Goal: Task Accomplishment & Management: Manage account settings

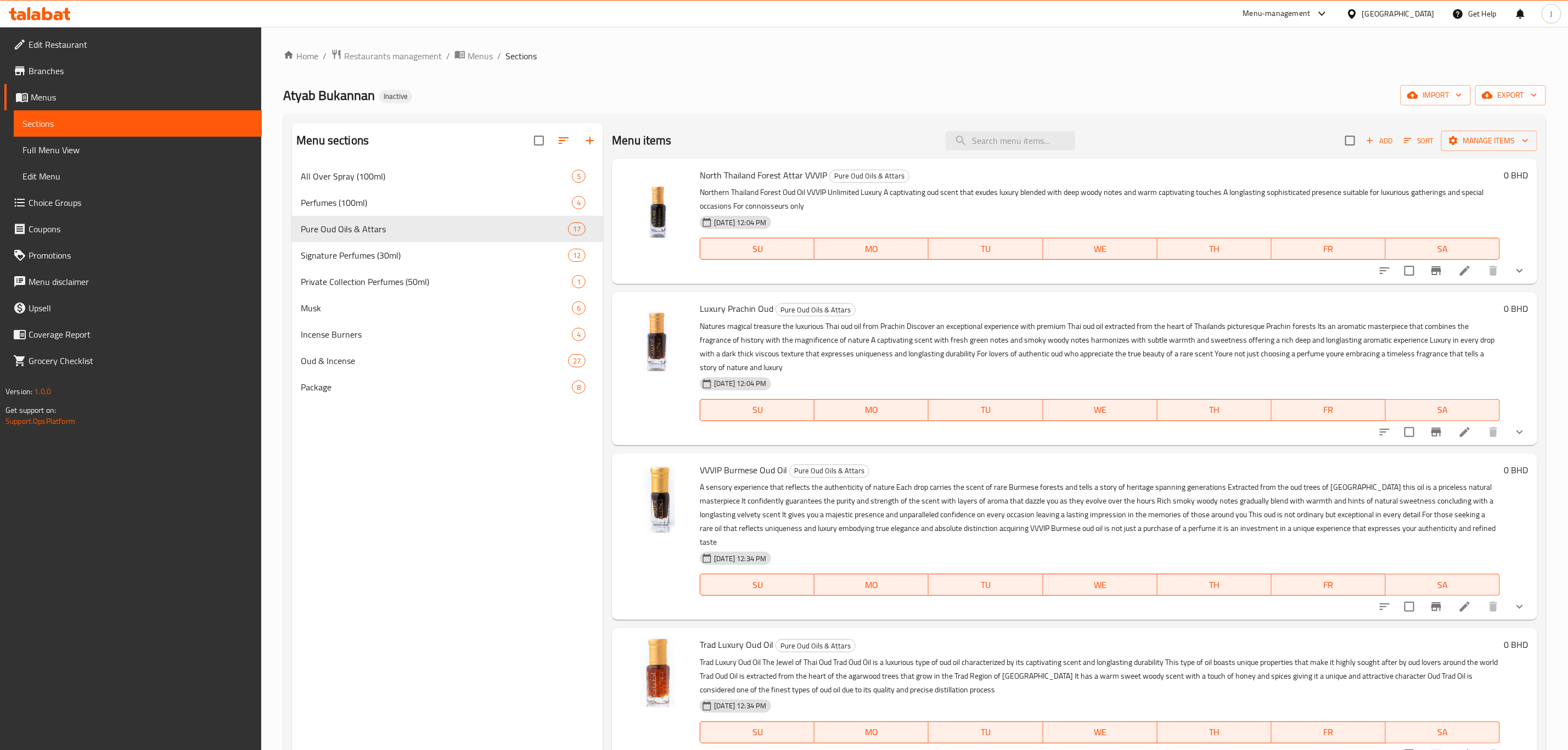
scroll to position [412, 0]
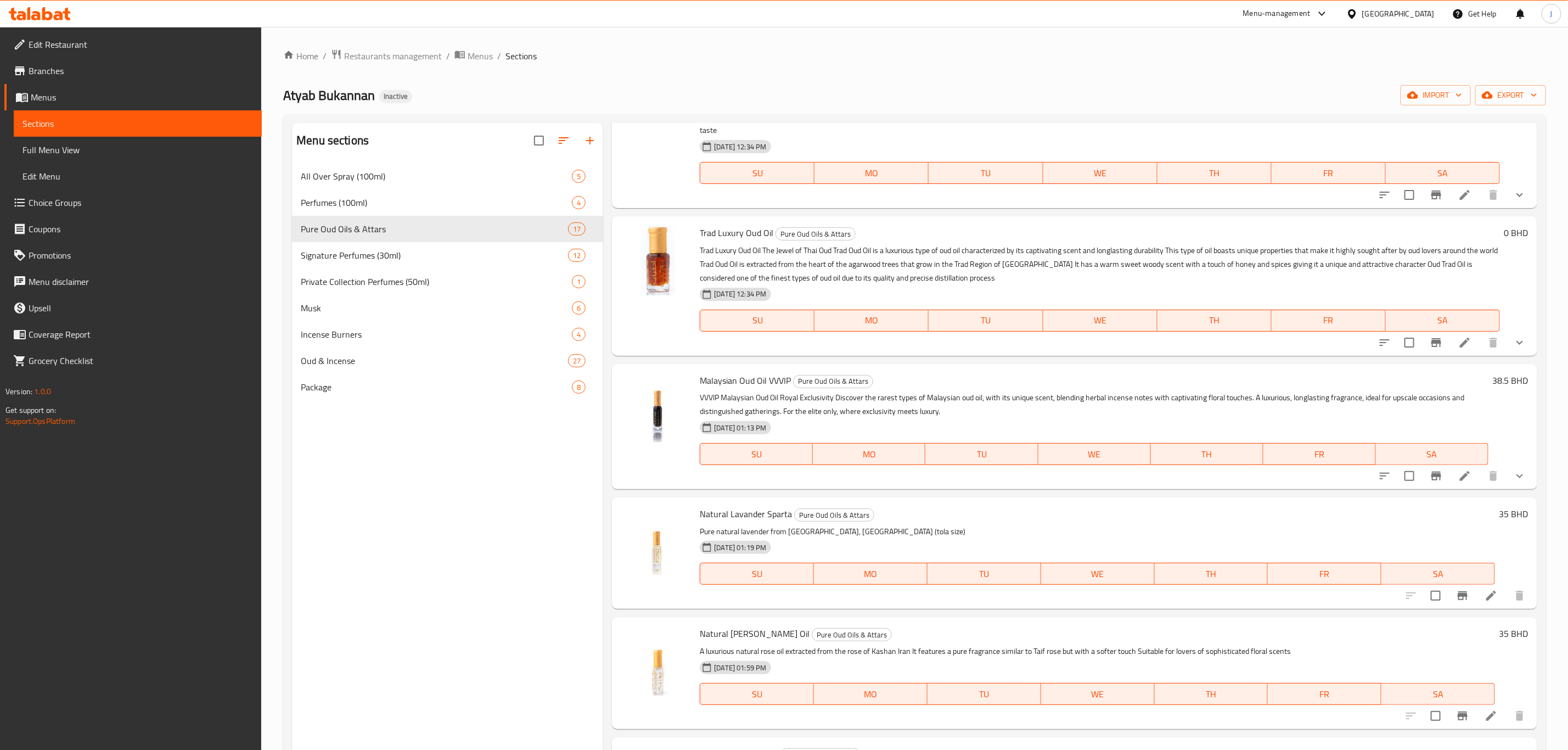
click at [1111, 525] on p "Pure natural lavender from [GEOGRAPHIC_DATA], [GEOGRAPHIC_DATA] (tola size)" at bounding box center [1097, 531] width 795 height 14
click at [1485, 589] on icon at bounding box center [1491, 595] width 13 height 13
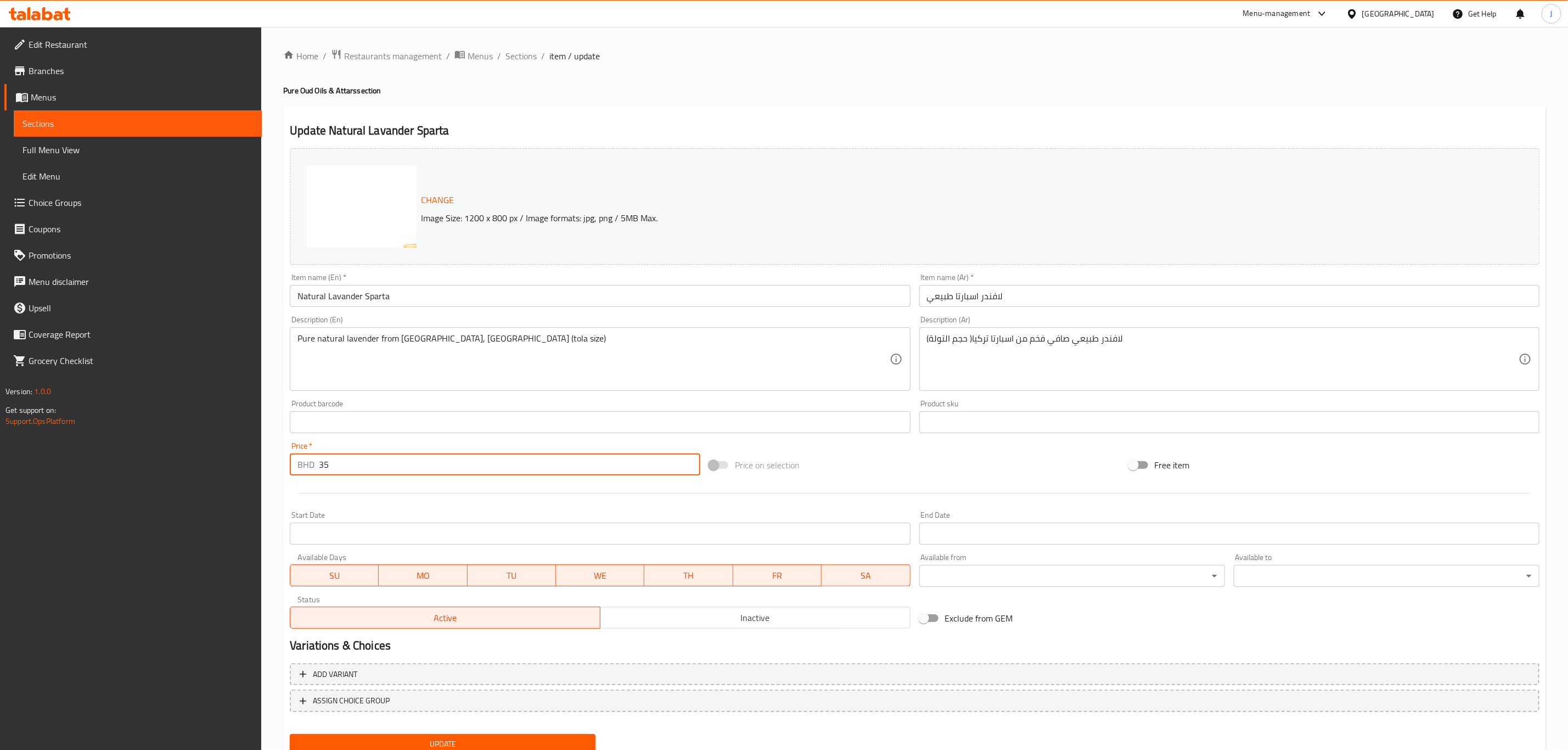
drag, startPoint x: 332, startPoint y: 460, endPoint x: 249, endPoint y: 463, distance: 83.1
click at [249, 463] on div "Edit Restaurant Branches Menus Sections Full Menu View Edit Menu Choice Groups …" at bounding box center [784, 409] width 1568 height 765
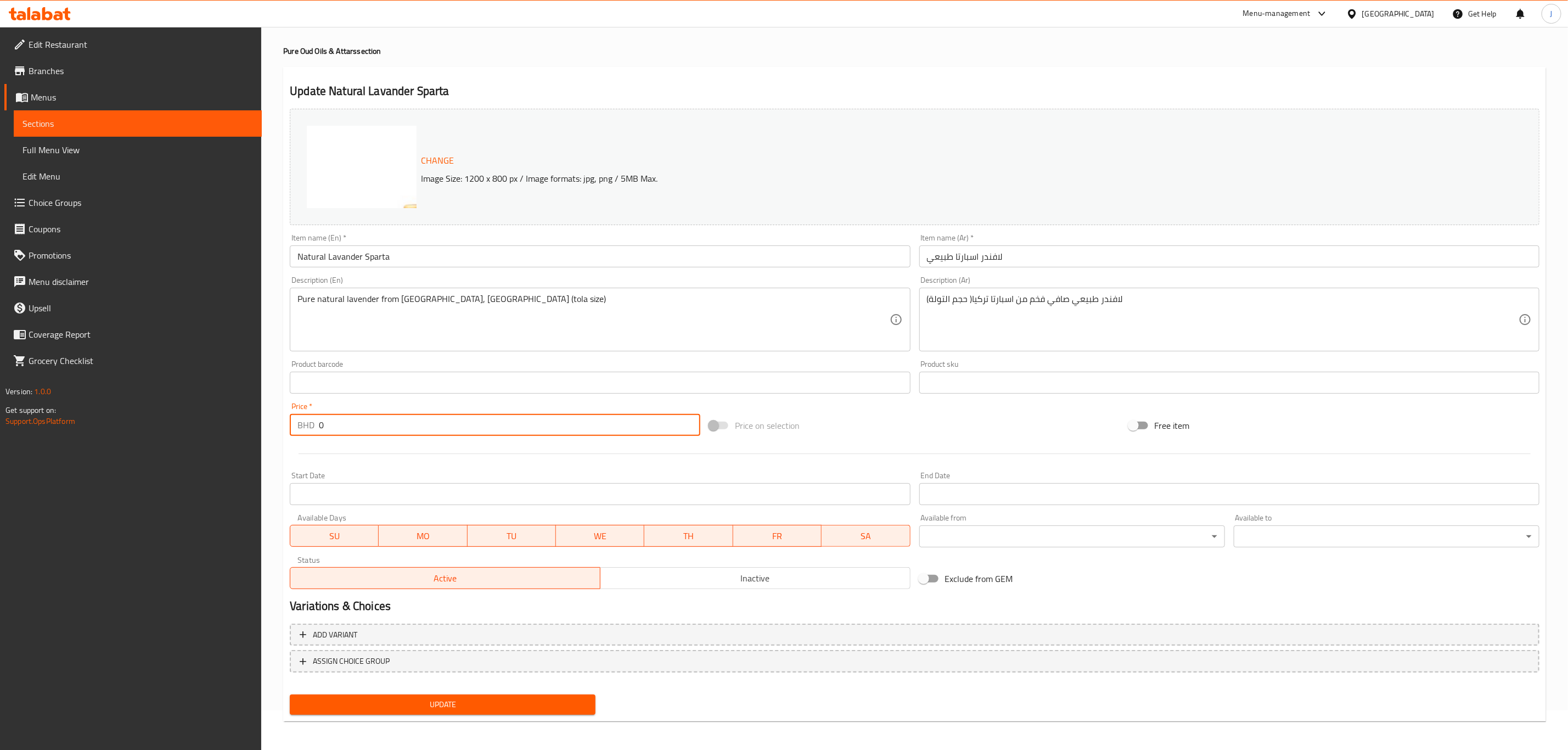
scroll to position [40, 0]
type input "0"
click at [433, 447] on div at bounding box center [914, 453] width 1258 height 27
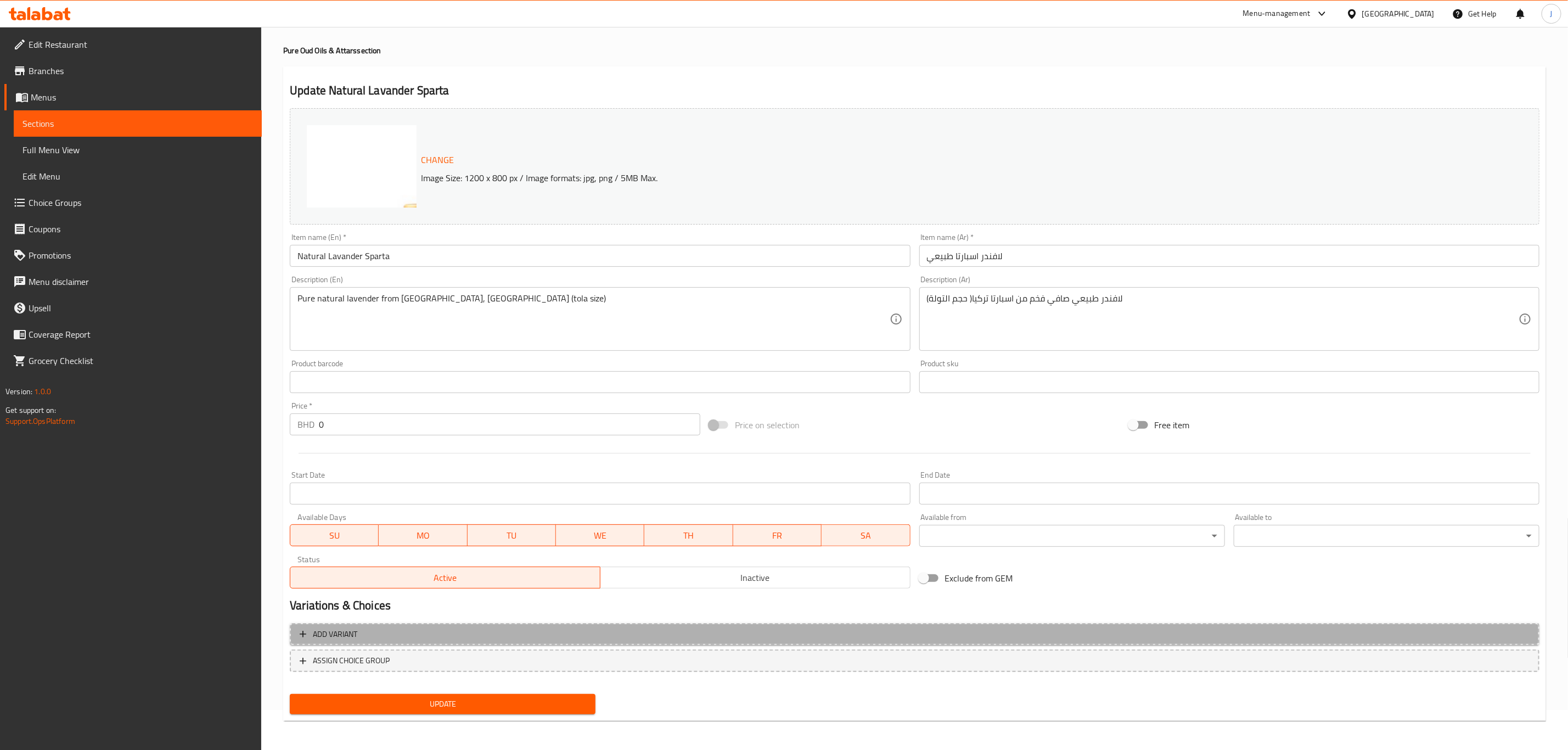
click at [376, 637] on span "Add variant" at bounding box center [914, 634] width 1230 height 14
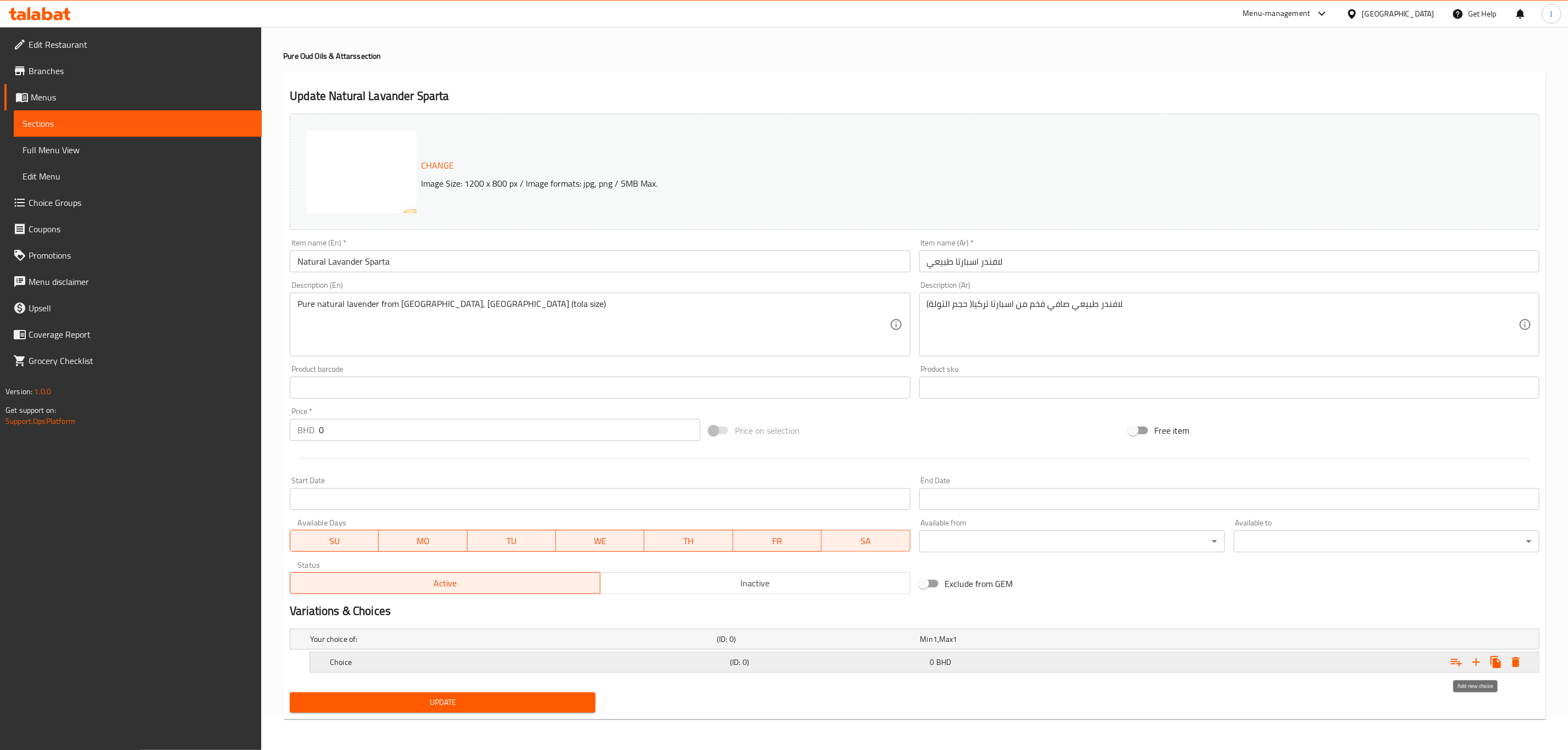
click at [1475, 661] on icon "Expand" at bounding box center [1477, 662] width 13 height 13
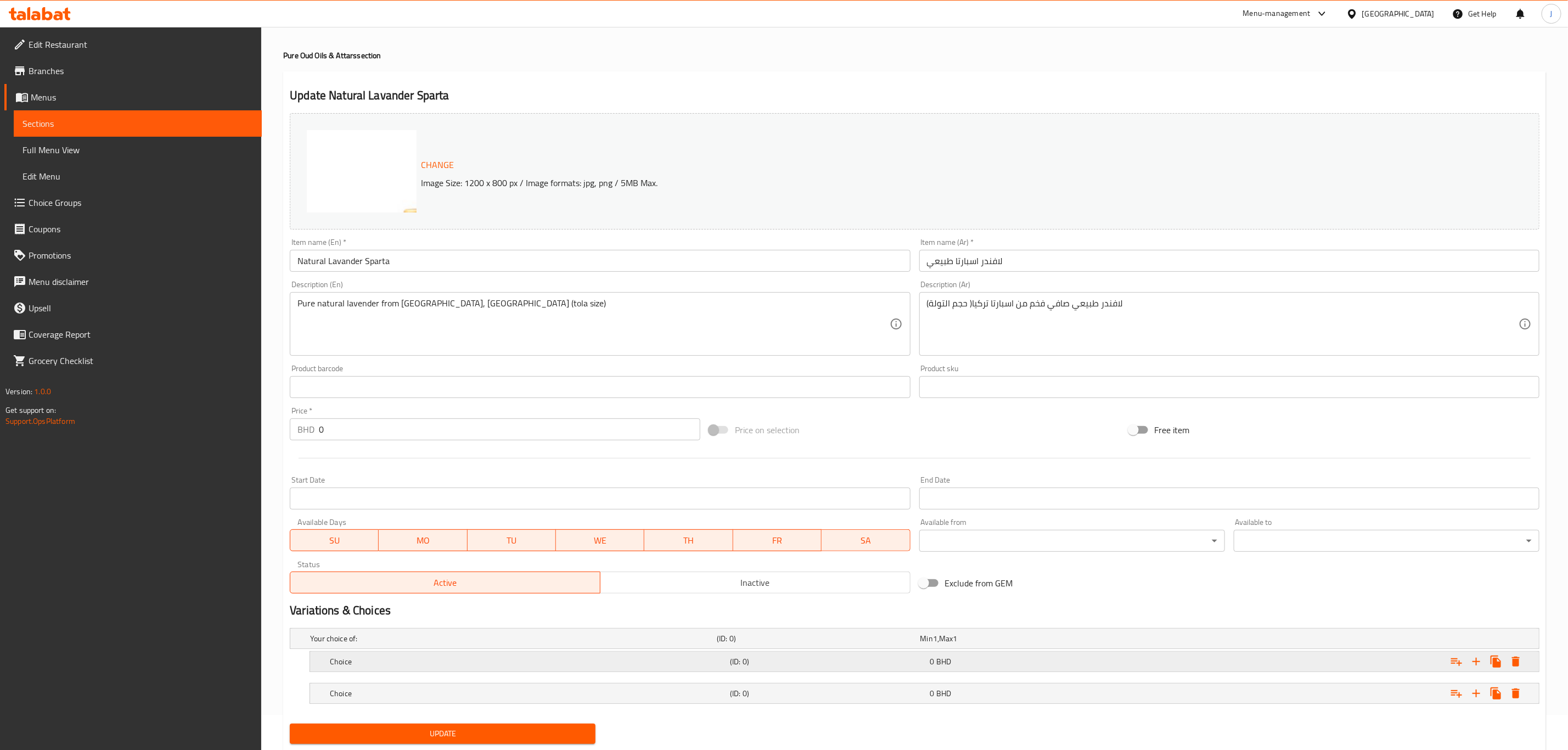
click at [360, 654] on div "Choice" at bounding box center [527, 661] width 400 height 15
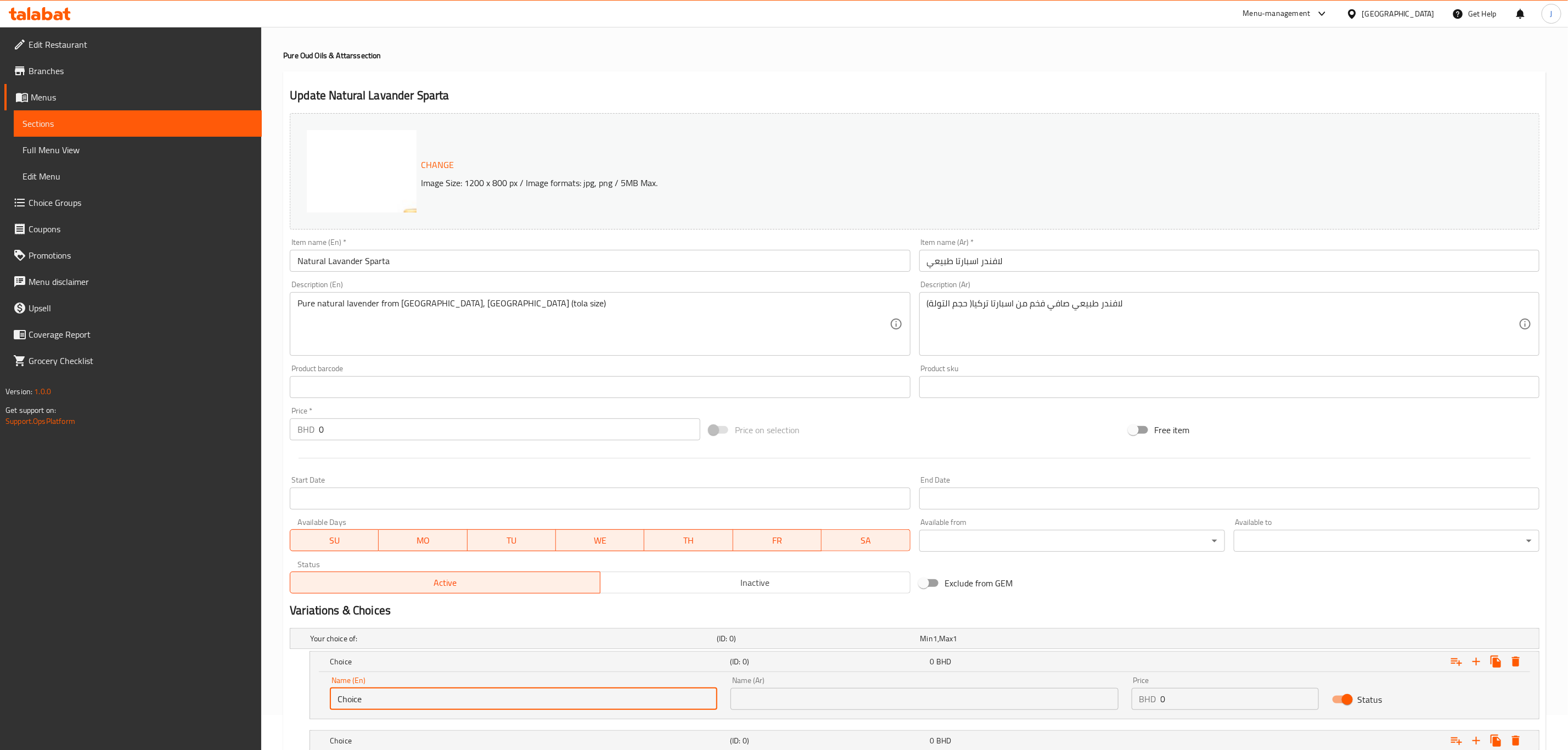
drag, startPoint x: 362, startPoint y: 695, endPoint x: 247, endPoint y: 705, distance: 115.4
click at [246, 705] on div "Edit Restaurant Branches Menus Sections Full Menu View Edit Menu Choice Groups …" at bounding box center [784, 410] width 1568 height 836
type input "One Tola"
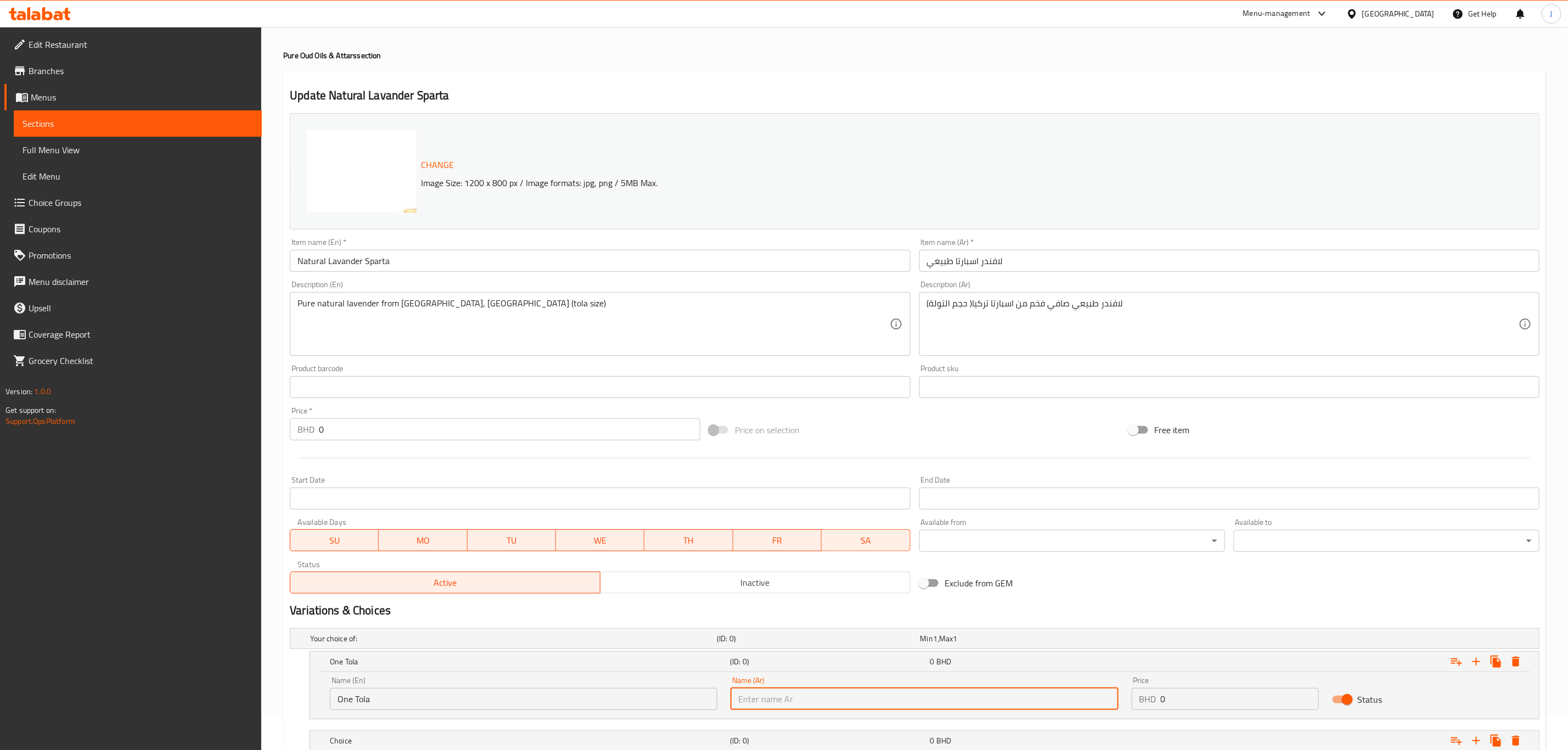
click at [852, 703] on input "text" at bounding box center [924, 699] width 388 height 22
click at [965, 701] on input "text" at bounding box center [924, 699] width 388 height 22
paste input "تولة واحدة"
type input "تولة واحدة"
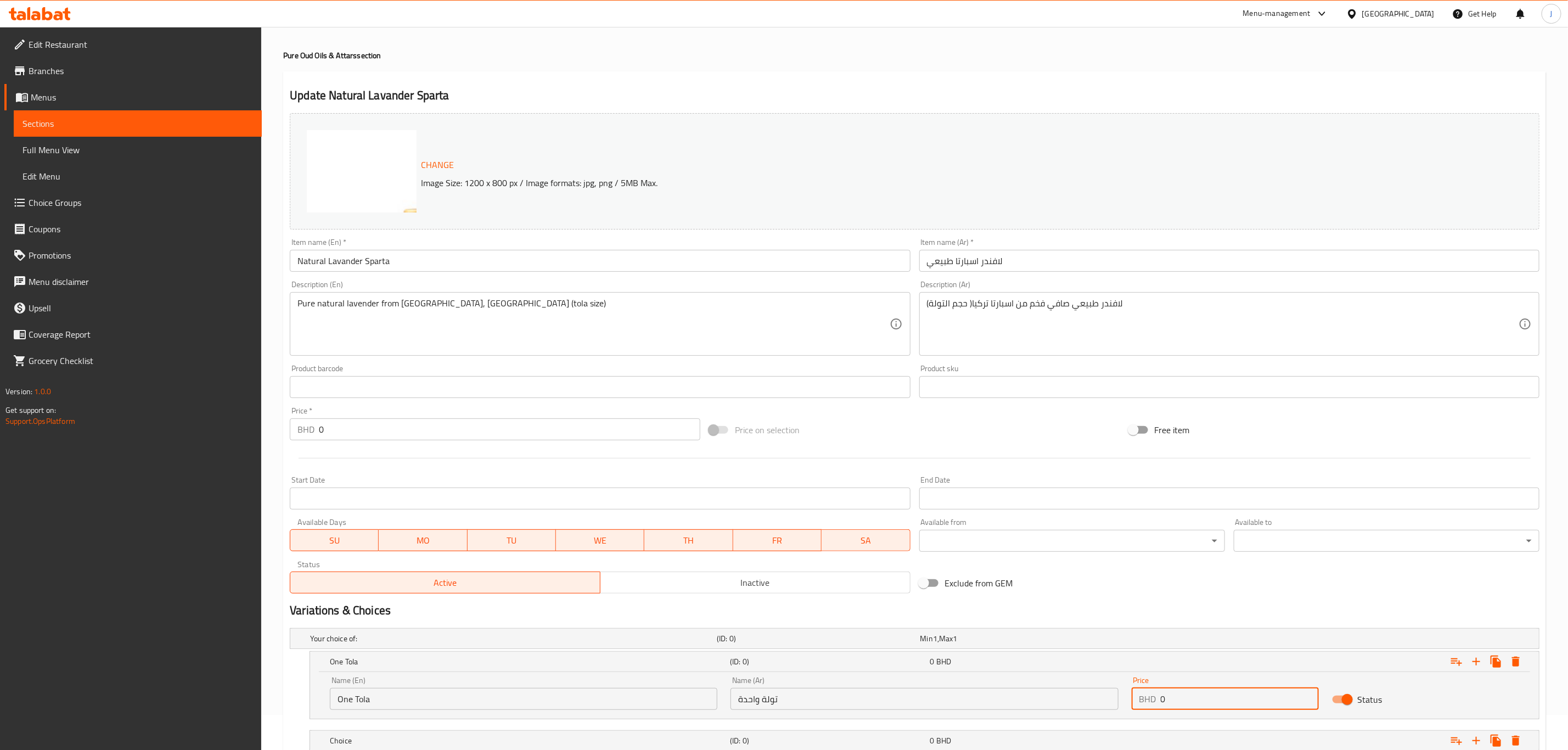
paste input "35.00"
drag, startPoint x: 1189, startPoint y: 700, endPoint x: 1119, endPoint y: 700, distance: 70.0
click at [1119, 700] on div "Name (En) One Tola Name (En) Name (Ar) تولة واحدة Name (Ar) Price BHD 0 Price S…" at bounding box center [925, 693] width 1203 height 47
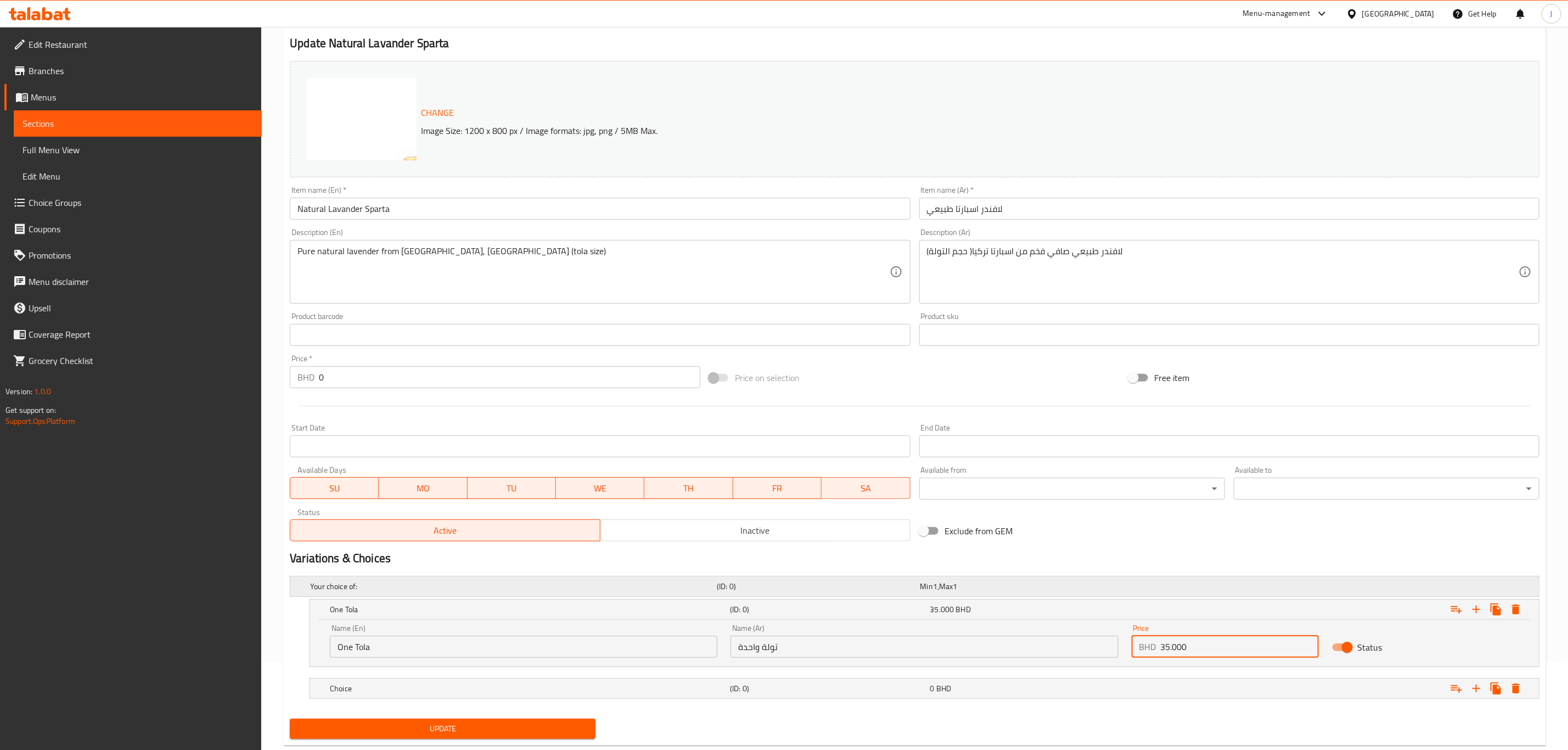
scroll to position [114, 0]
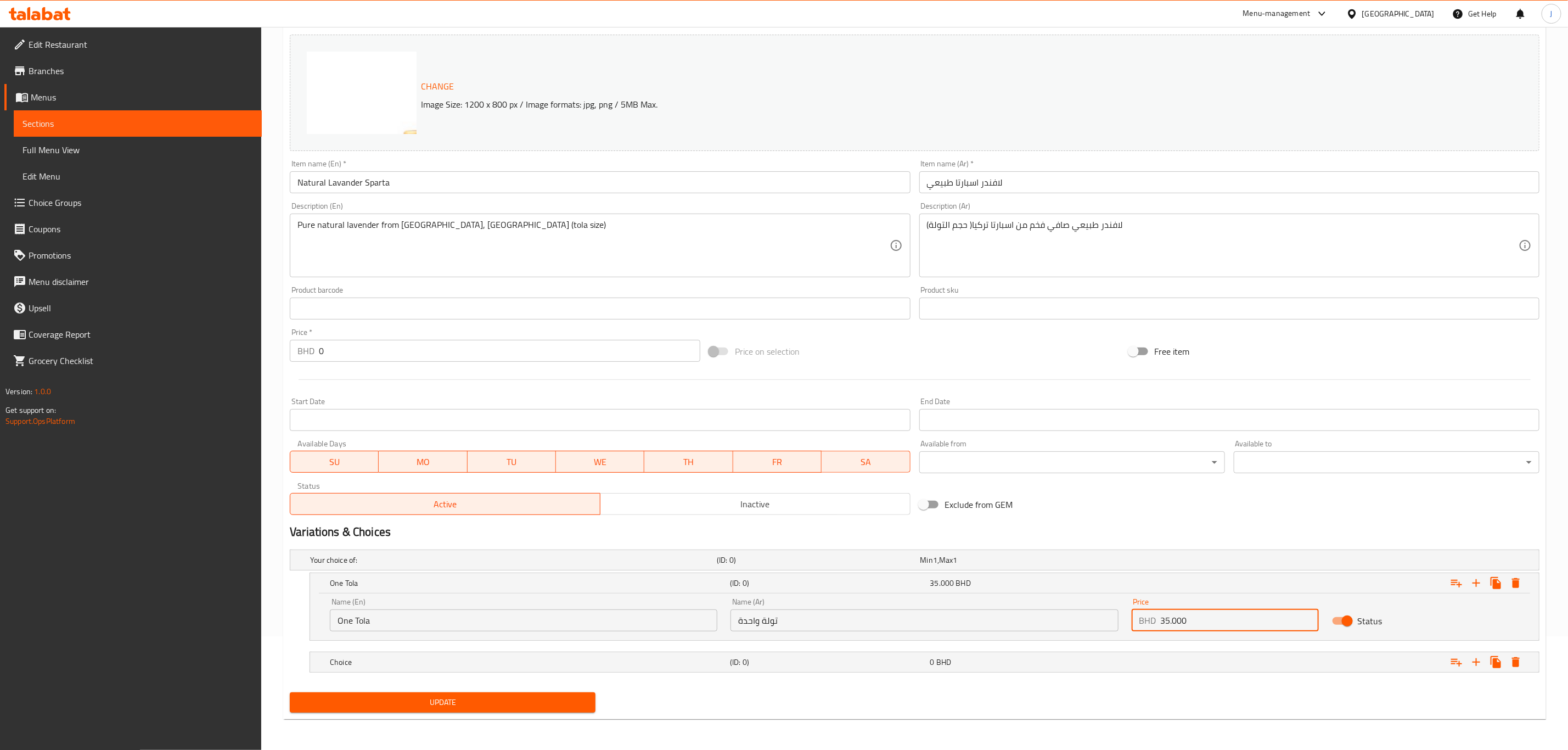
type input "35.000"
click at [560, 705] on span "Update" at bounding box center [442, 702] width 288 height 14
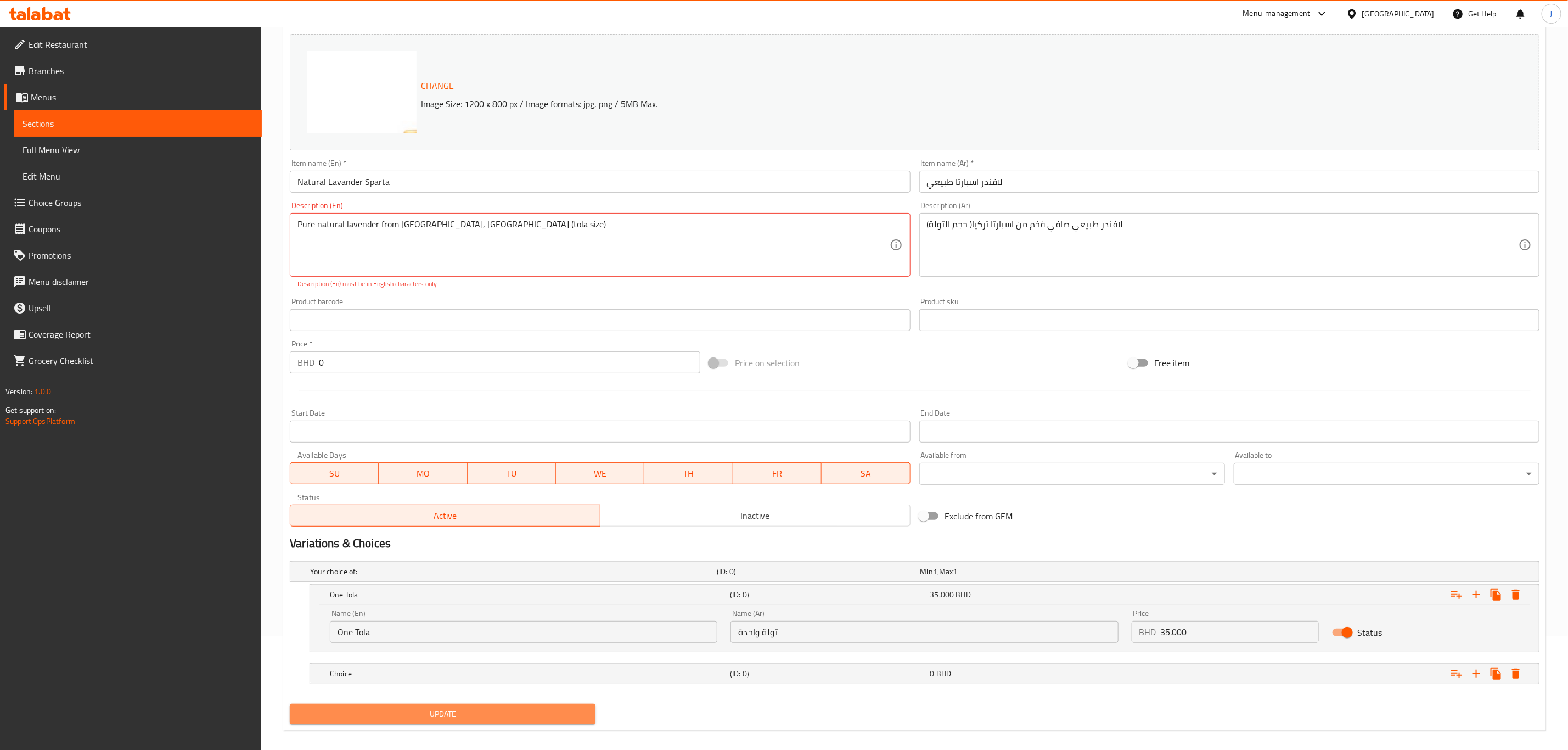
click at [548, 720] on span "Update" at bounding box center [442, 713] width 288 height 14
drag, startPoint x: 411, startPoint y: 226, endPoint x: 631, endPoint y: 247, distance: 221.0
click at [631, 247] on textarea "Pure natural lavender from [GEOGRAPHIC_DATA], [GEOGRAPHIC_DATA] (tola size)" at bounding box center [593, 245] width 592 height 52
click at [473, 287] on p "Description (En) must be in English characters only" at bounding box center [600, 284] width 605 height 10
click at [503, 222] on textarea "Pure natural lavender from Sparta, Türkiye (tola size)" at bounding box center [593, 245] width 592 height 52
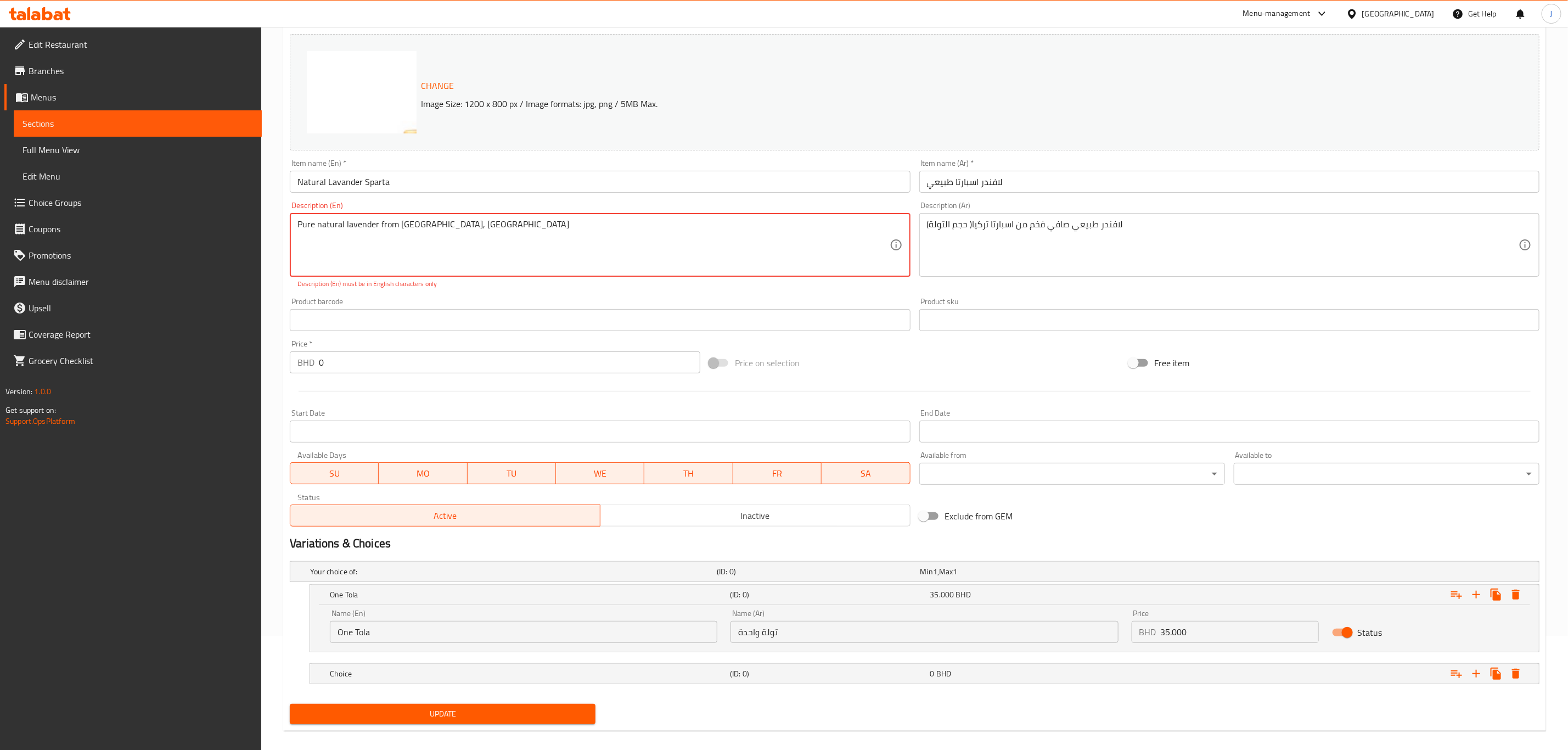
click at [472, 308] on div "Product barcode Product barcode" at bounding box center [600, 314] width 620 height 33
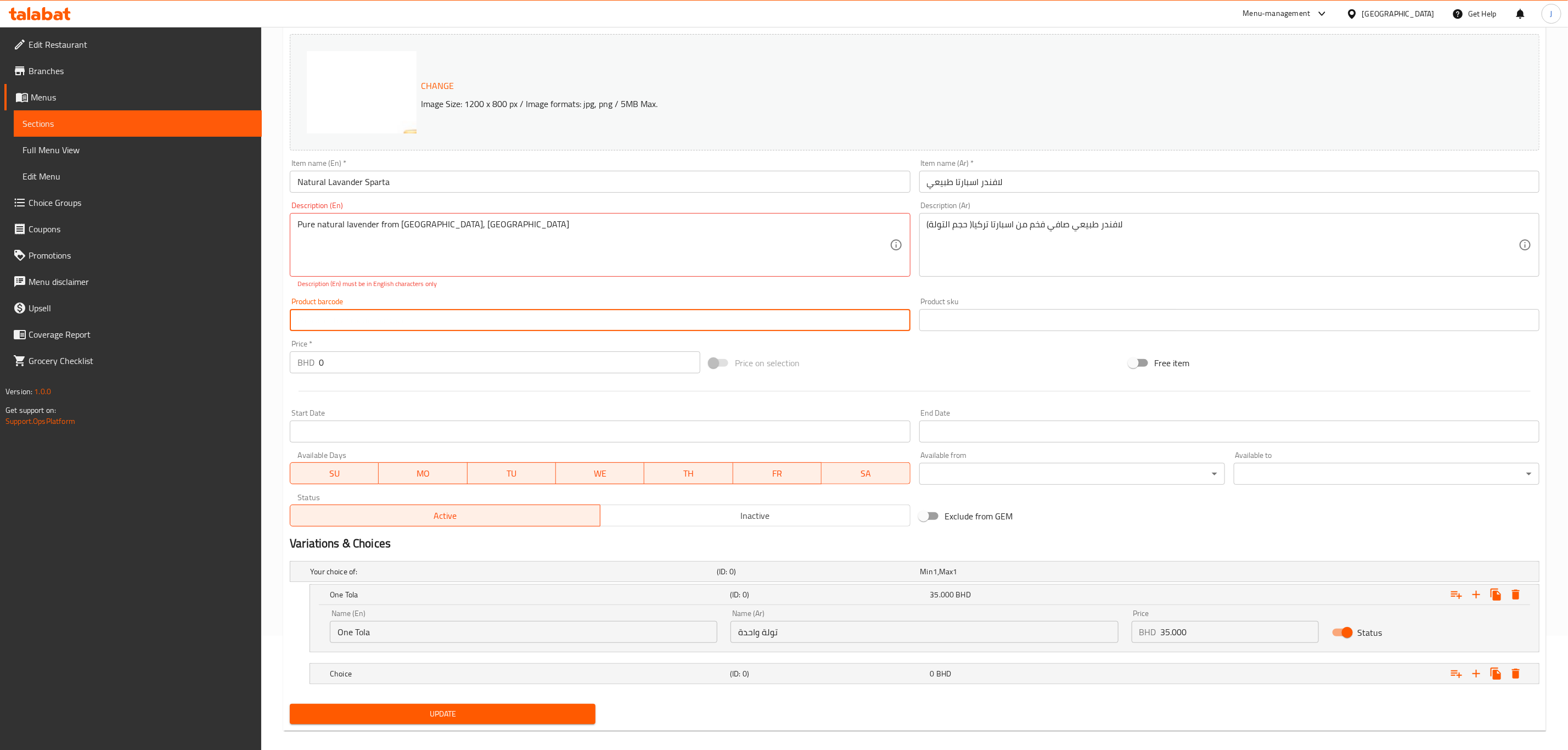
click at [504, 315] on input "text" at bounding box center [600, 320] width 620 height 22
click at [507, 288] on p "Description (En) must be in English characters only" at bounding box center [600, 284] width 605 height 10
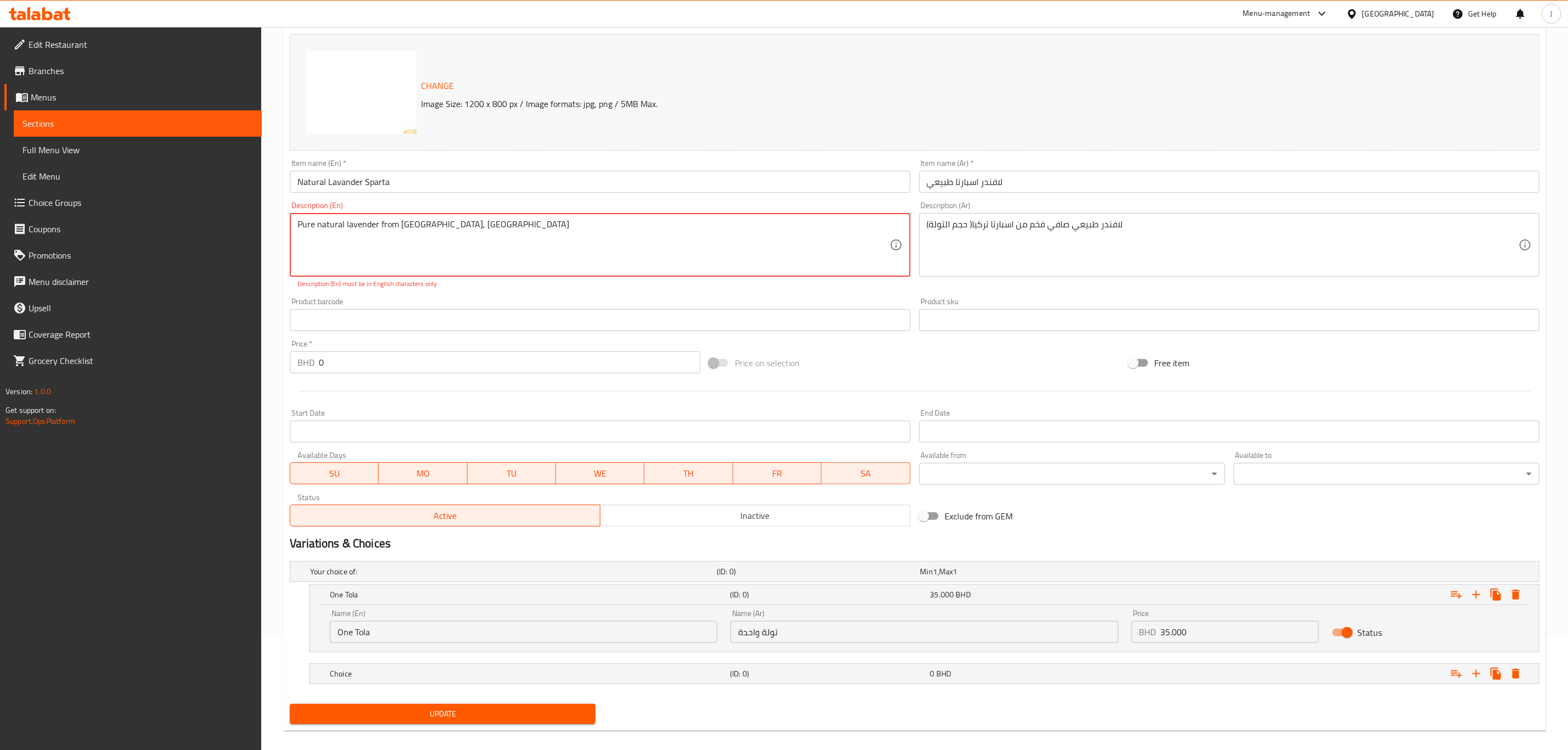
click at [424, 226] on textarea "Pure natural lavender from Sparta, Türkiye" at bounding box center [593, 245] width 592 height 52
click at [486, 300] on div "Product barcode Product barcode" at bounding box center [600, 314] width 620 height 33
drag, startPoint x: 477, startPoint y: 237, endPoint x: 268, endPoint y: 248, distance: 209.3
click at [295, 260] on div "Pure natural lavender from Sparta Türkiye Description (En)" at bounding box center [600, 245] width 620 height 64
click at [517, 292] on div "Description (En) Pure natural lavender from Sparta Türkiye Description (En) Des…" at bounding box center [600, 245] width 629 height 96
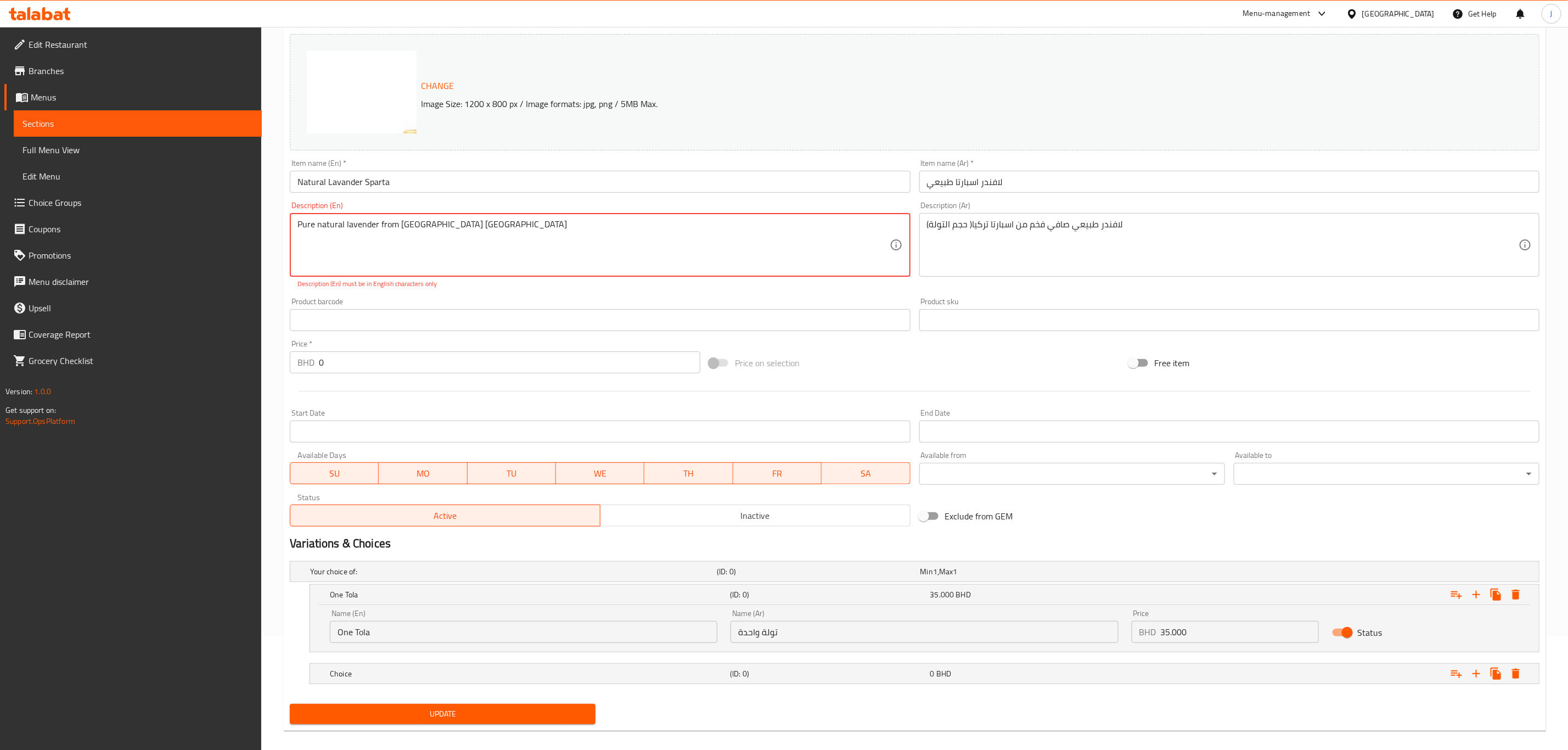
drag, startPoint x: 491, startPoint y: 227, endPoint x: 450, endPoint y: 226, distance: 41.0
click at [450, 226] on textarea "Pure natural lavender from Sparta Türkiye" at bounding box center [593, 245] width 592 height 52
click at [436, 223] on textarea "Pure natural lavender from Sparta Türkiye" at bounding box center [593, 245] width 592 height 52
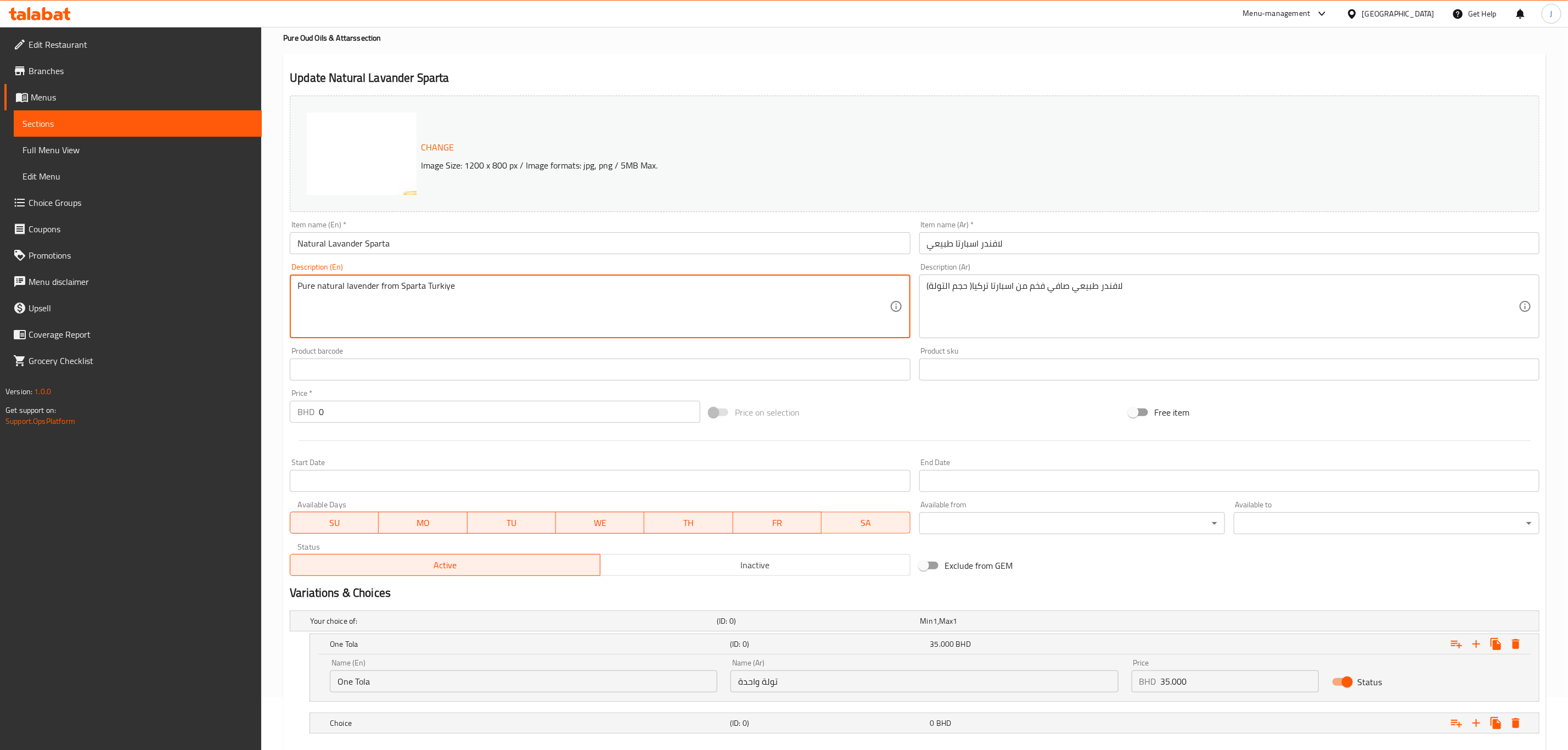
scroll to position [82, 0]
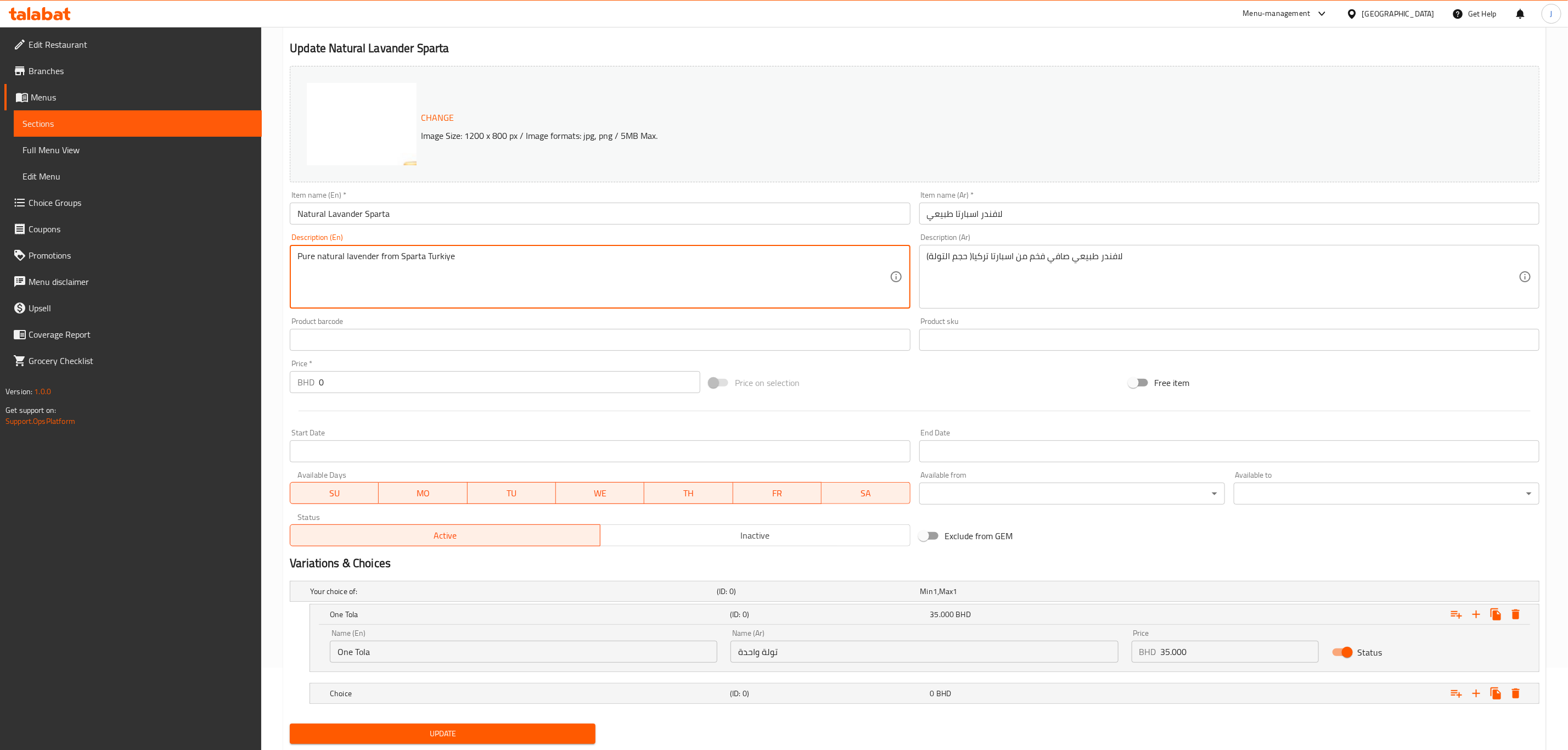
type textarea "Pure natural lavender from Sparta Turkiye"
click at [457, 320] on div "Product barcode Product barcode" at bounding box center [600, 334] width 620 height 33
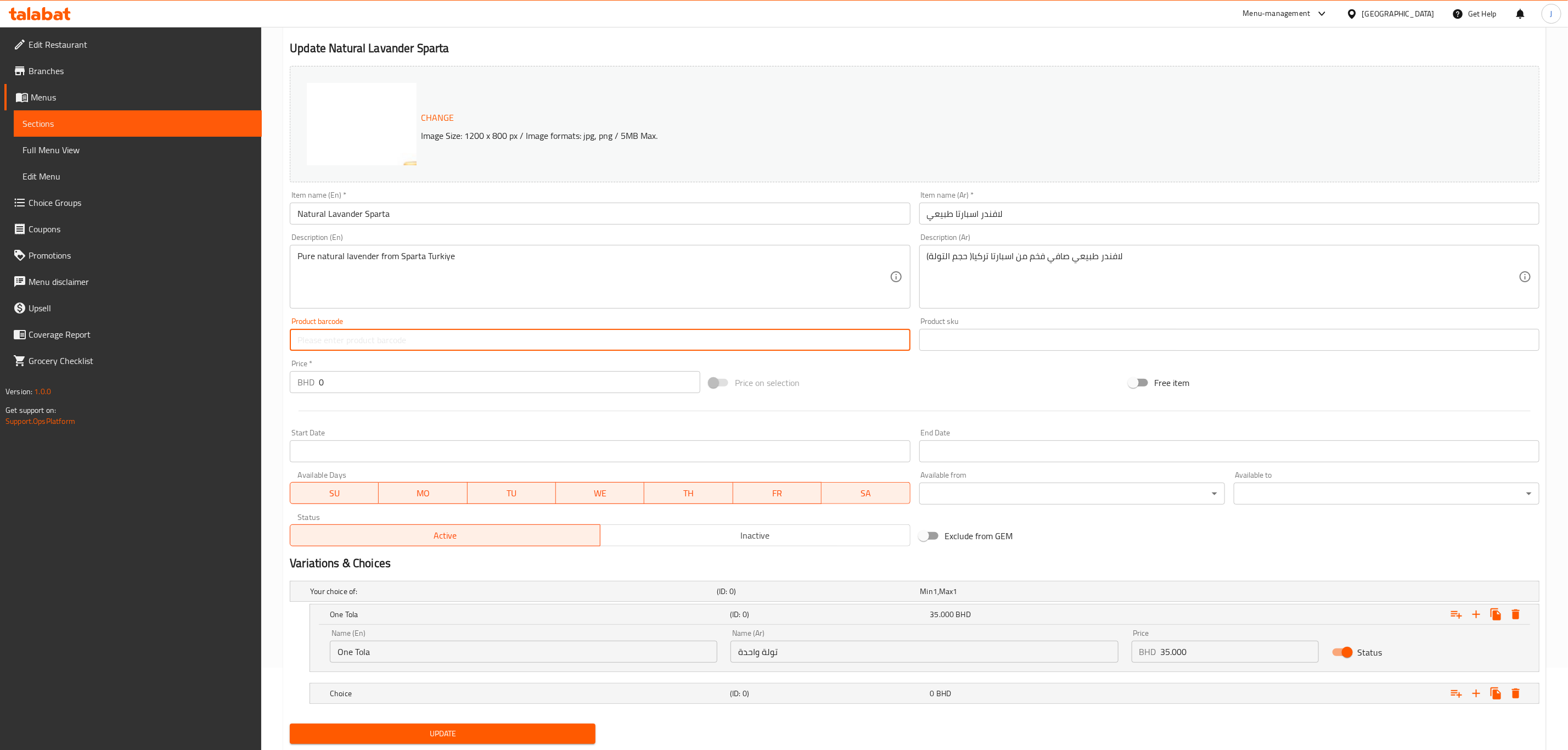
click at [458, 332] on input "text" at bounding box center [600, 340] width 620 height 22
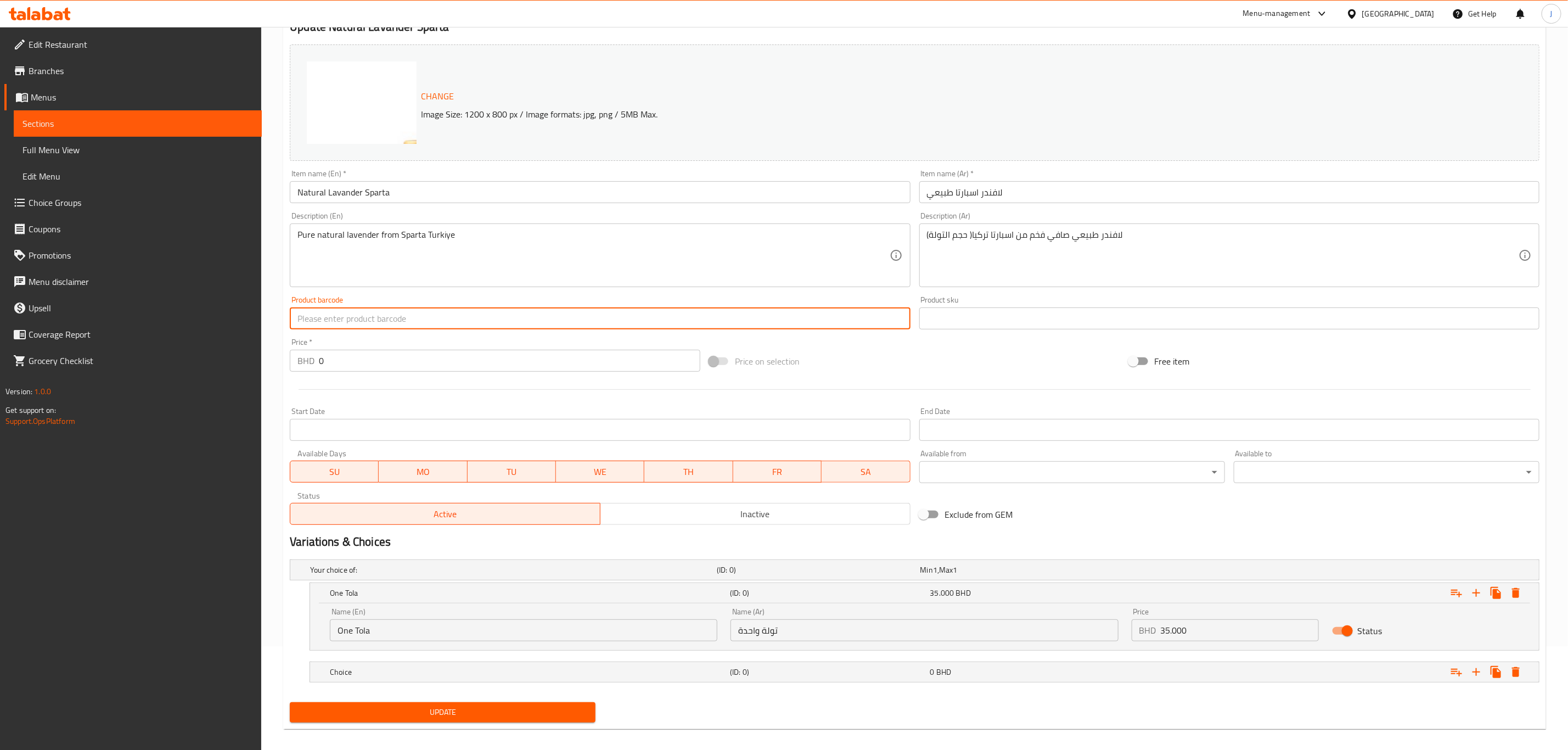
scroll to position [114, 0]
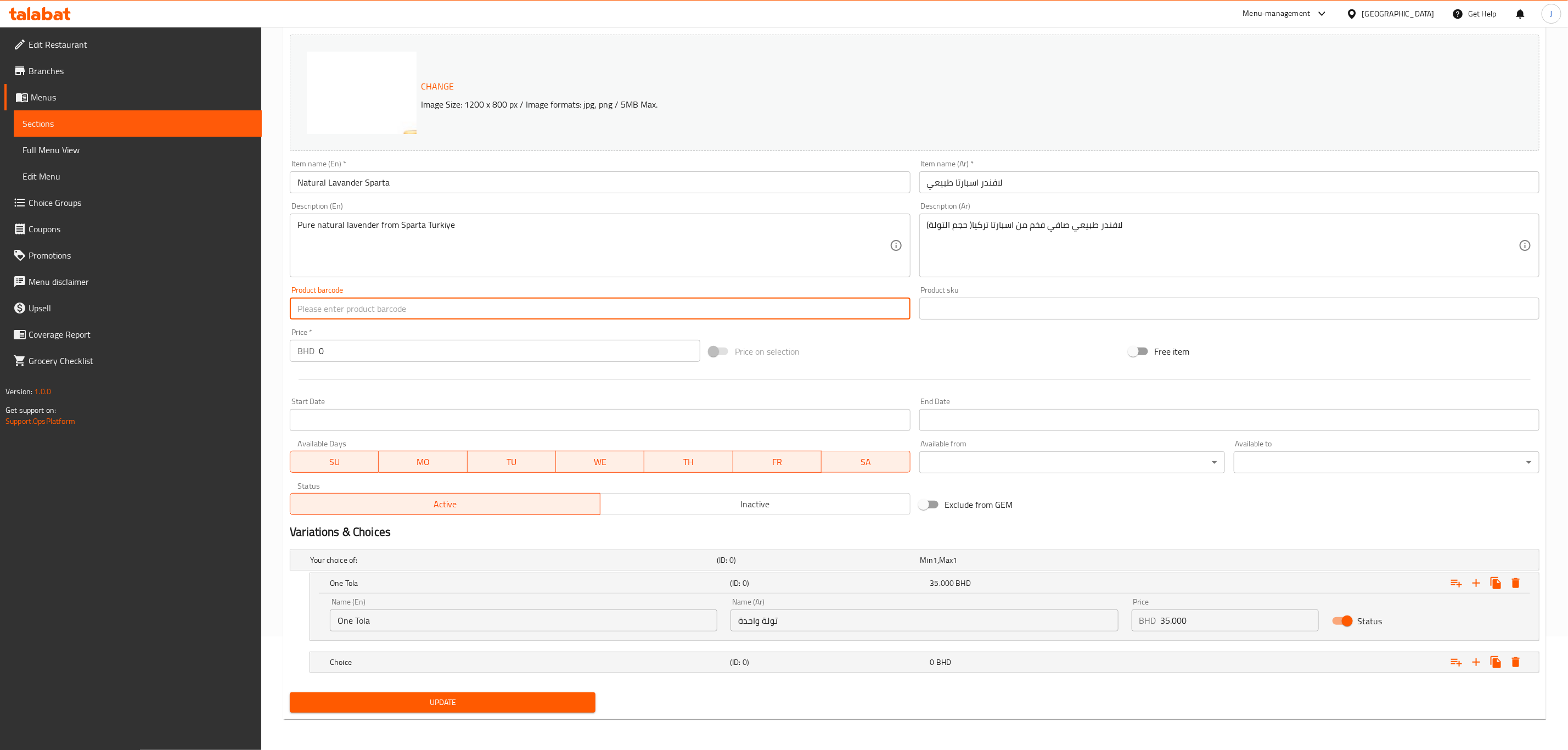
click at [393, 709] on span "Update" at bounding box center [442, 702] width 288 height 14
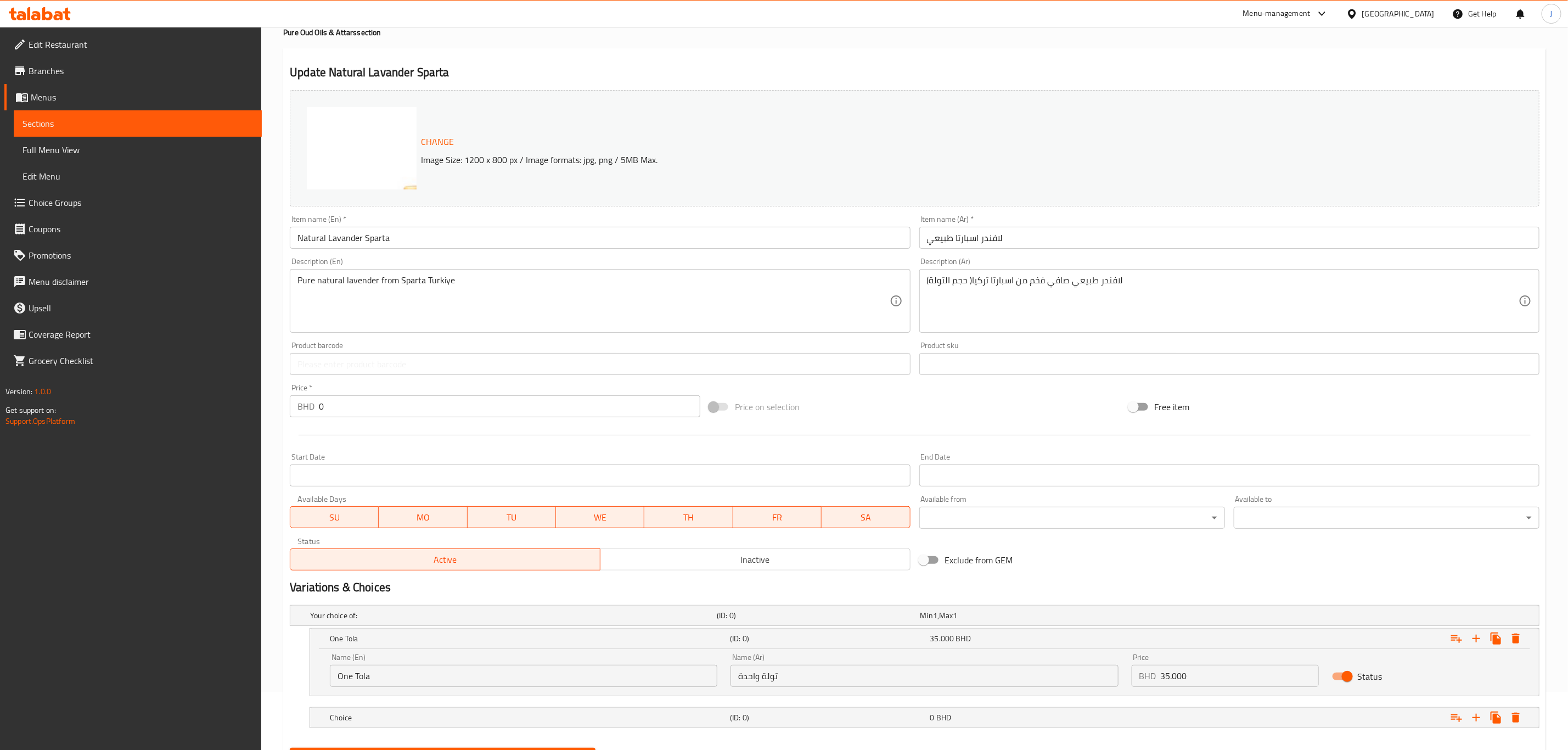
scroll to position [0, 0]
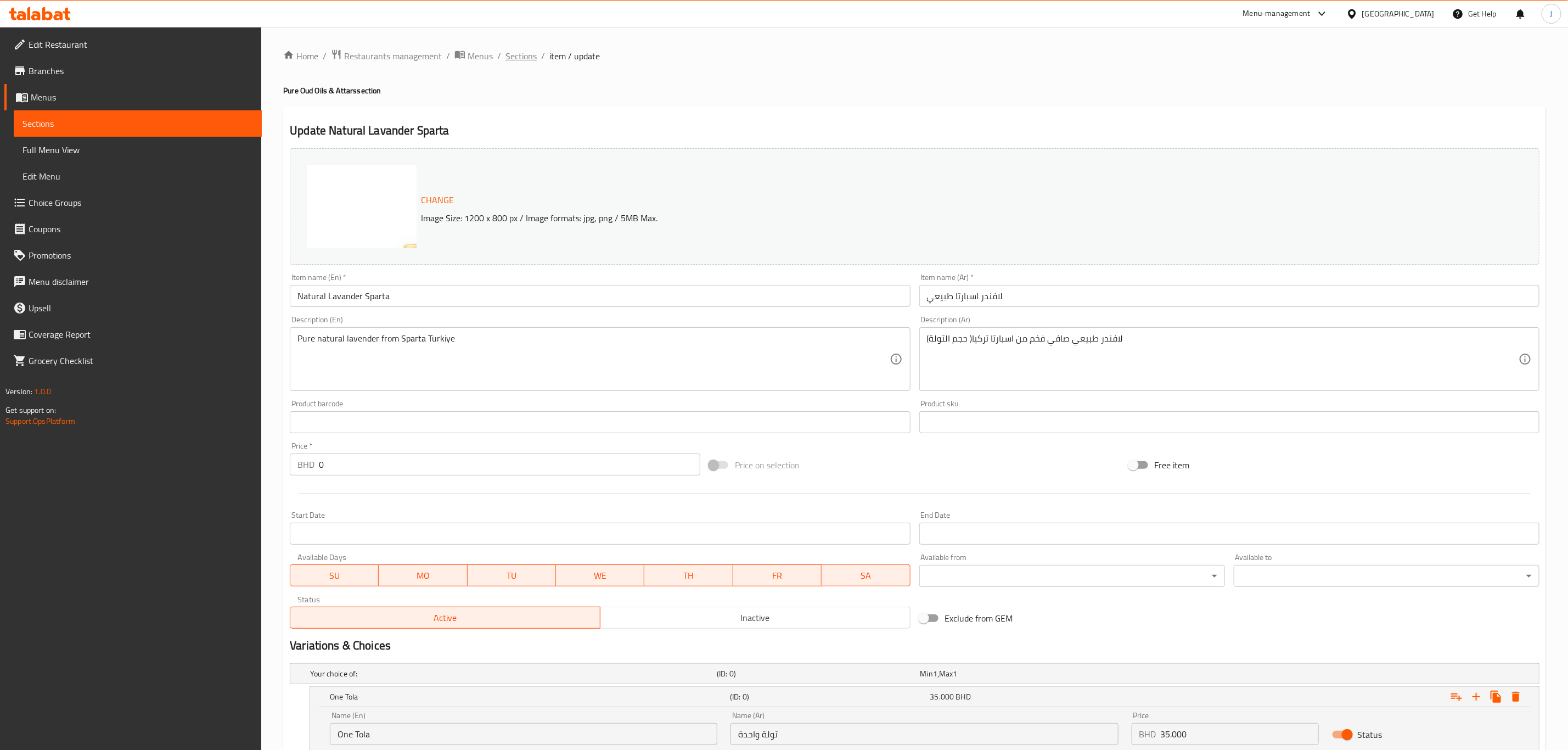
click at [525, 56] on span "Sections" at bounding box center [520, 56] width 31 height 13
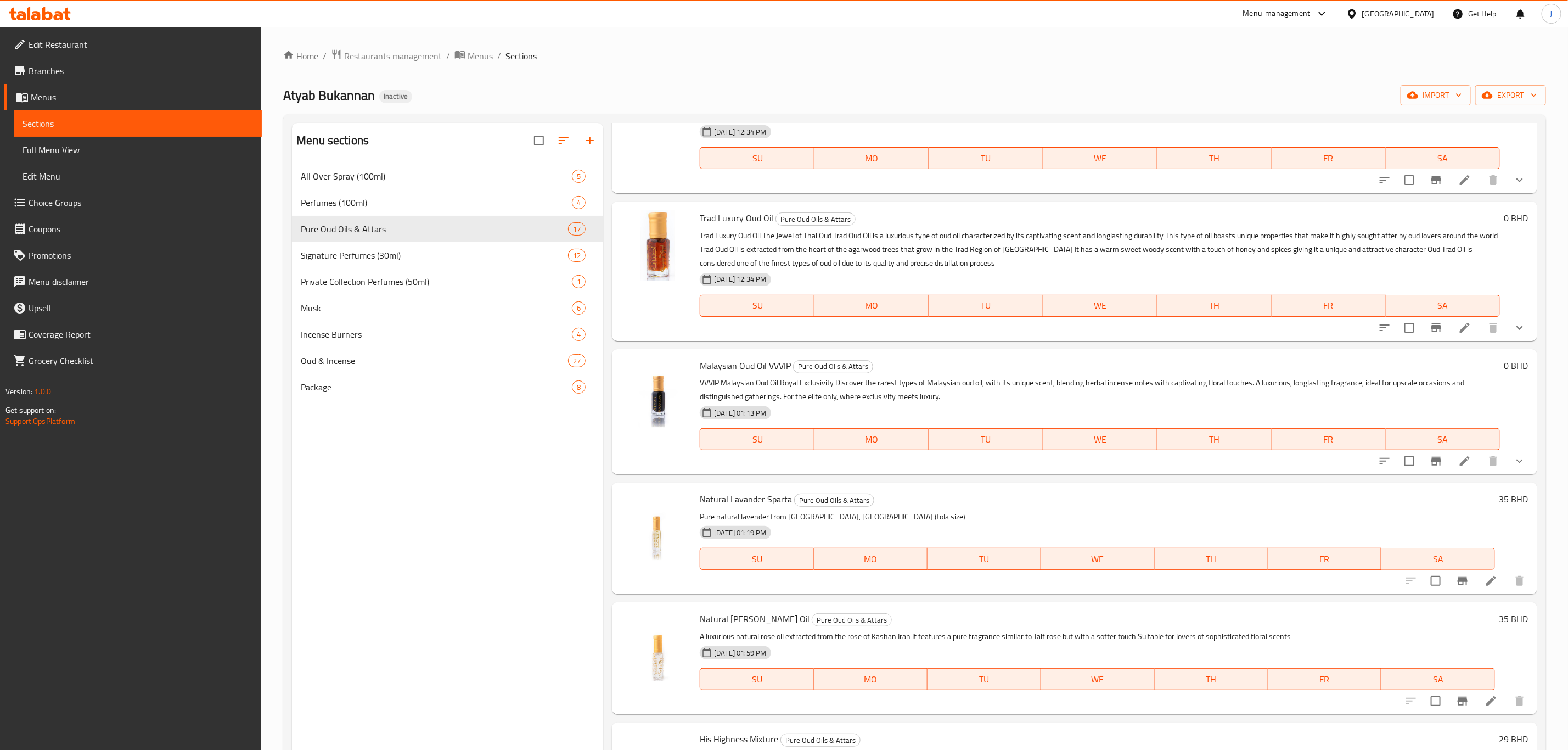
scroll to position [494, 0]
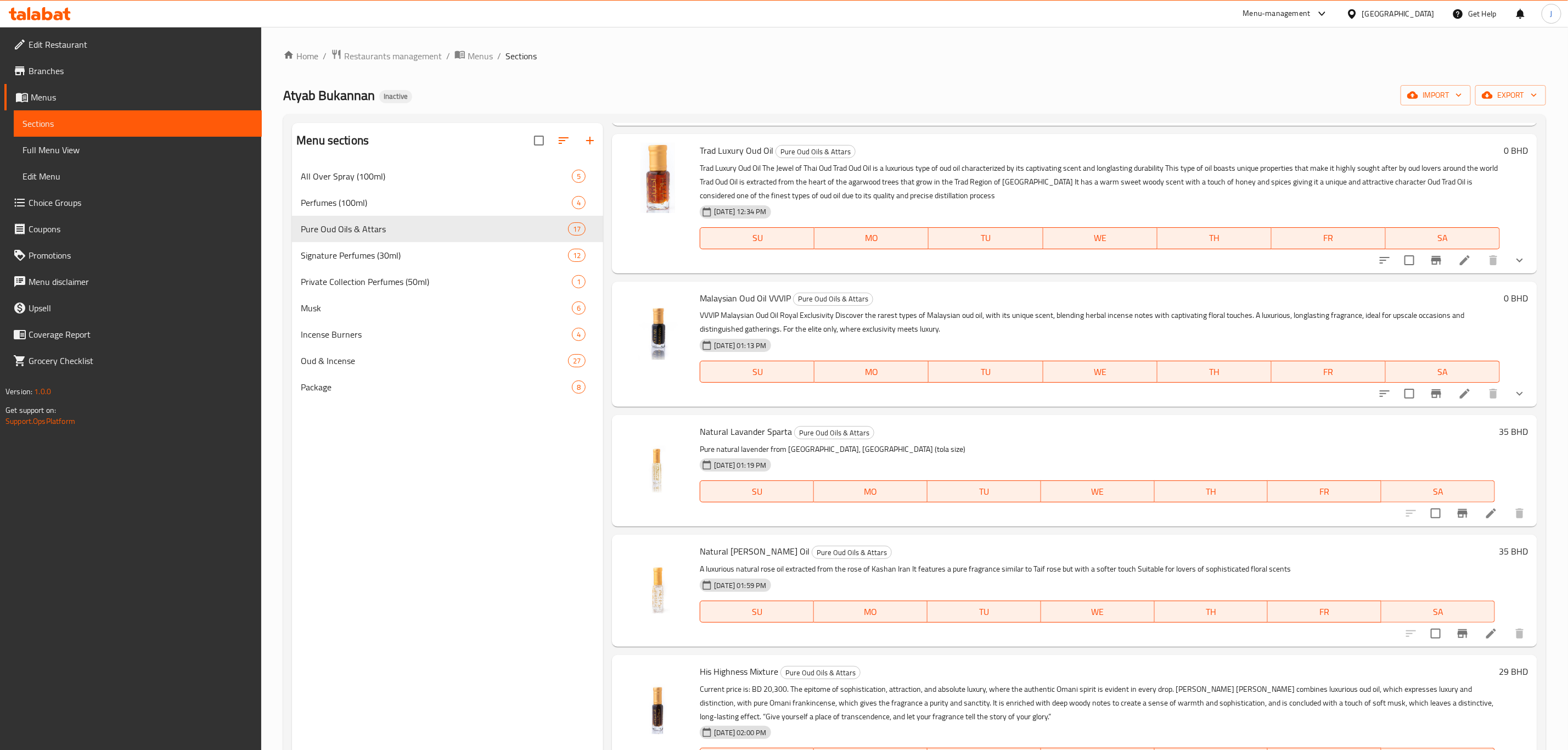
click at [743, 543] on span "Natural [PERSON_NAME] Oil" at bounding box center [755, 551] width 110 height 16
copy span "Kashani"
click at [1486, 628] on icon at bounding box center [1491, 633] width 10 height 10
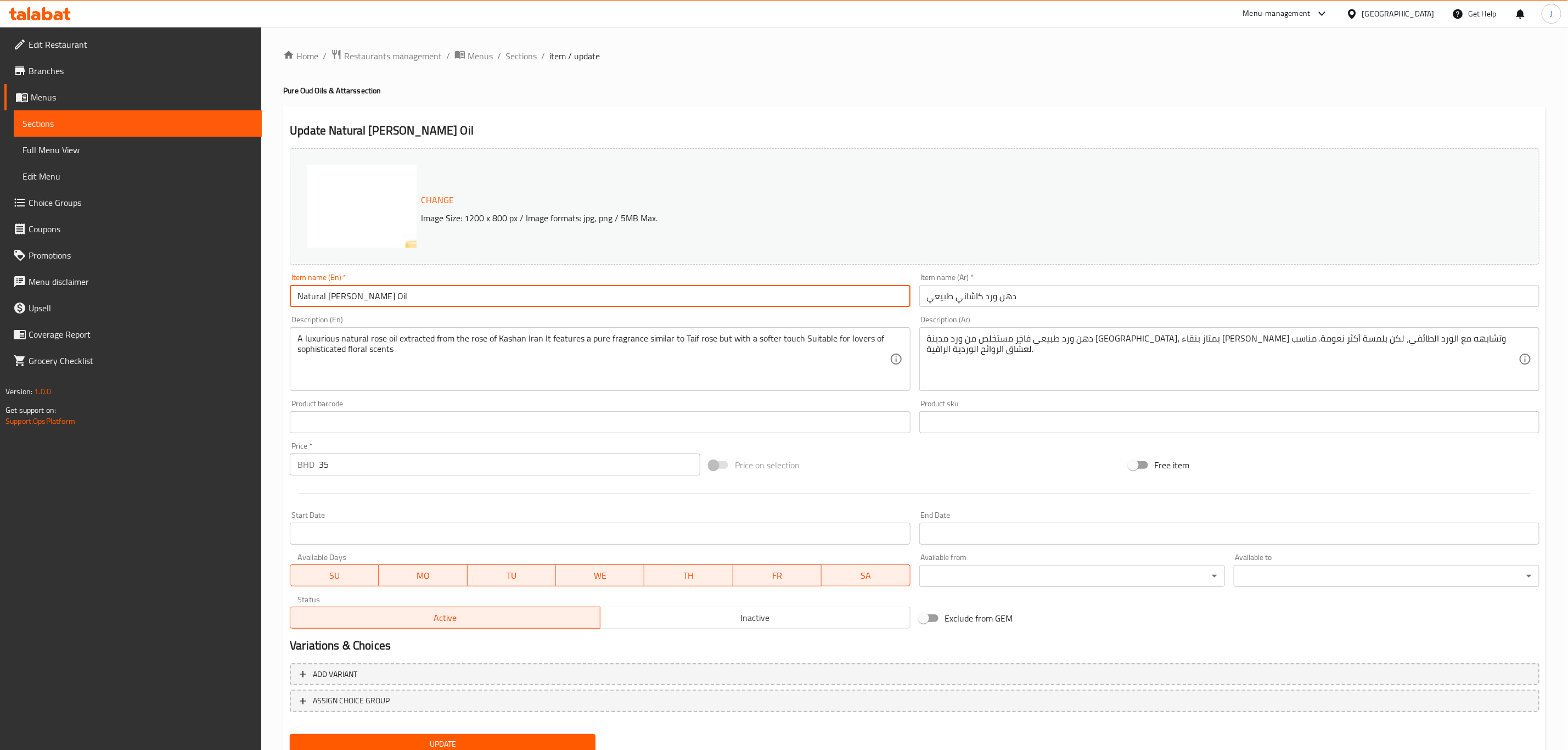
click at [416, 298] on input "Natural [PERSON_NAME] Oil" at bounding box center [600, 296] width 620 height 22
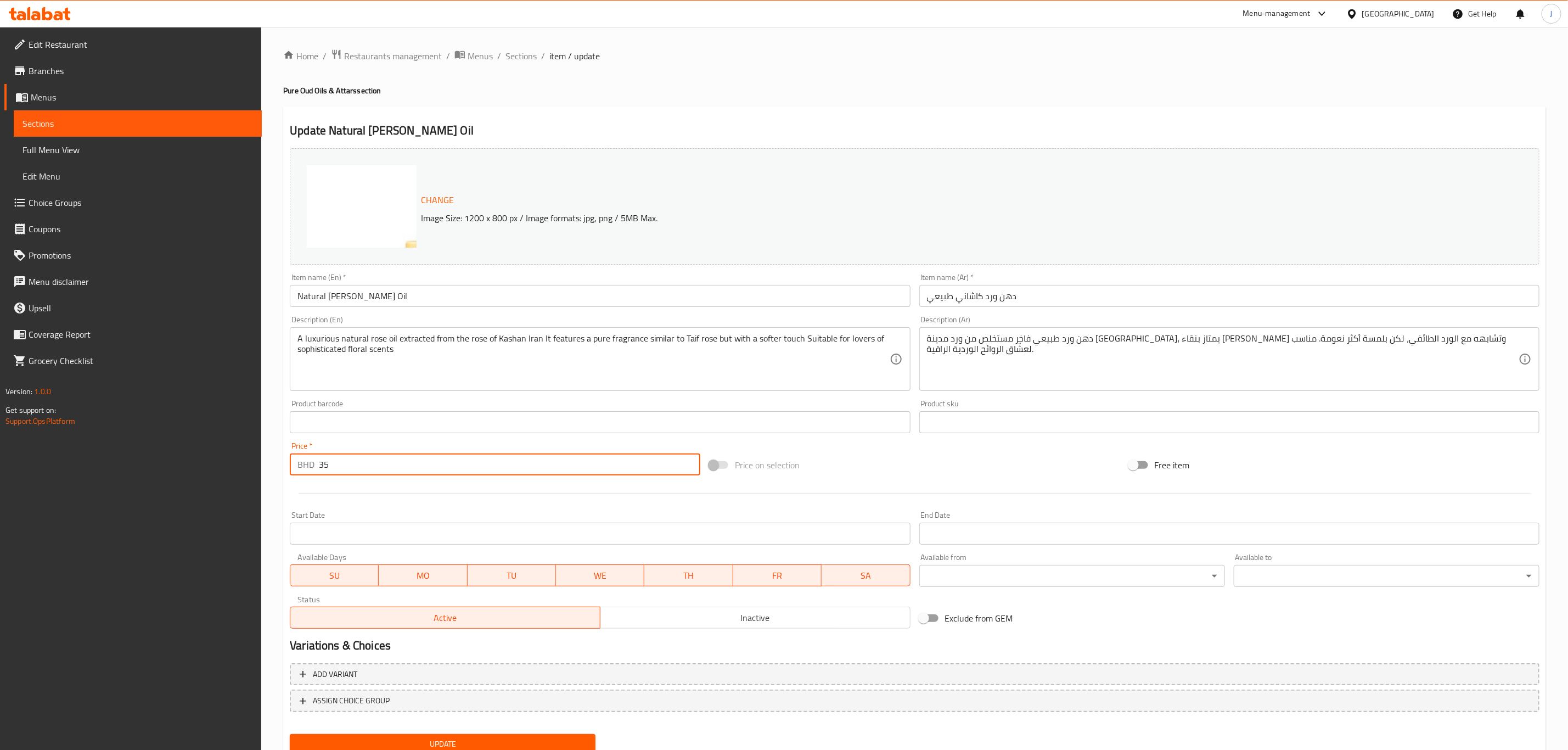
drag, startPoint x: 349, startPoint y: 465, endPoint x: 268, endPoint y: 470, distance: 81.2
click at [268, 470] on div "Home / Restaurants management / Menus / Sections / item / update Pure Oud Oils …" at bounding box center [914, 409] width 1307 height 765
type input "0"
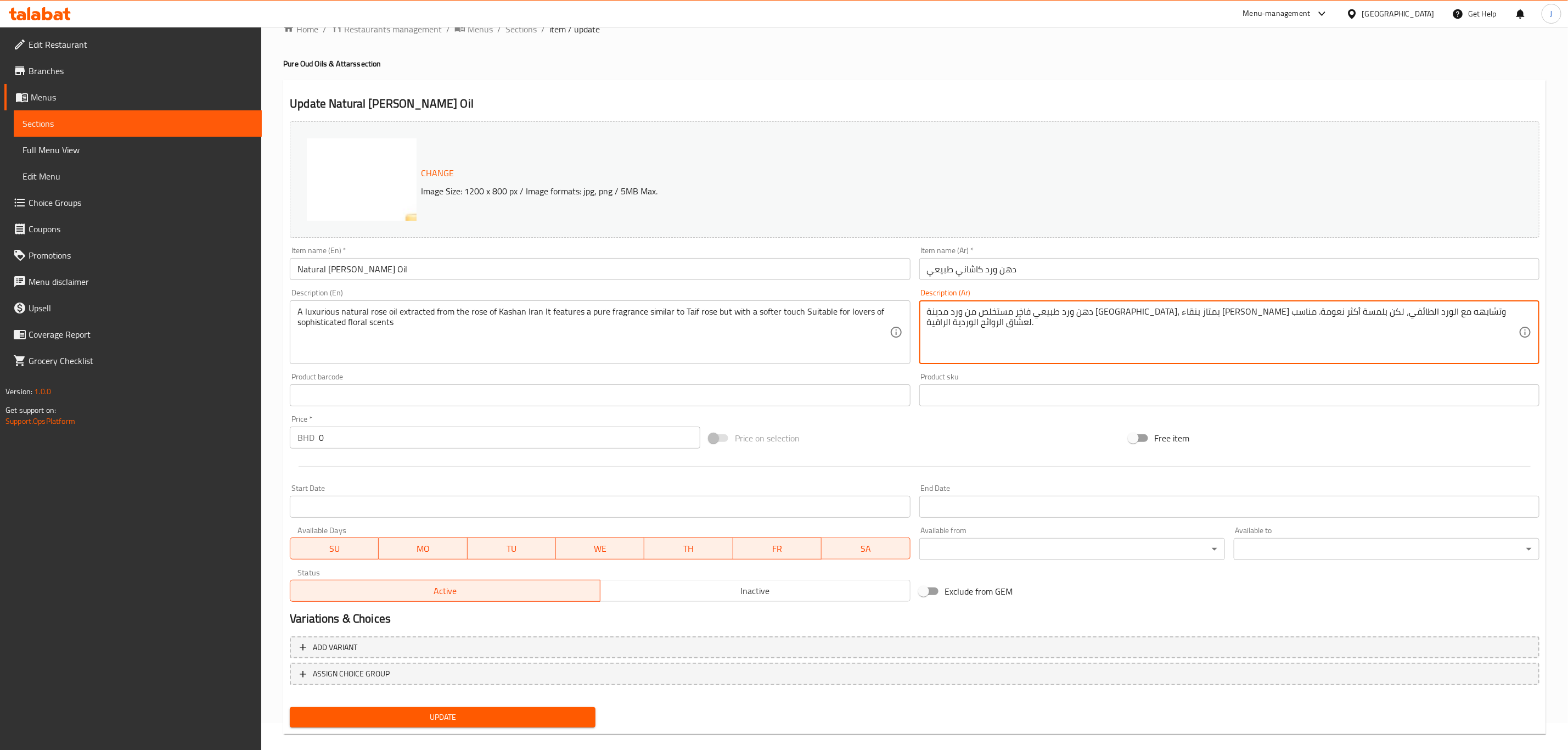
scroll to position [40, 0]
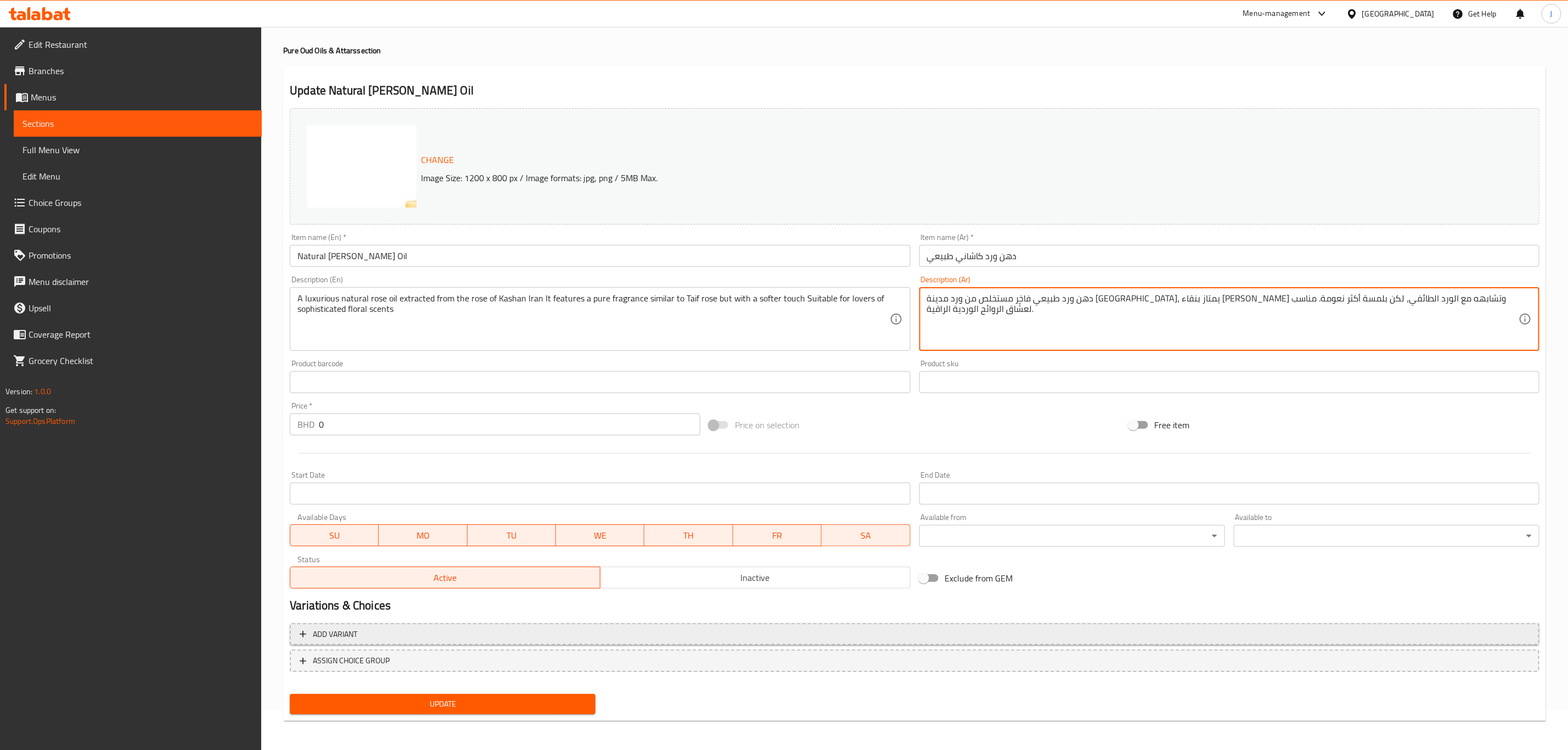
click at [345, 639] on span "Add variant" at bounding box center [335, 634] width 44 height 14
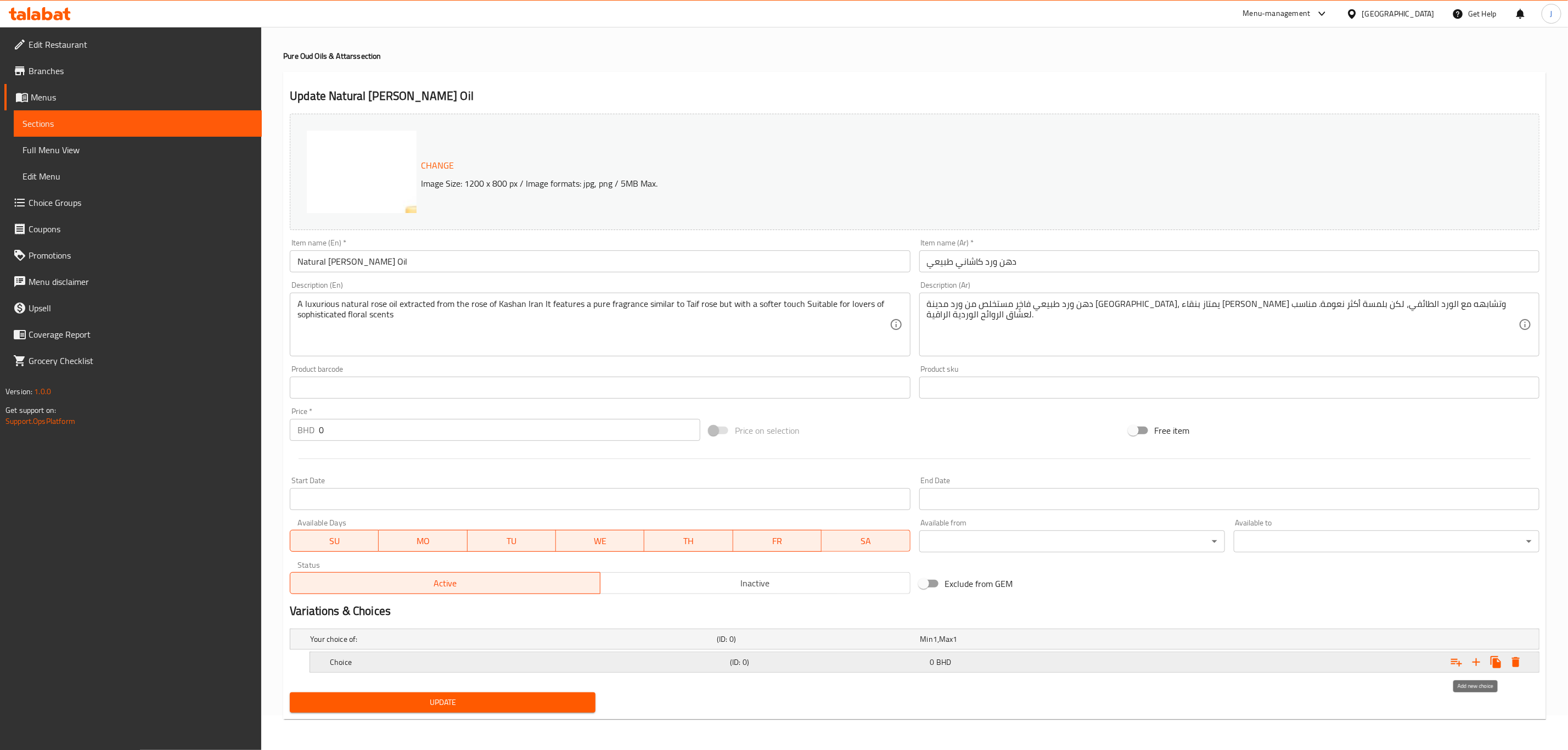
click at [1471, 664] on icon "Expand" at bounding box center [1477, 662] width 13 height 13
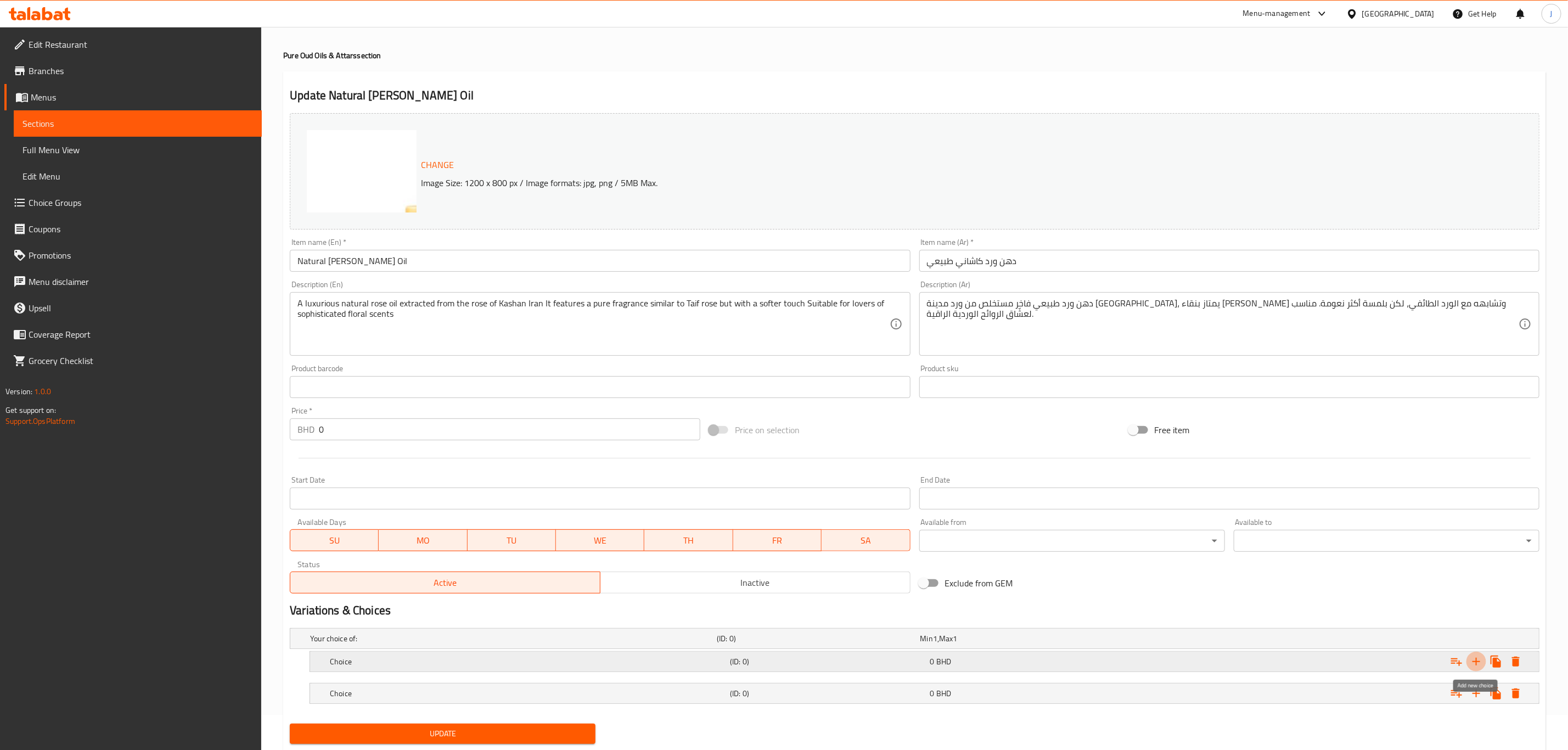
click at [1471, 664] on icon "Expand" at bounding box center [1477, 662] width 13 height 13
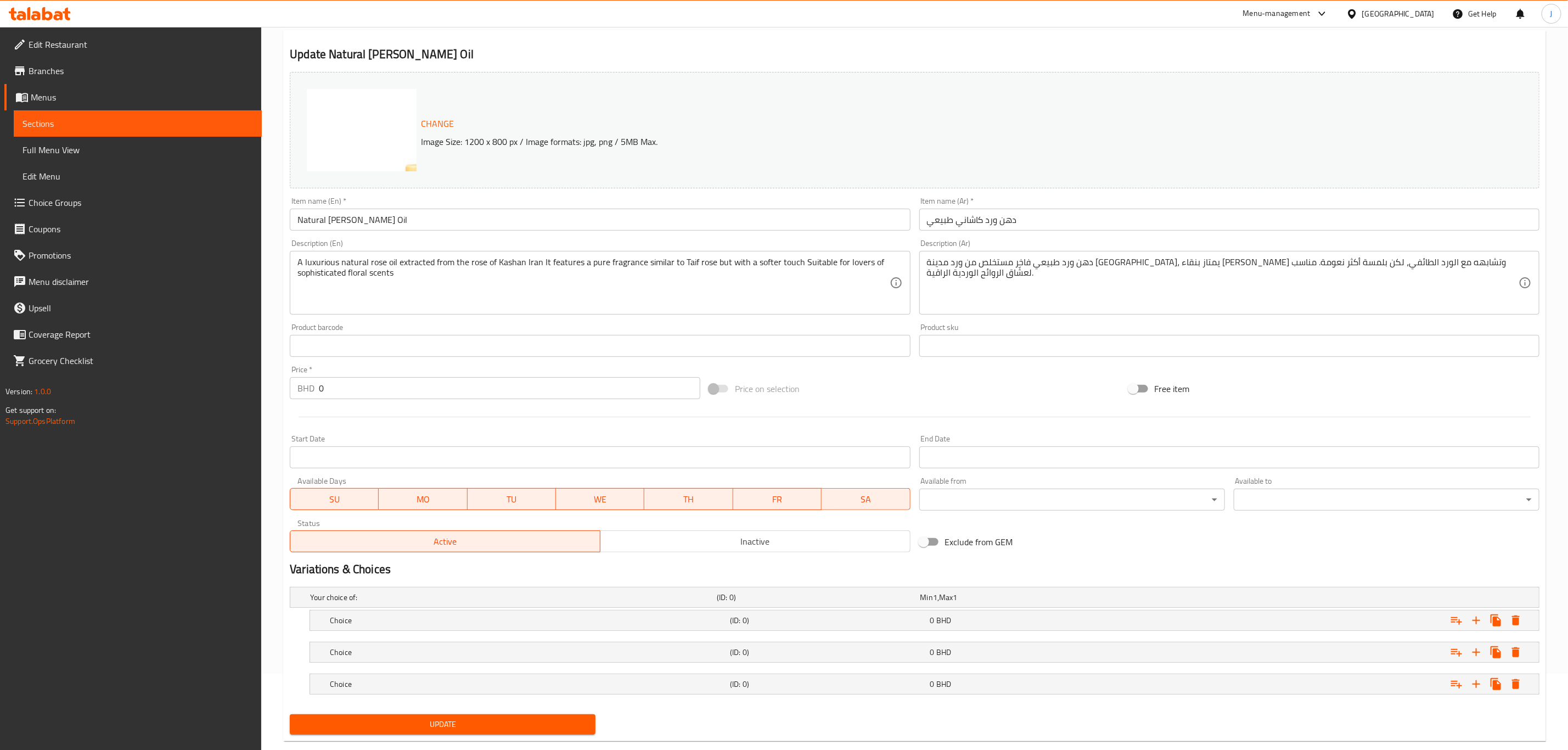
scroll to position [99, 0]
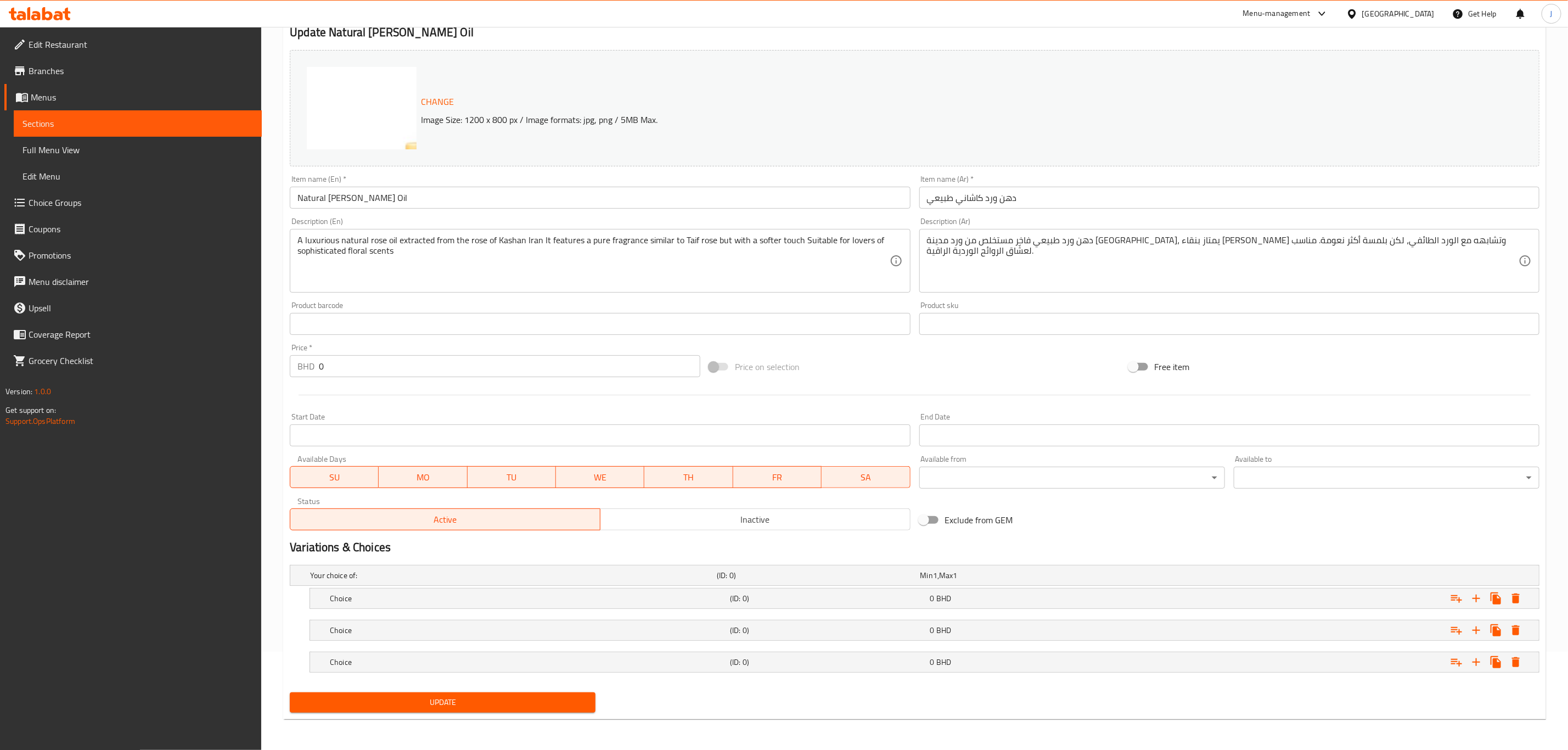
drag, startPoint x: 376, startPoint y: 595, endPoint x: 391, endPoint y: 555, distance: 42.7
click at [376, 595] on h5 "Choice" at bounding box center [528, 598] width 396 height 11
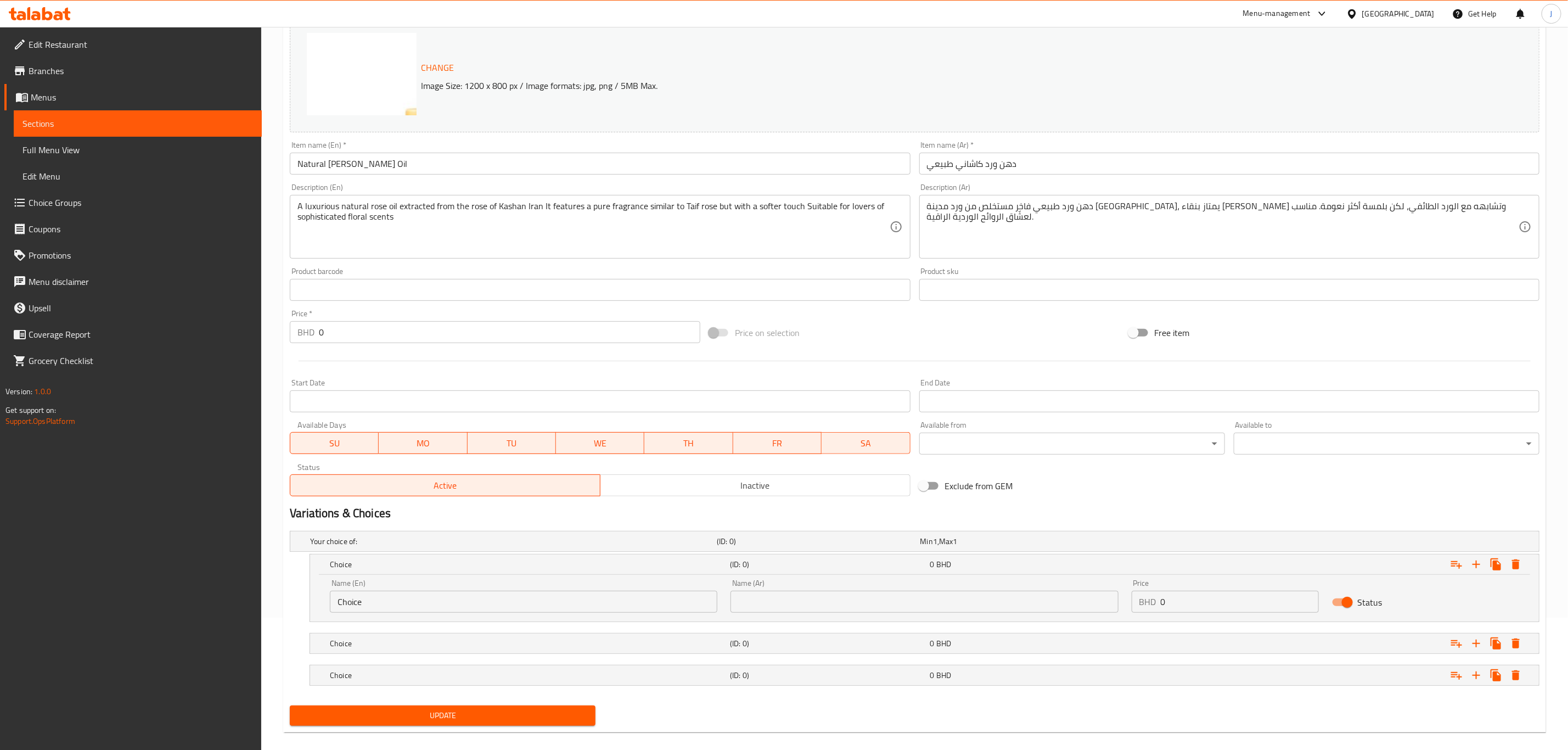
scroll to position [147, 0]
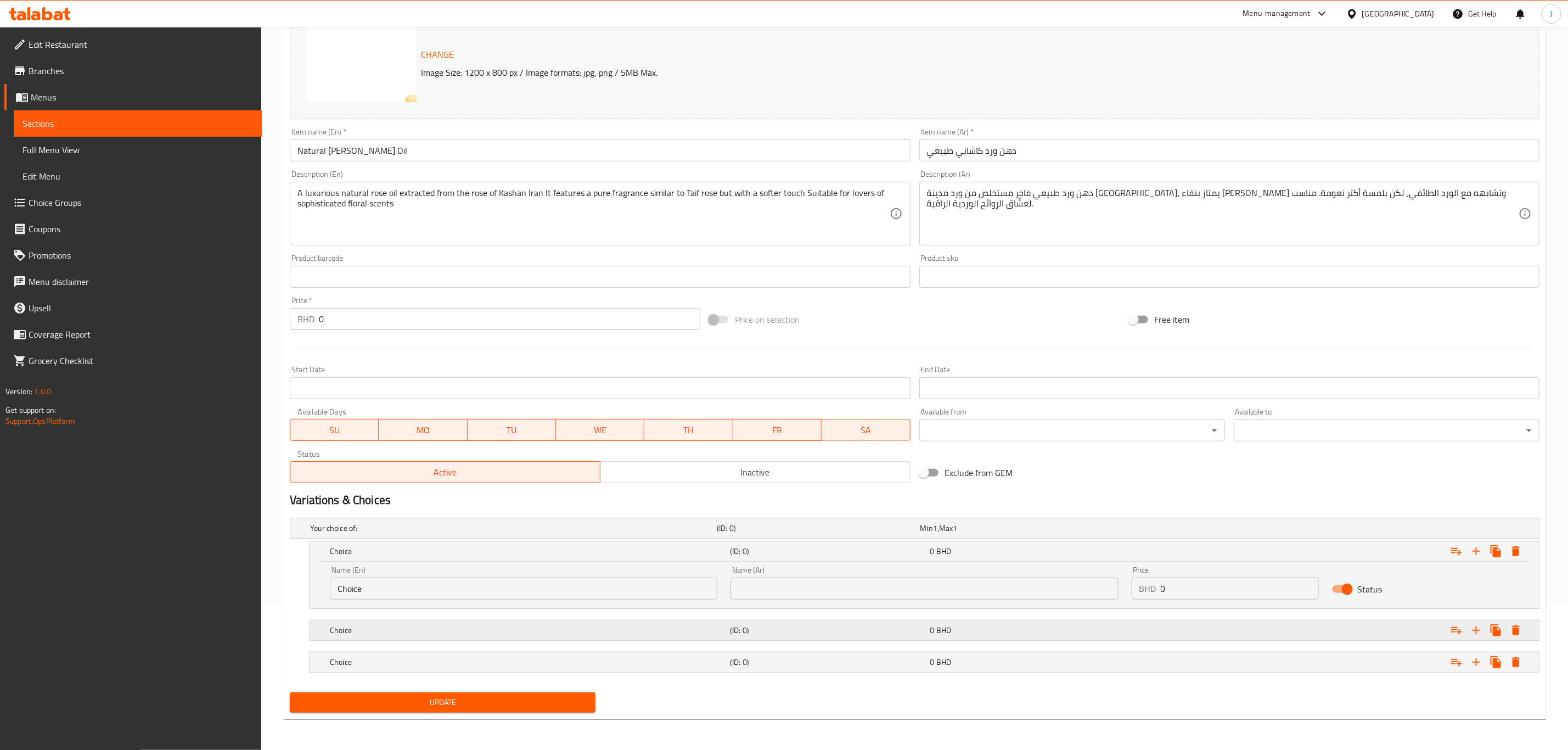
click at [376, 629] on h5 "Choice" at bounding box center [528, 630] width 396 height 11
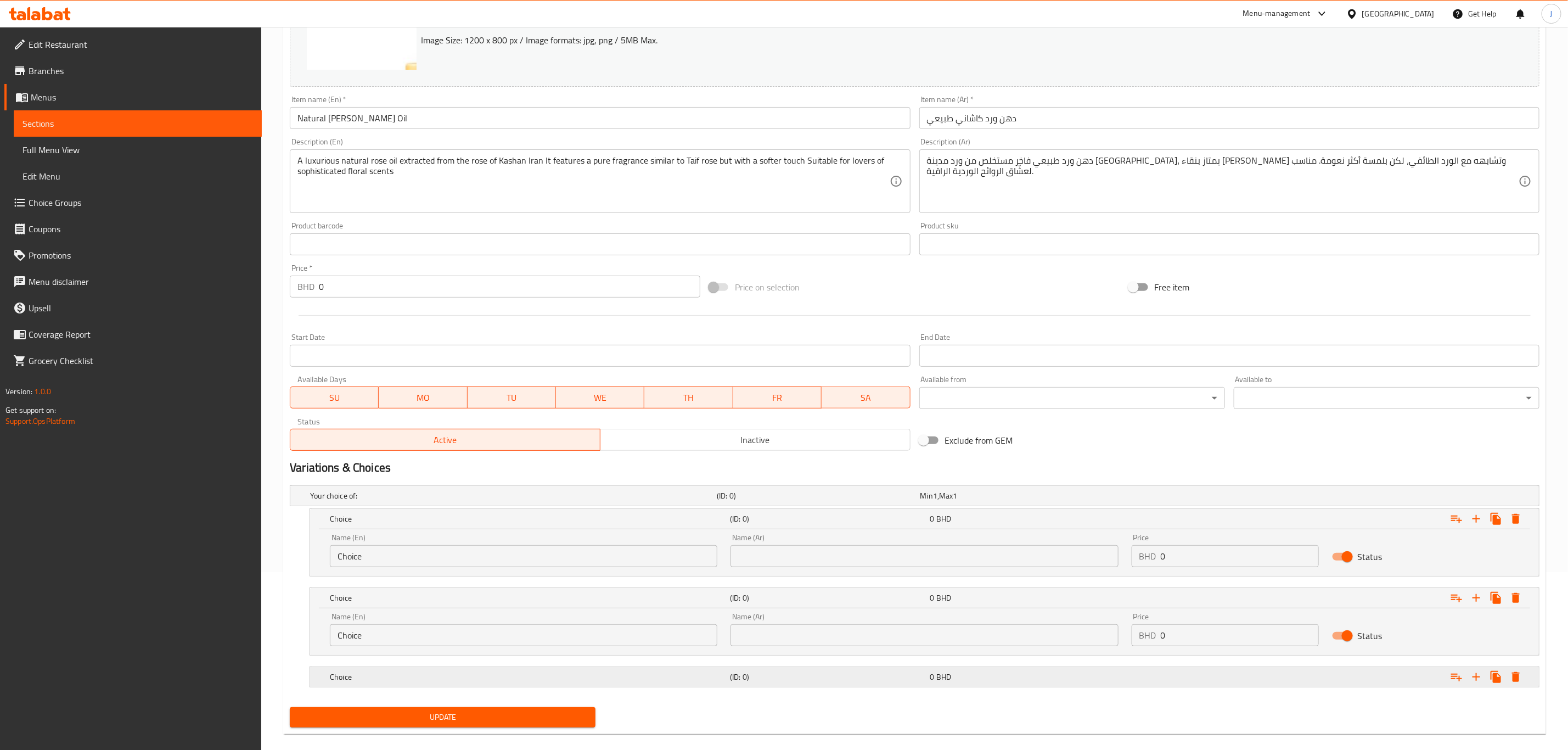
scroll to position [194, 0]
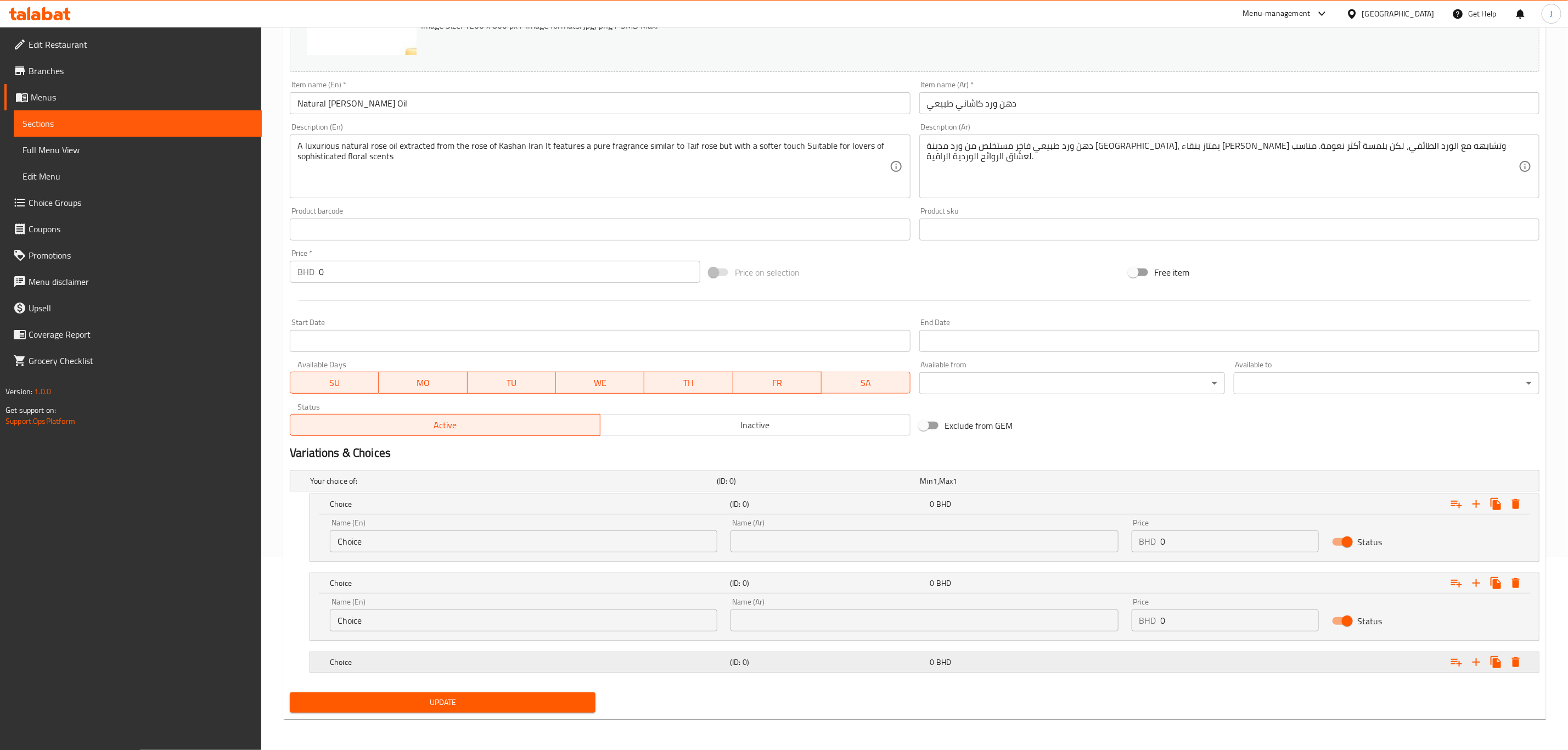
click at [373, 665] on h5 "Choice" at bounding box center [528, 662] width 396 height 11
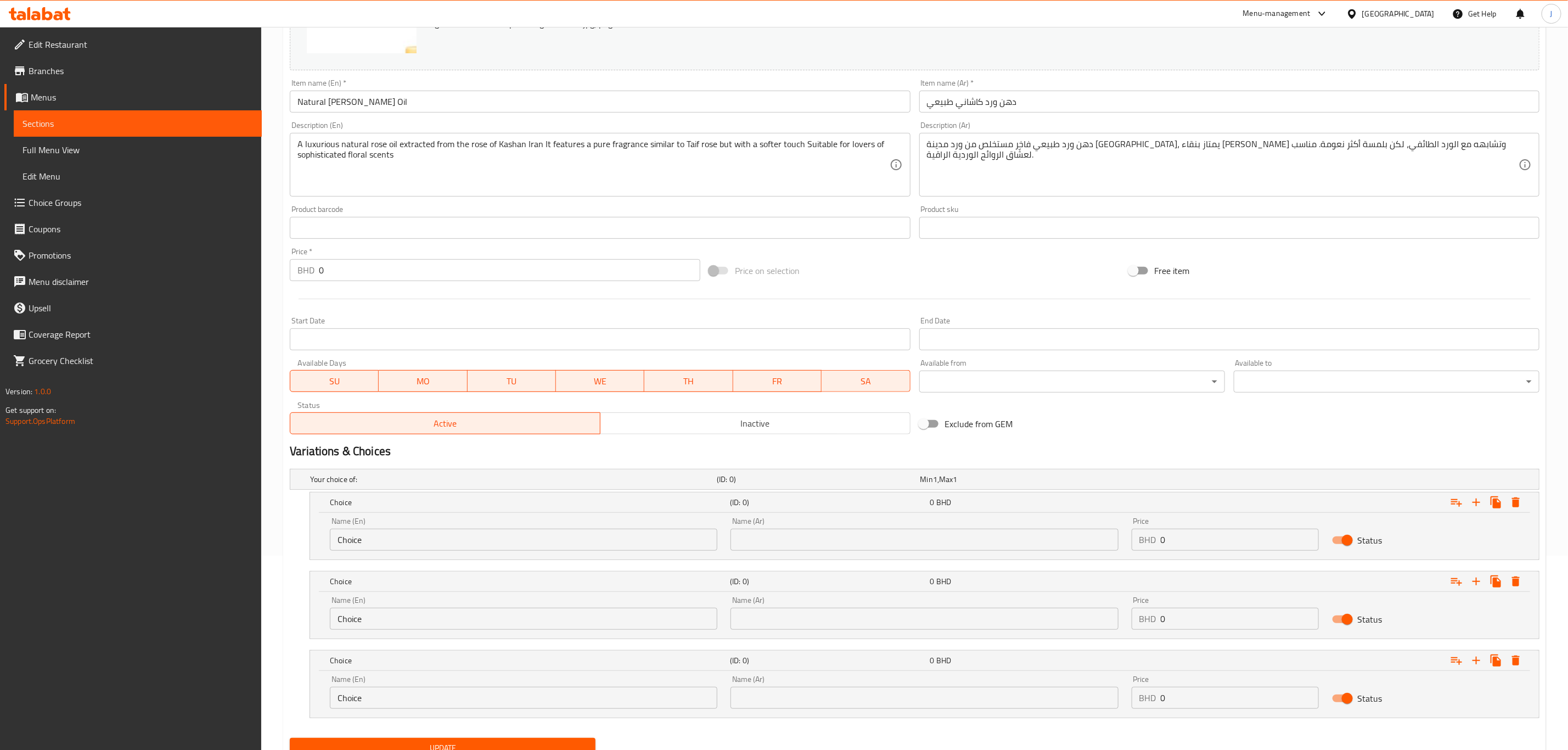
click at [383, 544] on input "Choice" at bounding box center [523, 539] width 388 height 22
paste input "Quarter Tola"
drag, startPoint x: 196, startPoint y: 542, endPoint x: 190, endPoint y: 541, distance: 6.1
click at [190, 541] on div "Edit Restaurant Branches Menus Sections Full Menu View Edit Menu Choice Groups …" at bounding box center [784, 314] width 1568 height 962
type input "Quarter Tola"
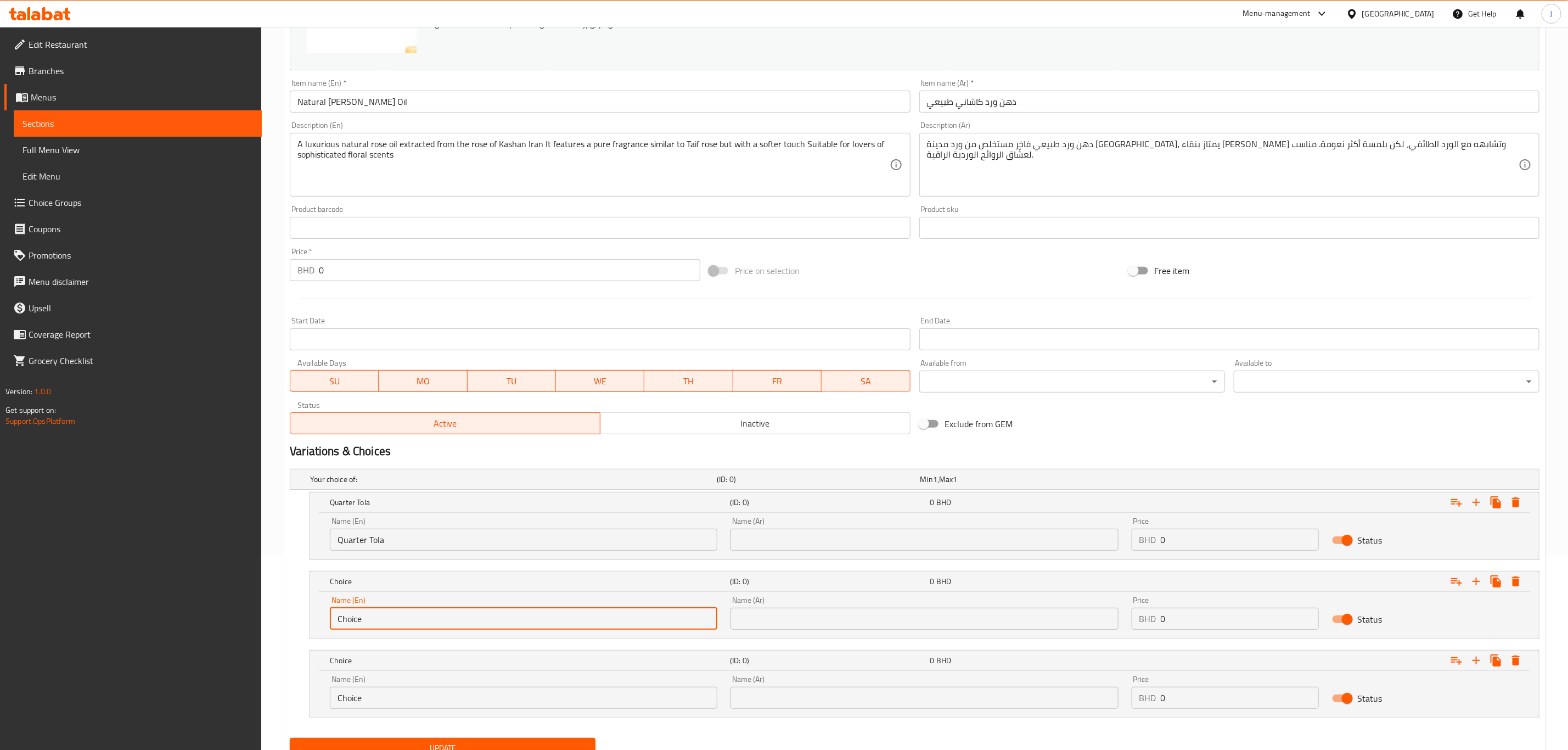
drag, startPoint x: 393, startPoint y: 609, endPoint x: 99, endPoint y: 606, distance: 294.0
click at [104, 606] on div "Edit Restaurant Branches Menus Sections Full Menu View Edit Menu Choice Groups …" at bounding box center [784, 314] width 1568 height 962
paste input "Half Tola"
type input "Half Tola"
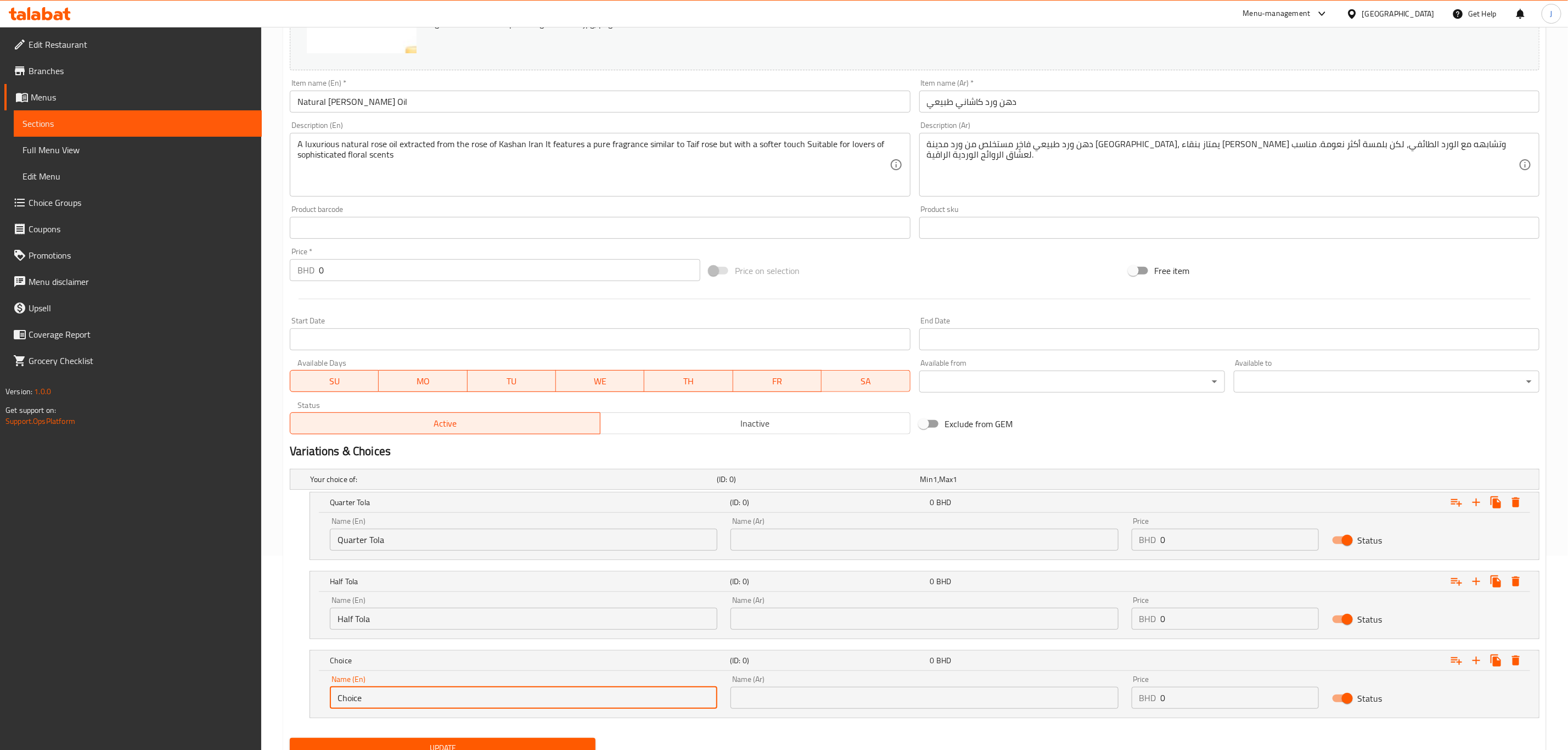
paste input "One Tola"
drag, startPoint x: 438, startPoint y: 705, endPoint x: 153, endPoint y: 701, distance: 285.0
click at [153, 701] on div "Edit Restaurant Branches Menus Sections Full Menu View Edit Menu Choice Groups …" at bounding box center [784, 314] width 1568 height 962
type input "One Tola"
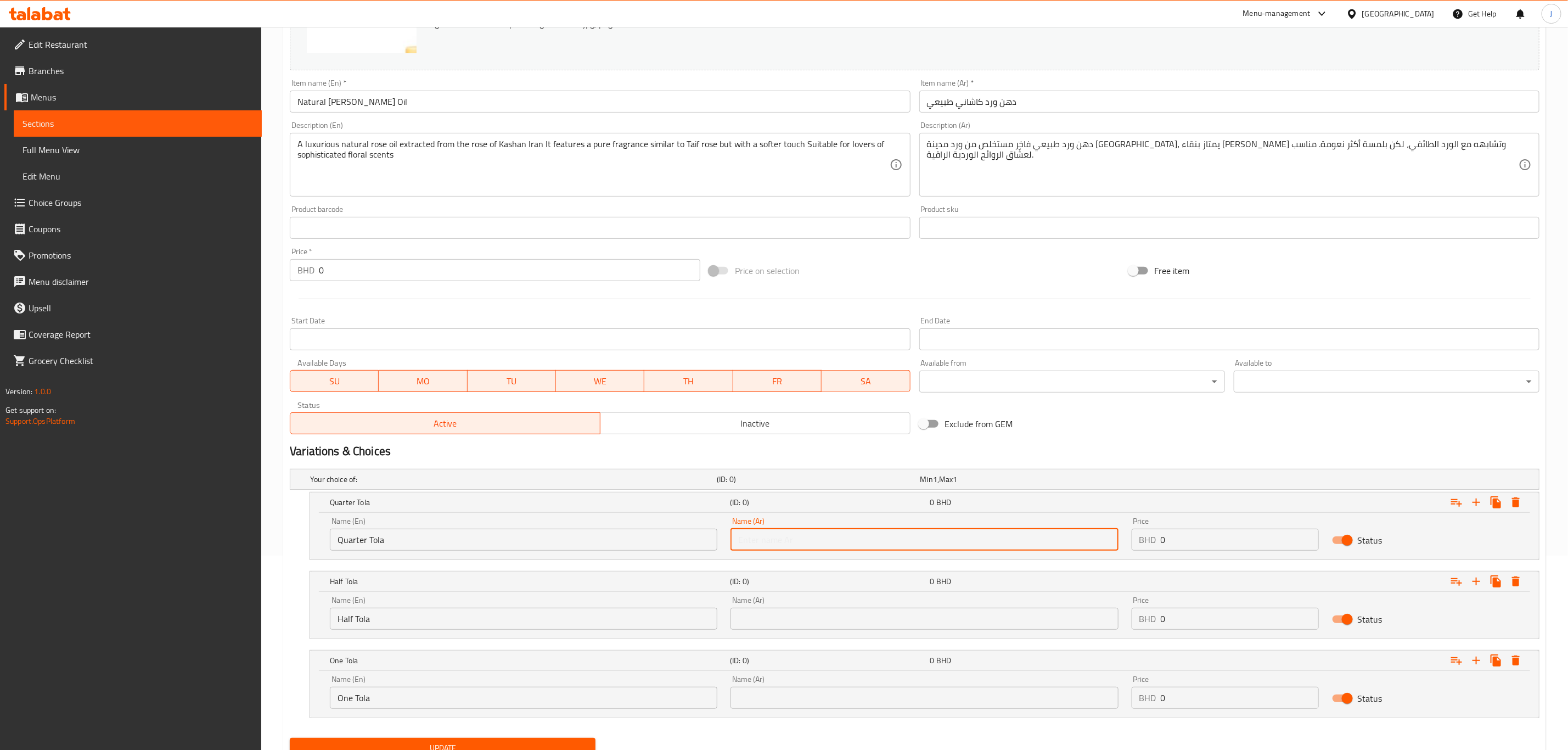
click at [817, 533] on input "text" at bounding box center [924, 539] width 388 height 22
paste input "ربع تولة"
type input "ربع تولة"
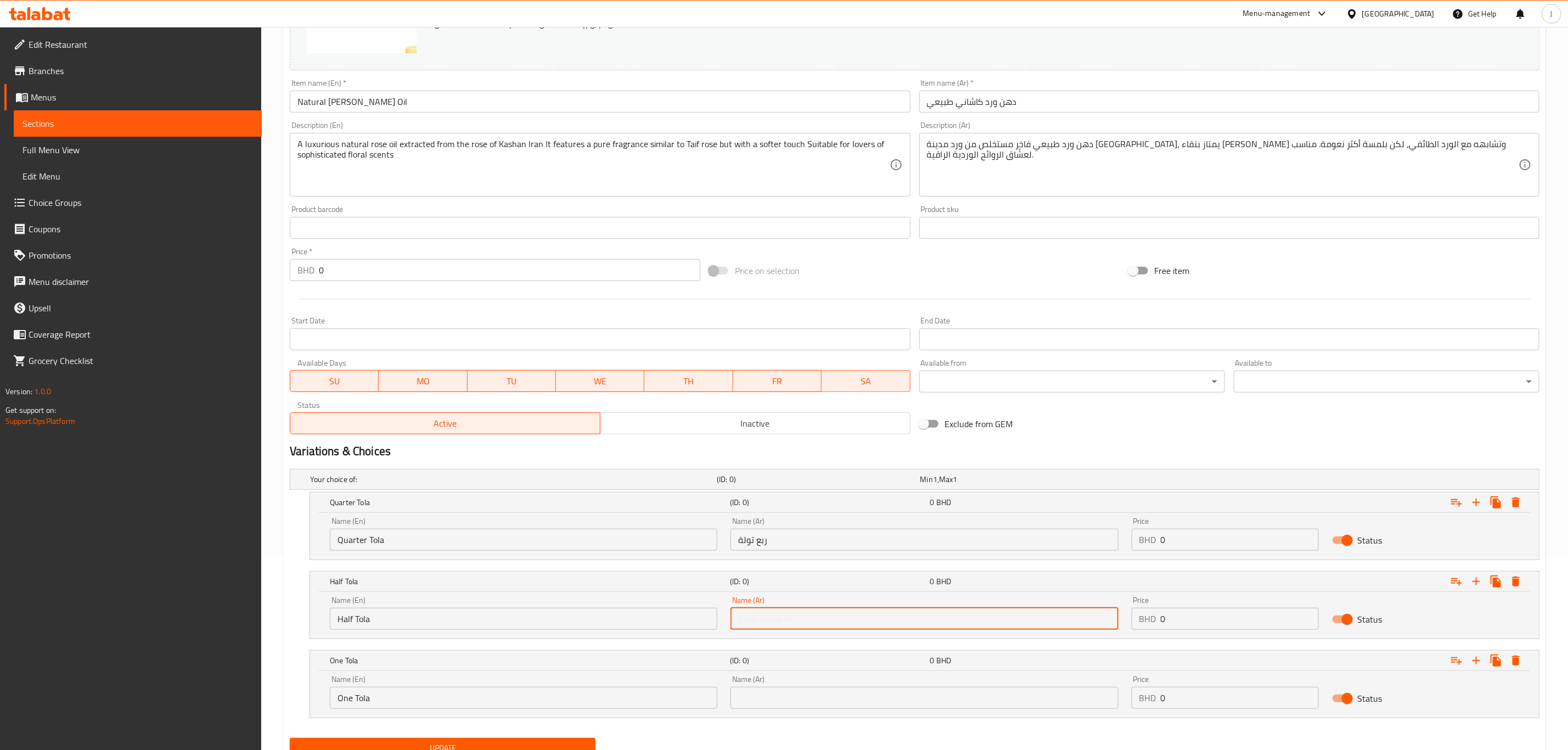
click at [799, 628] on input "text" at bounding box center [924, 619] width 388 height 22
paste input "نصف تولة"
type input "نصف تولة"
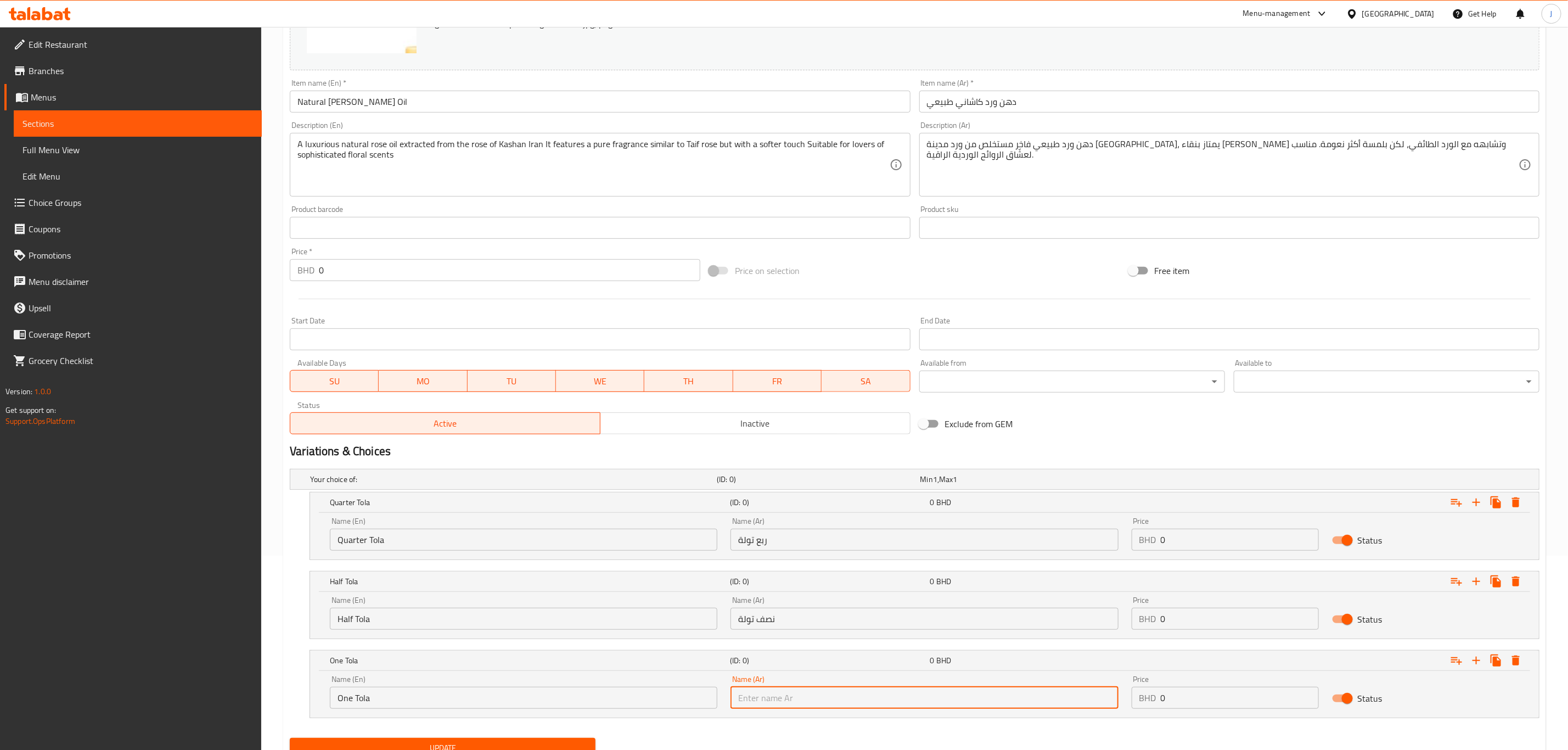
click at [812, 693] on input "text" at bounding box center [924, 698] width 388 height 22
paste input "تولة واحدة"
type input "تولة واحدة"
drag, startPoint x: 1155, startPoint y: 539, endPoint x: 1161, endPoint y: 538, distance: 6.1
click at [1125, 541] on div "Price BHD 0 Price" at bounding box center [1225, 534] width 200 height 47
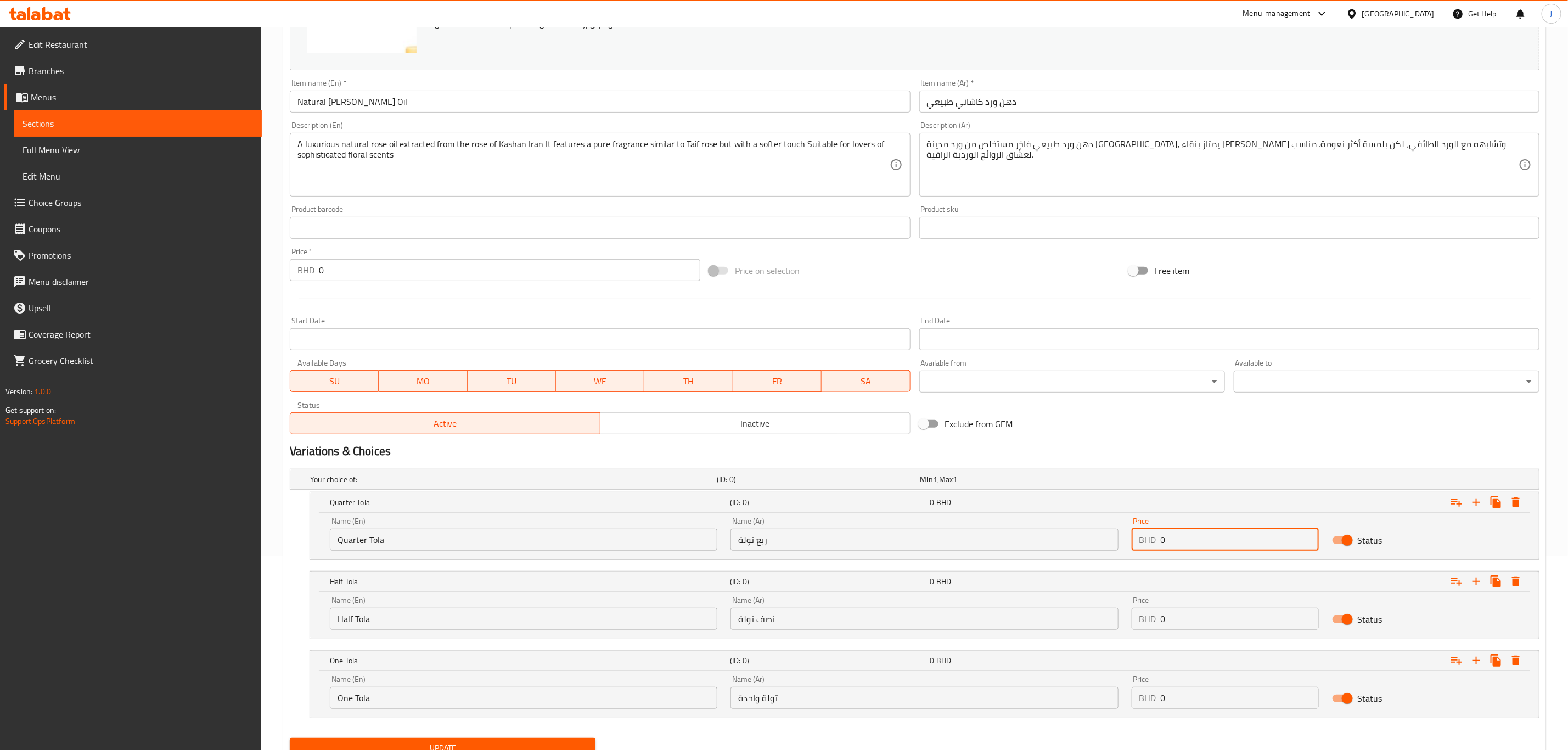
paste input "35.00"
drag, startPoint x: 1171, startPoint y: 540, endPoint x: 1126, endPoint y: 536, distance: 45.2
click at [1126, 536] on div "Price BHD 35.000 Price" at bounding box center [1225, 534] width 200 height 47
type input "35.000"
drag, startPoint x: 1166, startPoint y: 619, endPoint x: 1083, endPoint y: 618, distance: 83.0
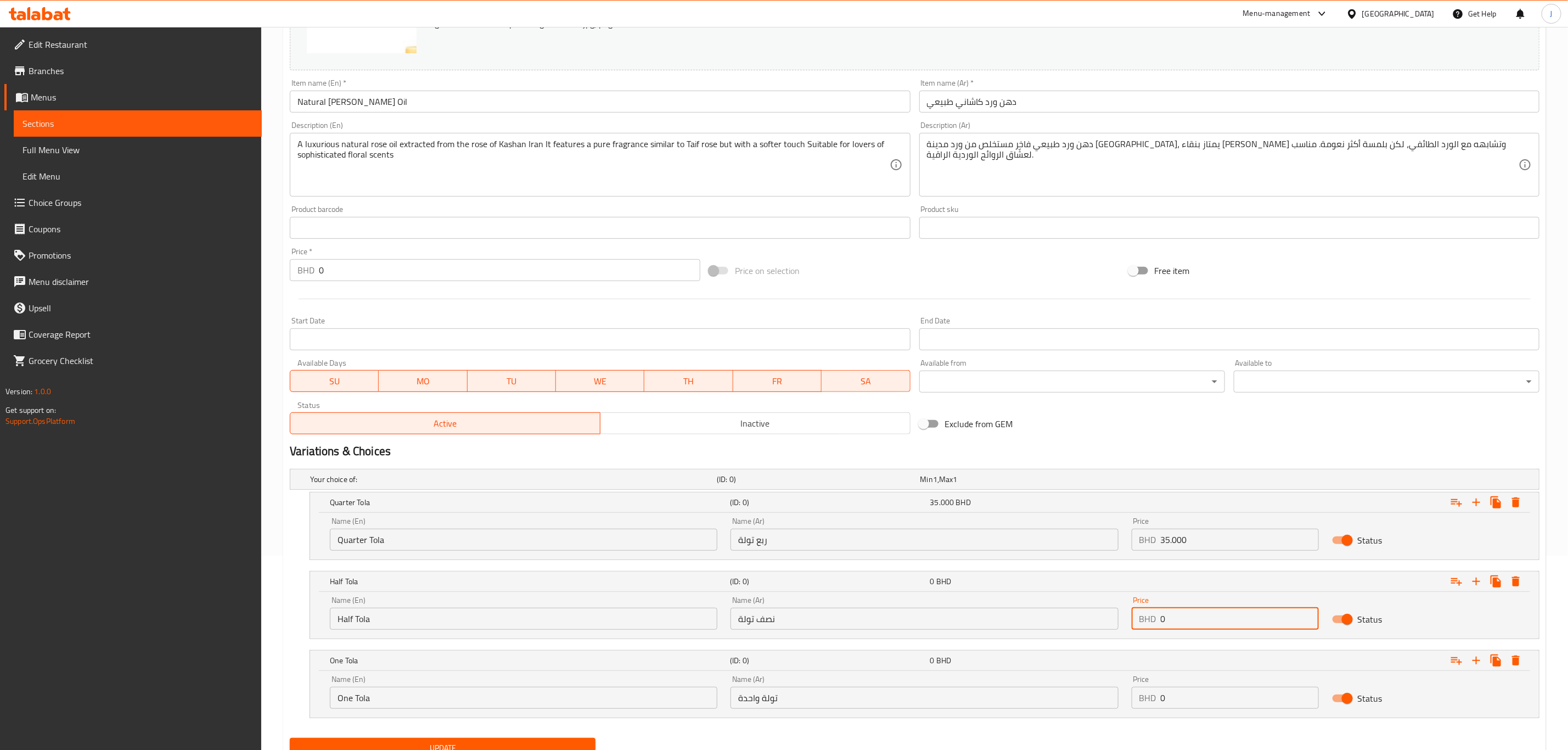
click at [1083, 618] on div "Name (En) Half Tola Name (En) Name (Ar) نصف تولة Name (Ar) Price BHD 0 Price St…" at bounding box center [925, 612] width 1203 height 47
paste input "63.00"
type input "63.000"
click at [1230, 707] on input "0" at bounding box center [1240, 698] width 158 height 22
paste input "114.000"
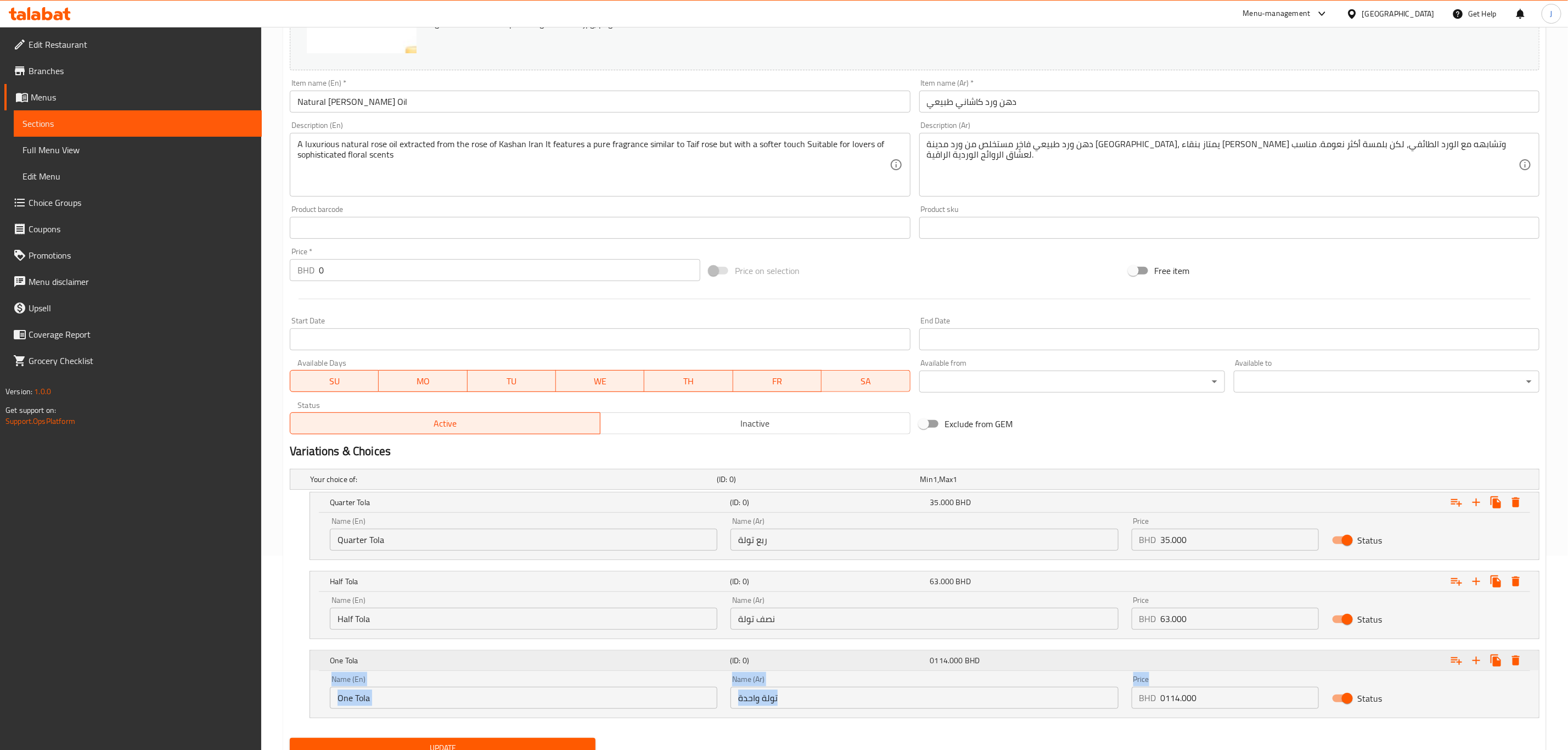
drag, startPoint x: 1239, startPoint y: 685, endPoint x: 1007, endPoint y: 673, distance: 232.3
click at [1007, 673] on div "One Tola (ID: 0) 0114.000 BHD Name (En) One Tola Name (En) Name (Ar) تولة واحدة…" at bounding box center [924, 684] width 1229 height 67
drag, startPoint x: 1217, startPoint y: 700, endPoint x: 1118, endPoint y: 687, distance: 99.8
click at [1118, 687] on div "Name (En) One Tola Name (En) Name (Ar) تولة واحدة Name (Ar) Price BHD 0114.000 …" at bounding box center [925, 692] width 1203 height 47
paste input "number"
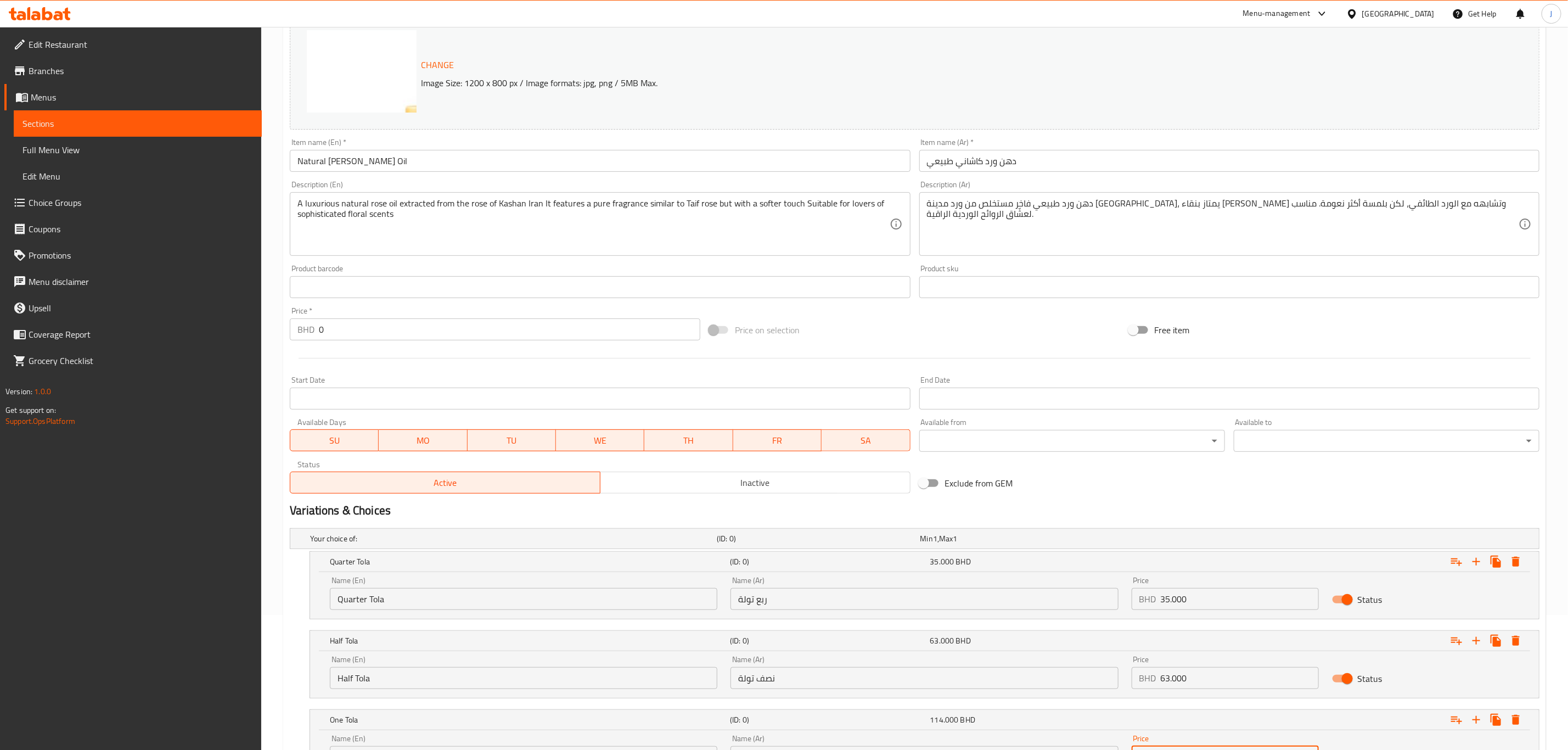
scroll to position [241, 0]
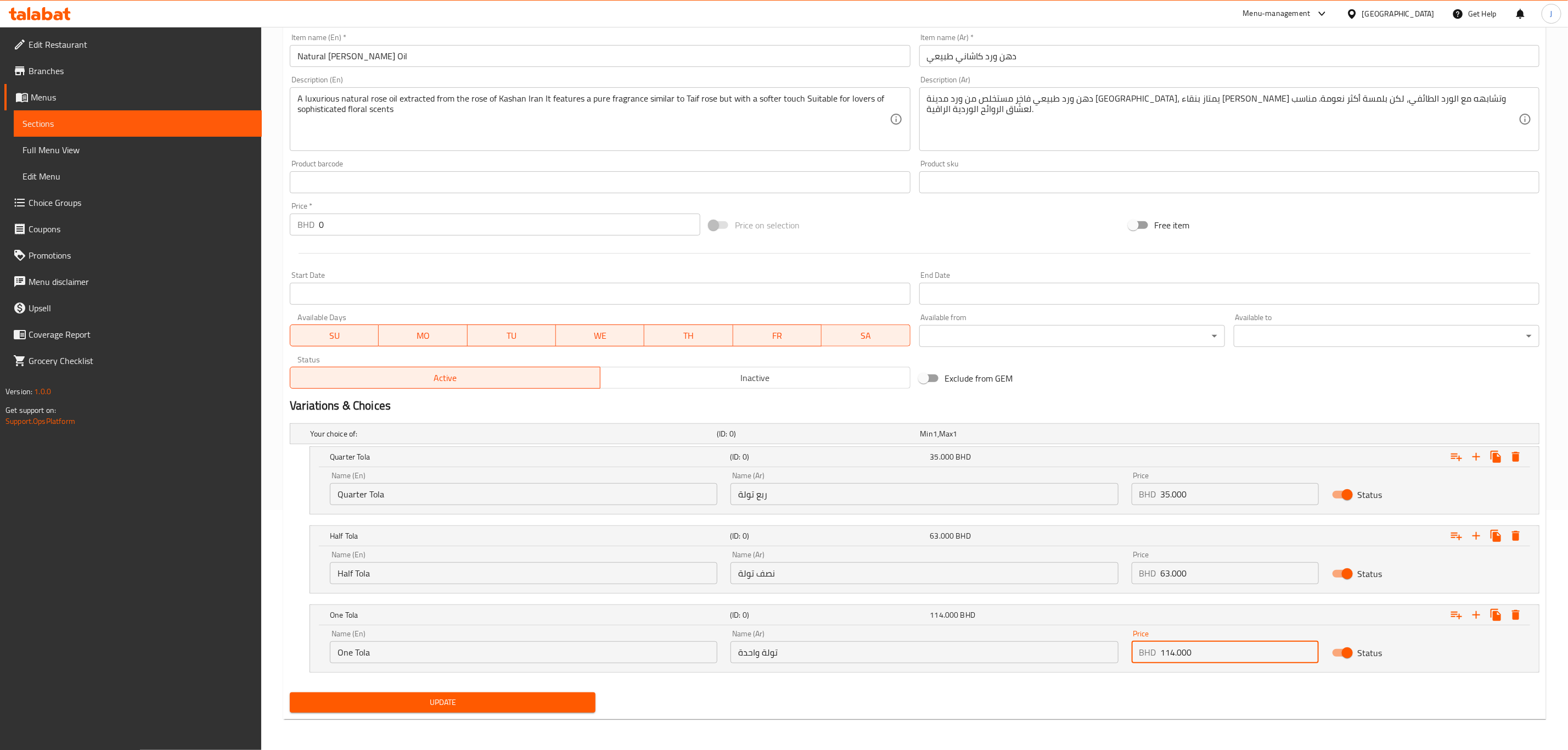
type input "114.000"
click at [476, 703] on span "Update" at bounding box center [442, 702] width 288 height 14
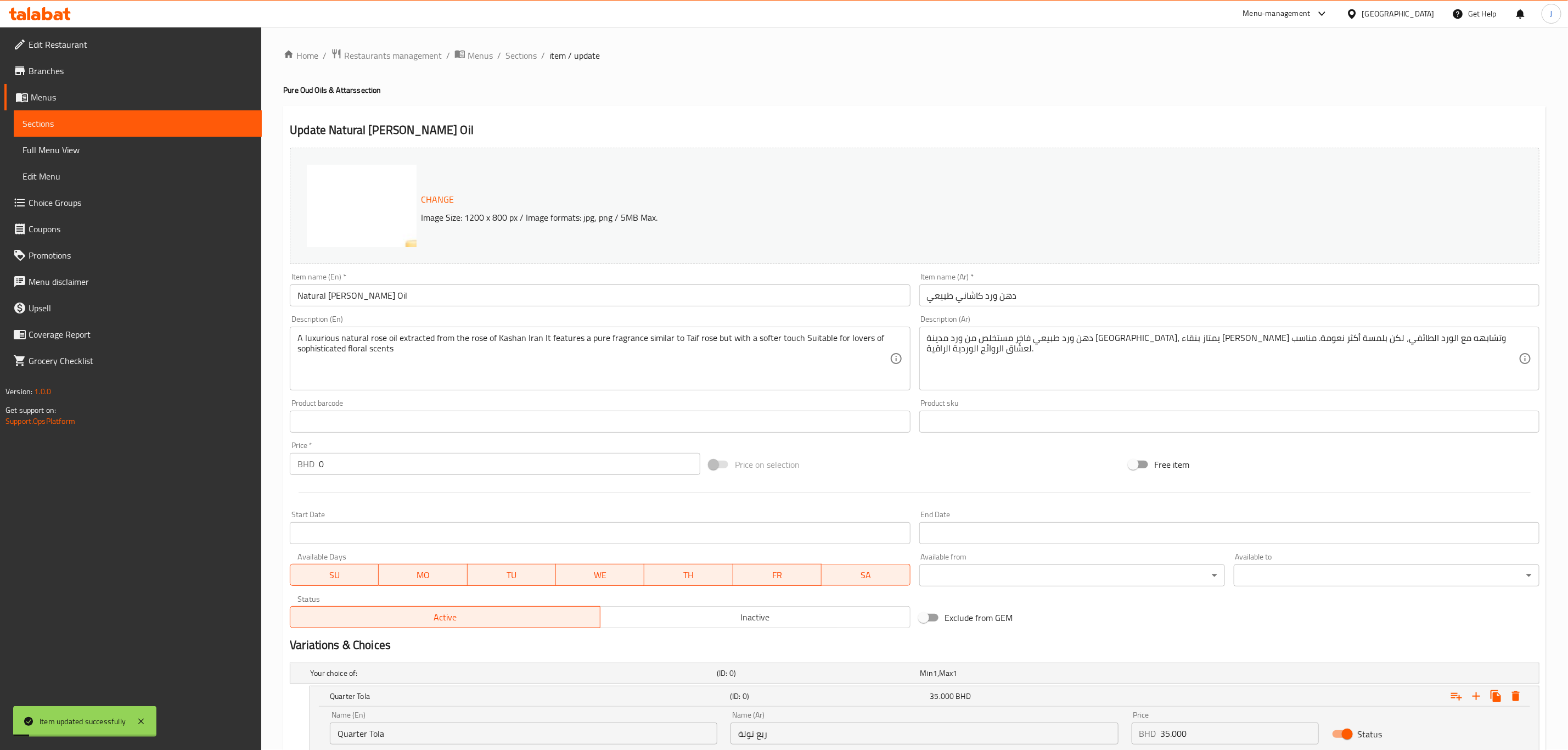
scroll to position [0, 0]
drag, startPoint x: 530, startPoint y: 56, endPoint x: 539, endPoint y: 71, distance: 17.5
click at [530, 56] on span "Sections" at bounding box center [520, 56] width 31 height 13
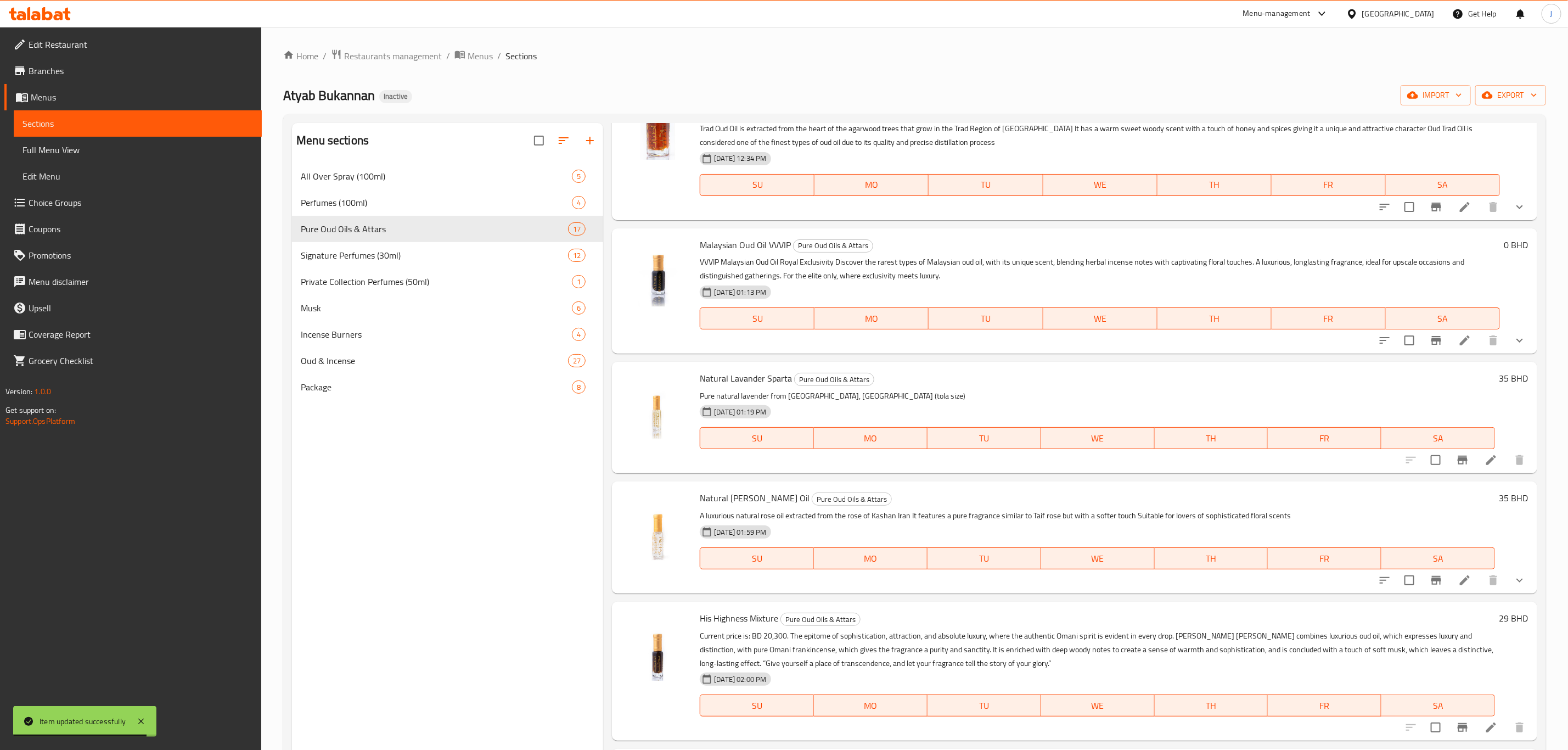
scroll to position [577, 0]
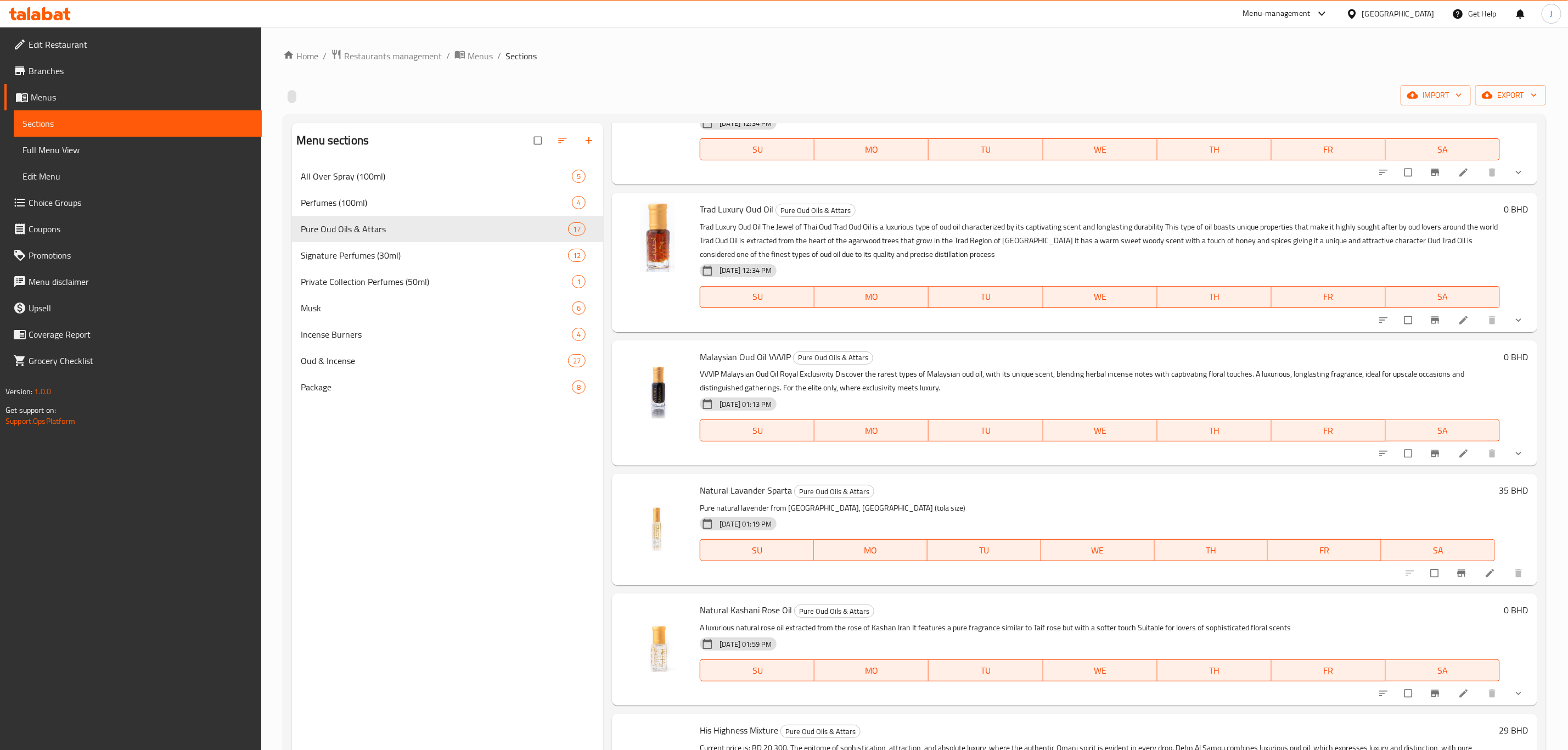
scroll to position [577, 0]
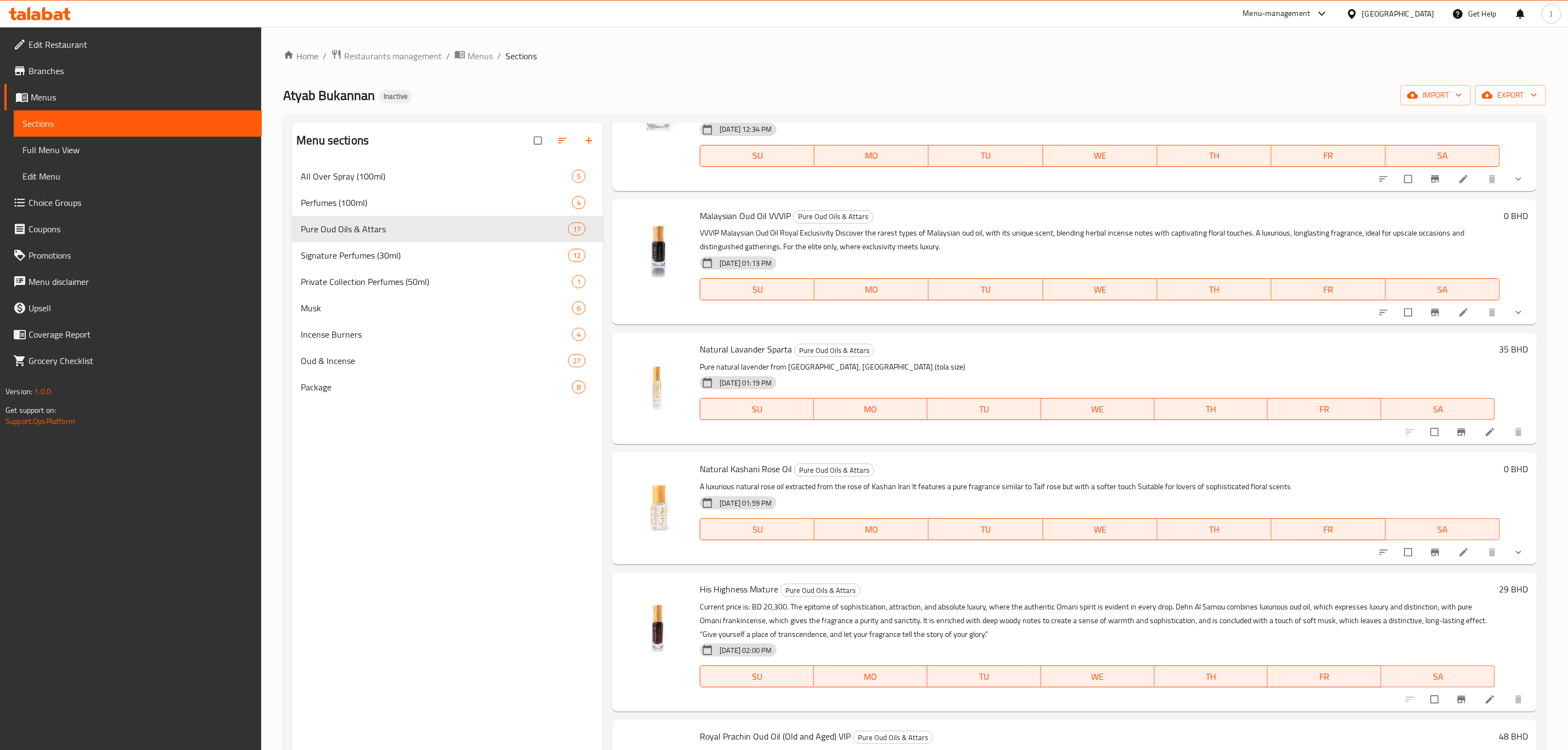
click at [733, 581] on span "His Highness Mixture" at bounding box center [739, 589] width 79 height 16
copy span "Highness"
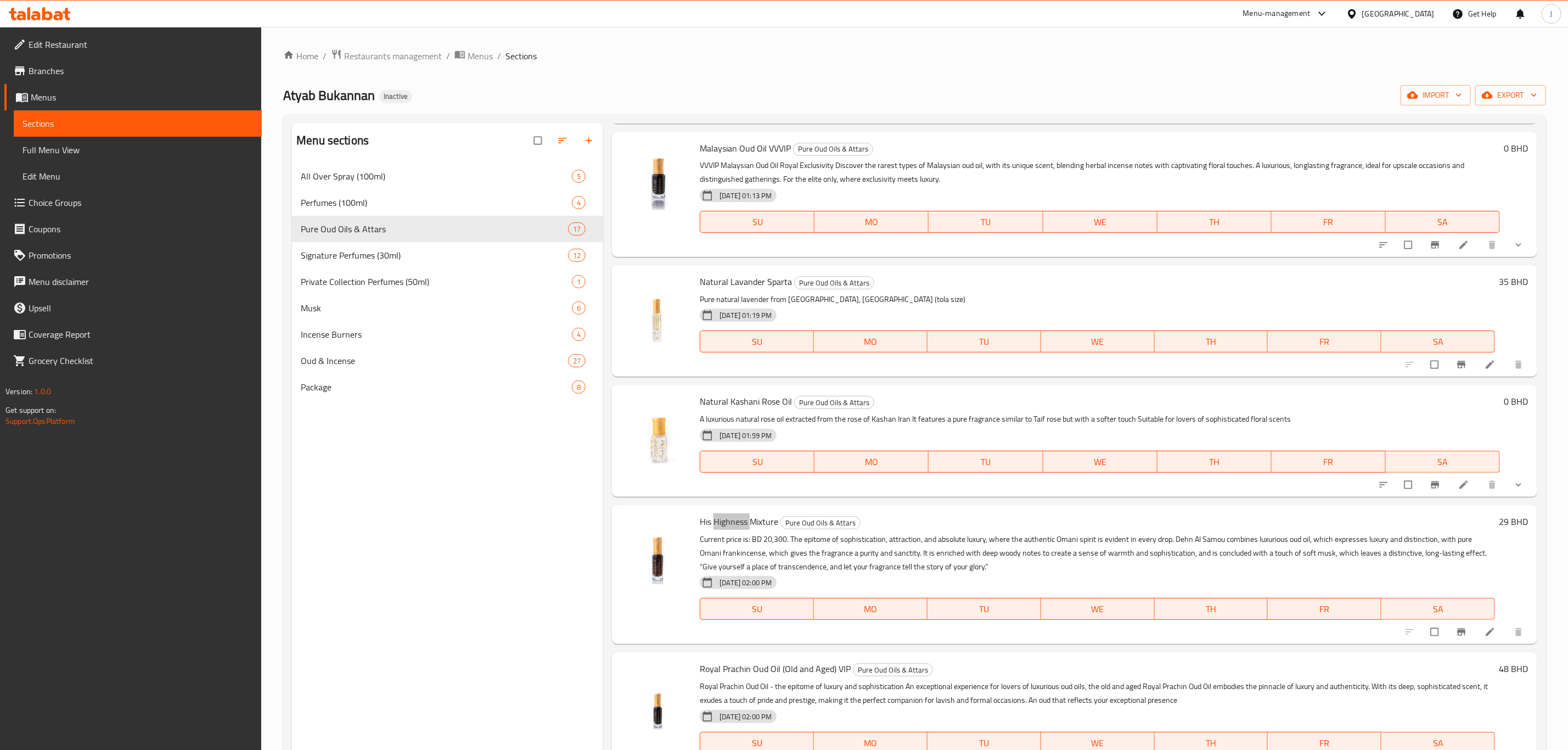
scroll to position [741, 0]
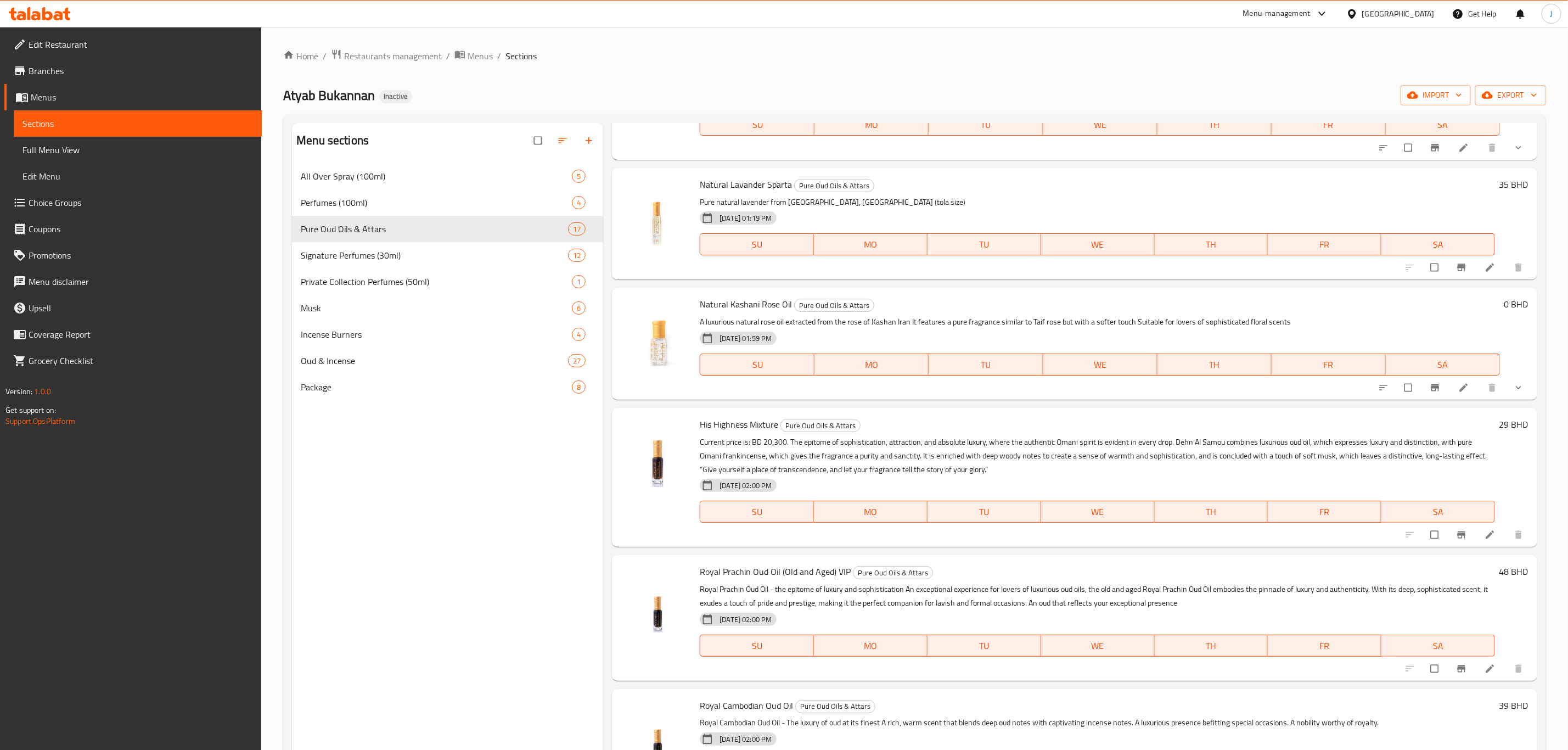
click at [733, 563] on span "Royal Prachin Oud Oil (Old and Aged) VIP" at bounding box center [775, 571] width 151 height 16
click at [705, 563] on span "Royal Prachin Oud Oil (Old and Aged) VIP" at bounding box center [775, 571] width 151 height 16
copy span "Royal"
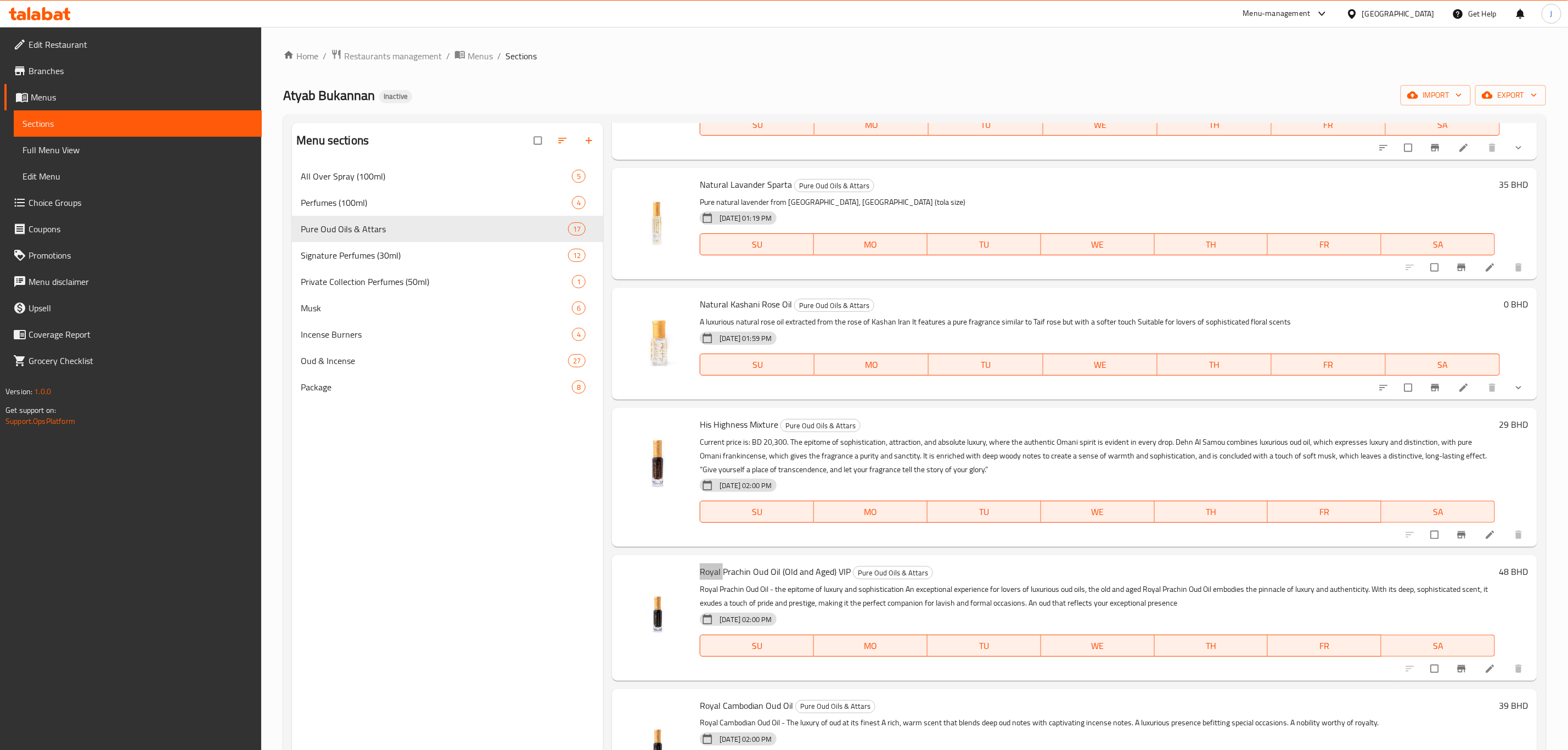
scroll to position [906, 0]
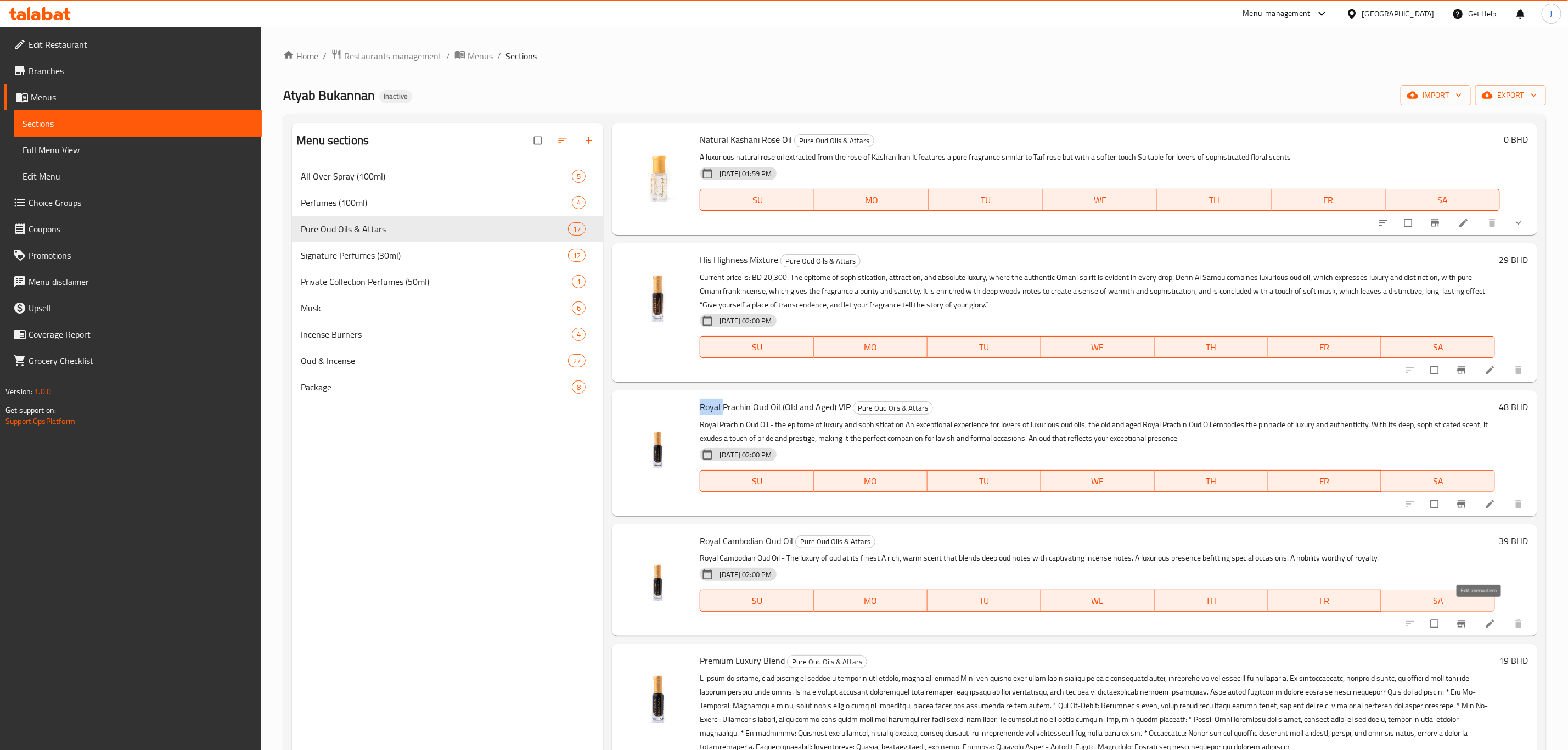
click at [1486, 620] on icon at bounding box center [1490, 624] width 9 height 9
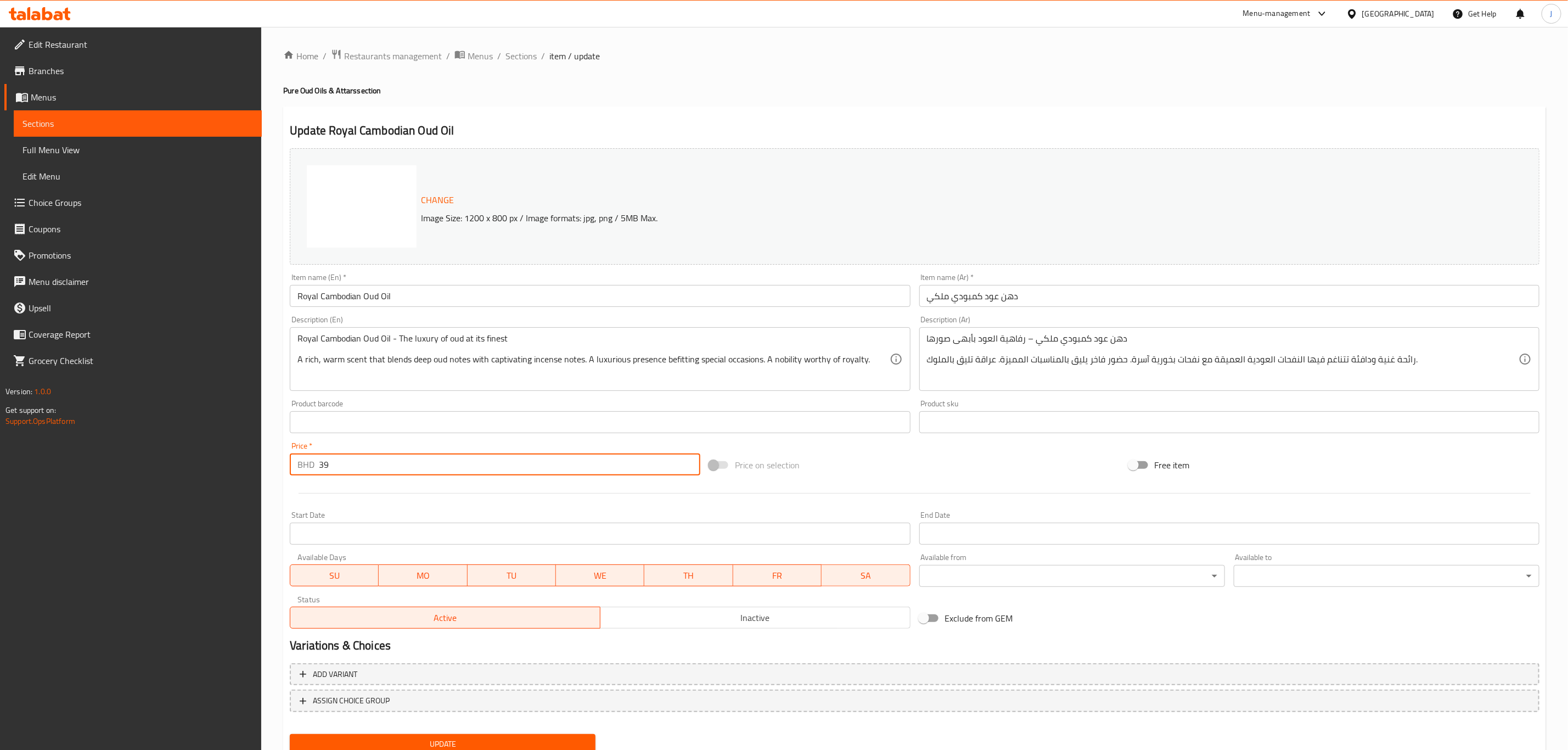
drag, startPoint x: 344, startPoint y: 470, endPoint x: 318, endPoint y: 472, distance: 26.1
click at [319, 472] on input "39" at bounding box center [509, 464] width 382 height 22
type input "0"
click at [413, 499] on div at bounding box center [914, 493] width 1258 height 27
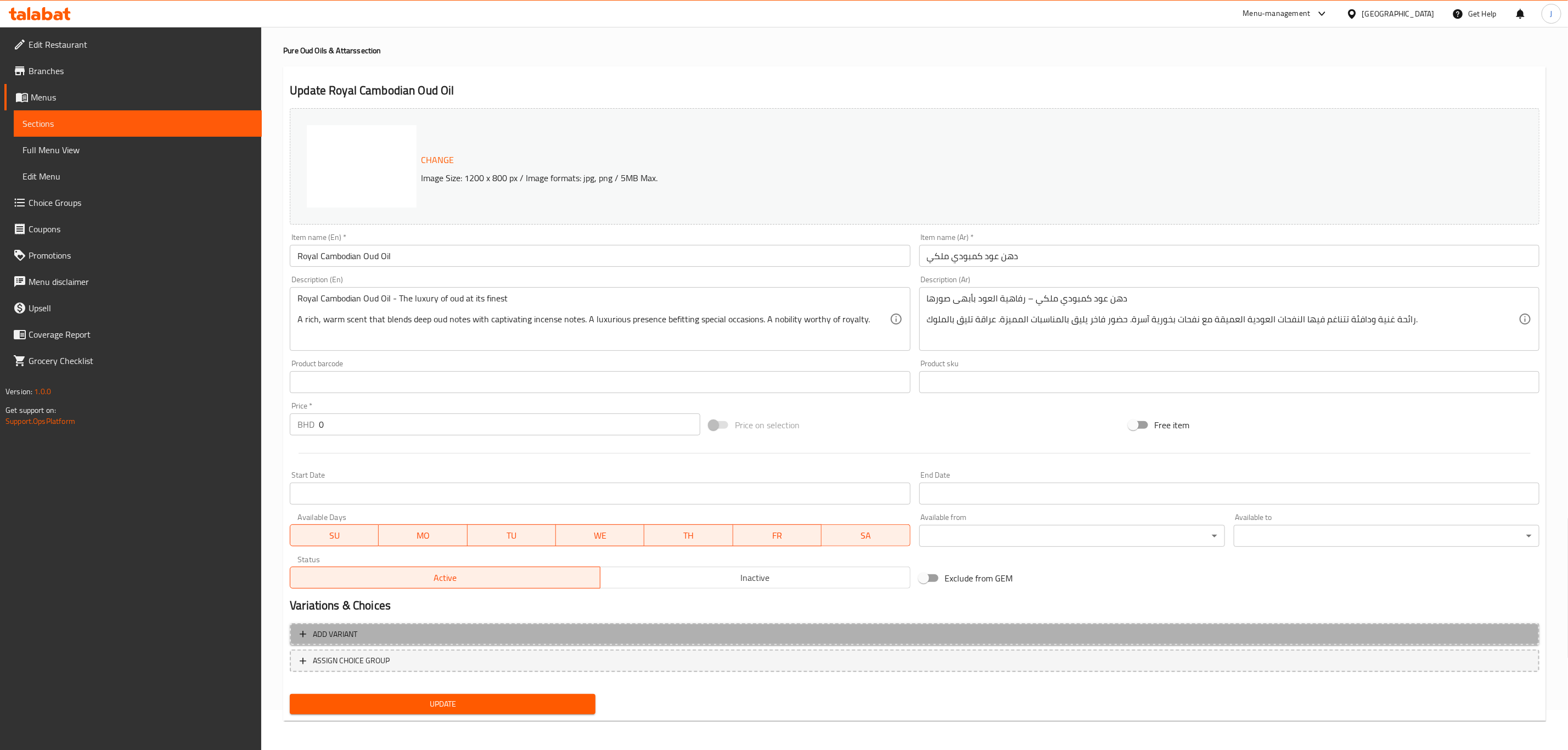
click at [330, 637] on span "Add variant" at bounding box center [335, 634] width 44 height 14
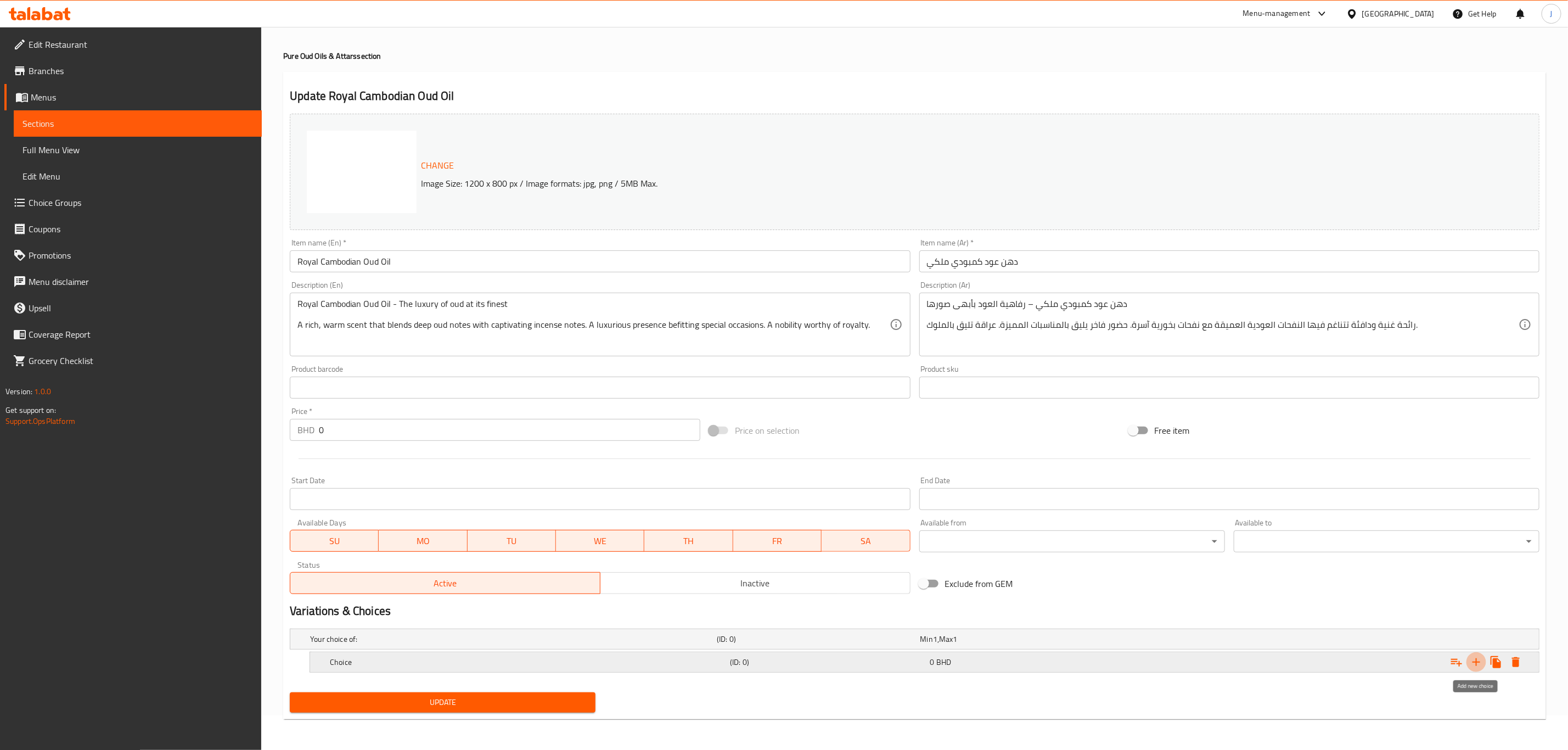
click at [1475, 657] on icon "Expand" at bounding box center [1477, 662] width 13 height 13
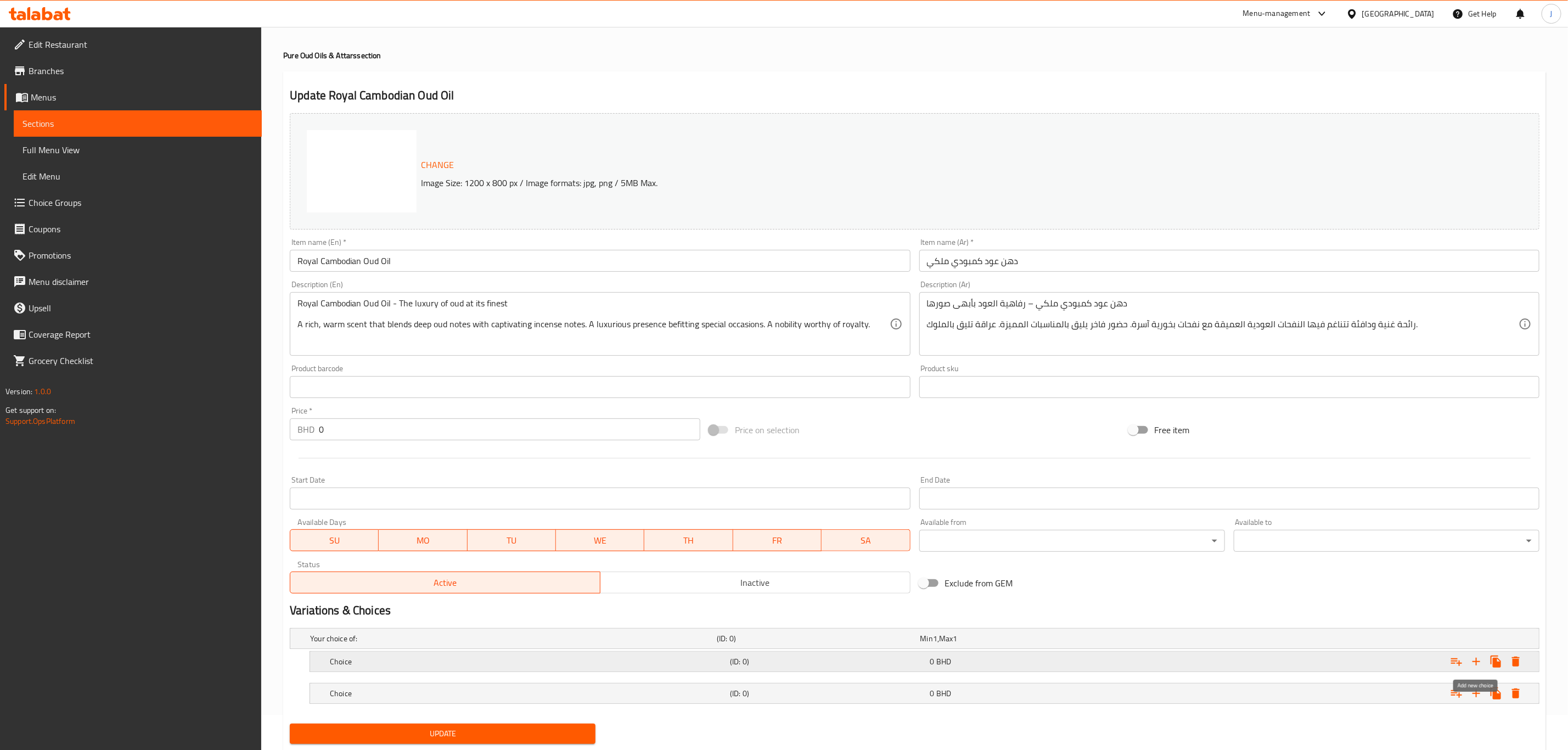
click at [1475, 657] on icon "Expand" at bounding box center [1477, 662] width 13 height 13
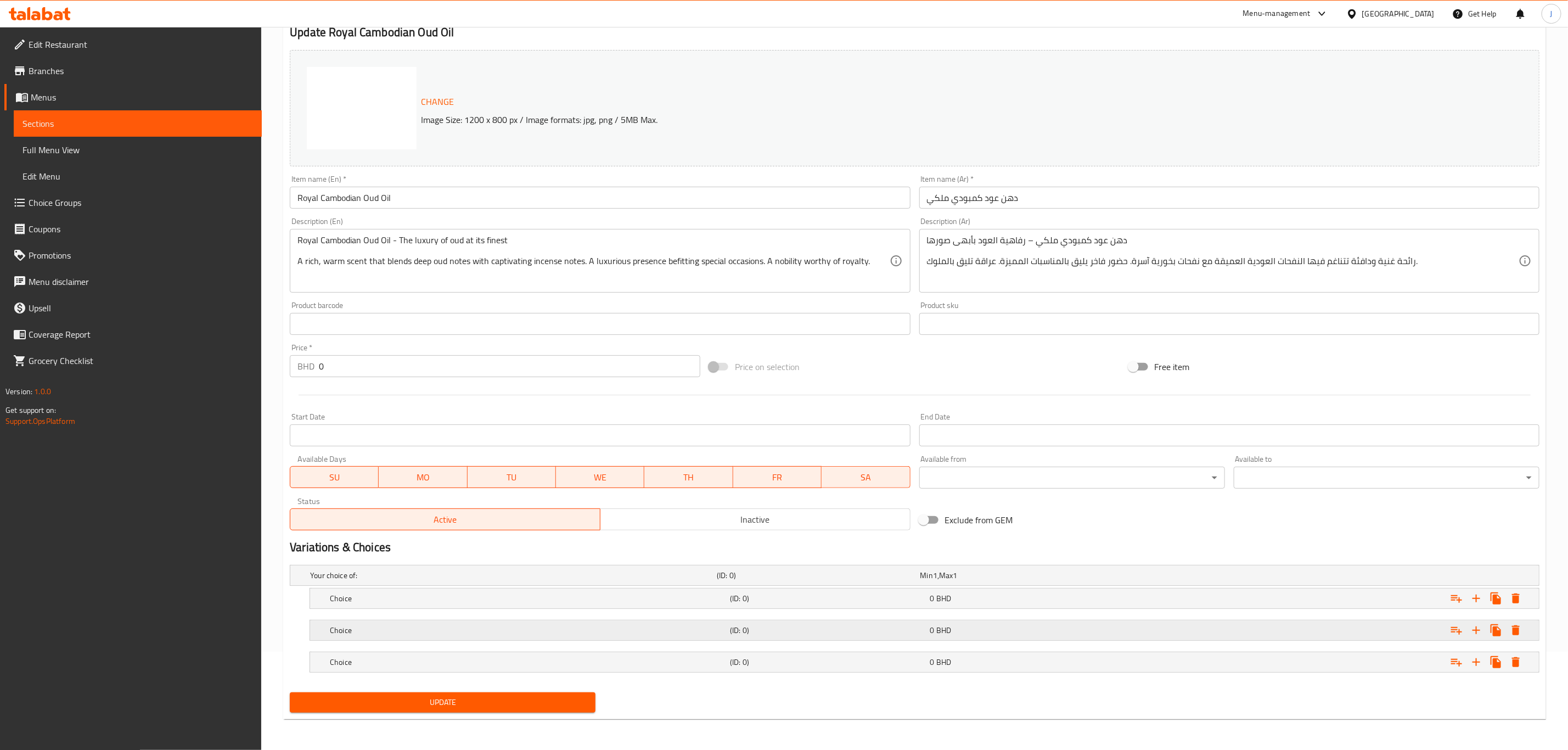
scroll to position [99, 0]
click at [397, 596] on h5 "Choice" at bounding box center [528, 598] width 396 height 11
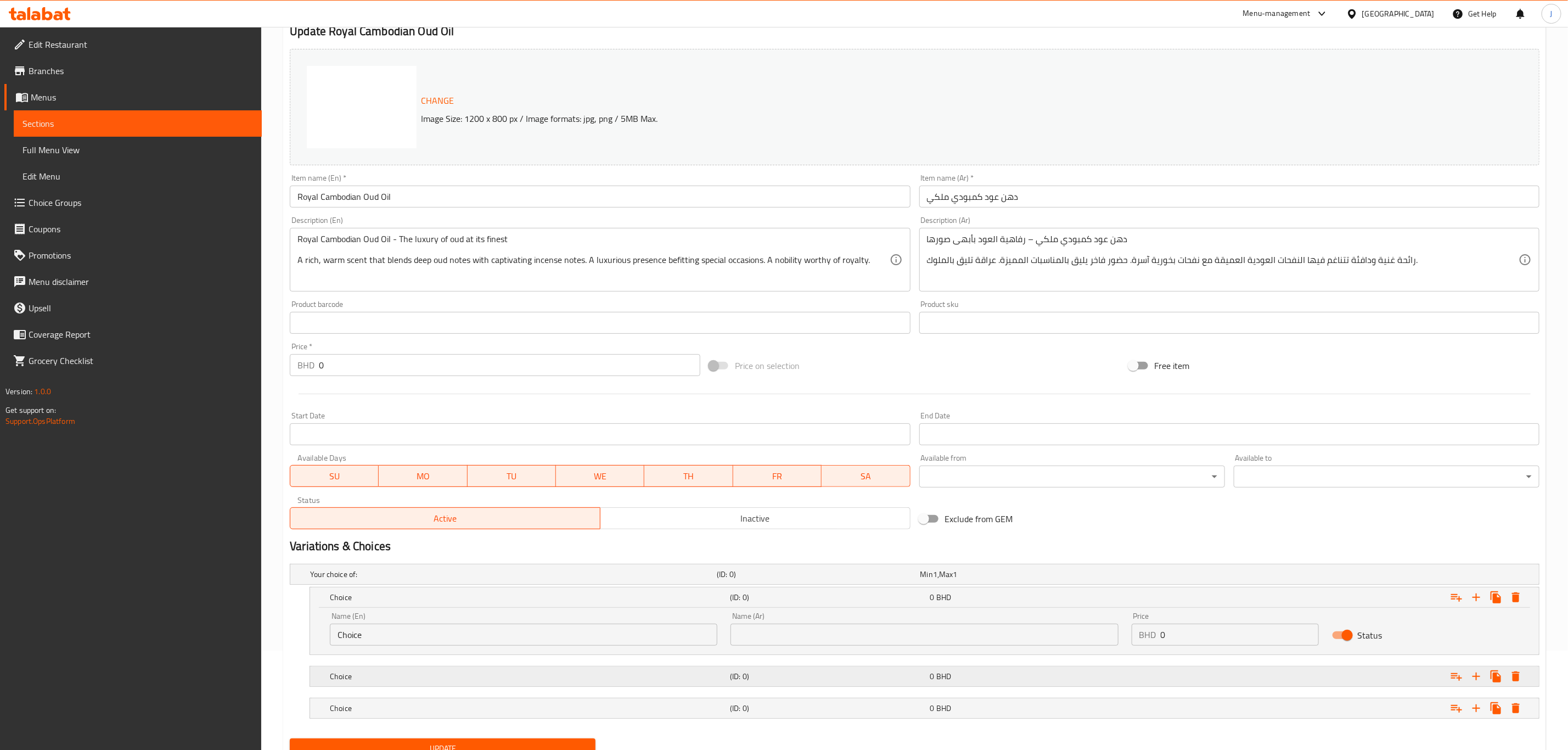
scroll to position [147, 0]
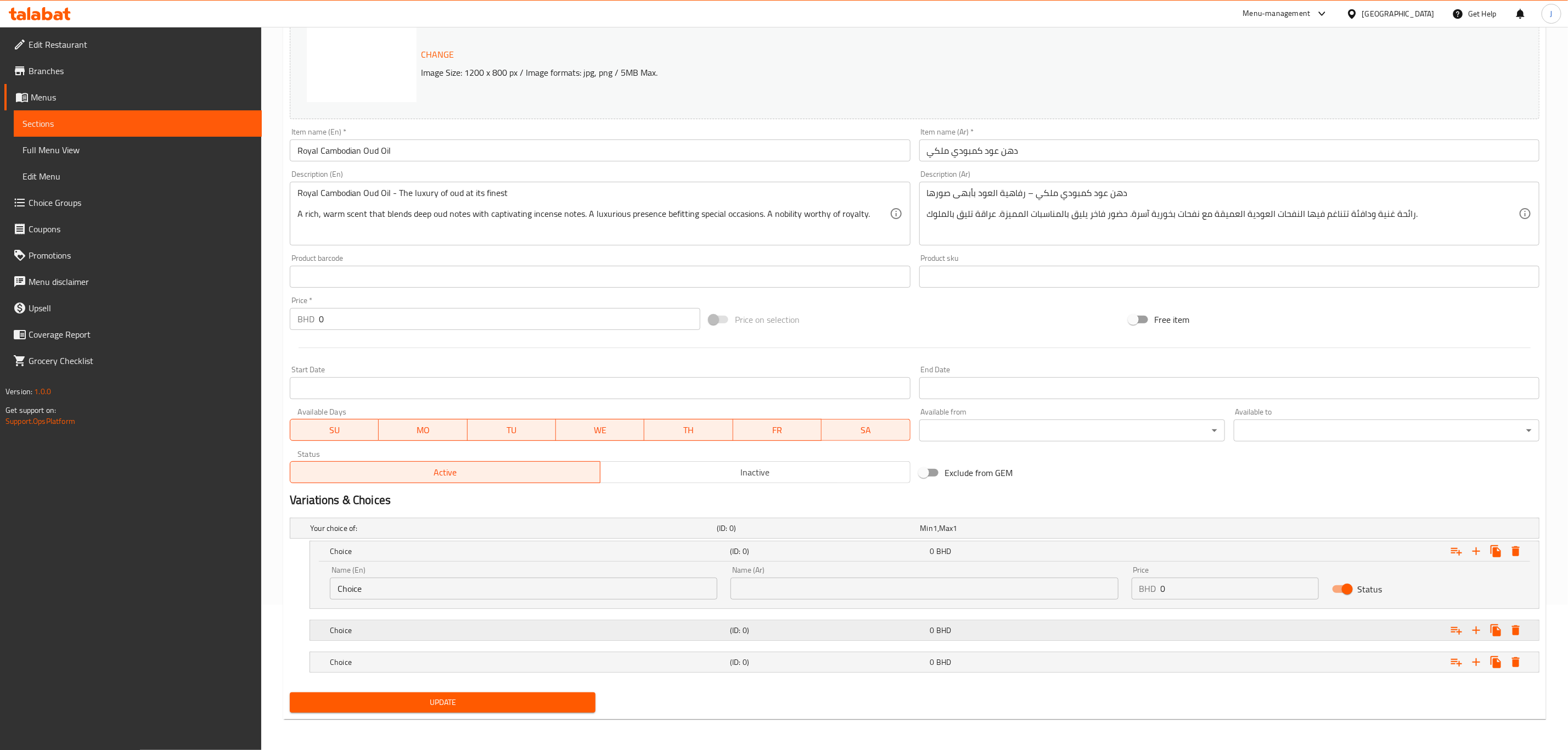
click at [374, 634] on h5 "Choice" at bounding box center [528, 630] width 396 height 11
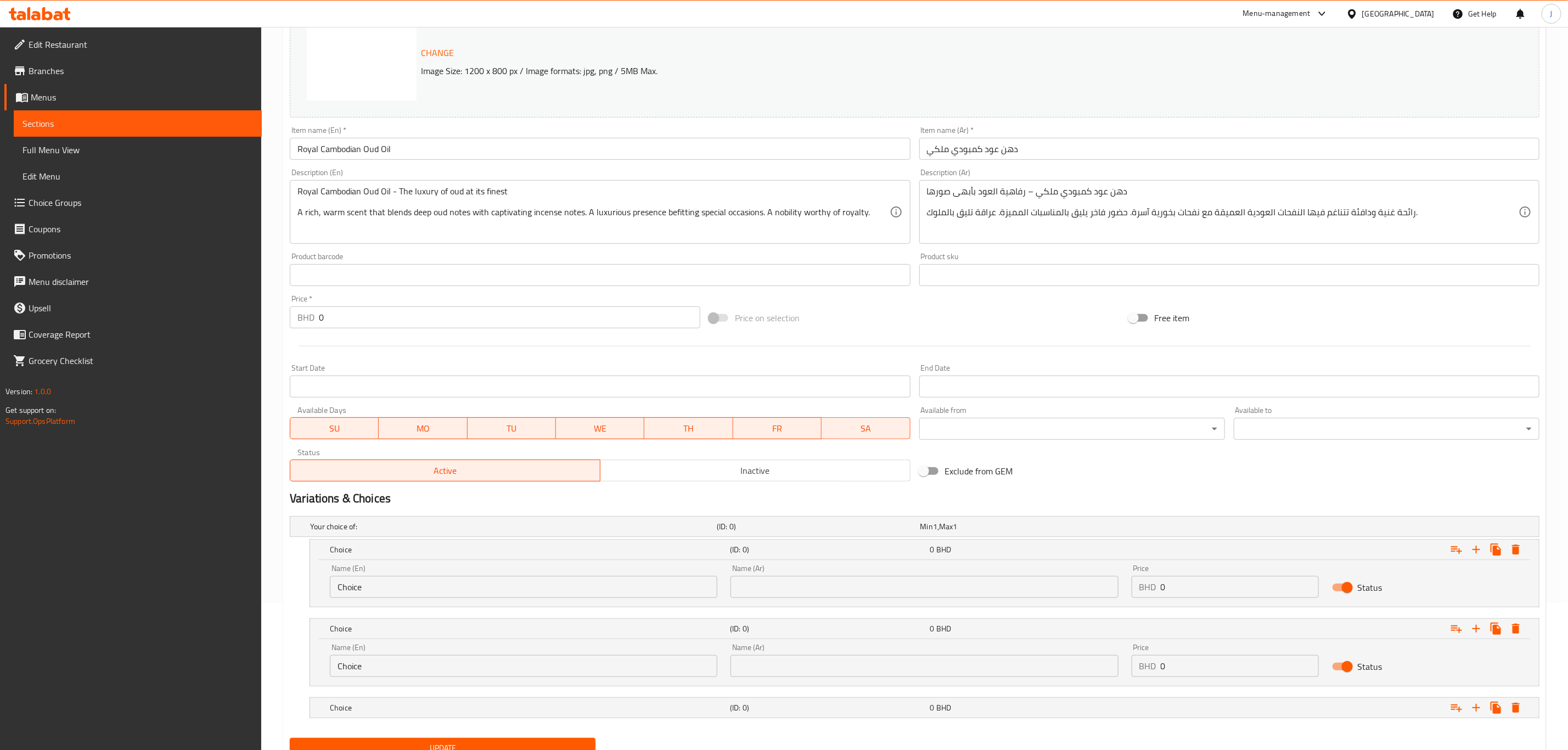
scroll to position [194, 0]
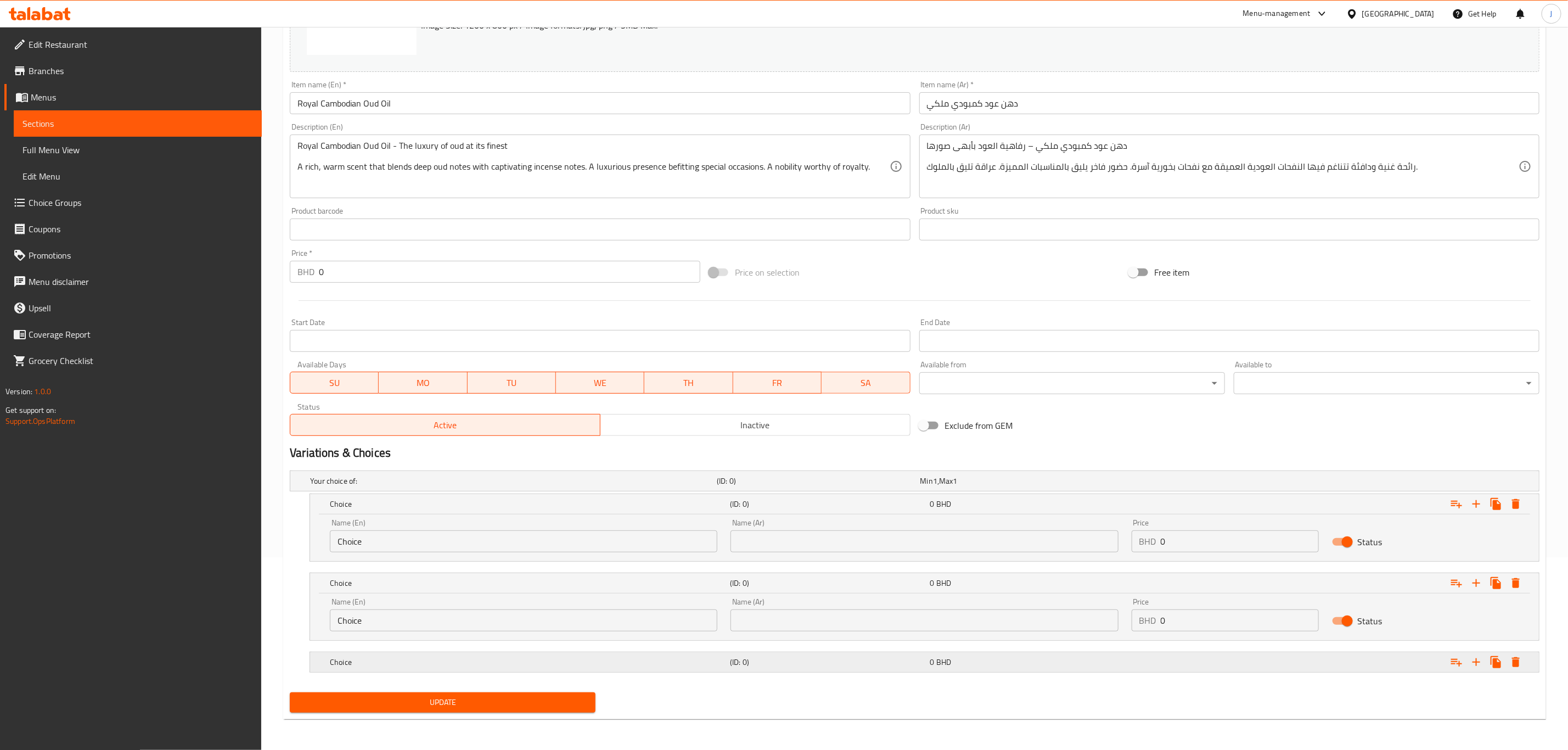
click at [397, 656] on div "Choice" at bounding box center [527, 662] width 400 height 15
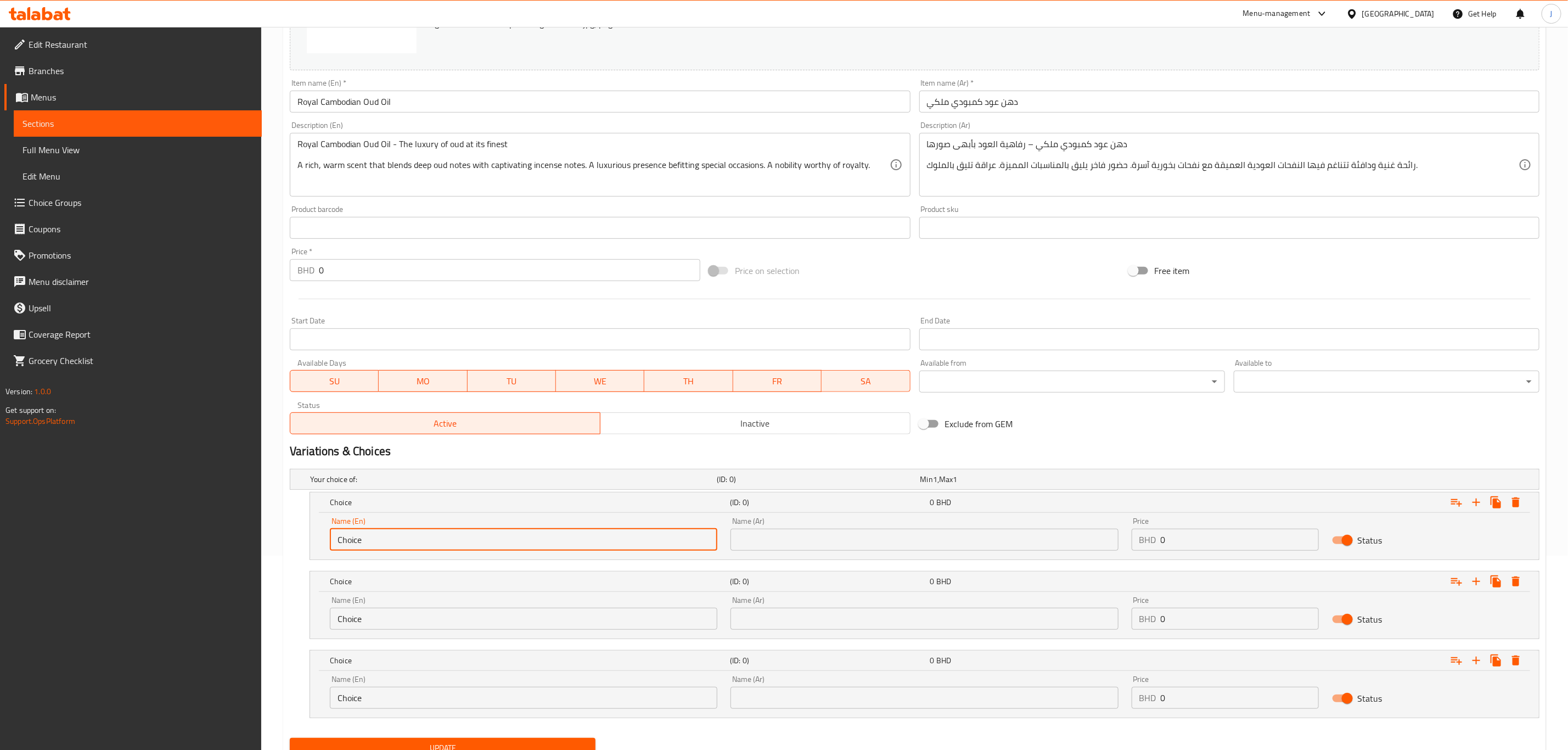
drag, startPoint x: 446, startPoint y: 534, endPoint x: 221, endPoint y: 560, distance: 226.5
click at [221, 560] on div "Edit Restaurant Branches Menus Sections Full Menu View Edit Menu Choice Groups …" at bounding box center [784, 314] width 1568 height 962
paste input "Quarter Tola"
type input "Quarter Tola"
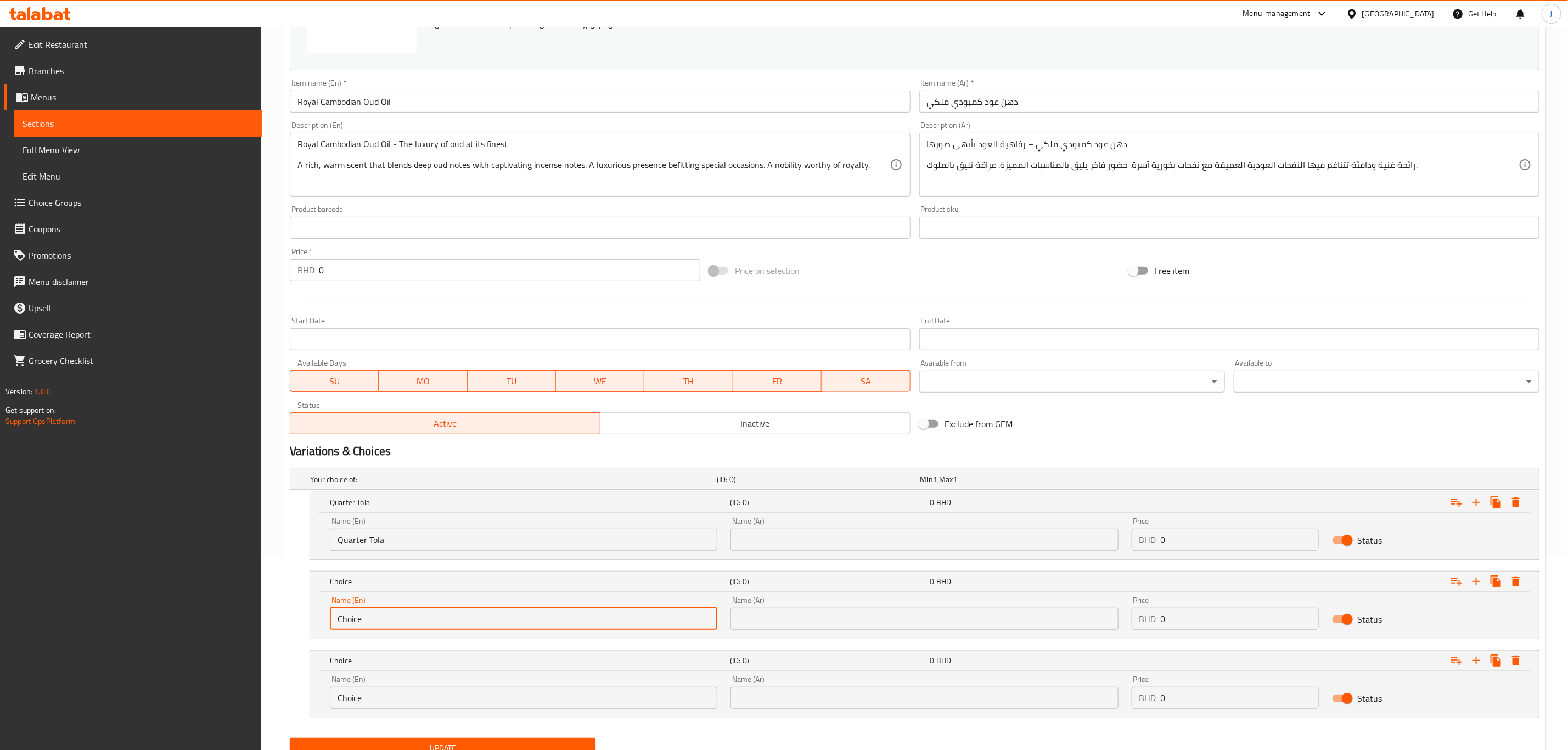
paste input "Half Tola"
drag, startPoint x: 367, startPoint y: 614, endPoint x: 236, endPoint y: 614, distance: 131.0
click at [236, 614] on div "Edit Restaurant Branches Menus Sections Full Menu View Edit Menu Choice Groups …" at bounding box center [784, 314] width 1568 height 962
type input "Half Tola"
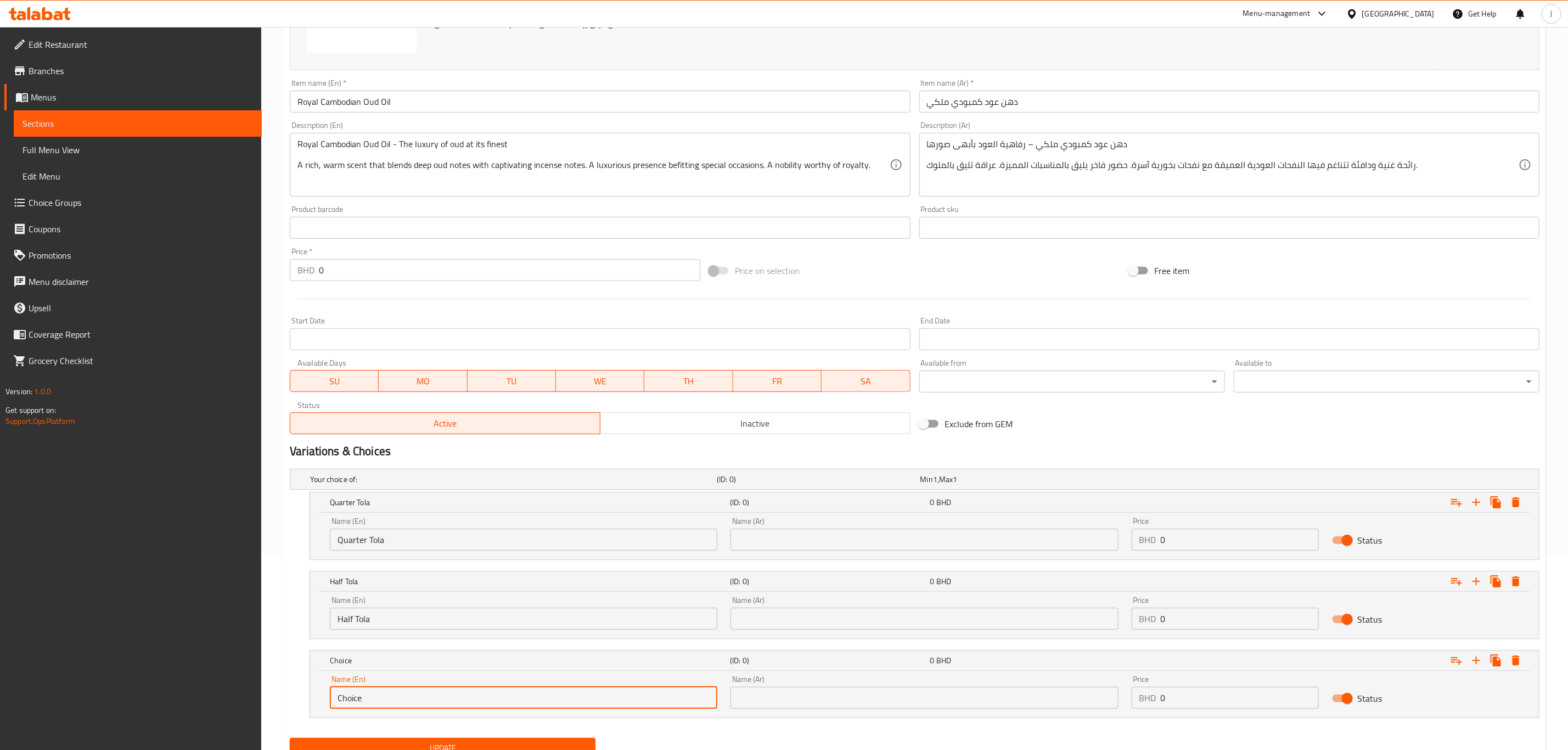
paste input "One Tola"
drag, startPoint x: 379, startPoint y: 695, endPoint x: 282, endPoint y: 692, distance: 97.0
click at [282, 692] on div "Home / Restaurants management / Menus / Sections / item / update Pure Oud Oils …" at bounding box center [914, 314] width 1307 height 962
type input "One Tola"
click at [823, 527] on div "Name (Ar) Name (Ar)" at bounding box center [924, 533] width 388 height 33
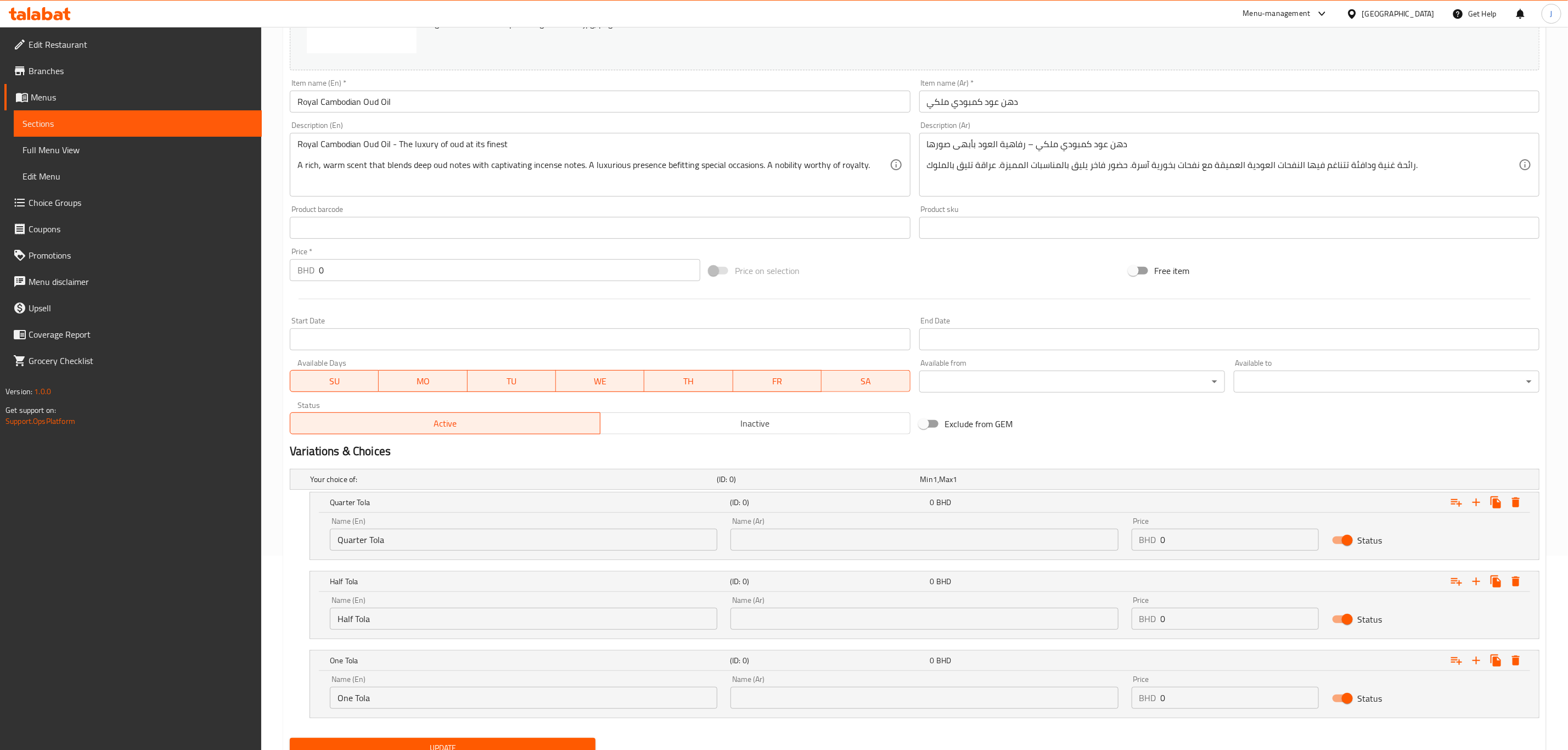
click at [825, 545] on input "text" at bounding box center [924, 539] width 388 height 22
paste input "ربع تولة"
type input "ربع تولة"
click at [823, 617] on input "text" at bounding box center [924, 619] width 388 height 22
paste input "نصف تولة"
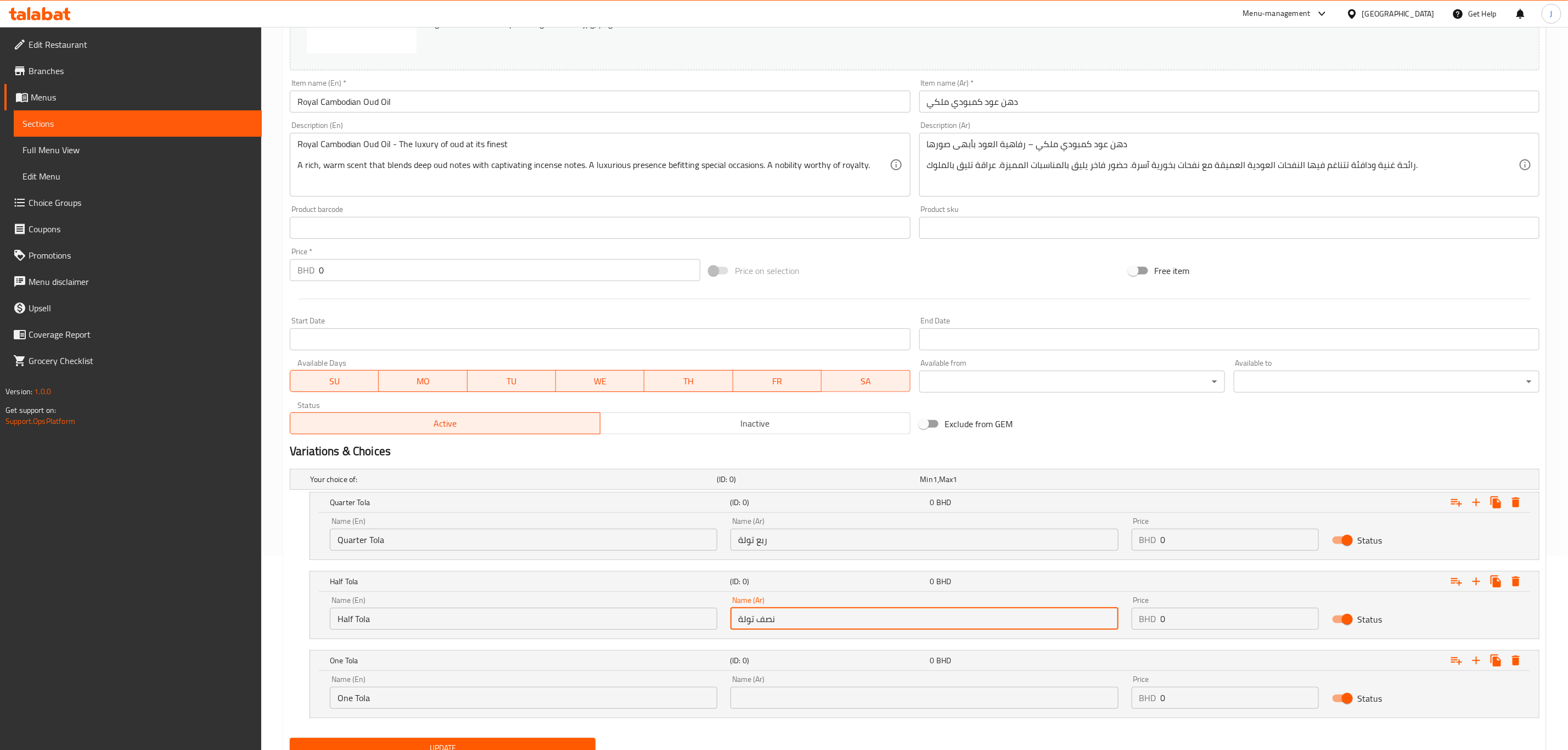
type input "نصف تولة"
click at [820, 700] on input "text" at bounding box center [924, 698] width 388 height 22
paste input "تولة واحدة"
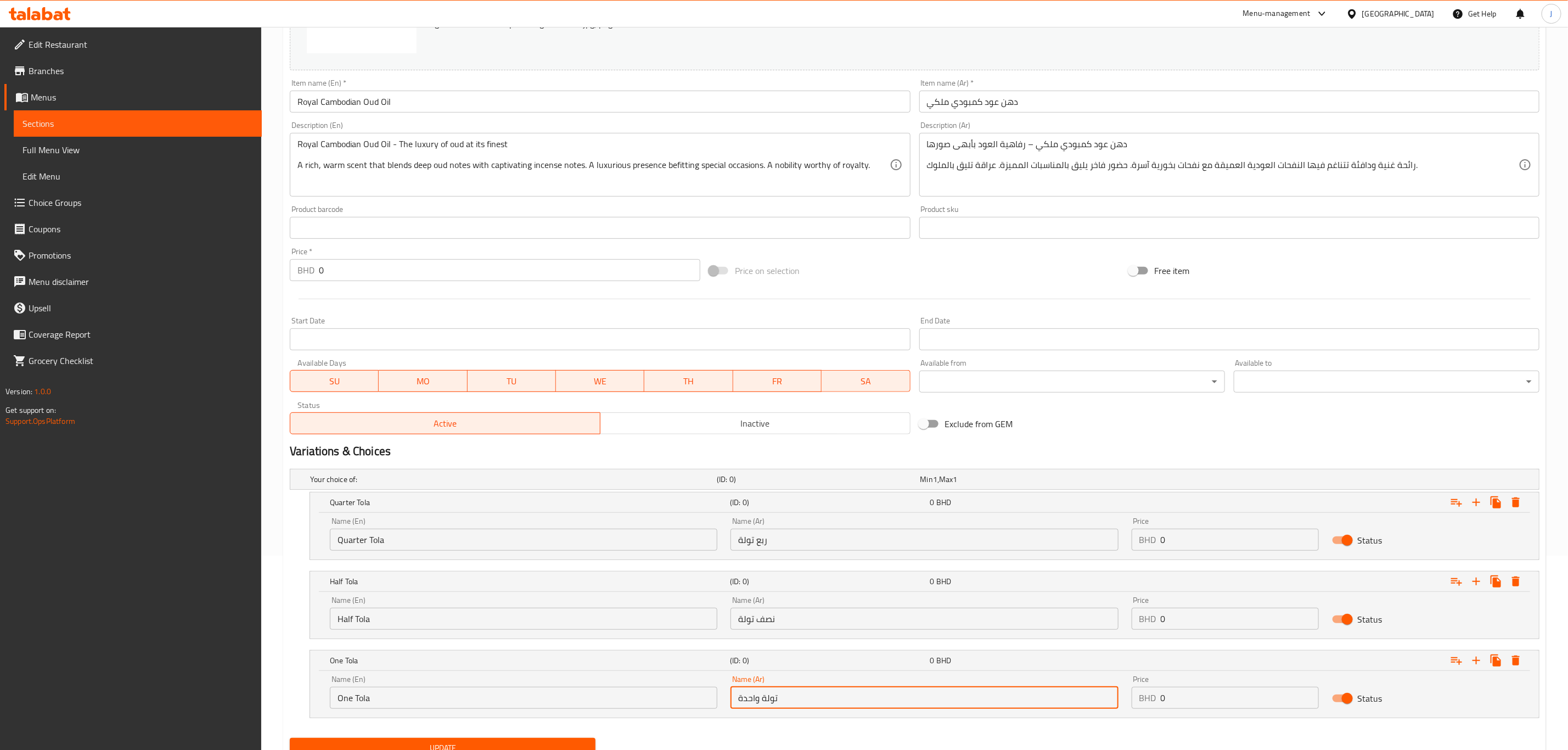
type input "تولة واحدة"
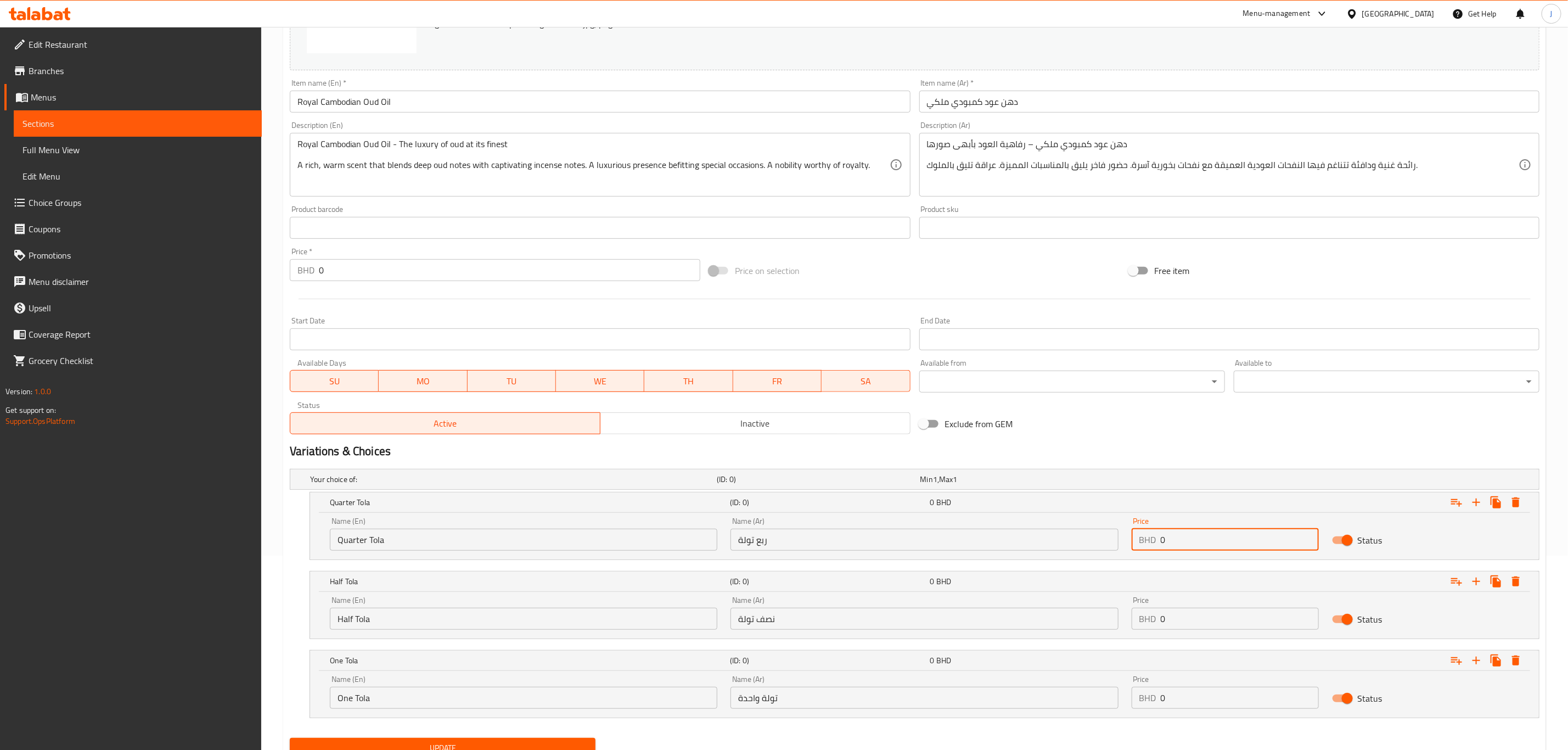
paste input "39.00"
drag, startPoint x: 1186, startPoint y: 541, endPoint x: 1108, endPoint y: 541, distance: 78.0
click at [1108, 541] on div "Name (En) Quarter Tola Name (En) Name (Ar) ربع تولة Name (Ar) Price BHD 39.000 …" at bounding box center [925, 534] width 1203 height 47
type input "39.000"
paste input "76.00"
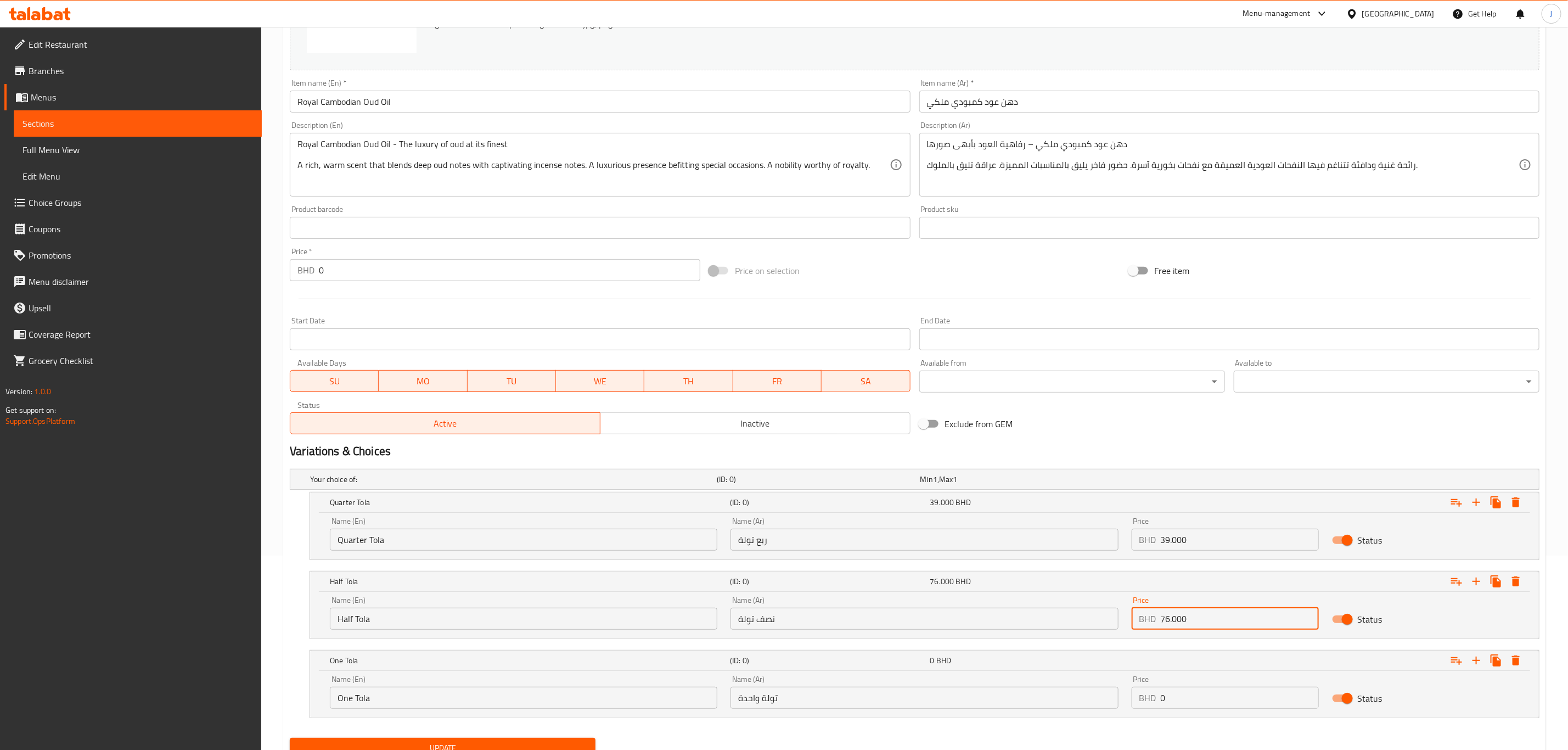
drag, startPoint x: 1180, startPoint y: 625, endPoint x: 1129, endPoint y: 625, distance: 51.0
click at [1129, 625] on div "Price BHD 76.000 Price" at bounding box center [1225, 612] width 200 height 47
type input "76.000"
paste input "144.00"
drag, startPoint x: 1180, startPoint y: 709, endPoint x: 1127, endPoint y: 709, distance: 53.0
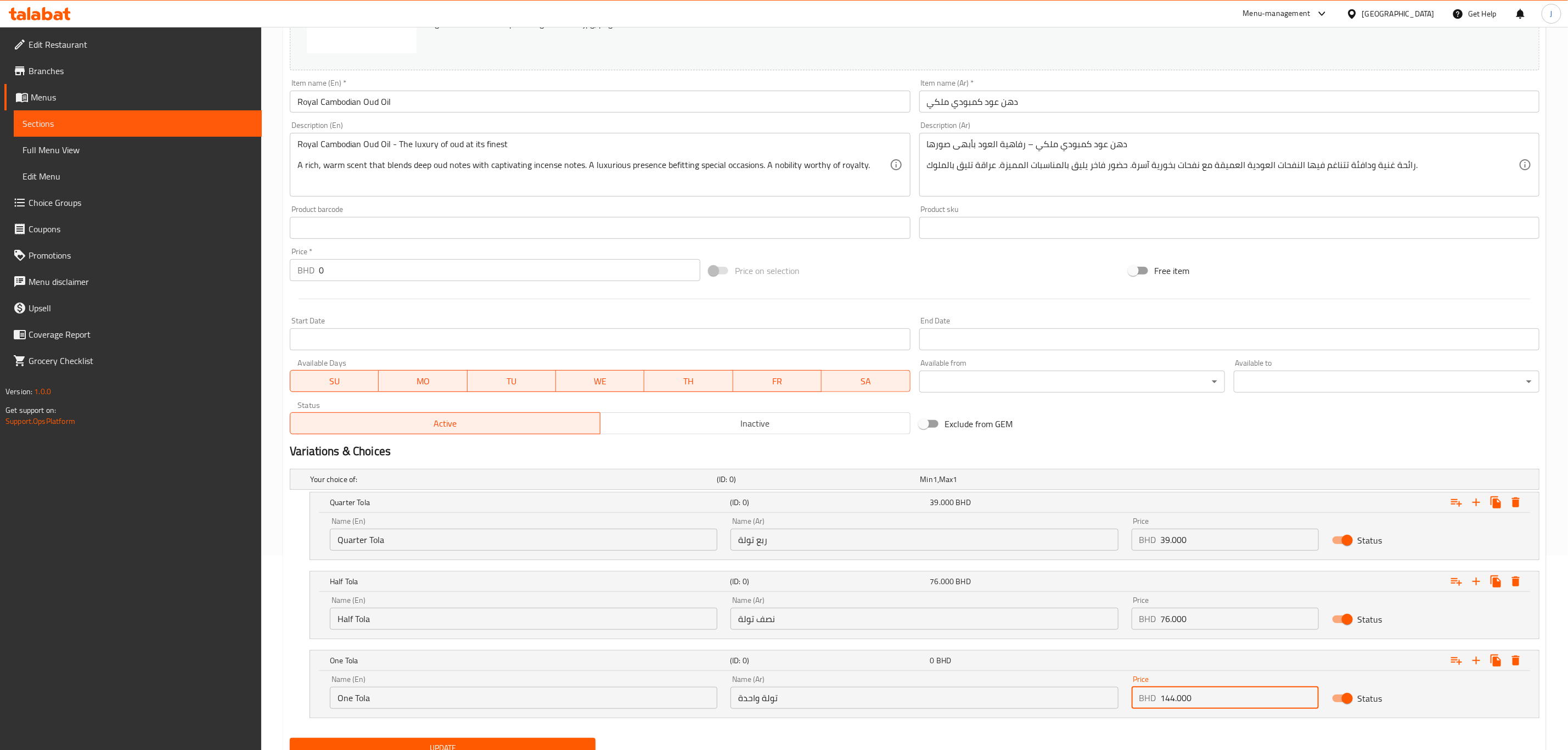
click at [1127, 709] on div "Price BHD 144.000 Price" at bounding box center [1225, 692] width 200 height 47
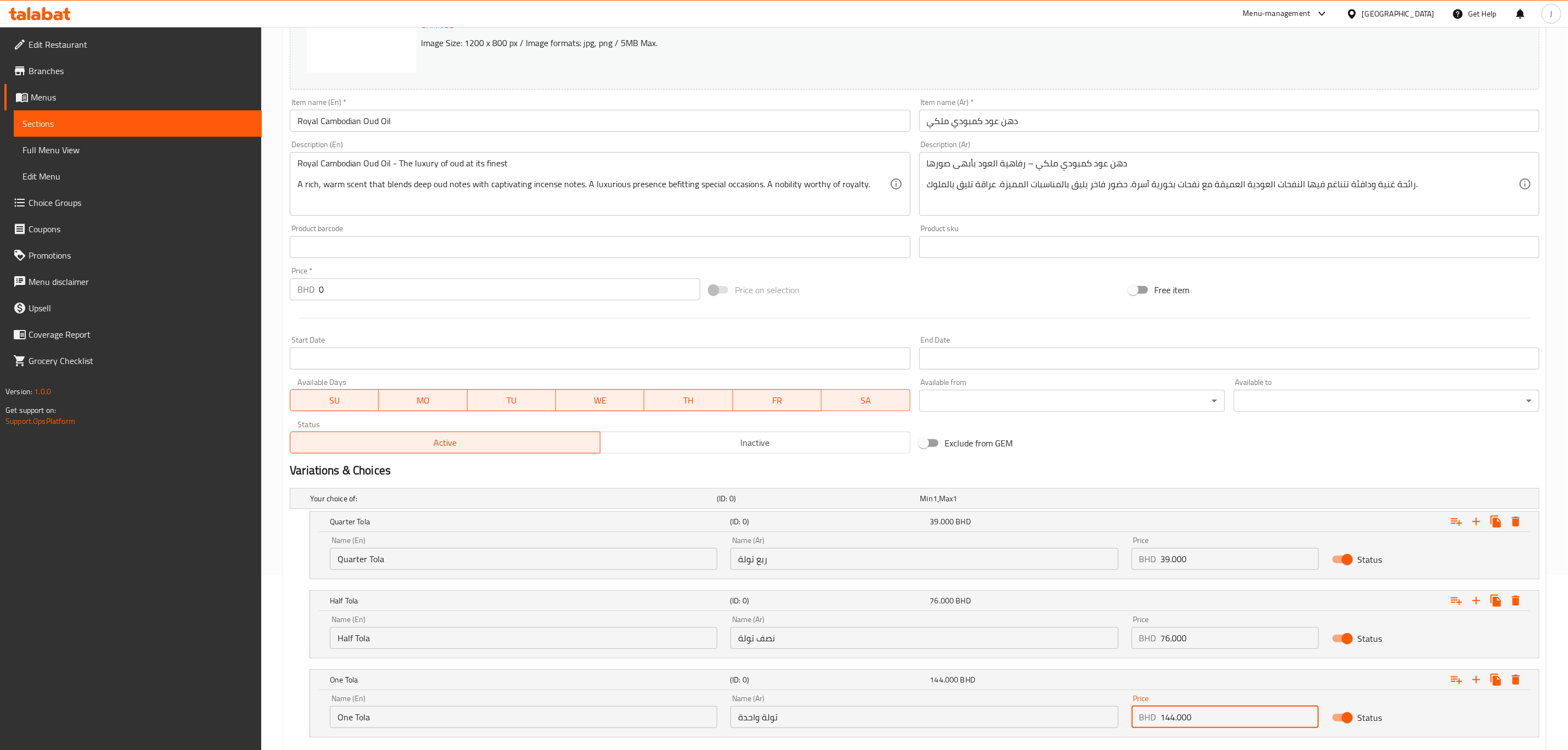
scroll to position [241, 0]
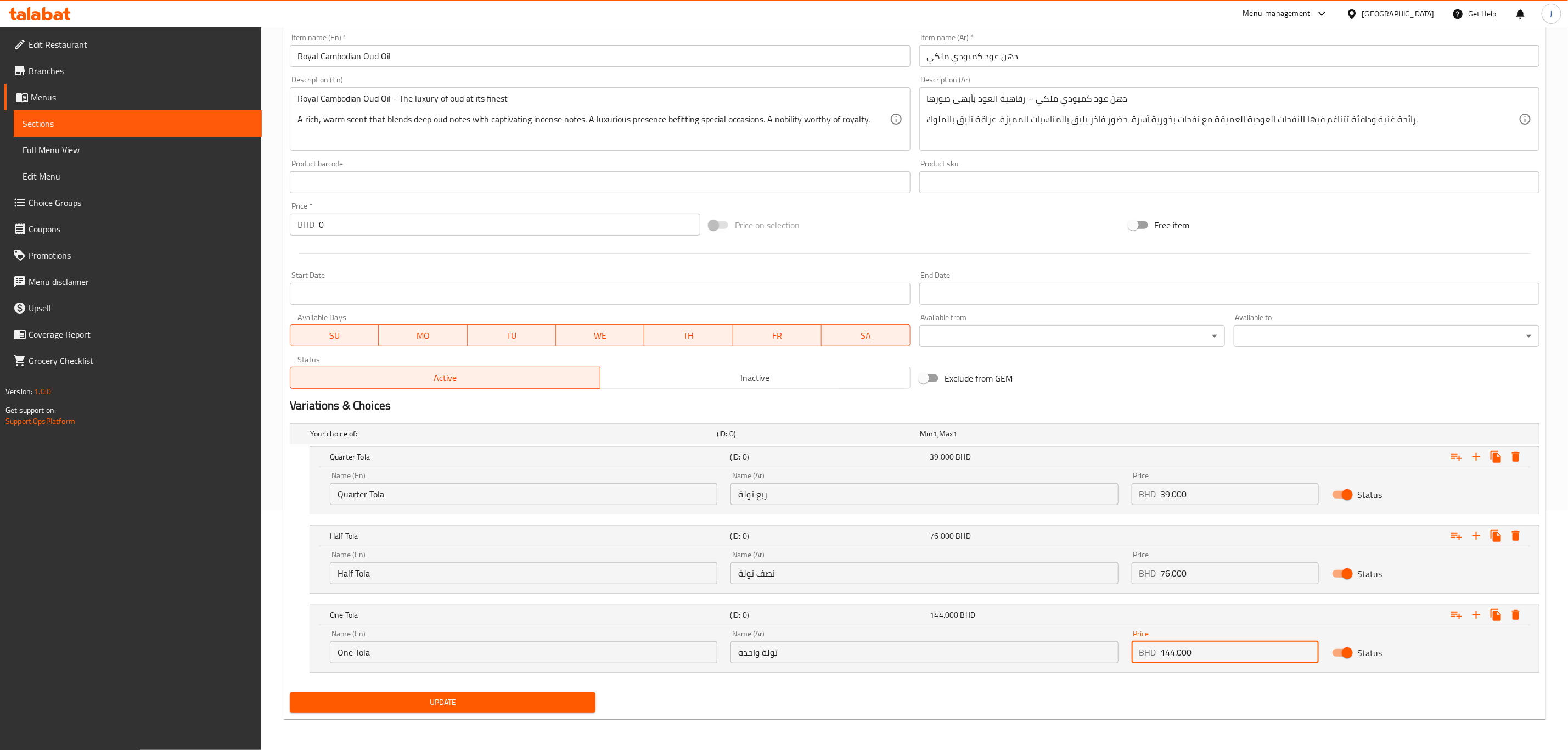
type input "144.000"
click at [458, 699] on span "Update" at bounding box center [442, 702] width 288 height 14
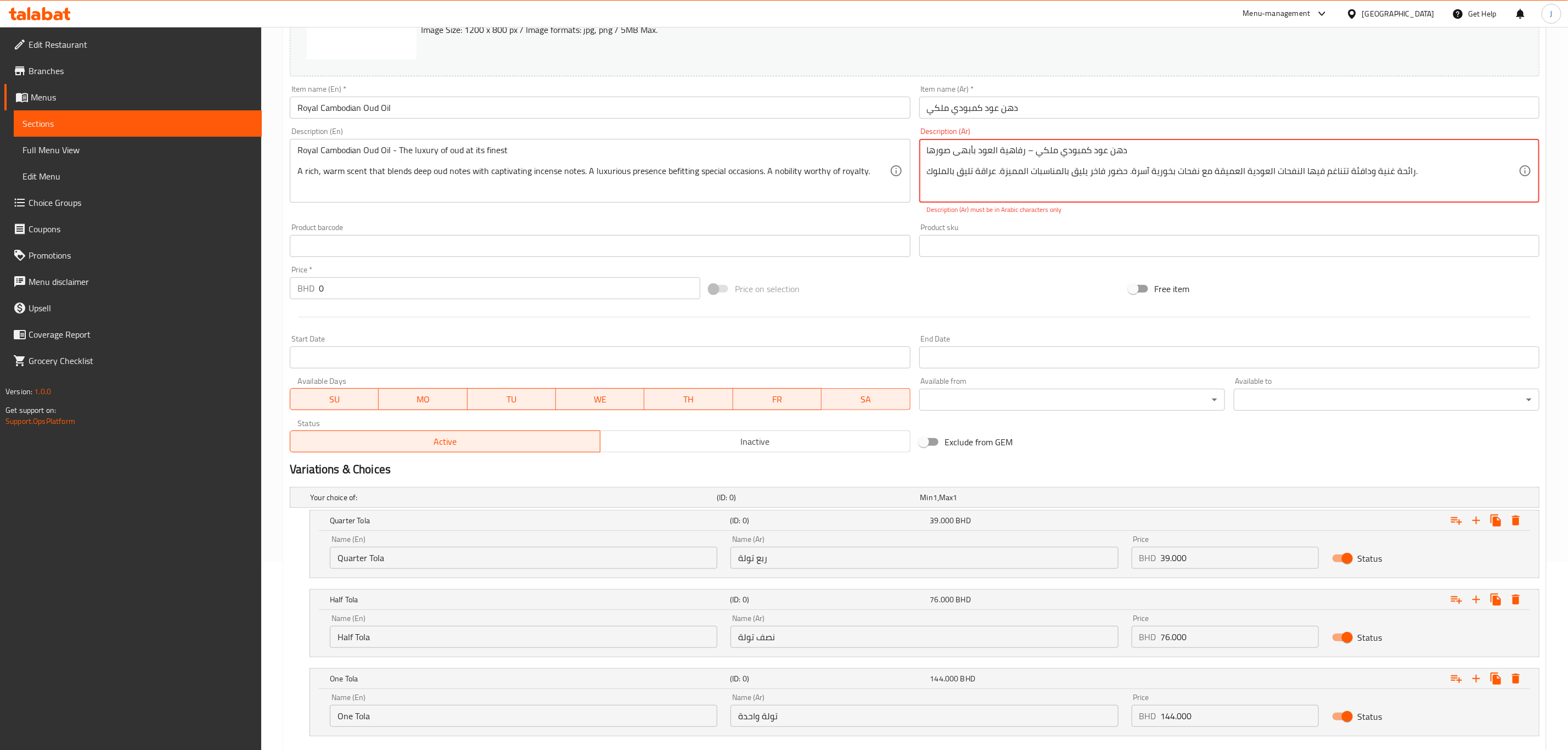
scroll to position [159, 0]
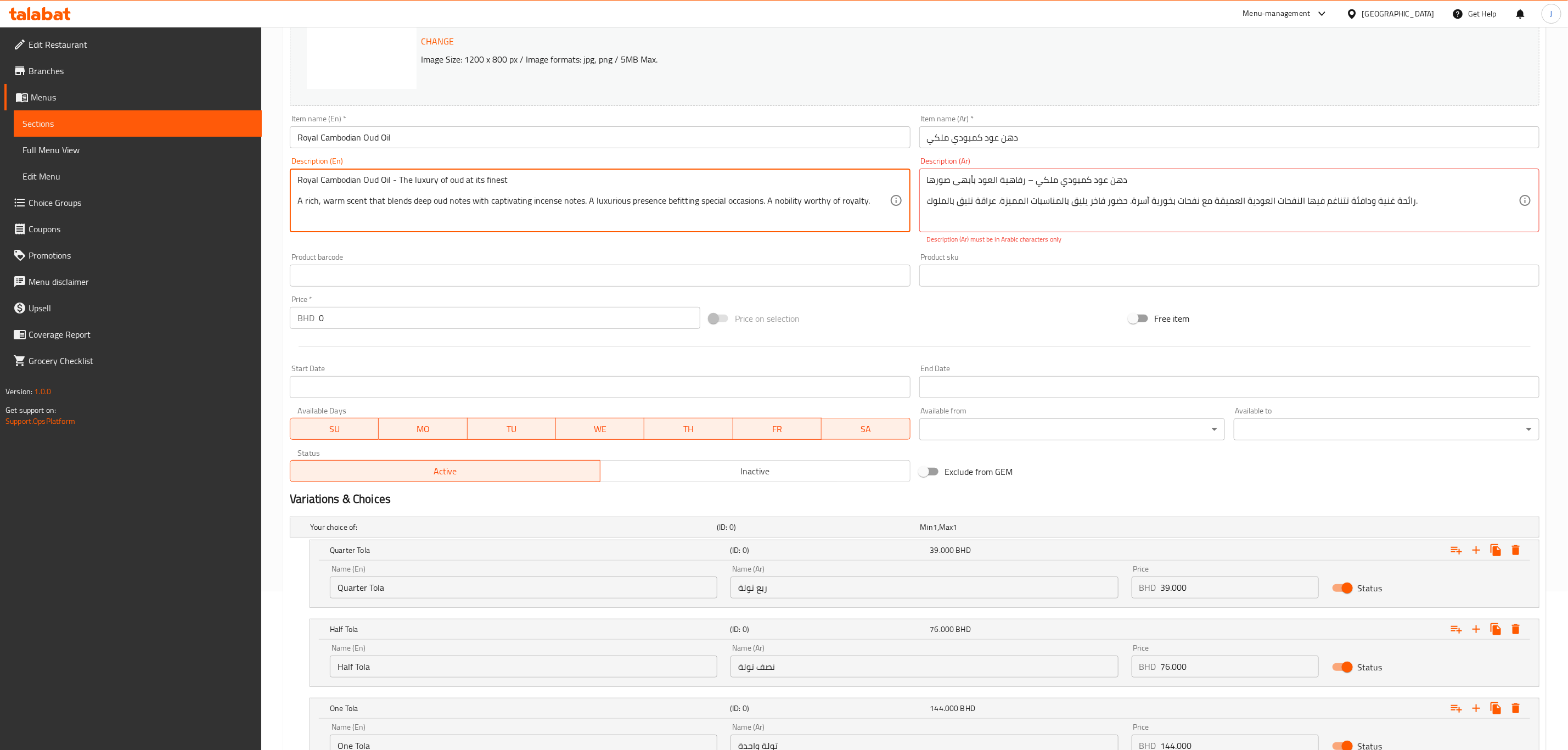
drag, startPoint x: 869, startPoint y: 201, endPoint x: 285, endPoint y: 172, distance: 584.7
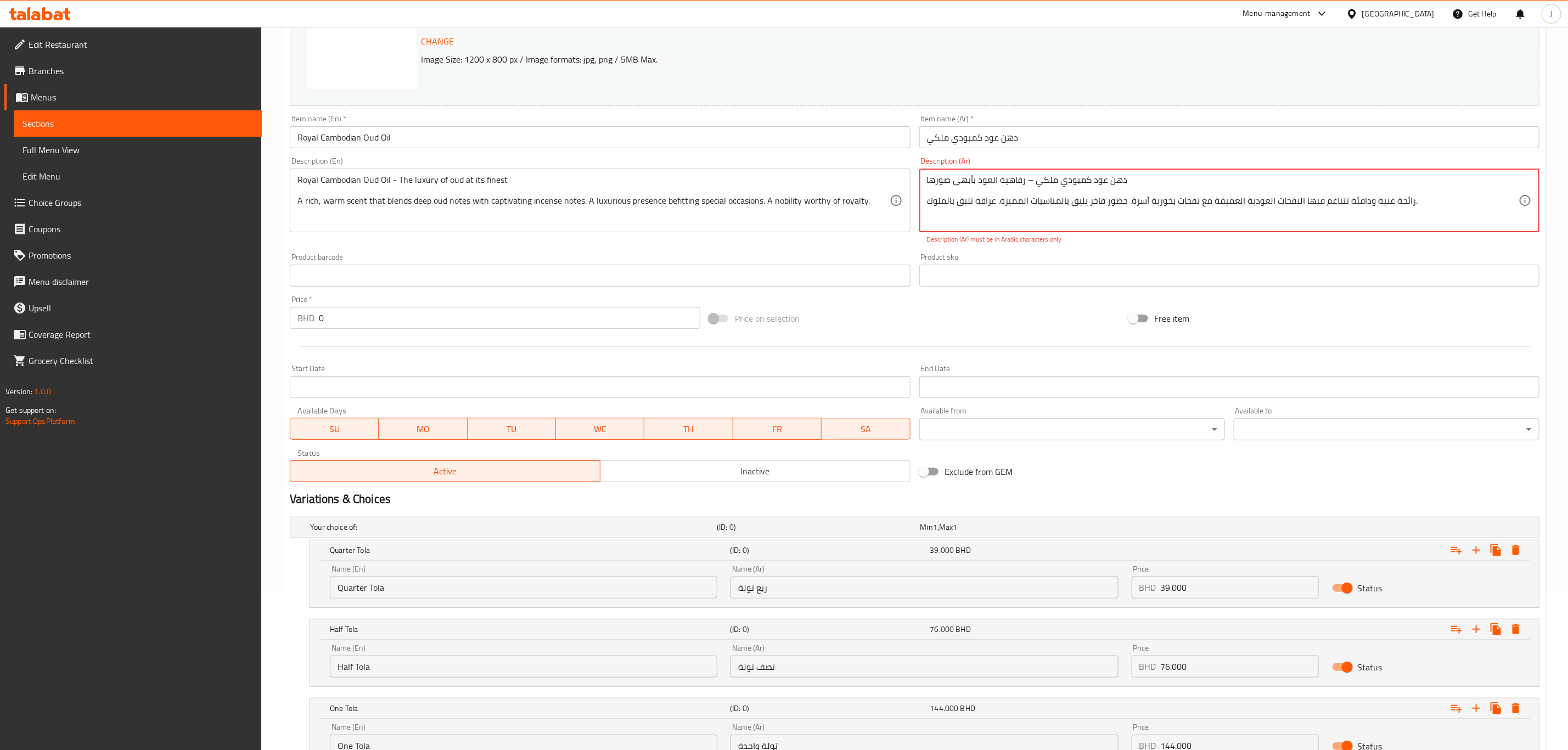
click at [1029, 181] on textarea "دهن عود كمبودي ملكي – رفاهية العود بأبهى صورها رائحة غنية ودافئة تتناغم فيها ال…" at bounding box center [1223, 201] width 592 height 52
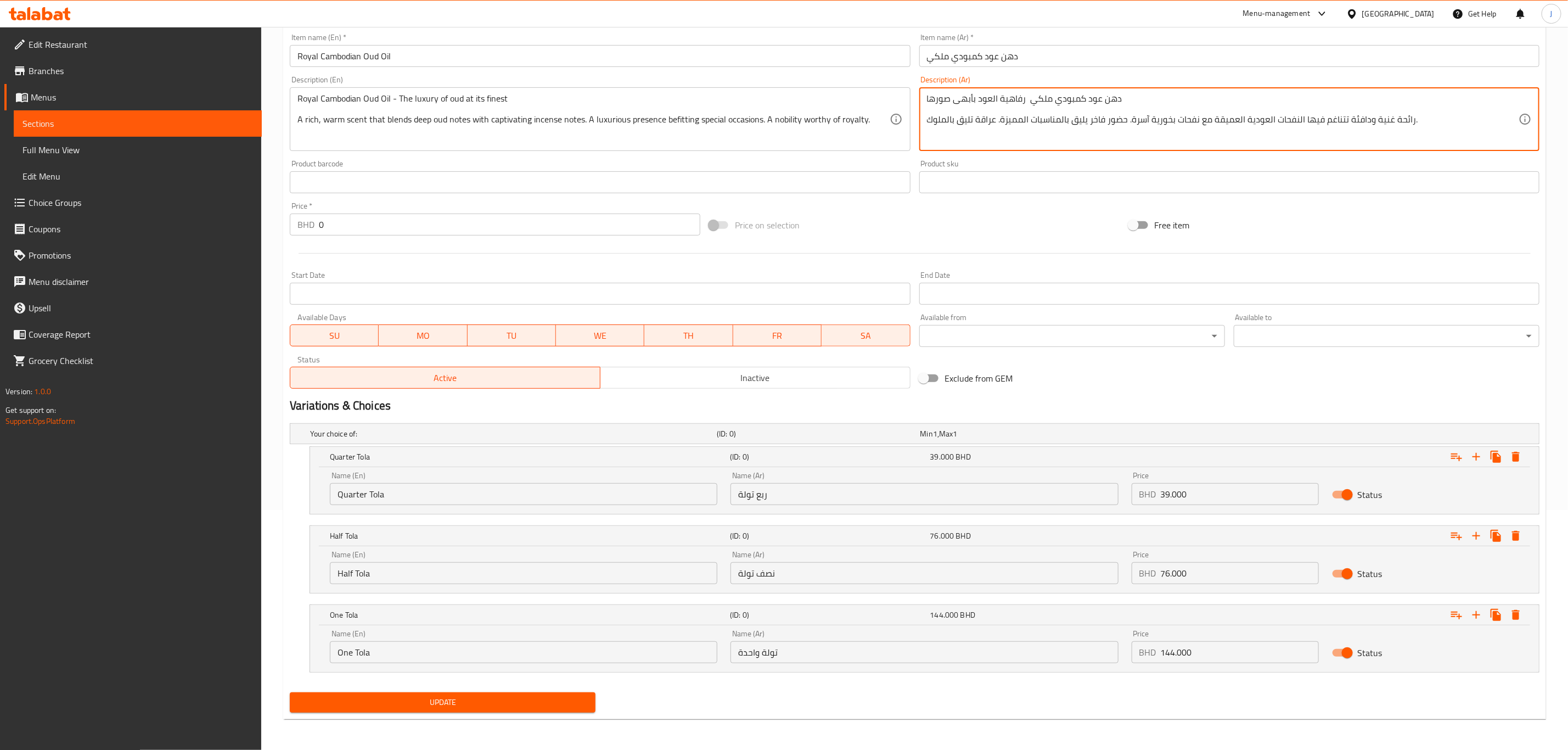
scroll to position [241, 0]
type textarea "دهن عود كمبودي ملكي رفاهية العود بأبهى صورها رائحة غنية ودافئة تتناغم فيها النف…"
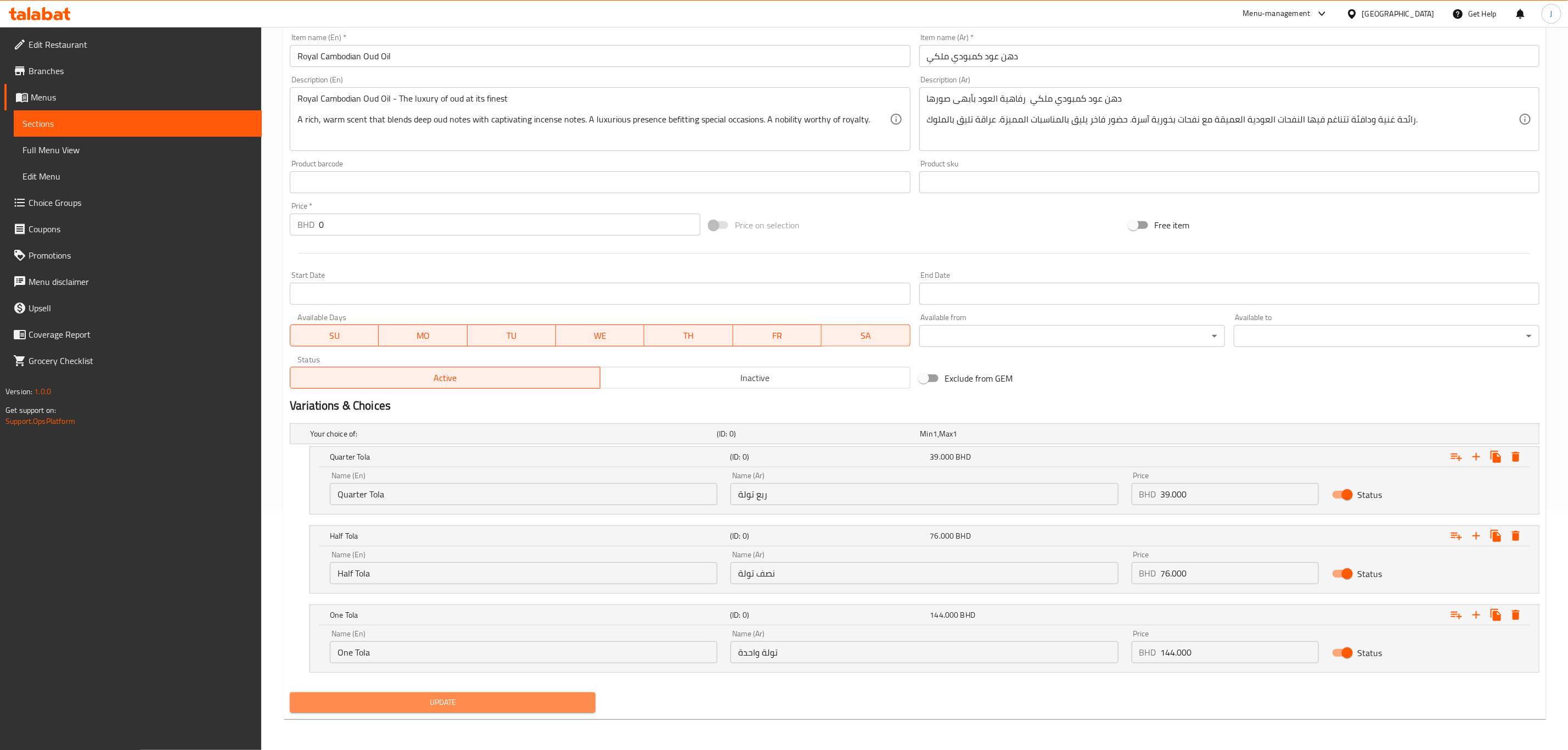
click at [414, 695] on button "Update" at bounding box center [443, 702] width 306 height 20
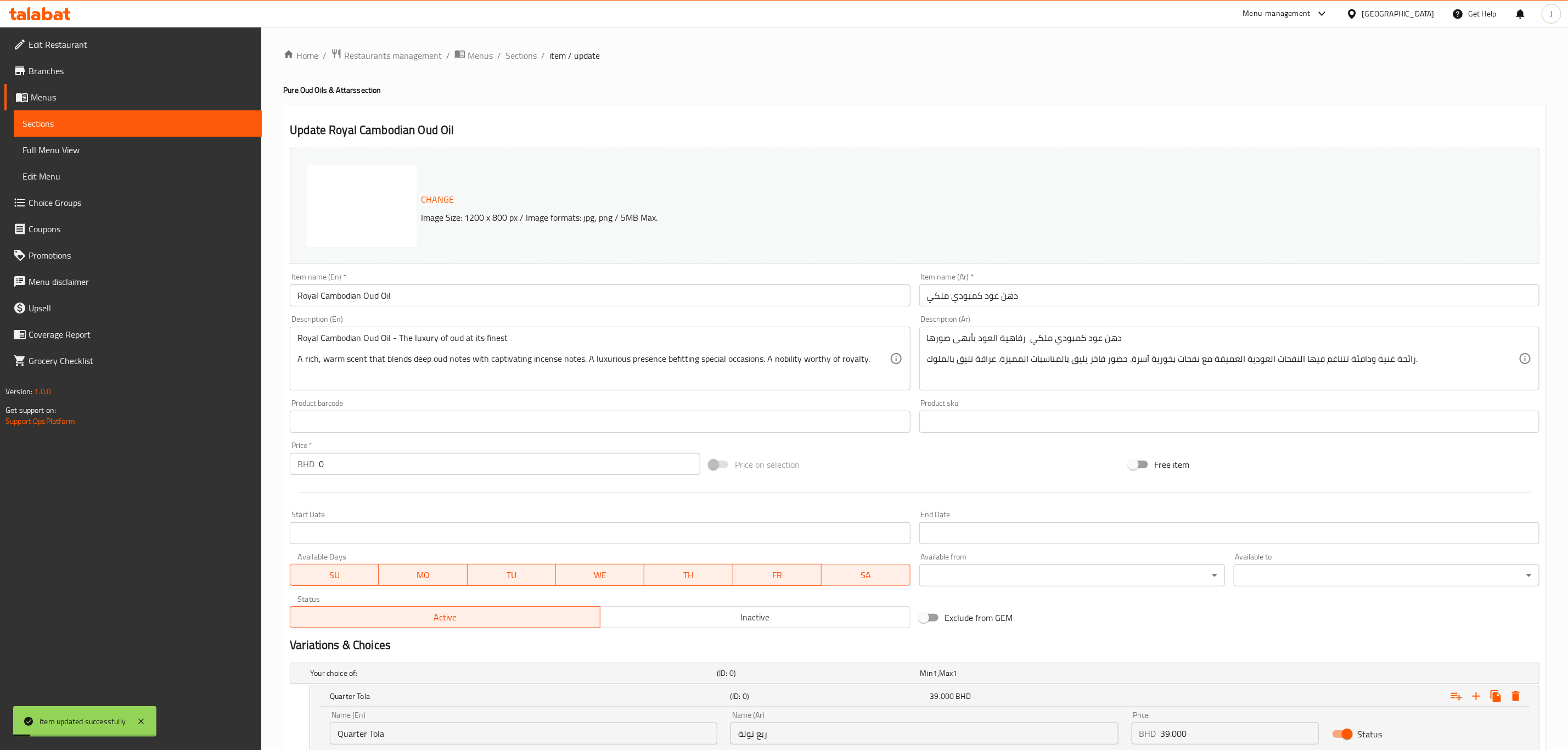
scroll to position [0, 0]
click at [522, 50] on span "Sections" at bounding box center [520, 56] width 31 height 13
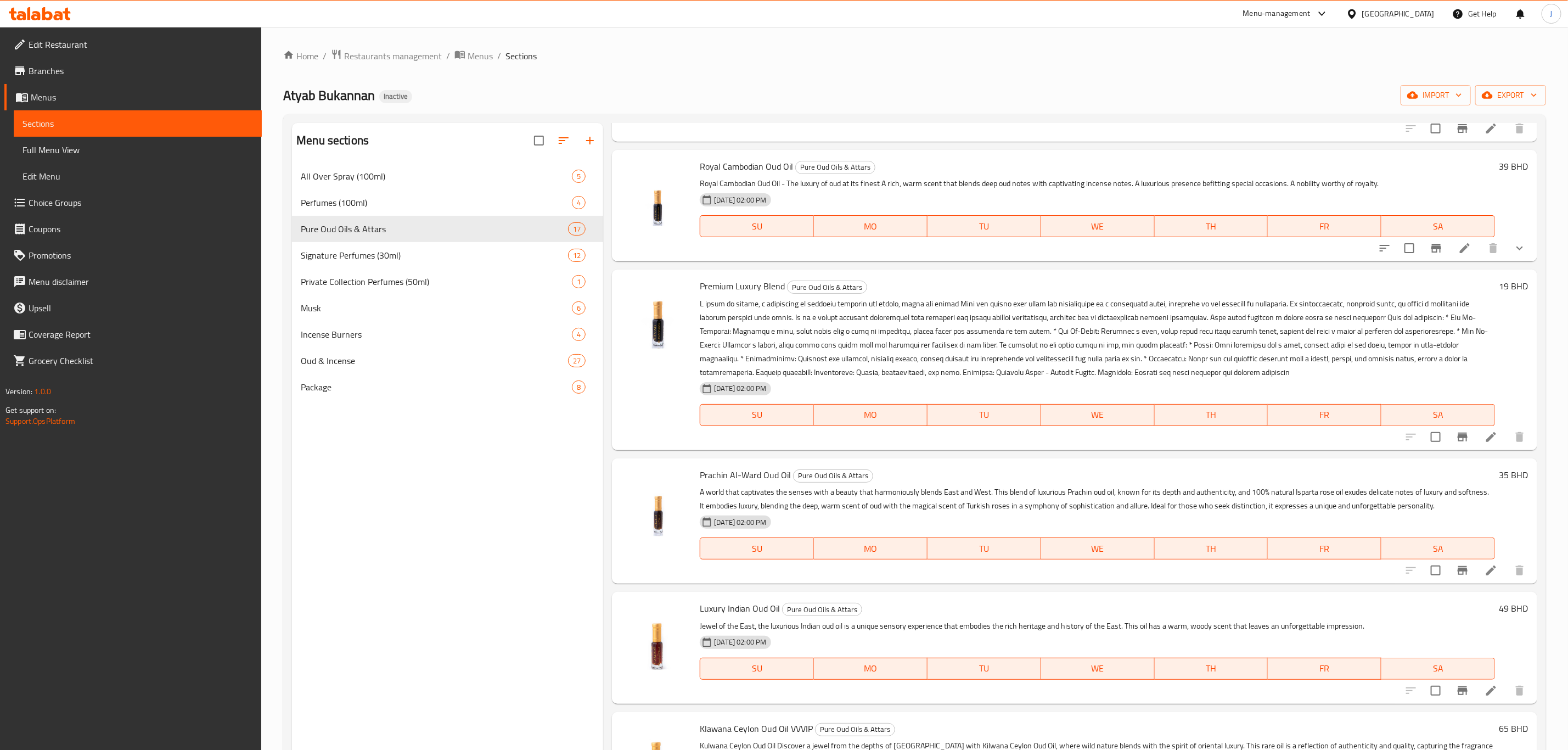
scroll to position [1317, 0]
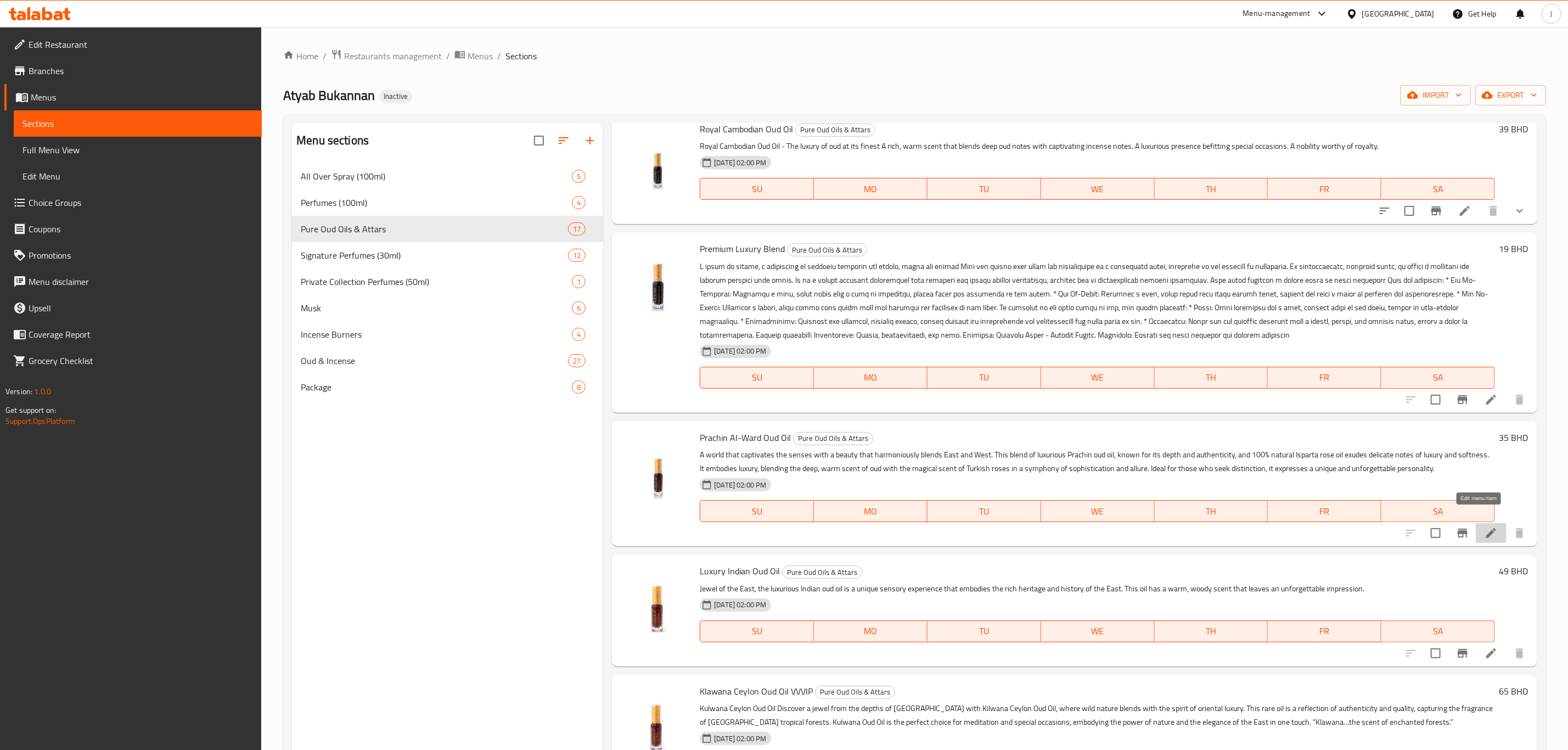
click at [1486, 528] on icon at bounding box center [1491, 533] width 10 height 10
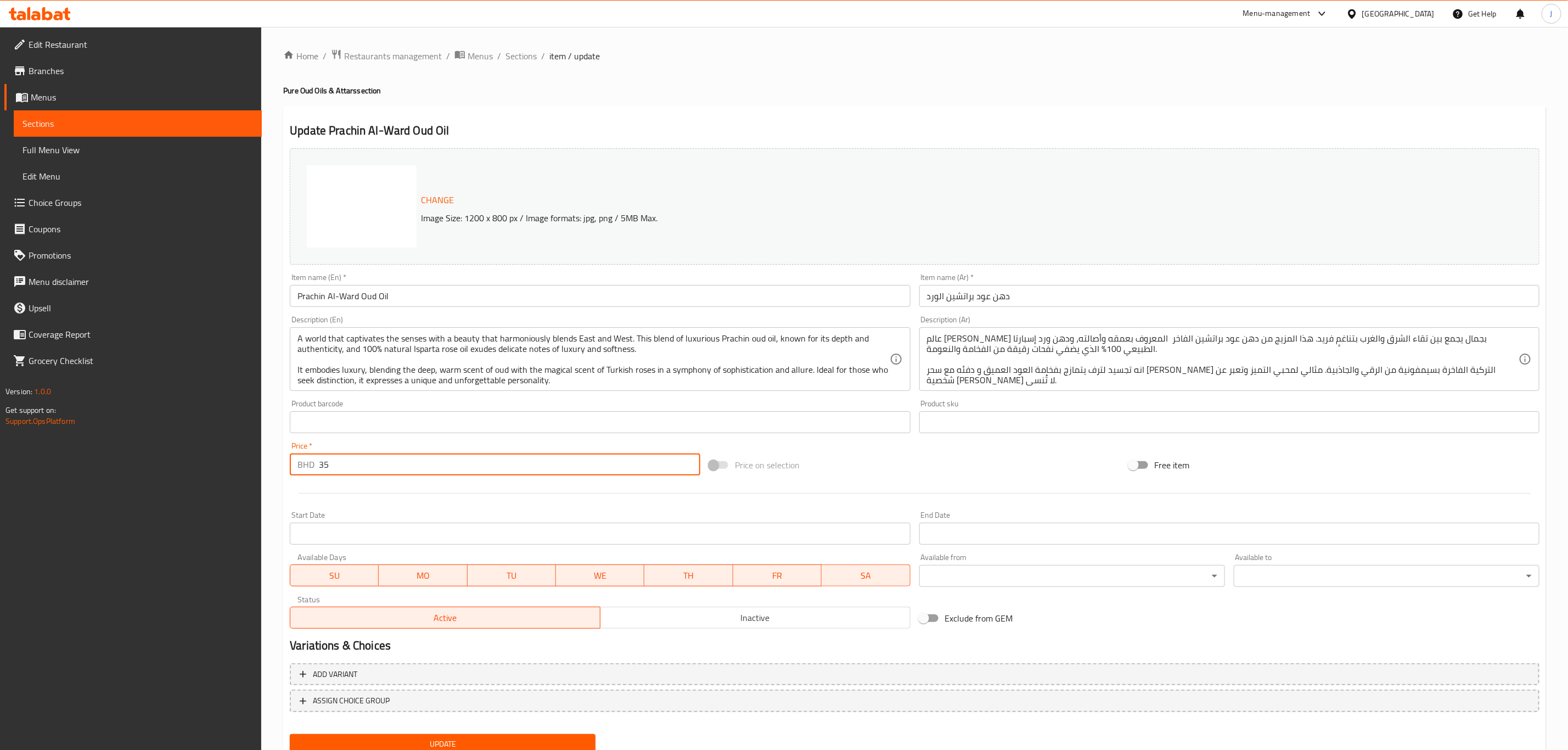
drag, startPoint x: 379, startPoint y: 468, endPoint x: 293, endPoint y: 475, distance: 86.3
click at [293, 475] on div "BHD 35 Price *" at bounding box center [495, 464] width 410 height 22
type input "0"
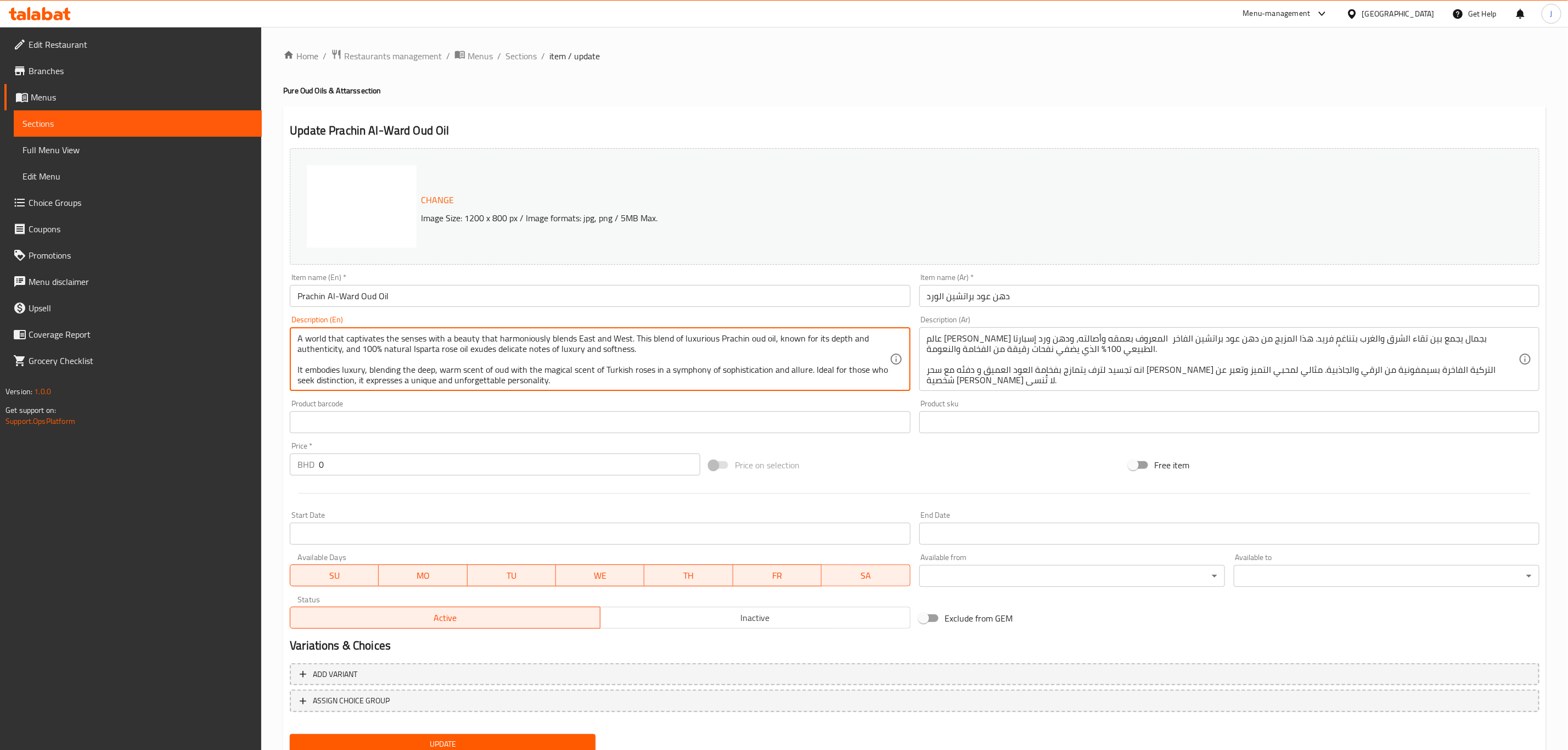
click at [988, 386] on div "عالم يأسر الحواس بجمال يجمع بين تقاء الشرق والغرب بتناغمٍ فريد. هذا المزيج من د…" at bounding box center [1229, 359] width 620 height 64
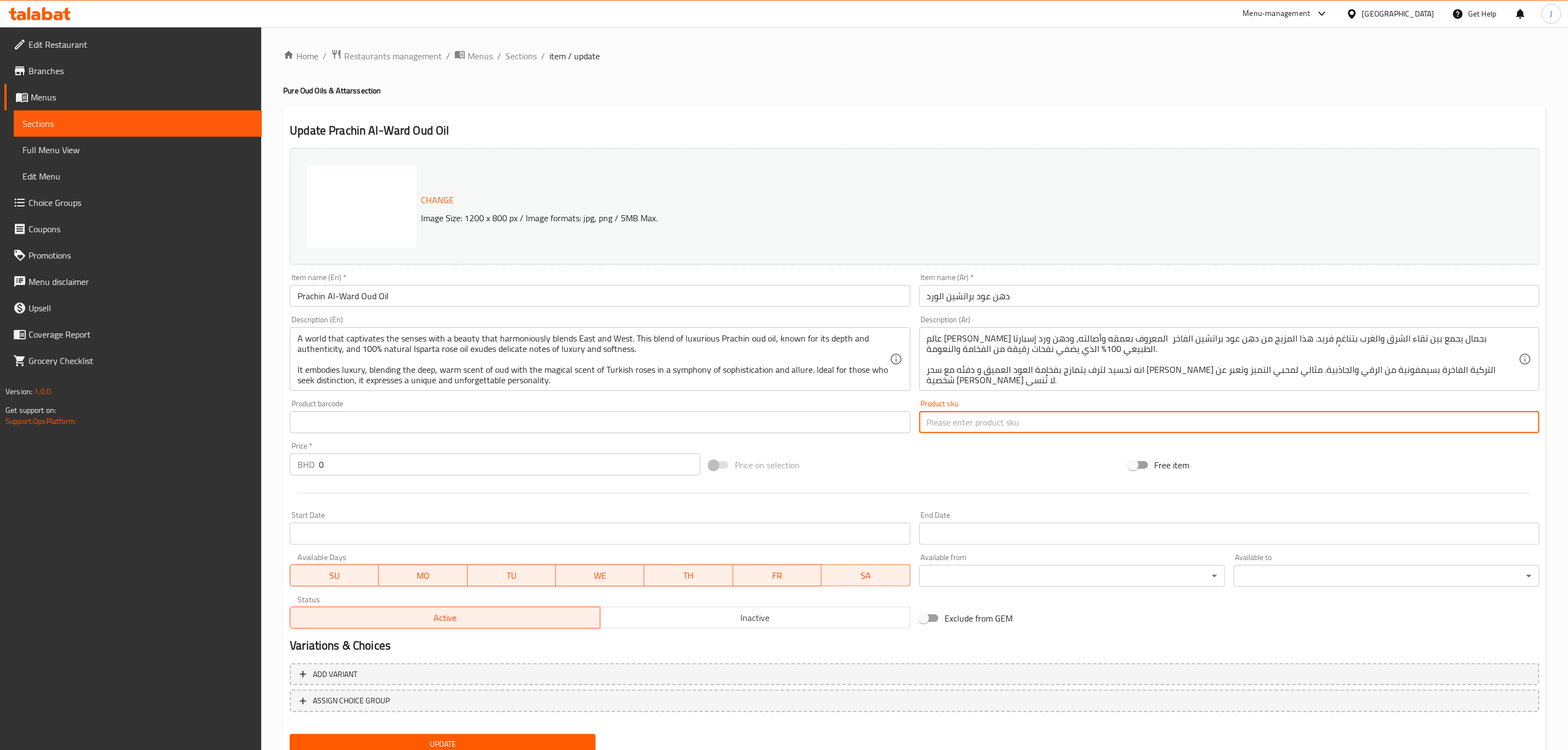
click at [1059, 415] on input "text" at bounding box center [1229, 422] width 620 height 22
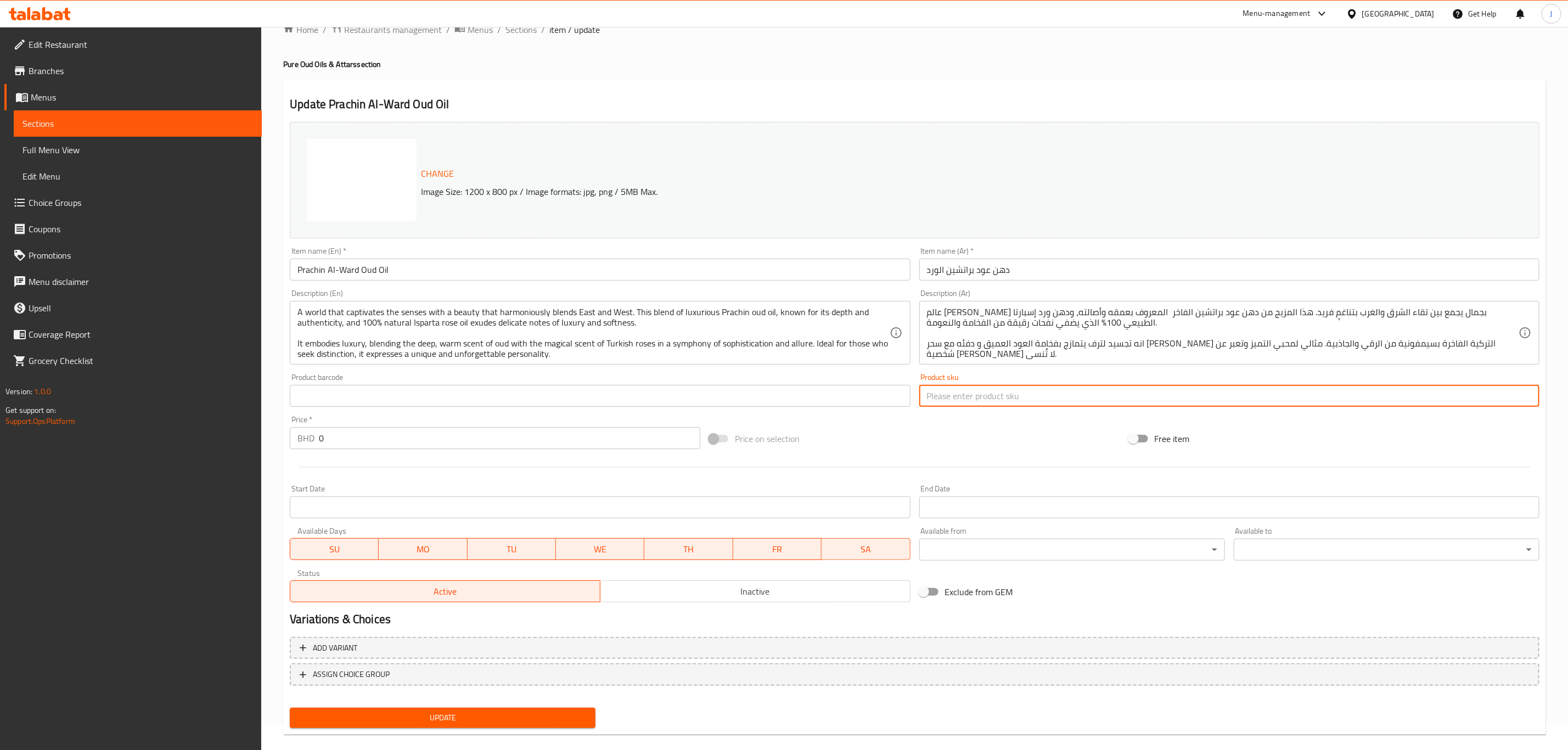
scroll to position [40, 0]
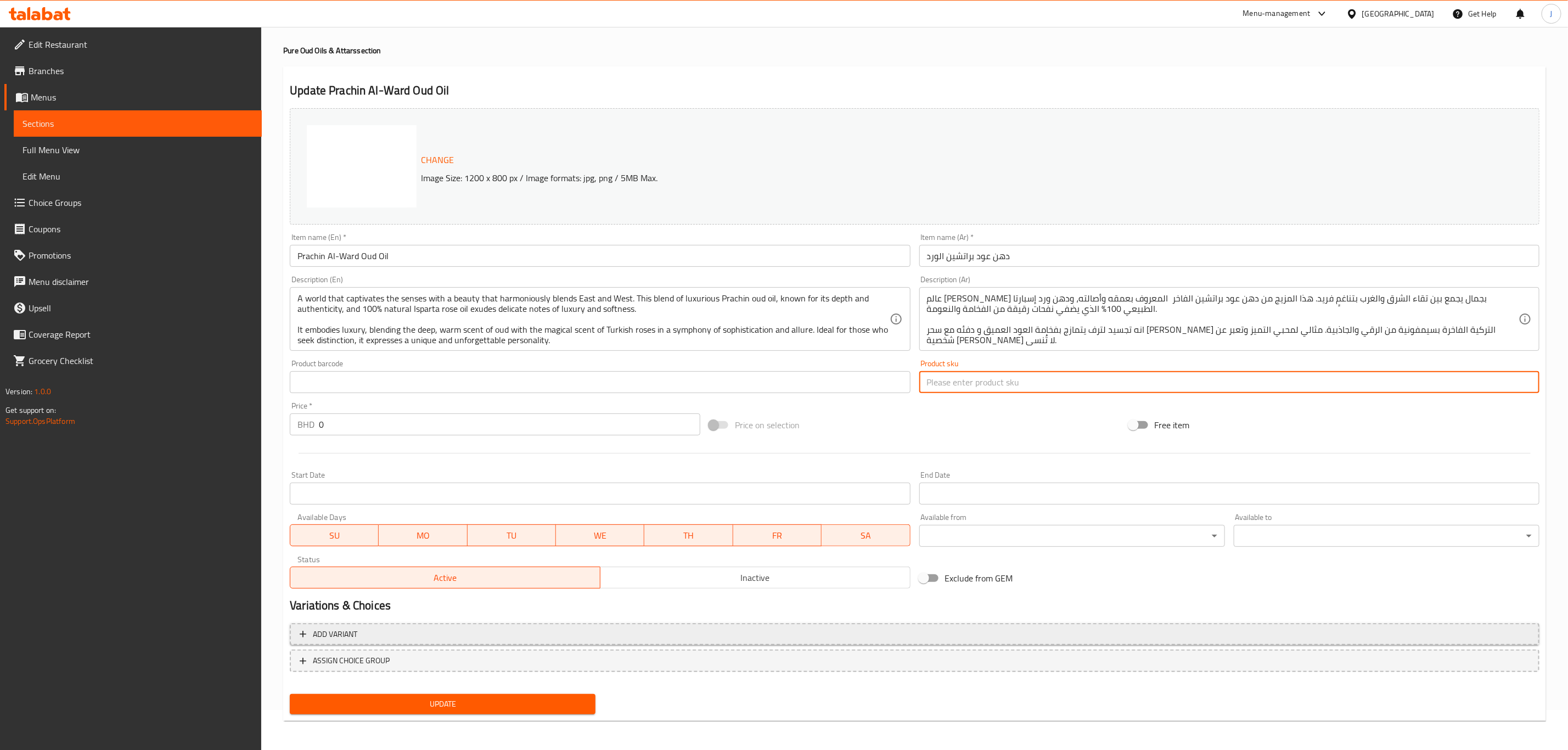
click at [483, 631] on span "Add variant" at bounding box center [914, 634] width 1230 height 14
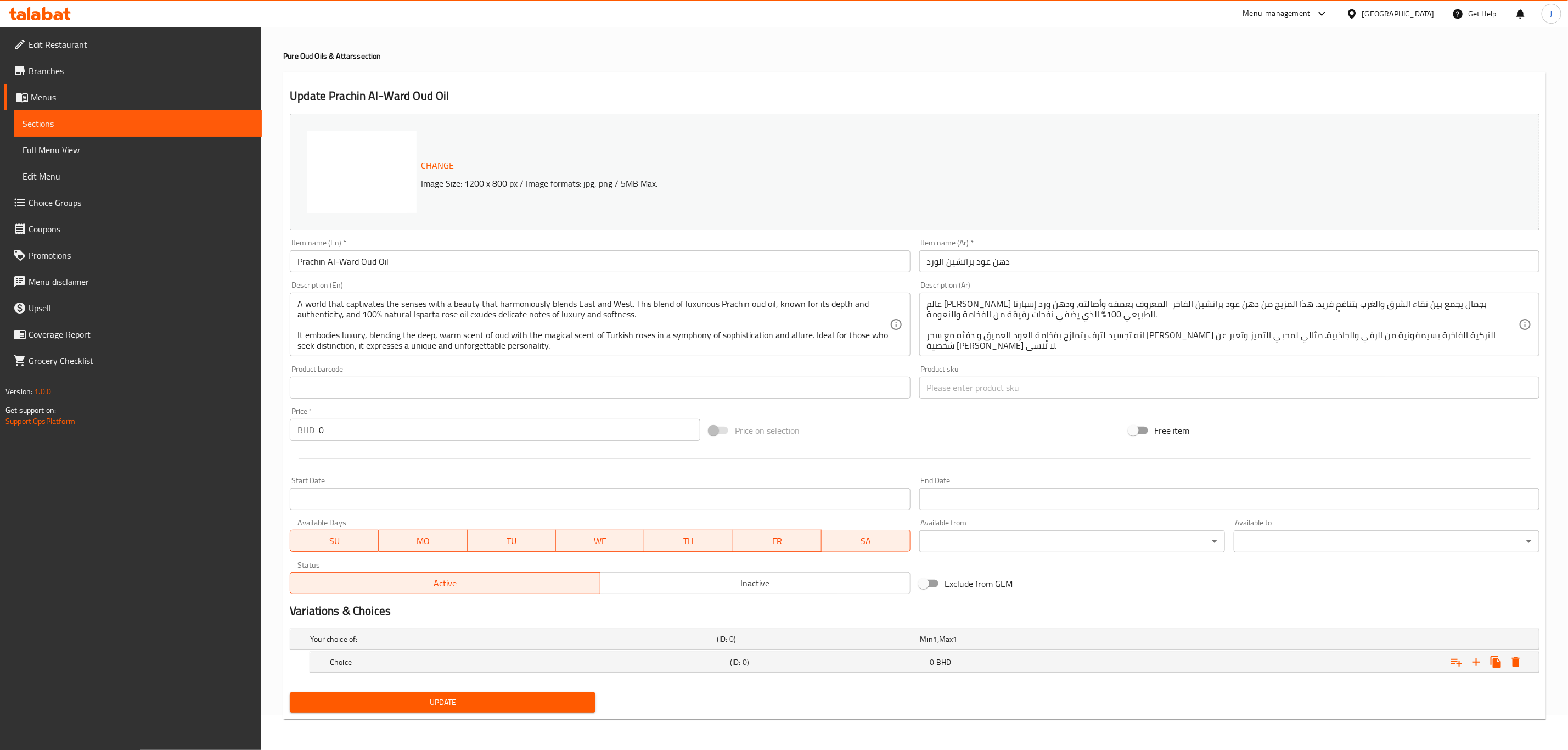
scroll to position [35, 0]
click at [1477, 659] on icon "Expand" at bounding box center [1477, 662] width 13 height 13
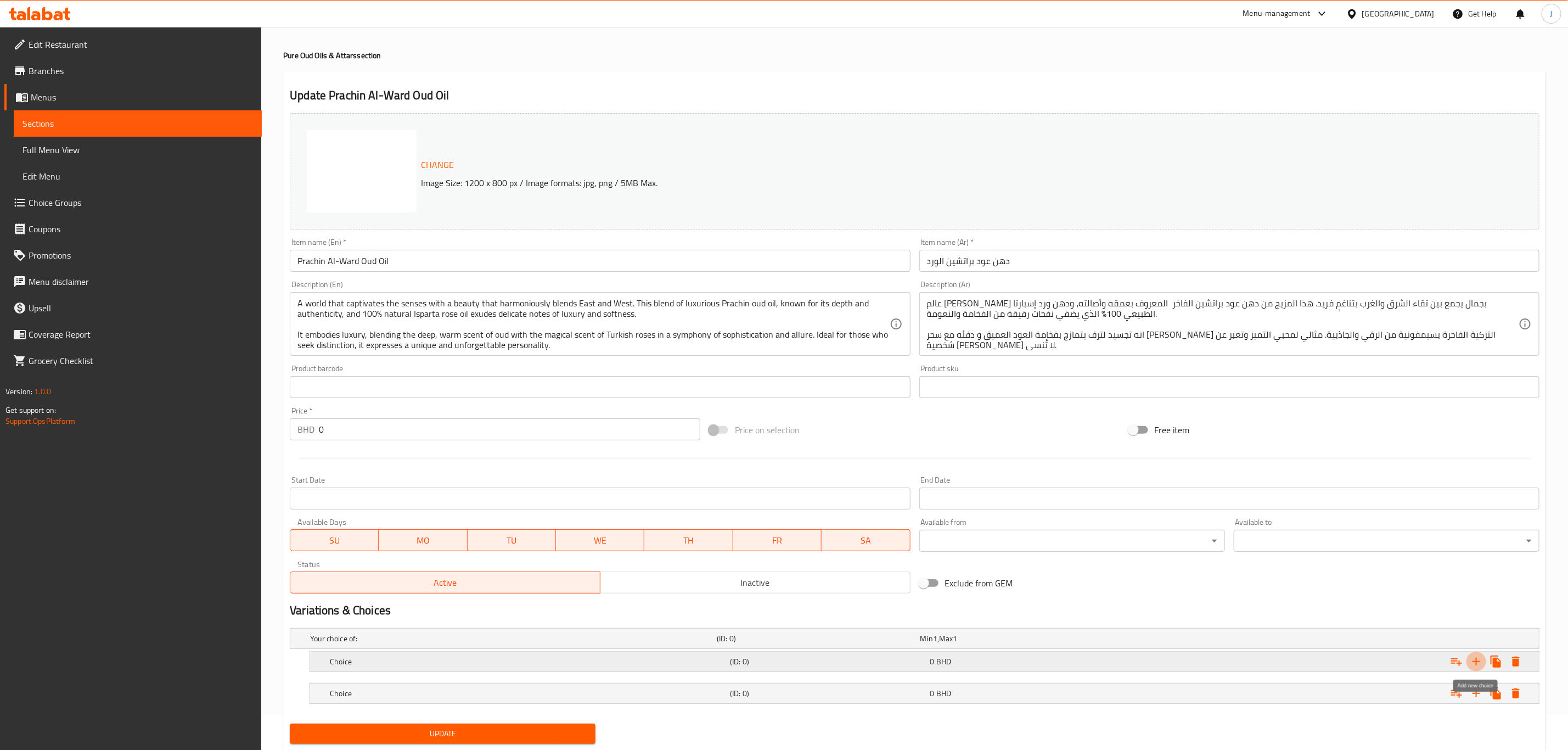
click at [1477, 659] on icon "Expand" at bounding box center [1477, 662] width 13 height 13
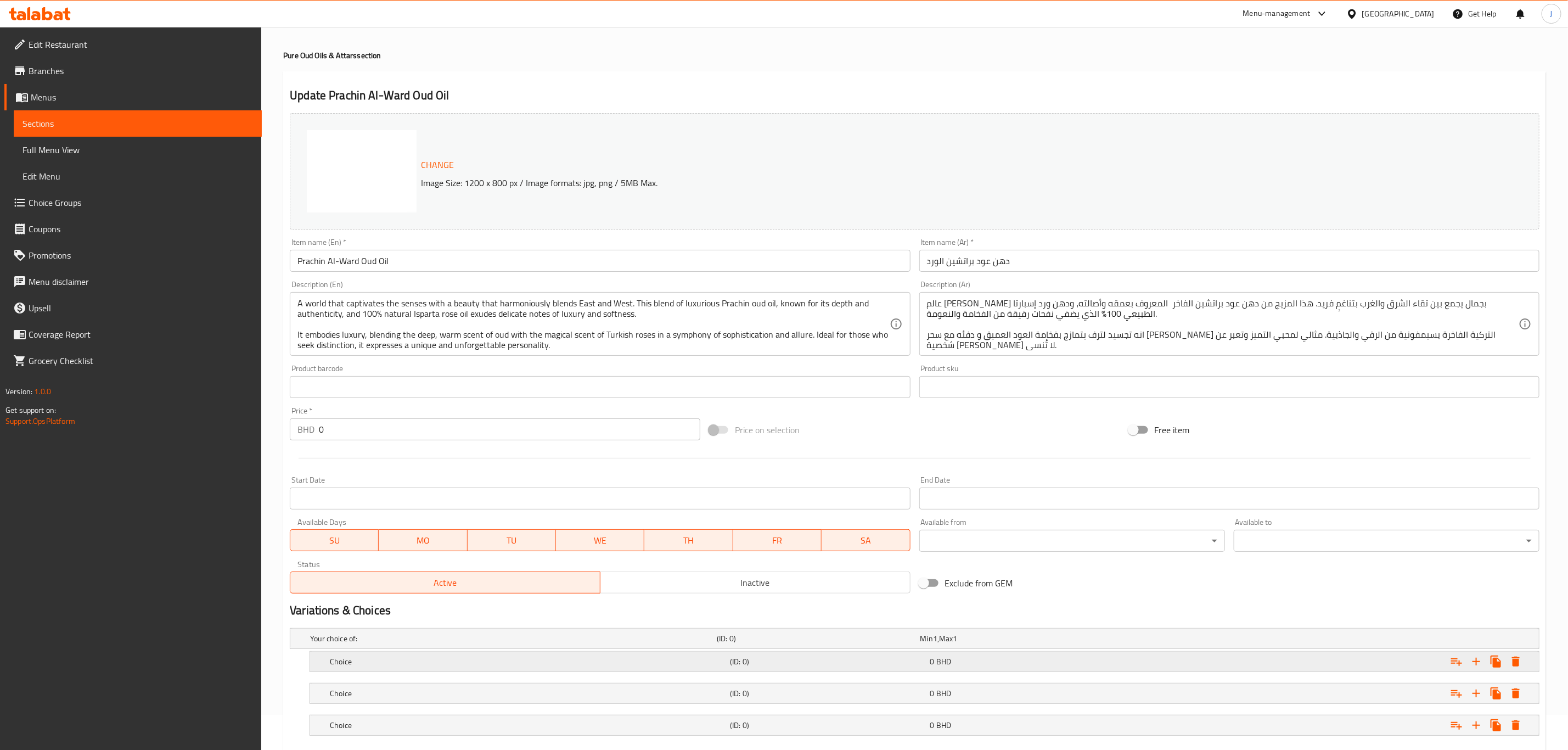
click at [372, 651] on div "Choice (ID: 0) 0 BHD" at bounding box center [928, 662] width 1200 height 24
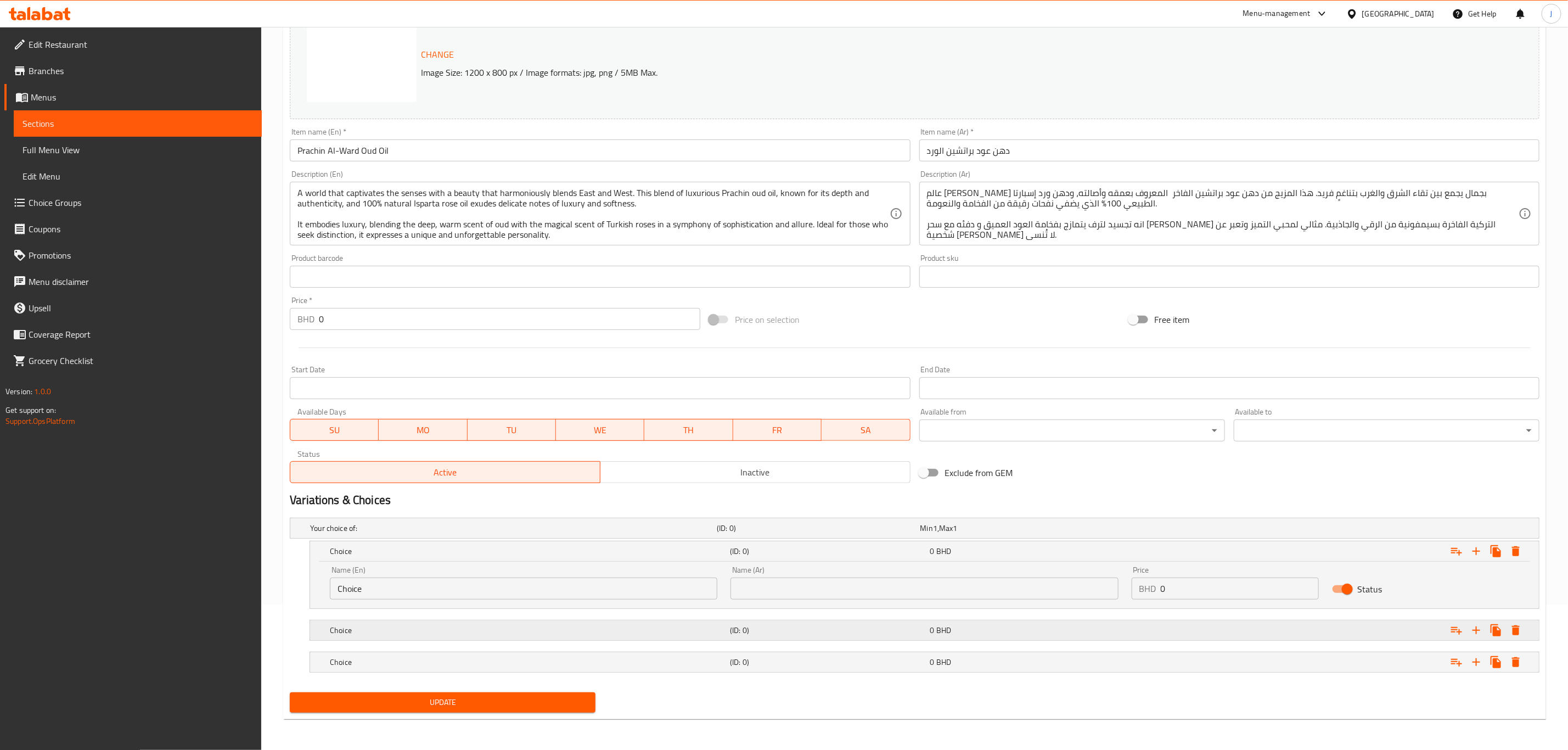
click at [373, 622] on div "Choice" at bounding box center [527, 629] width 400 height 15
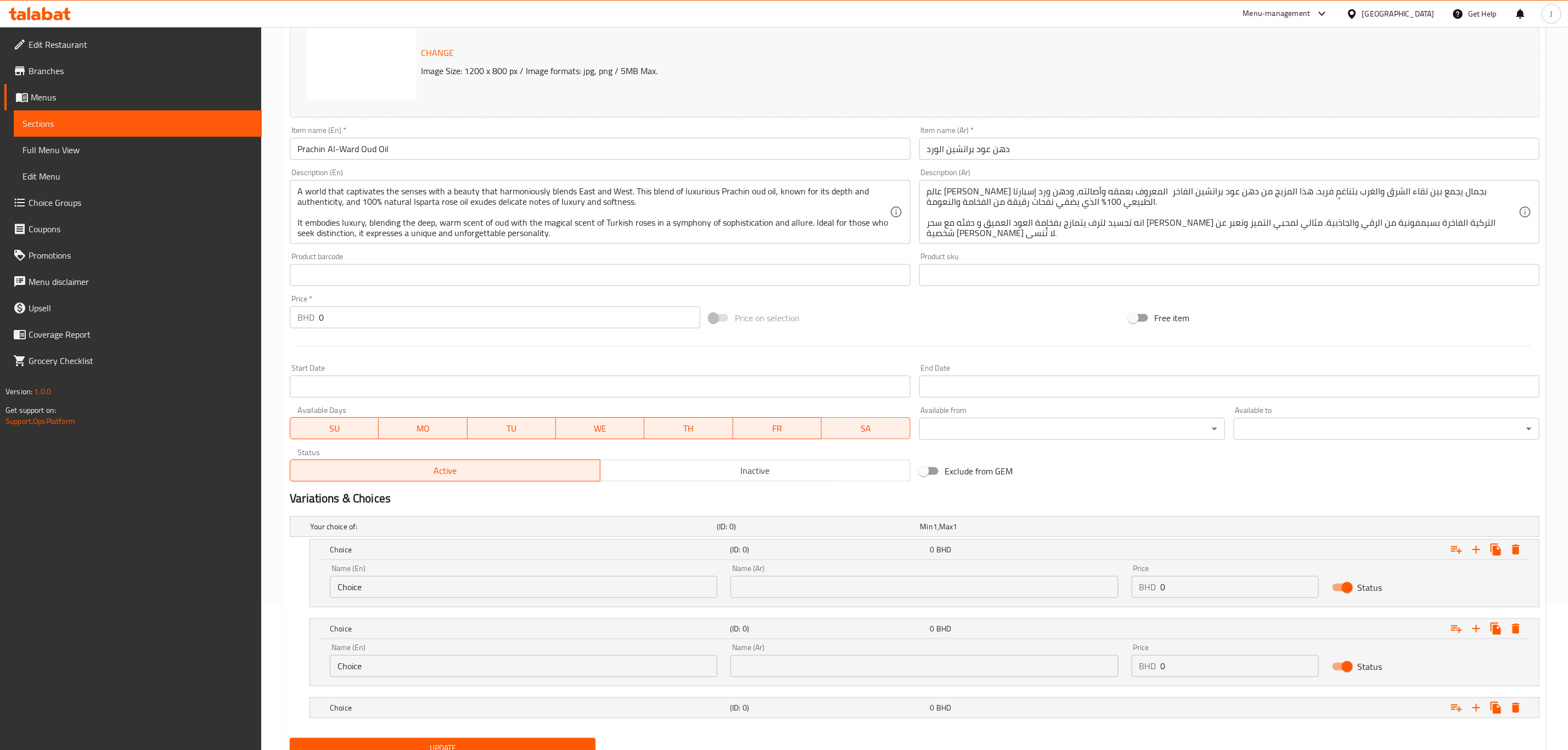
scroll to position [194, 0]
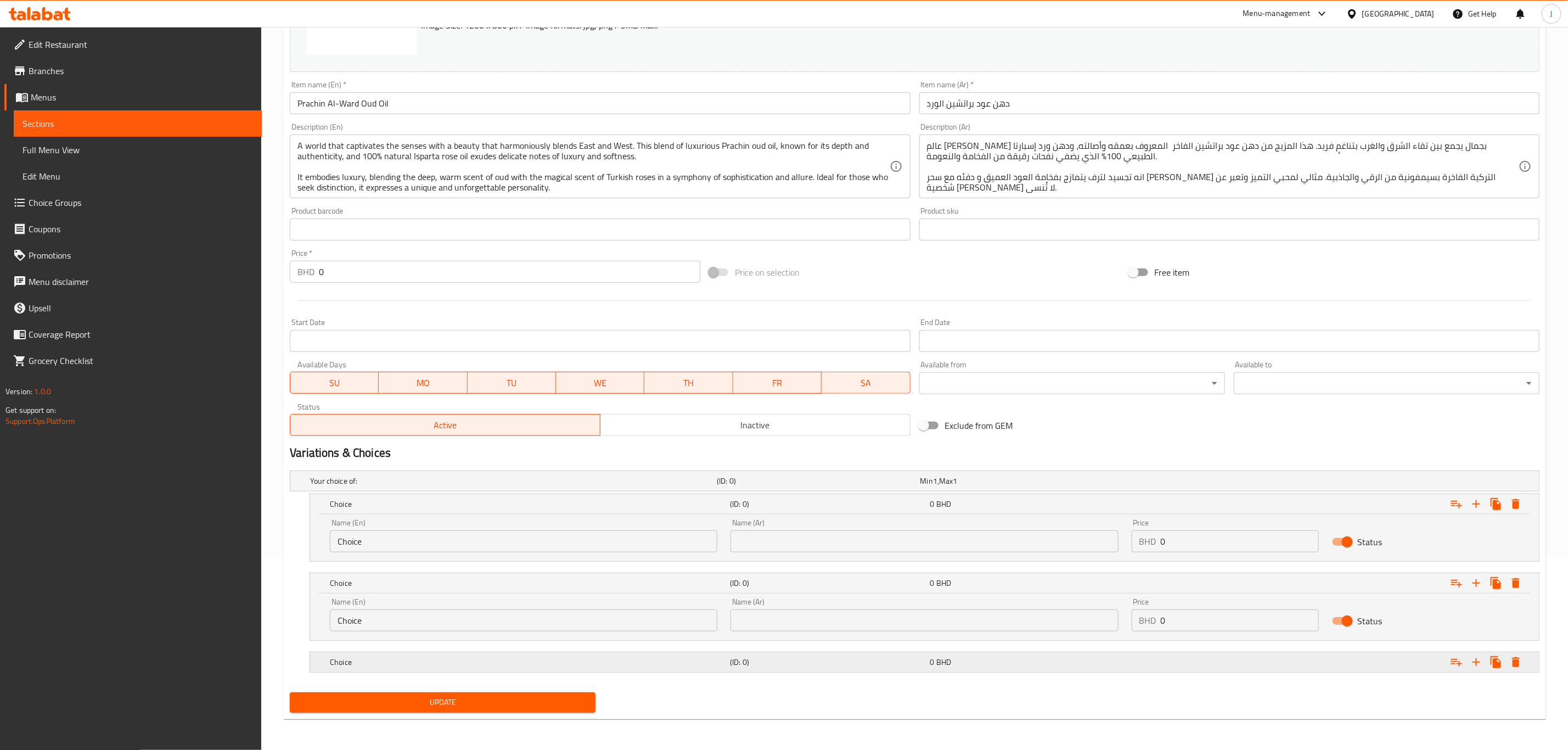
click at [379, 653] on div "Choice (ID: 0) 0 BHD" at bounding box center [928, 662] width 1200 height 24
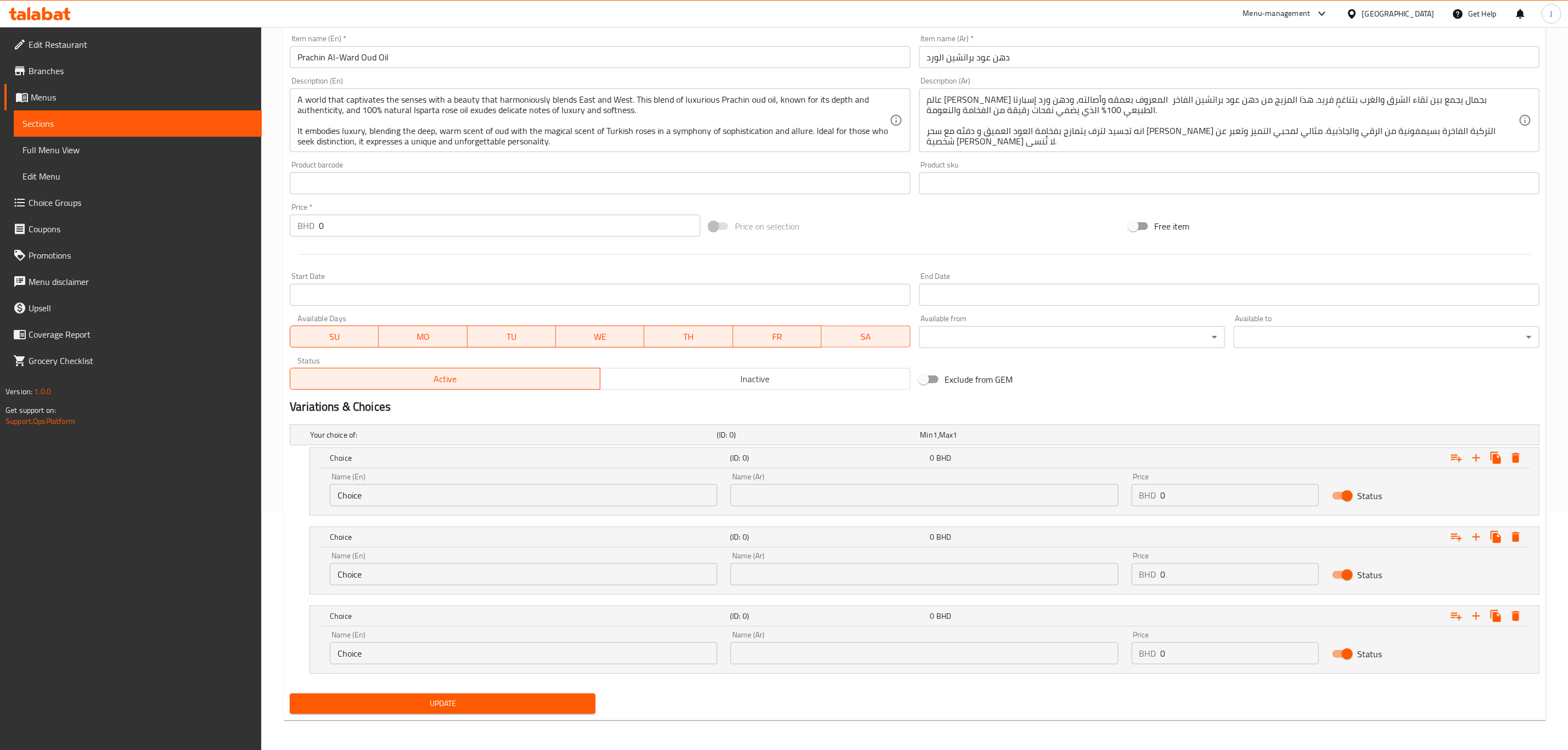
scroll to position [241, 0]
drag, startPoint x: 456, startPoint y: 488, endPoint x: 243, endPoint y: 493, distance: 213.1
click at [243, 493] on div "Edit Restaurant Branches Menus Sections Full Menu View Edit Menu Choice Groups …" at bounding box center [784, 268] width 1568 height 962
paste input "Quarter Tola"
type input "Quarter Tola"
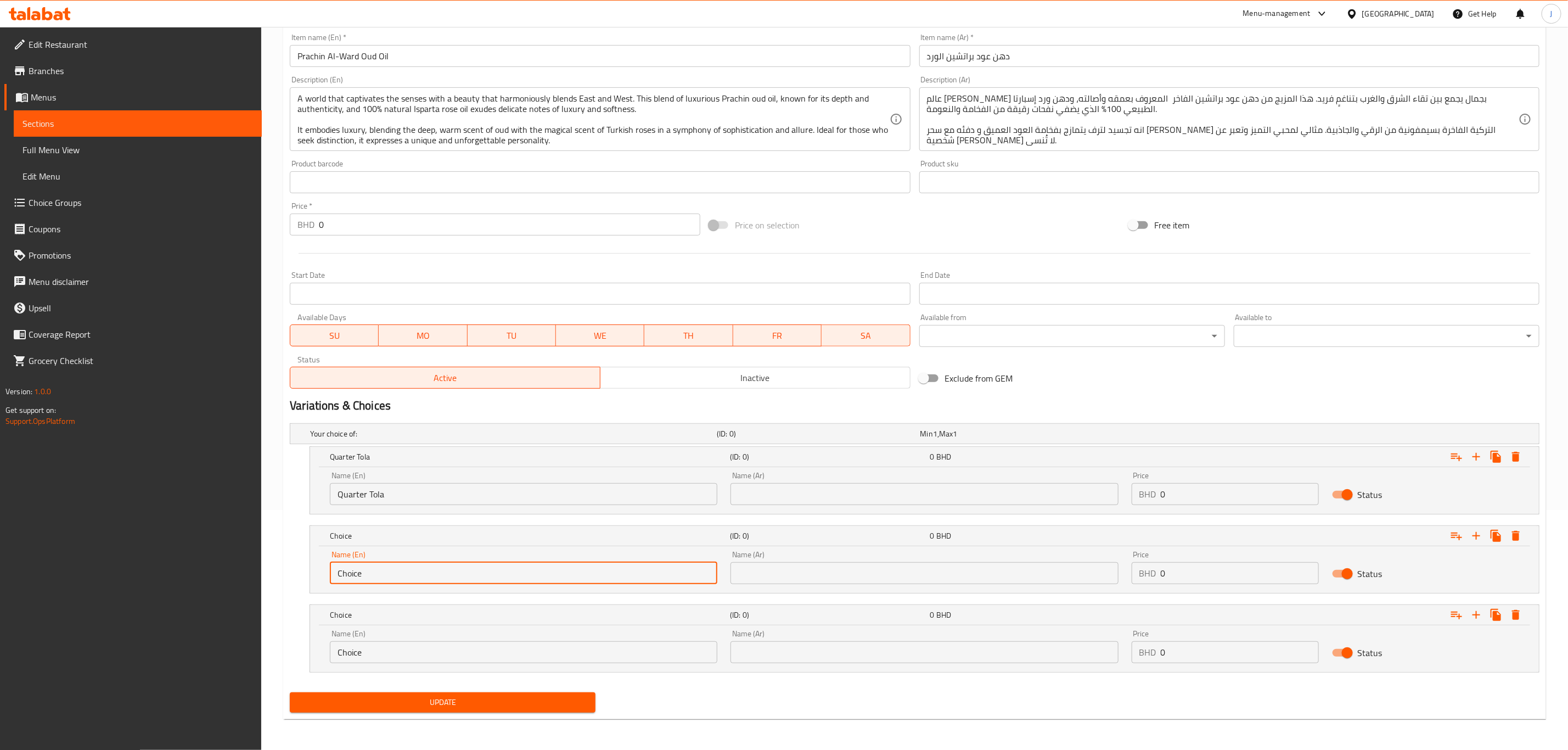
paste input "Half Tola"
drag, startPoint x: 310, startPoint y: 575, endPoint x: 159, endPoint y: 575, distance: 151.0
click at [159, 575] on div "Edit Restaurant Branches Menus Sections Full Menu View Edit Menu Choice Groups …" at bounding box center [784, 268] width 1568 height 962
type input "Half Tola"
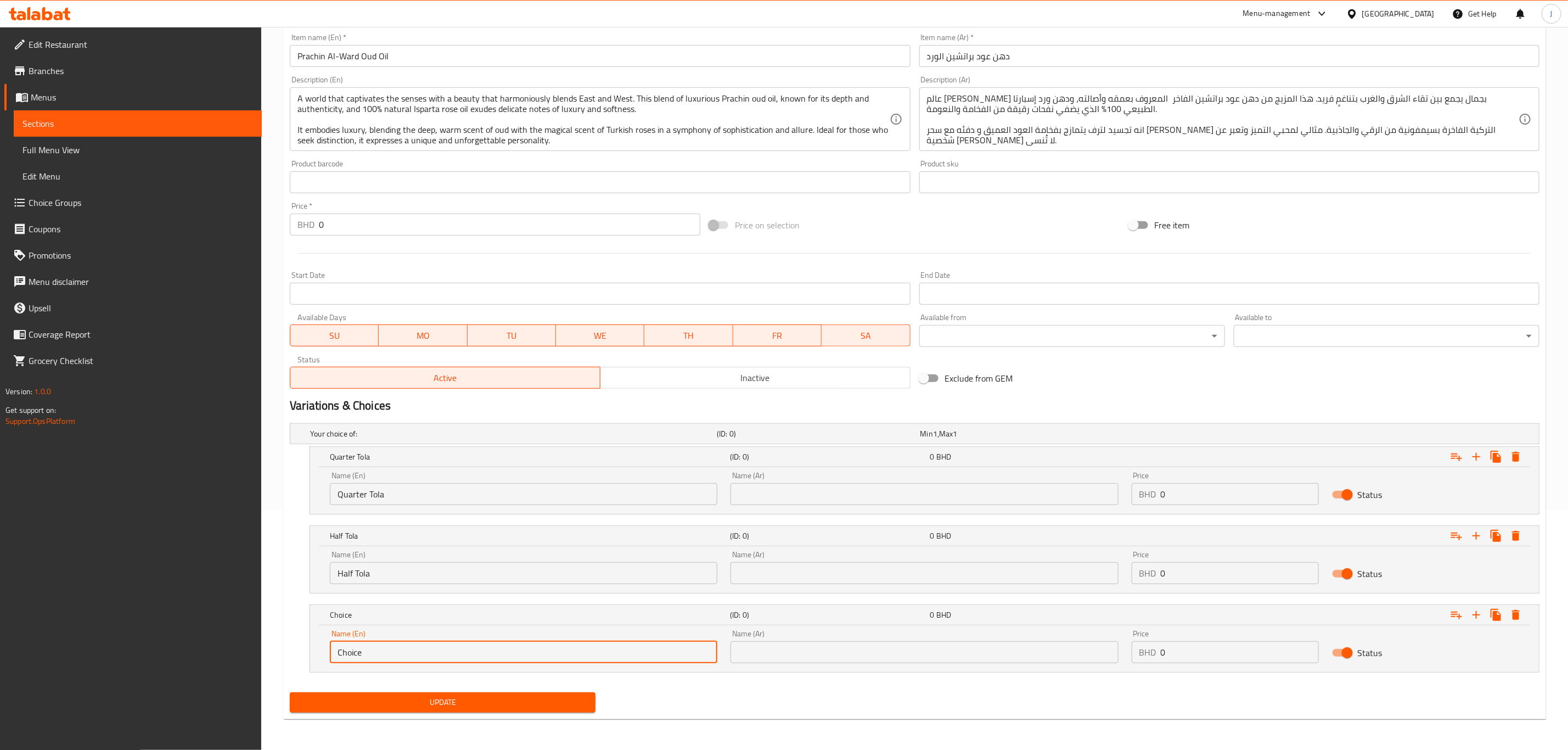
paste input "One Tola"
drag, startPoint x: 407, startPoint y: 650, endPoint x: 180, endPoint y: 636, distance: 227.4
click at [180, 636] on div "Edit Restaurant Branches Menus Sections Full Menu View Edit Menu Choice Groups …" at bounding box center [784, 268] width 1568 height 962
type input "One Tola"
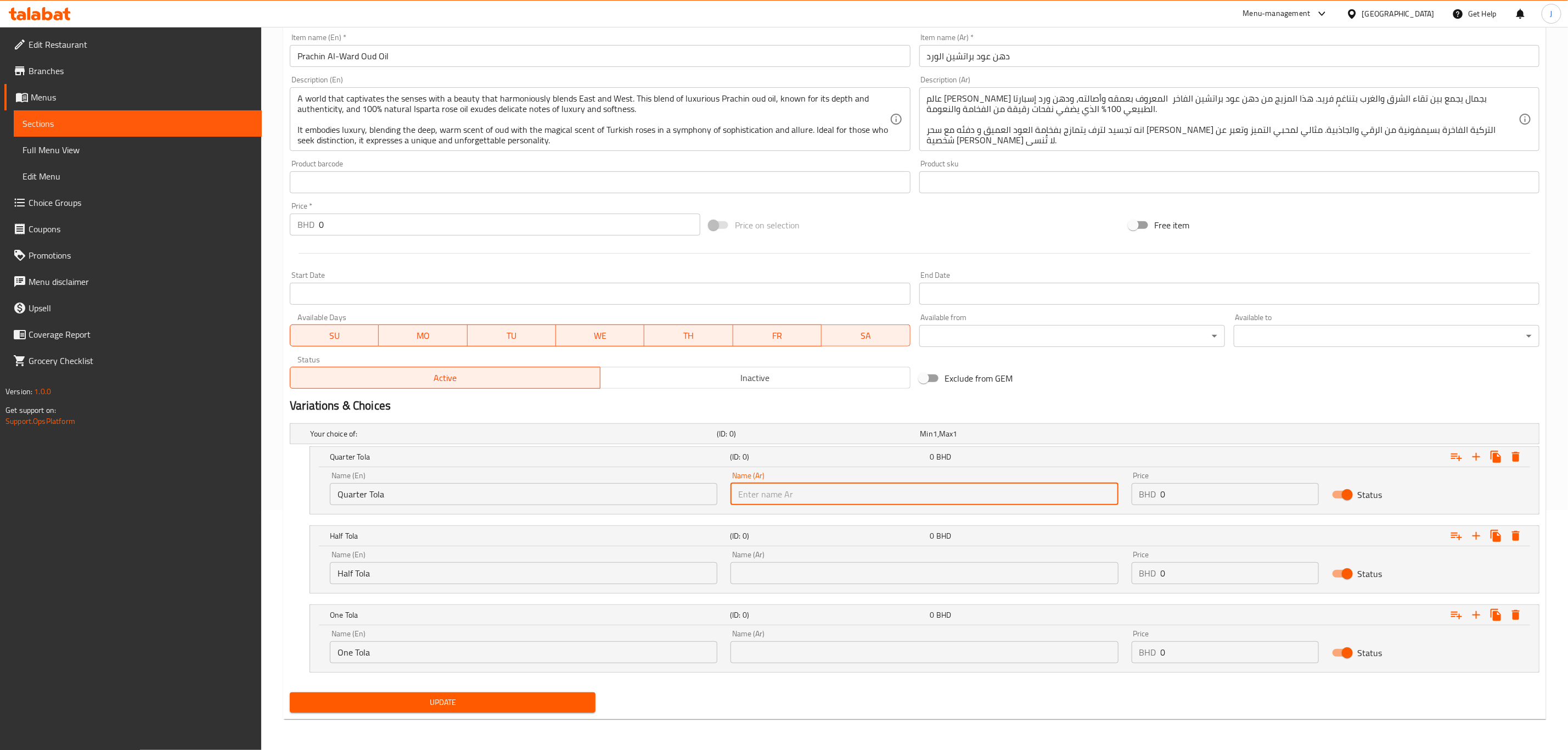
click at [884, 492] on input "text" at bounding box center [924, 494] width 388 height 22
paste input "ربع تولة"
type input "ربع تولة"
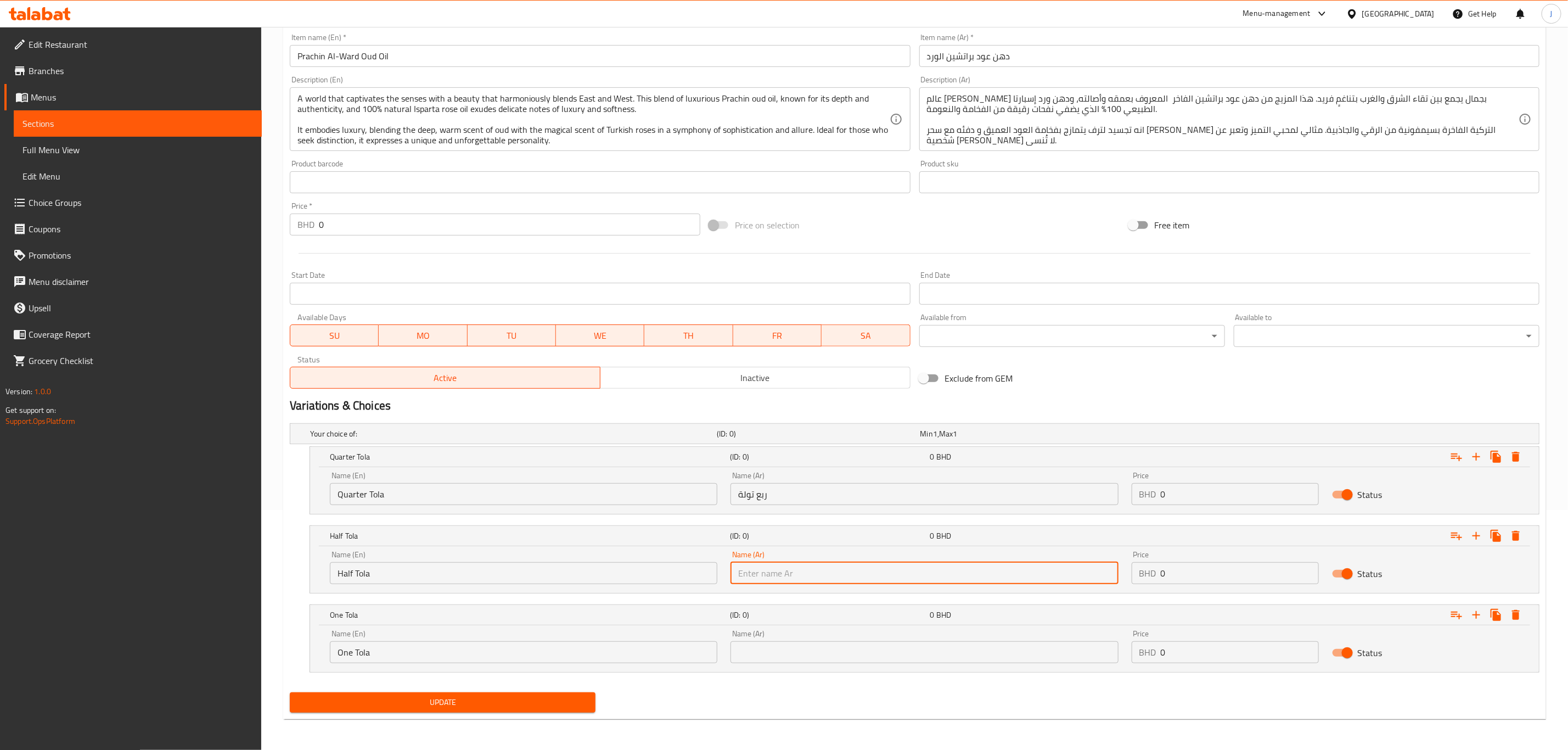
click at [860, 575] on input "text" at bounding box center [924, 573] width 388 height 22
paste input "نصف تولة"
type input "نصف تولة"
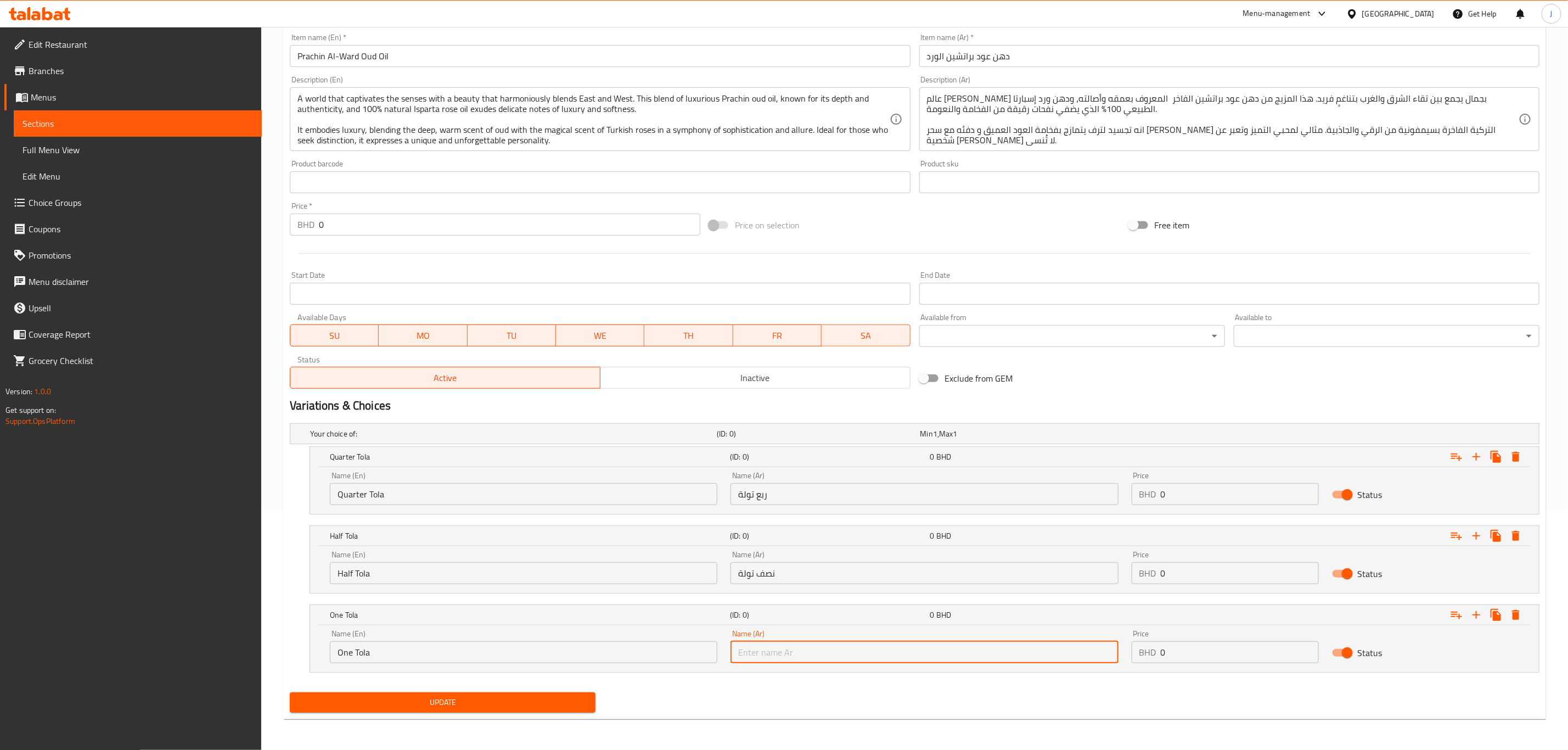
paste input "تولة واحدة"
click at [776, 651] on input "text" at bounding box center [924, 652] width 388 height 22
type input "تولة واحدة"
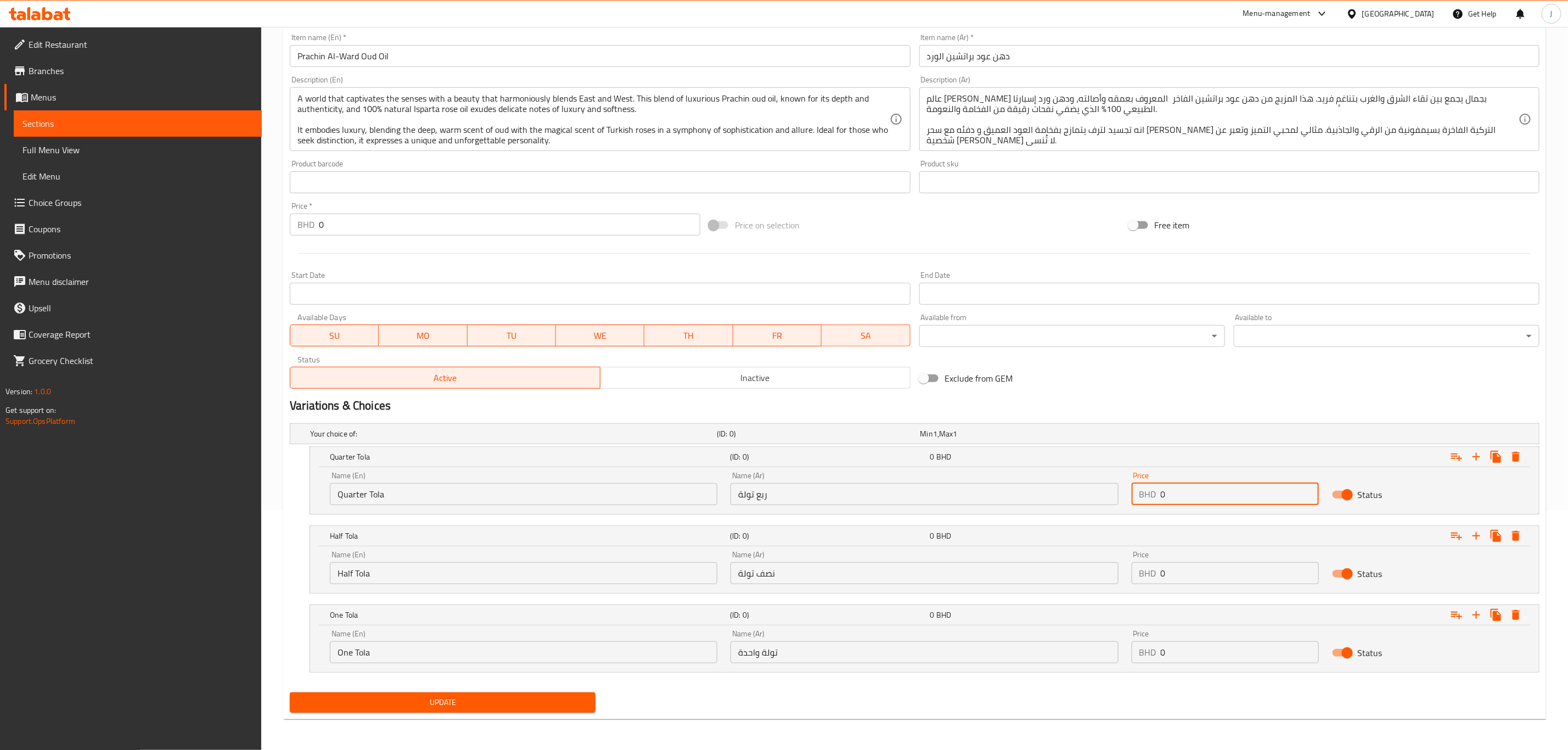
paste input "35.00"
drag, startPoint x: 1150, startPoint y: 489, endPoint x: 1105, endPoint y: 491, distance: 45.0
click at [1090, 489] on div "Name (En) Quarter Tola Name (En) Name (Ar) ربع تولة Name (Ar) Price BHD 35.000 …" at bounding box center [925, 488] width 1203 height 47
type input "35.000"
paste input "55.00"
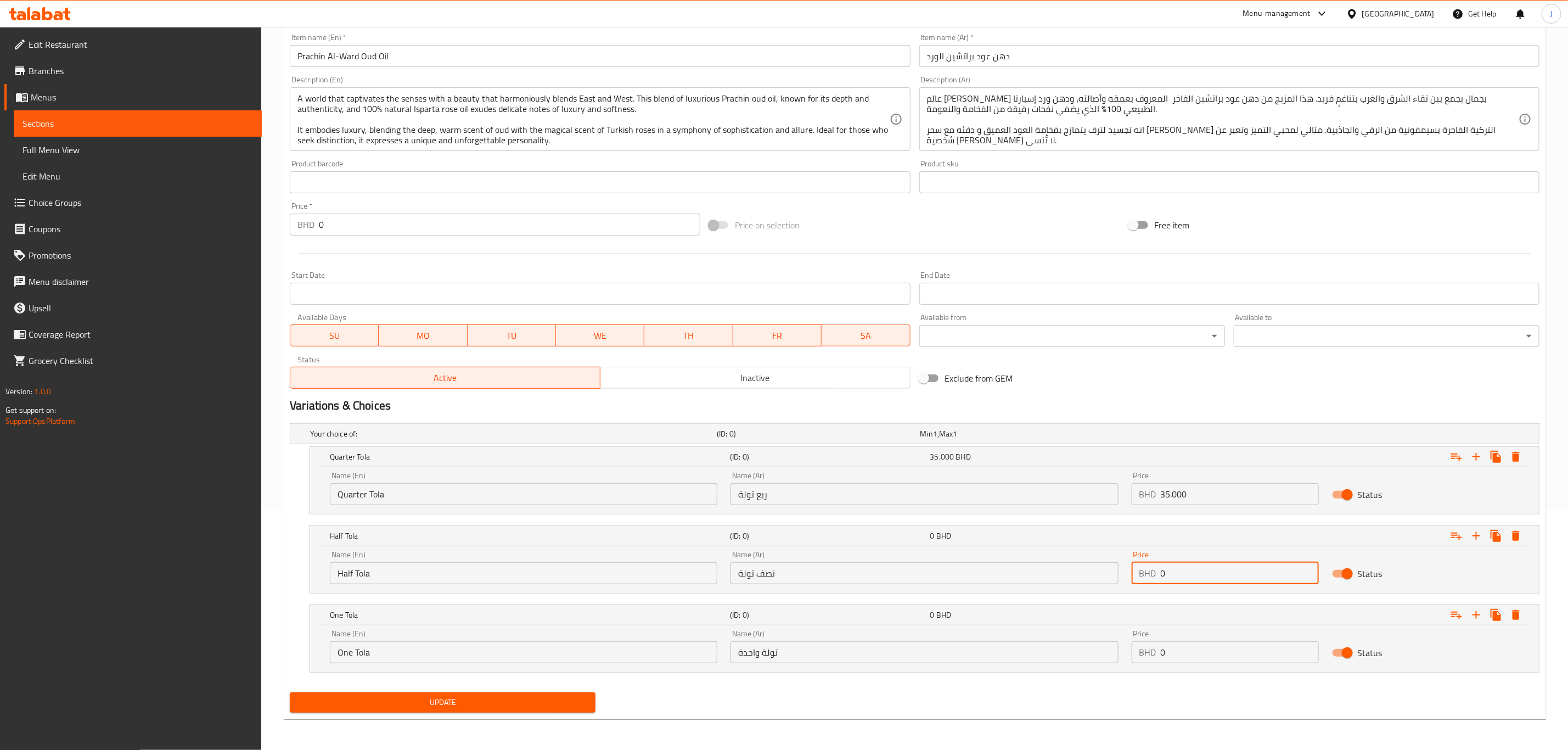
drag, startPoint x: 1175, startPoint y: 580, endPoint x: 1143, endPoint y: 582, distance: 32.1
click at [1143, 582] on div "BHD 0 Price" at bounding box center [1225, 573] width 187 height 22
type input "55.000"
paste input "95.00"
drag, startPoint x: 1199, startPoint y: 654, endPoint x: 1054, endPoint y: 654, distance: 145.0
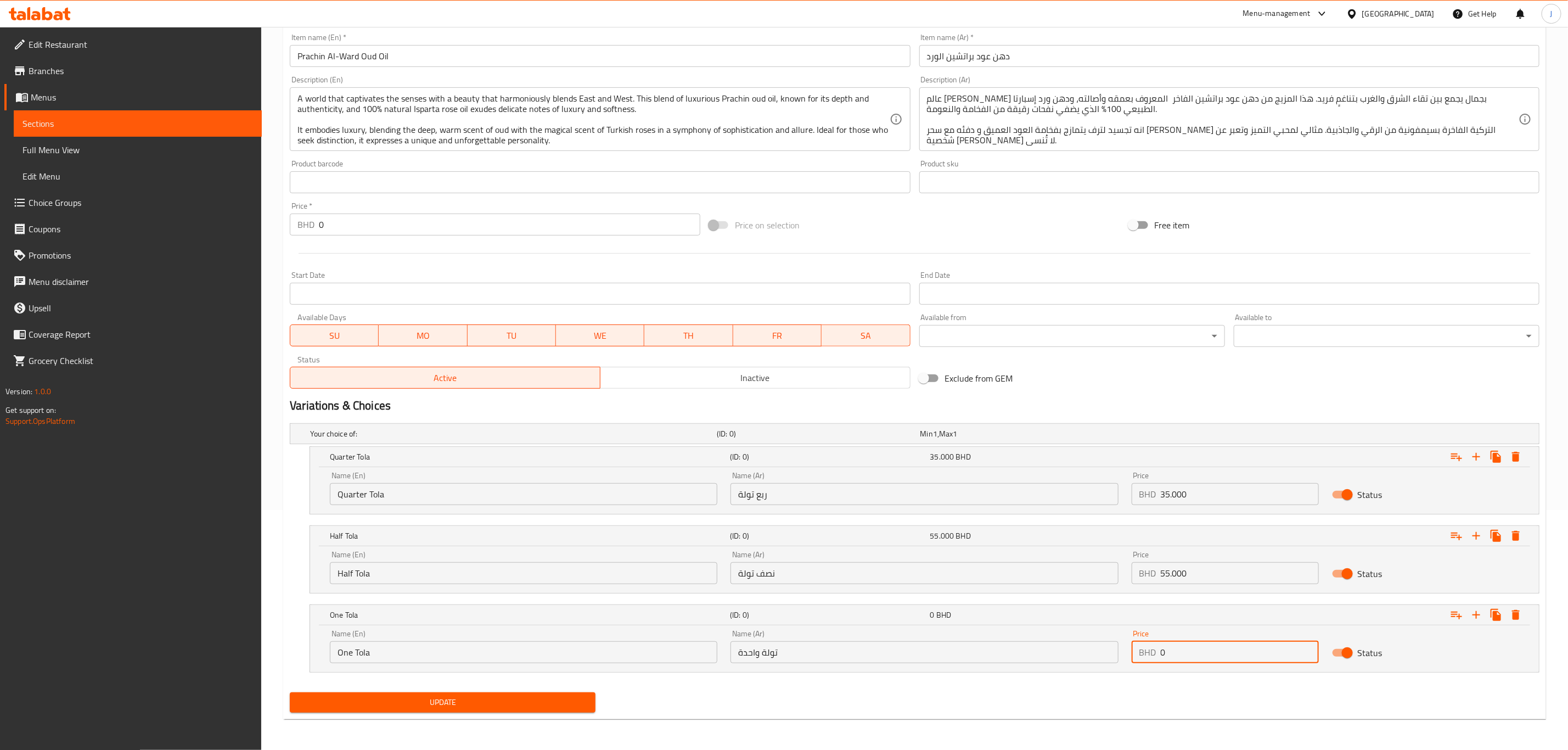
click at [1054, 654] on div "Name (En) One Tola Name (En) Name (Ar) تولة واحدة Name (Ar) Price BHD 0 Price S…" at bounding box center [925, 646] width 1203 height 47
type input "95.000"
click at [423, 695] on span "Update" at bounding box center [442, 702] width 288 height 14
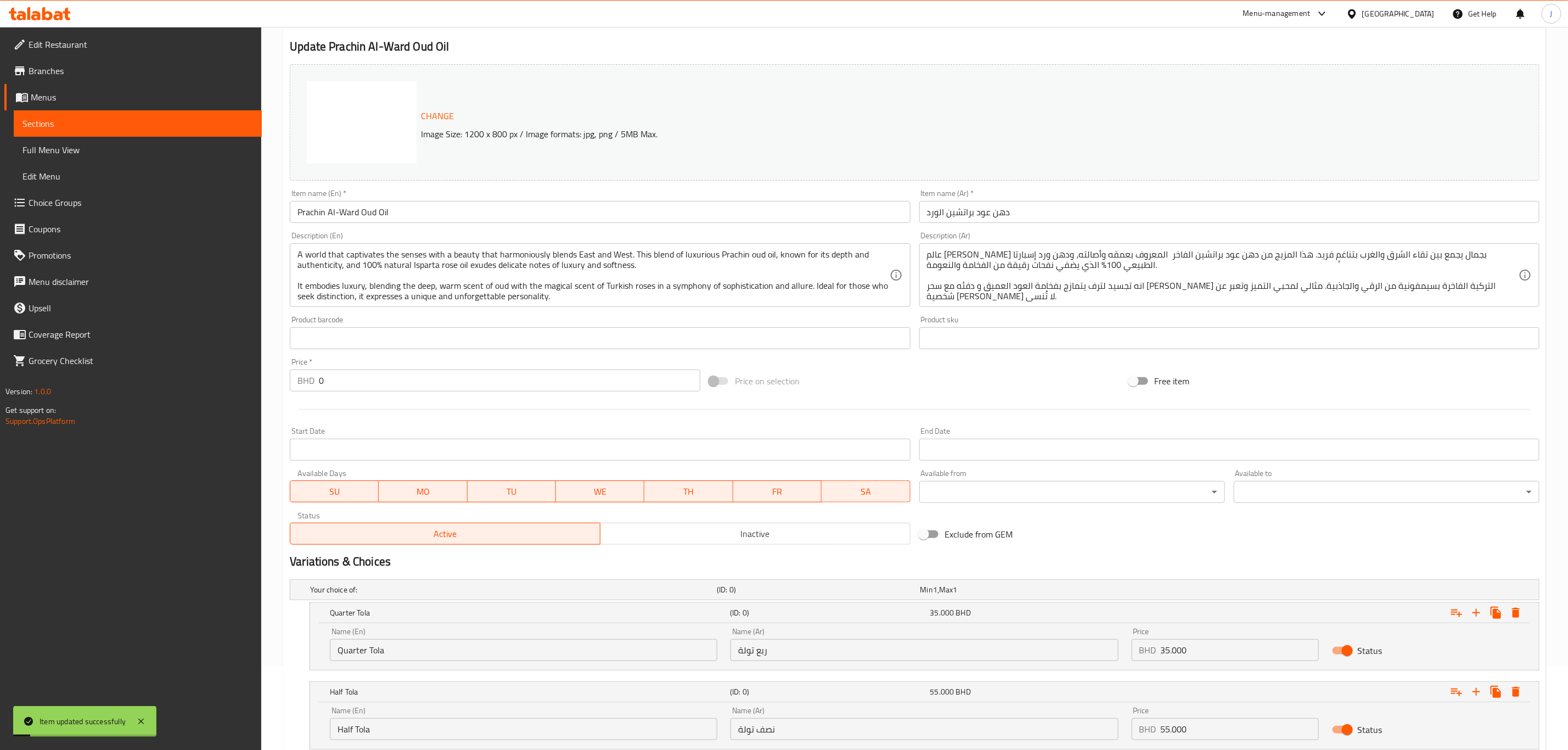
scroll to position [0, 0]
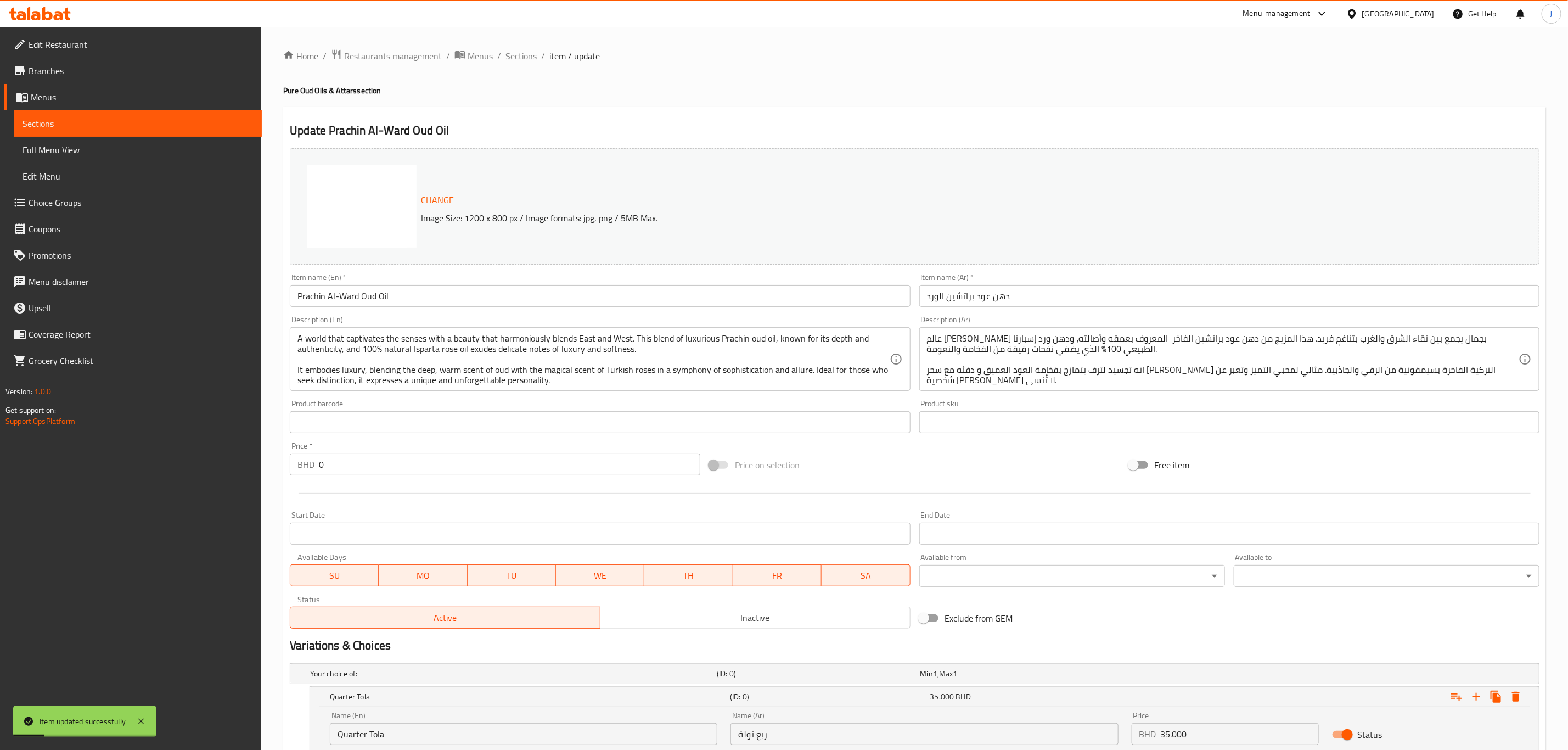
click at [533, 55] on span "Sections" at bounding box center [520, 56] width 31 height 13
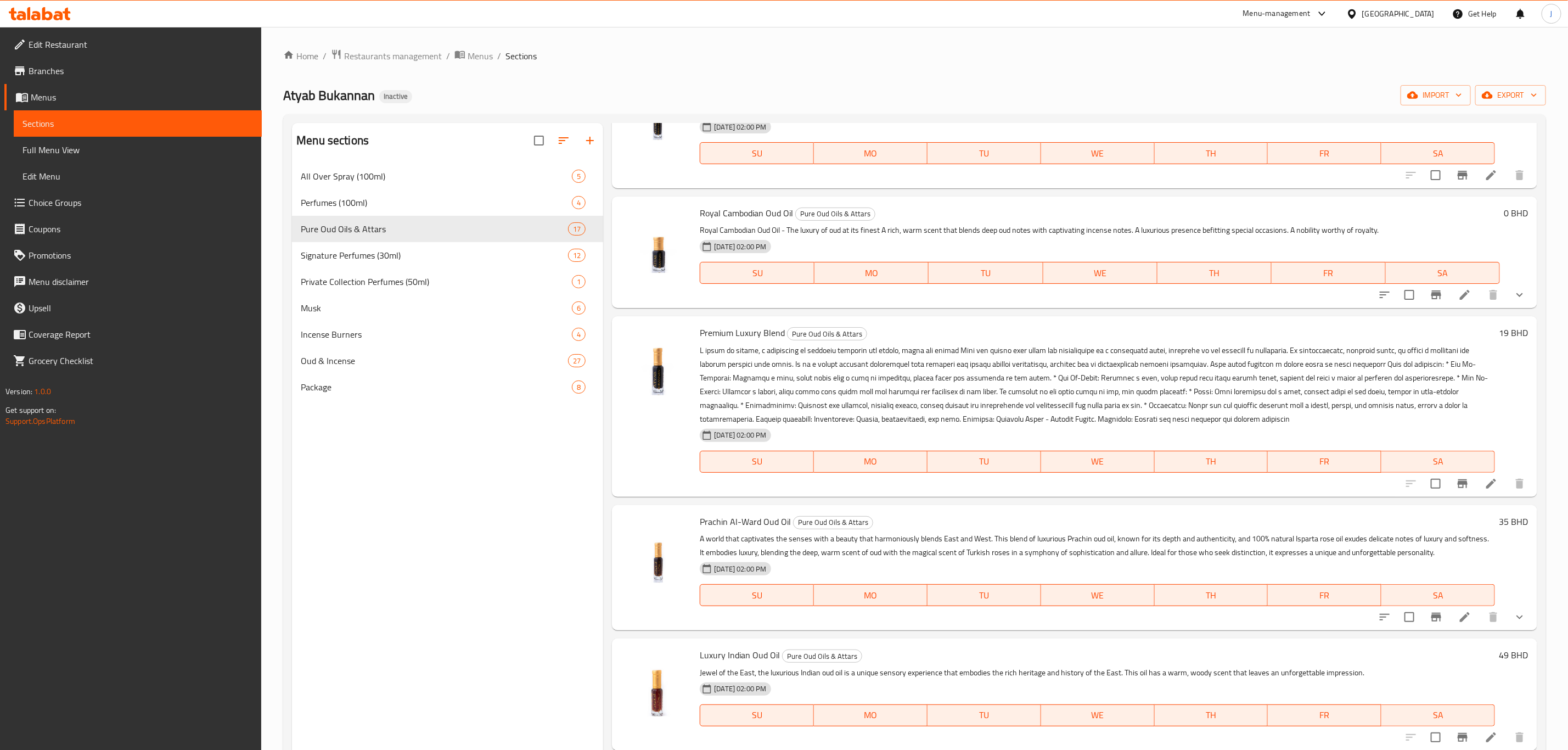
scroll to position [1235, 0]
click at [713, 511] on span "[PERSON_NAME] Oud Oil" at bounding box center [746, 519] width 91 height 16
copy span "Prachin"
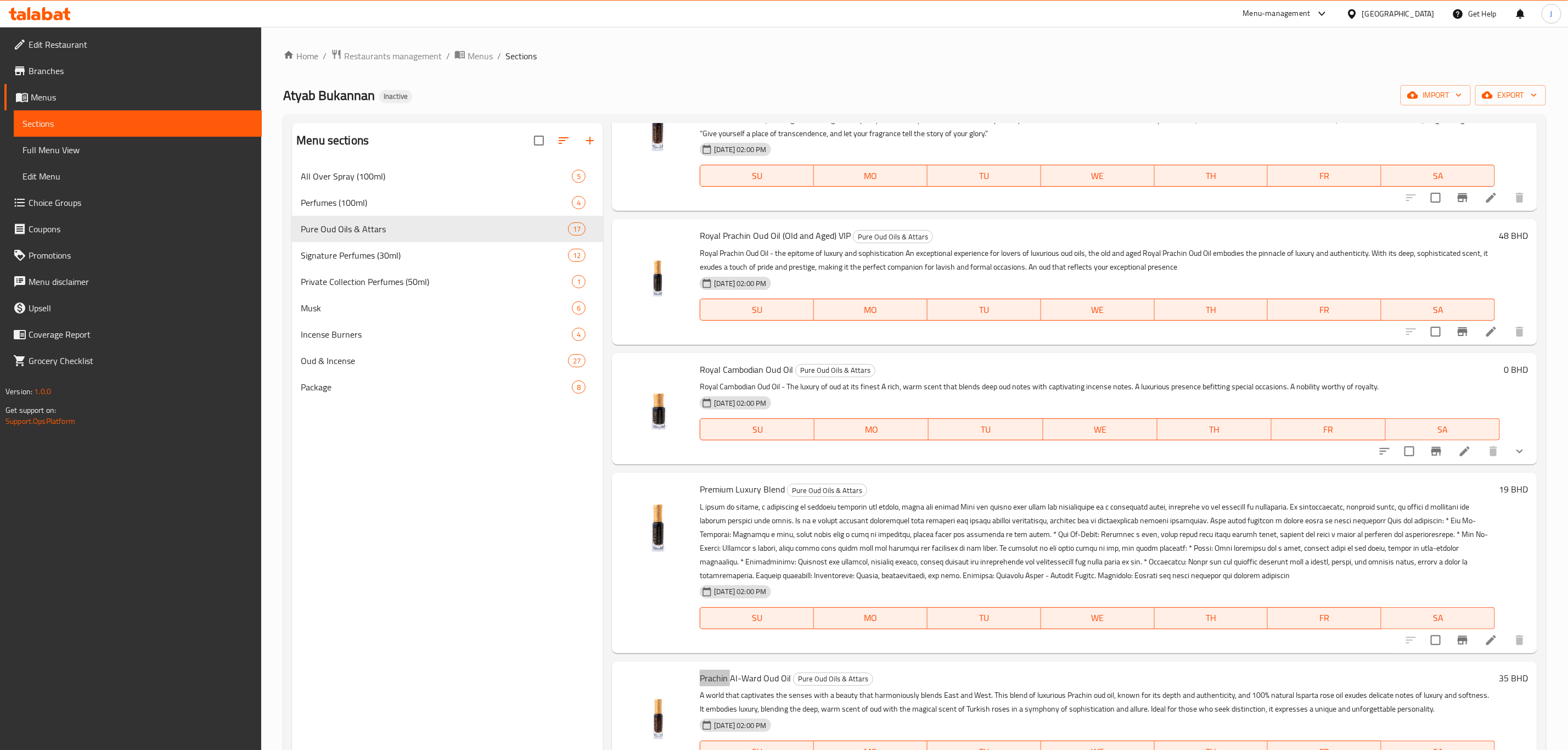
scroll to position [1070, 0]
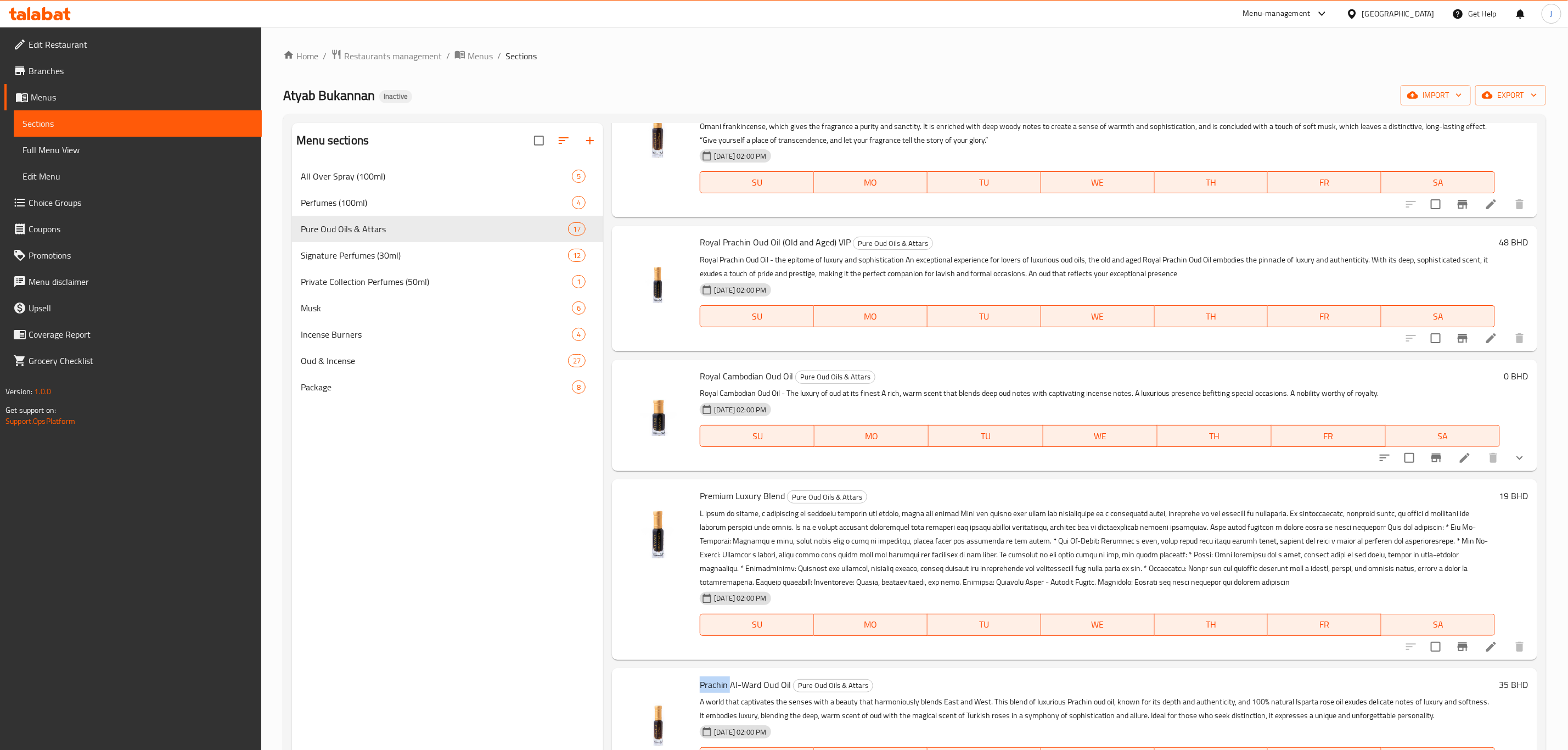
click at [1485, 332] on icon at bounding box center [1491, 338] width 13 height 13
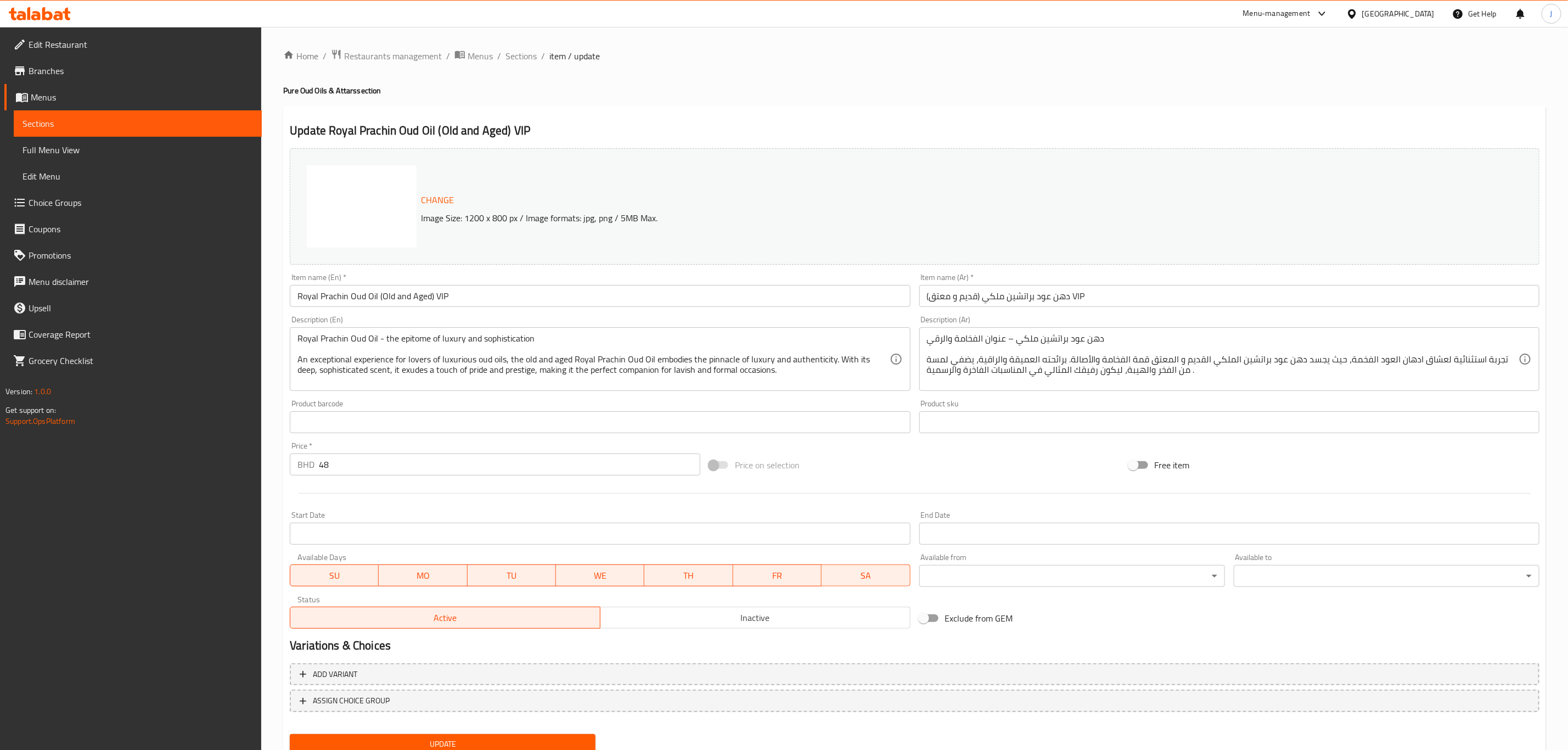
drag, startPoint x: 382, startPoint y: 348, endPoint x: 399, endPoint y: 348, distance: 17.0
click at [719, 325] on div "Description (En) Royal Prachin Oud Oil - the epitome of luxury and sophisticati…" at bounding box center [600, 353] width 620 height 75
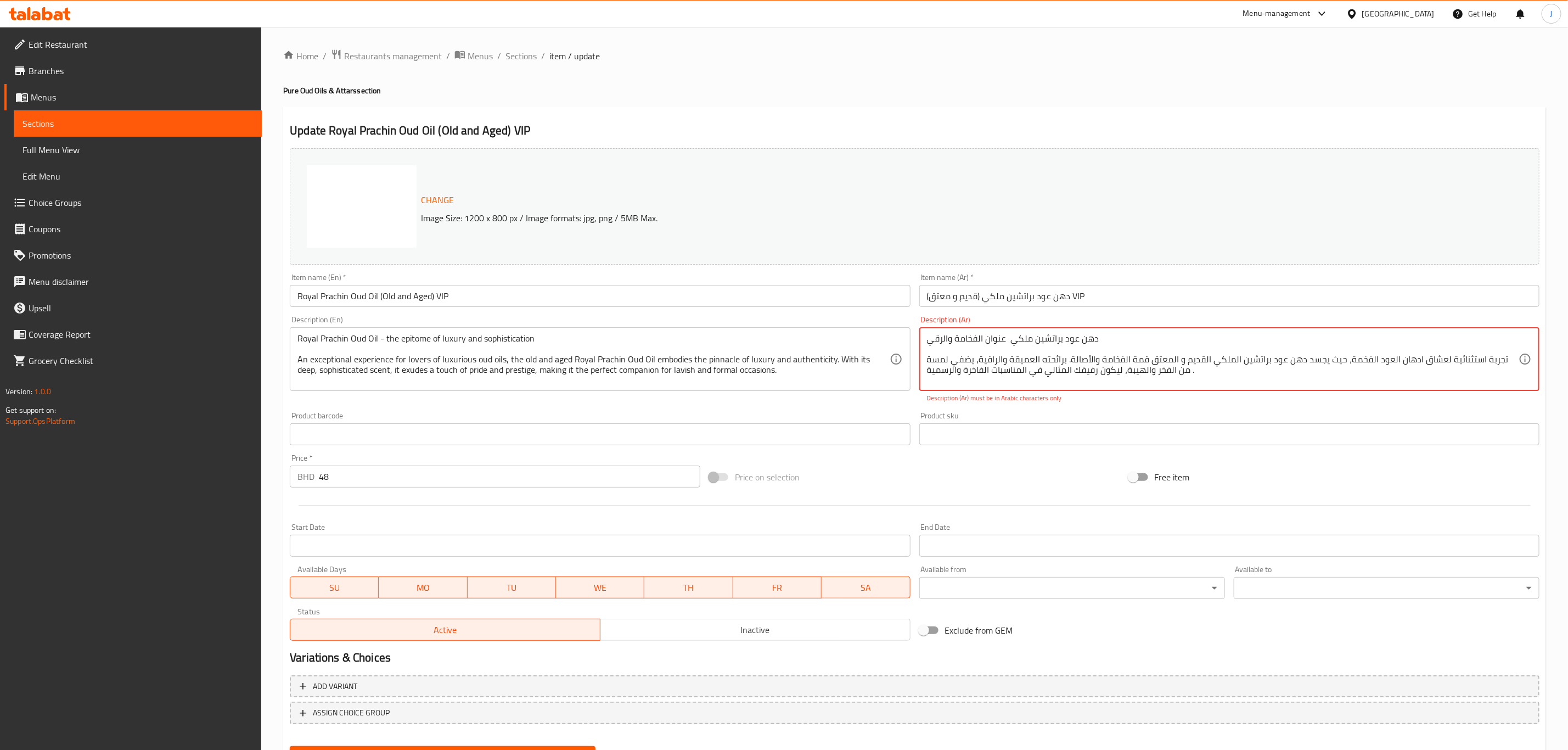
type textarea "دهن عود براتشين ملكي عنوان الفخامة والرقي تجربة استثنائية لعشاق ادهان العود الف…"
click at [440, 404] on div "Change Image Size: 1200 x 800 px / Image formats: jpg, png / 5MB Max. Item name…" at bounding box center [914, 394] width 1258 height 501
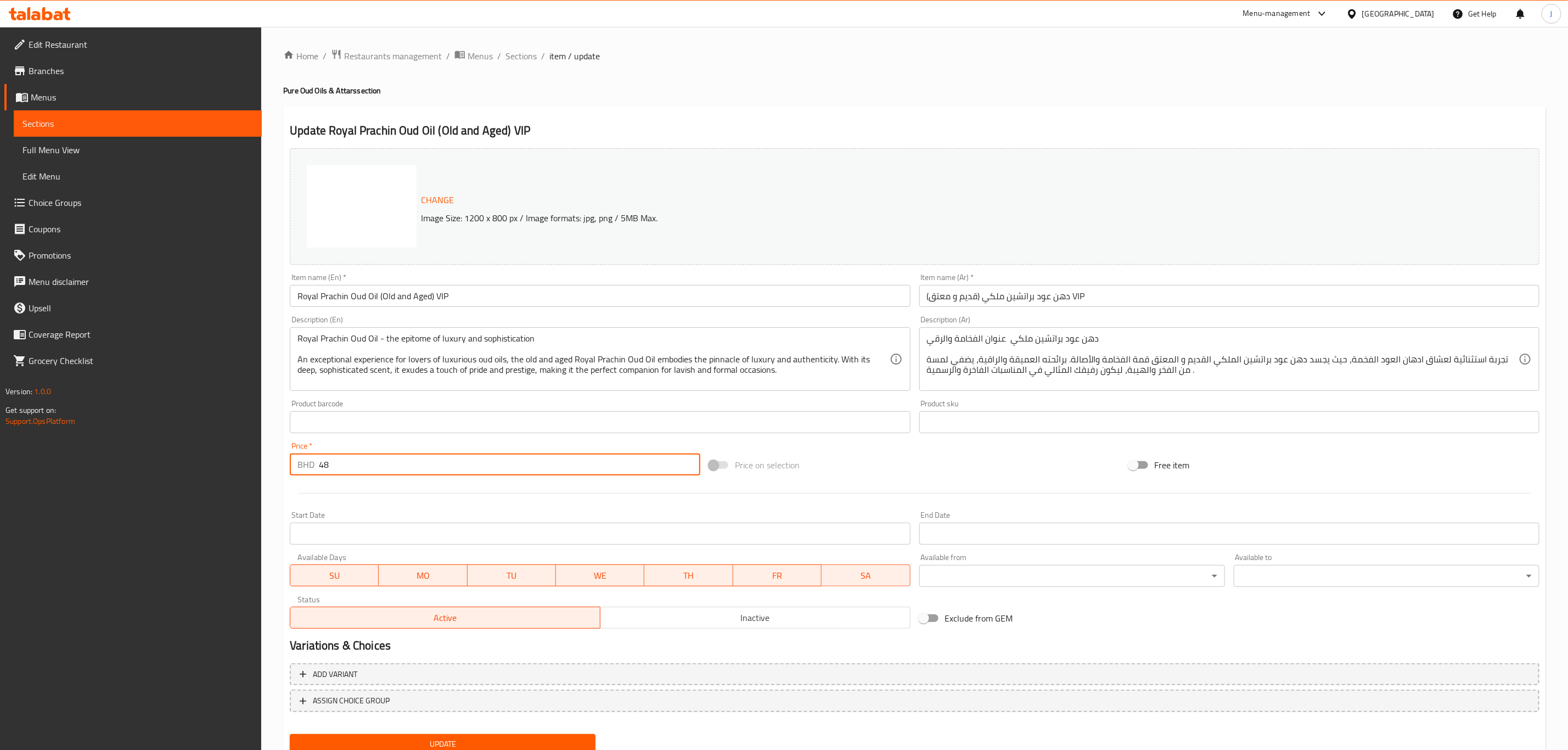
drag, startPoint x: 360, startPoint y: 473, endPoint x: 265, endPoint y: 480, distance: 95.3
click at [265, 480] on div "Home / Restaurants management / Menus / Sections / item / update Pure Oud Oils …" at bounding box center [914, 409] width 1307 height 765
type input "0"
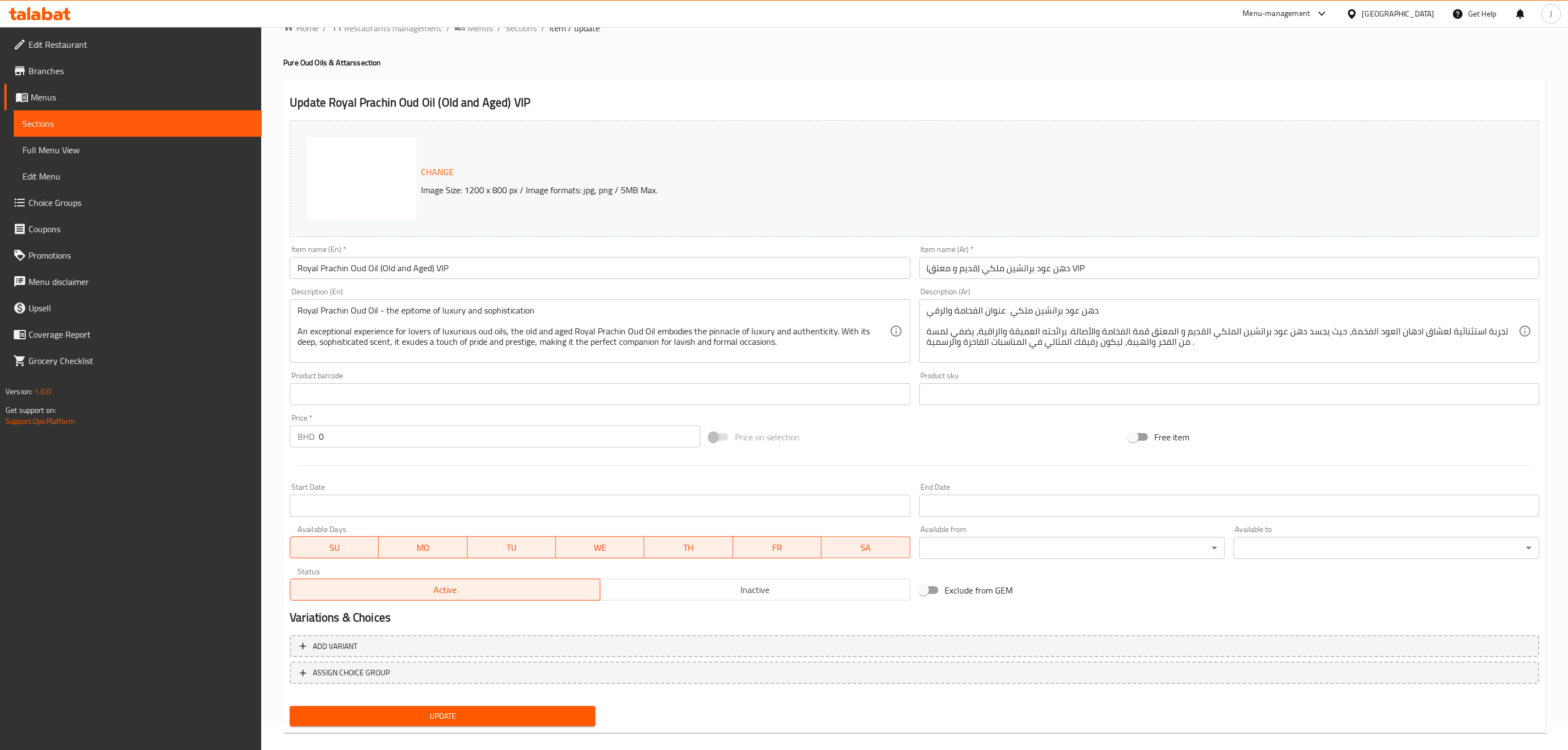
scroll to position [40, 0]
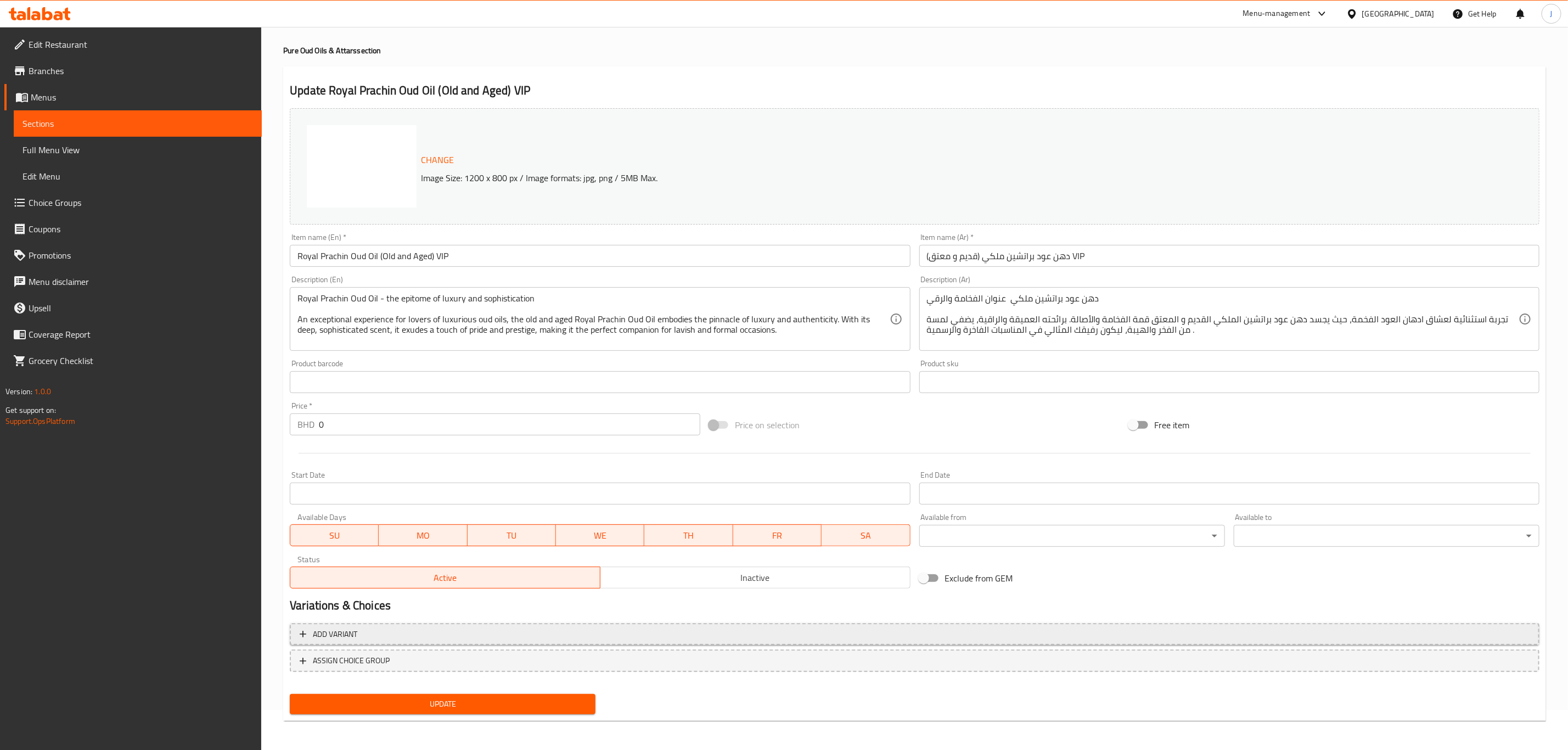
click at [388, 634] on span "Add variant" at bounding box center [914, 634] width 1230 height 14
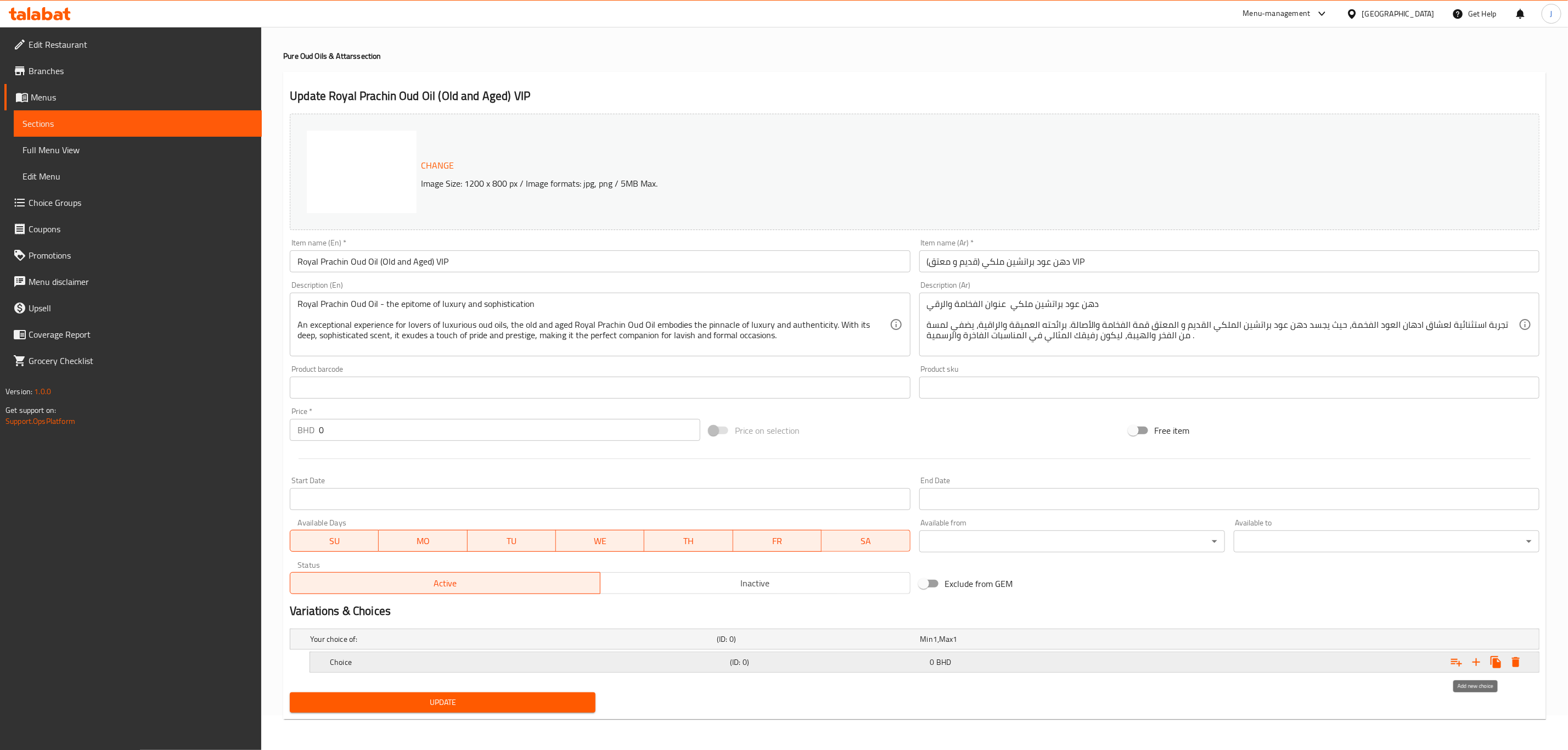
click at [1475, 657] on icon "Expand" at bounding box center [1477, 662] width 13 height 13
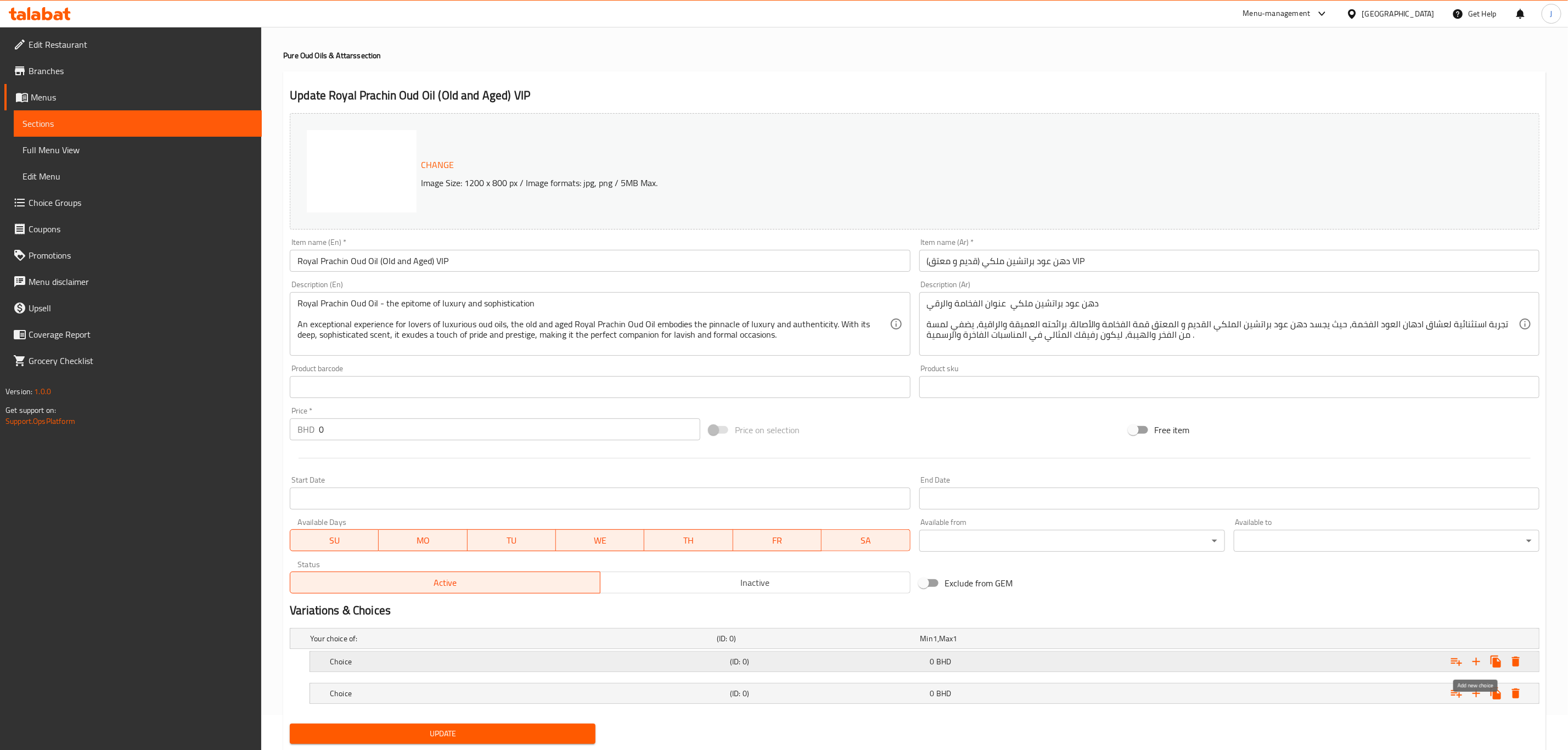
click at [1475, 657] on icon "Expand" at bounding box center [1477, 662] width 13 height 13
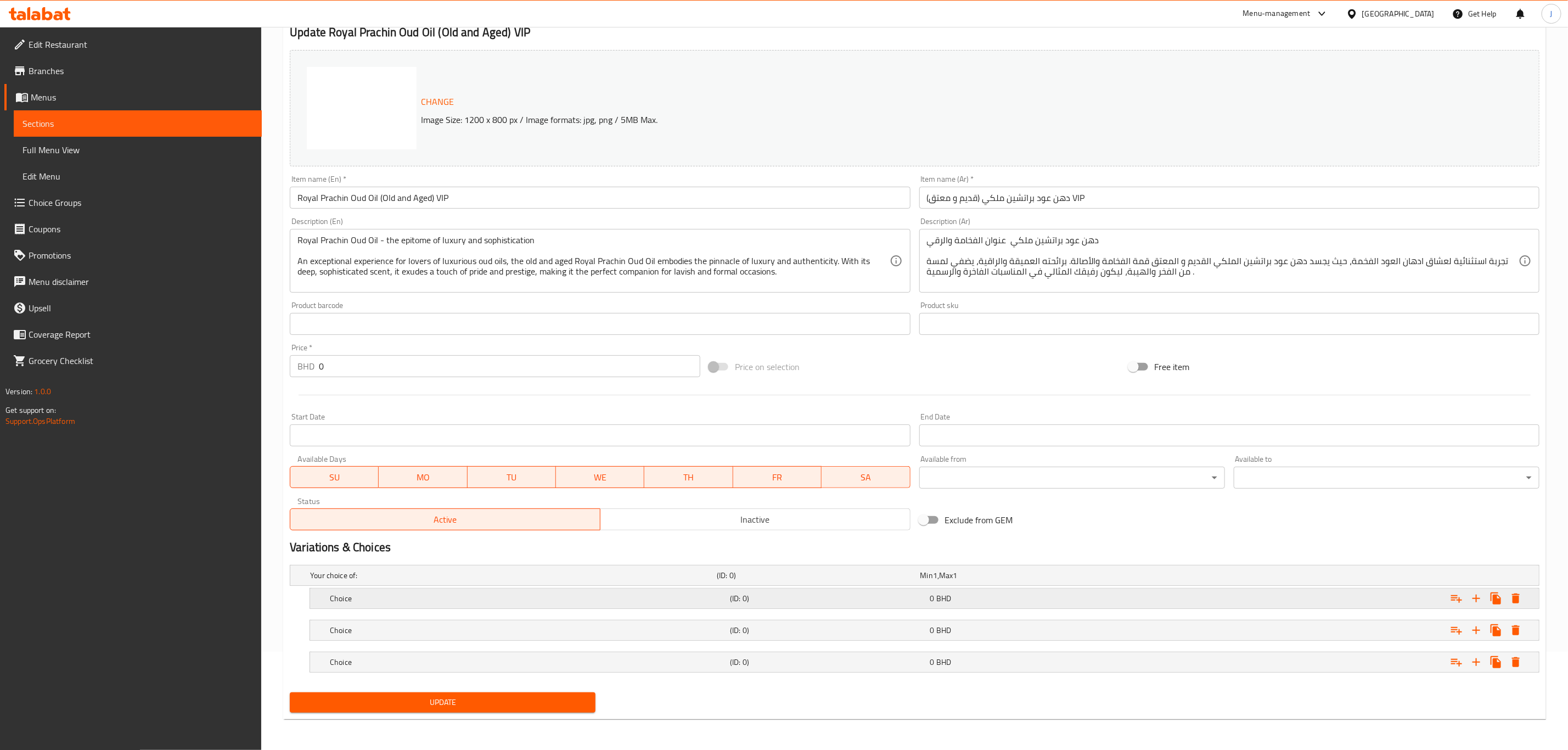
click at [405, 594] on h5 "Choice" at bounding box center [528, 598] width 396 height 11
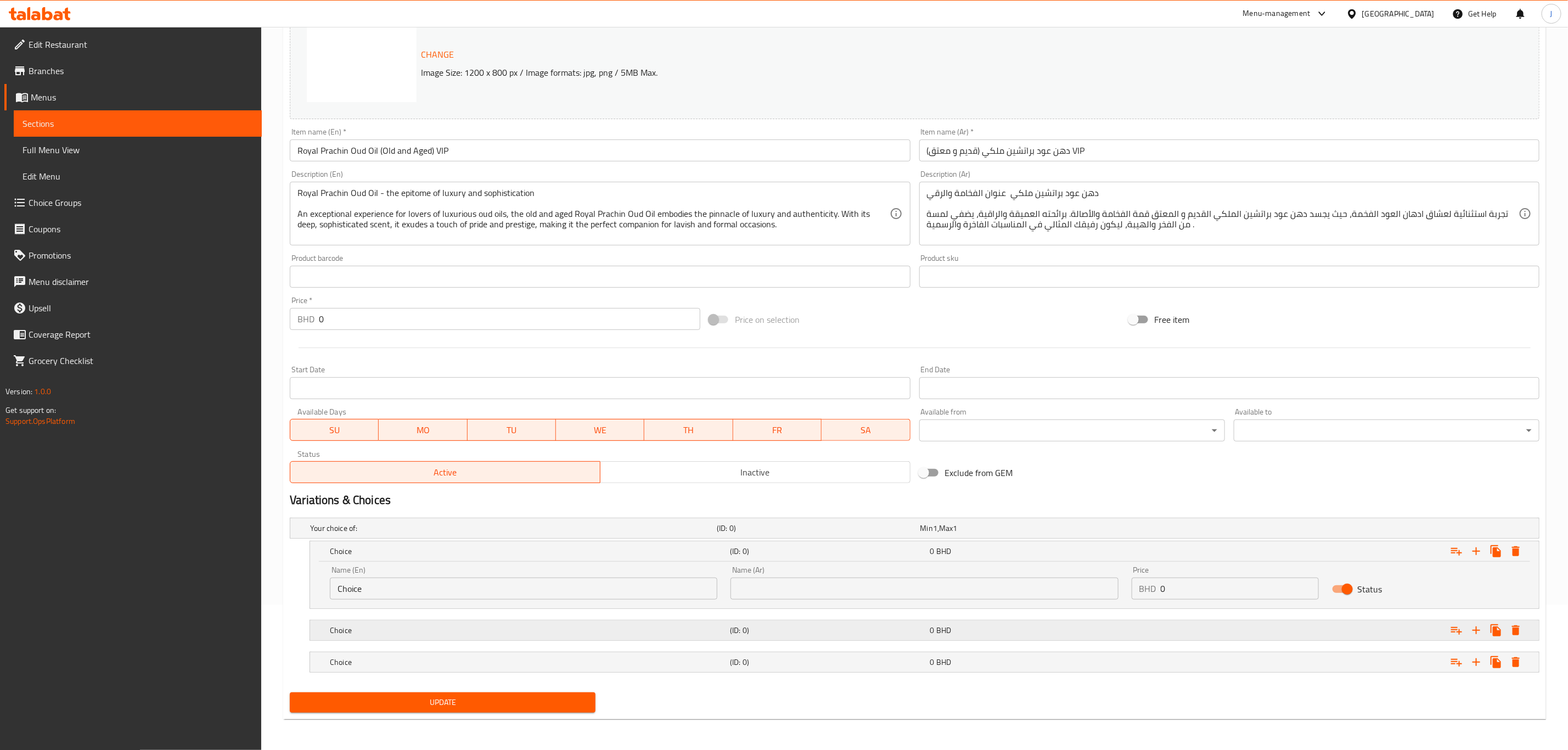
click at [399, 629] on h5 "Choice" at bounding box center [528, 630] width 396 height 11
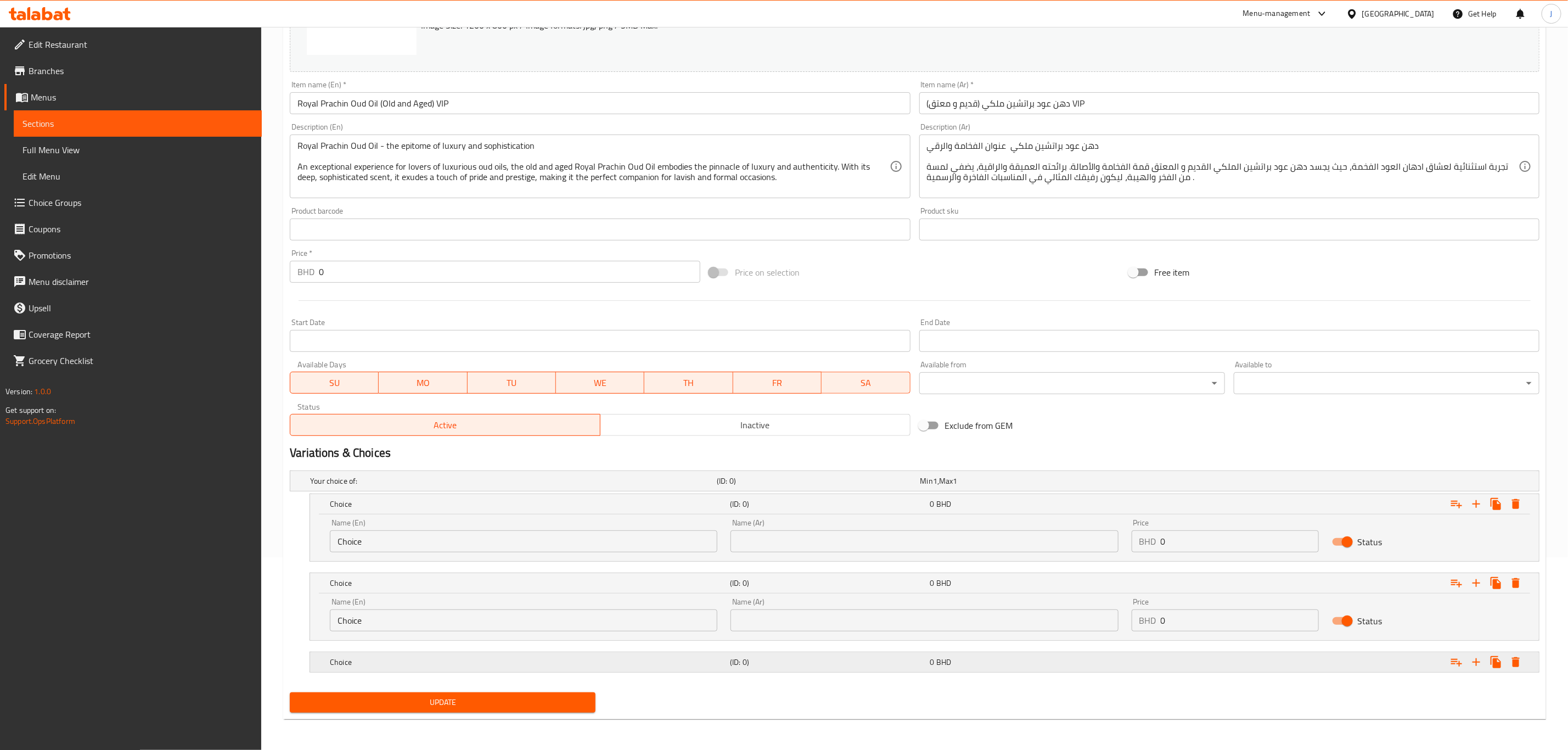
click at [388, 654] on div "Choice" at bounding box center [527, 662] width 400 height 15
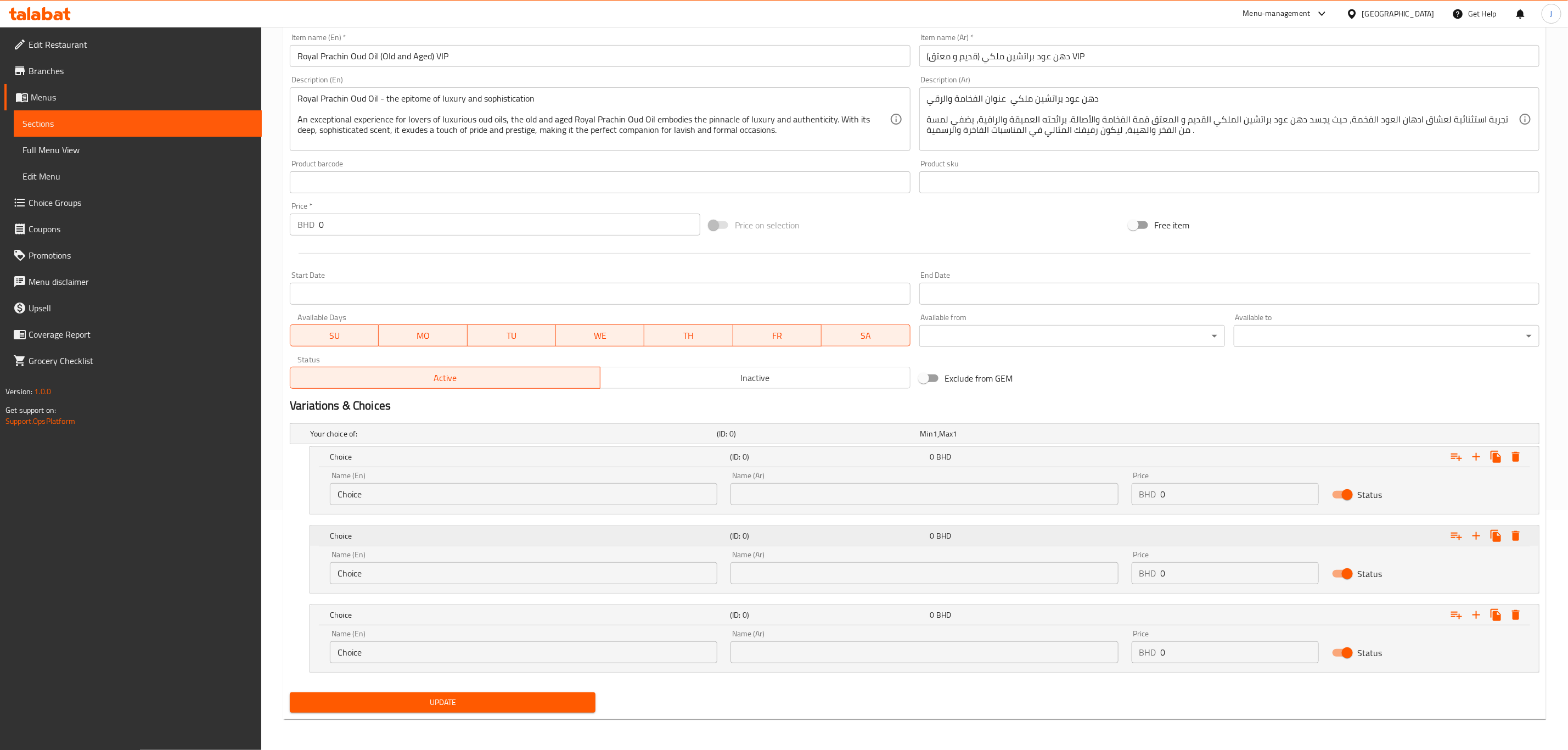
scroll to position [241, 0]
drag, startPoint x: 1227, startPoint y: 488, endPoint x: 1056, endPoint y: 500, distance: 171.4
click at [1056, 500] on div "Name (En) Choice Name (En) Name (Ar) Name (Ar) Price BHD 0 Price Status" at bounding box center [925, 488] width 1203 height 47
paste input "48.00"
type input "48.000"
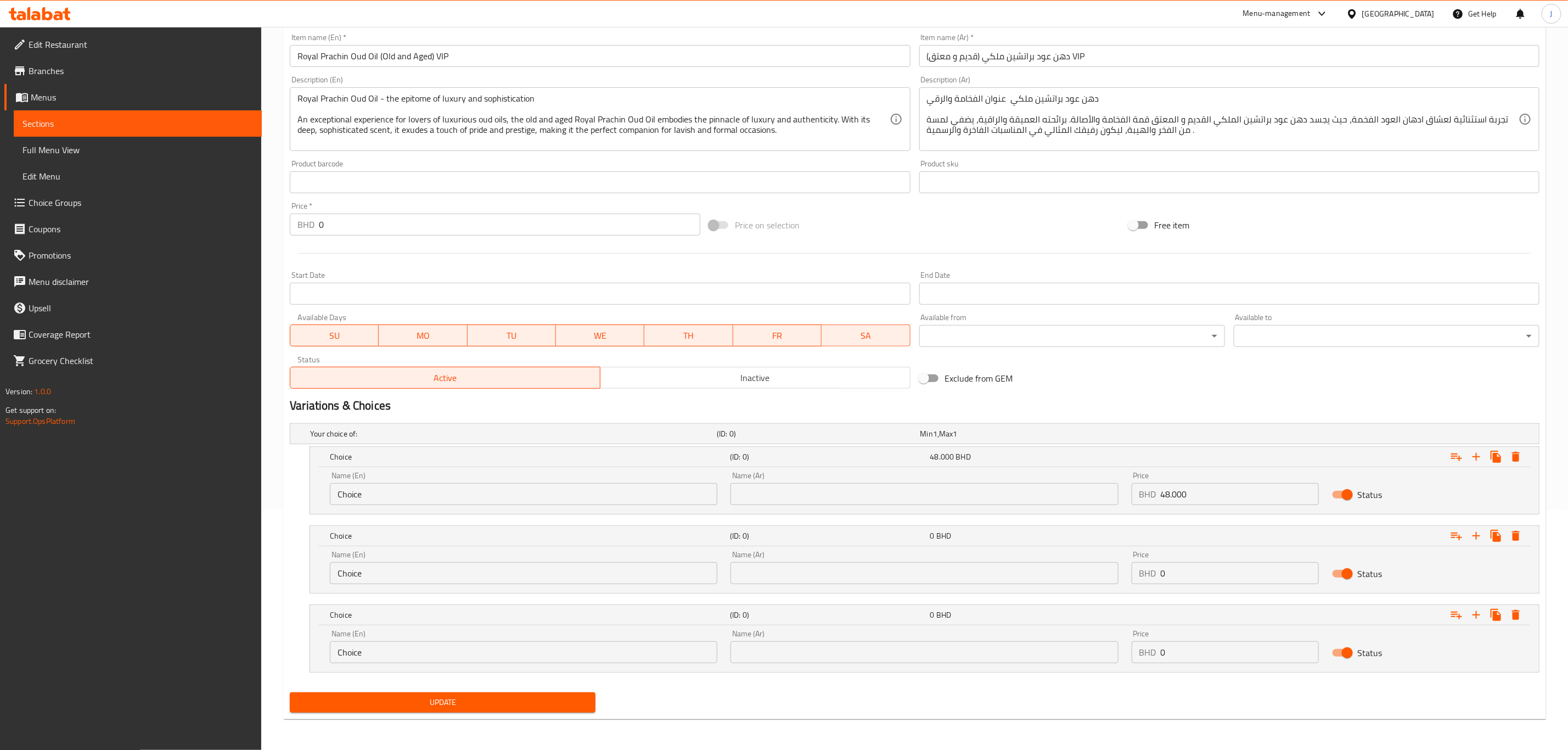
paste input "85.00"
drag, startPoint x: 1156, startPoint y: 578, endPoint x: 1067, endPoint y: 578, distance: 89.0
click at [1067, 578] on div "Name (En) Choice Name (En) Name (Ar) Name (Ar) Price BHD 85.000 Price Status" at bounding box center [925, 567] width 1203 height 47
type input "85.000"
paste input "151.00"
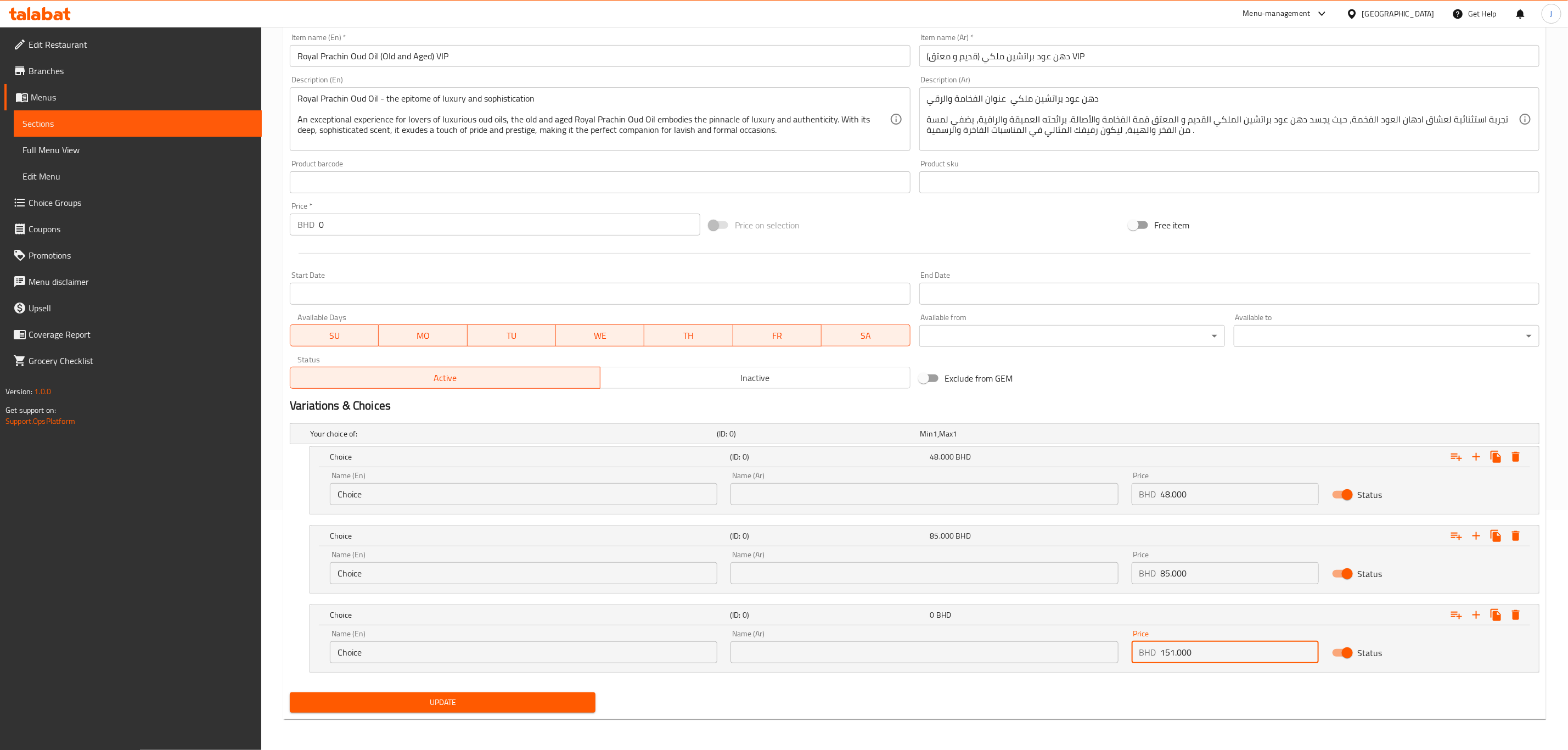
click at [1094, 657] on div "Name (En) Choice Name (En) Name (Ar) Name (Ar) Price BHD 151.000 Price Status" at bounding box center [925, 646] width 1203 height 47
type input "151.000"
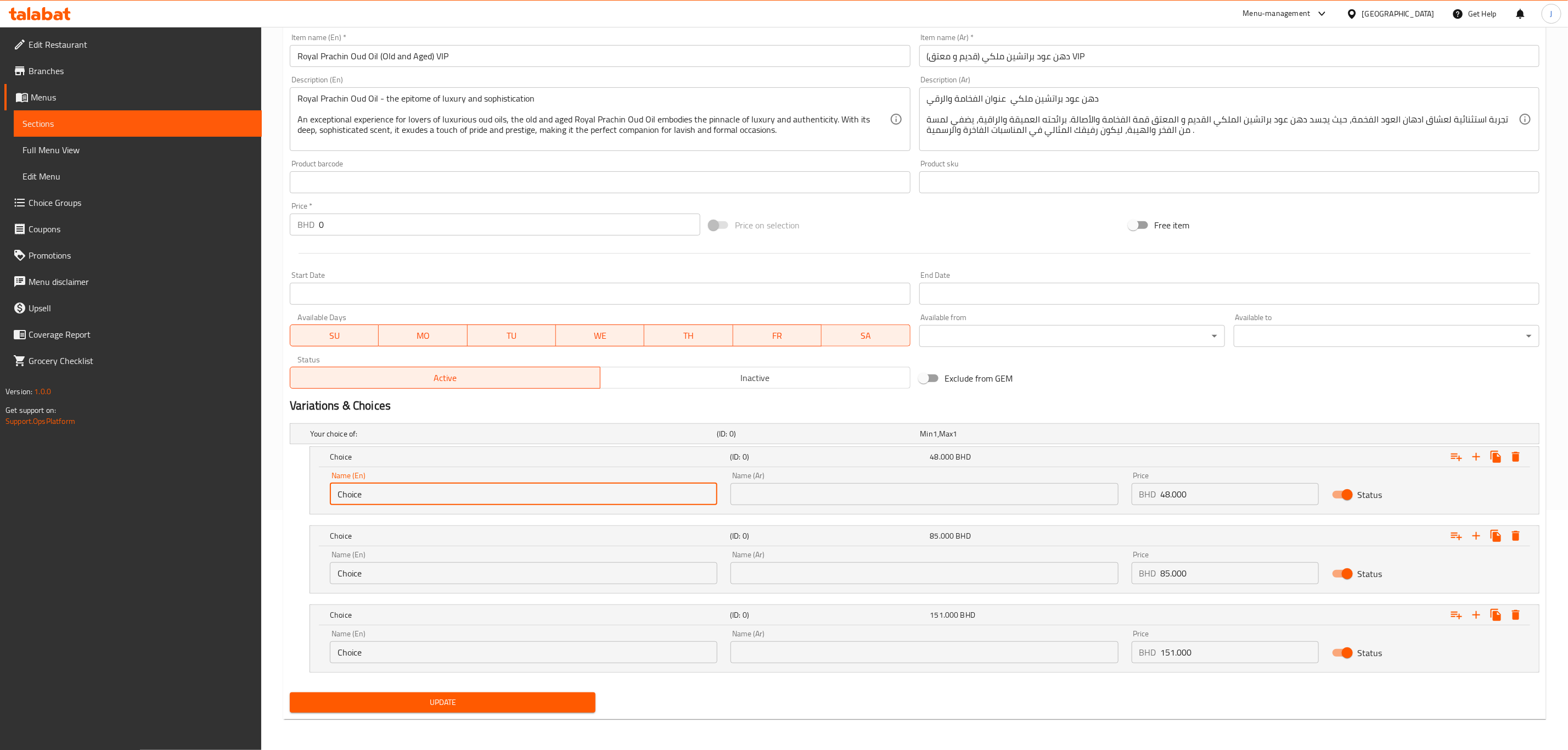
paste input "Quarter Tola"
click at [89, 471] on div "Edit Restaurant Branches Menus Sections Full Menu View Edit Menu Choice Groups …" at bounding box center [784, 268] width 1568 height 962
type input "Quarter Tola"
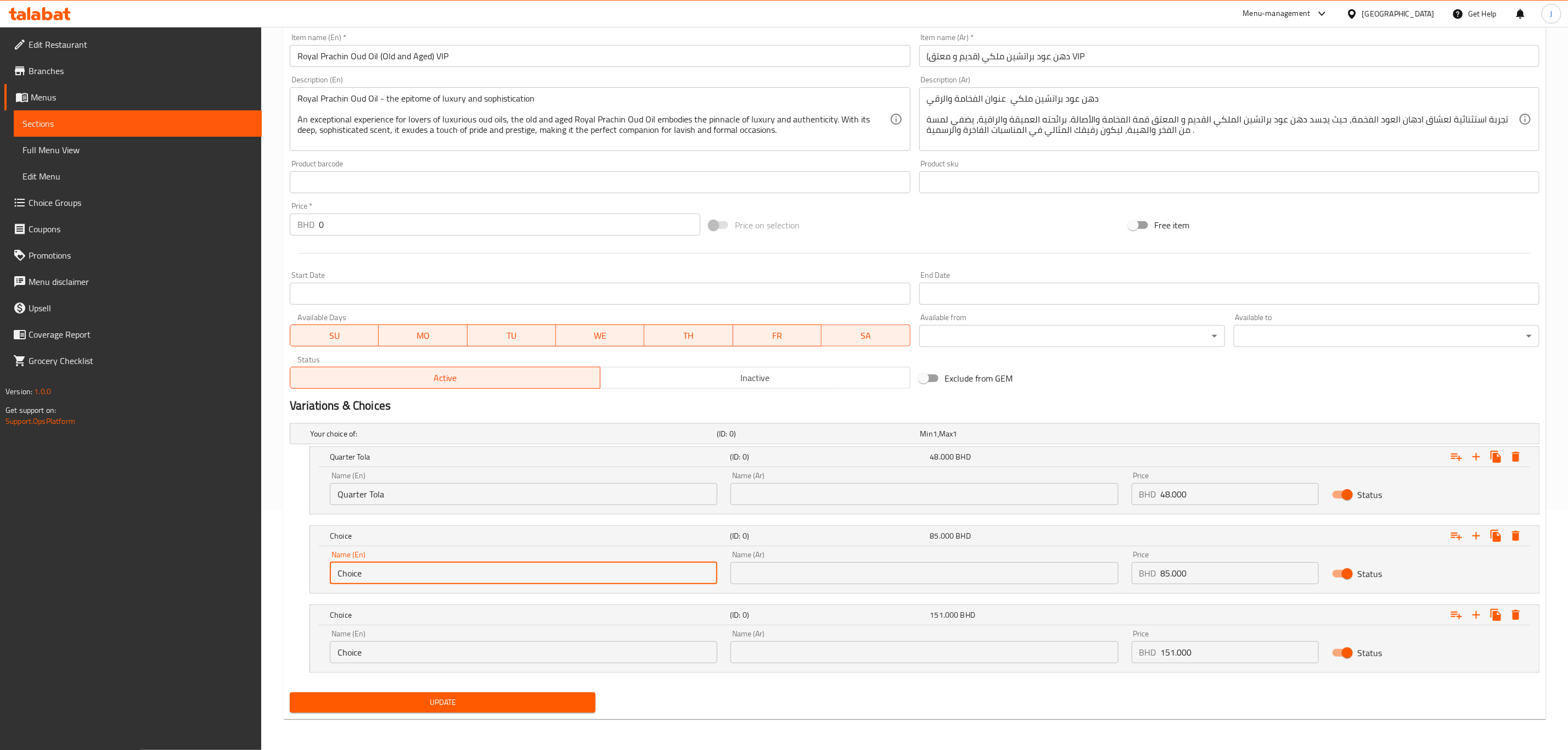
paste input "Half Tola"
drag, startPoint x: 374, startPoint y: 572, endPoint x: 267, endPoint y: 573, distance: 107.0
click at [265, 573] on div "Home / Restaurants management / Menus / Sections / item / update Pure Oud Oils …" at bounding box center [914, 268] width 1307 height 962
type input "Half Tola"
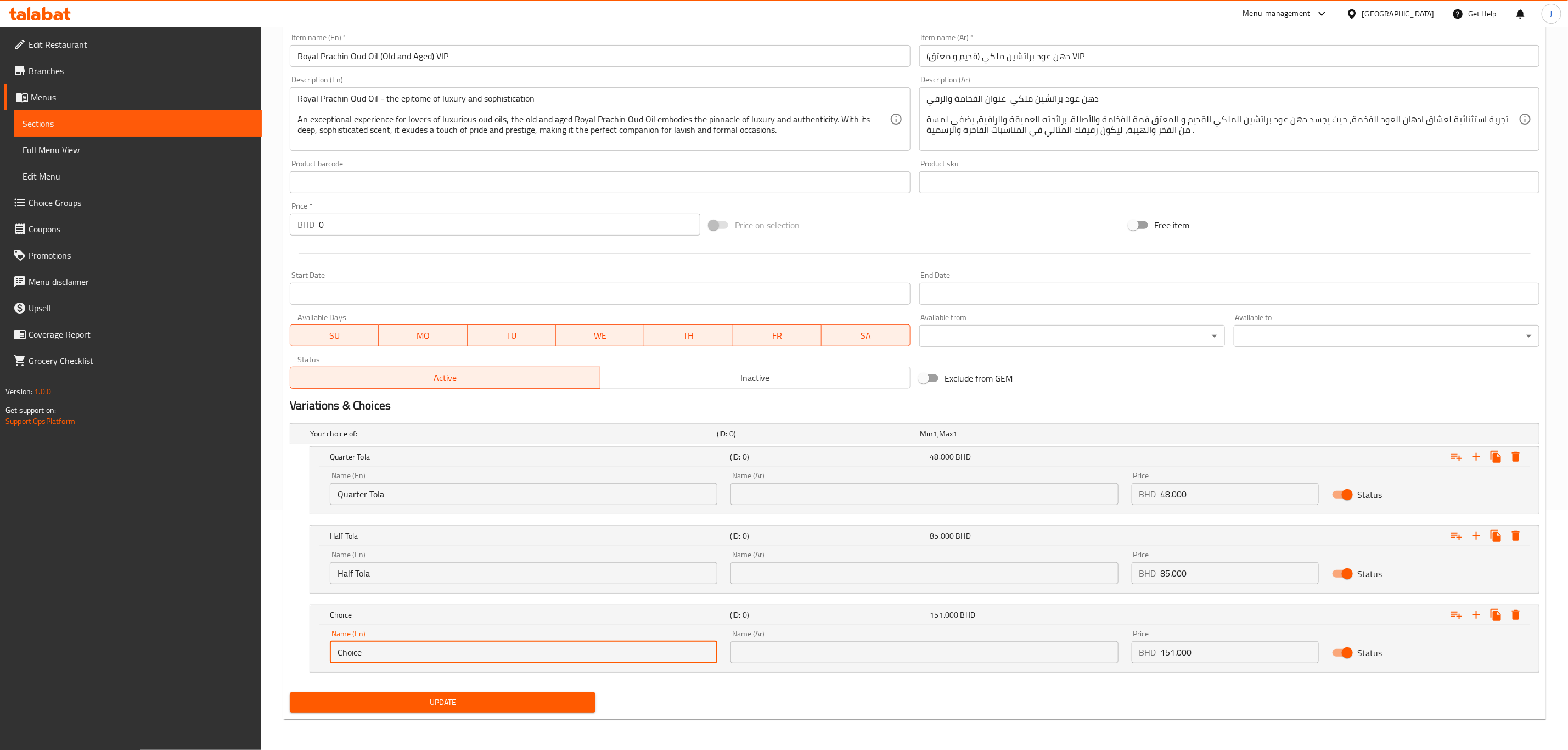
paste input "One Tola"
drag, startPoint x: 288, startPoint y: 659, endPoint x: 189, endPoint y: 645, distance: 100.0
click at [177, 649] on div "Edit Restaurant Branches Menus Sections Full Menu View Edit Menu Choice Groups …" at bounding box center [784, 268] width 1568 height 962
type input "One Tola"
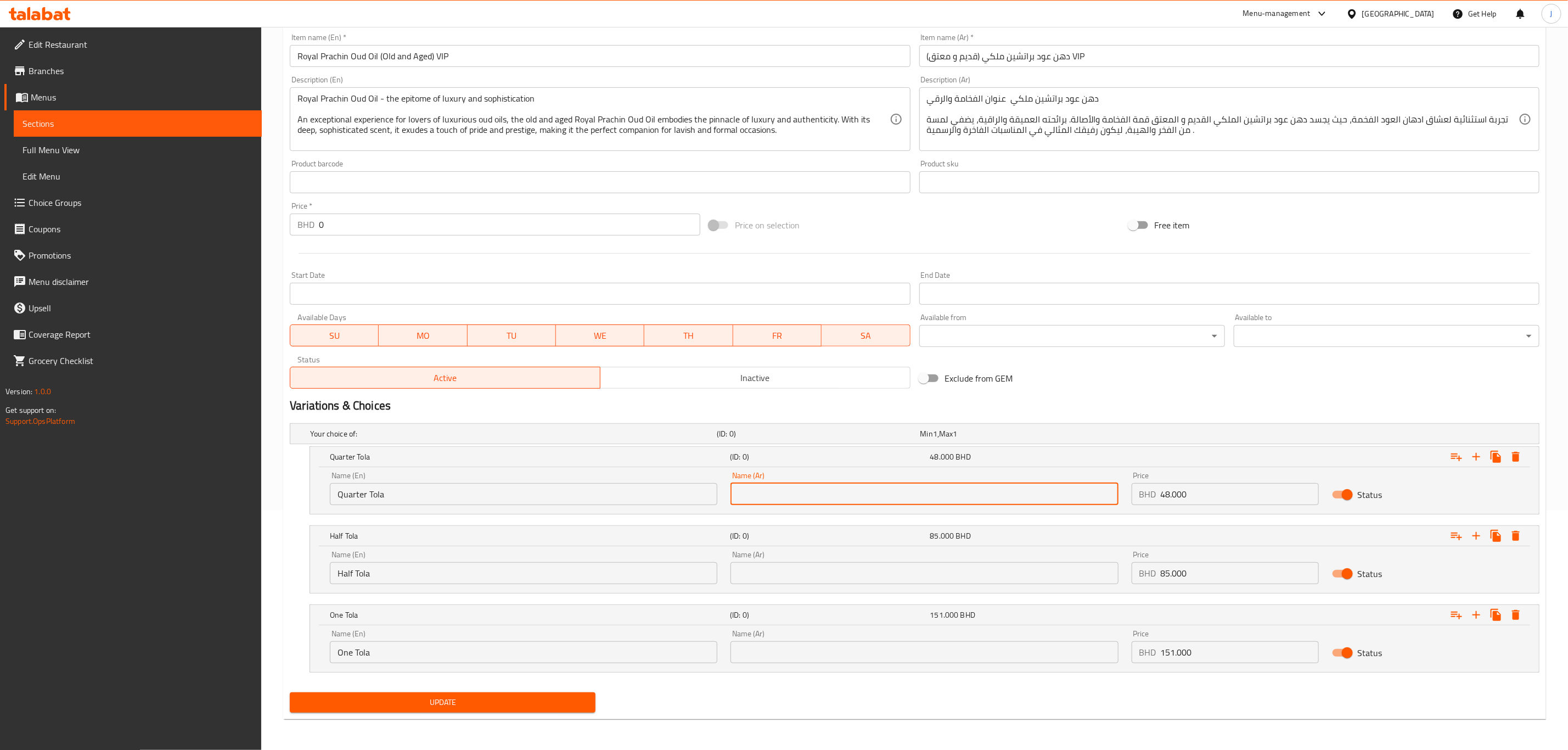
click at [817, 496] on input "text" at bounding box center [924, 494] width 388 height 22
paste input "ربع تولة"
type input "ربع تولة"
paste input "نصف تولة"
click at [845, 581] on input "text" at bounding box center [924, 573] width 388 height 22
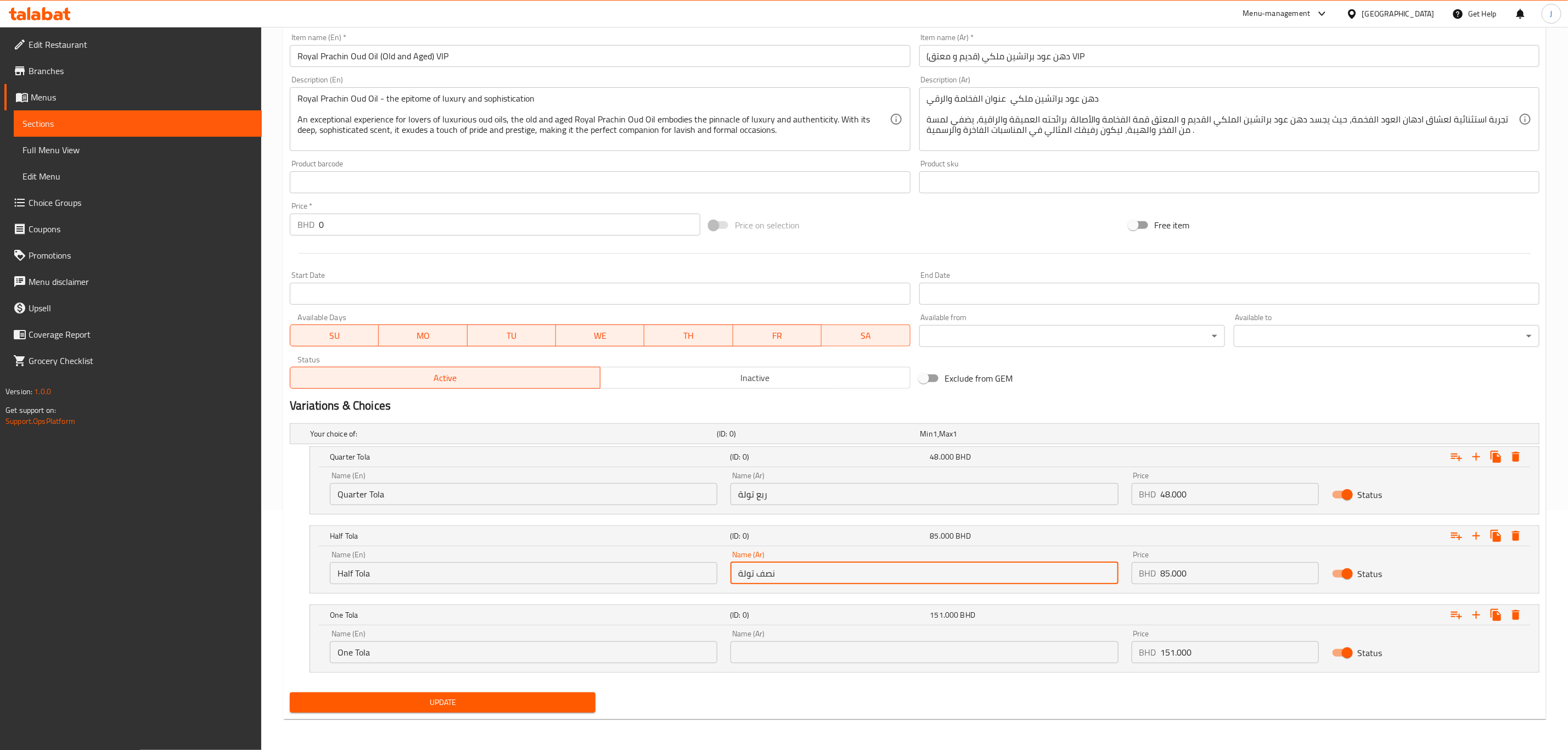
type input "نصف تولة"
click at [806, 664] on div "Name (Ar) Name (Ar)" at bounding box center [924, 646] width 401 height 47
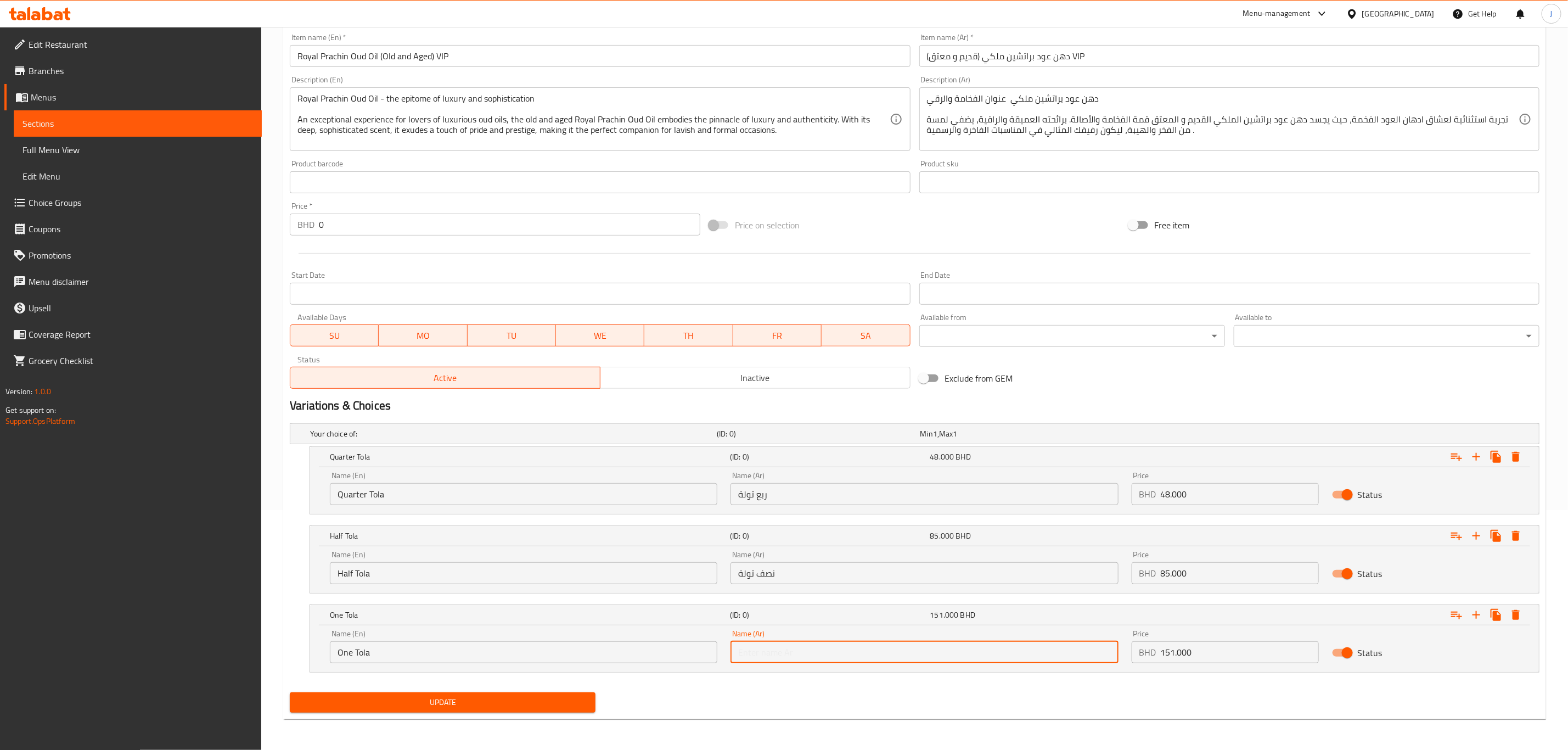
click at [805, 651] on input "text" at bounding box center [924, 652] width 388 height 22
paste input "تولة واحدة"
type input "تولة واحدة"
click at [421, 702] on span "Update" at bounding box center [442, 702] width 288 height 14
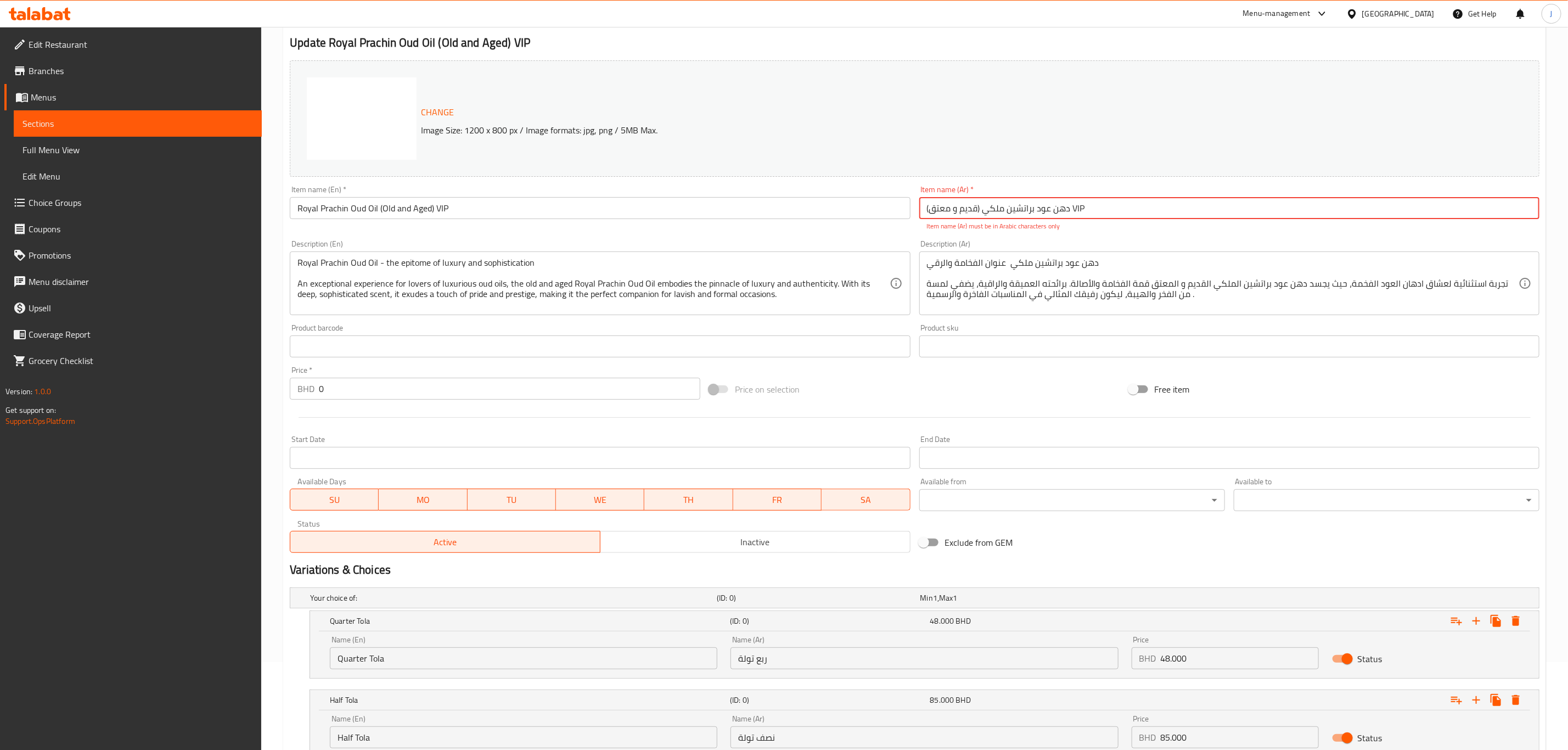
scroll to position [76, 0]
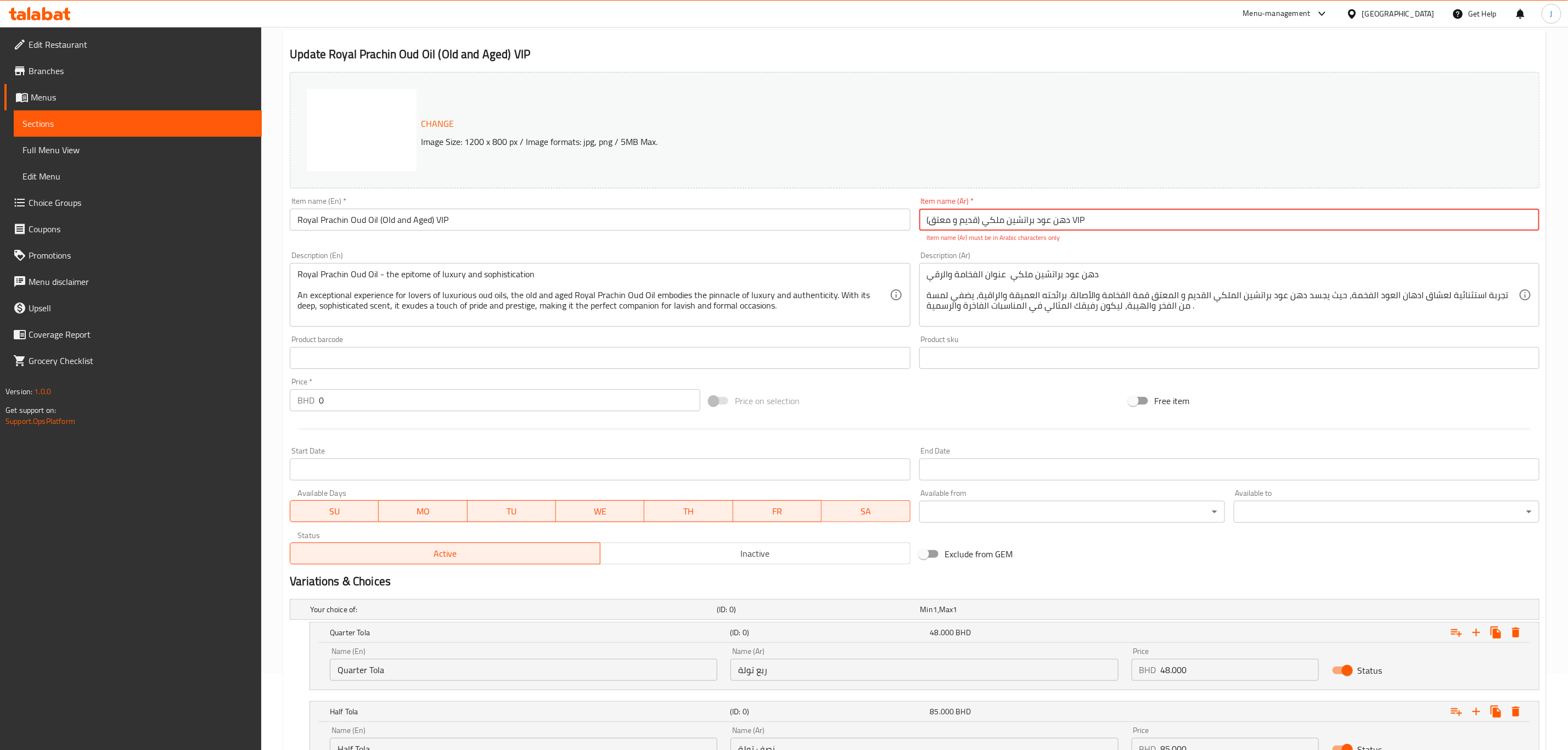
click at [1080, 218] on input "دهن عود براتشين ملكي (قديم و معتق) VIP" at bounding box center [1229, 220] width 620 height 22
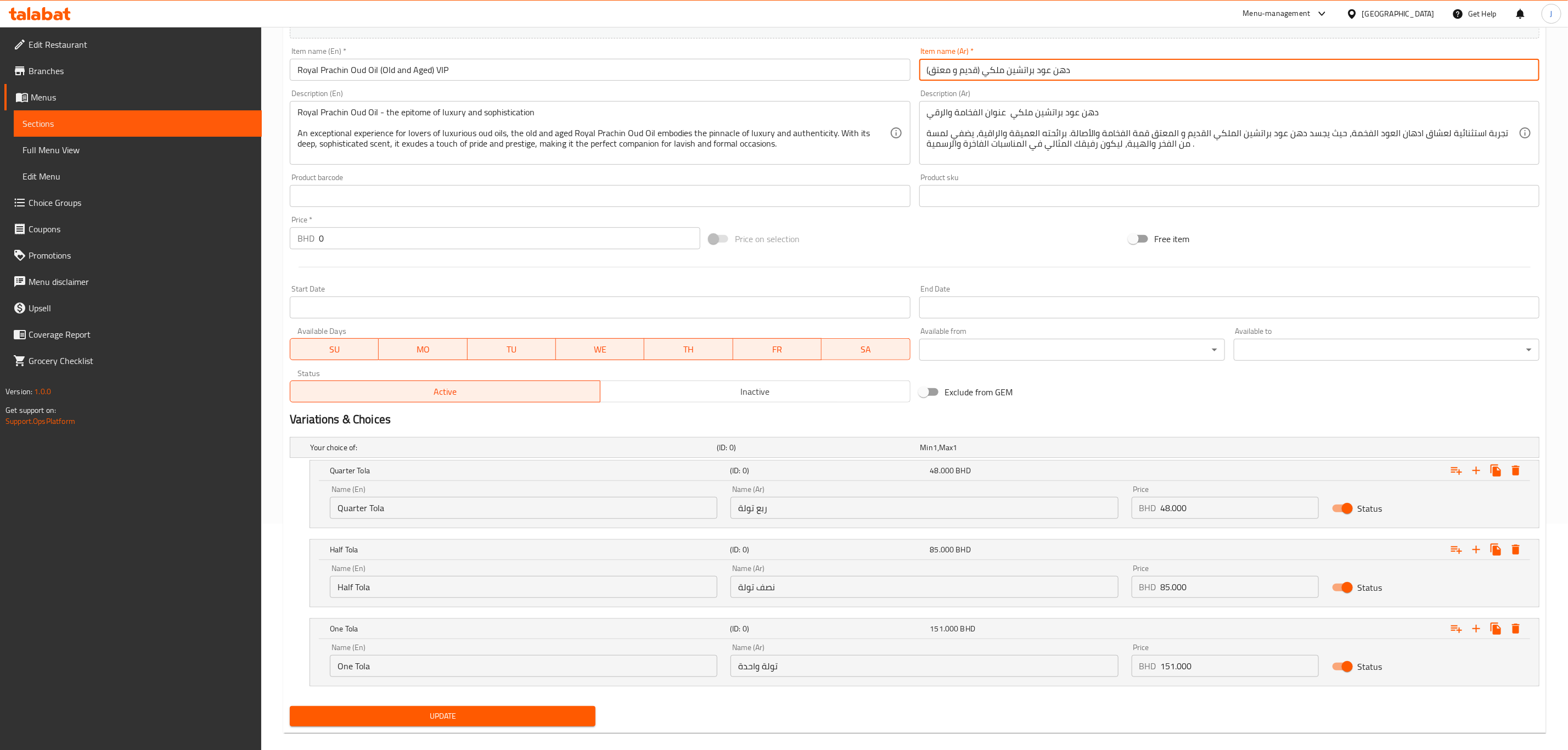
scroll to position [241, 0]
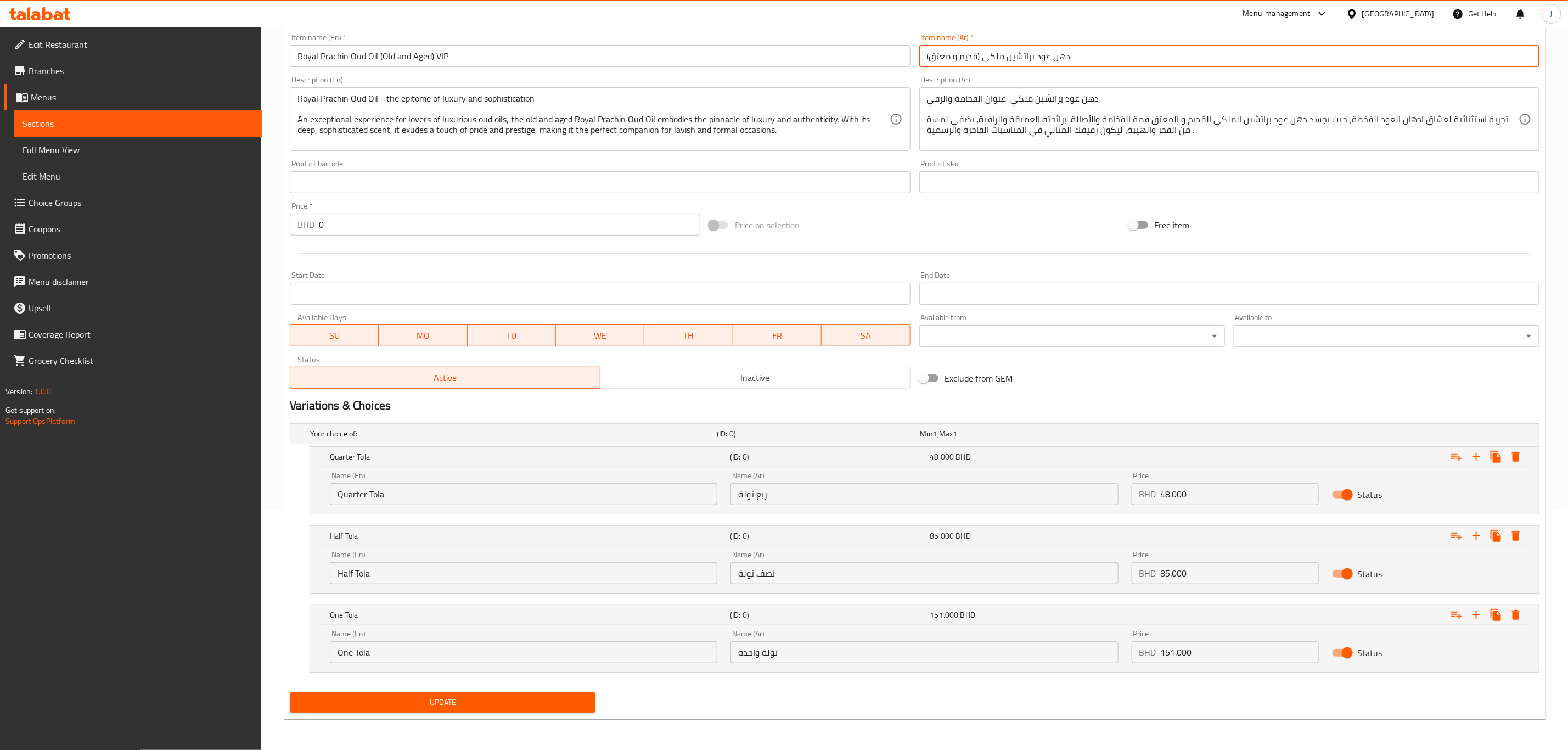
type input "دهن عود براتشين ملكي (قديم و معتق)"
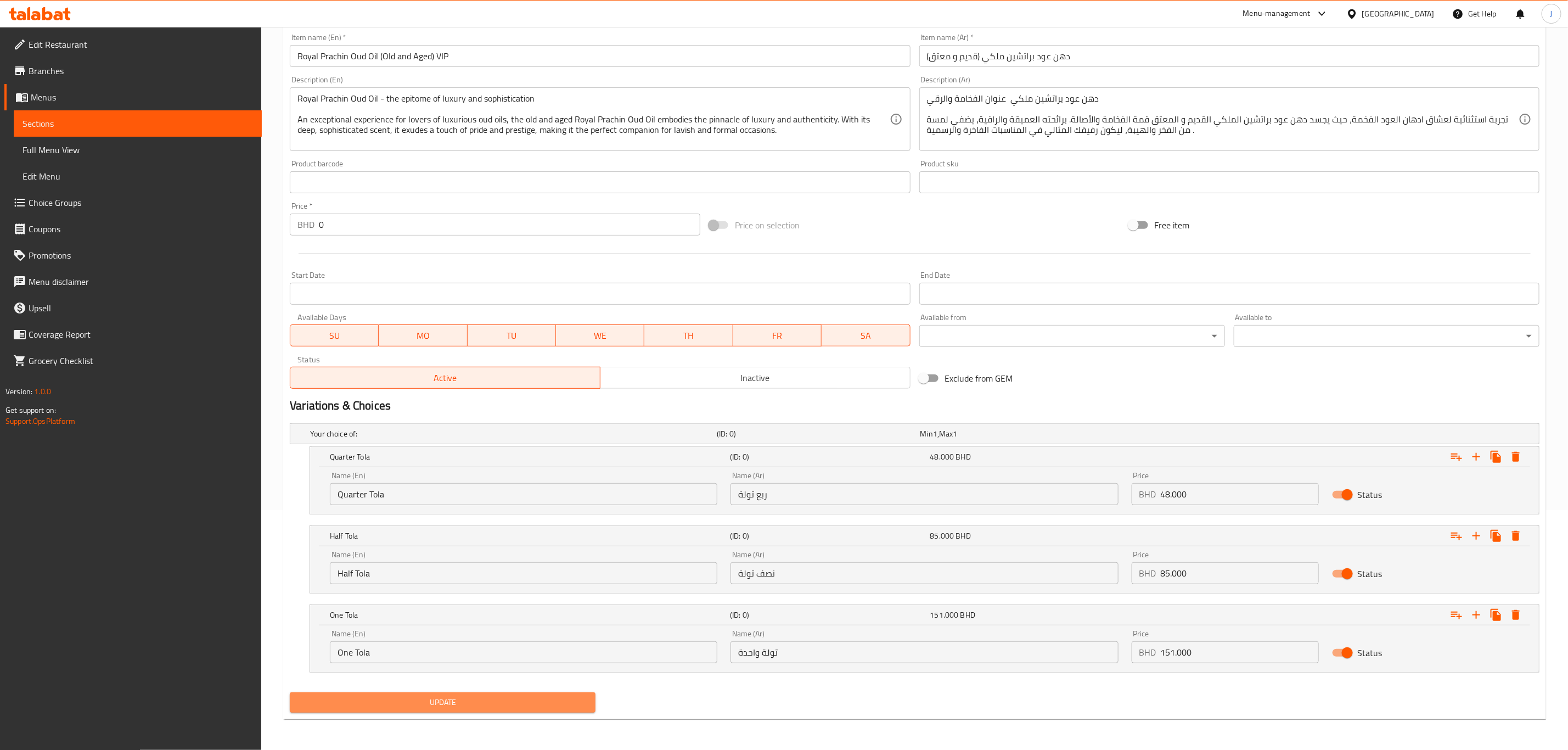
click at [385, 692] on button "Update" at bounding box center [443, 702] width 306 height 20
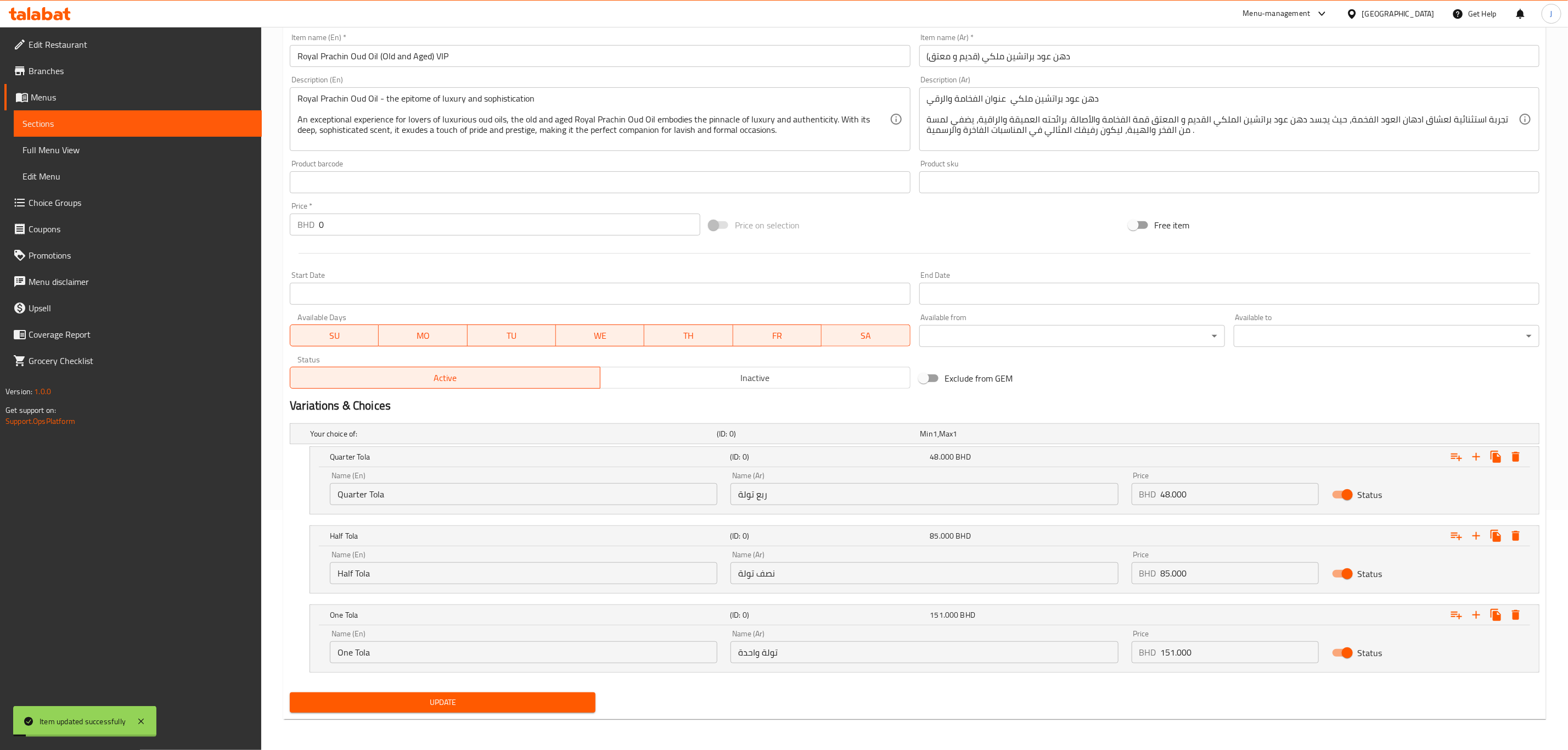
scroll to position [0, 0]
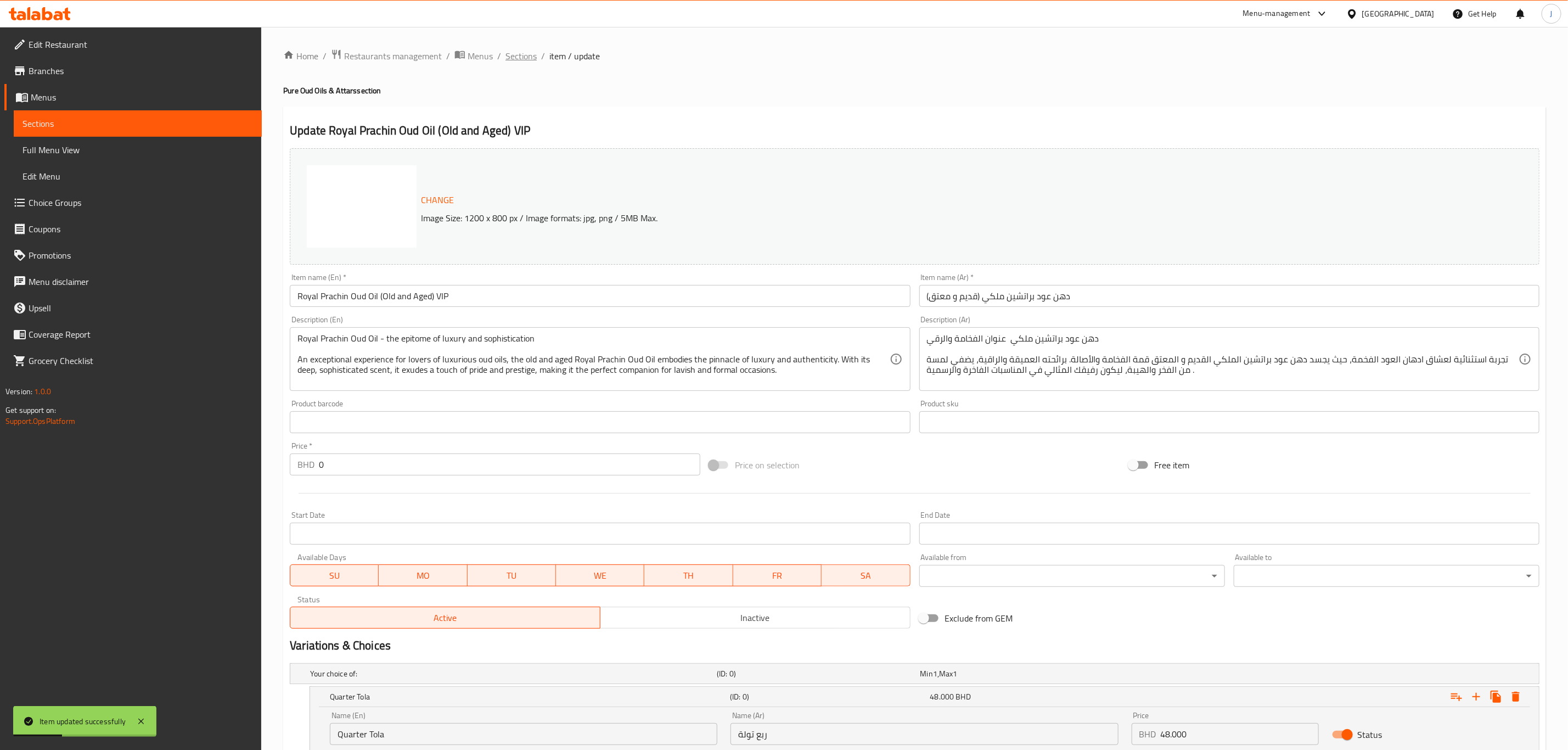
click at [513, 59] on span "Sections" at bounding box center [520, 56] width 31 height 13
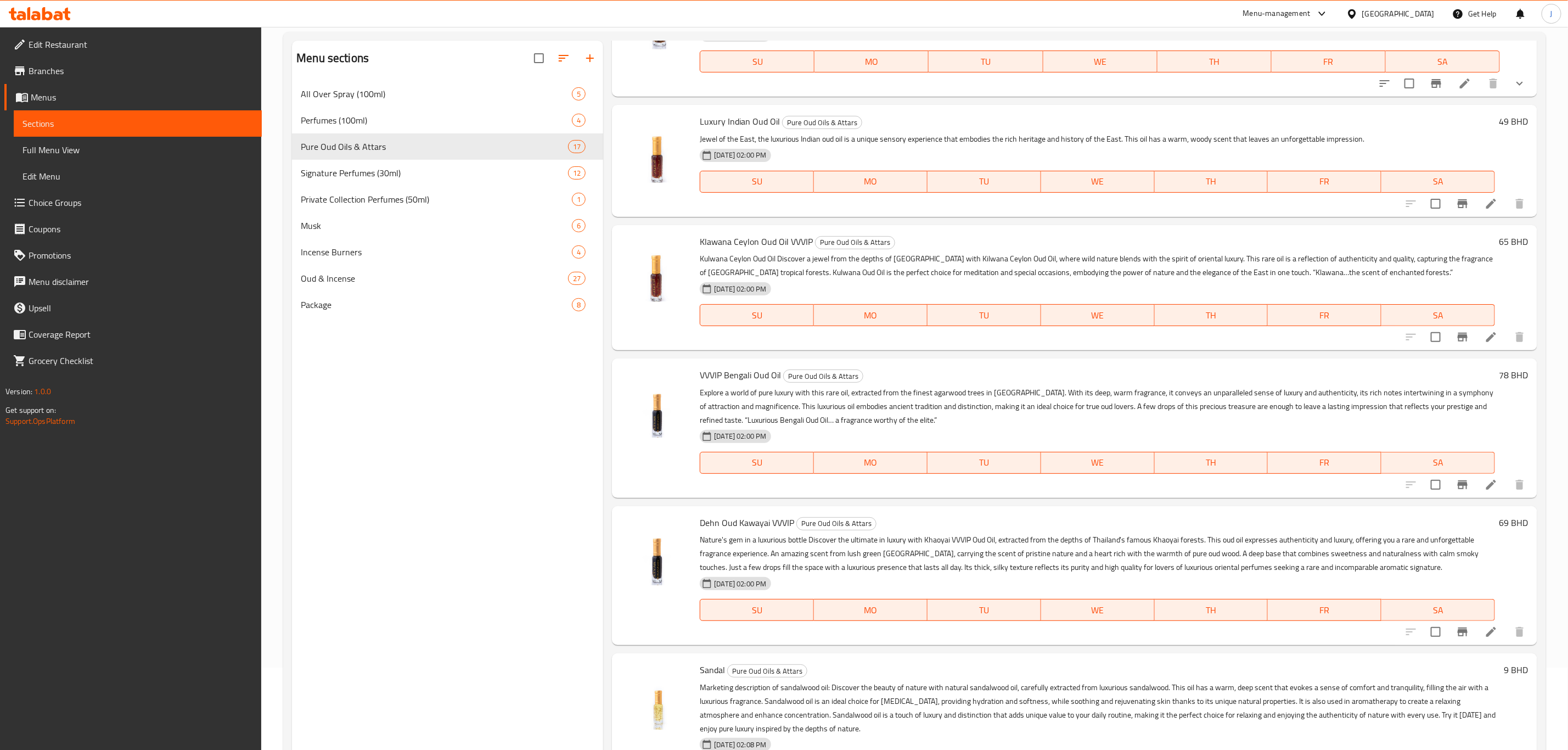
scroll to position [153, 0]
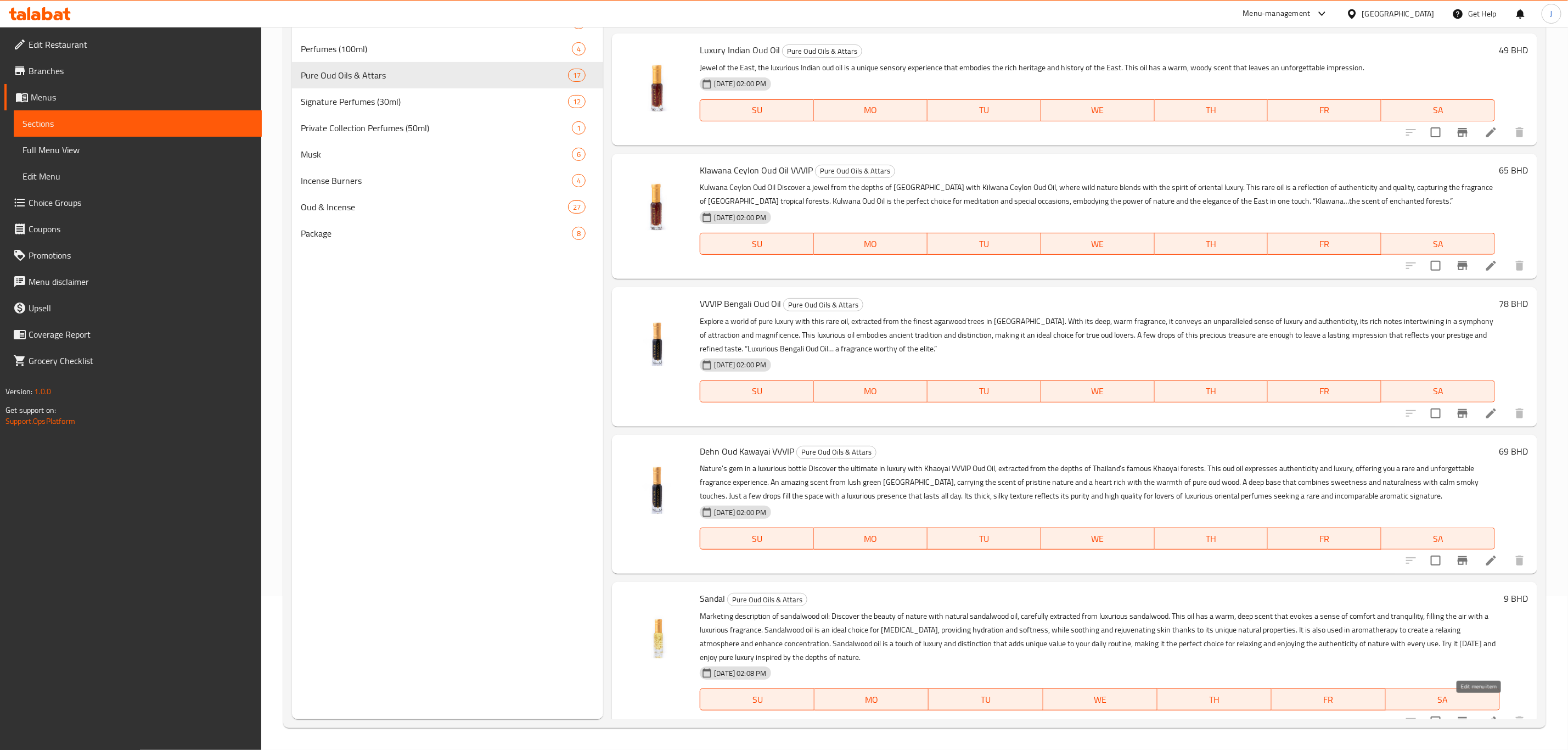
click at [1486, 717] on icon at bounding box center [1491, 721] width 10 height 10
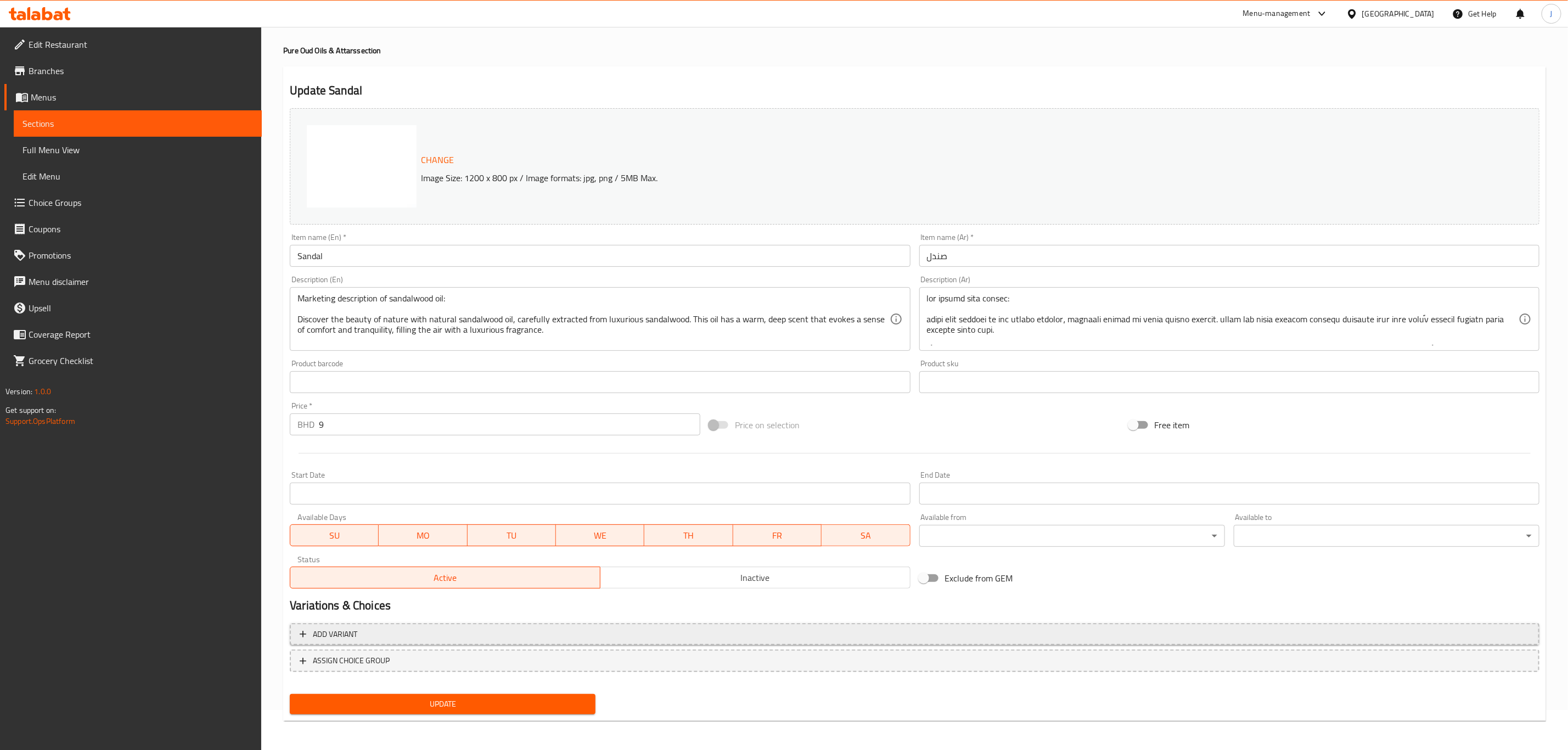
click at [399, 631] on span "Add variant" at bounding box center [914, 634] width 1230 height 14
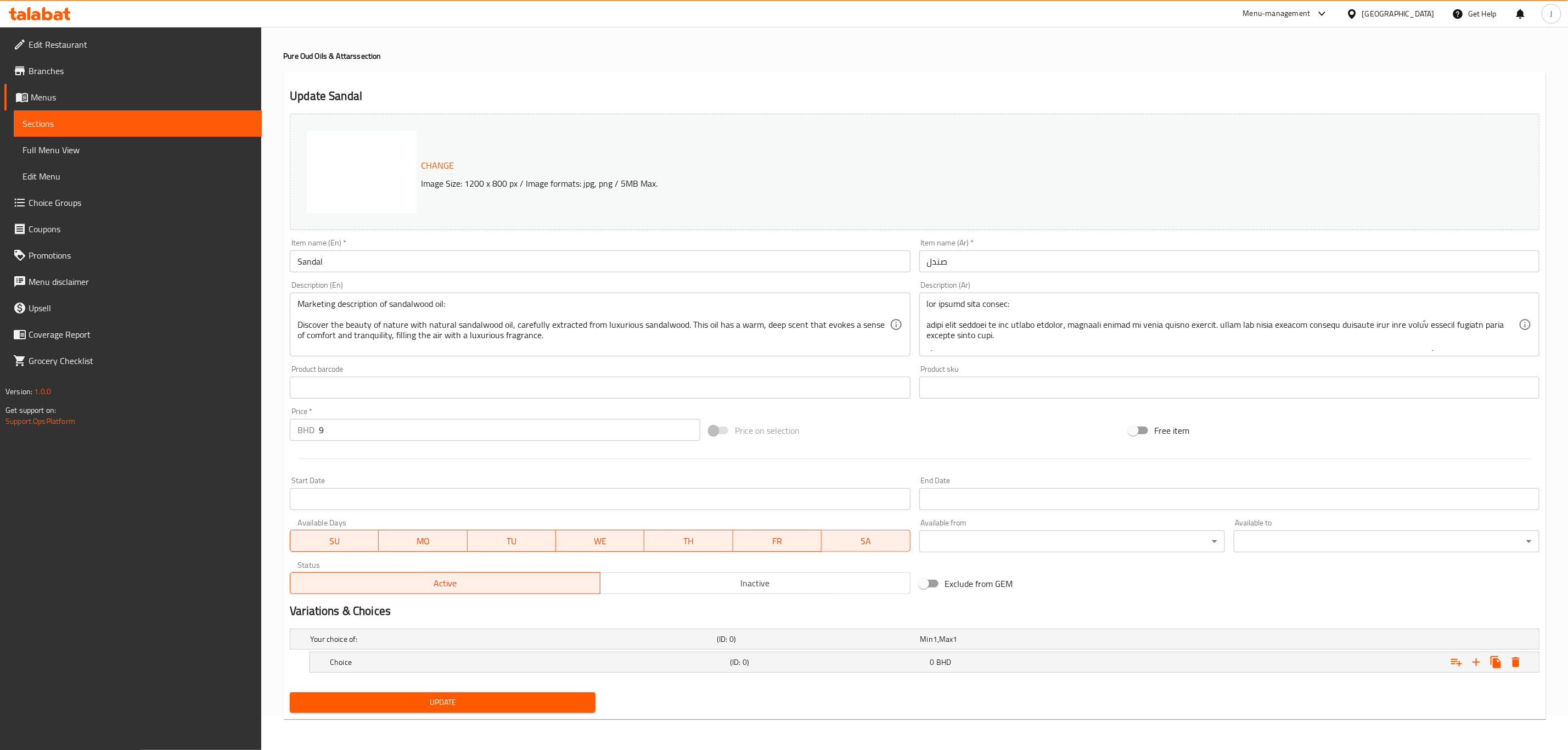
scroll to position [35, 0]
click at [1475, 665] on icon "Expand" at bounding box center [1477, 662] width 13 height 13
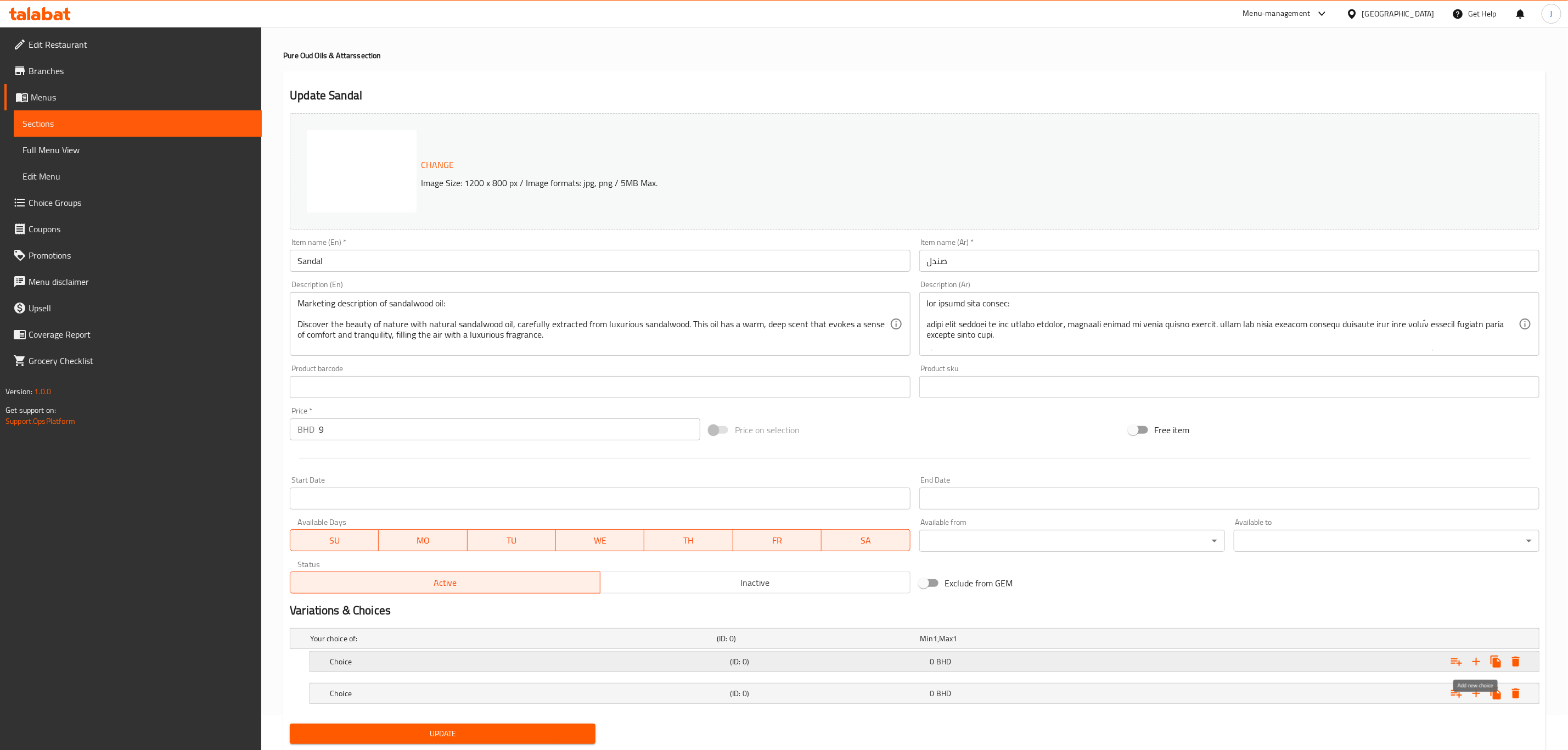
click at [1475, 665] on icon "Expand" at bounding box center [1477, 662] width 13 height 13
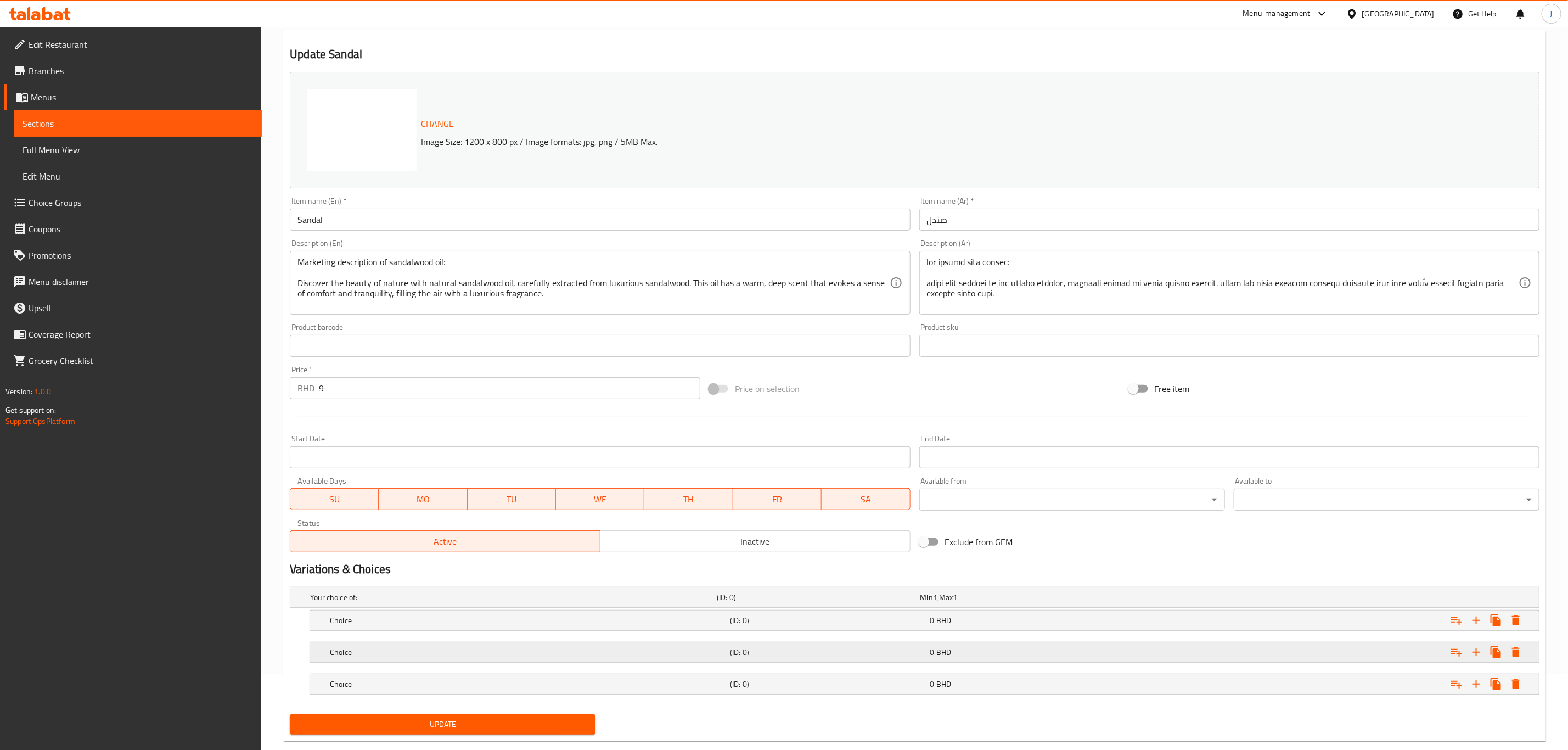
scroll to position [99, 0]
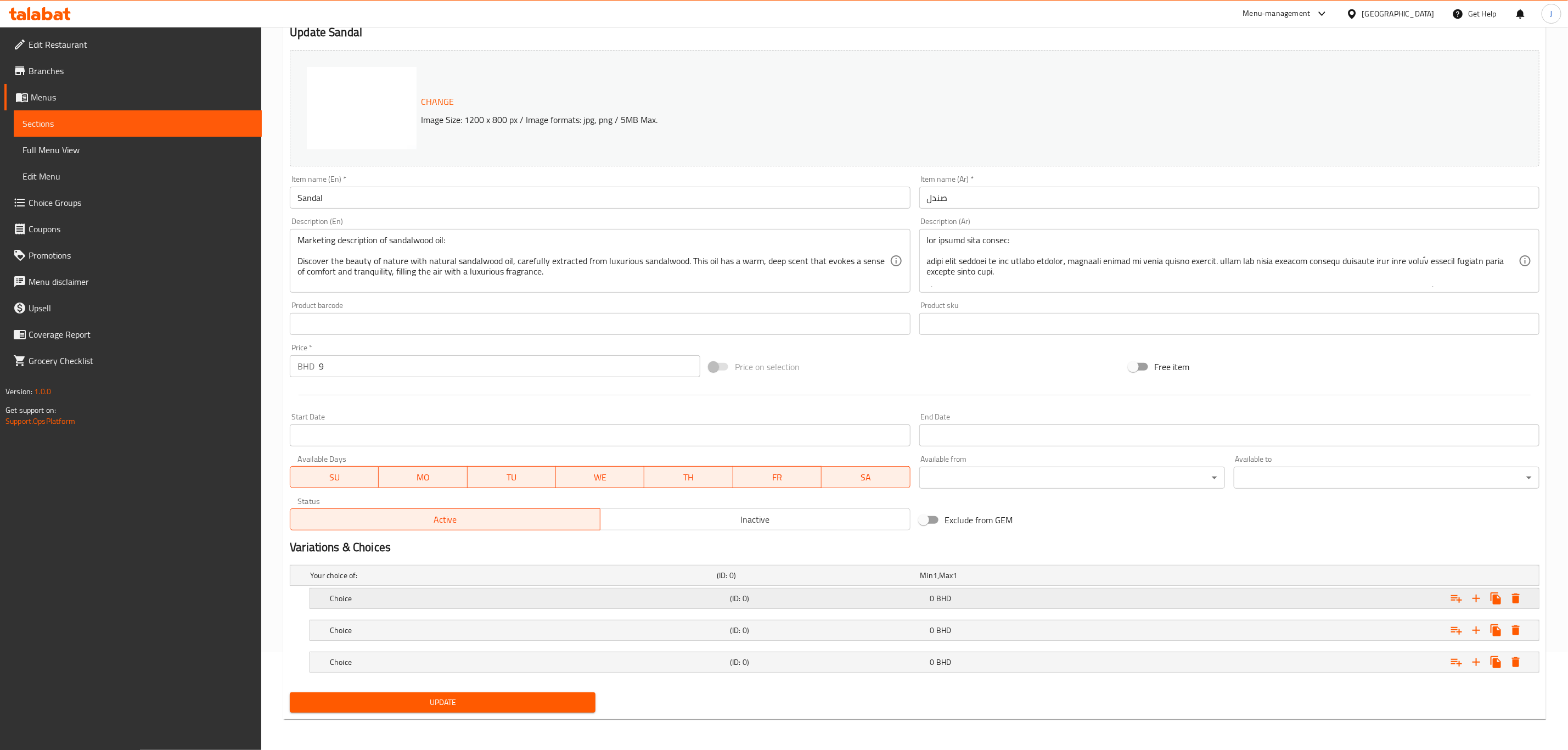
click at [359, 601] on h5 "Choice" at bounding box center [528, 598] width 396 height 11
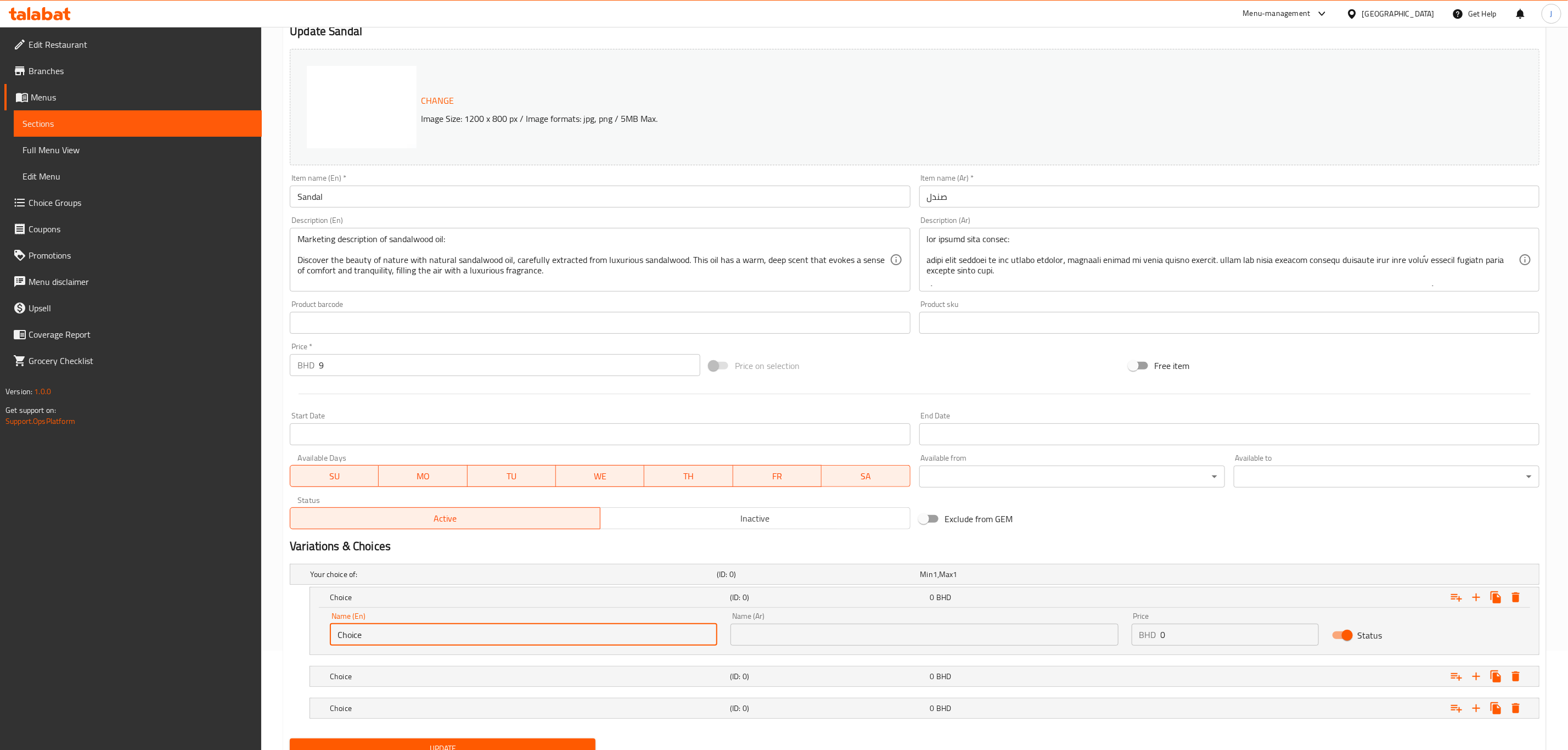
paste input "Quarter Tola"
drag, startPoint x: 332, startPoint y: 634, endPoint x: 326, endPoint y: 634, distance: 6.0
click at [326, 634] on div "Name (En) Quarter Tola Name (En)" at bounding box center [523, 629] width 401 height 47
type input "Quarter Tola"
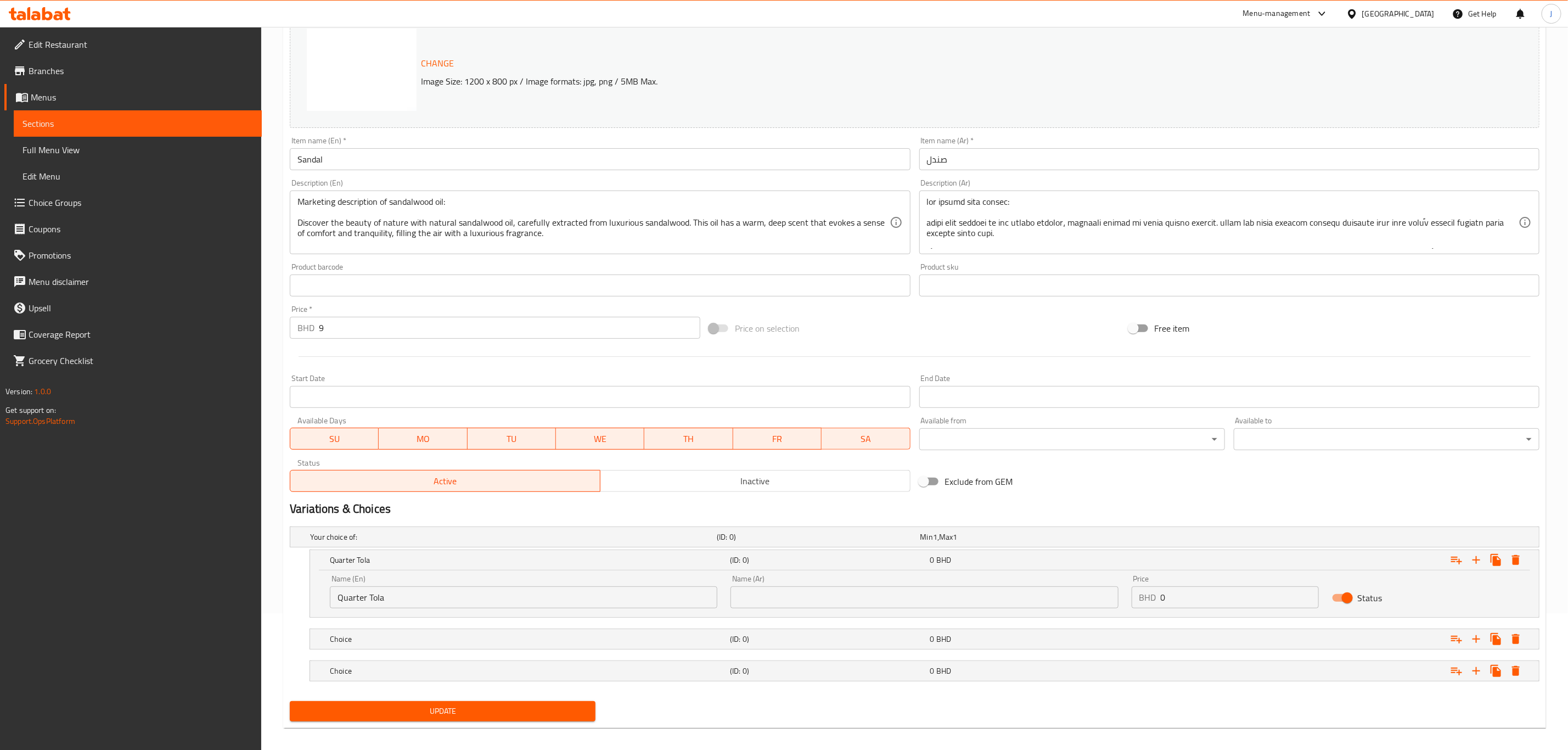
scroll to position [147, 0]
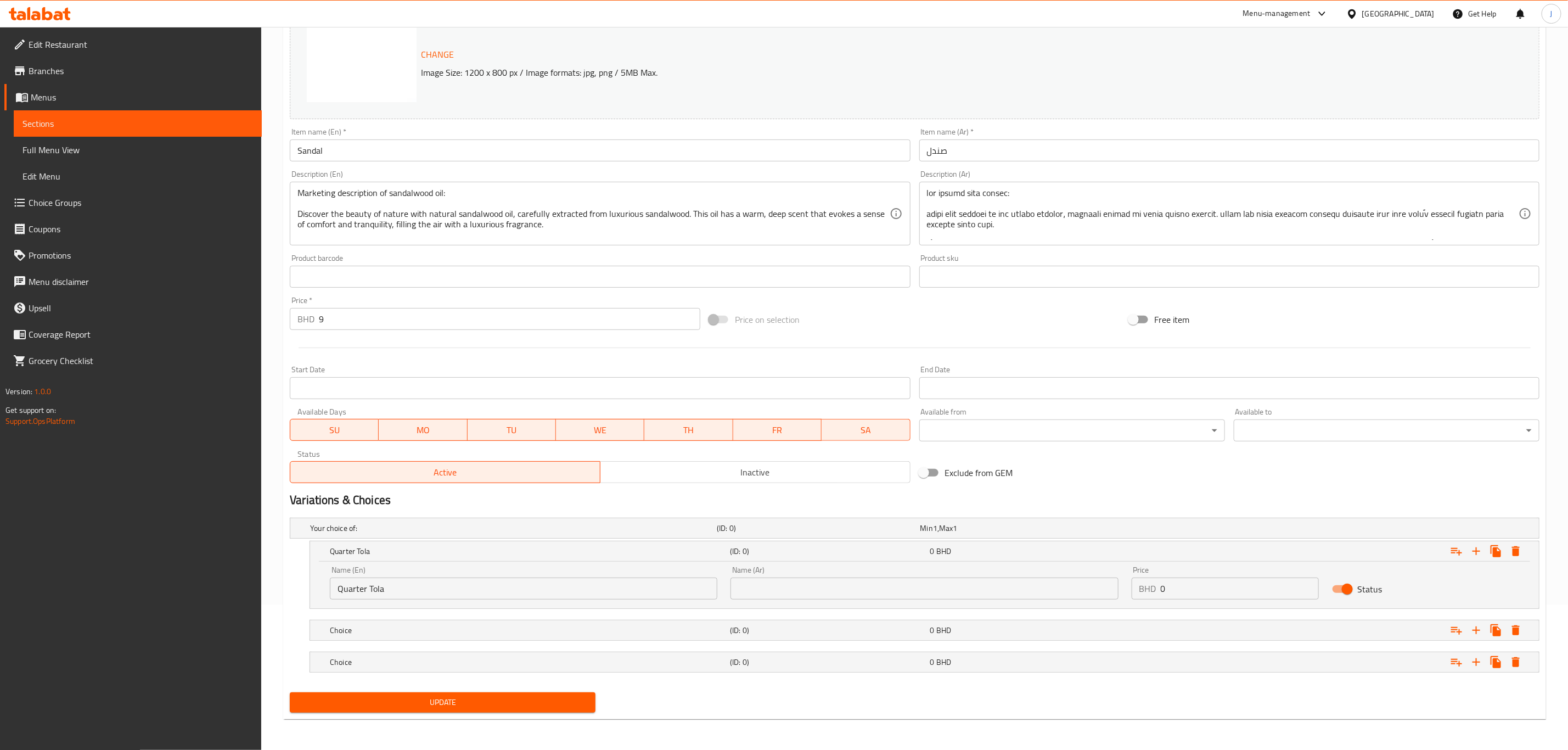
drag, startPoint x: 428, startPoint y: 634, endPoint x: 390, endPoint y: 647, distance: 40.2
click at [428, 634] on h5 "Choice" at bounding box center [528, 630] width 396 height 11
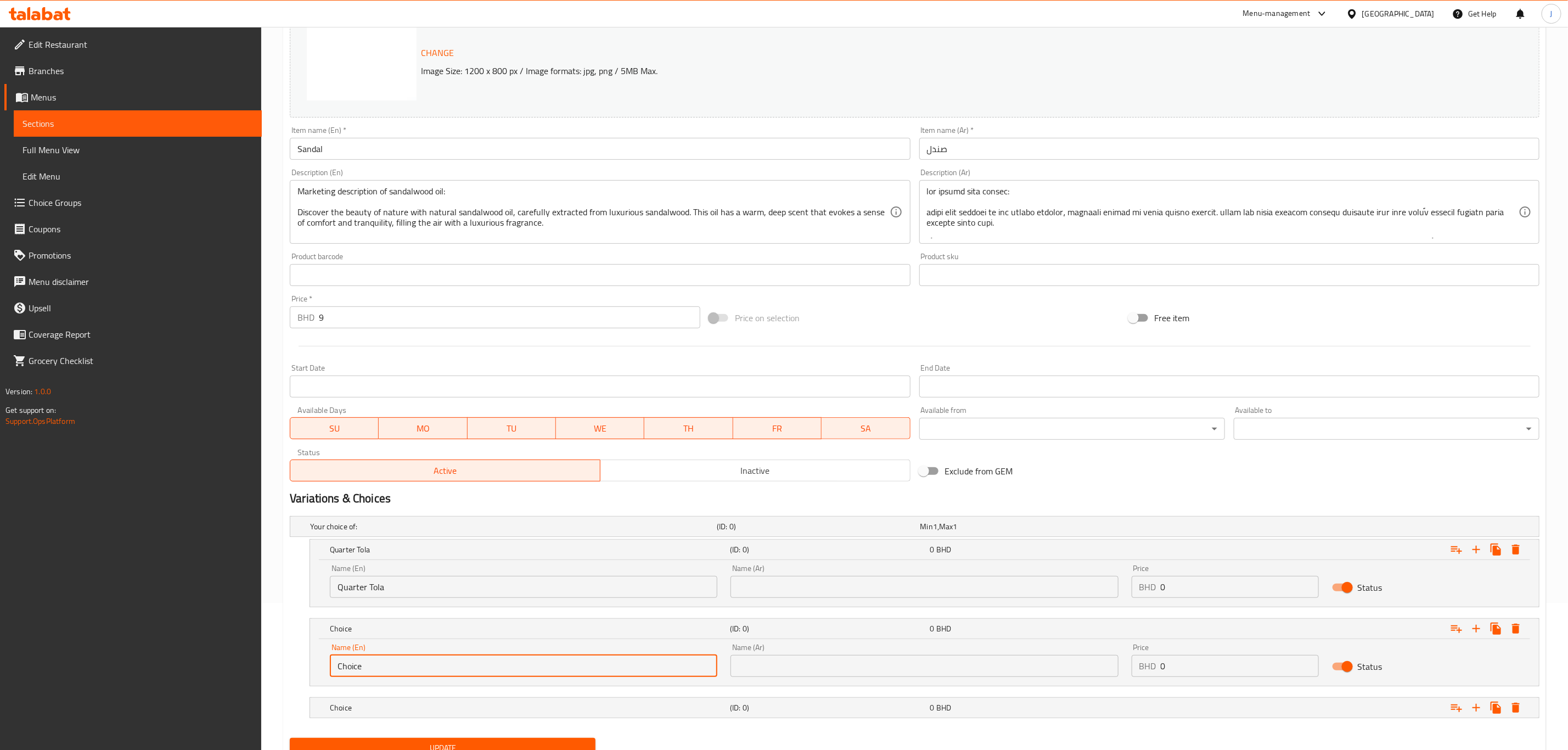
paste input "Half Tola"
drag, startPoint x: 371, startPoint y: 661, endPoint x: 276, endPoint y: 664, distance: 95.0
click at [276, 664] on div "Home / Restaurants management / Menus / Sections / item / update Pure Oud Oils …" at bounding box center [914, 338] width 1307 height 916
type input "Half Tola"
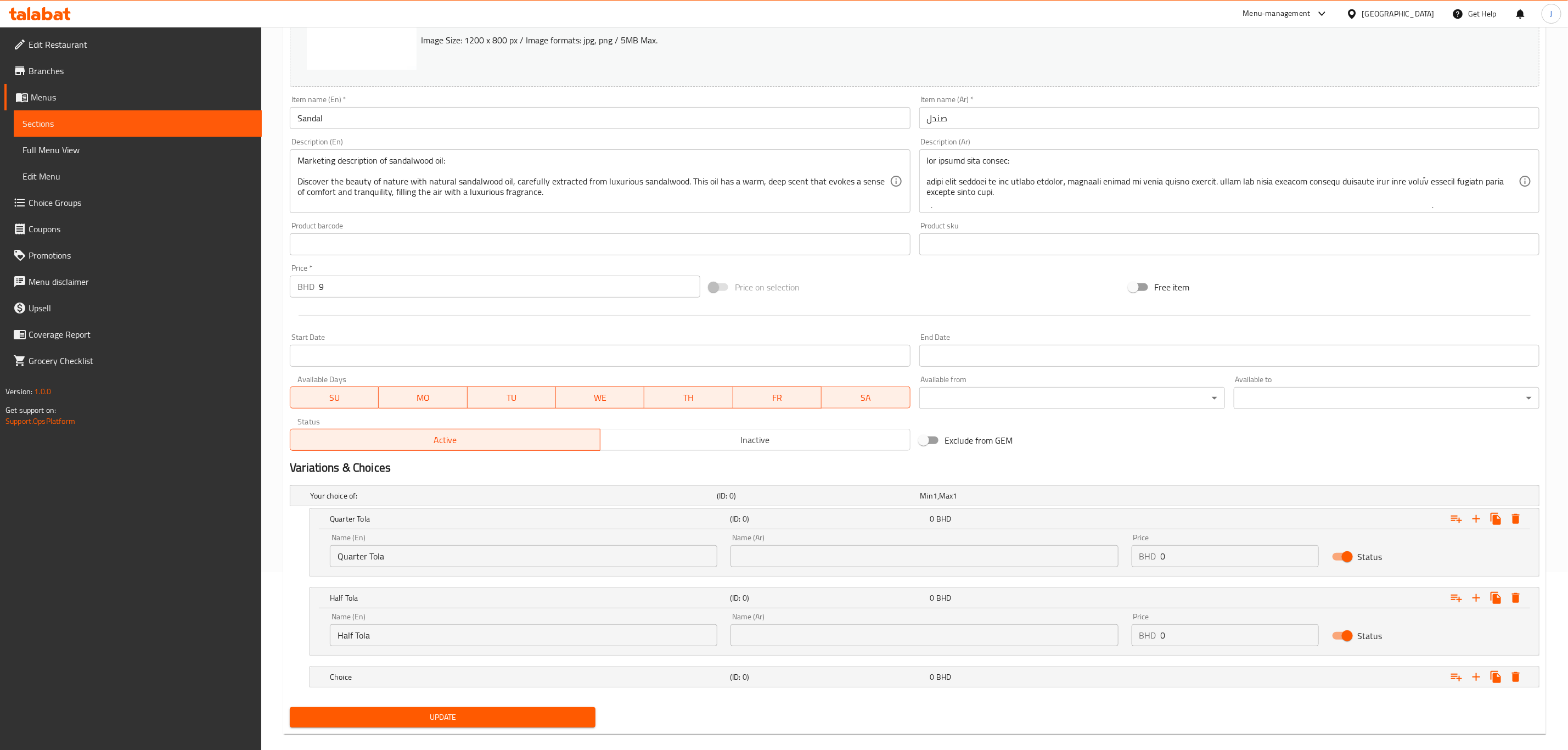
scroll to position [194, 0]
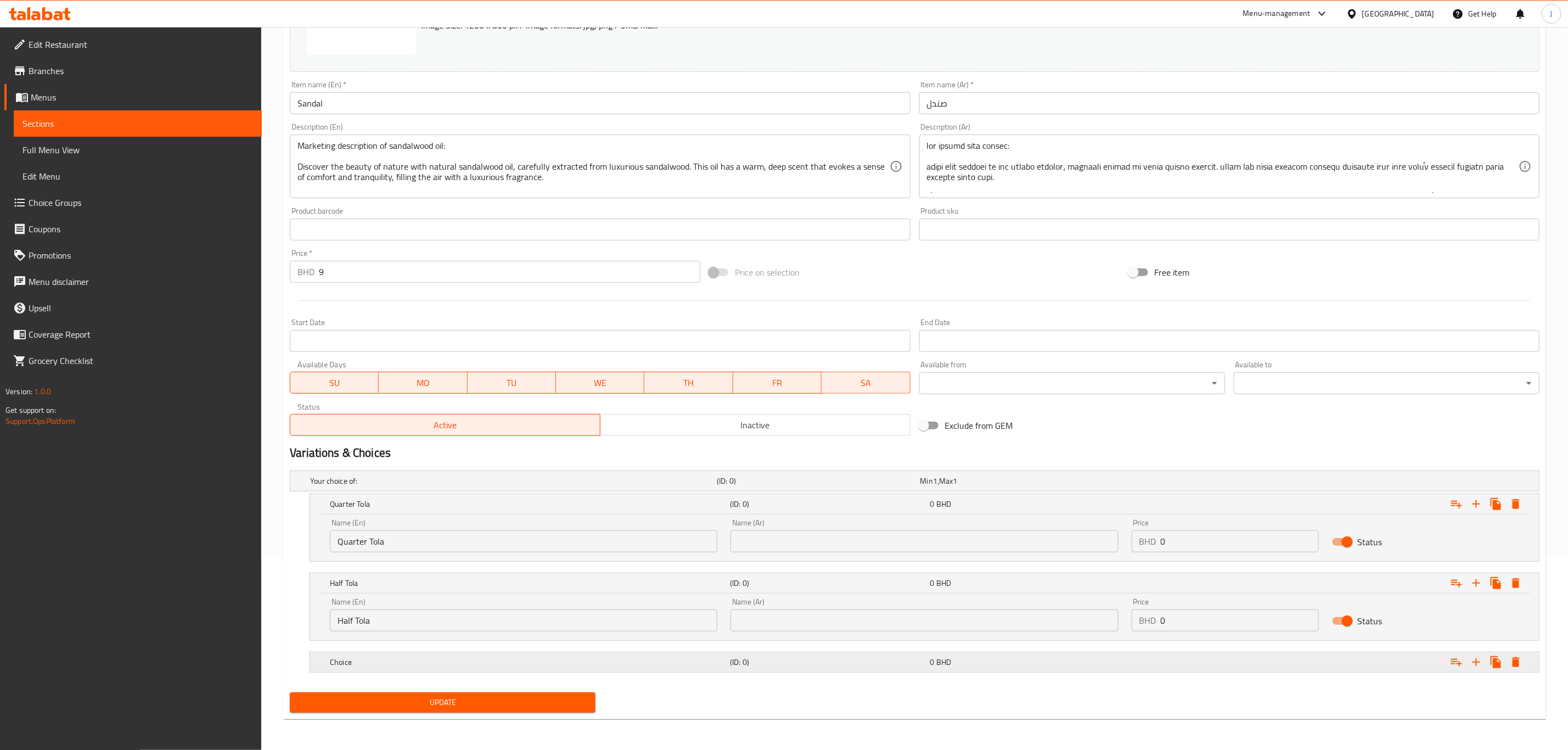
click at [418, 669] on div "Choice" at bounding box center [527, 662] width 400 height 15
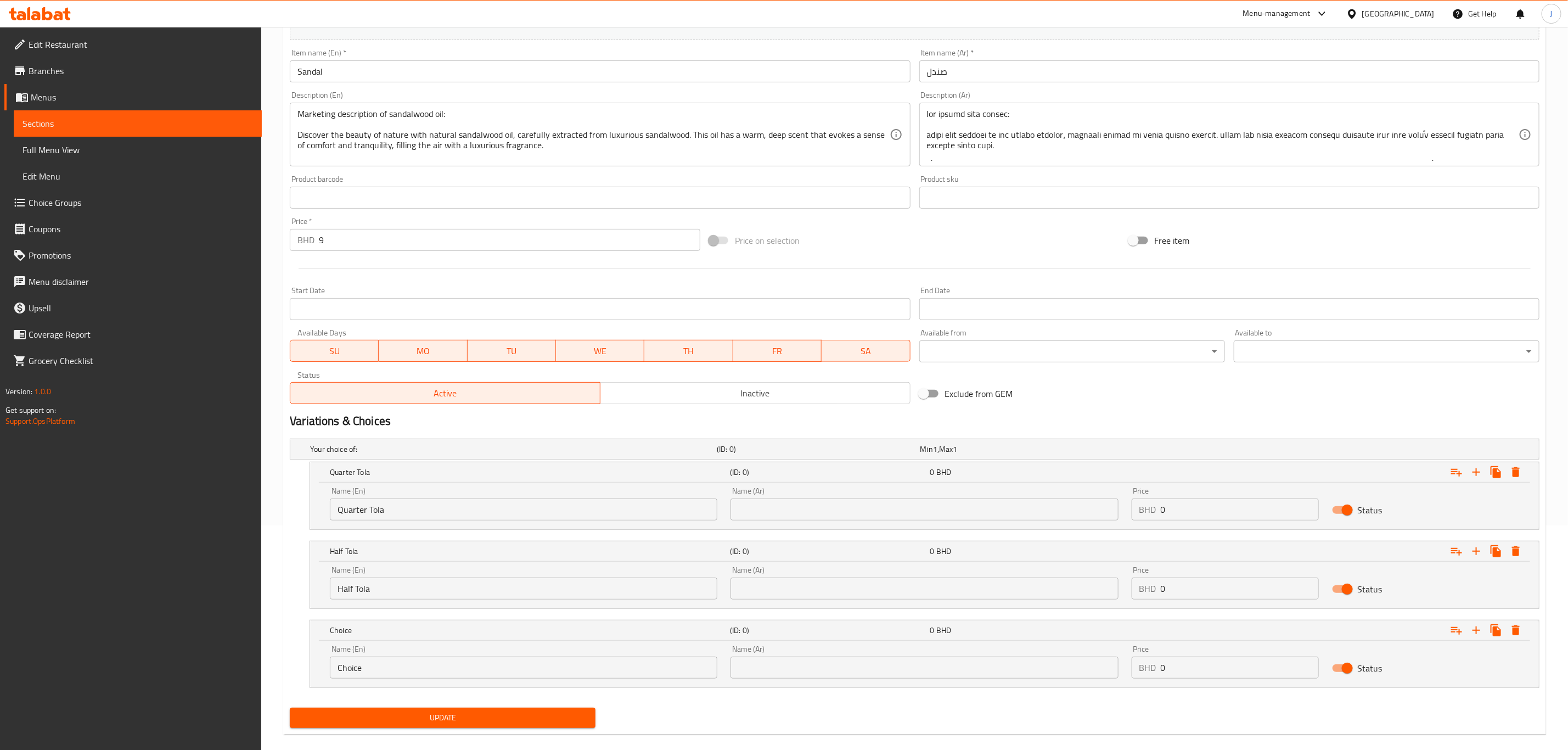
scroll to position [241, 0]
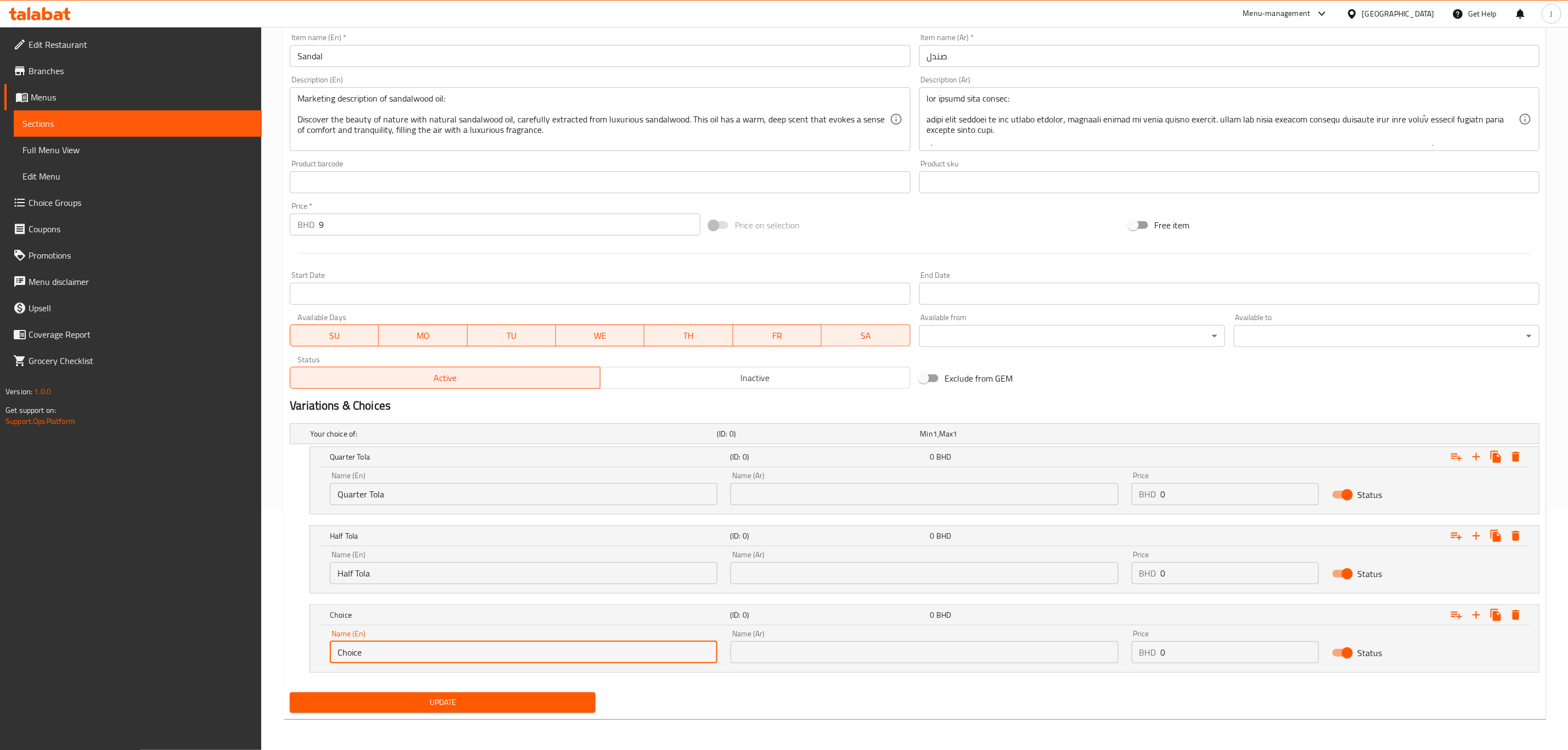
paste input "One Tola"
drag, startPoint x: 382, startPoint y: 654, endPoint x: 251, endPoint y: 654, distance: 131.0
click at [251, 654] on div "Edit Restaurant Branches Menus Sections Full Menu View Edit Menu Choice Groups …" at bounding box center [784, 268] width 1568 height 962
type input "One Tola"
click at [874, 493] on input "text" at bounding box center [924, 494] width 388 height 22
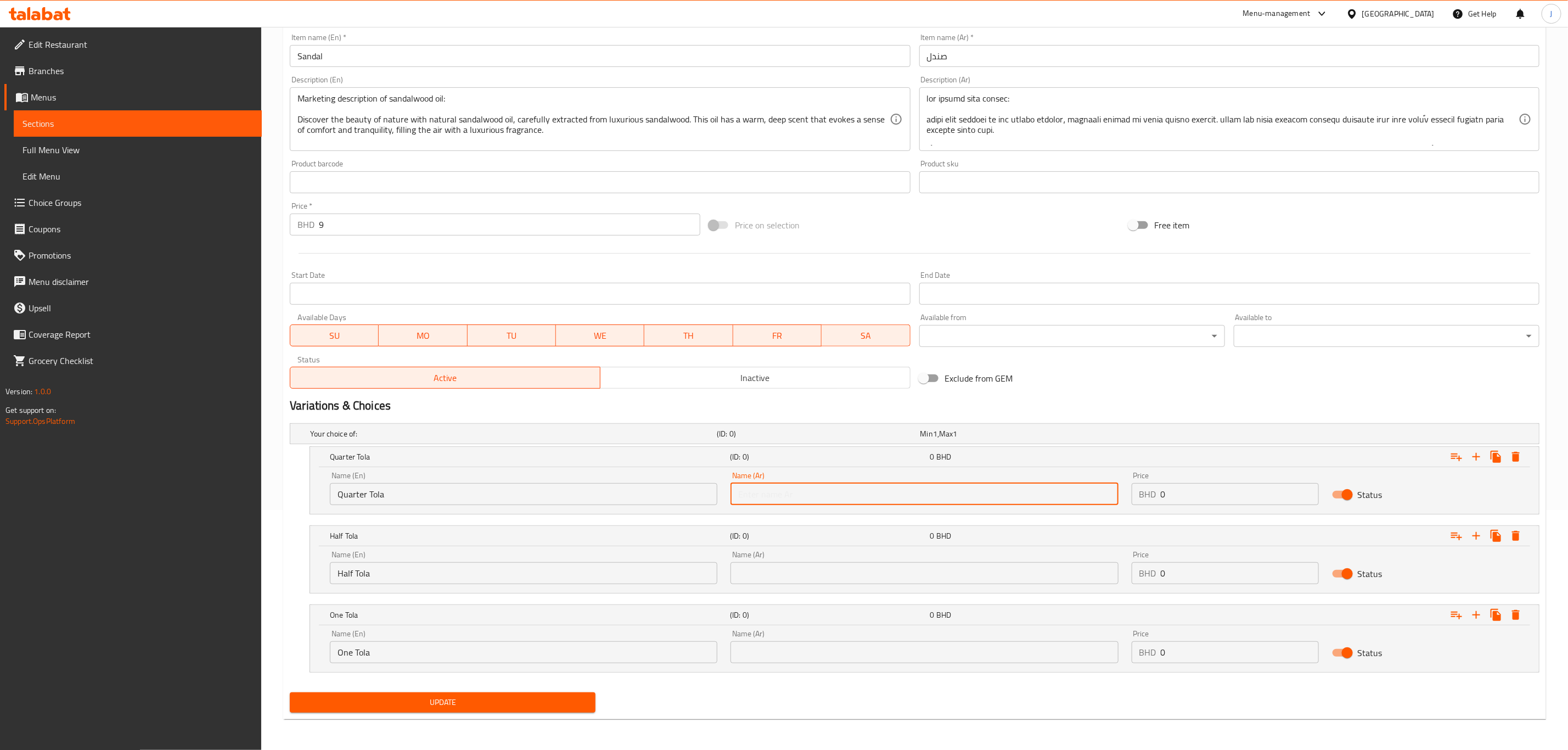
paste input "ربع تولة"
type input "ربع تولة"
click at [838, 570] on input "text" at bounding box center [924, 573] width 388 height 22
paste input "نصف تولة"
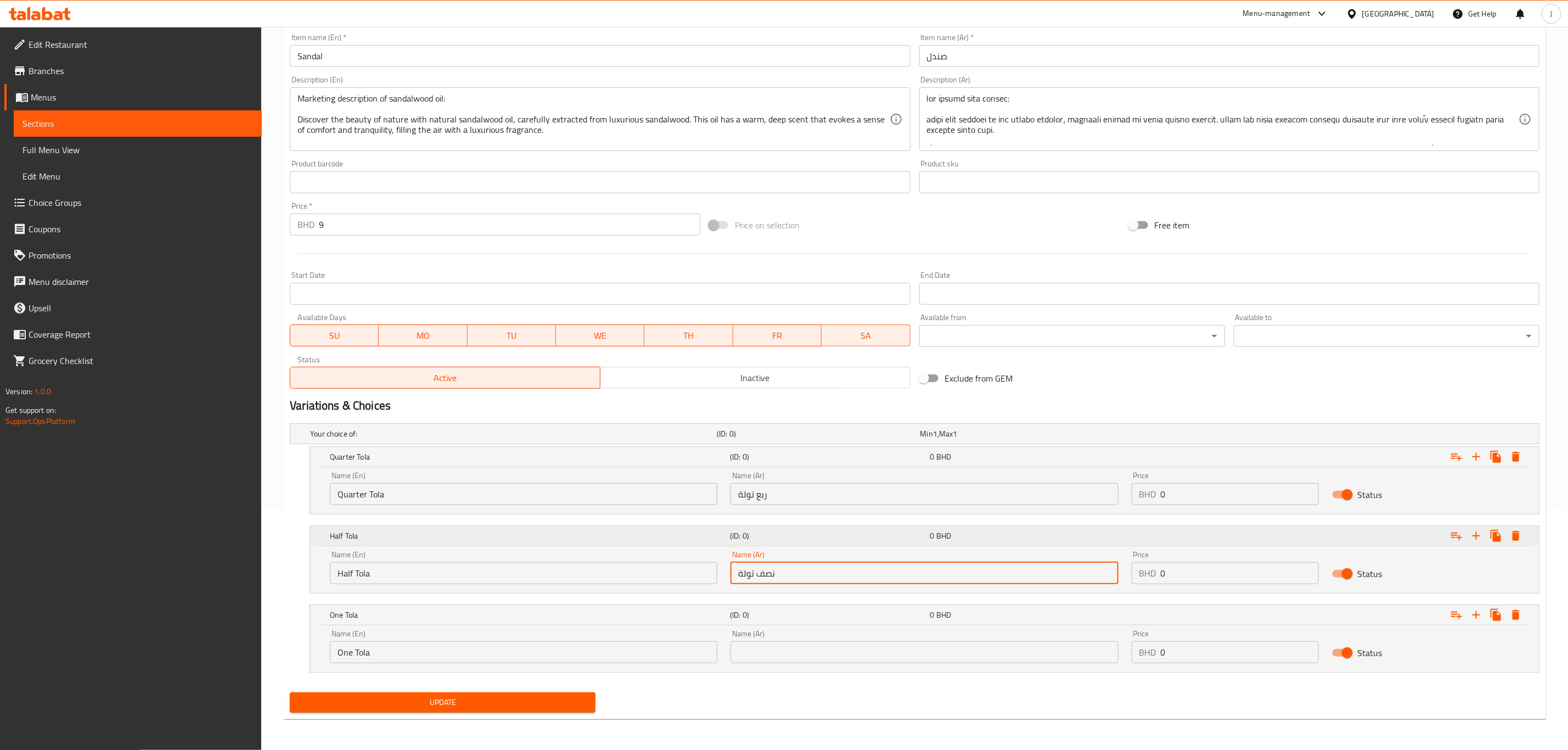
type input "نصف تولة"
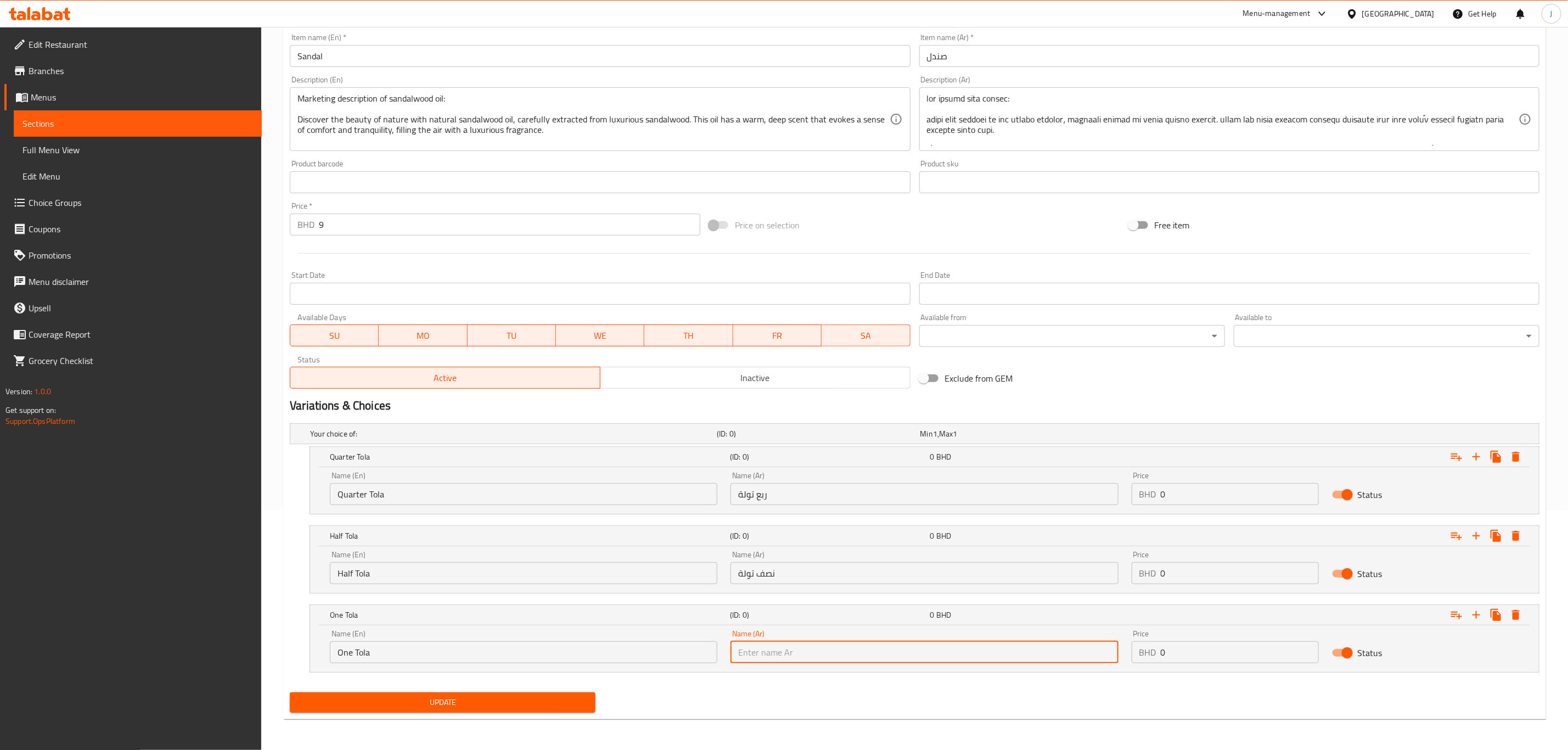
click at [851, 648] on input "text" at bounding box center [924, 652] width 388 height 22
paste input "تولة واحدة"
type input "تولة واحدة"
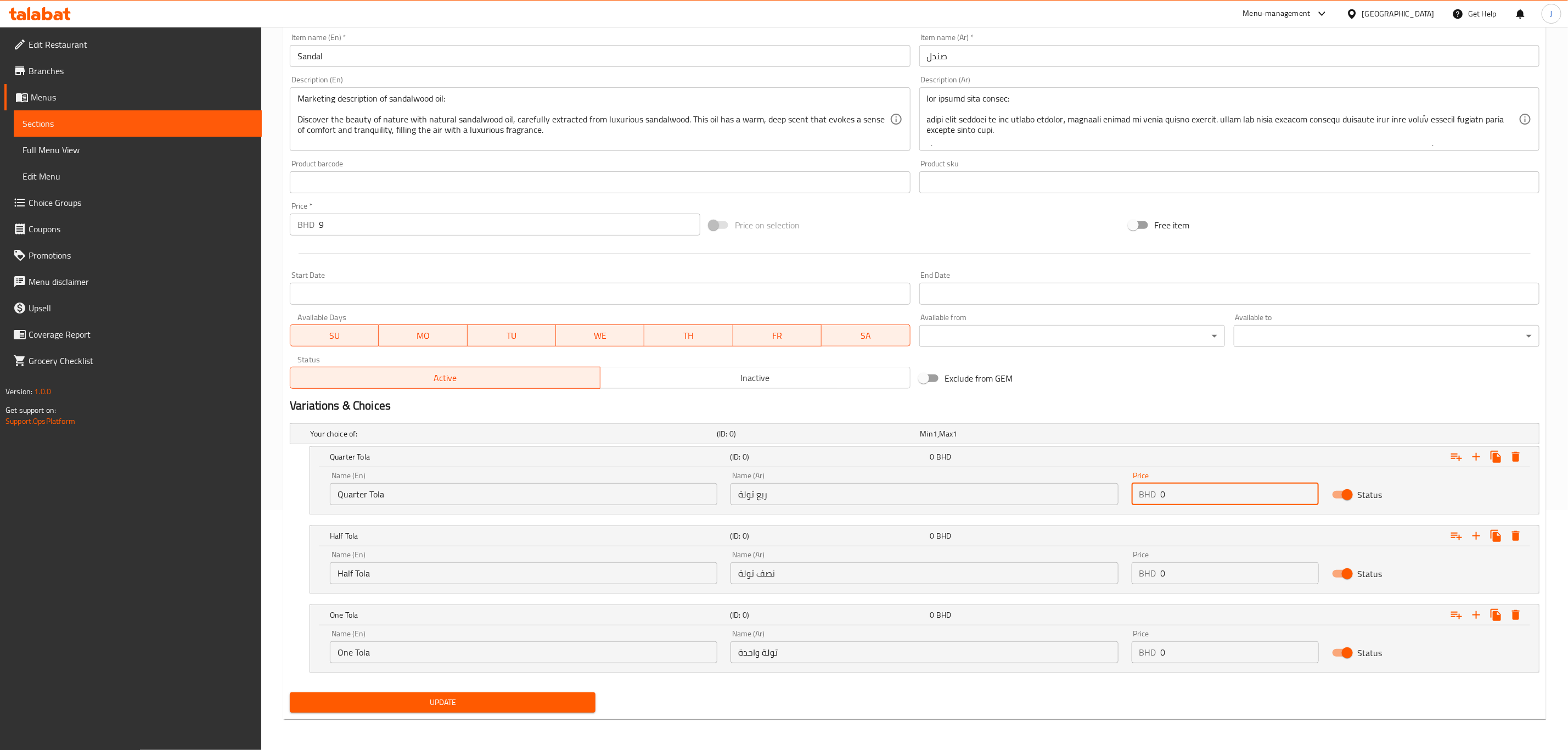
paste input "6.30"
drag, startPoint x: 1168, startPoint y: 492, endPoint x: 1143, endPoint y: 492, distance: 25.0
click at [1143, 492] on div "BHD 6.300 Price" at bounding box center [1225, 494] width 187 height 22
type input "6.300"
paste input "11.20"
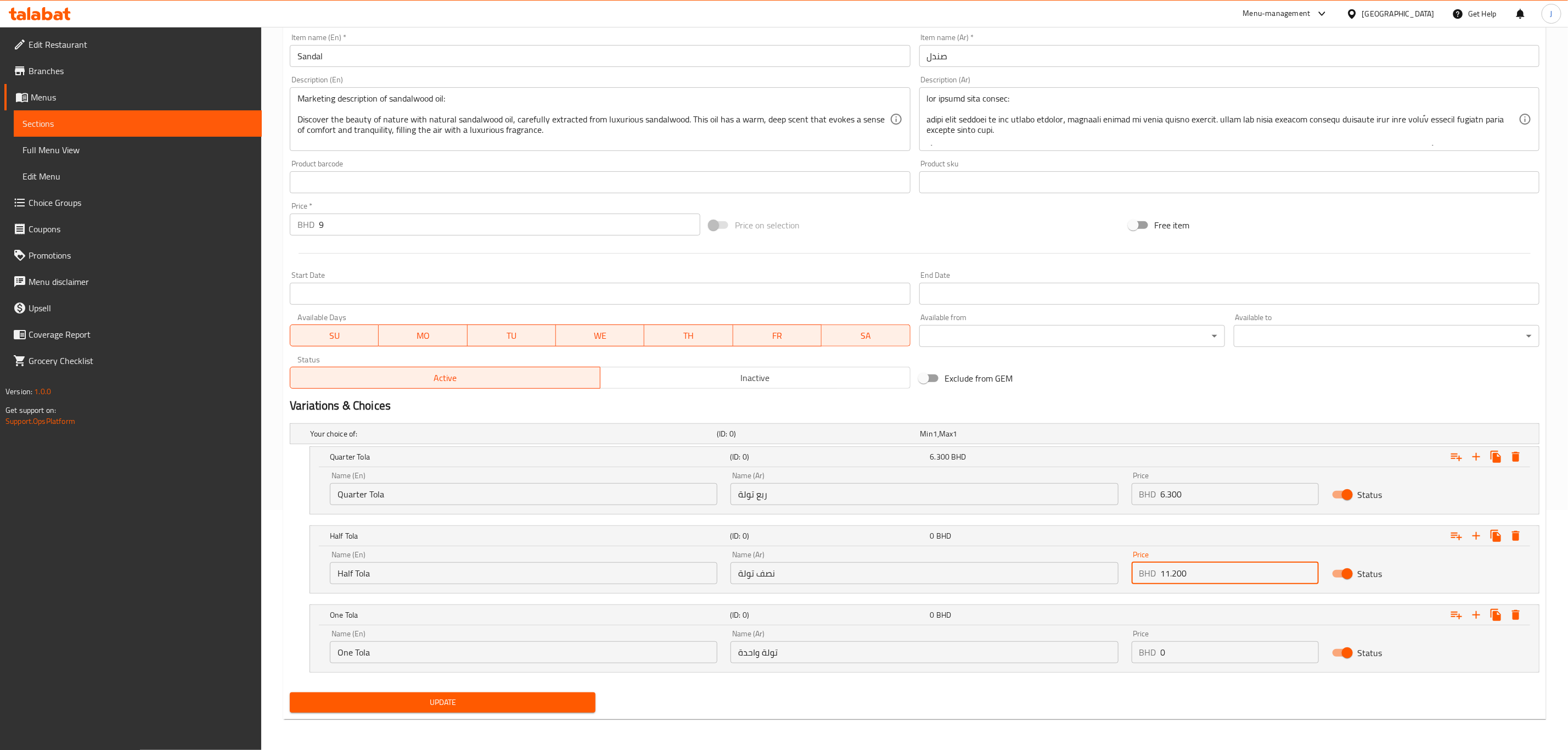
drag, startPoint x: 1257, startPoint y: 577, endPoint x: 992, endPoint y: 578, distance: 265.0
click at [992, 578] on div "Name (En) Half Tola Name (En) Name (Ar) نصف تولة Name (Ar) Price BHD 11.200 Pri…" at bounding box center [925, 567] width 1203 height 47
type input "11.200"
paste input "19.60"
drag, startPoint x: 1248, startPoint y: 654, endPoint x: 1071, endPoint y: 654, distance: 177.0
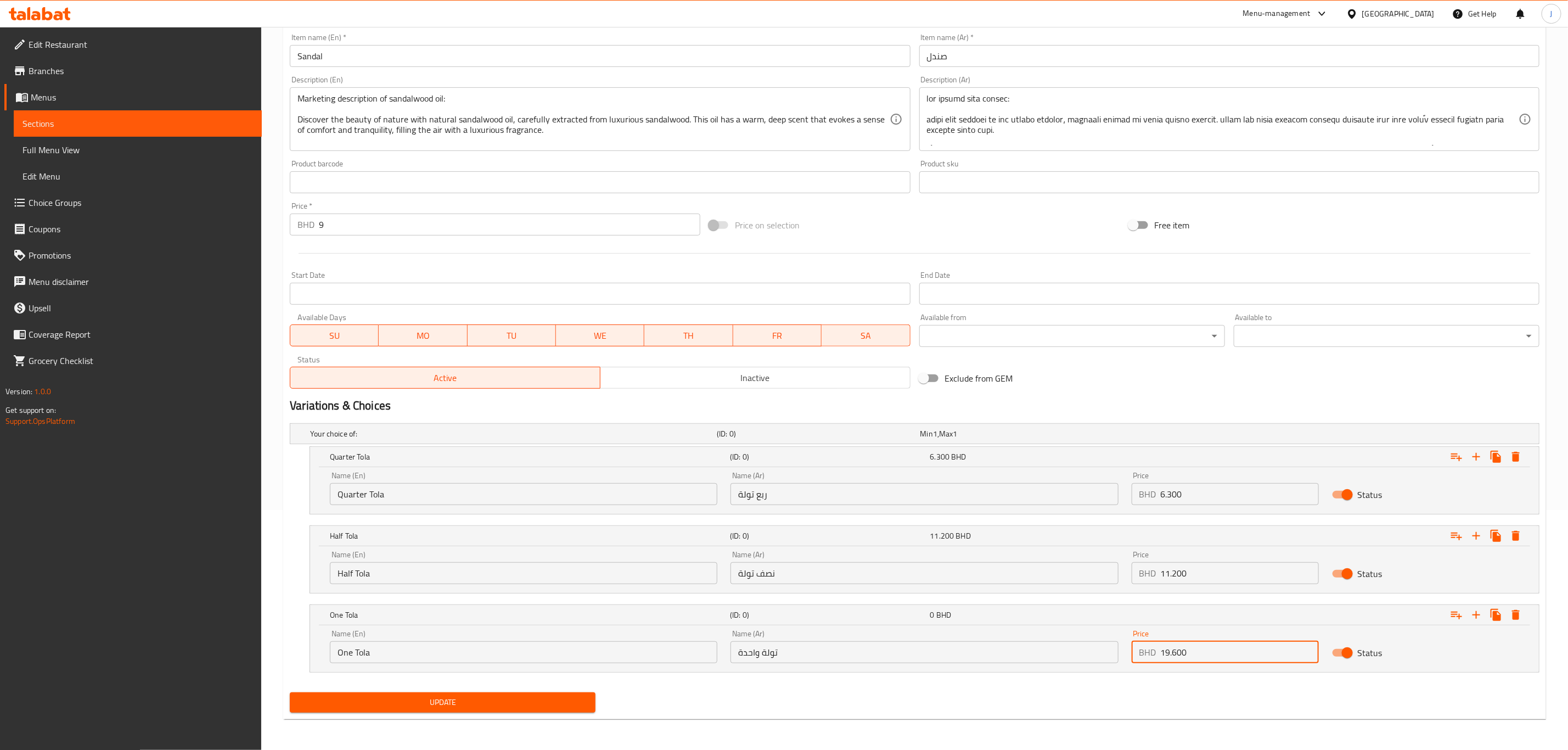
click at [1071, 654] on div "Name (En) One Tola Name (En) Name (Ar) تولة واحدة Name (Ar) Price BHD 19.600 Pr…" at bounding box center [925, 646] width 1203 height 47
type input "19.600"
drag, startPoint x: 369, startPoint y: 236, endPoint x: 304, endPoint y: 215, distance: 68.3
click at [284, 220] on div "Update Sandal Change Image Size: 1200 x 800 px / Image formats: jpg, png / 5MB …" at bounding box center [914, 293] width 1263 height 852
click at [331, 220] on input "9" at bounding box center [509, 225] width 382 height 22
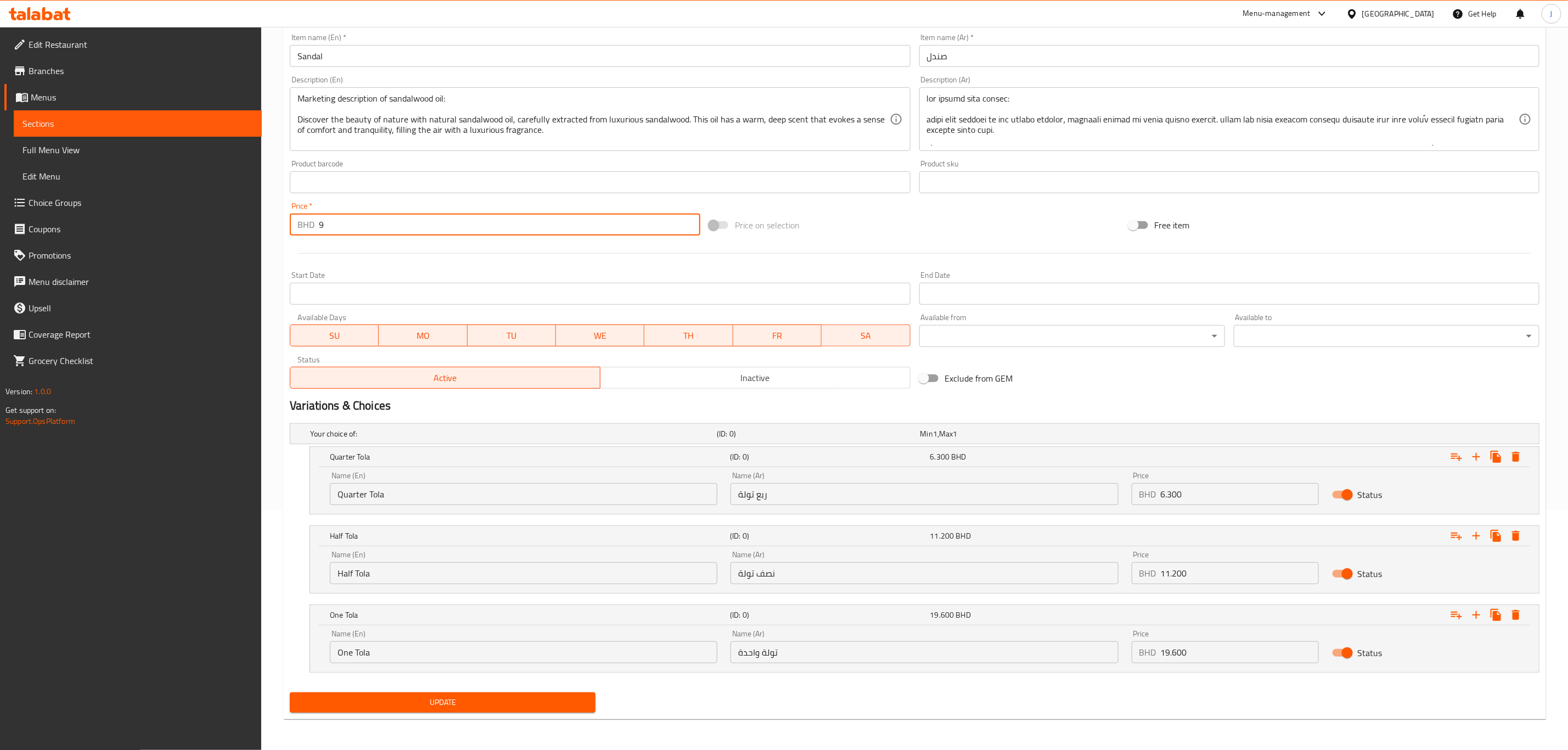
drag, startPoint x: 331, startPoint y: 220, endPoint x: 255, endPoint y: 229, distance: 76.5
click at [255, 229] on div "Edit Restaurant Branches Menus Sections Full Menu View Edit Menu Choice Groups …" at bounding box center [784, 268] width 1568 height 962
type input "0"
click at [453, 698] on span "Update" at bounding box center [442, 702] width 288 height 14
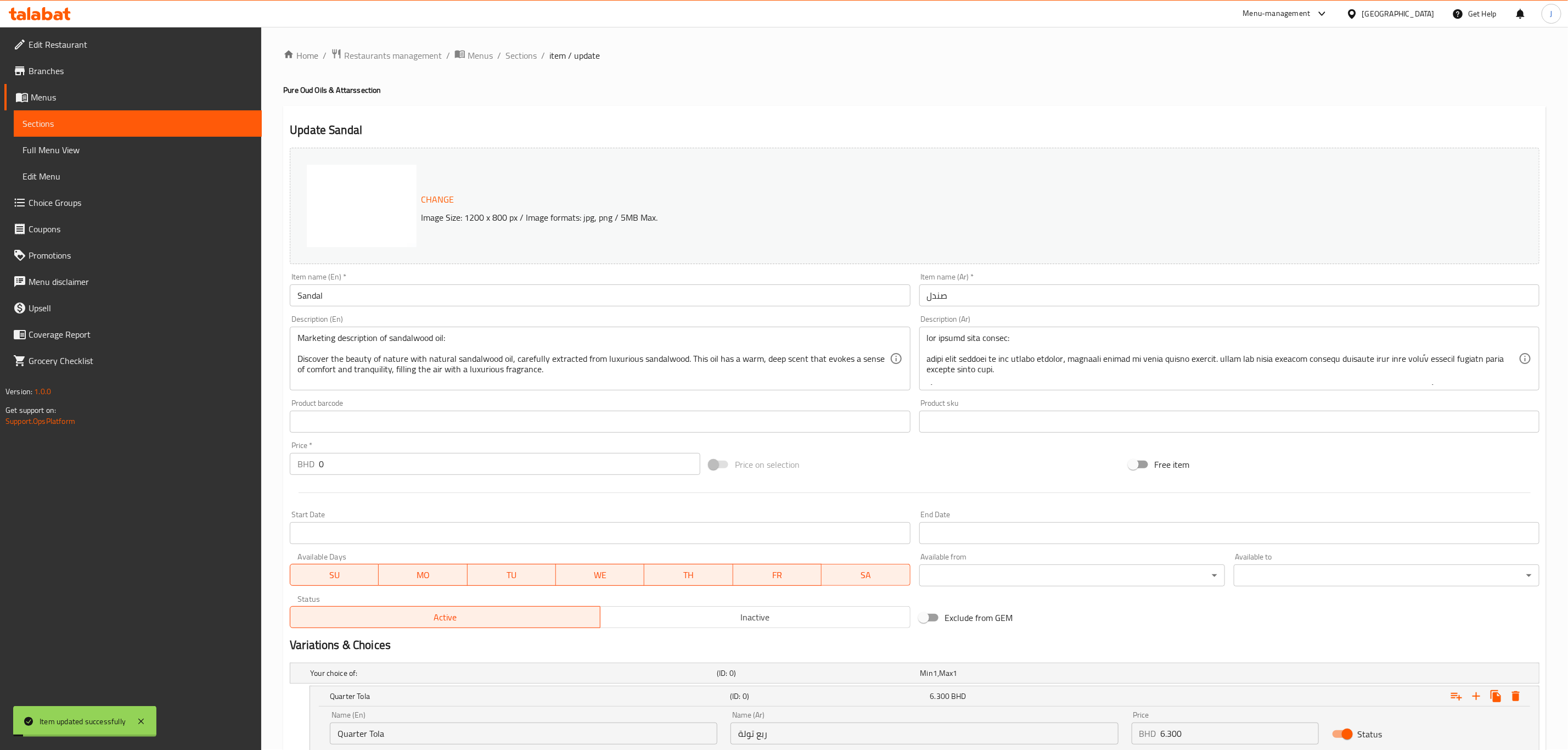
scroll to position [0, 0]
click at [525, 60] on span "Sections" at bounding box center [520, 56] width 31 height 13
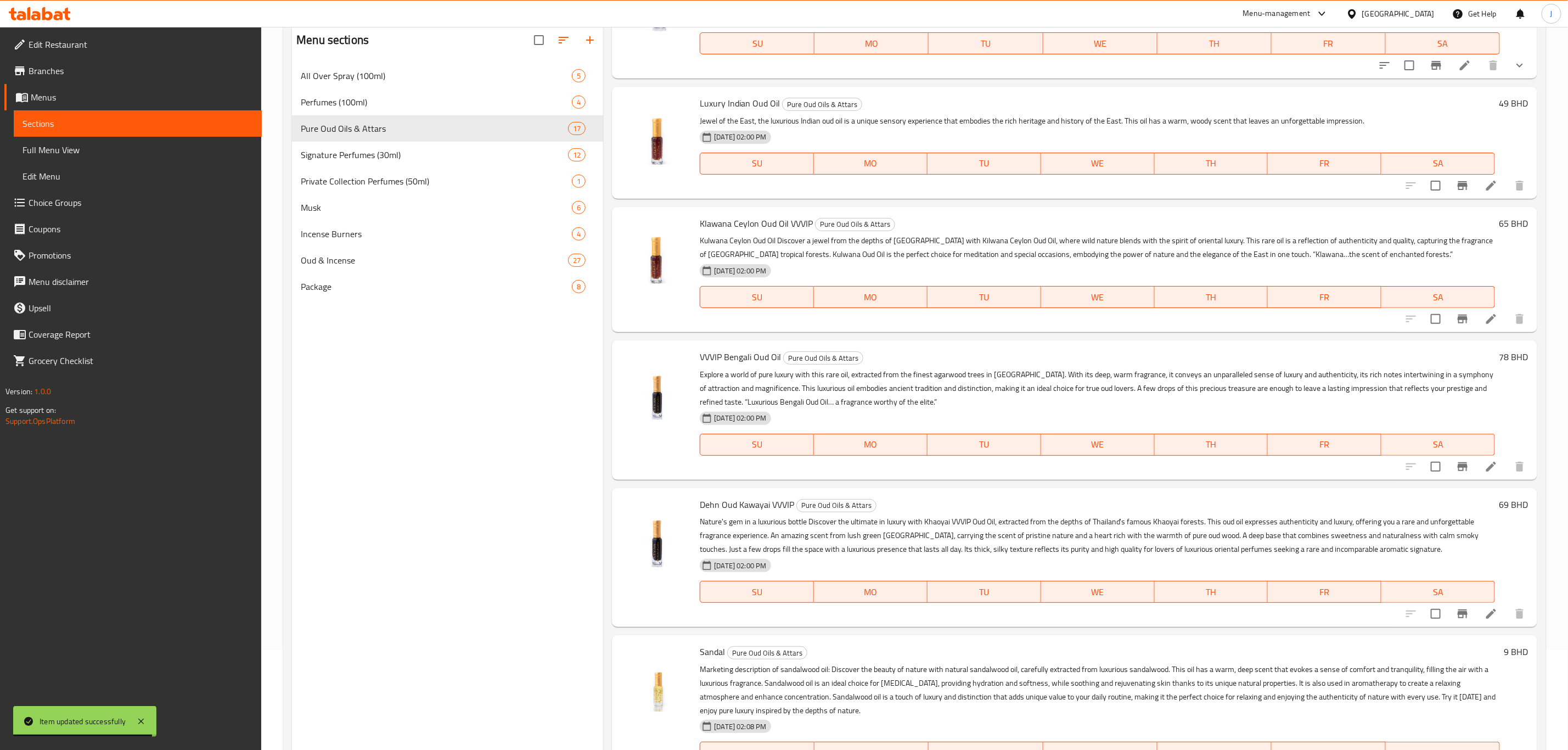
scroll to position [153, 0]
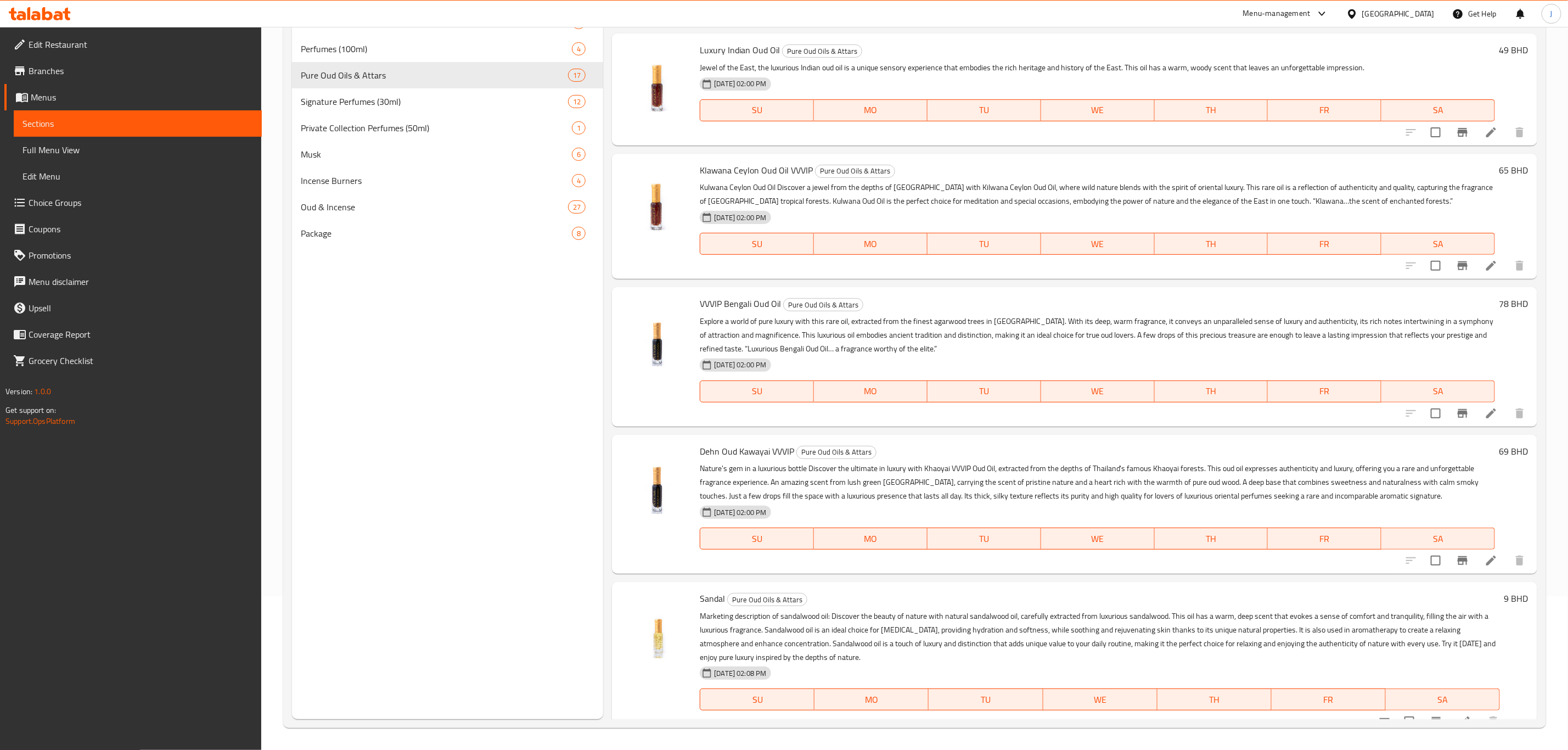
click at [1486, 555] on icon at bounding box center [1491, 560] width 10 height 10
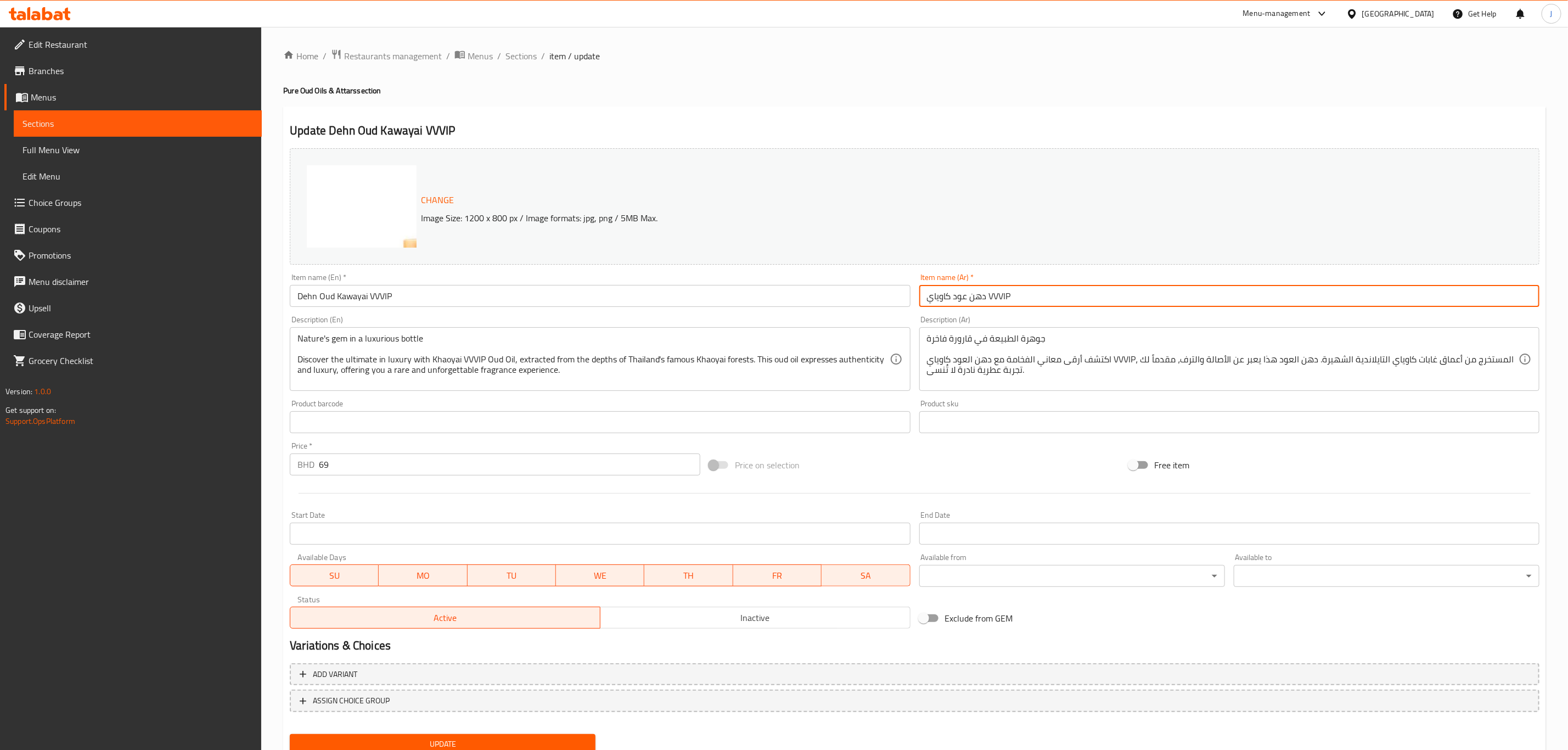
click at [1036, 293] on input "دهن عود كاوياي VVVIP" at bounding box center [1229, 296] width 620 height 22
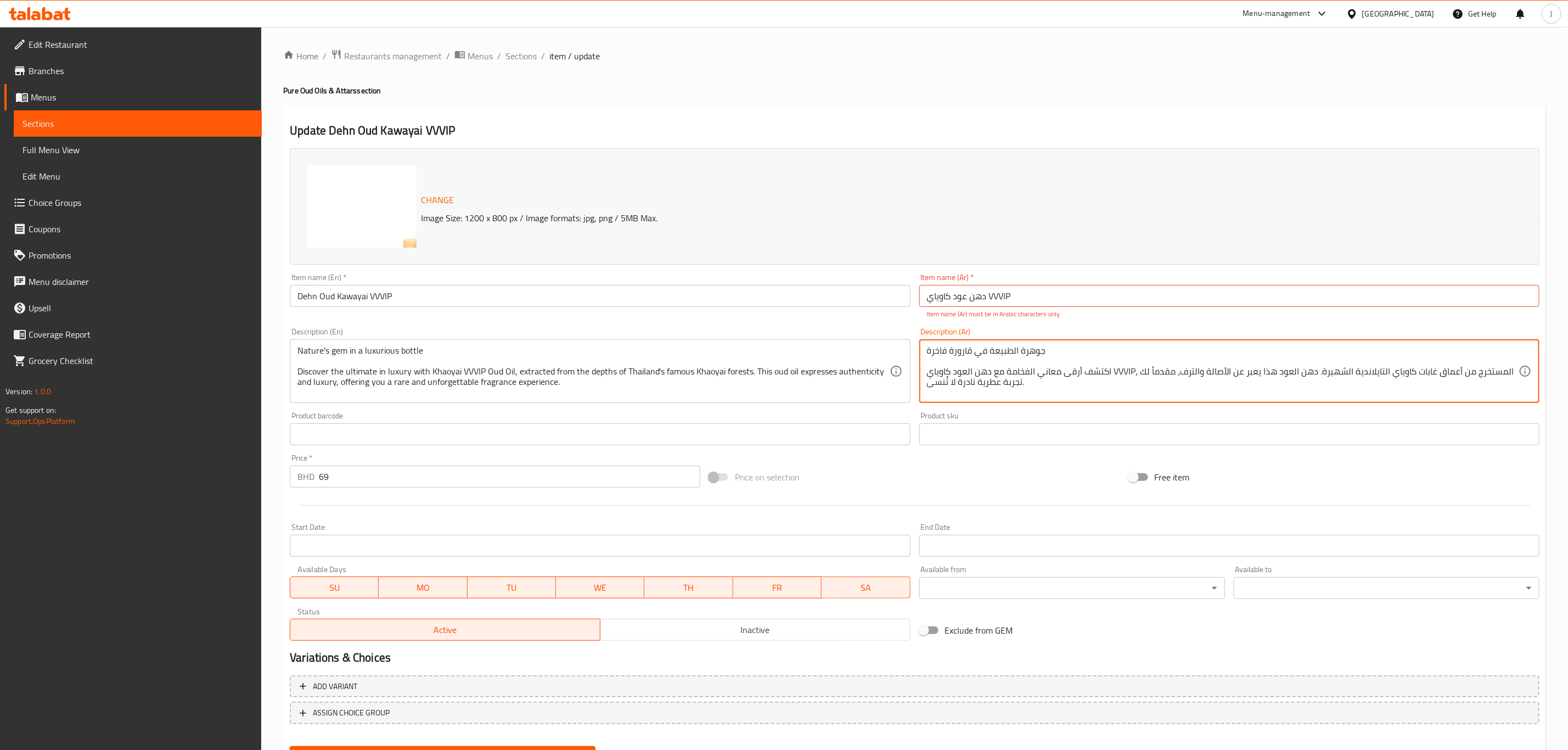
click at [639, 302] on input "[PERSON_NAME] Oud Kawayai VVVIP" at bounding box center [600, 296] width 620 height 22
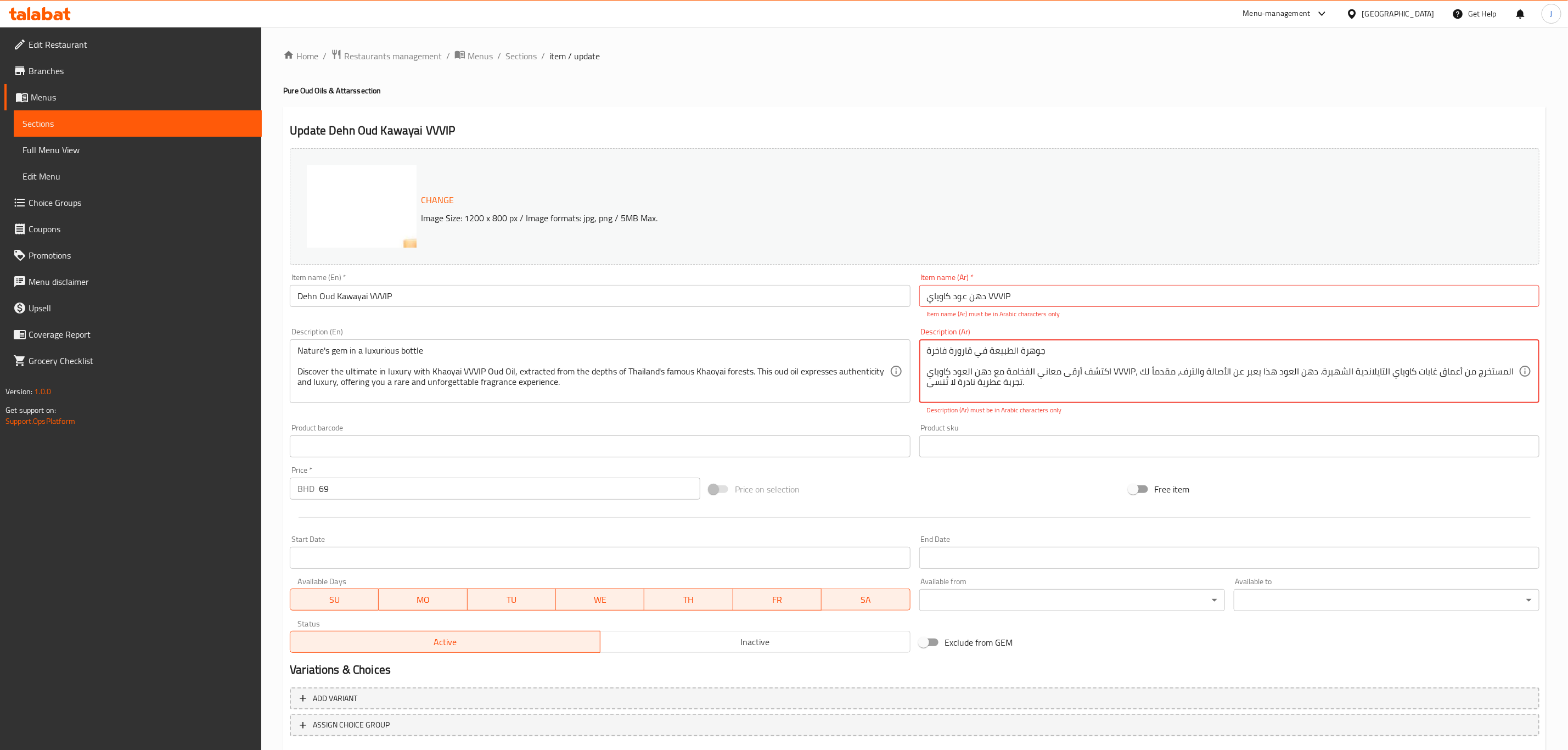
click at [1123, 372] on textarea "جوهرة الطبيعة في قارورة فاخرة اكتشف أرقى معاني الفخامة مع دهن العود كاوياي VVVI…" at bounding box center [1223, 371] width 592 height 52
type textarea "جوهرة الطبيعة في قارورة فاخرة اكتشف أرقى معاني الفخامة مع دهن العود كاوياي ، ال…"
click at [995, 295] on input "دهن عود كاوياي VVVIP" at bounding box center [1229, 296] width 620 height 22
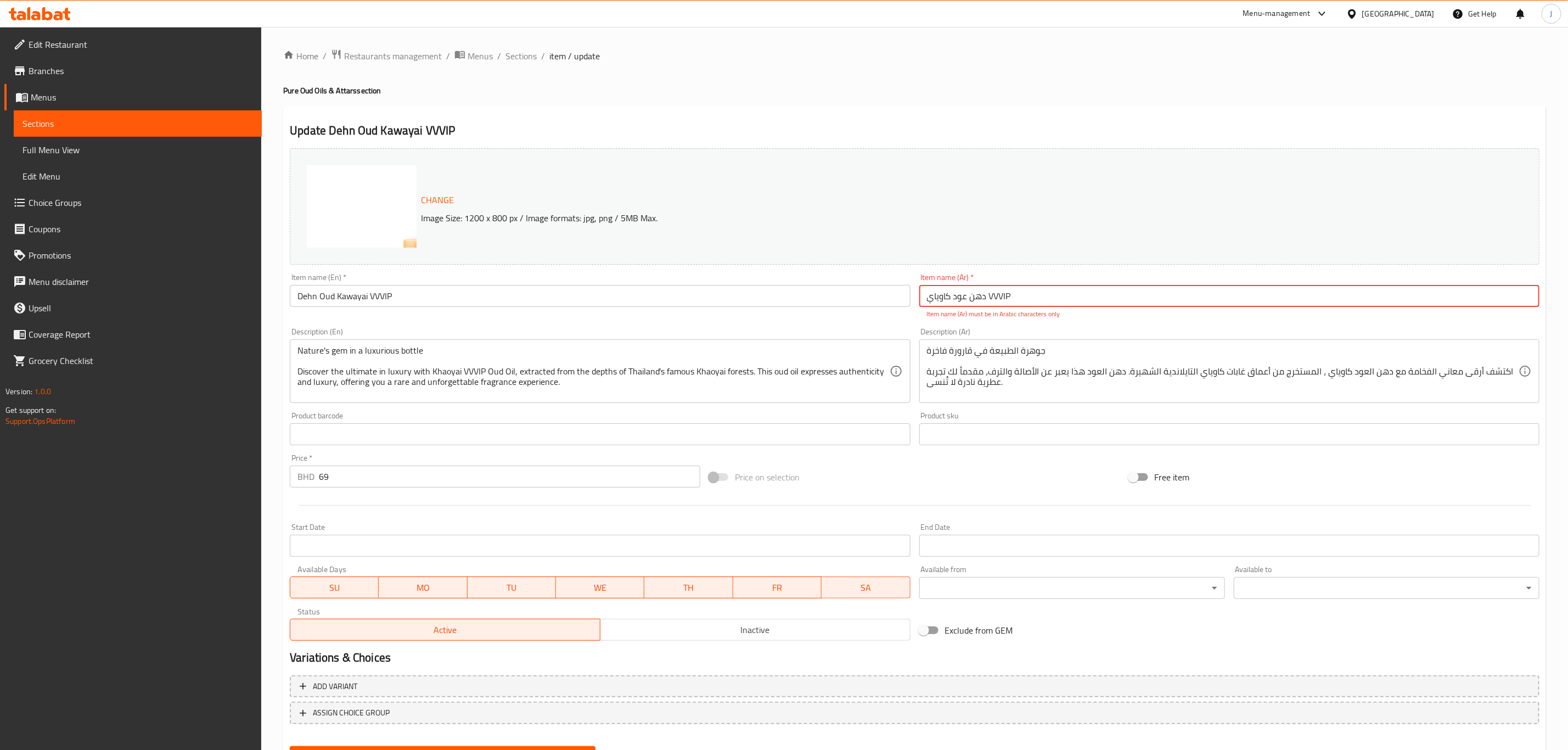
click at [995, 295] on input "دهن عود كاوياي VVVIP" at bounding box center [1229, 296] width 620 height 22
type input "دهن عود كاوياي"
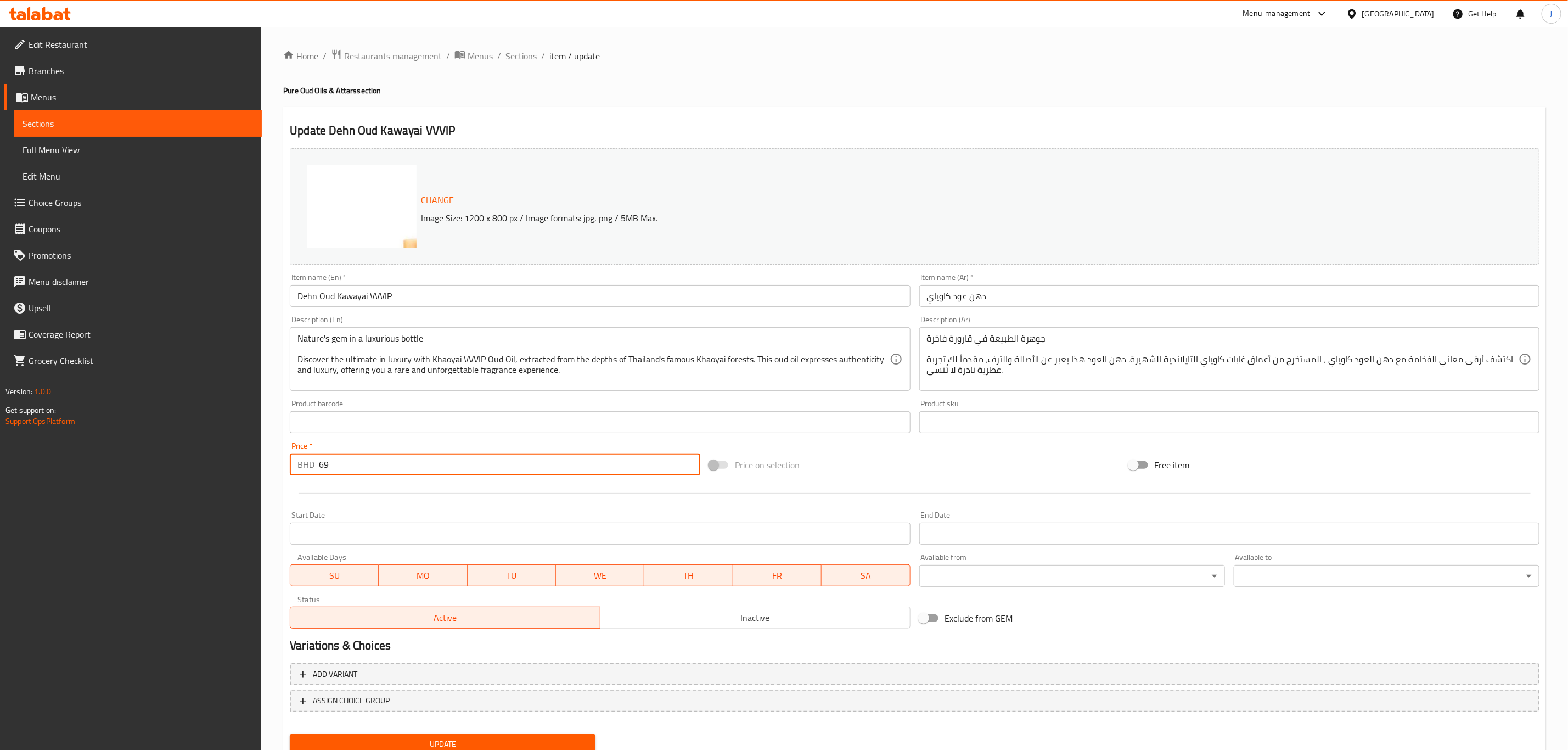
drag, startPoint x: 425, startPoint y: 480, endPoint x: 296, endPoint y: 483, distance: 129.0
click at [296, 483] on div "Change Image Size: 1200 x 800 px / Image formats: jpg, png / 5MB Max. Item name…" at bounding box center [914, 388] width 1258 height 489
type input "0"
click at [364, 496] on div at bounding box center [914, 493] width 1258 height 27
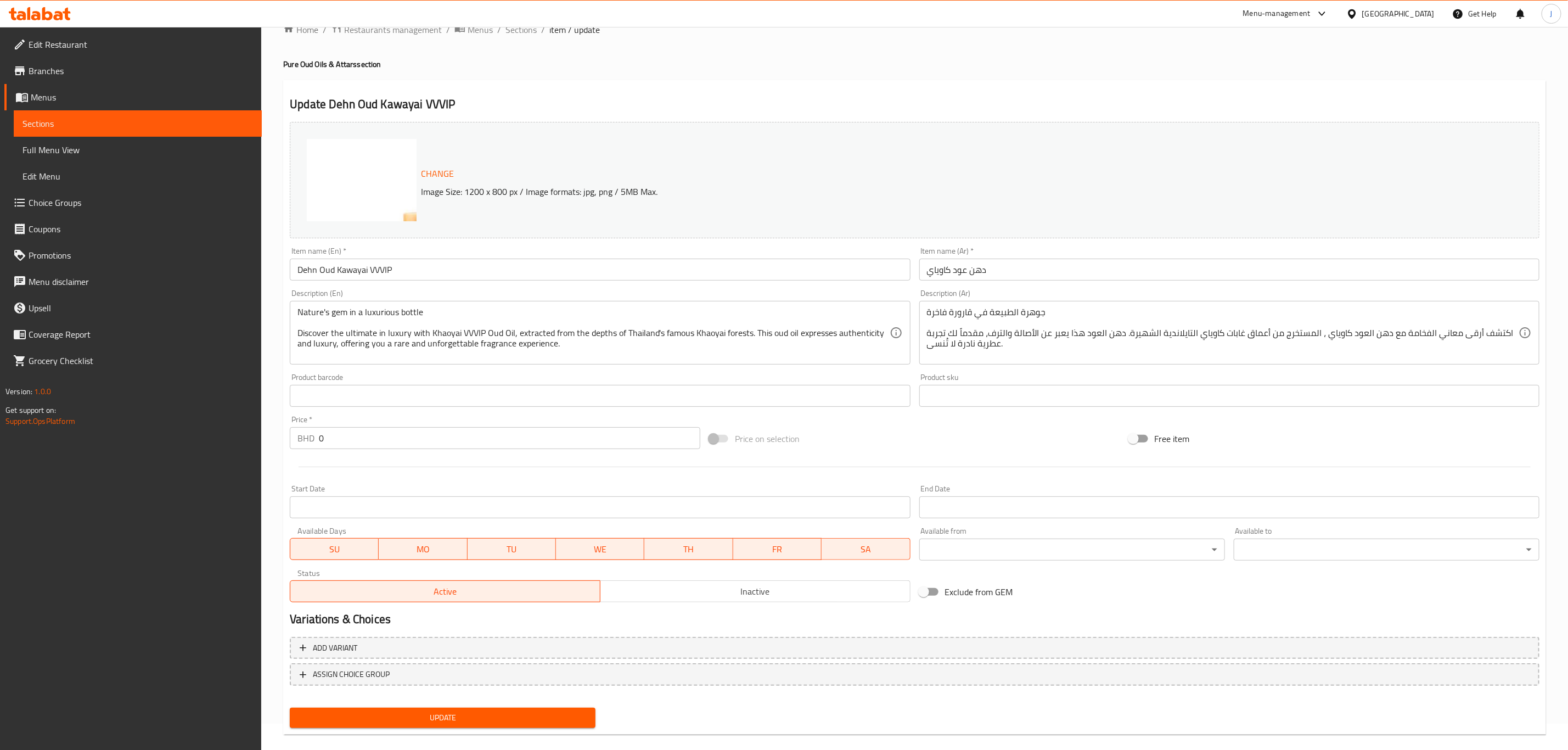
scroll to position [40, 0]
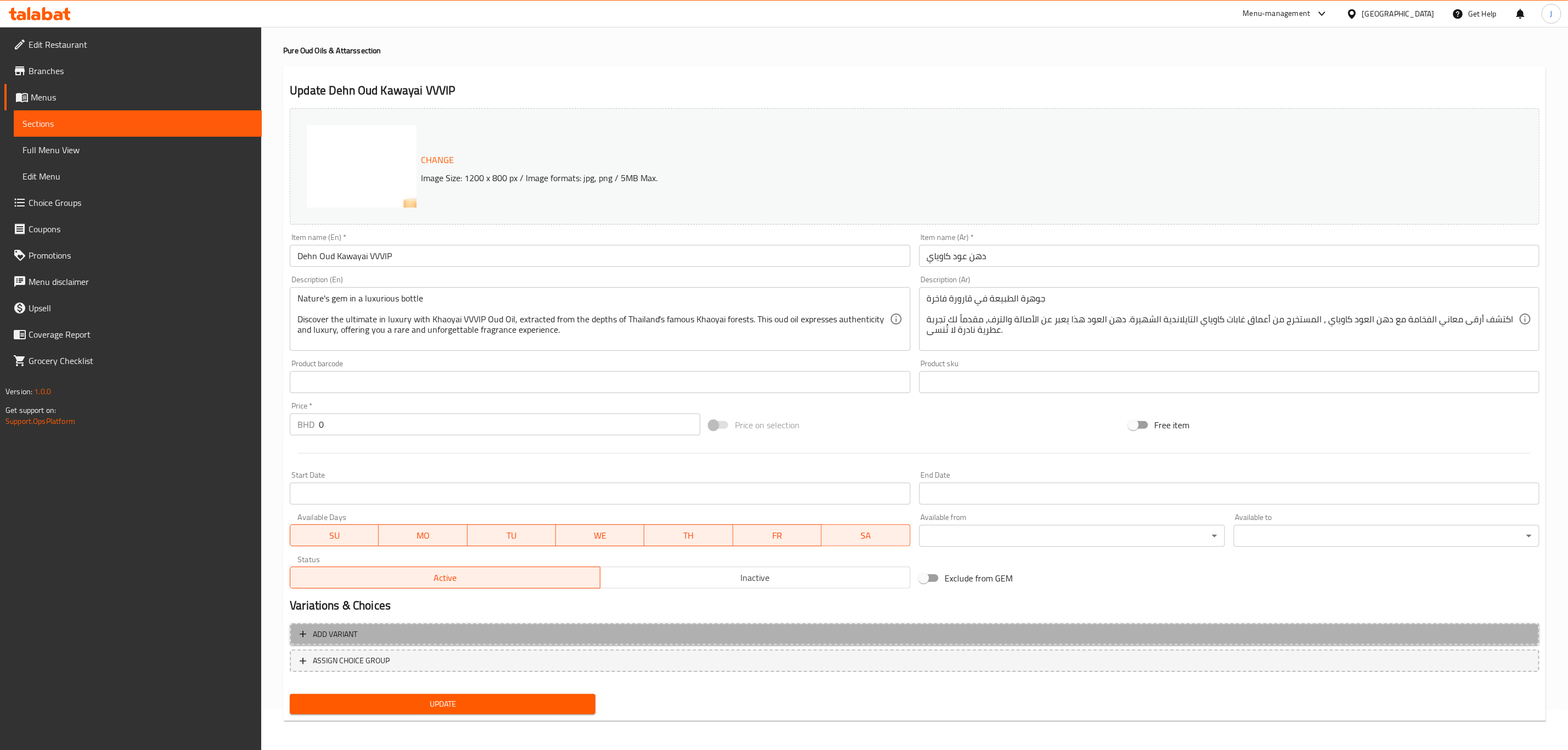
click at [348, 636] on span "Add variant" at bounding box center [335, 634] width 44 height 14
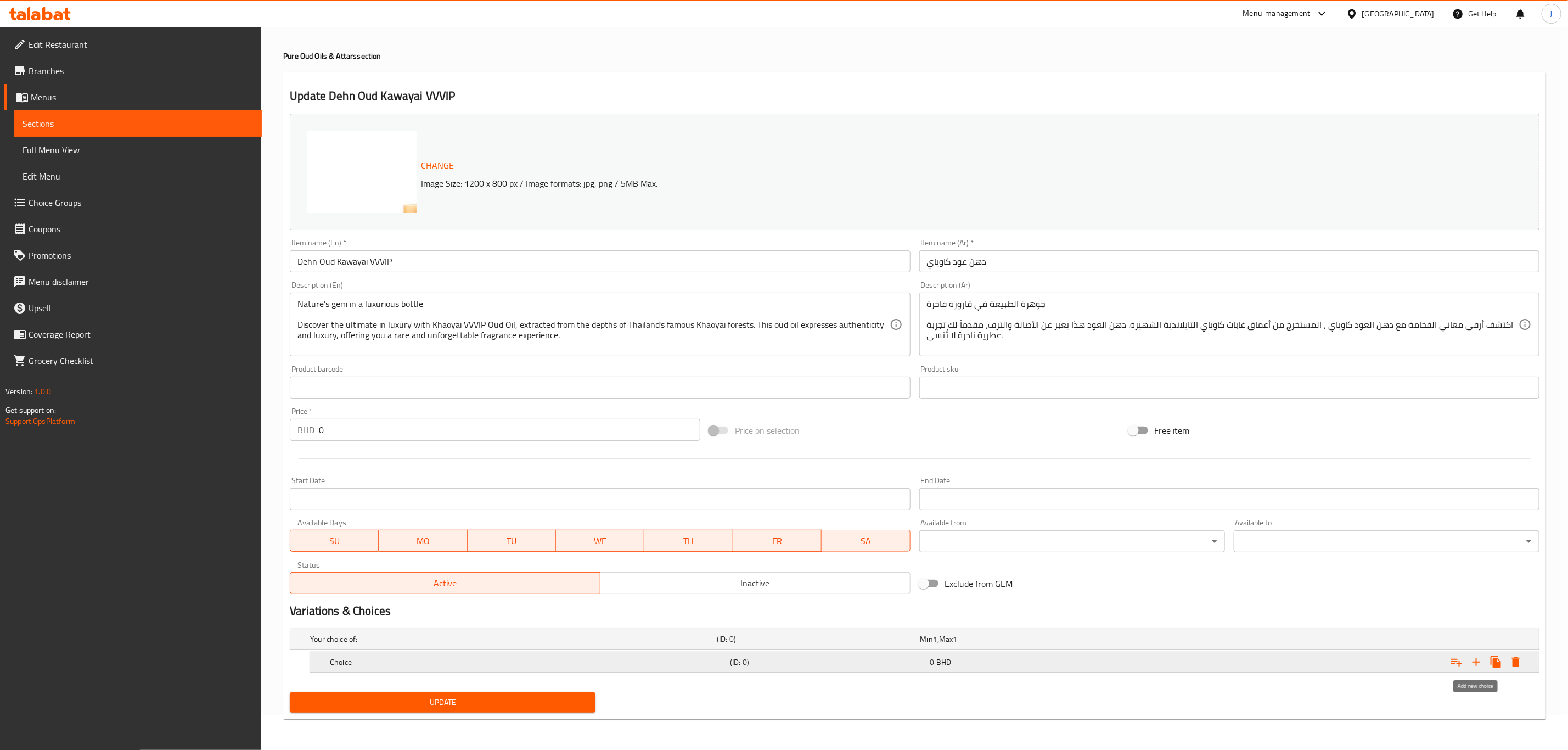
click at [1479, 659] on icon "Expand" at bounding box center [1477, 662] width 13 height 13
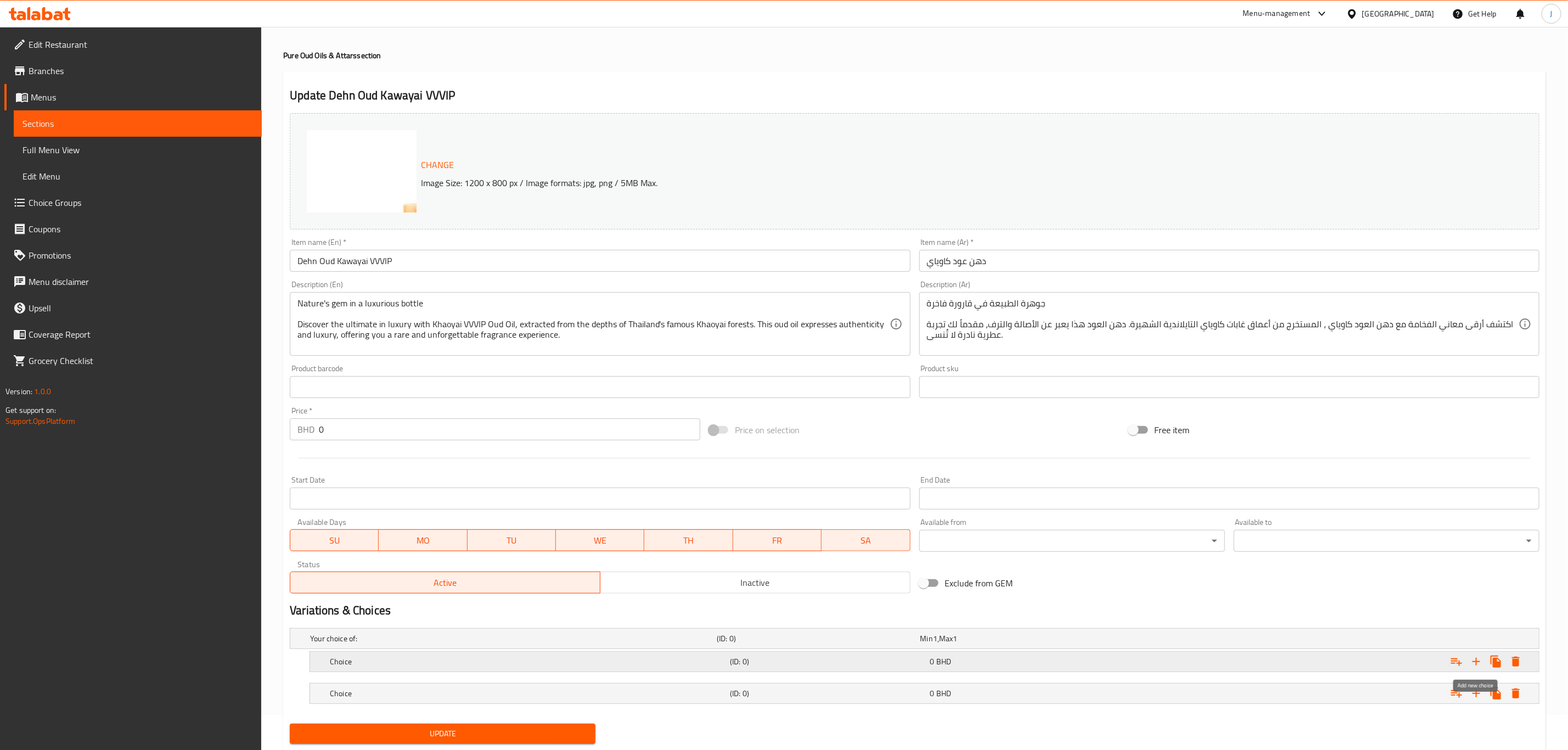
click at [1479, 659] on icon "Expand" at bounding box center [1477, 662] width 13 height 13
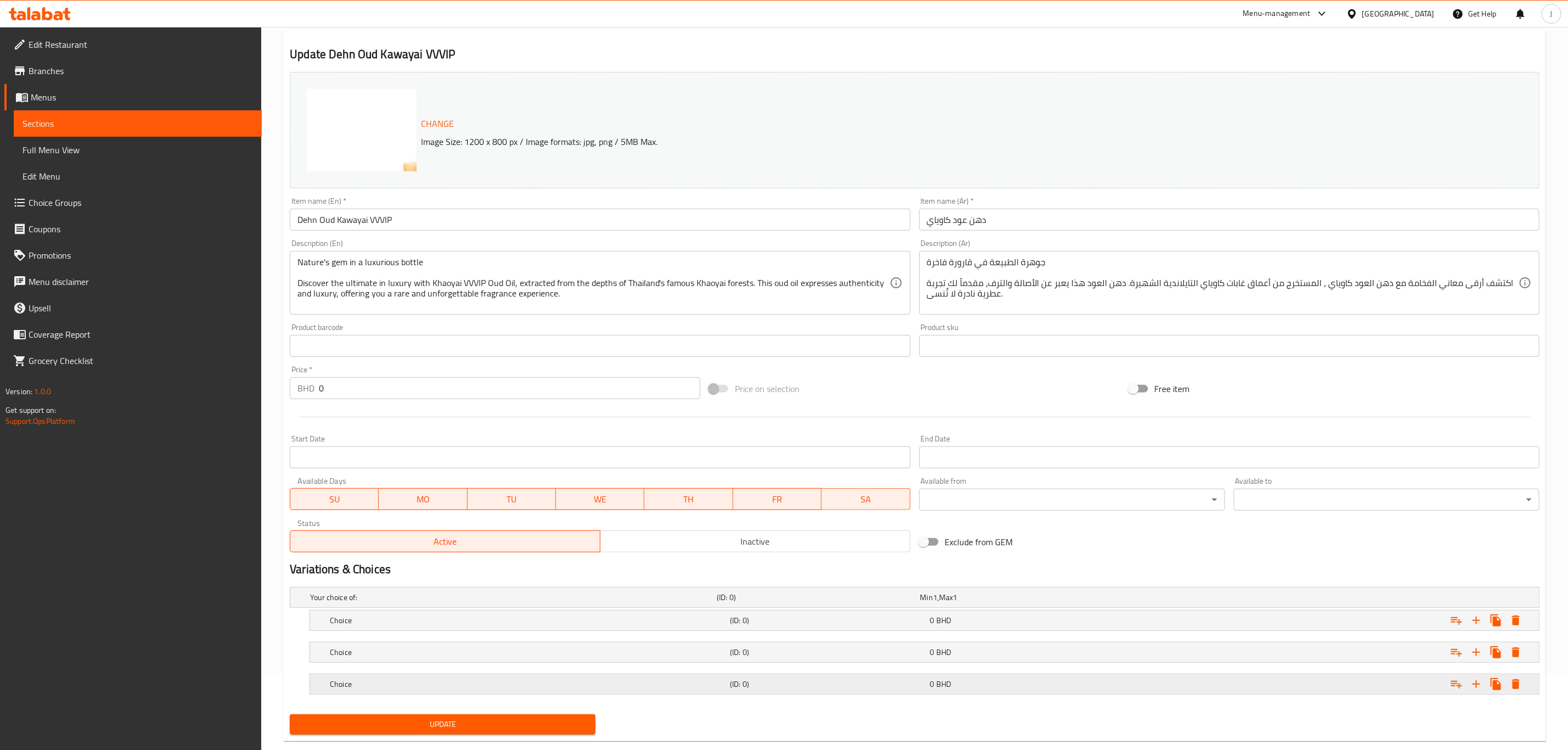
scroll to position [99, 0]
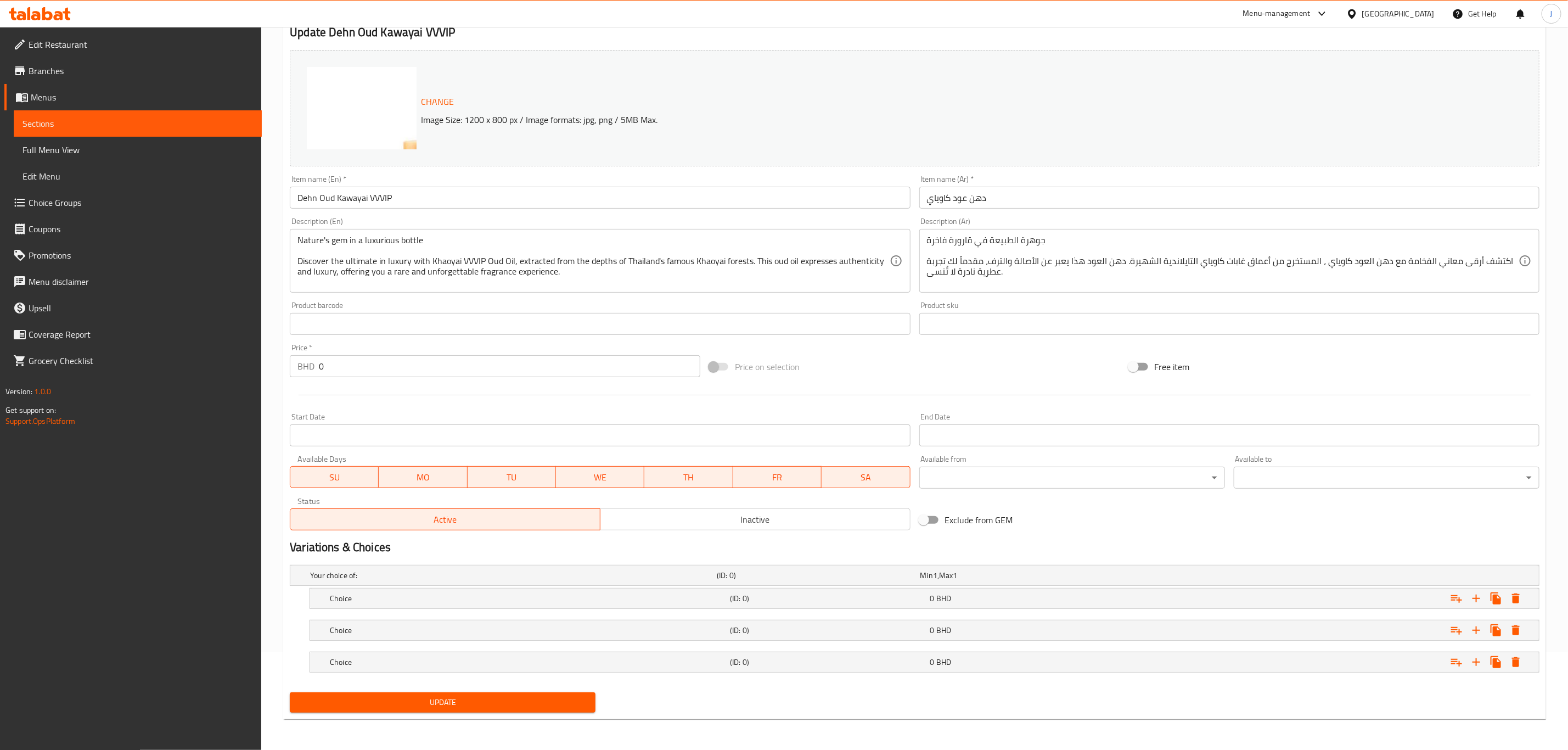
drag, startPoint x: 449, startPoint y: 603, endPoint x: 439, endPoint y: 643, distance: 41.2
click at [449, 611] on div "Your choice of: (ID: 0) Min 1 , Max 1 Name (En) Your choice of: Name (En) Name …" at bounding box center [914, 624] width 1258 height 127
click at [433, 601] on h5 "Choice" at bounding box center [528, 598] width 396 height 11
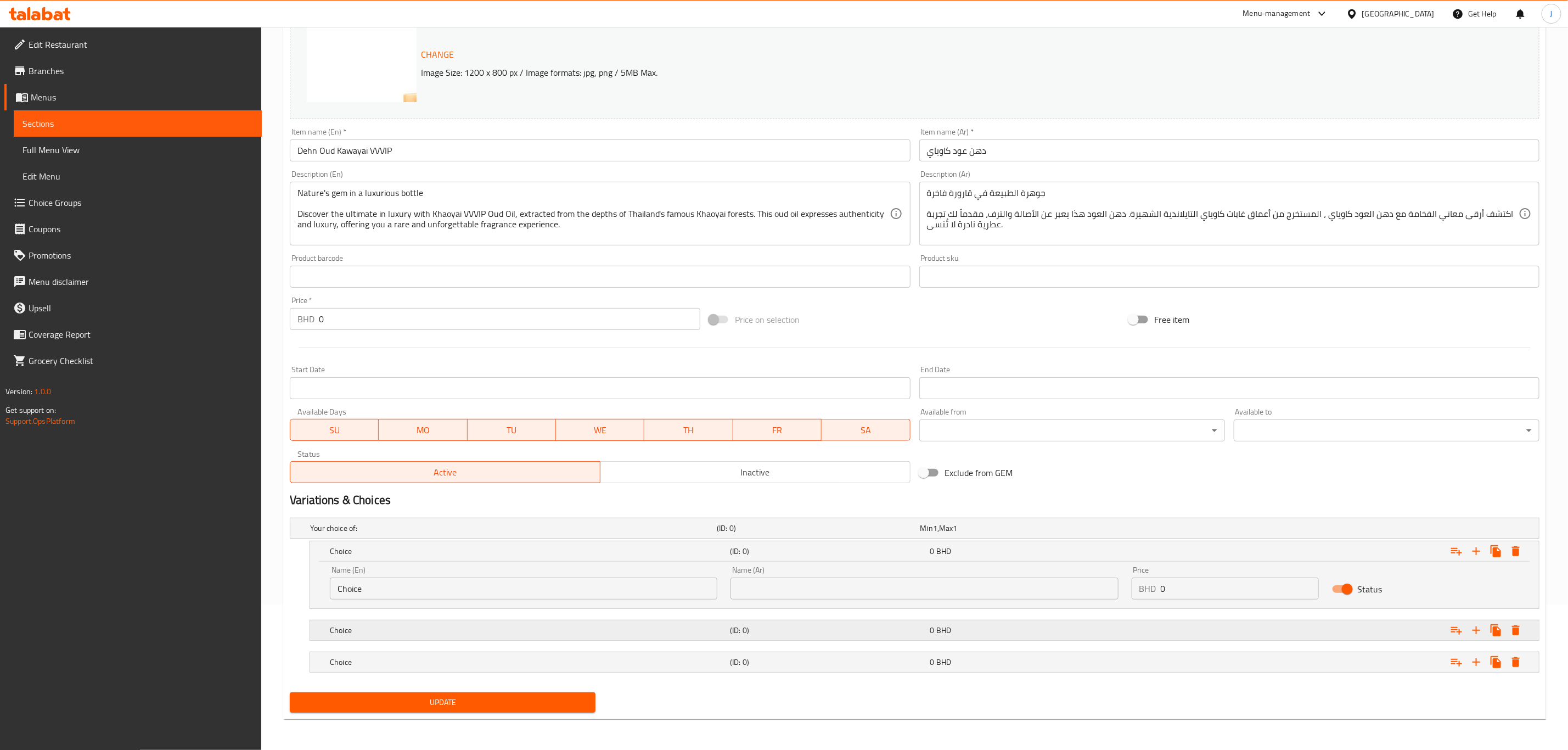
click at [430, 634] on h5 "Choice" at bounding box center [528, 630] width 396 height 11
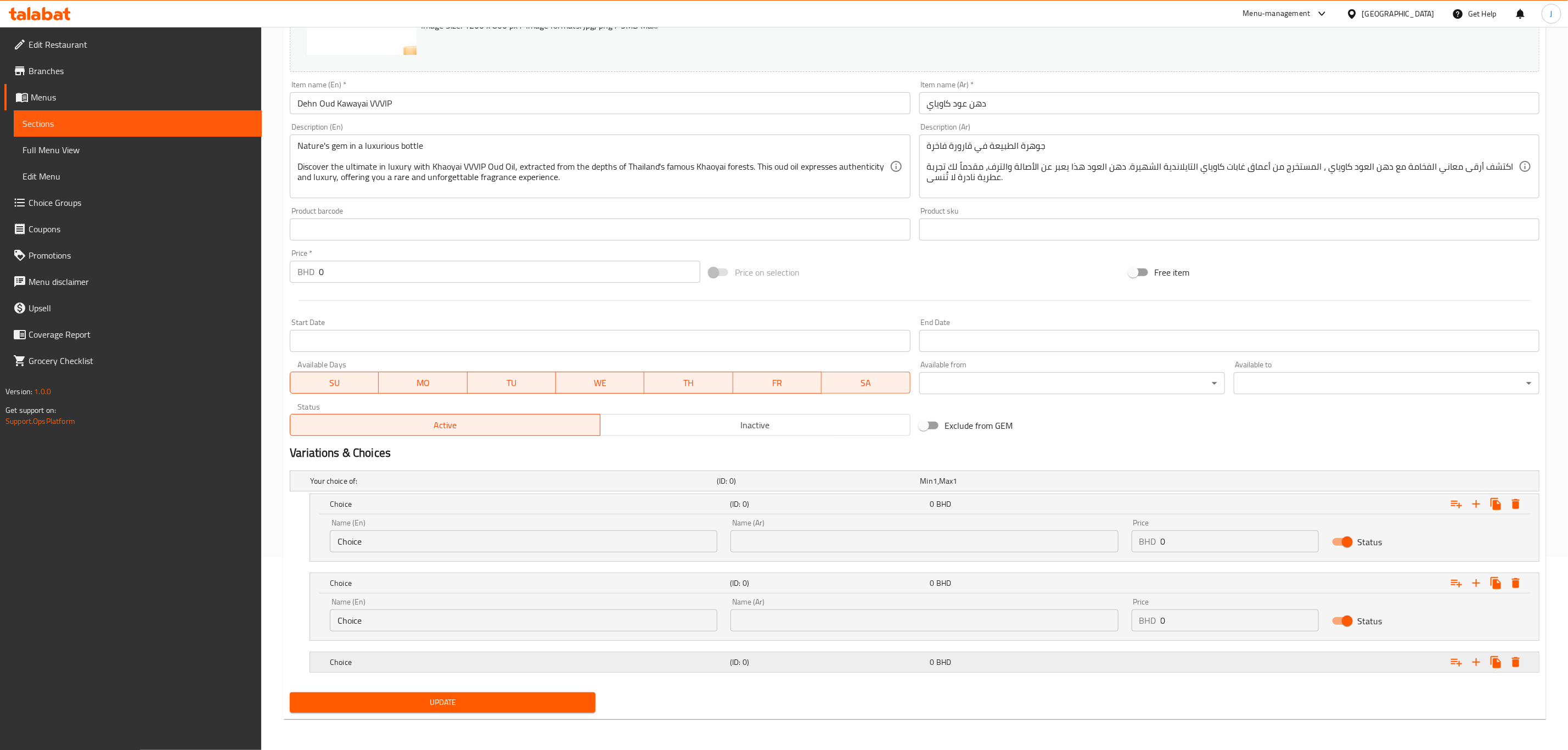
click at [427, 659] on h5 "Choice" at bounding box center [528, 662] width 396 height 11
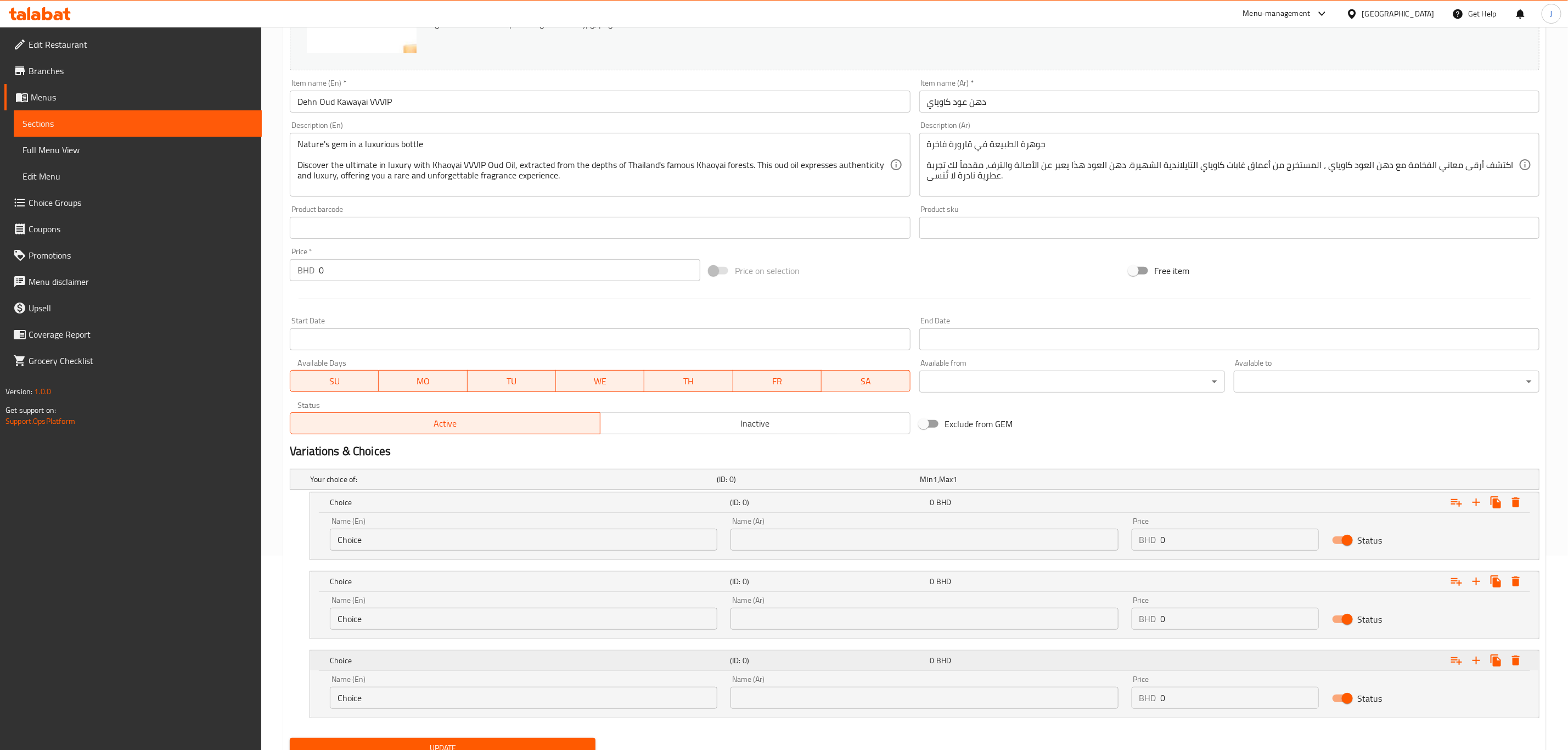
scroll to position [241, 0]
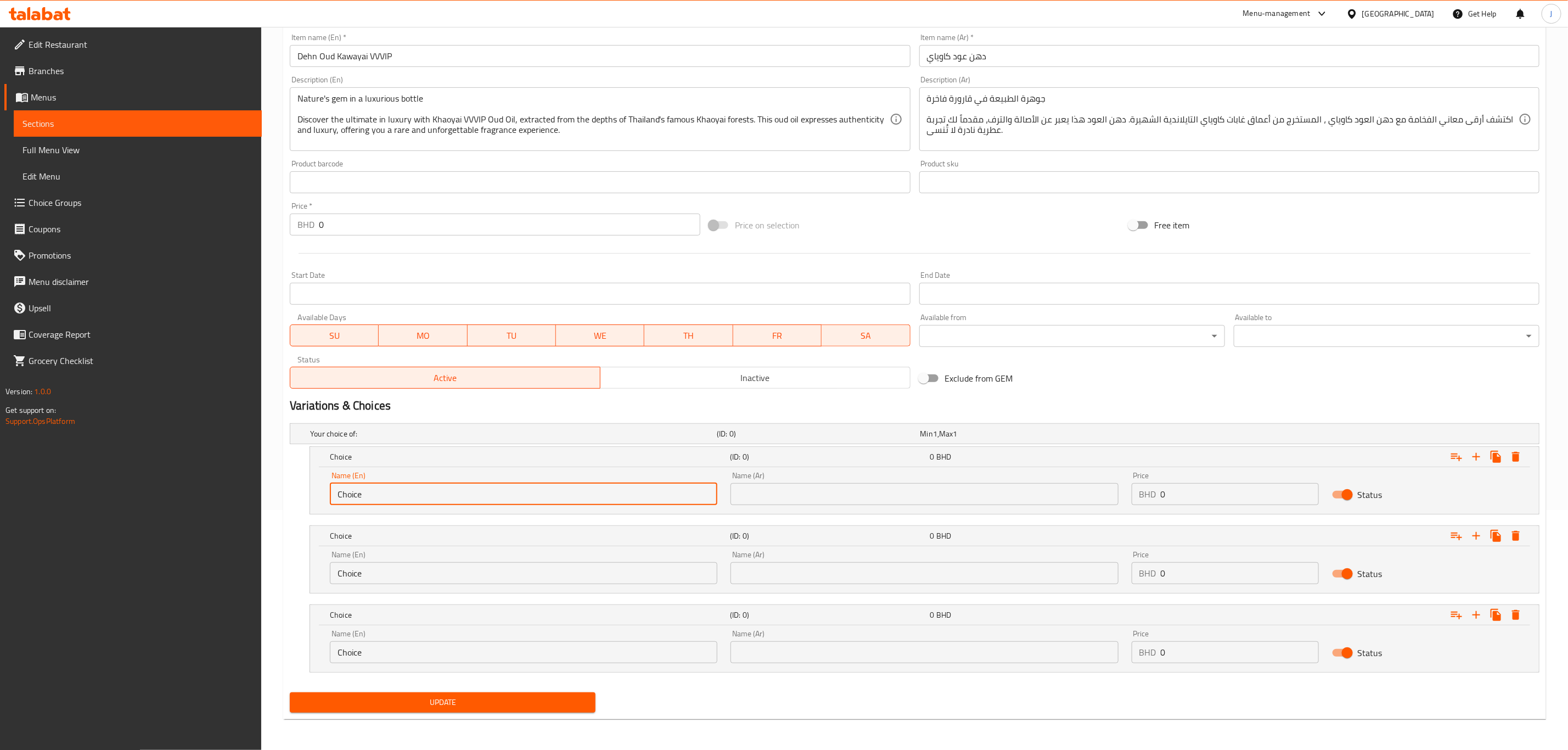
drag, startPoint x: 407, startPoint y: 501, endPoint x: 262, endPoint y: 494, distance: 145.2
click at [262, 494] on div "Edit Restaurant Branches Menus Sections Full Menu View Edit Menu Choice Groups …" at bounding box center [784, 268] width 1568 height 962
paste input "Quarter Tola"
type input "Quarter Tola"
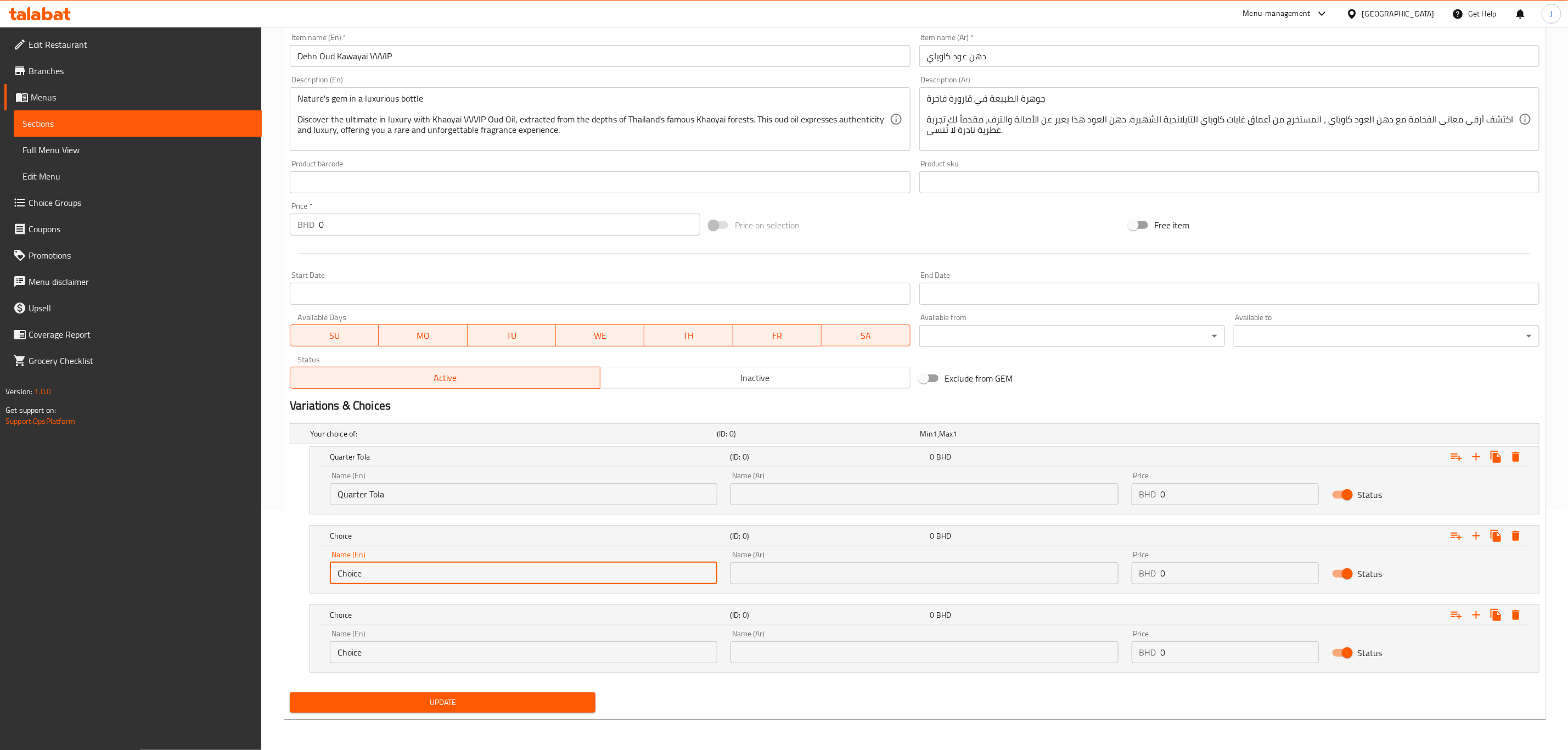
paste input "Half Tola"
drag, startPoint x: 401, startPoint y: 572, endPoint x: 150, endPoint y: 570, distance: 251.0
click at [150, 570] on div "Edit Restaurant Branches Menus Sections Full Menu View Edit Menu Choice Groups …" at bounding box center [784, 268] width 1568 height 962
type input "Half Tola"
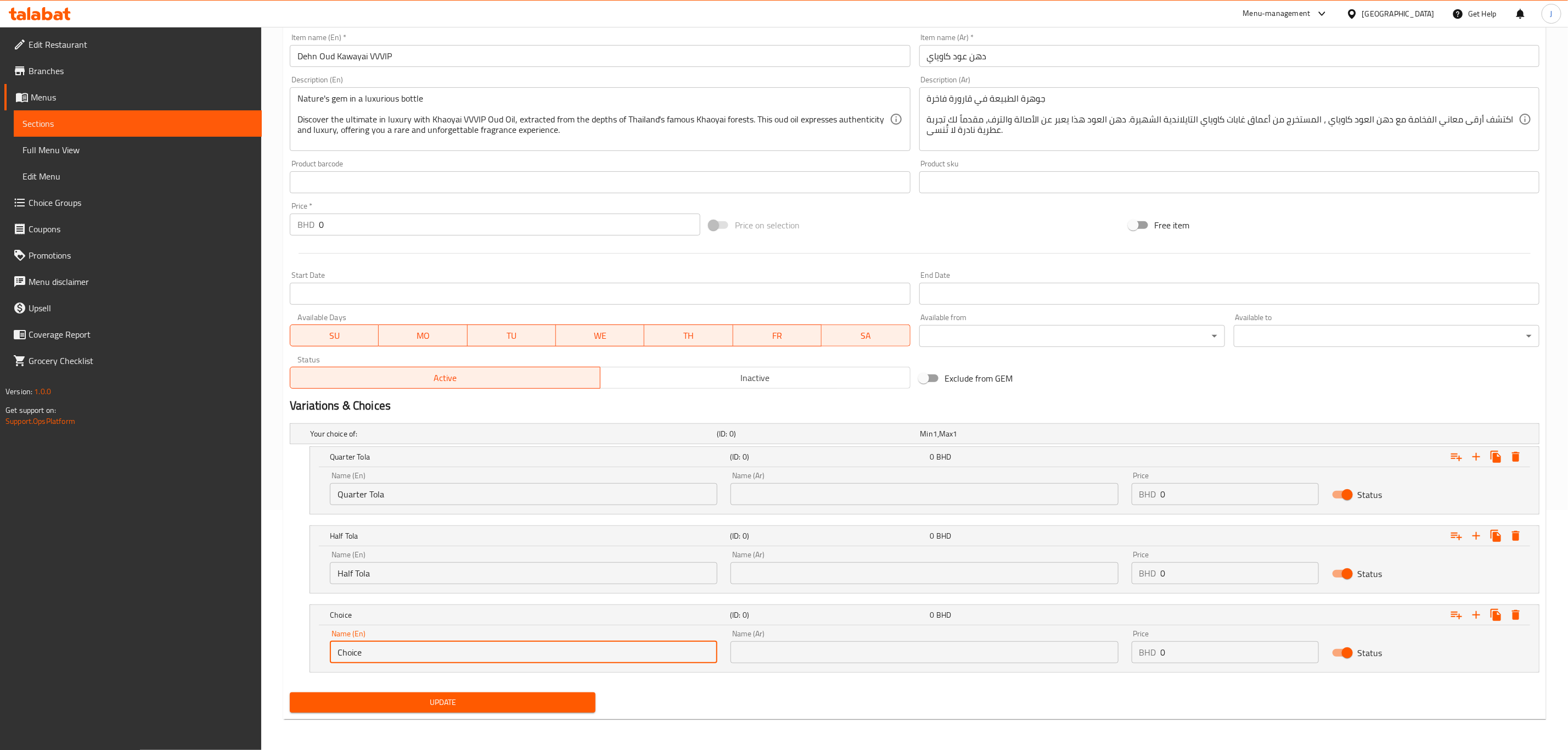
paste input "One Tola"
drag, startPoint x: 376, startPoint y: 651, endPoint x: 267, endPoint y: 645, distance: 109.2
click at [267, 645] on div "Home / Restaurants management / Menus / Sections / item / update Pure Oud Oils …" at bounding box center [914, 268] width 1307 height 962
type input "One Tola"
click at [868, 492] on input "text" at bounding box center [924, 494] width 388 height 22
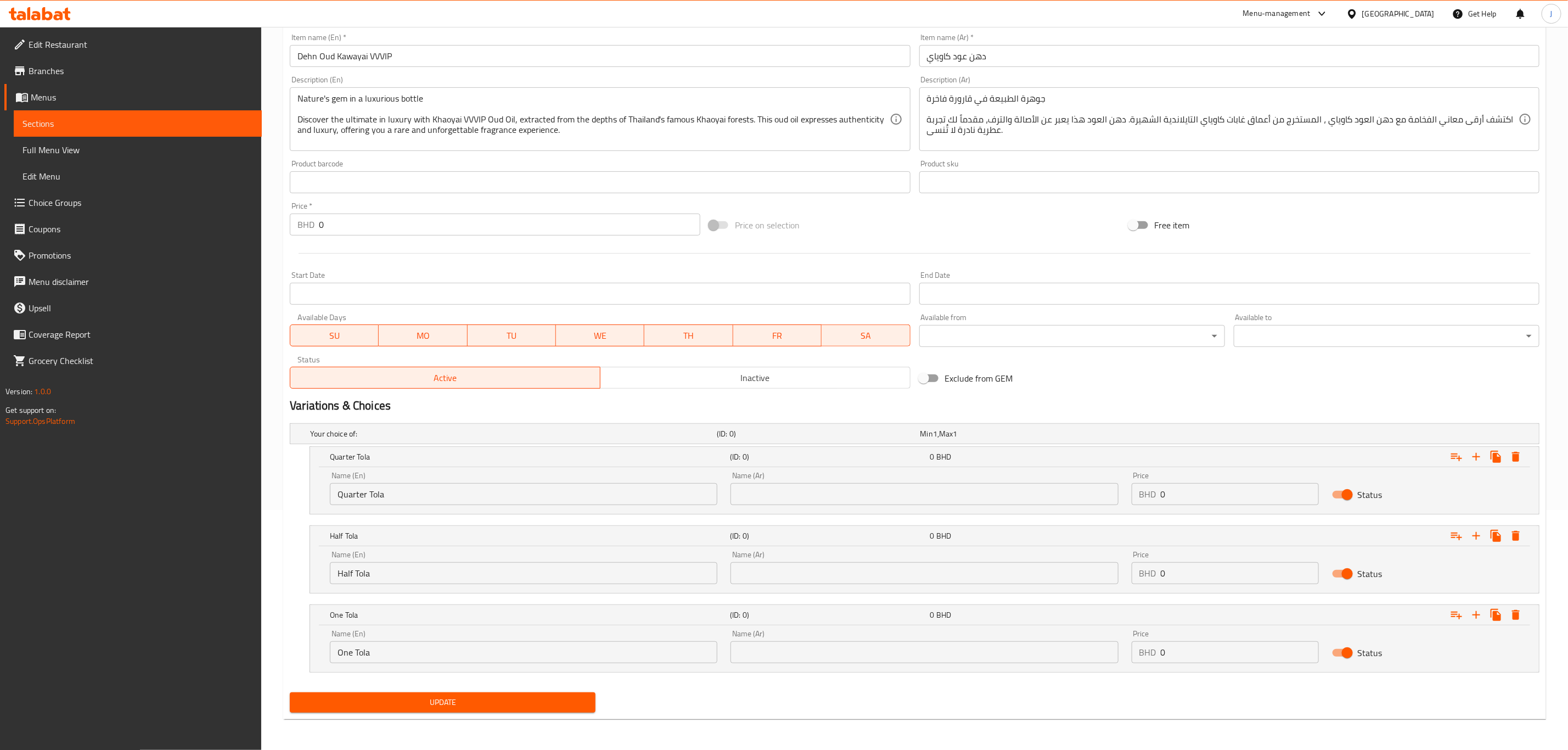
paste input "ربع تولة"
type input "ربع تولة"
paste input "نصف تولة"
click at [883, 573] on input "text" at bounding box center [924, 573] width 388 height 22
type input "نصف تولة"
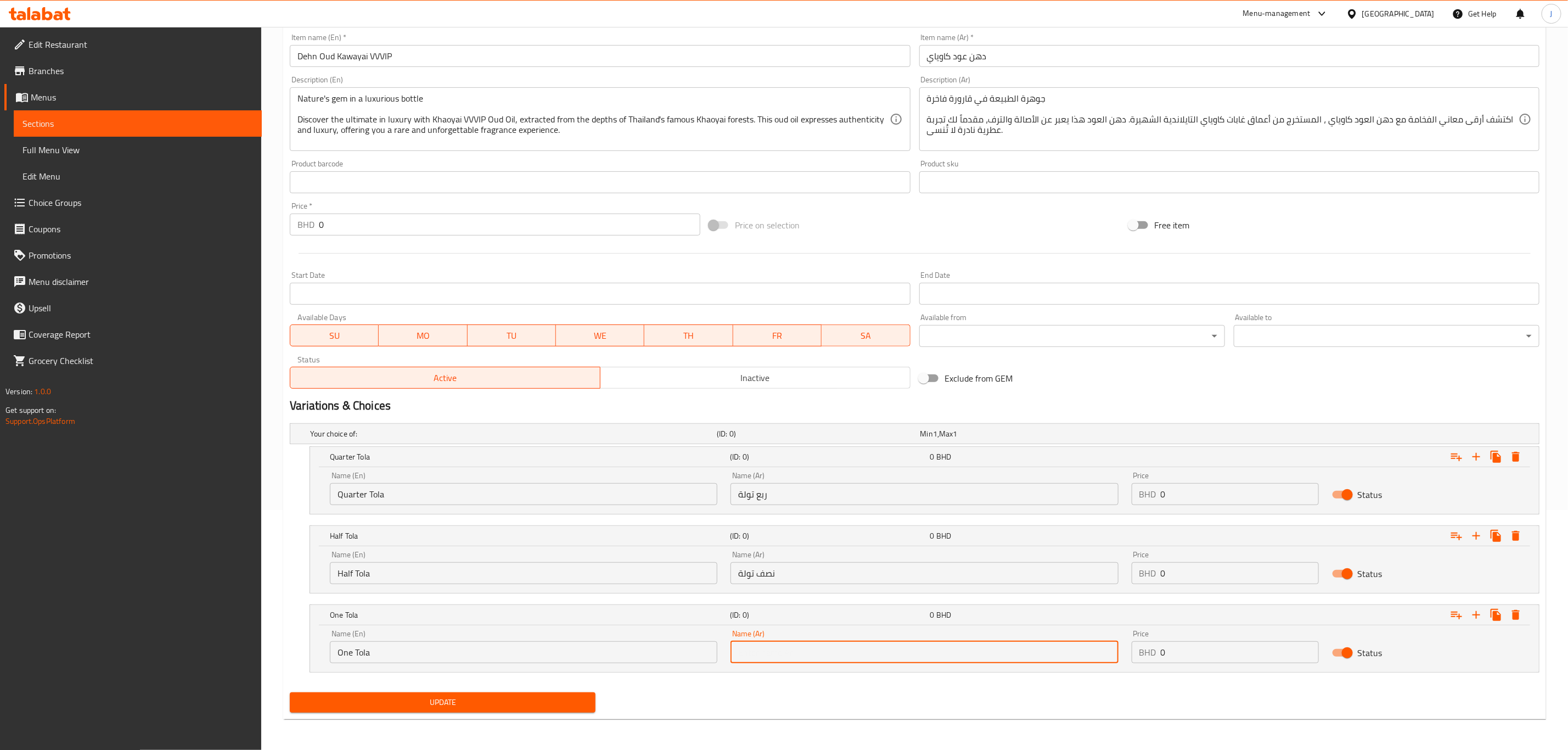
click at [939, 648] on input "text" at bounding box center [924, 652] width 388 height 22
paste input "تولة واحدة"
type input "تولة واحدة"
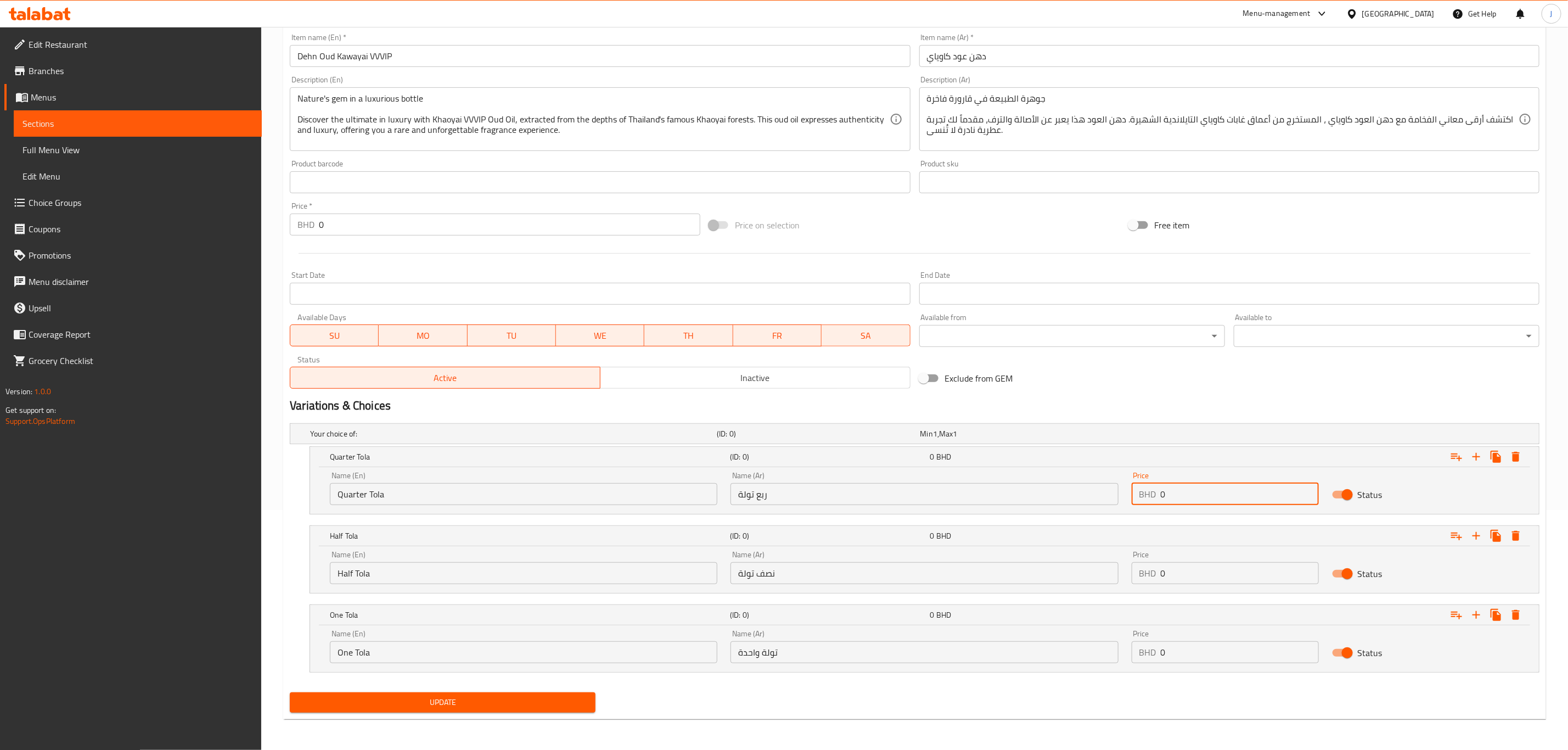
paste input "69.00"
drag, startPoint x: 1167, startPoint y: 486, endPoint x: 1157, endPoint y: 486, distance: 10.0
click at [1157, 486] on div "BHD 69.000 Price" at bounding box center [1225, 494] width 187 height 22
type input "69.000"
drag, startPoint x: 1205, startPoint y: 555, endPoint x: 1158, endPoint y: 563, distance: 47.7
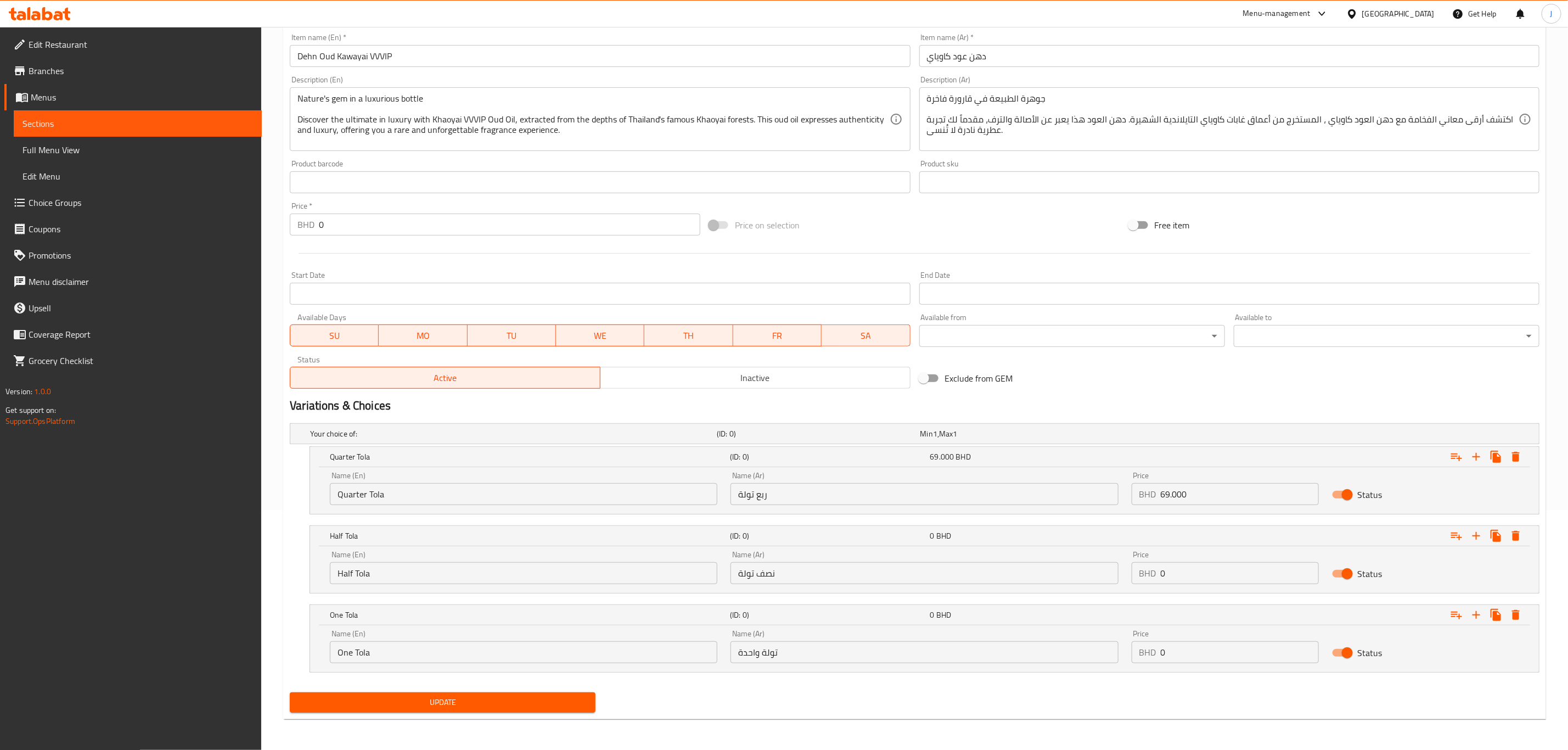
click at [1158, 563] on div "Price BHD 0 Price" at bounding box center [1225, 567] width 187 height 33
paste input "122.00"
drag, startPoint x: 1179, startPoint y: 567, endPoint x: 1152, endPoint y: 566, distance: 27.0
click at [1145, 566] on div "BHD 0 Price" at bounding box center [1225, 573] width 187 height 22
type input "122.000"
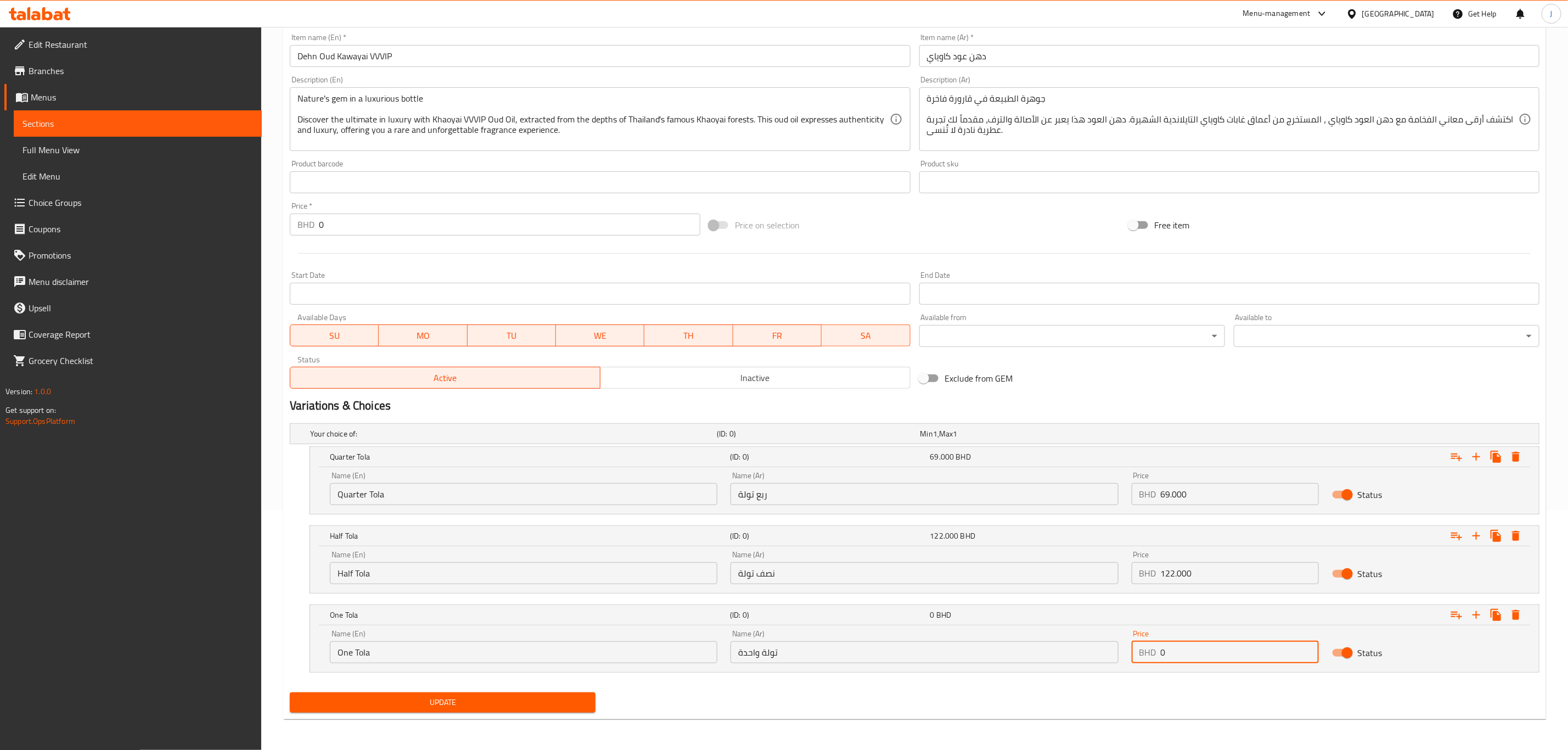
paste input "212.00"
drag, startPoint x: 1201, startPoint y: 661, endPoint x: 1150, endPoint y: 650, distance: 52.2
click at [1150, 650] on div "BHD 212.000 Price" at bounding box center [1225, 652] width 187 height 22
type input "212.000"
click at [419, 706] on span "Update" at bounding box center [442, 702] width 288 height 14
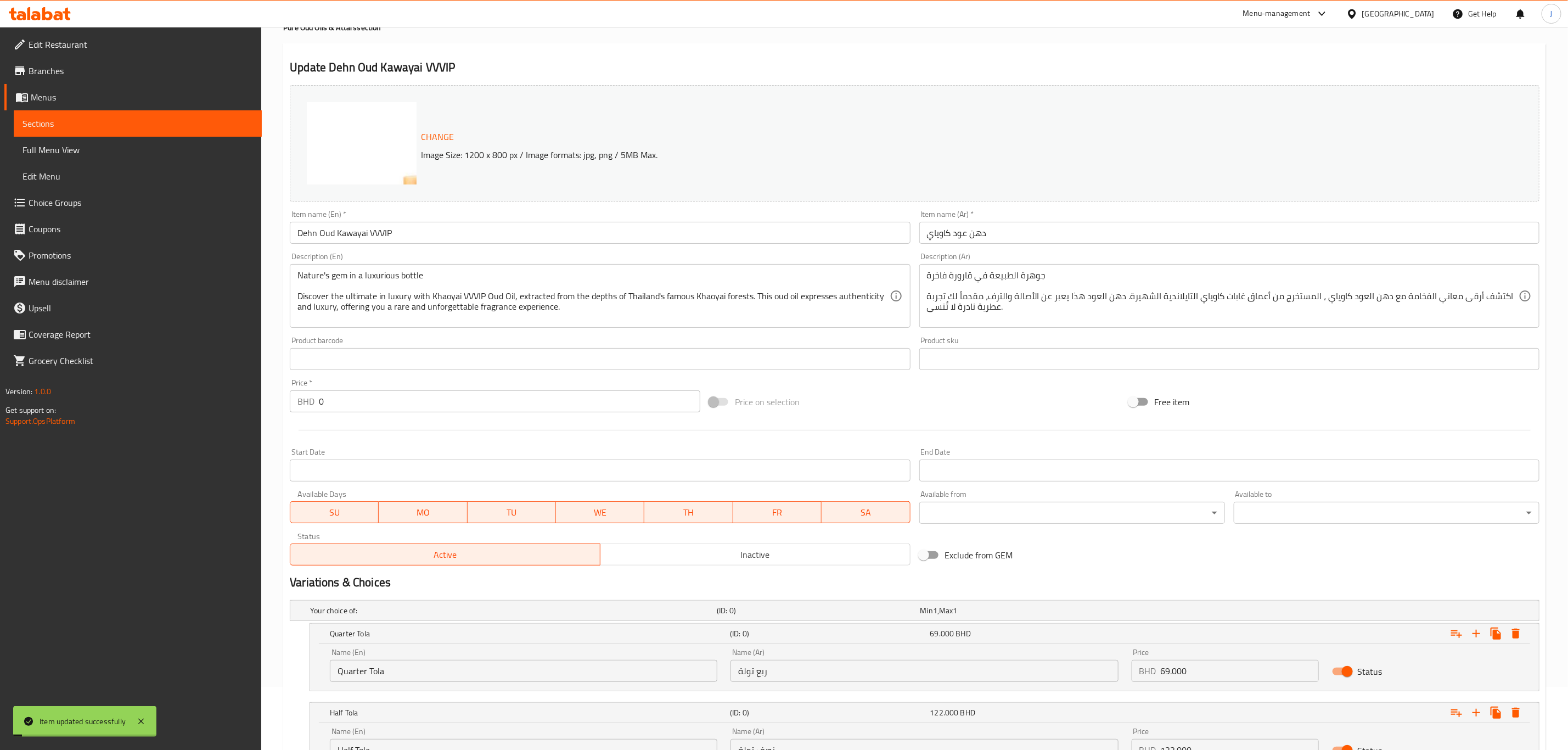
scroll to position [0, 0]
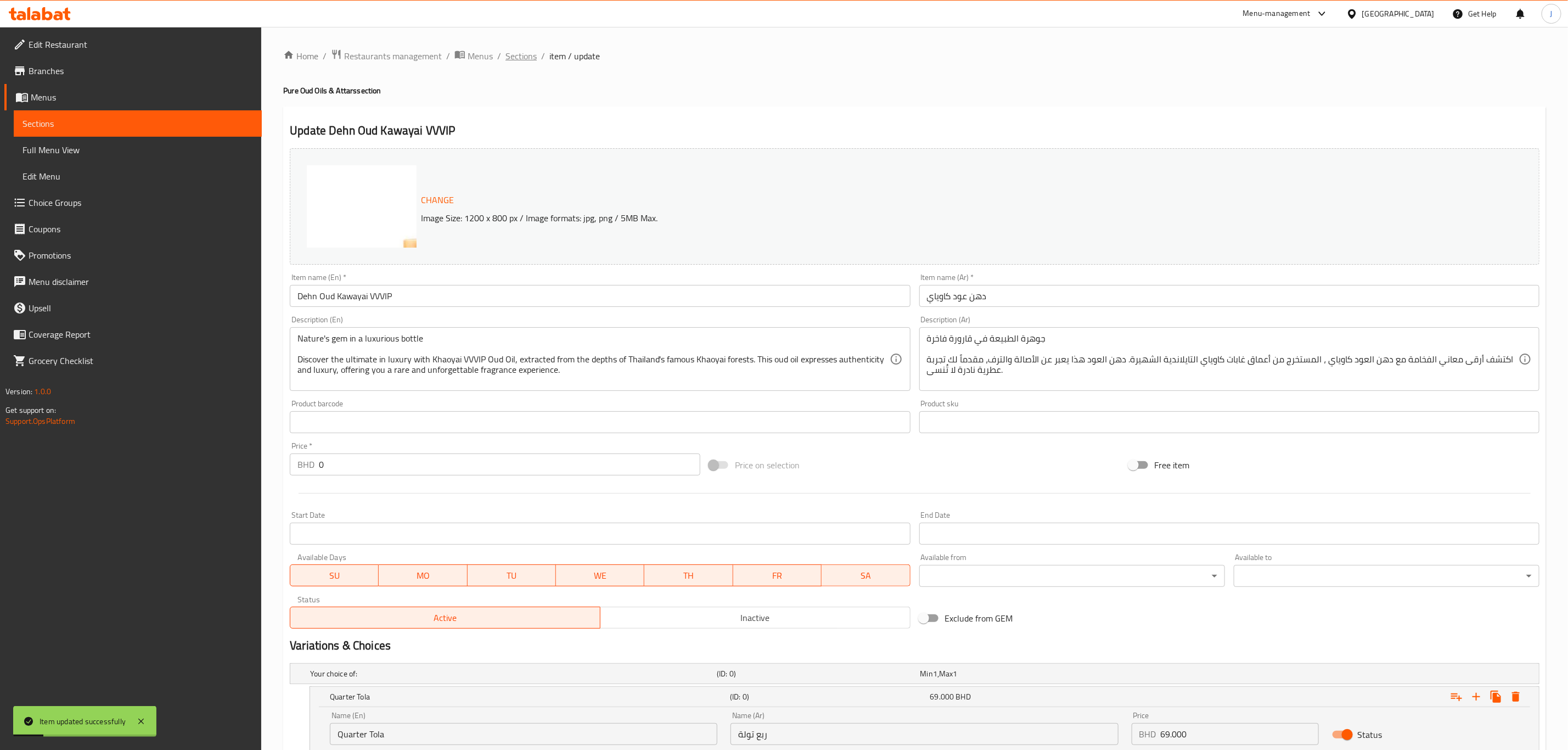
click at [520, 56] on span "Sections" at bounding box center [520, 56] width 31 height 13
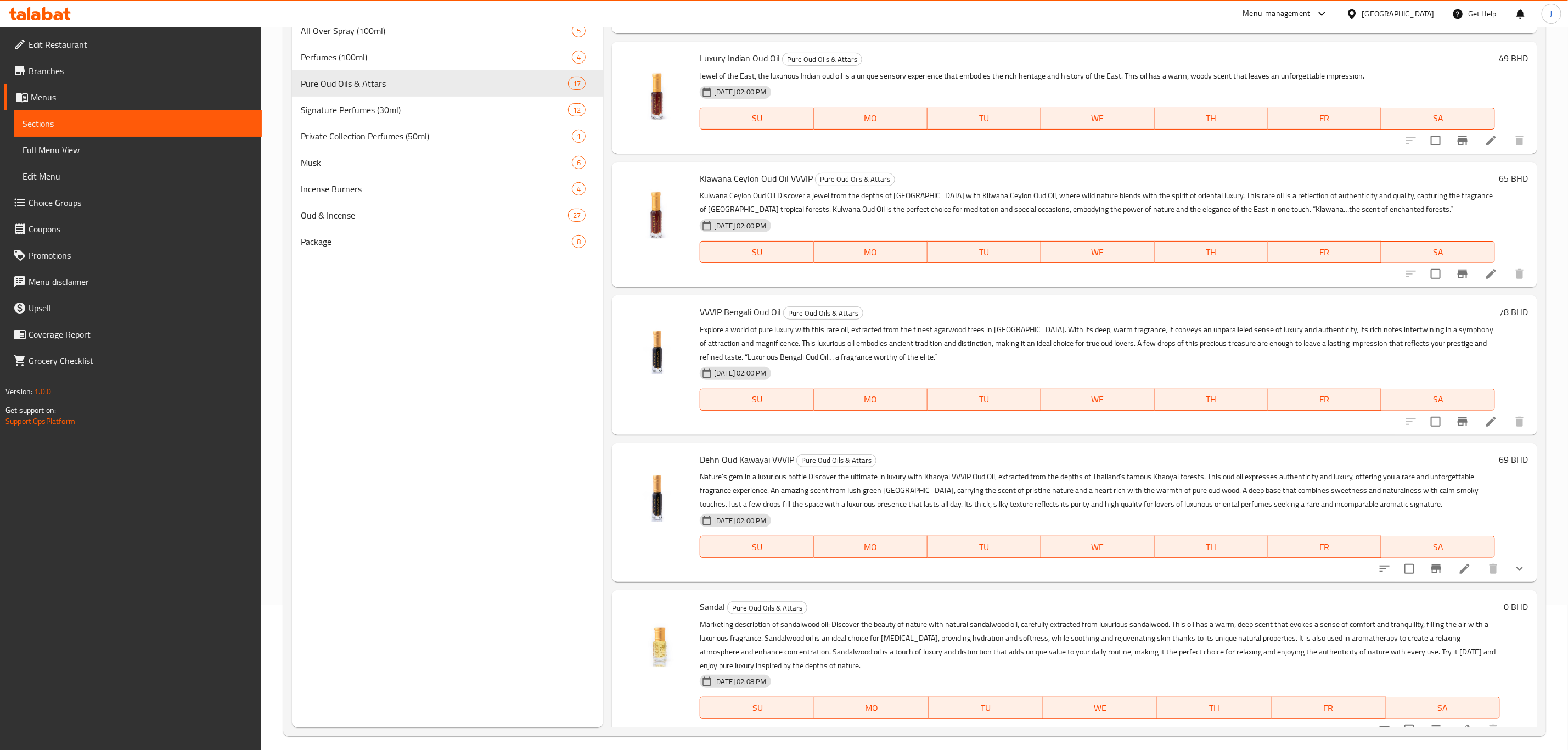
scroll to position [153, 0]
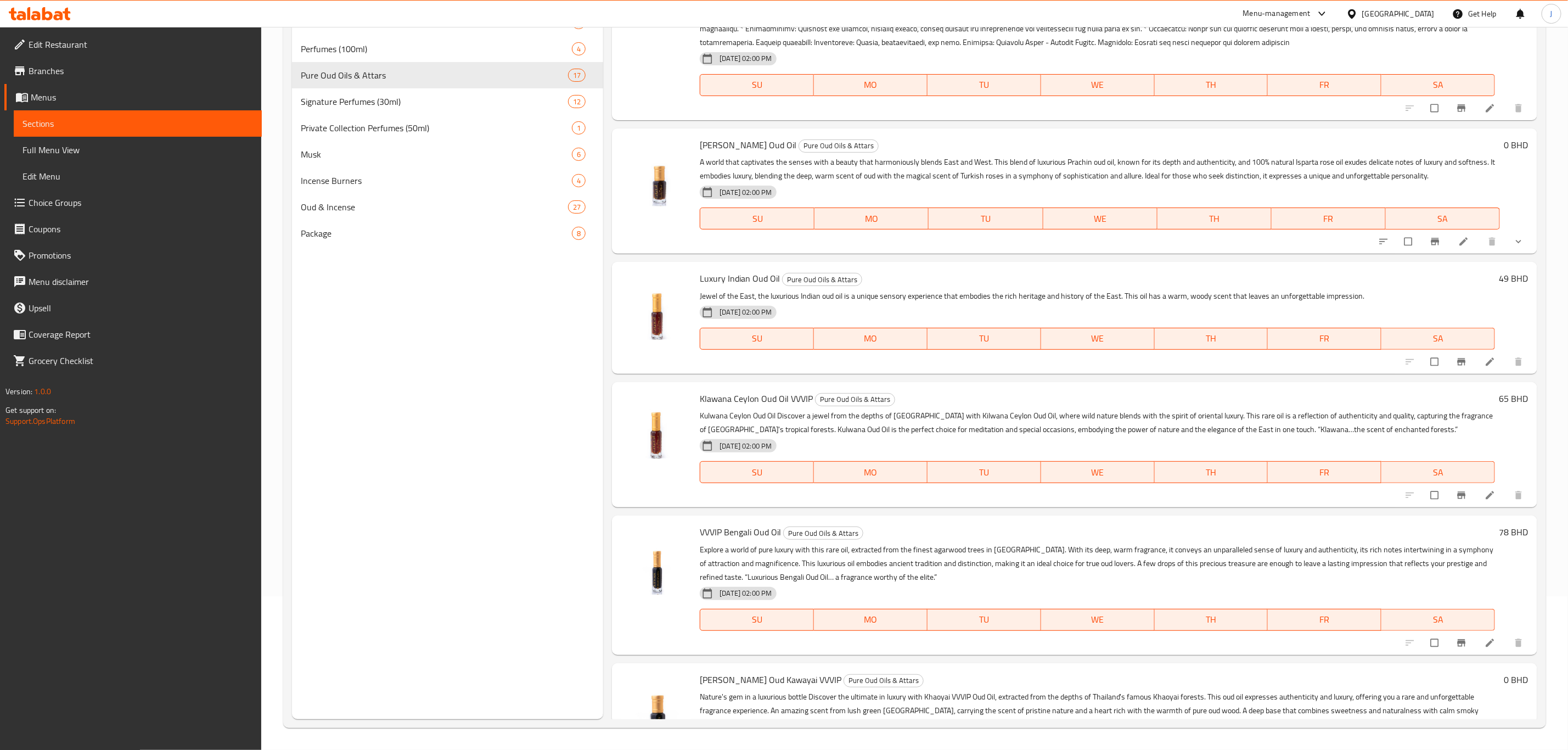
scroll to position [1437, 0]
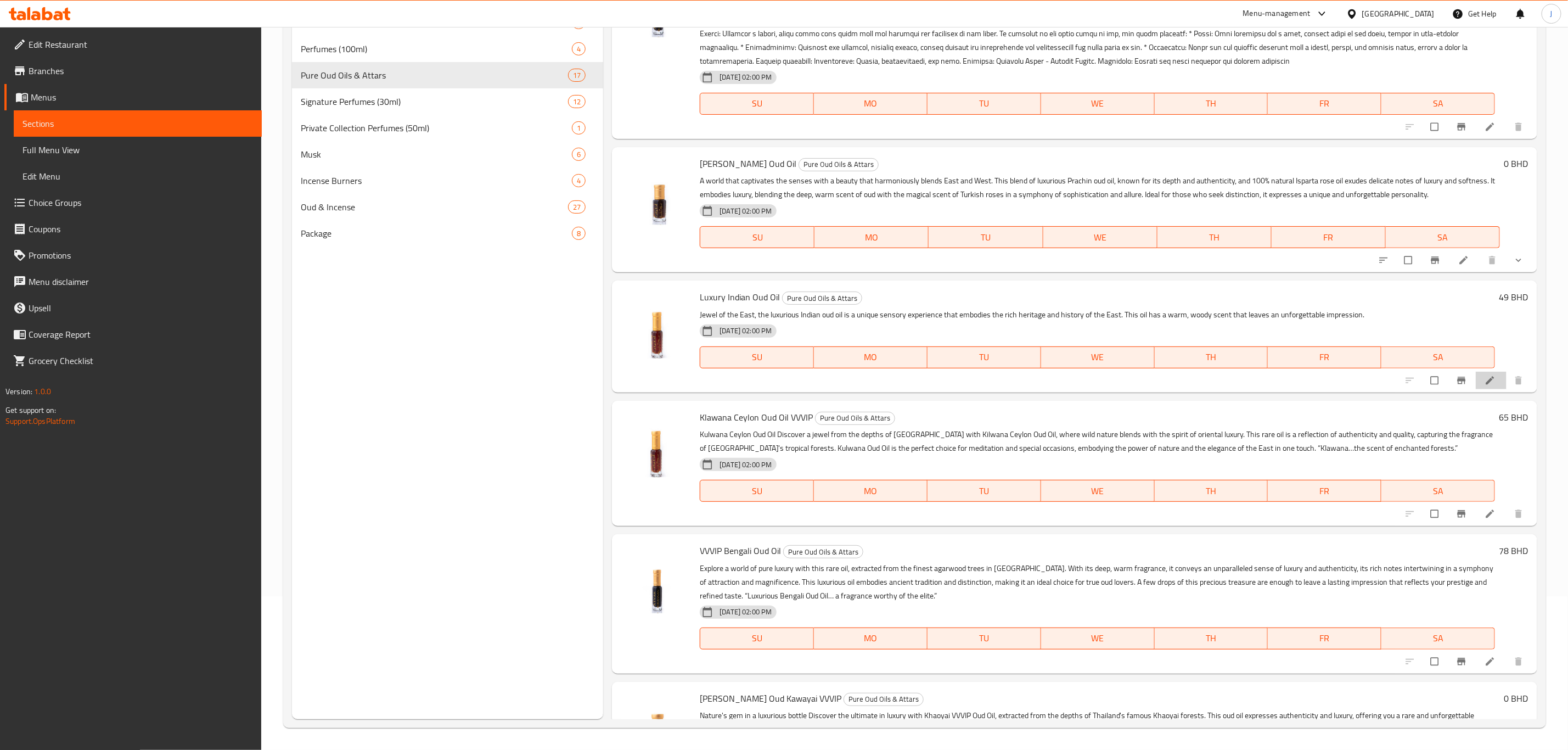
click at [1481, 372] on li at bounding box center [1491, 380] width 30 height 18
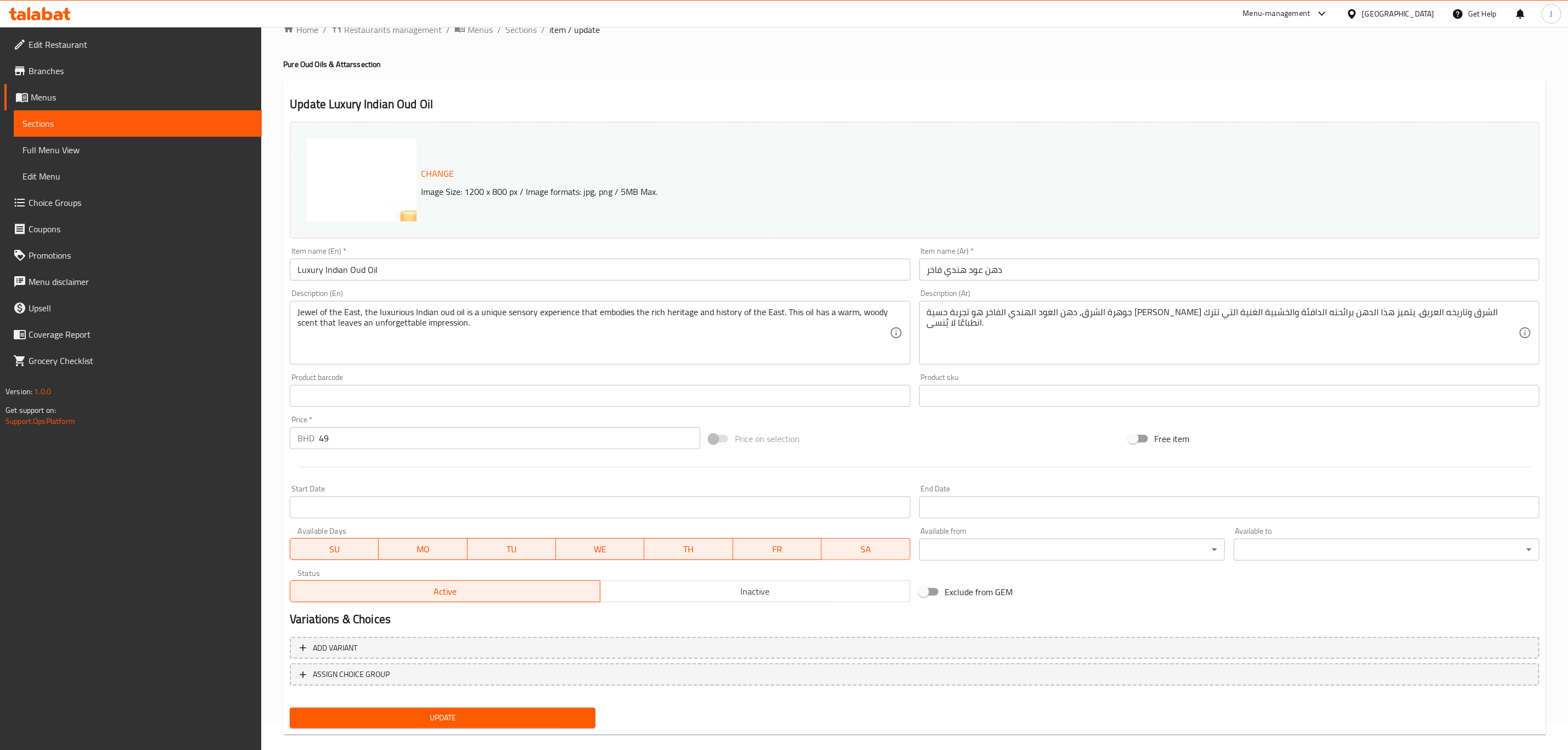
scroll to position [40, 0]
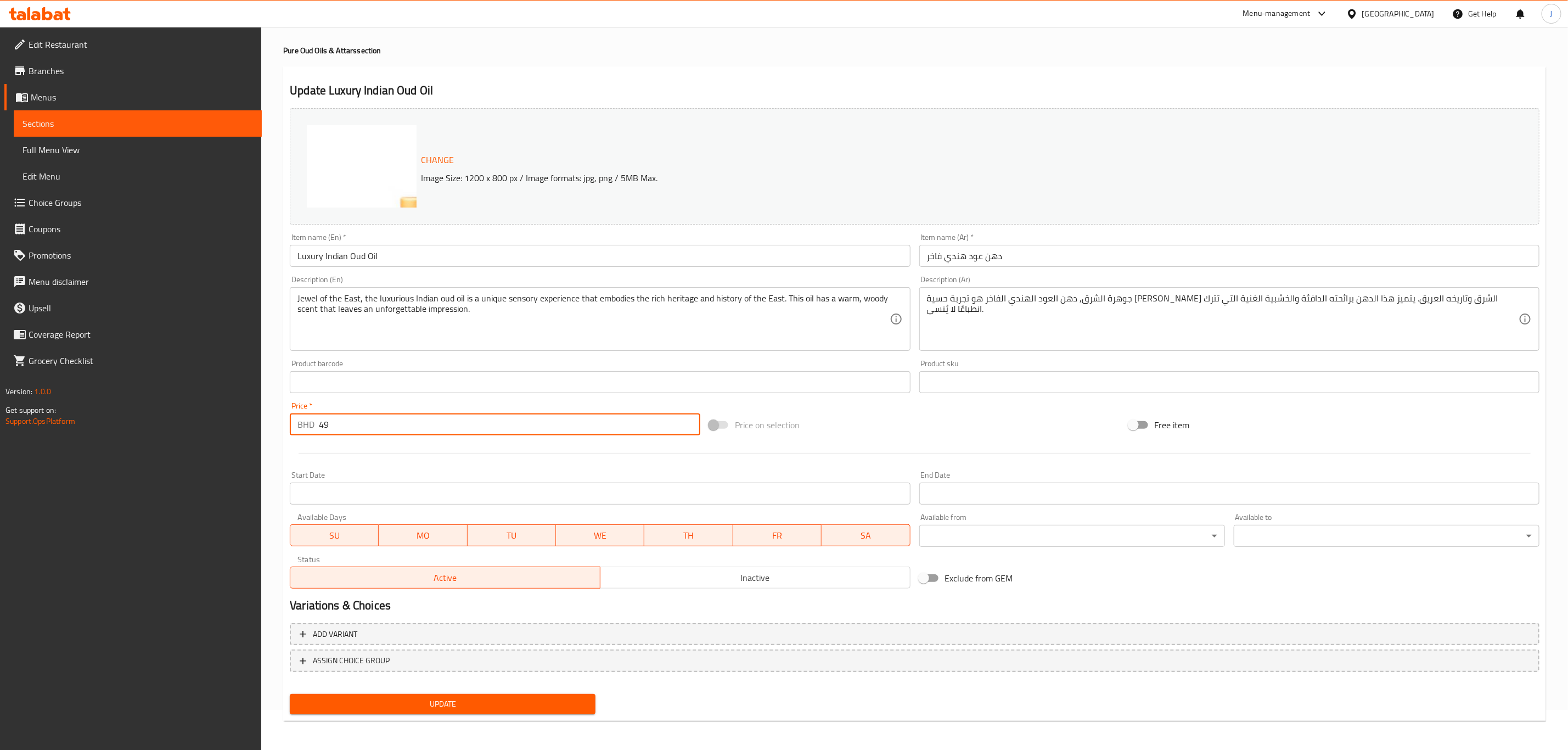
drag, startPoint x: 341, startPoint y: 427, endPoint x: 287, endPoint y: 422, distance: 54.2
click at [287, 422] on div "Price   * BHD 49 Price *" at bounding box center [495, 418] width 419 height 42
type input "0"
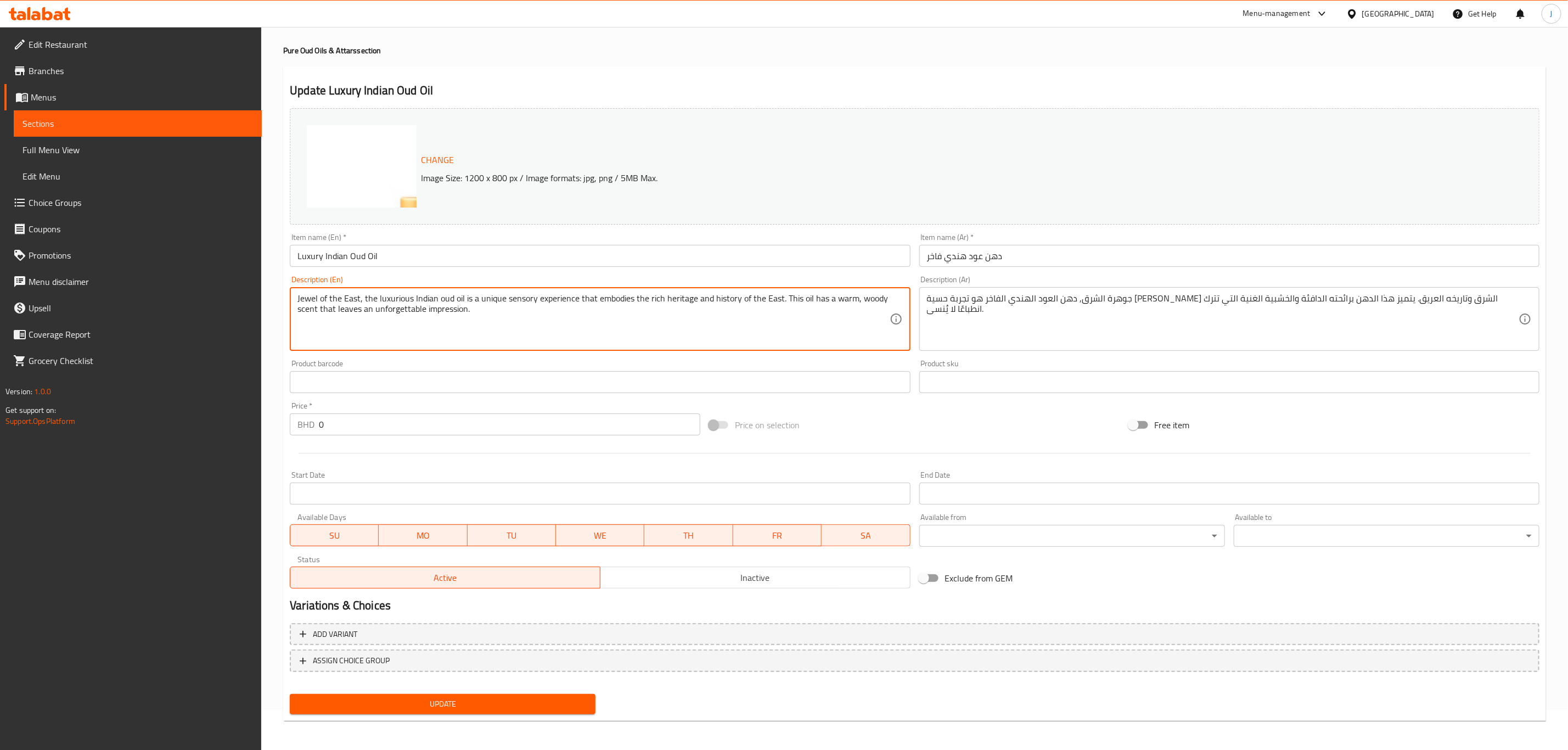
click at [919, 323] on div "جوهرة الشرق, دهن العود الهندي الفاخر هو تجربة حسية [PERSON_NAME] الشرق وتاريخه …" at bounding box center [1229, 319] width 620 height 64
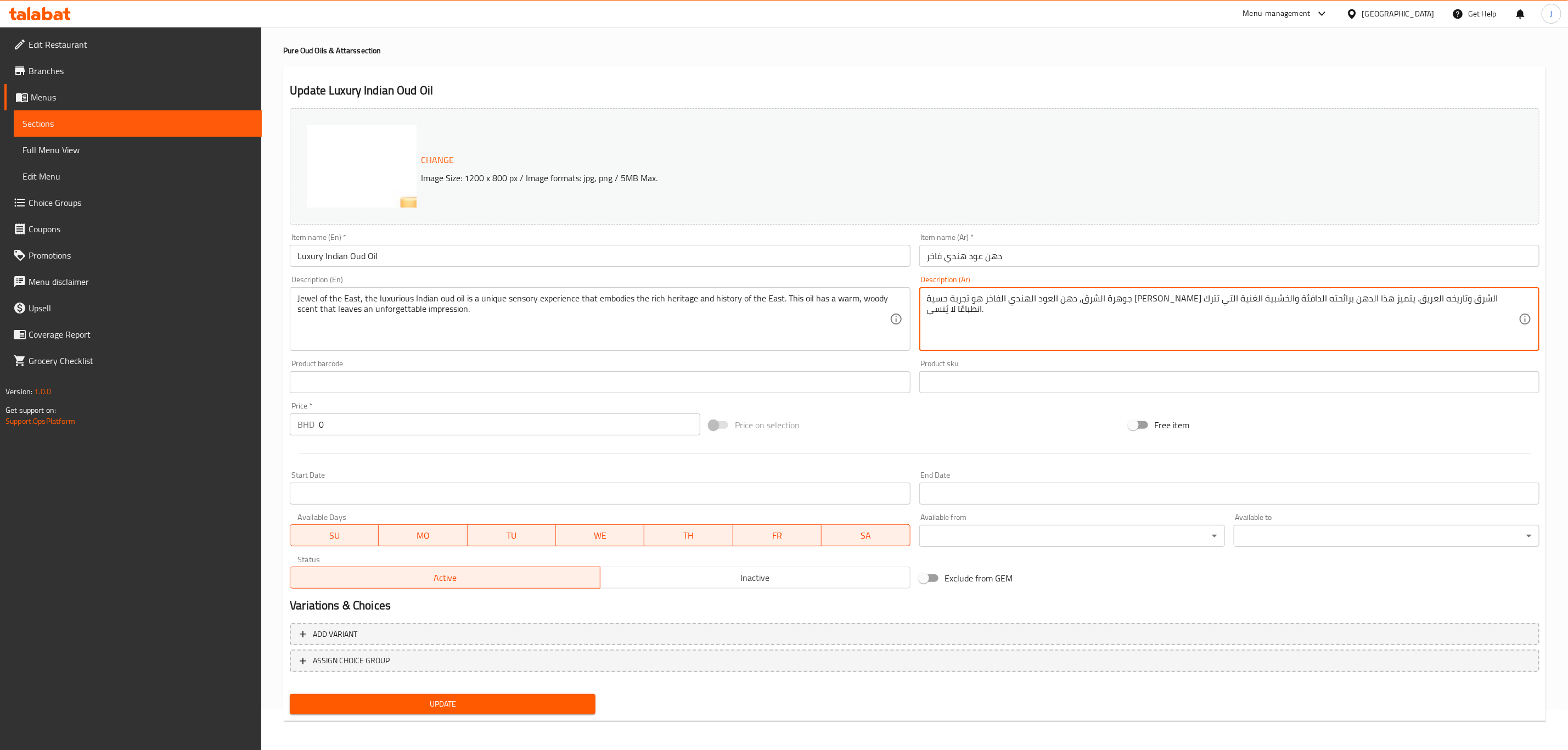
click at [975, 379] on input "text" at bounding box center [1229, 382] width 620 height 22
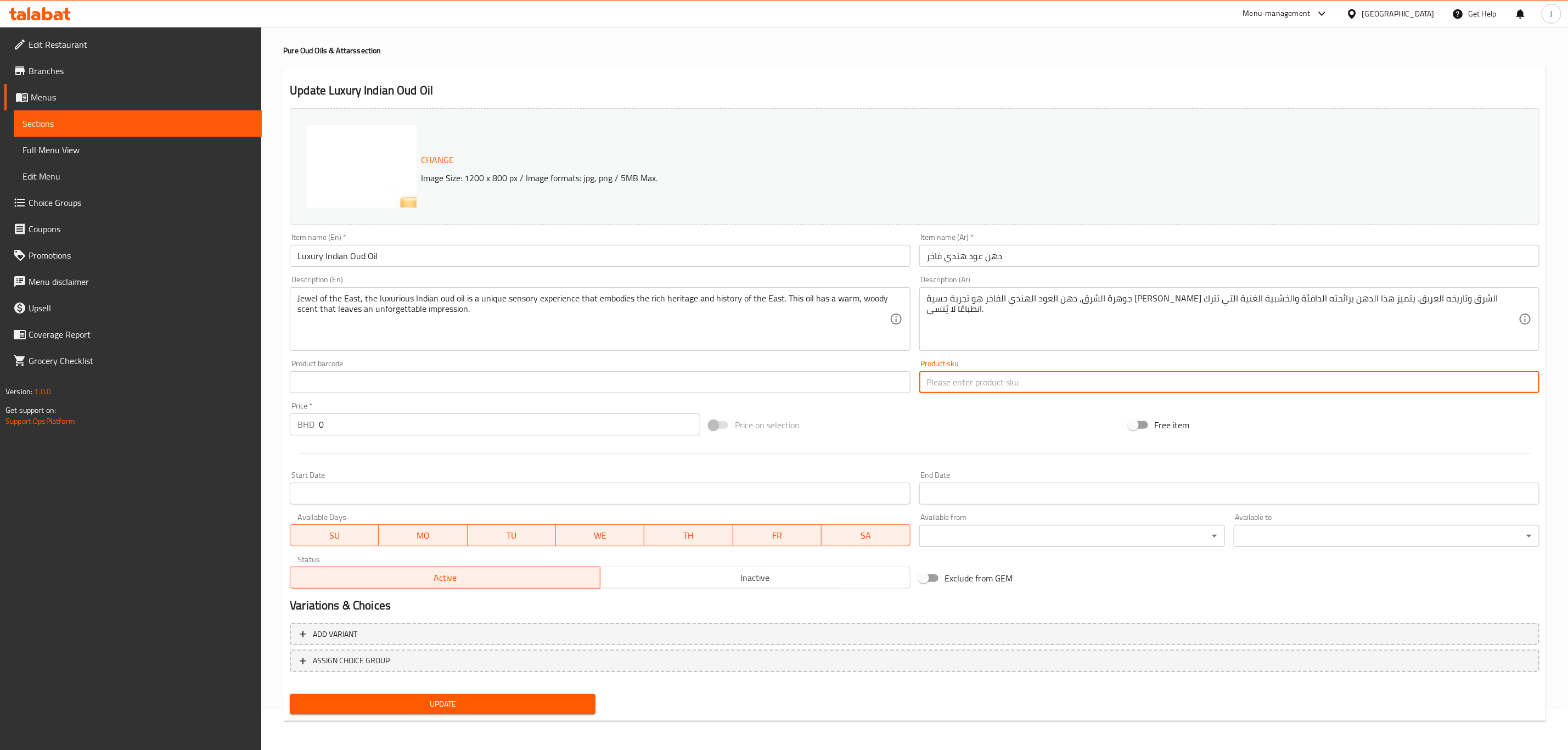
click at [982, 255] on input "دهن عود هندي فاخر" at bounding box center [1229, 256] width 620 height 22
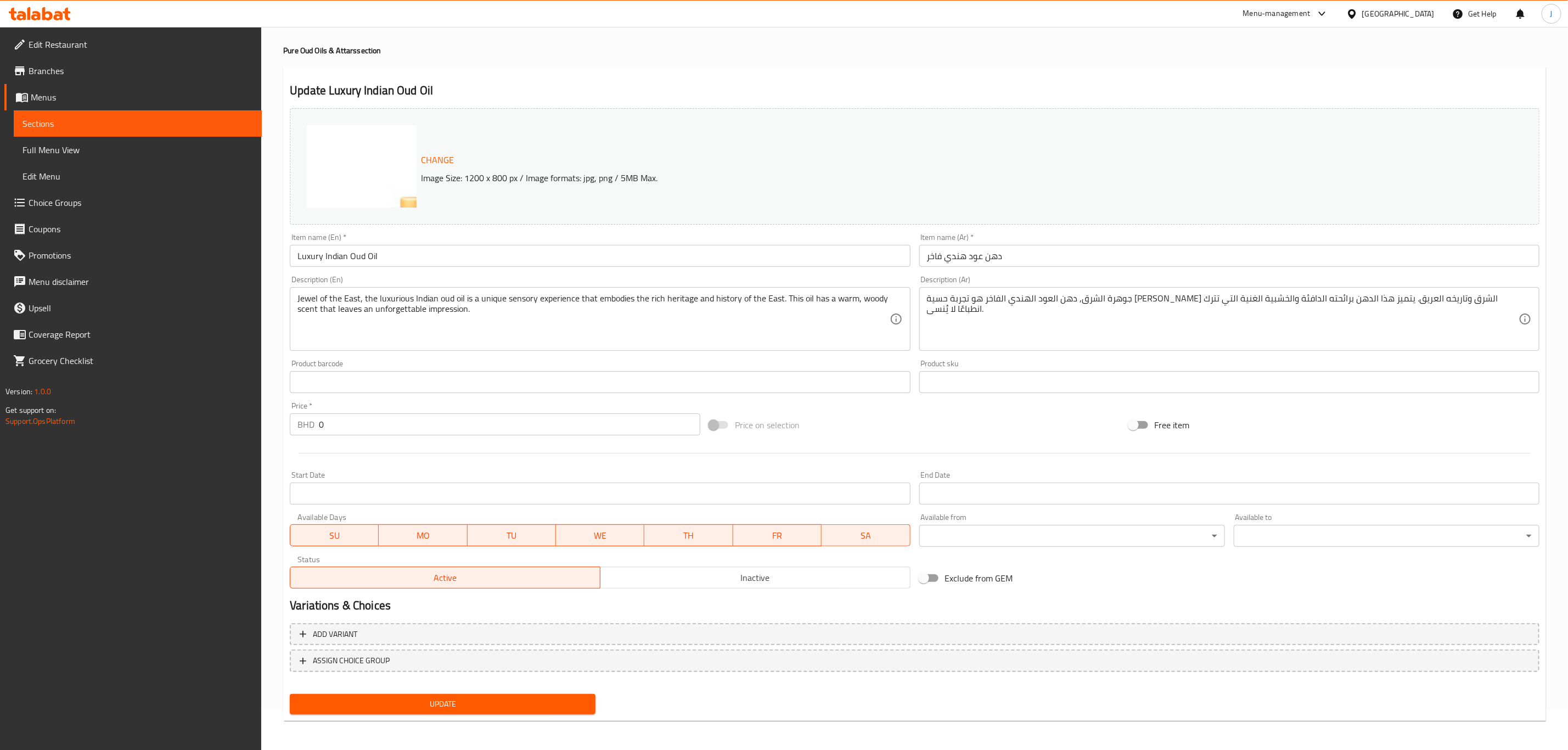
click at [817, 450] on div at bounding box center [914, 453] width 1258 height 27
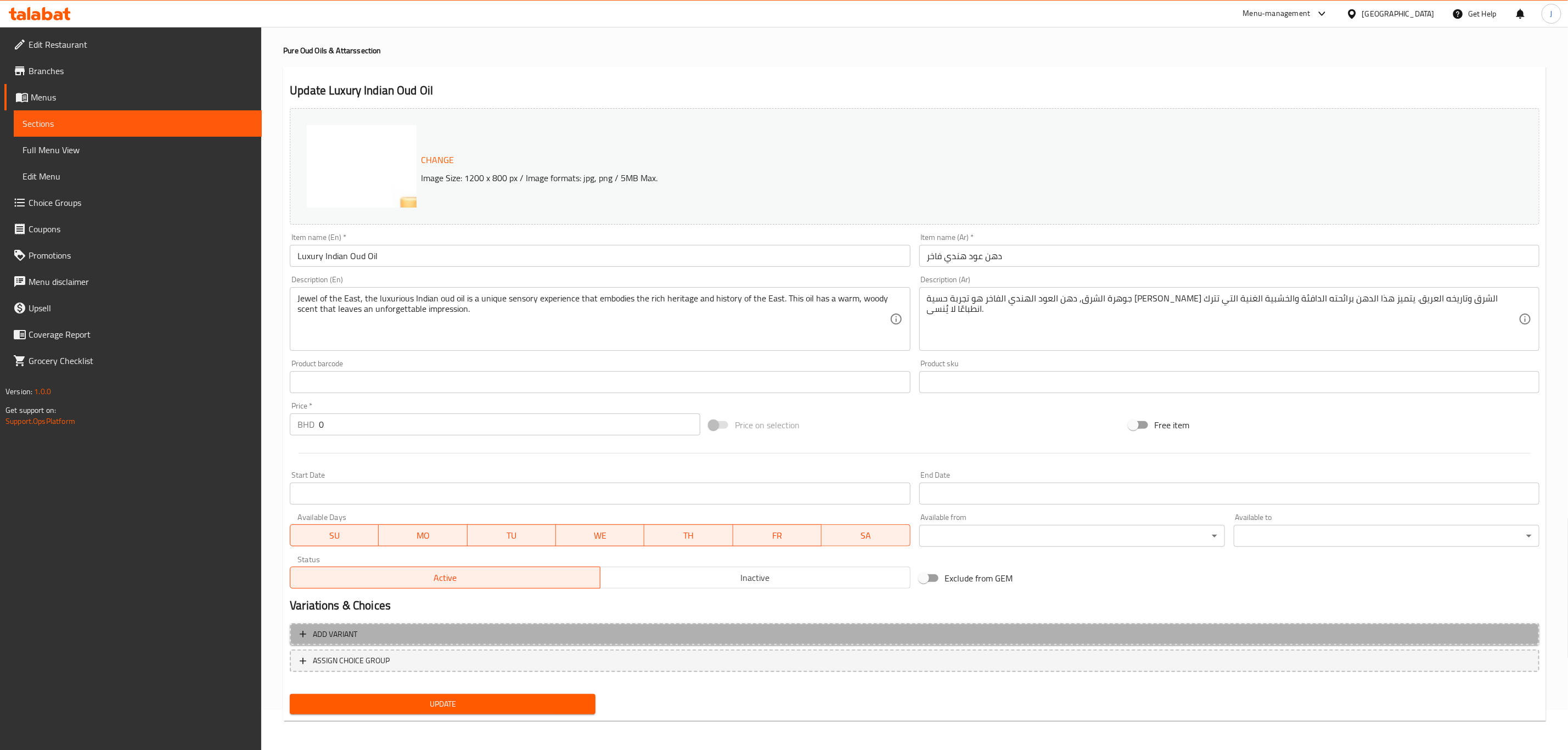
click at [453, 634] on span "Add variant" at bounding box center [914, 634] width 1230 height 14
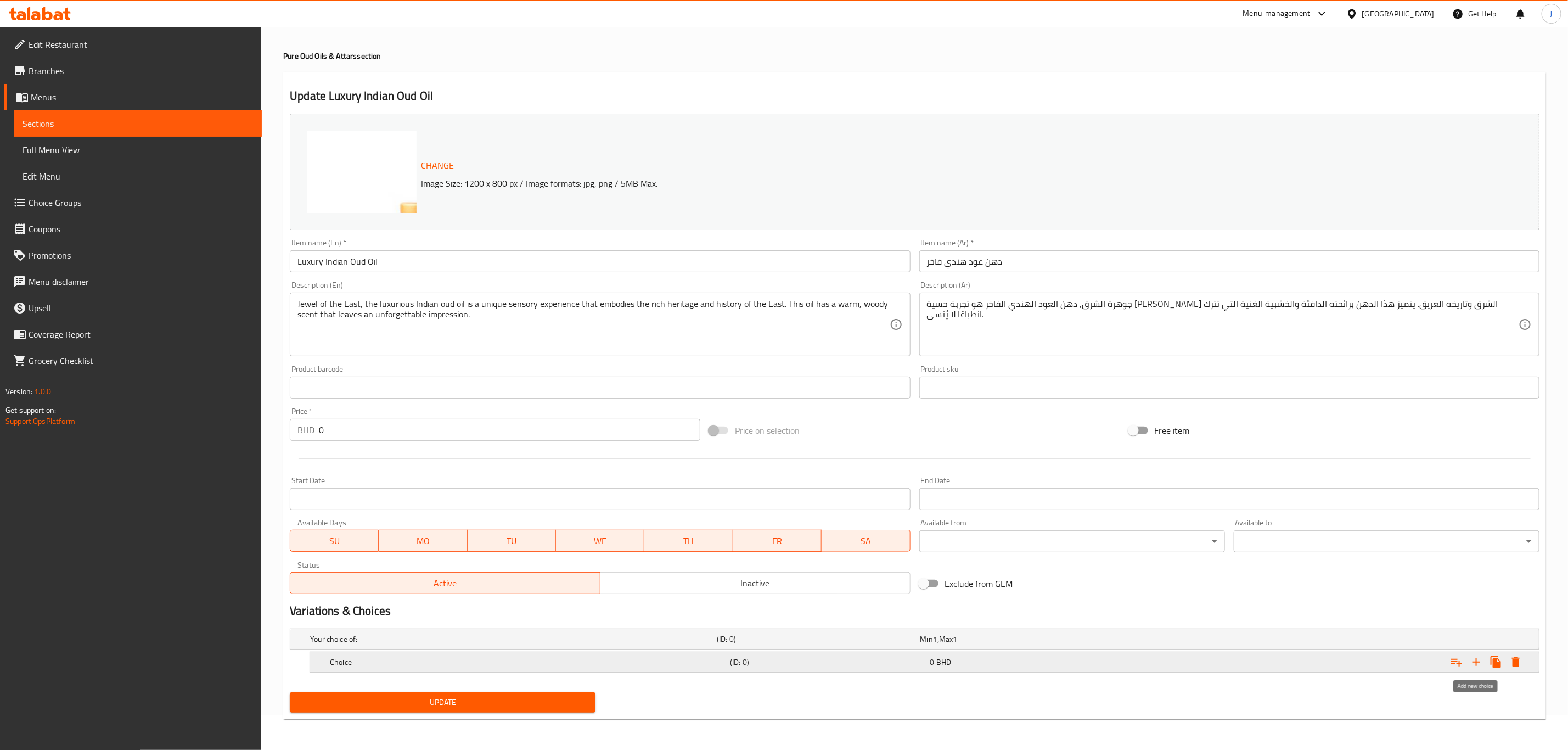
click at [1472, 661] on icon "Expand" at bounding box center [1477, 662] width 13 height 13
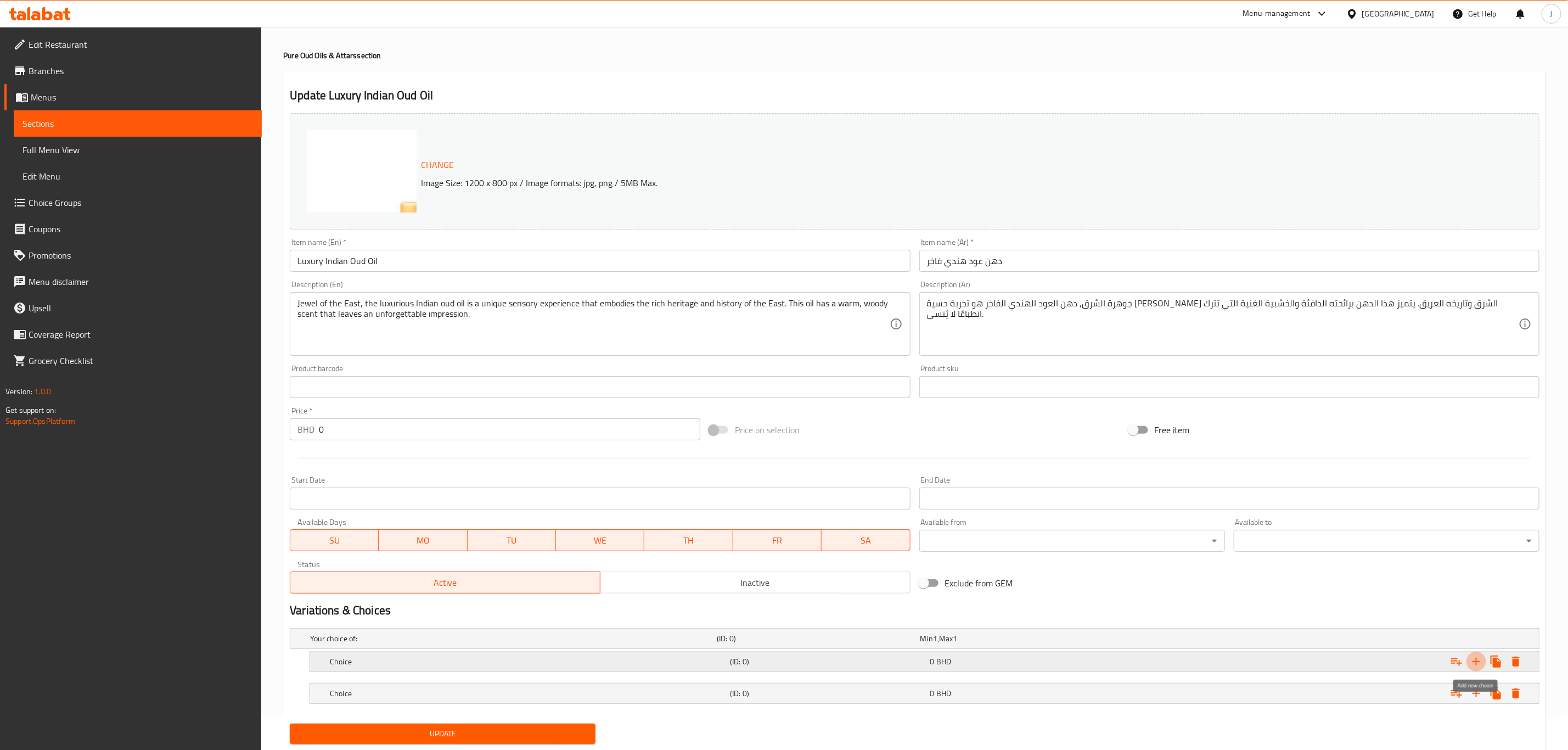
click at [1472, 661] on icon "Expand" at bounding box center [1477, 662] width 13 height 13
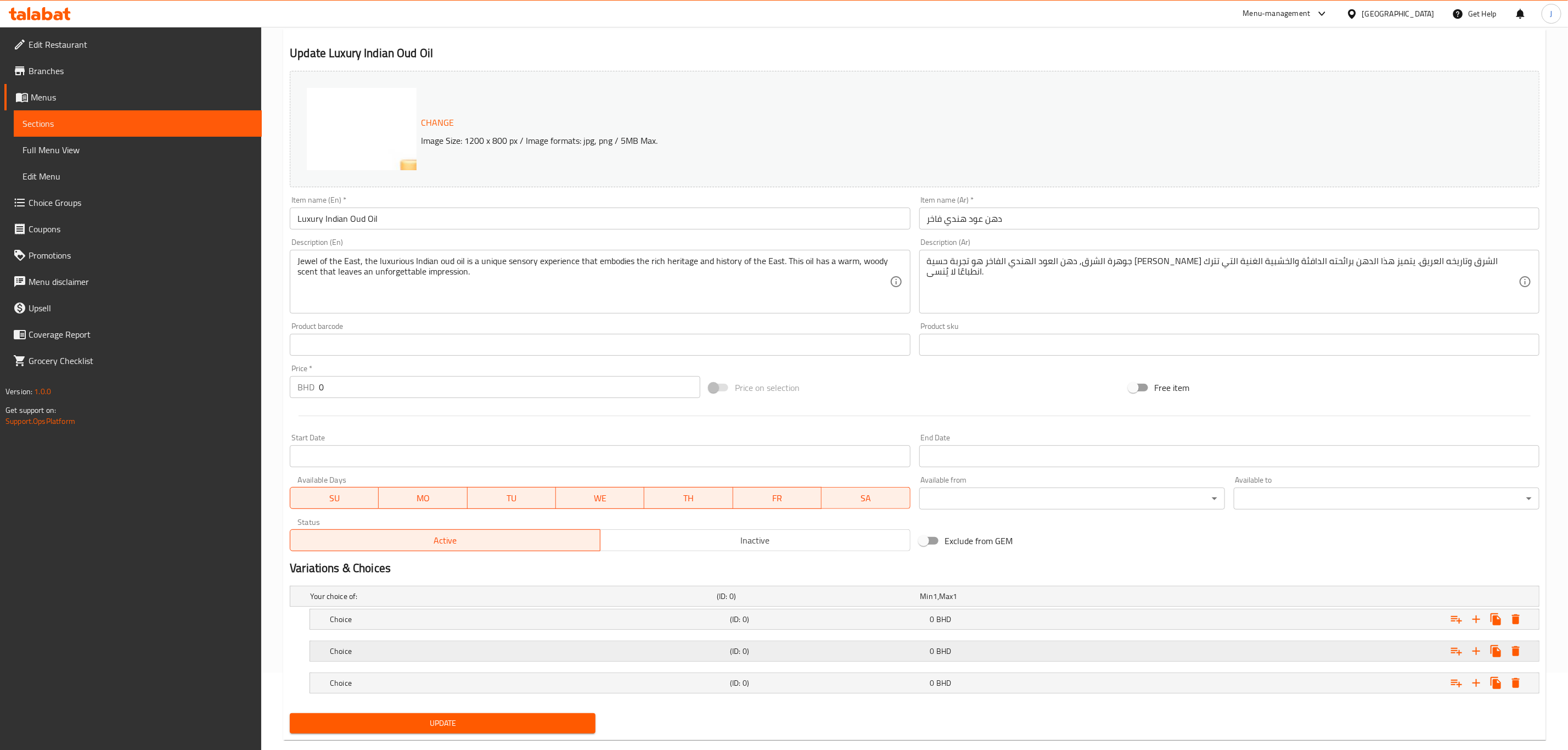
scroll to position [99, 0]
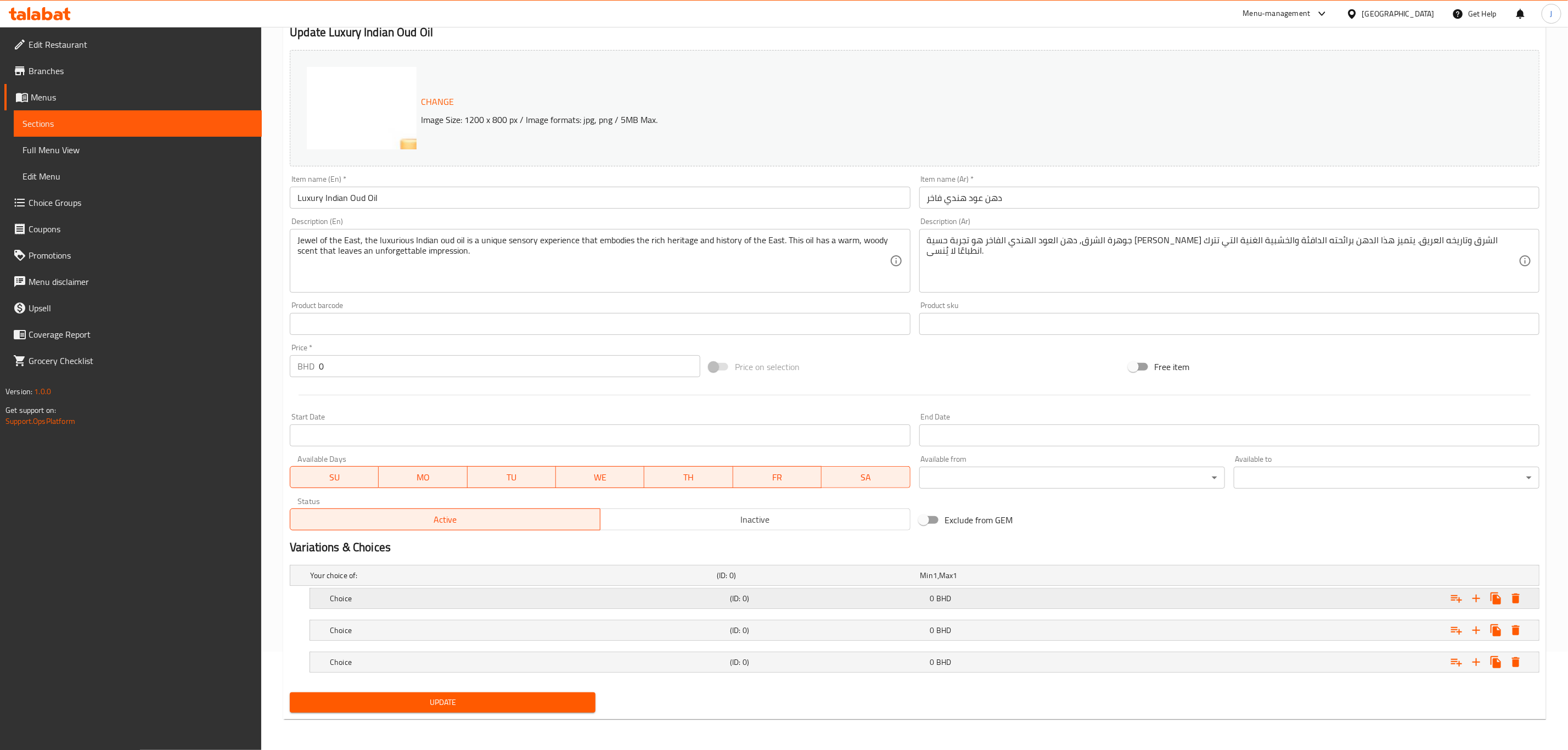
click at [405, 603] on h5 "Choice" at bounding box center [528, 598] width 396 height 11
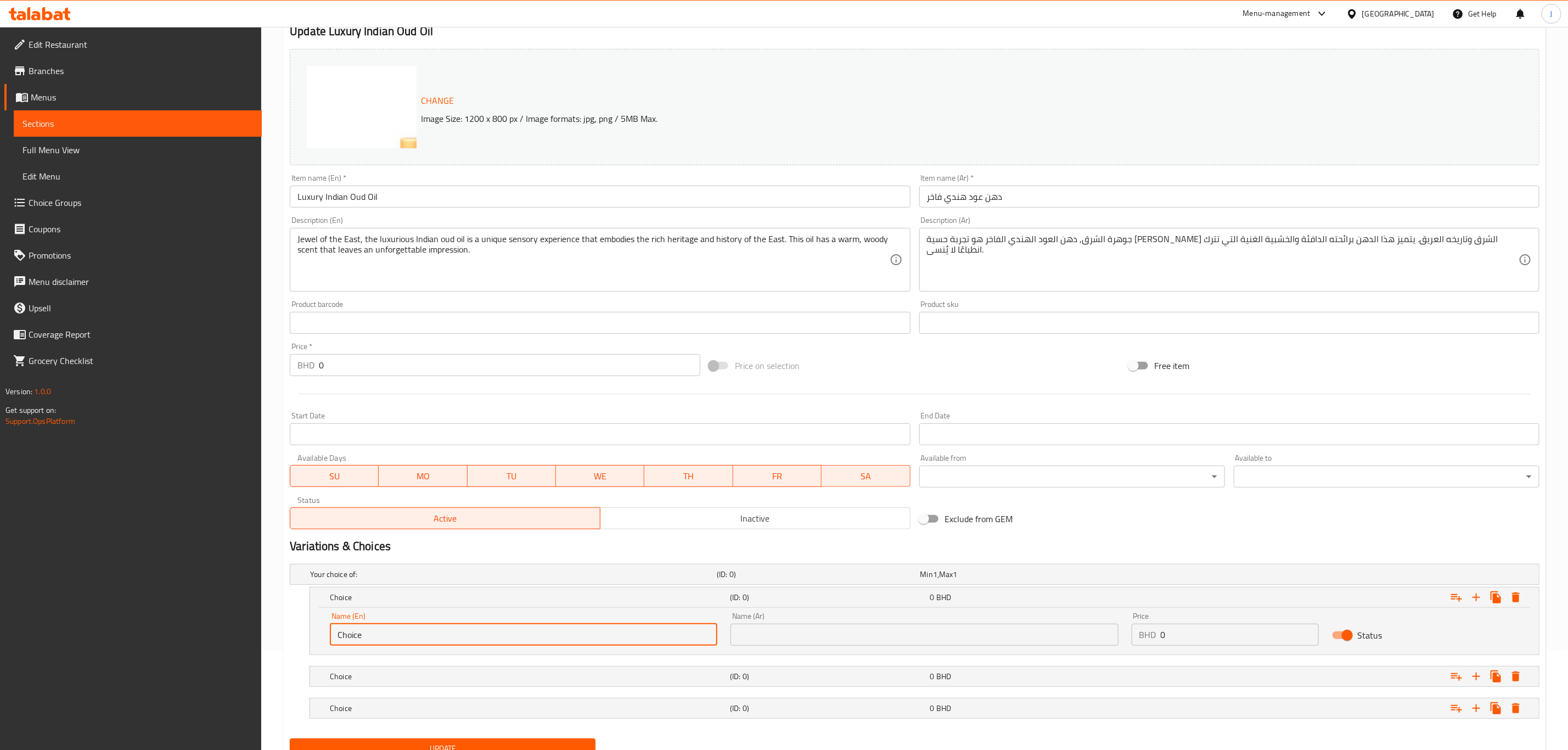
drag, startPoint x: 389, startPoint y: 638, endPoint x: 259, endPoint y: 631, distance: 130.2
click at [259, 631] on div "Edit Restaurant Branches Menus Sections Full Menu View Edit Menu Choice Groups …" at bounding box center [784, 362] width 1568 height 868
paste input "212.000"
drag, startPoint x: 379, startPoint y: 634, endPoint x: 310, endPoint y: 634, distance: 69.0
click at [310, 634] on div "Name (En) 212.000 Name (En) Name (Ar) Name (Ar) Price BHD 0 Price Status" at bounding box center [924, 631] width 1229 height 47
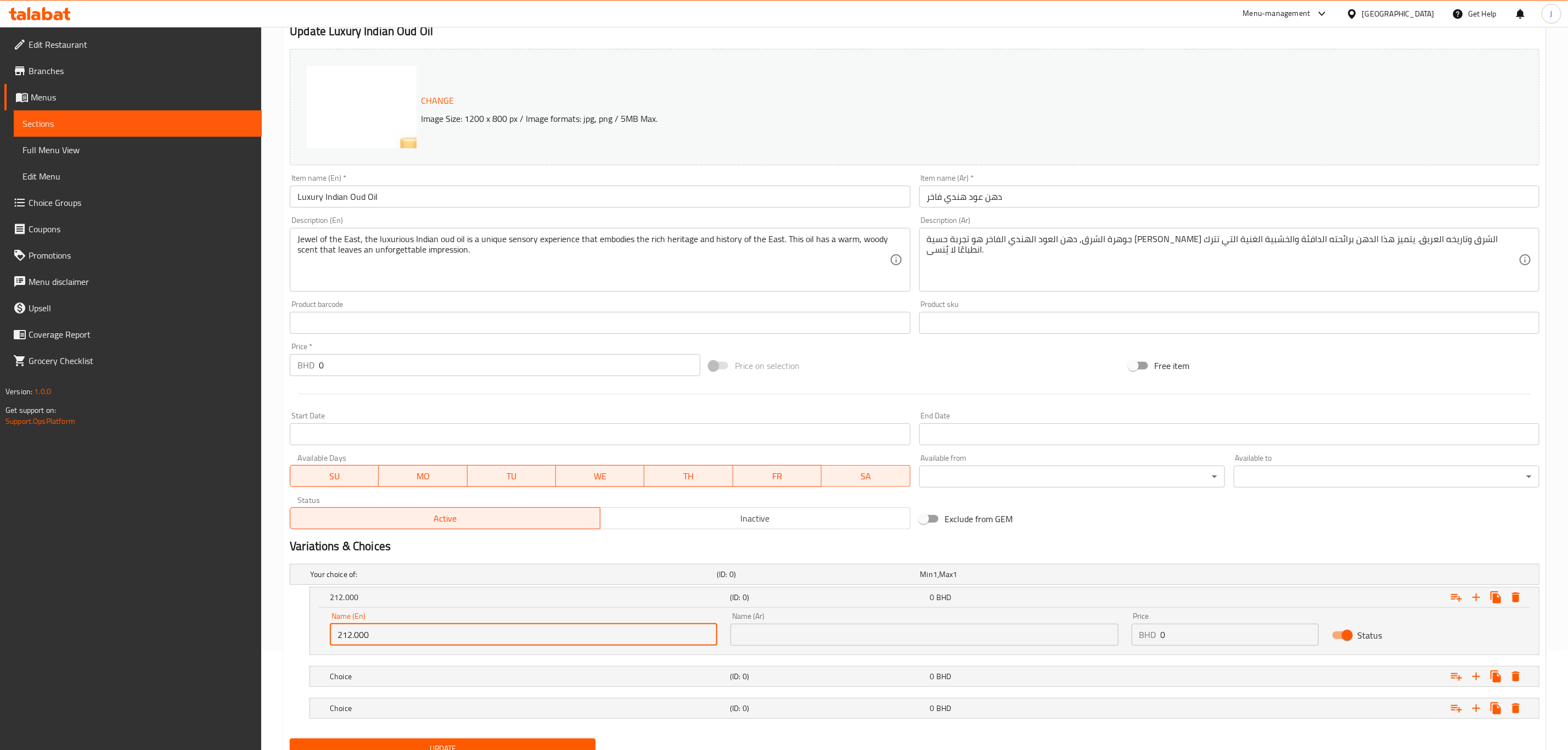
click at [437, 633] on input "212.000" at bounding box center [523, 634] width 388 height 22
paste input "Quarter Tola"
type input "Quarter Tola"
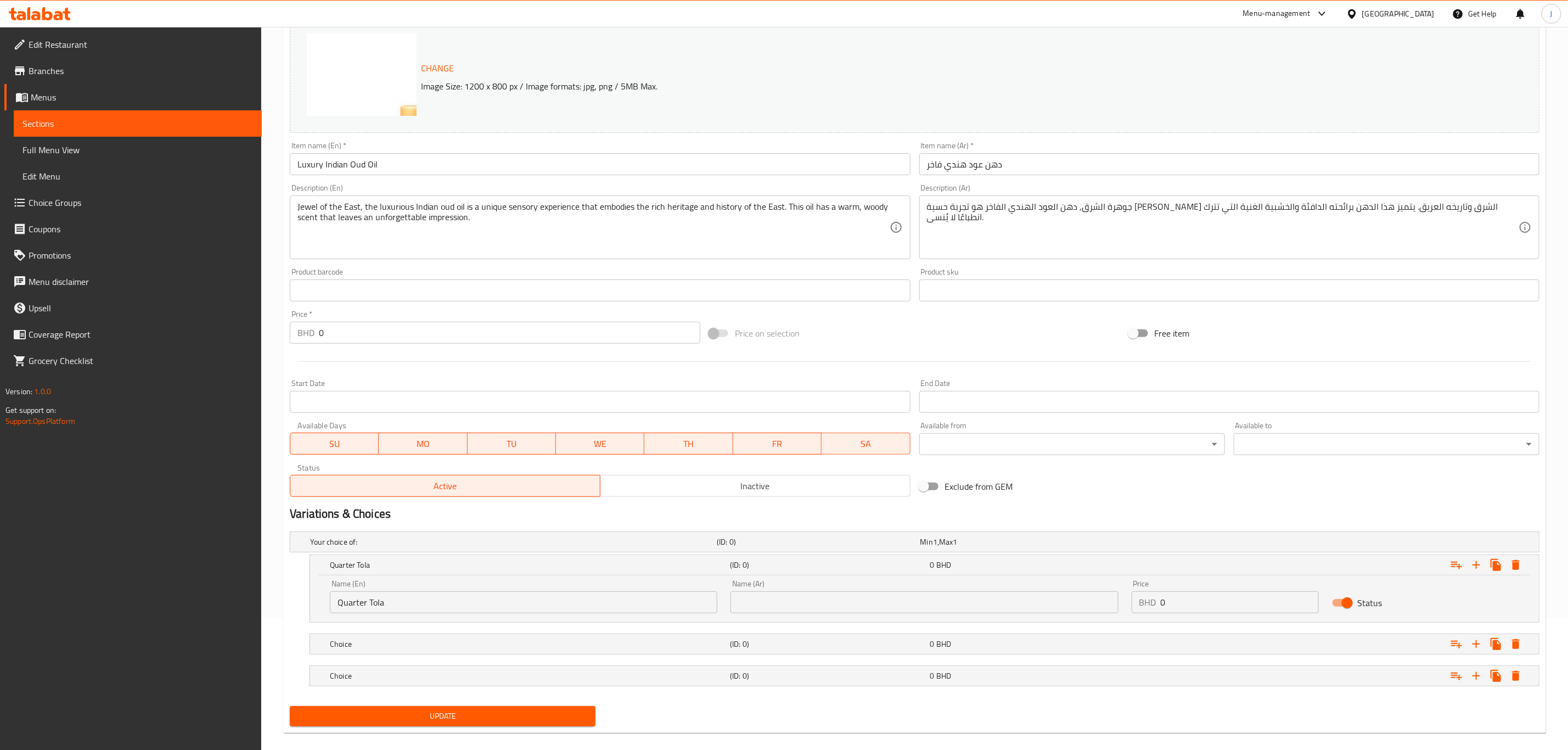
scroll to position [147, 0]
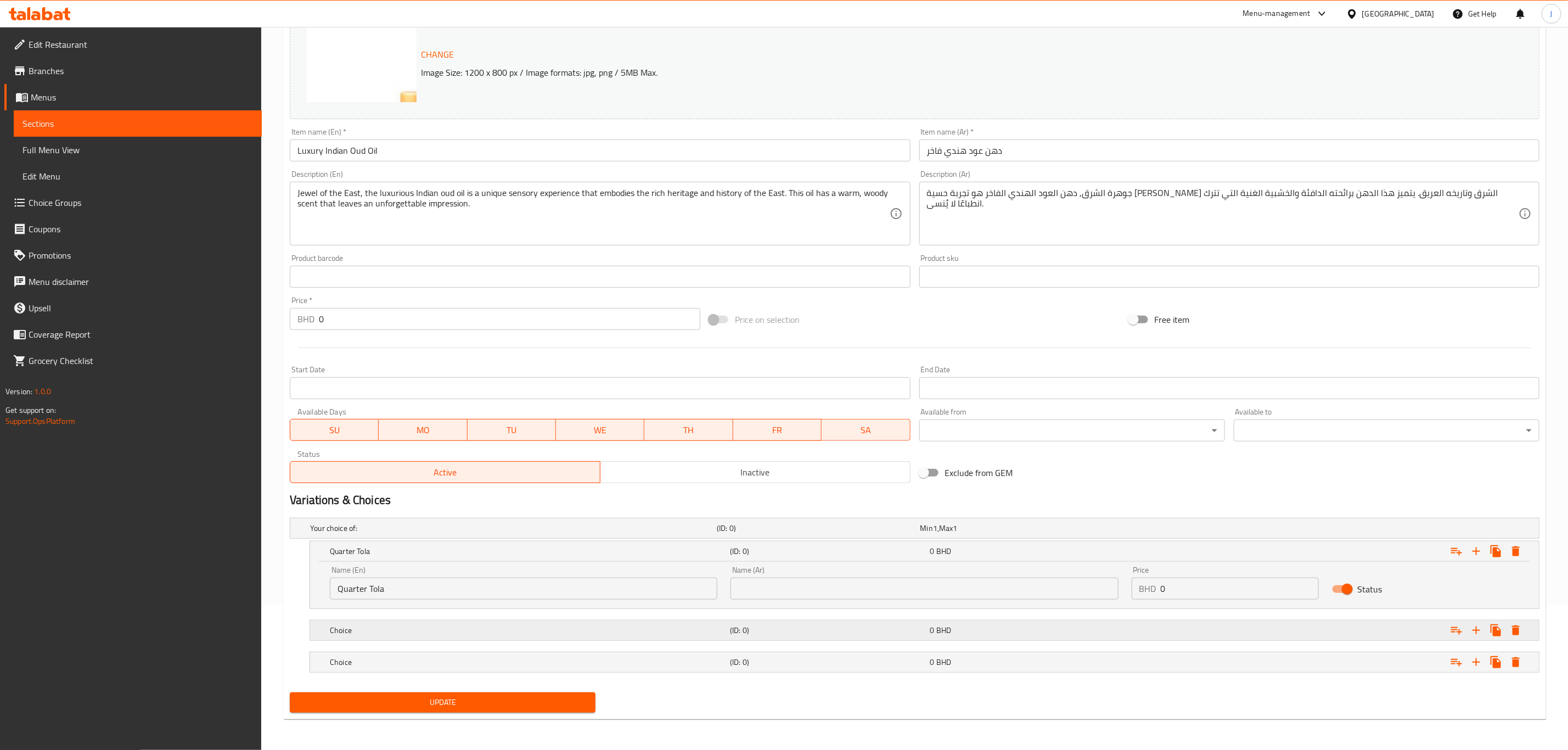
click at [394, 634] on h5 "Choice" at bounding box center [528, 630] width 396 height 11
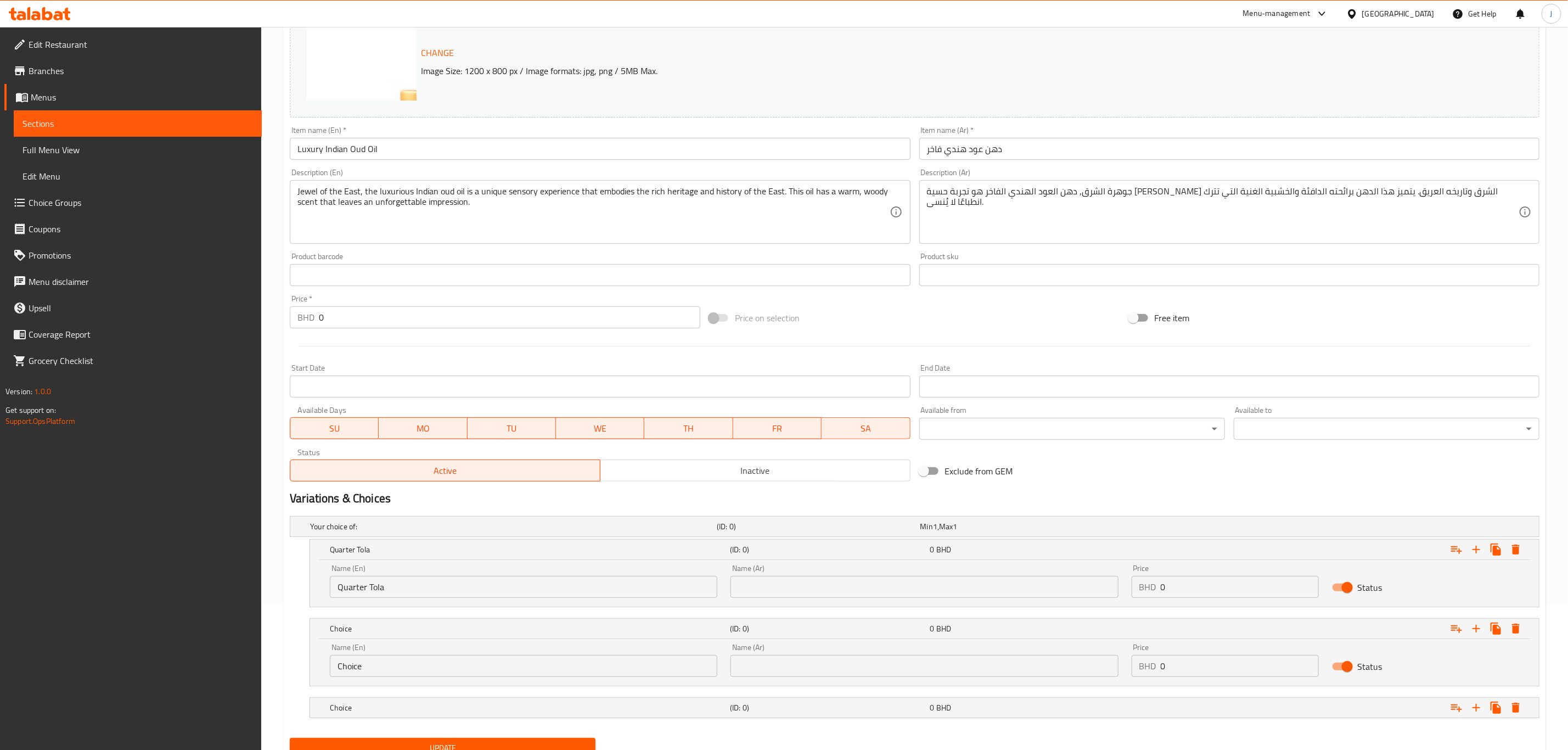
click at [348, 664] on input "Choice" at bounding box center [523, 666] width 388 height 22
paste input "Half Tola"
type input "Half Tola"
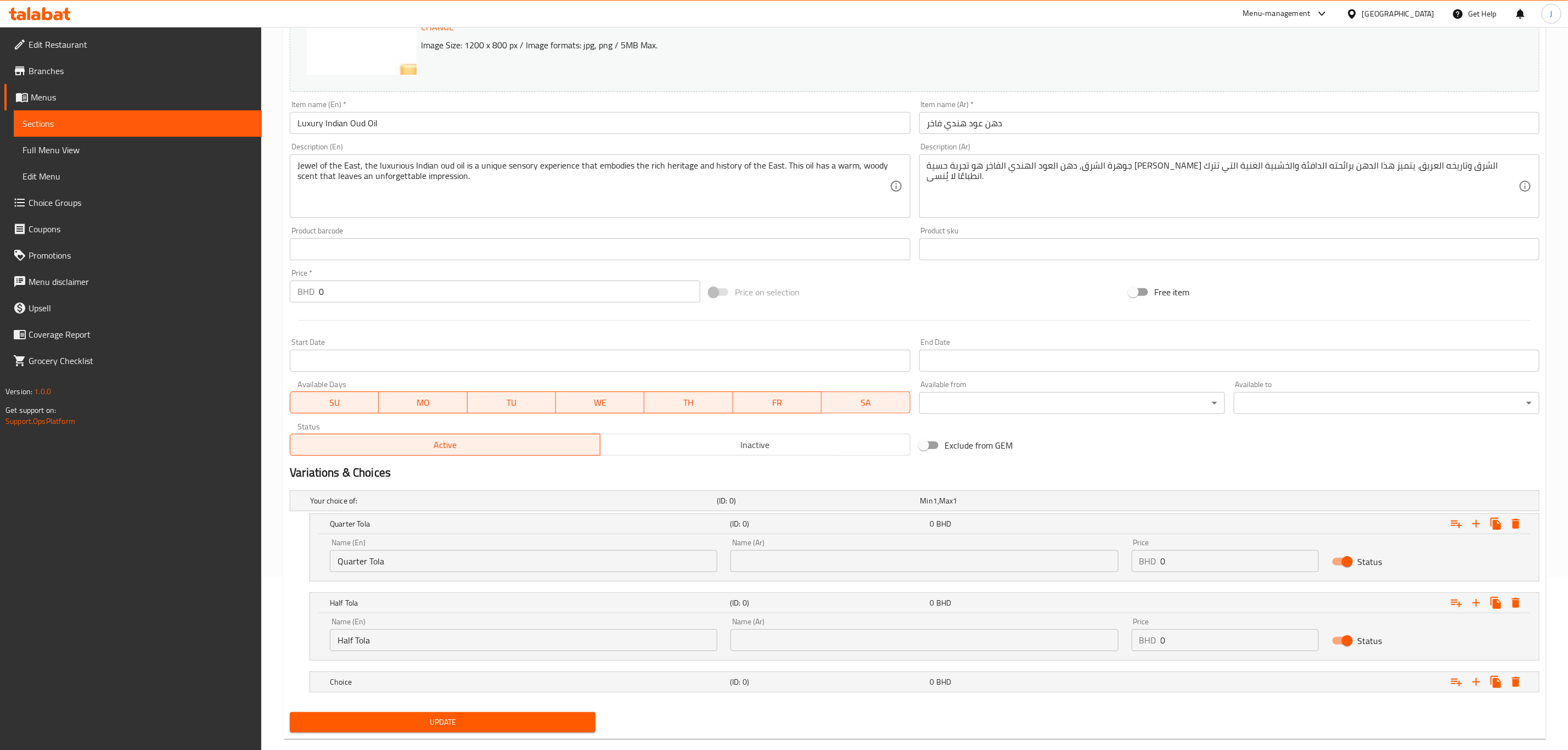
scroll to position [194, 0]
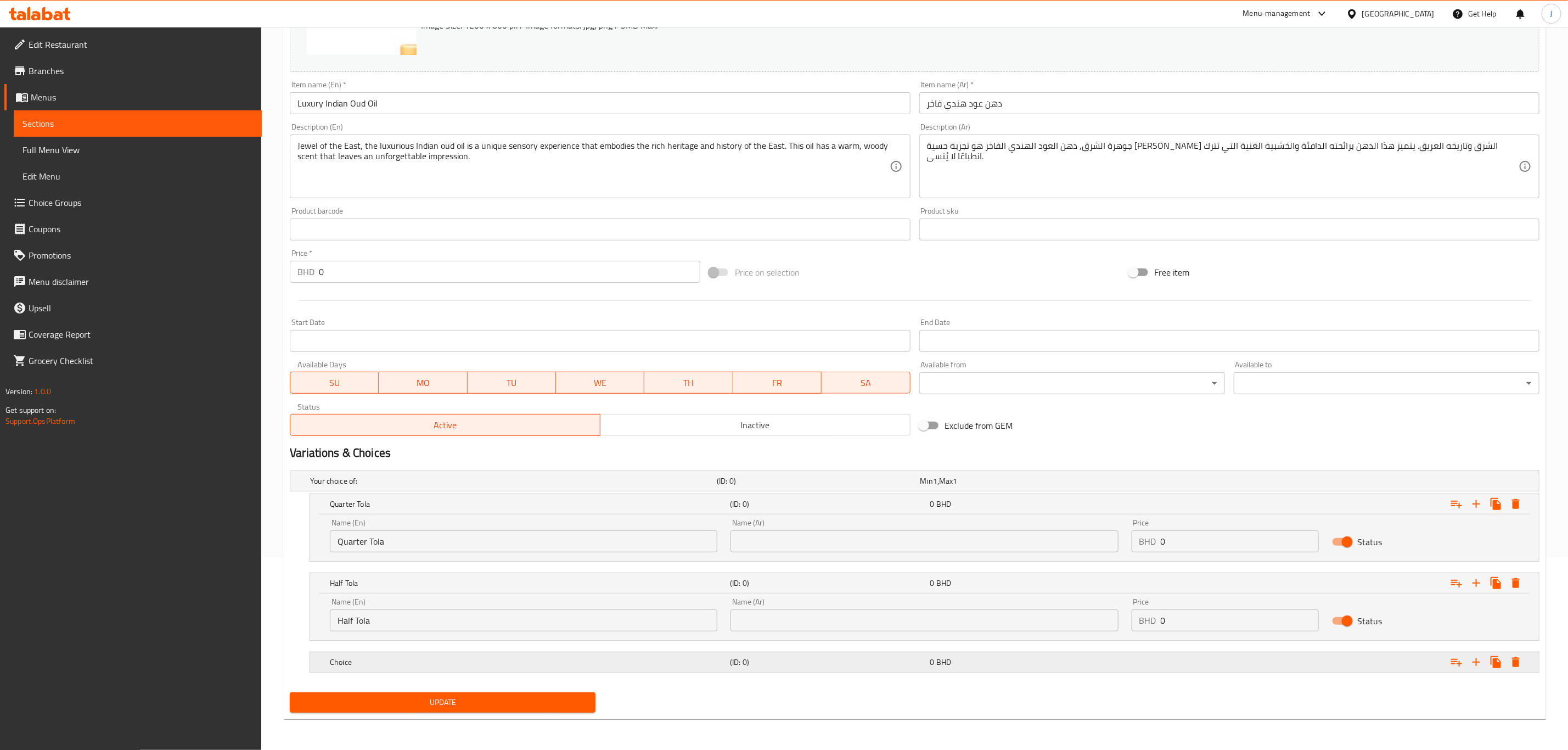
click at [361, 662] on h5 "Choice" at bounding box center [528, 662] width 396 height 11
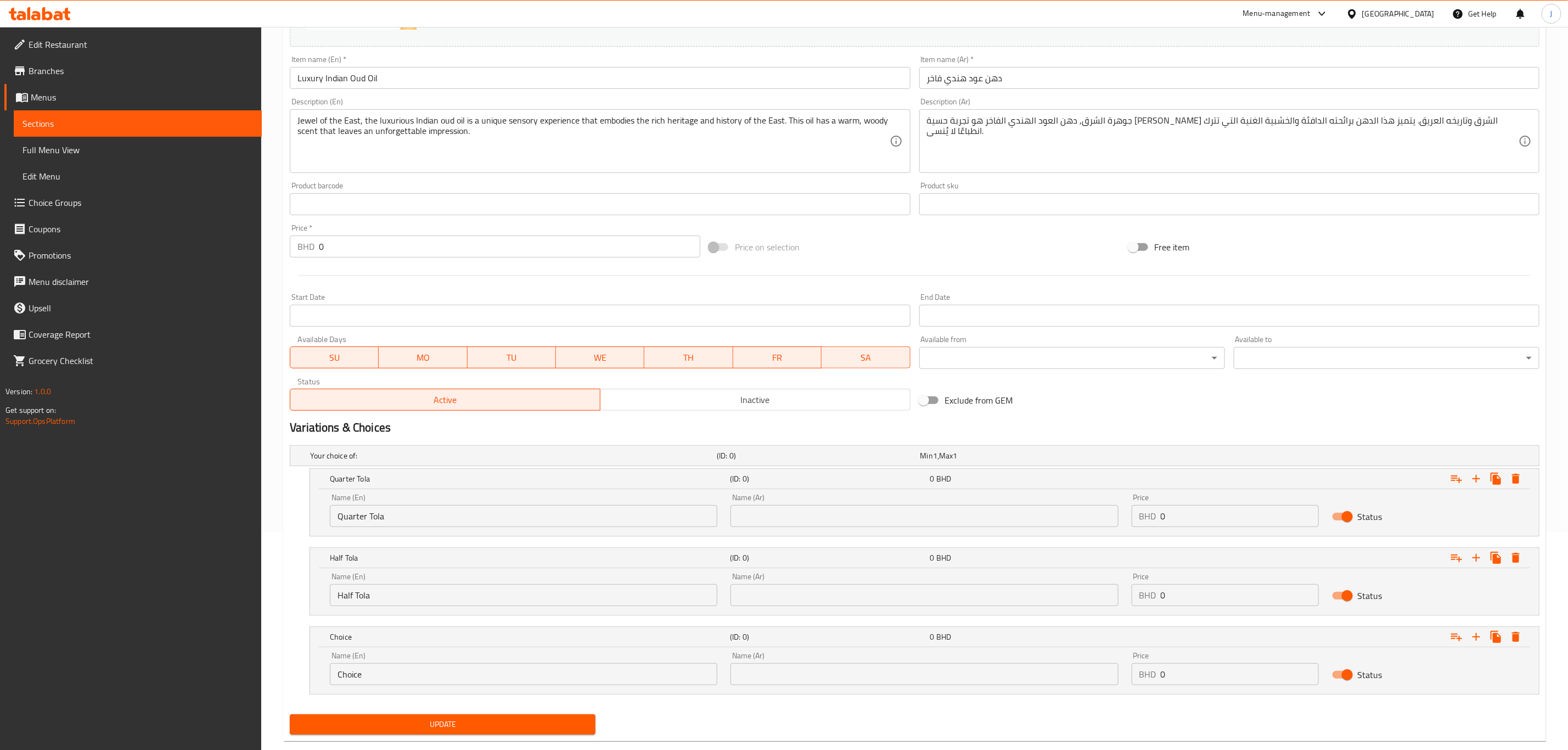
scroll to position [241, 0]
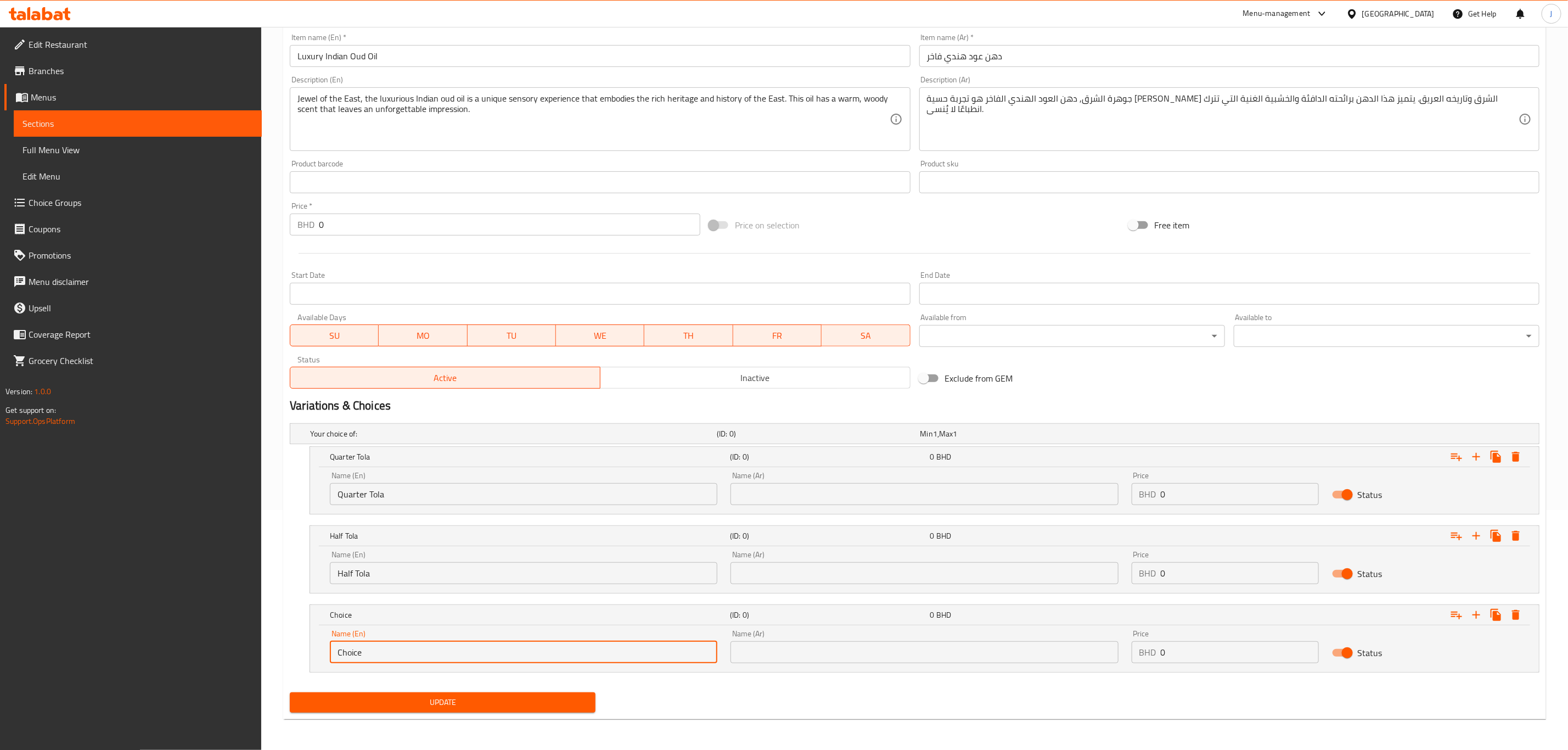
paste input "One Tola"
drag, startPoint x: 376, startPoint y: 656, endPoint x: 282, endPoint y: 662, distance: 94.2
click at [282, 662] on div "Home / Restaurants management / Menus / Sections / item / update Pure Oud Oils …" at bounding box center [914, 268] width 1307 height 962
type input "One Tola"
click at [1027, 499] on input "text" at bounding box center [924, 494] width 388 height 22
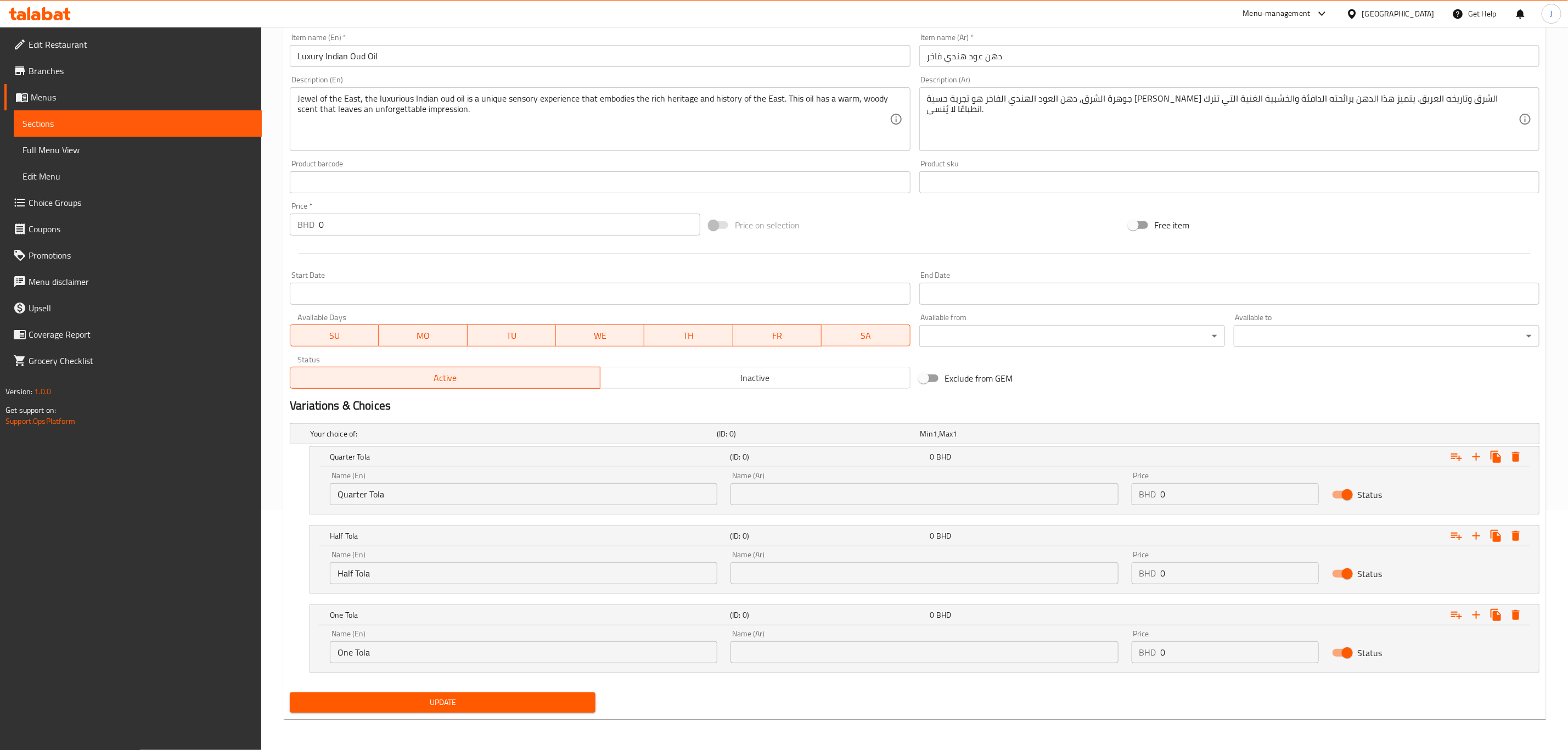
paste input "ربع تولة"
type input "ربع تولة"
click at [921, 570] on input "text" at bounding box center [924, 573] width 388 height 22
paste input "نصف تولة"
type input "نصف تولة"
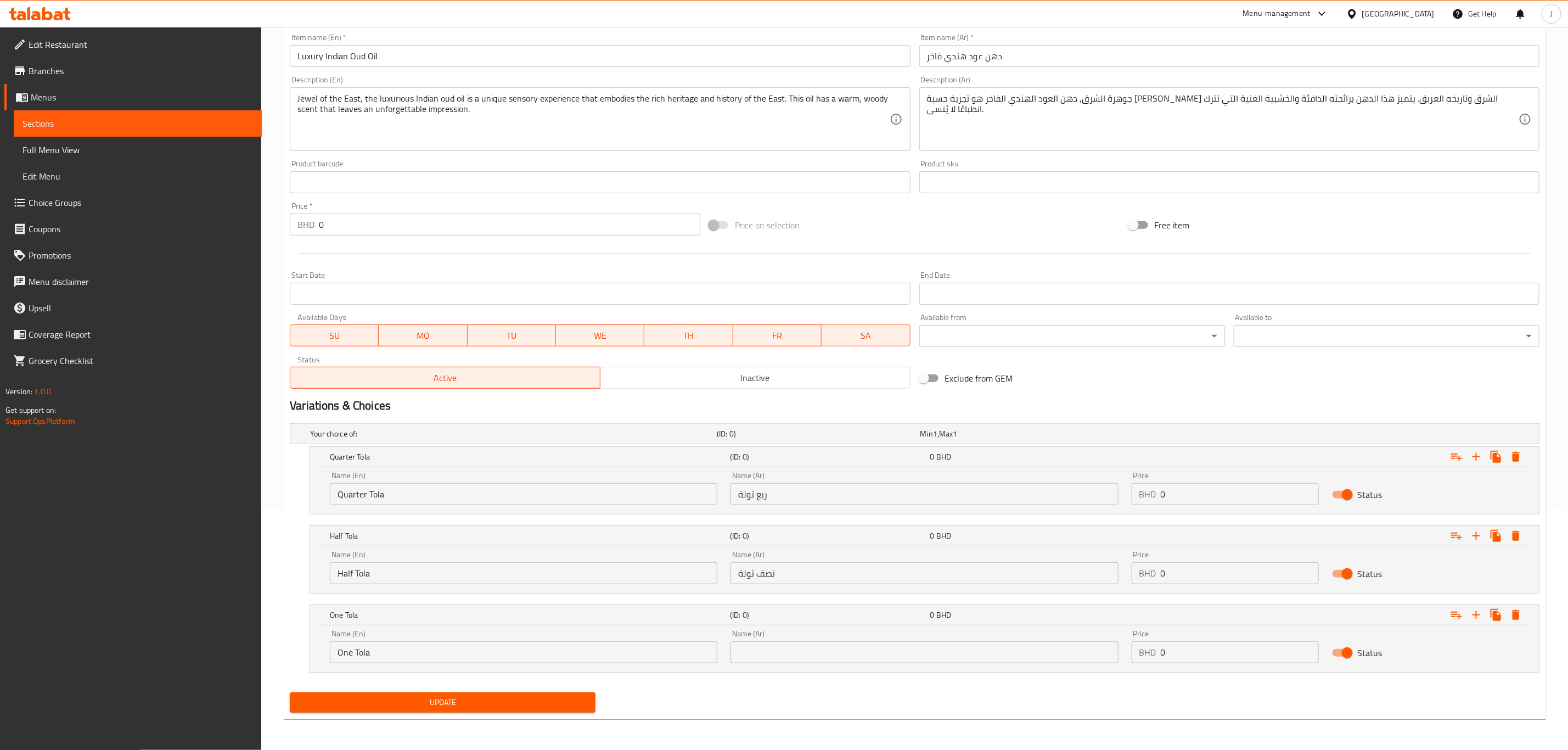
click at [808, 653] on input "text" at bounding box center [924, 652] width 388 height 22
paste input "تولة واحدة"
type input "تولة واحدة"
click at [1236, 494] on input "0" at bounding box center [1240, 494] width 158 height 22
drag, startPoint x: 1199, startPoint y: 511, endPoint x: 1189, endPoint y: 501, distance: 14.1
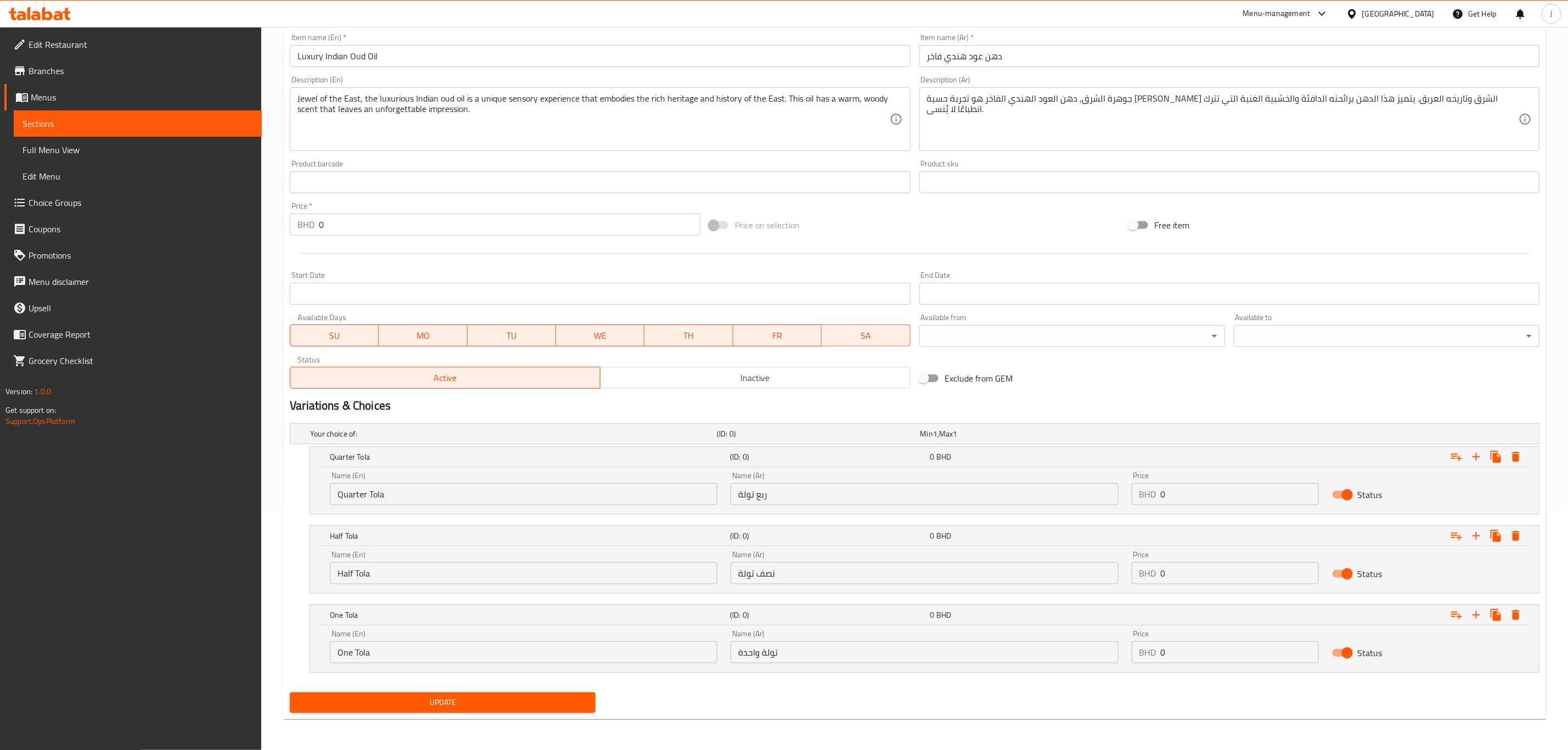
click at [1189, 501] on div "Name (En) Quarter Tola Name (En) Name (Ar) ربع تولة Name (Ar) Price BHD 0 Price…" at bounding box center [924, 490] width 1229 height 47
paste input "49.00"
drag, startPoint x: 1189, startPoint y: 499, endPoint x: 1108, endPoint y: 496, distance: 81.1
click at [1108, 496] on div "Name (En) Quarter Tola Name (En) Name (Ar) ربع تولة Name (Ar) Price BHD 49.000 …" at bounding box center [925, 488] width 1203 height 47
type input "49.000"
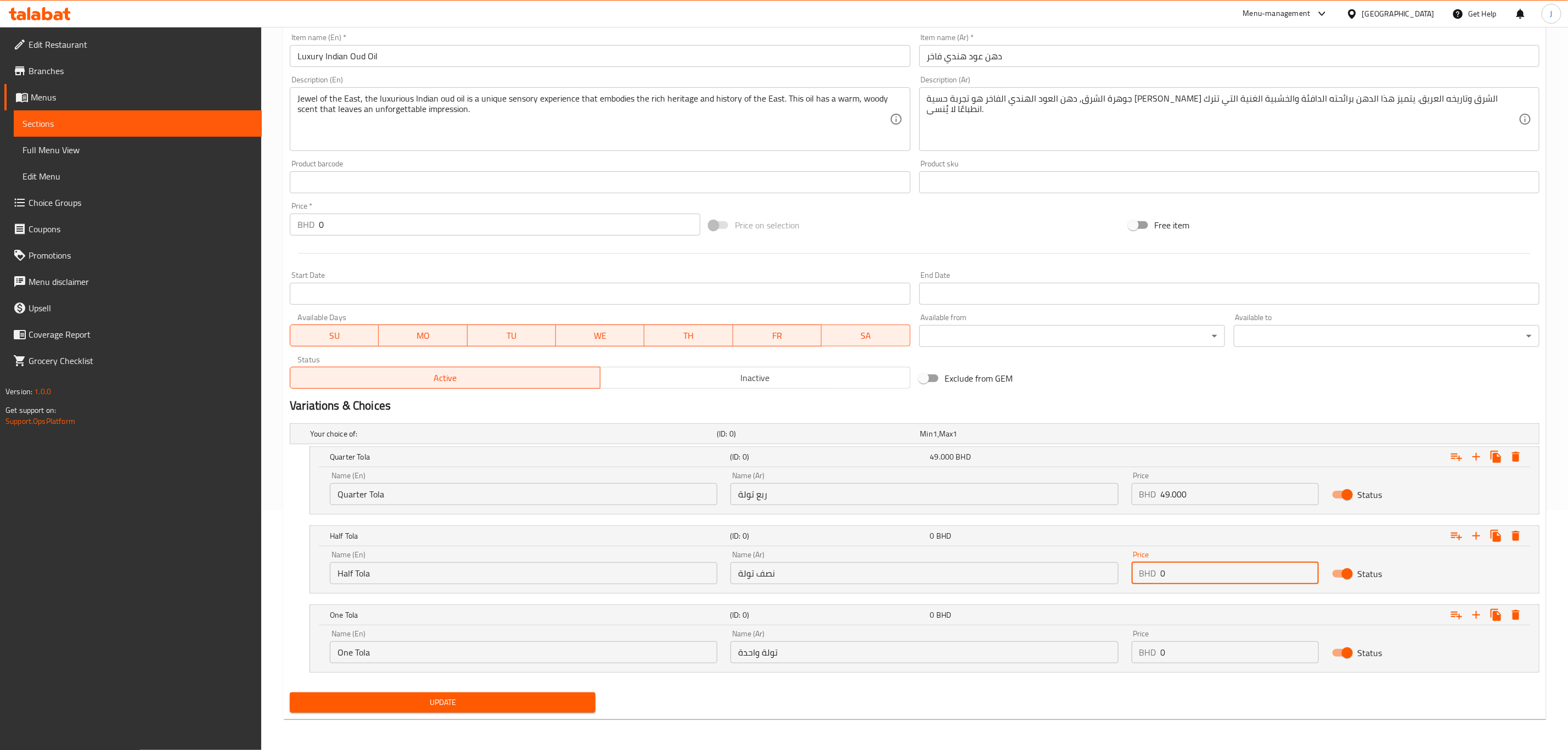
paste input "95.00"
drag, startPoint x: 1201, startPoint y: 573, endPoint x: 1129, endPoint y: 567, distance: 72.2
click at [1129, 567] on div "Price BHD 95.000 Price" at bounding box center [1225, 567] width 200 height 47
type input "95.000"
paste input "181.00"
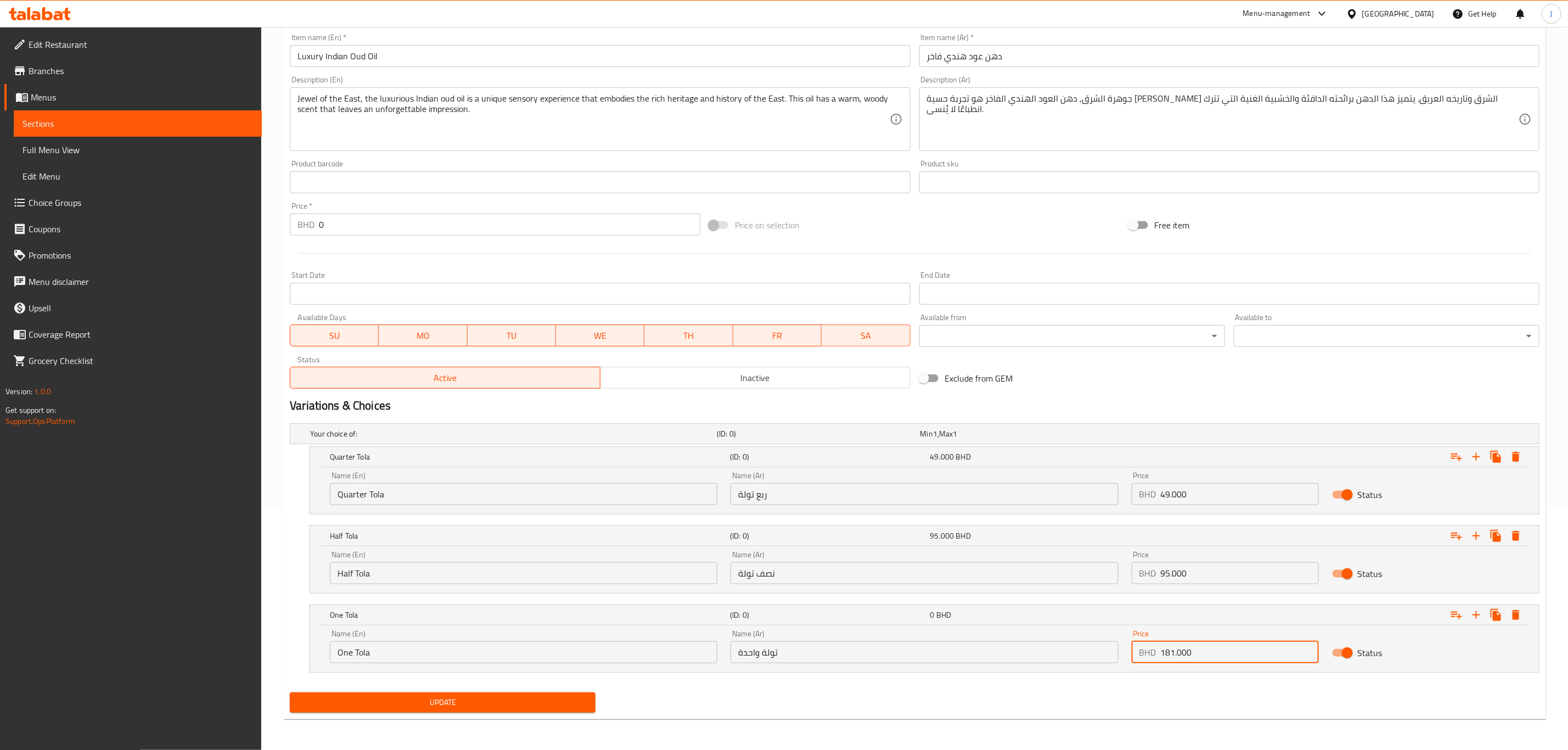
drag, startPoint x: 1200, startPoint y: 650, endPoint x: 1139, endPoint y: 646, distance: 61.1
click at [1139, 646] on div "BHD 181.000 Price" at bounding box center [1225, 652] width 187 height 22
type input "181.000"
click at [430, 707] on span "Update" at bounding box center [442, 702] width 288 height 14
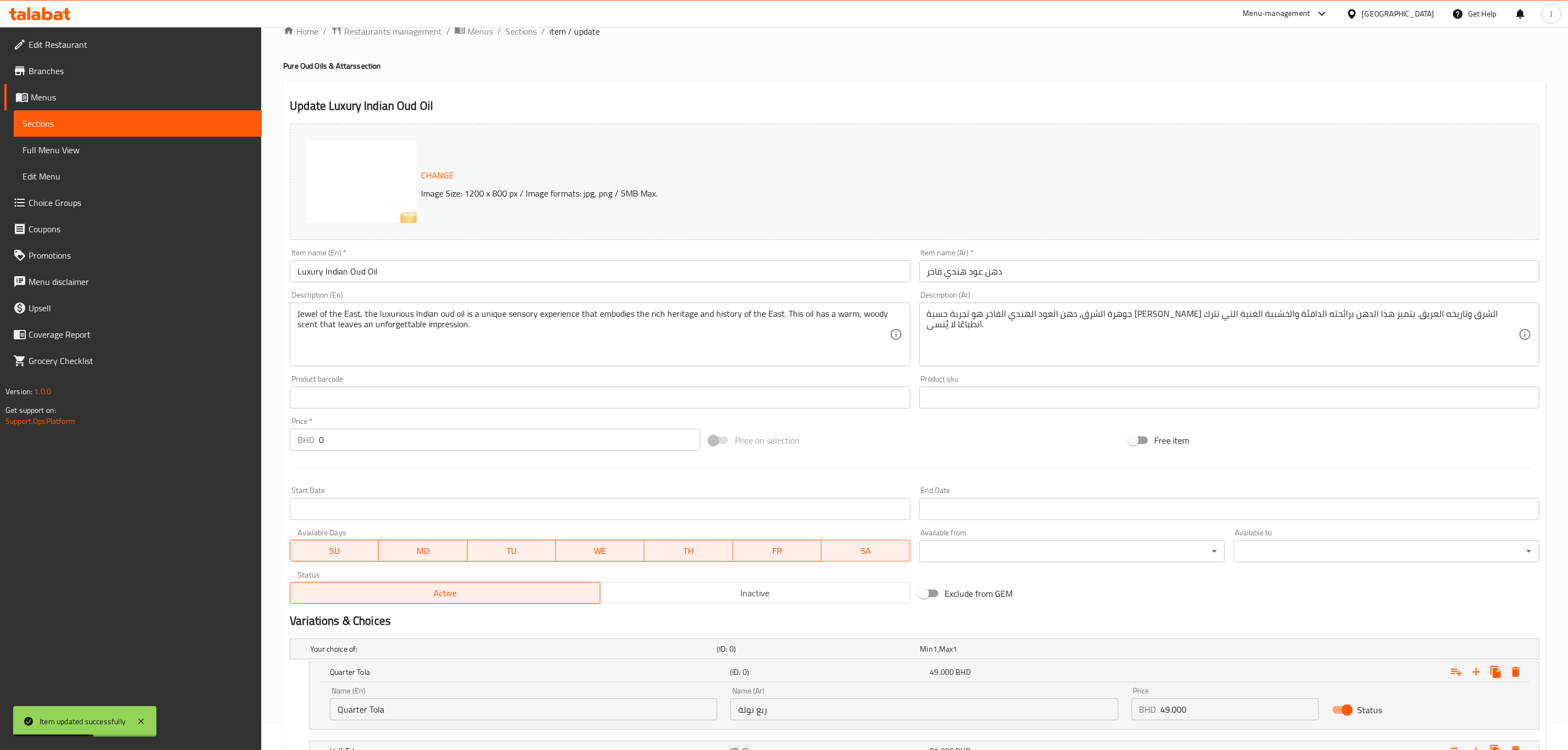
scroll to position [0, 0]
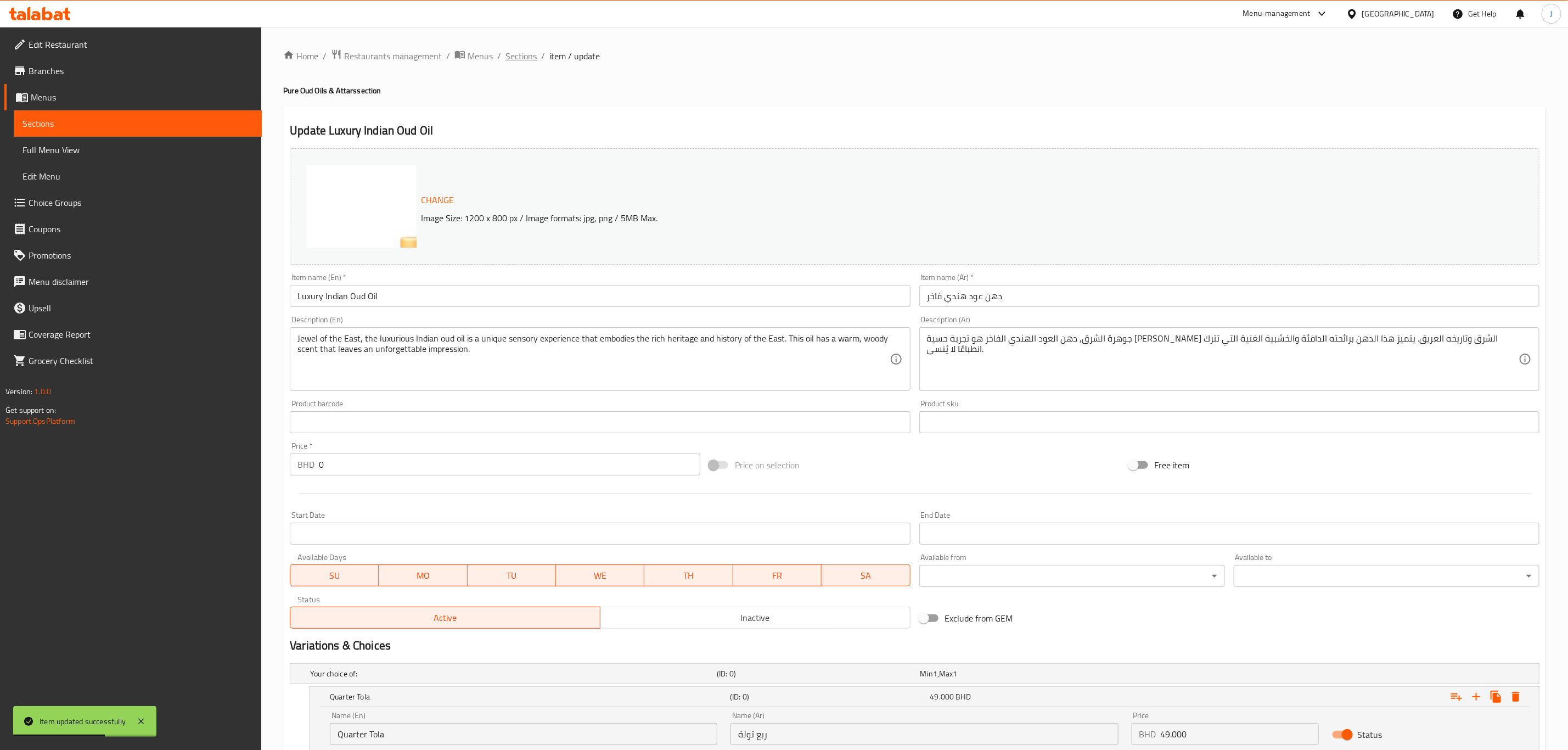
click at [521, 59] on span "Sections" at bounding box center [520, 56] width 31 height 13
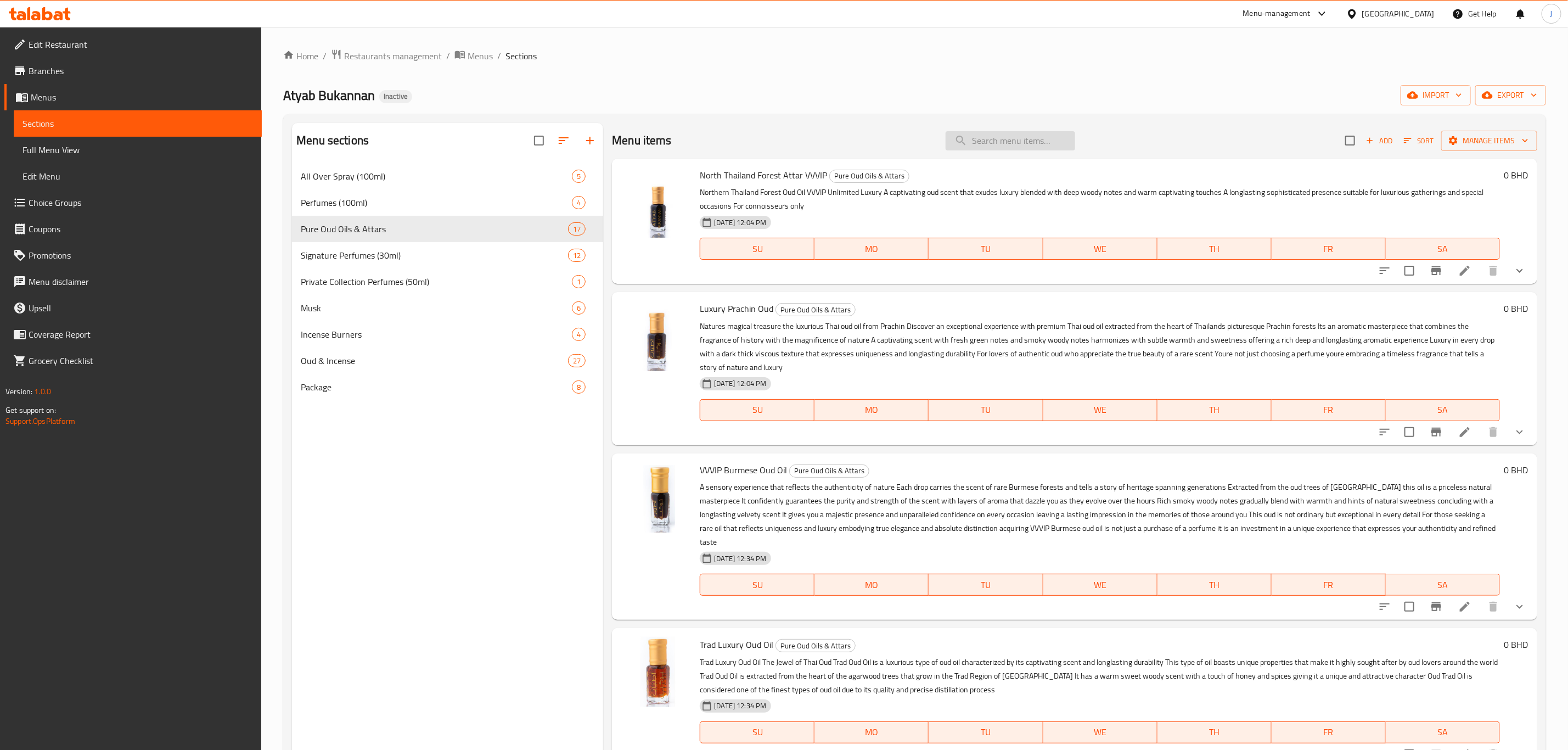
click at [971, 144] on input "search" at bounding box center [1010, 141] width 130 height 19
paste input "[PERSON_NAME]"
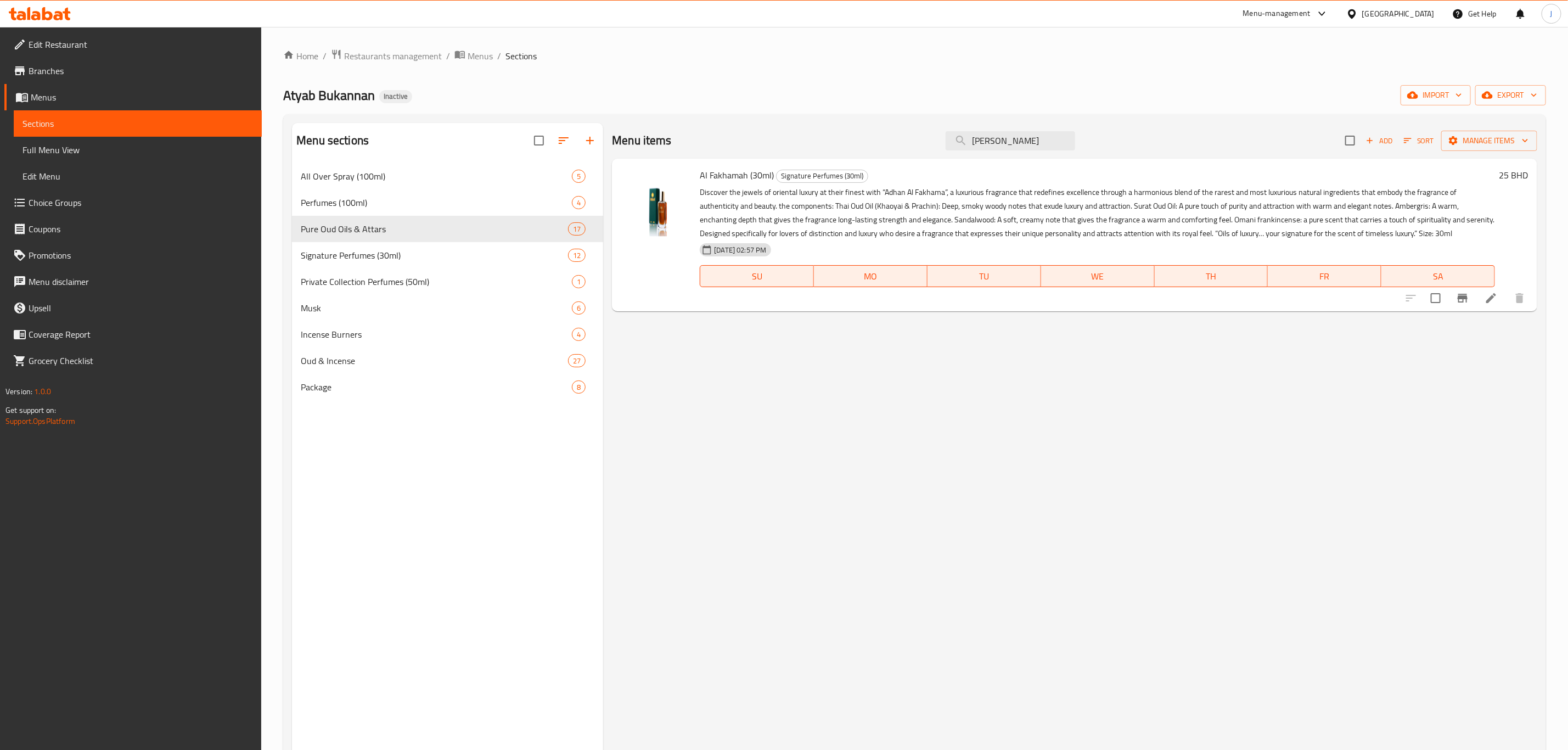
type input "[PERSON_NAME]"
click at [1485, 295] on icon at bounding box center [1491, 298] width 13 height 13
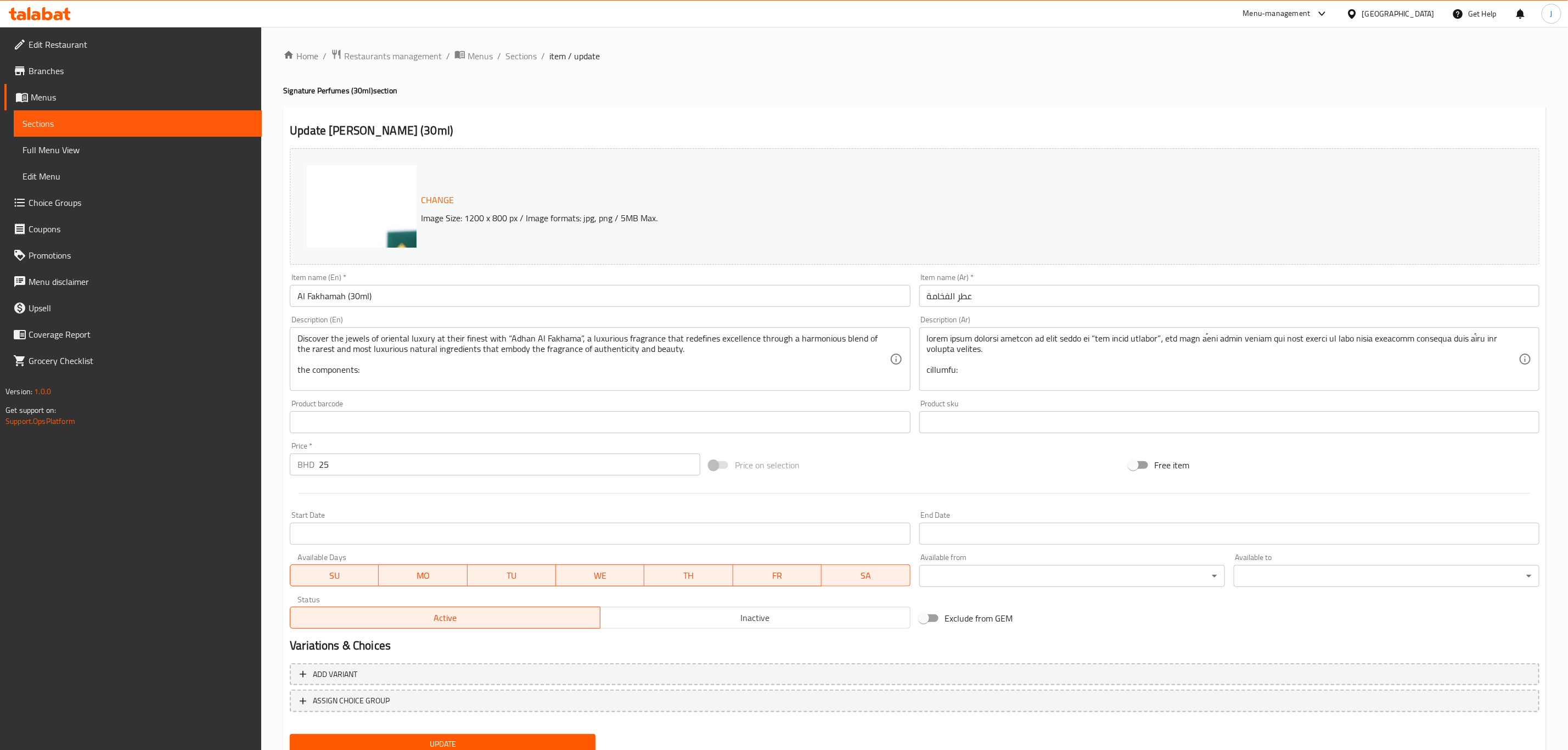
click at [396, 224] on img at bounding box center [416, 275] width 220 height 220
click at [533, 58] on span "Sections" at bounding box center [520, 56] width 31 height 13
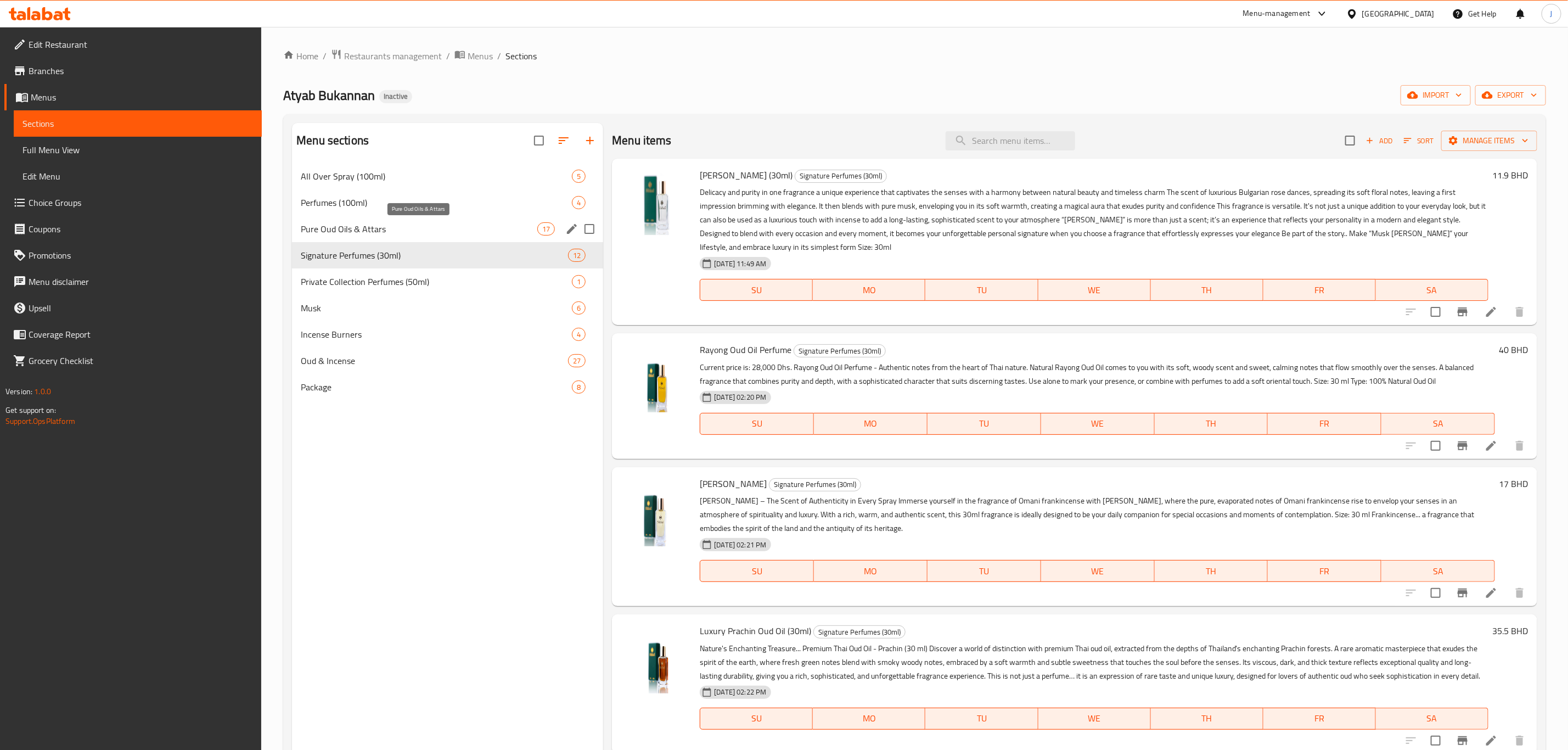
click at [396, 233] on span "Pure Oud Oils & Attars" at bounding box center [419, 229] width 237 height 13
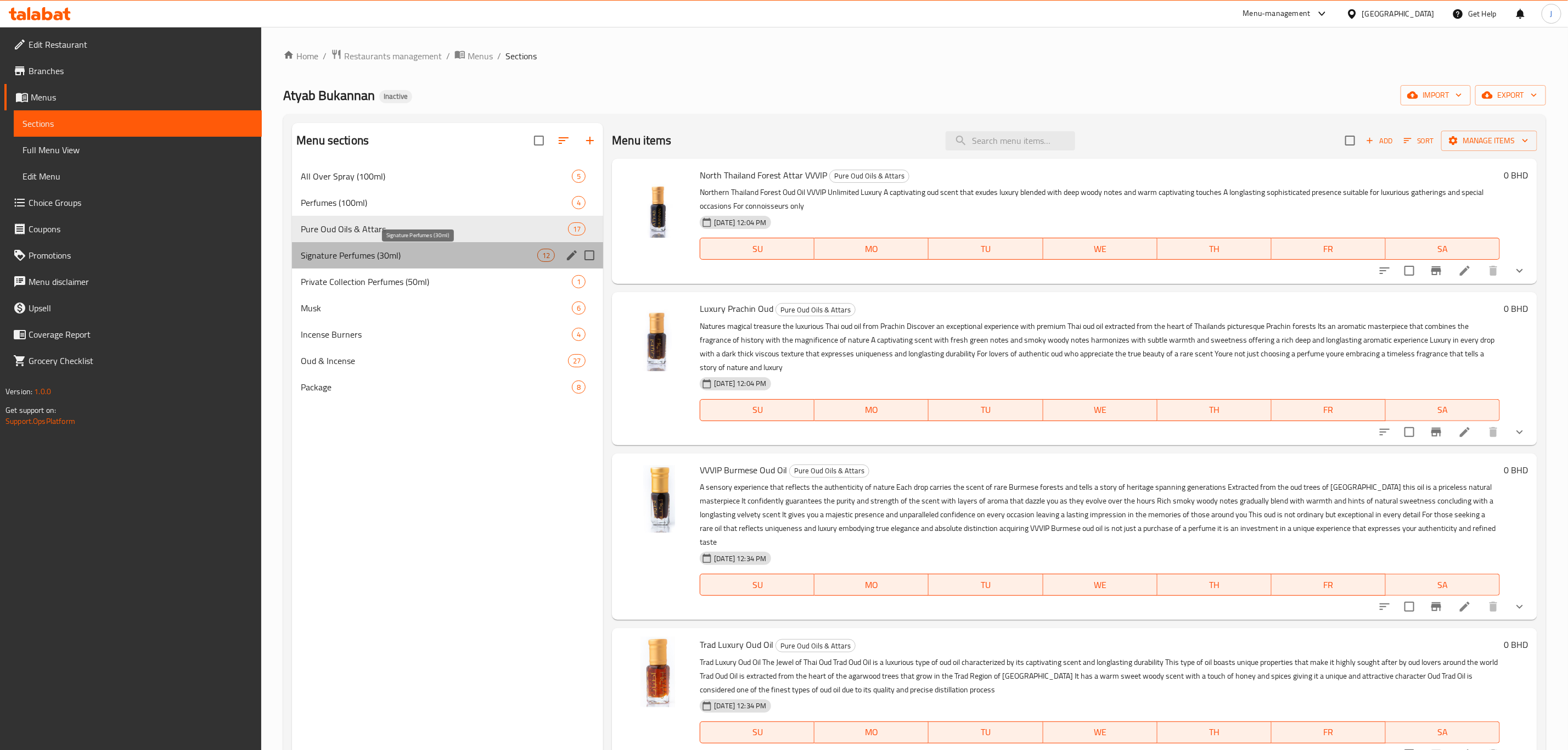
click at [428, 261] on span "Signature Perfumes (30ml)" at bounding box center [419, 255] width 237 height 13
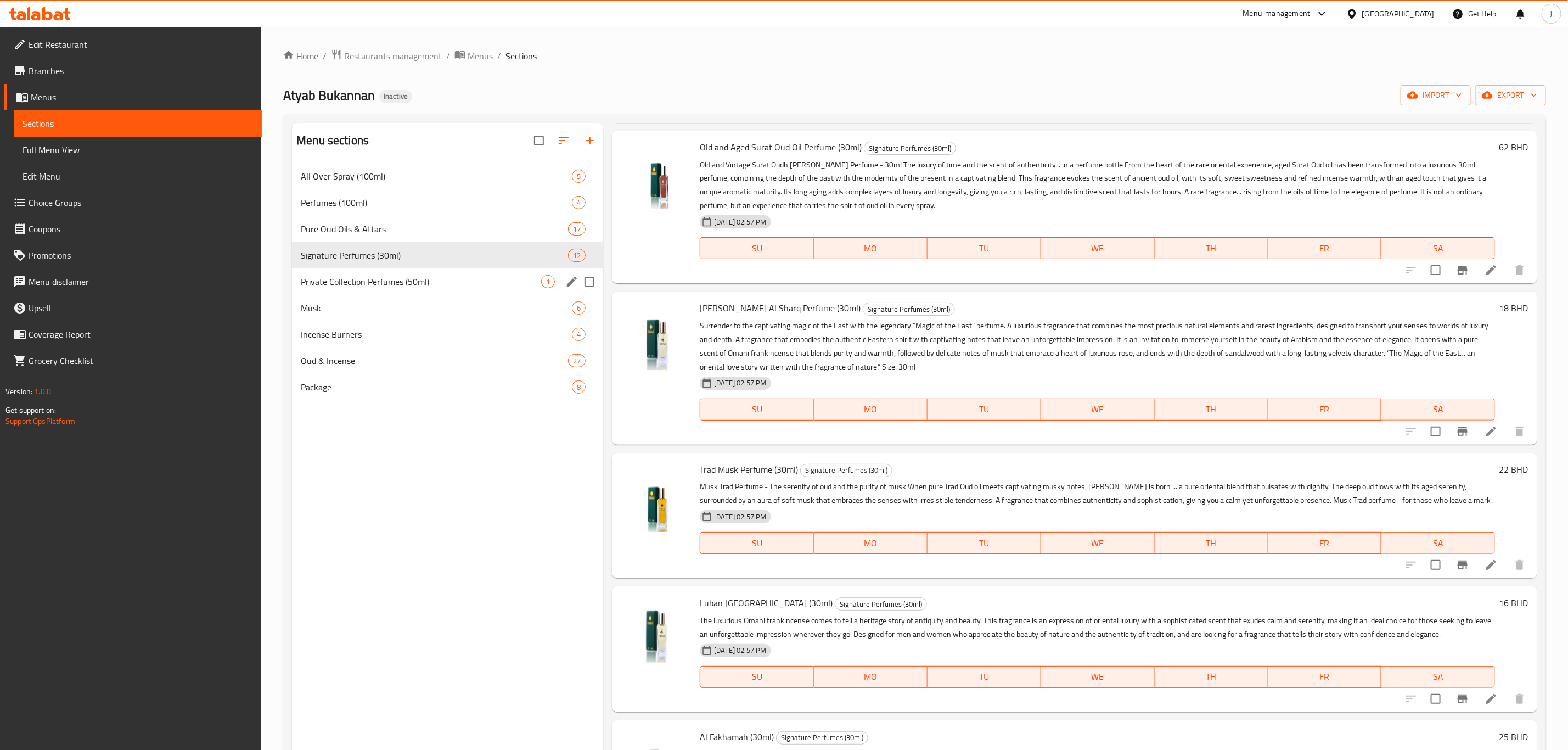
scroll to position [1072, 0]
click at [452, 229] on span "Pure Oud Oils & Attars" at bounding box center [419, 229] width 237 height 13
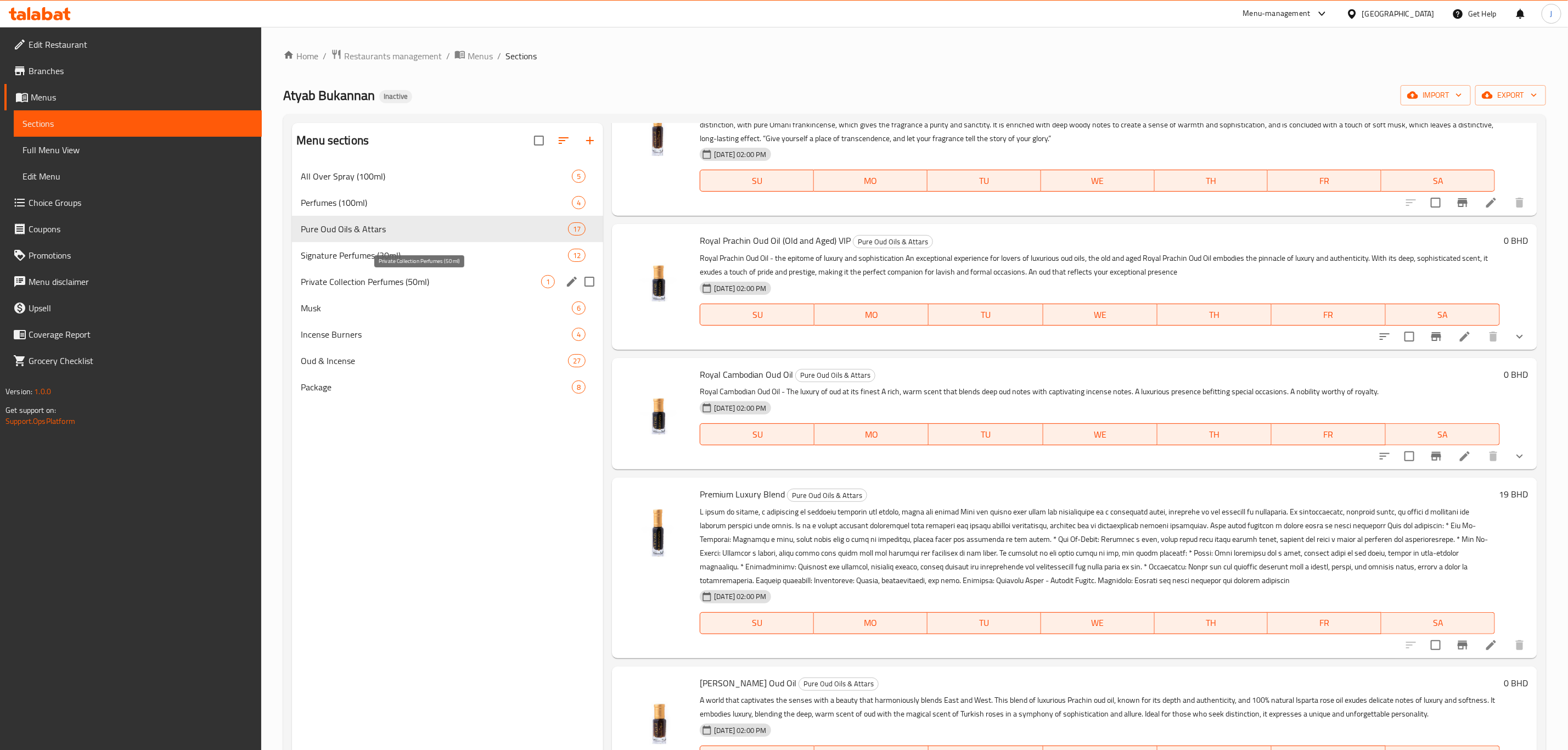
click at [427, 279] on span "Private Collection Perfumes (50ml)" at bounding box center [421, 282] width 240 height 13
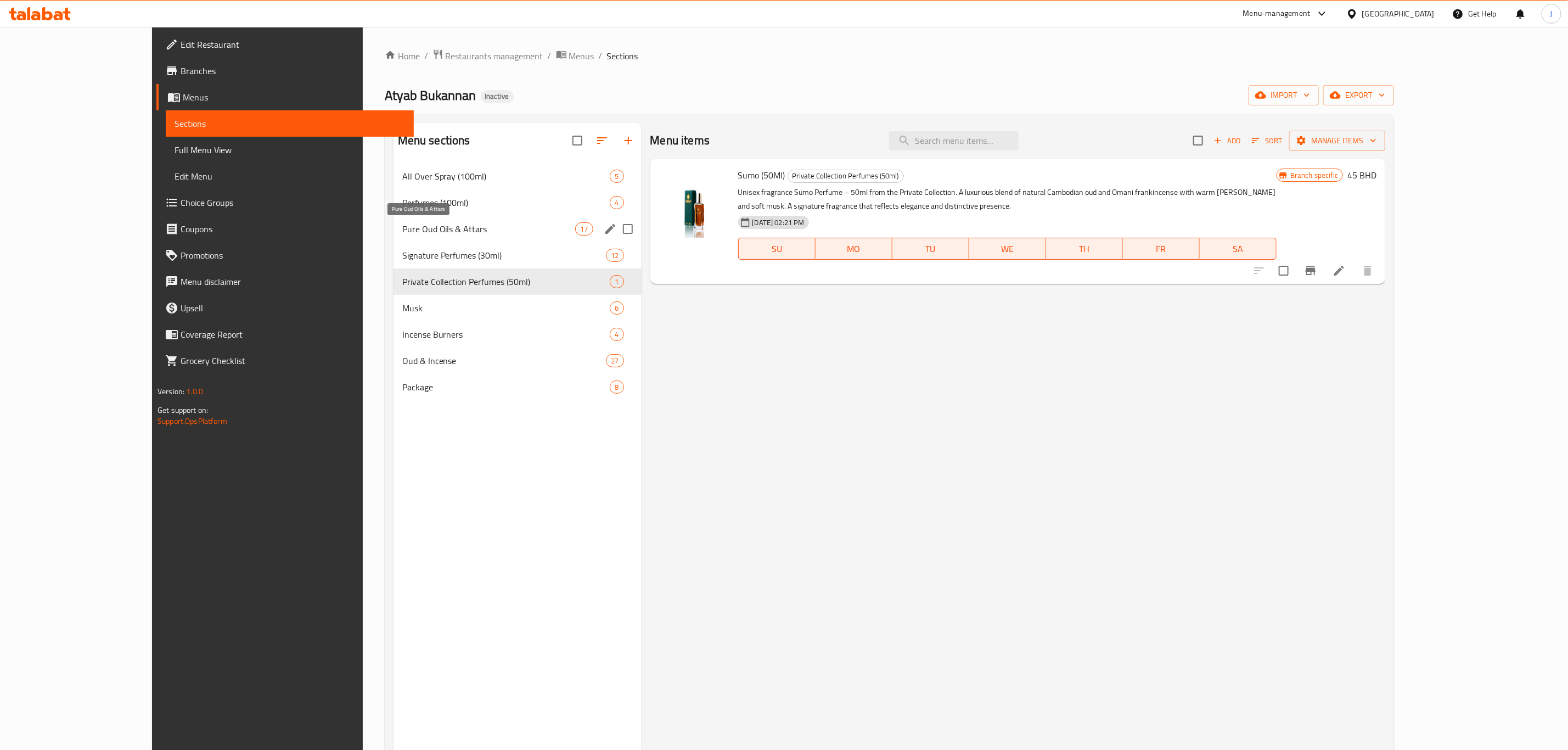
click at [444, 234] on span "Pure Oud Oils & Attars" at bounding box center [489, 229] width 173 height 13
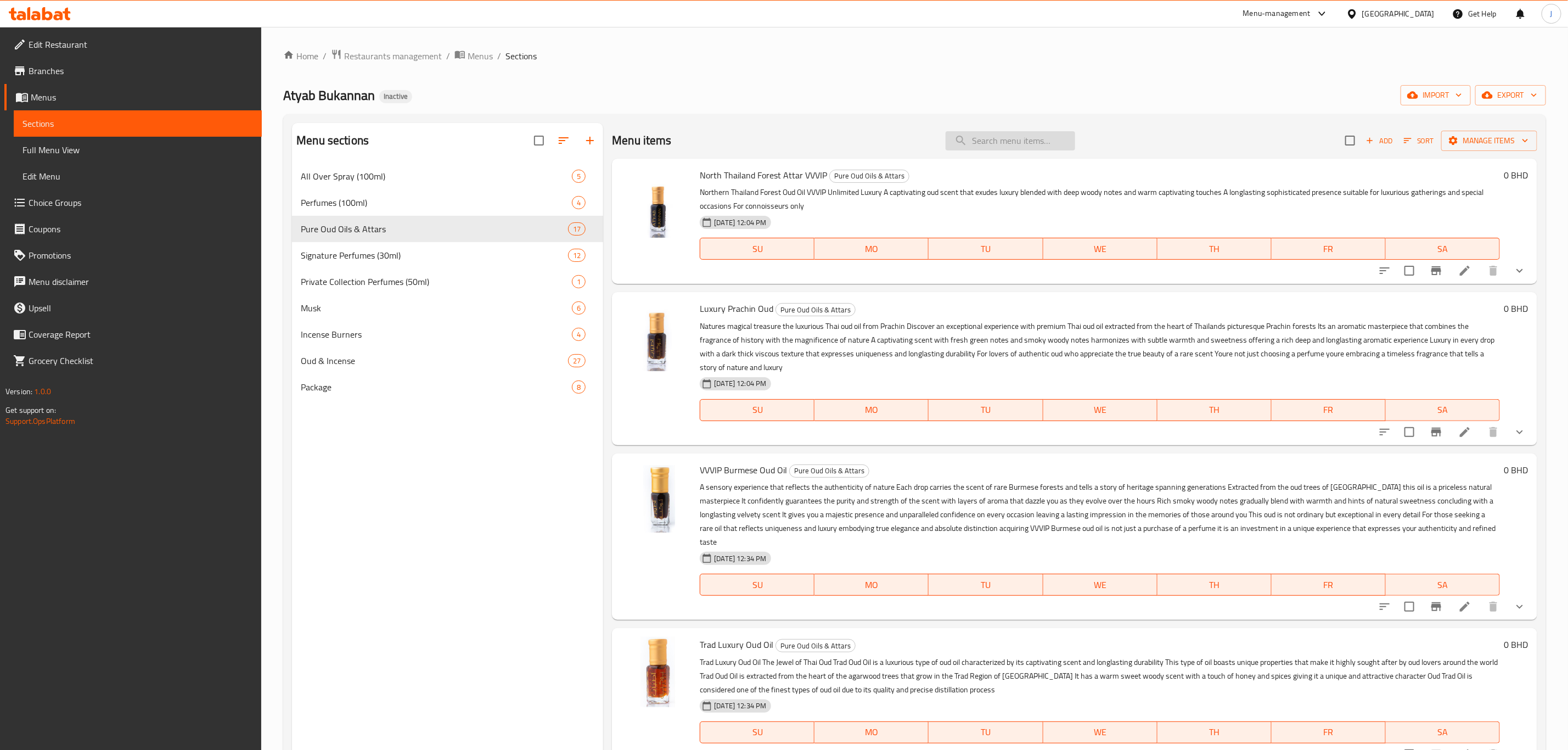
click at [979, 150] on input "search" at bounding box center [1010, 141] width 130 height 19
paste input "Lanka"
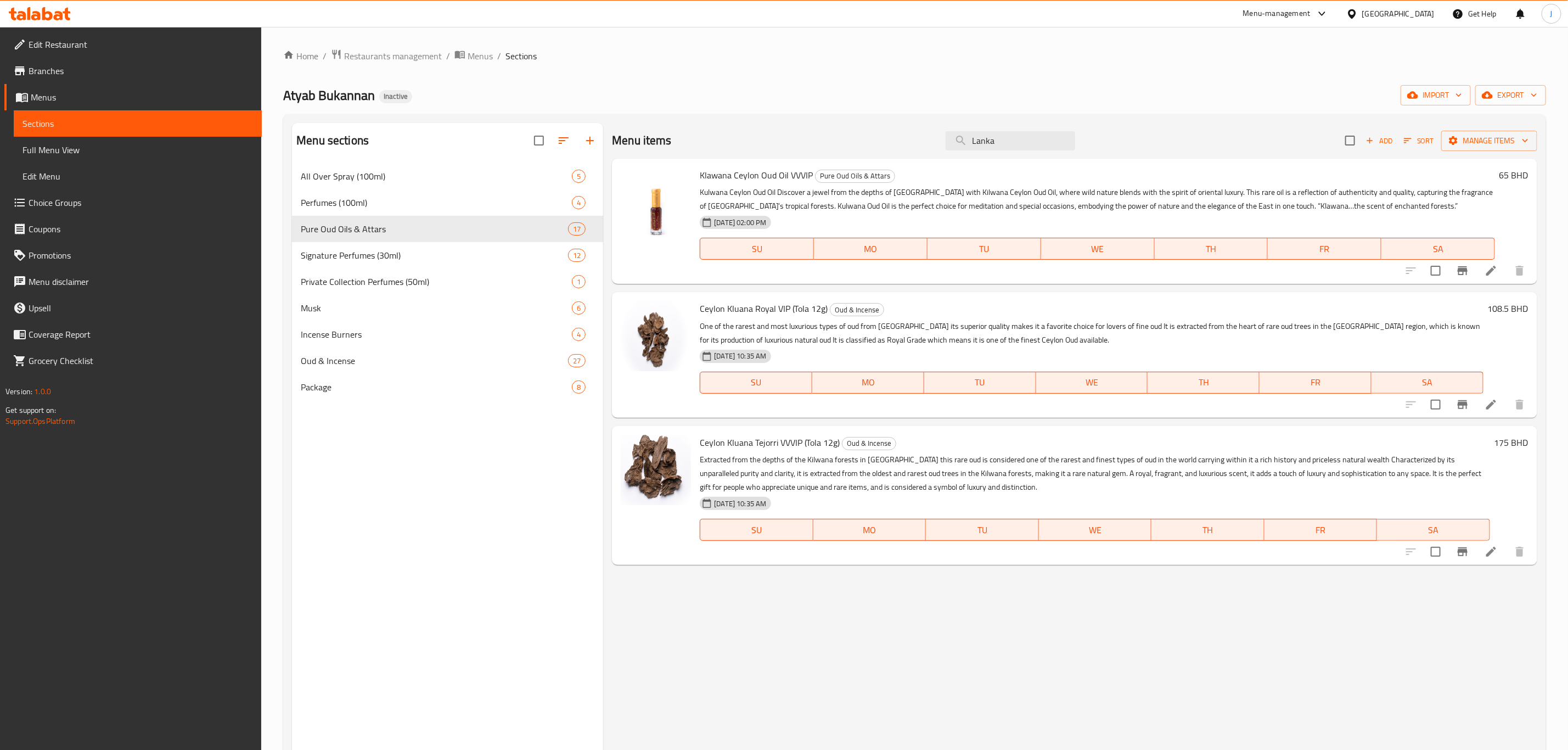
drag, startPoint x: 1006, startPoint y: 142, endPoint x: 782, endPoint y: 170, distance: 225.7
click at [782, 170] on div "Menu items Lanka Add Sort Manage items Klawana Ceylon Oud Oil VVVIP Pure Oud Oi…" at bounding box center [1070, 498] width 934 height 750
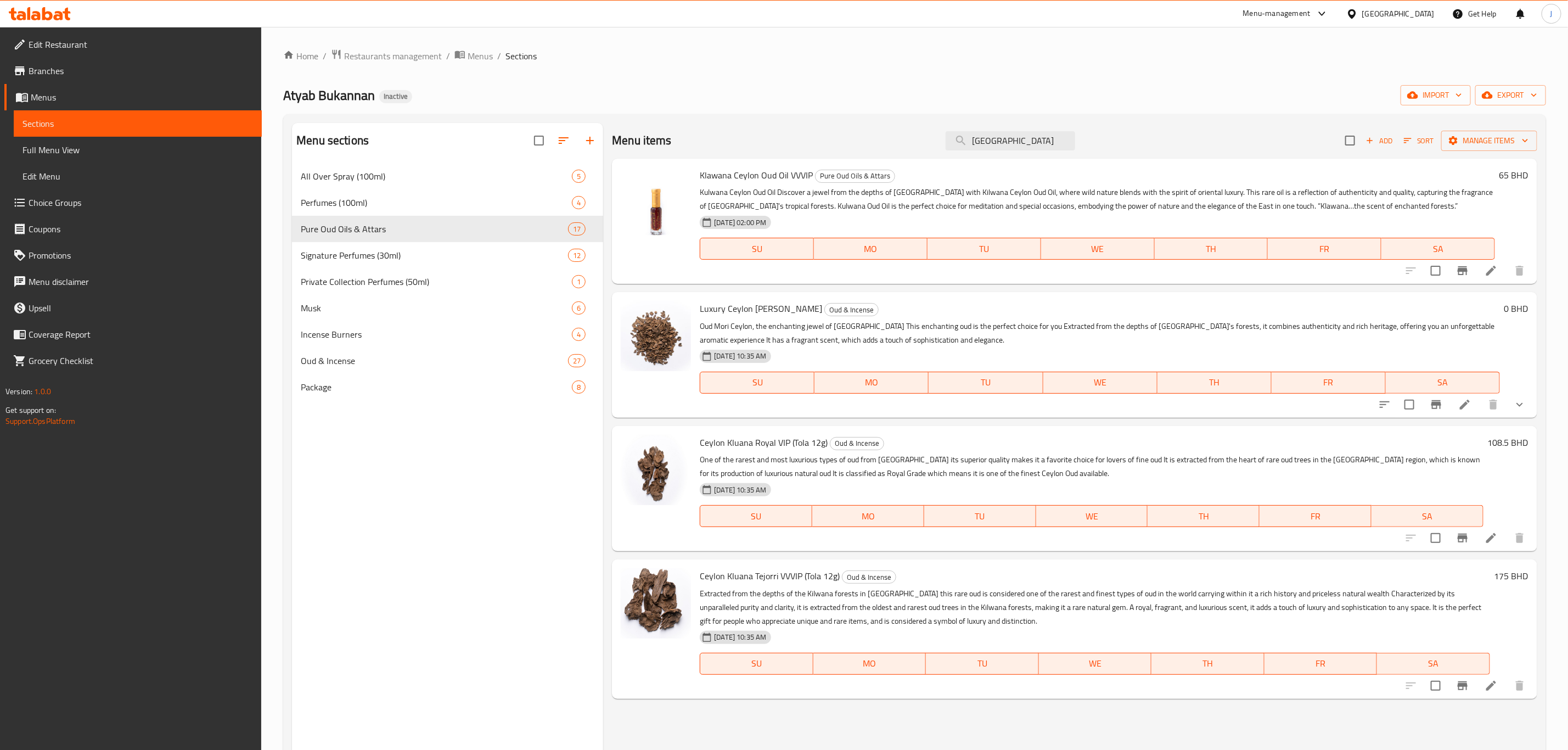
paste input "[DEMOGRAPHIC_DATA]"
drag, startPoint x: 1007, startPoint y: 135, endPoint x: 926, endPoint y: 144, distance: 81.5
click at [926, 144] on div "Menu items sri lanka Add Sort Manage items" at bounding box center [1074, 141] width 925 height 36
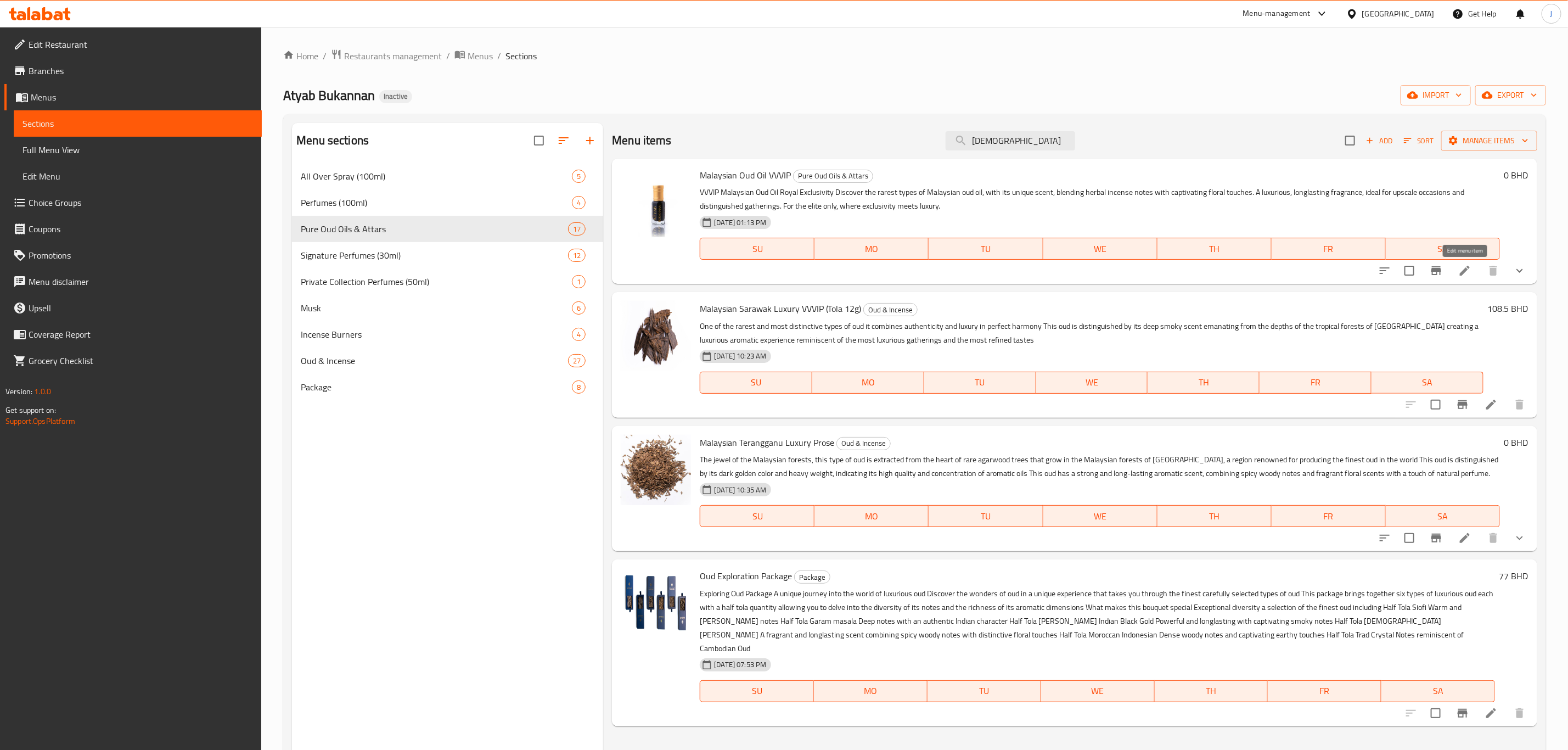
type input "[DEMOGRAPHIC_DATA]"
click at [1471, 270] on icon at bounding box center [1465, 271] width 13 height 13
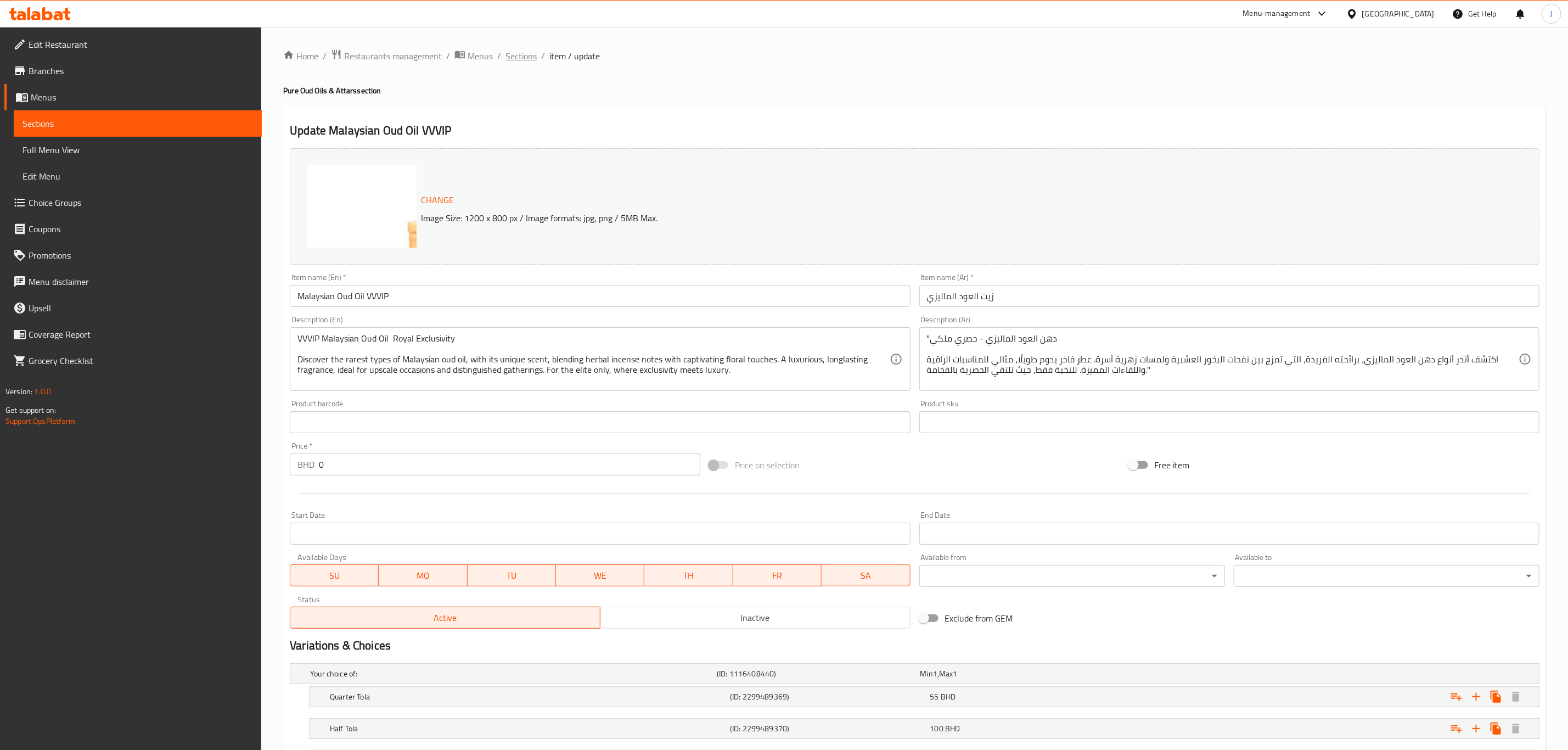
click at [527, 55] on span "Sections" at bounding box center [520, 56] width 31 height 13
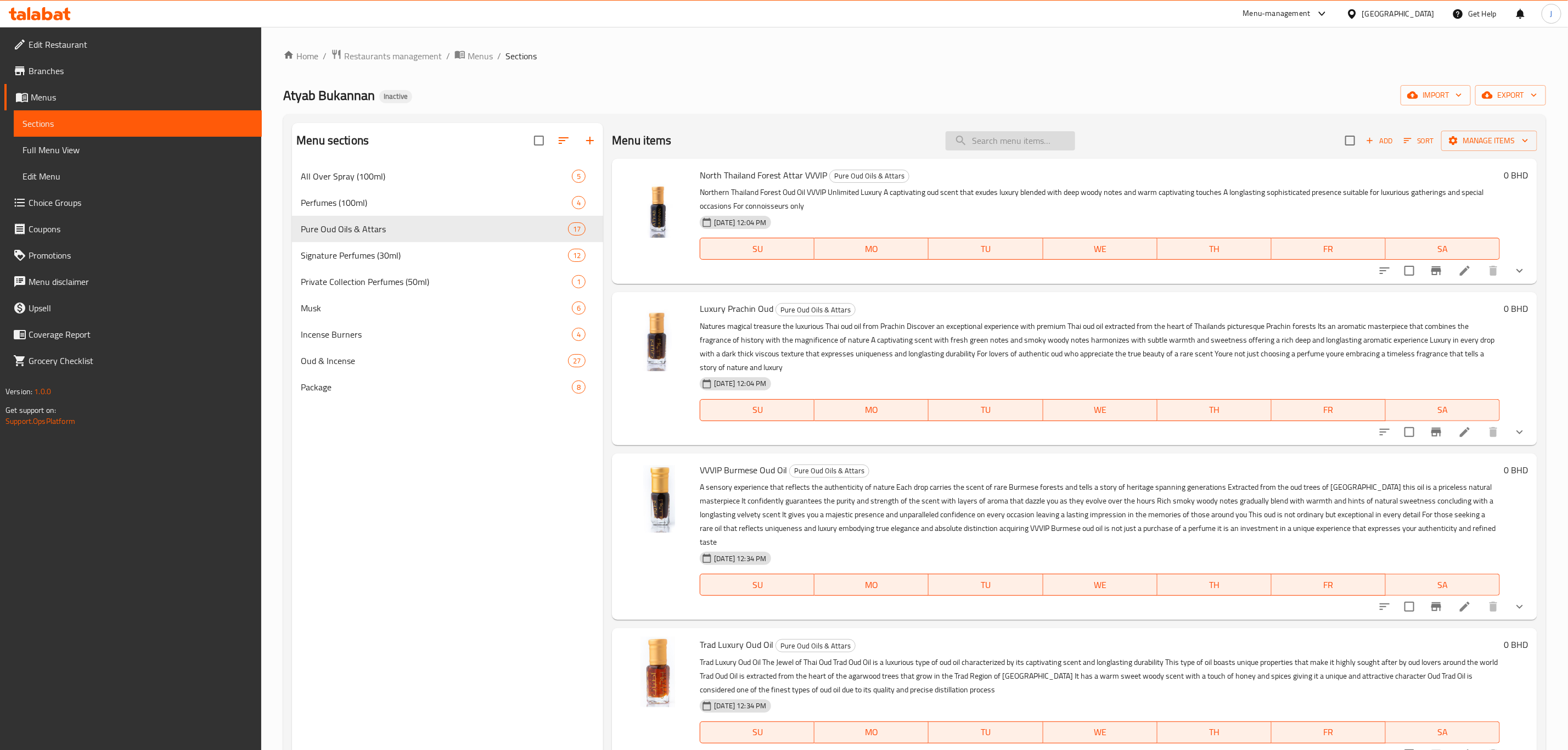
click at [989, 142] on input "search" at bounding box center [1010, 141] width 130 height 19
paste input "[GEOGRAPHIC_DATA]"
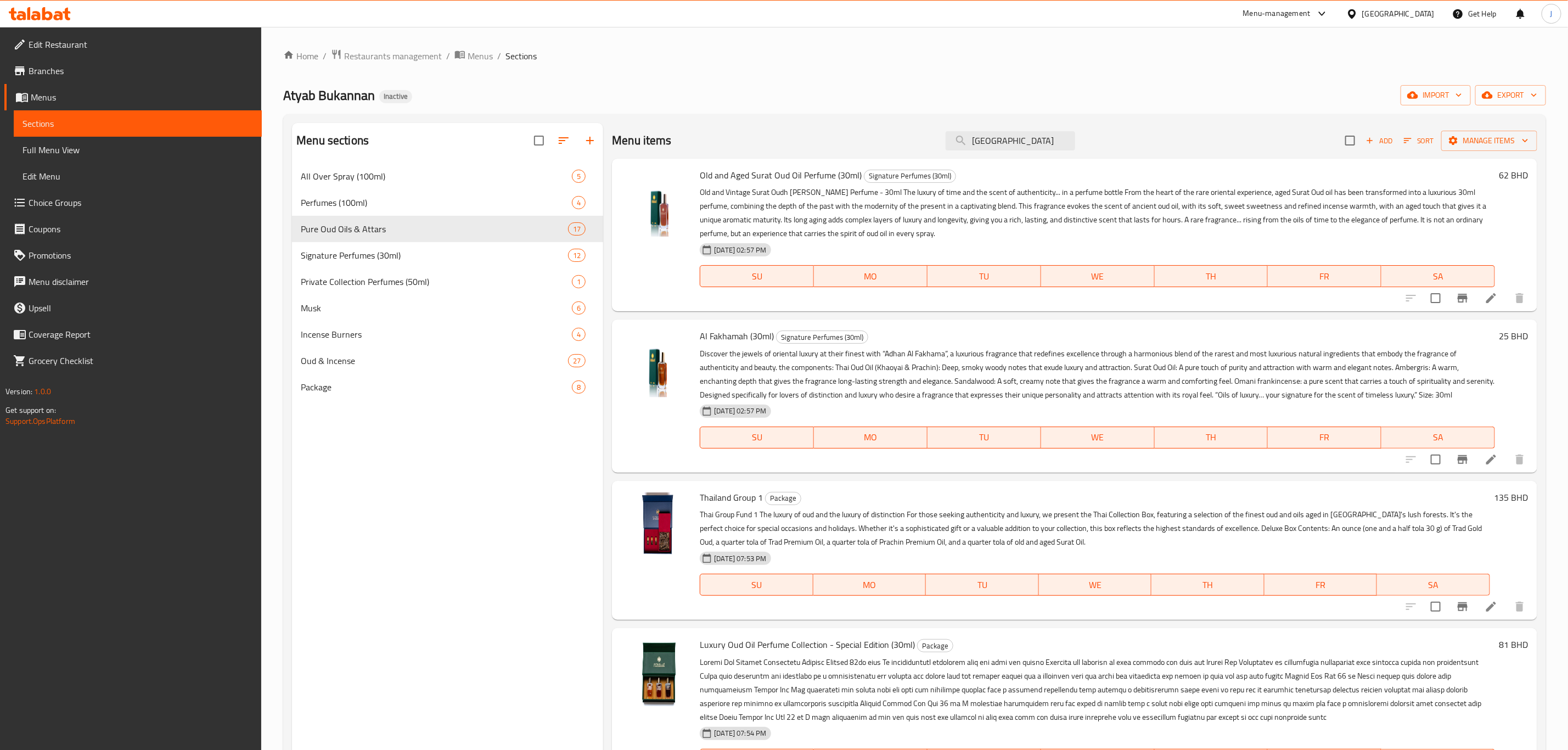
drag, startPoint x: 1011, startPoint y: 136, endPoint x: 934, endPoint y: 137, distance: 77.0
click at [934, 137] on div "Menu items Surat Add Sort Manage items" at bounding box center [1074, 141] width 925 height 36
paste input "Rayong"
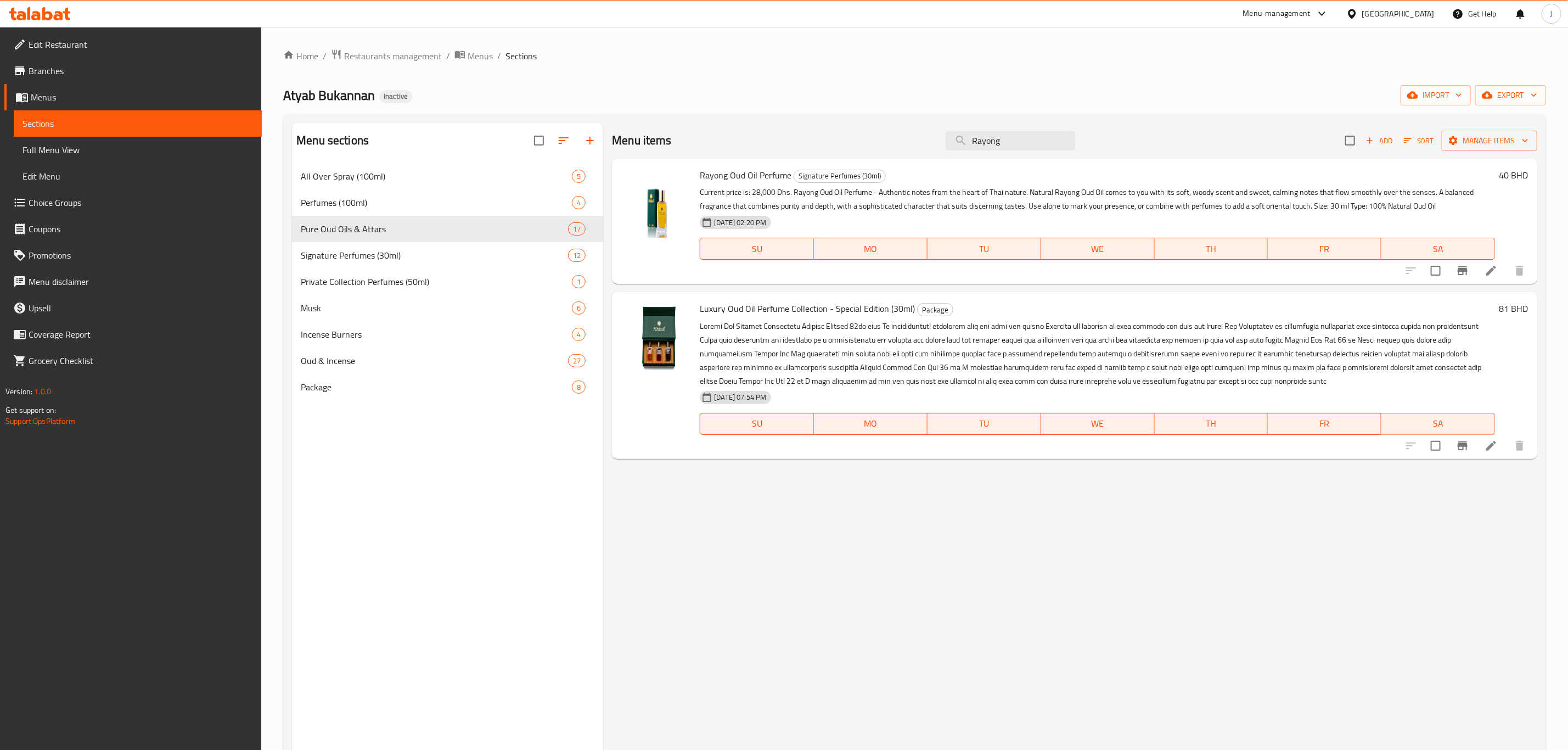
click at [771, 552] on div "Menu items Rayong Add Sort Manage items Rayong Oud Oil Perfume Signature Perfum…" at bounding box center [1070, 498] width 934 height 750
drag, startPoint x: 1017, startPoint y: 141, endPoint x: 899, endPoint y: 127, distance: 118.8
click at [899, 127] on div "Menu items Rayong Add Sort Manage items" at bounding box center [1074, 141] width 925 height 36
paste input "Trad VIP"
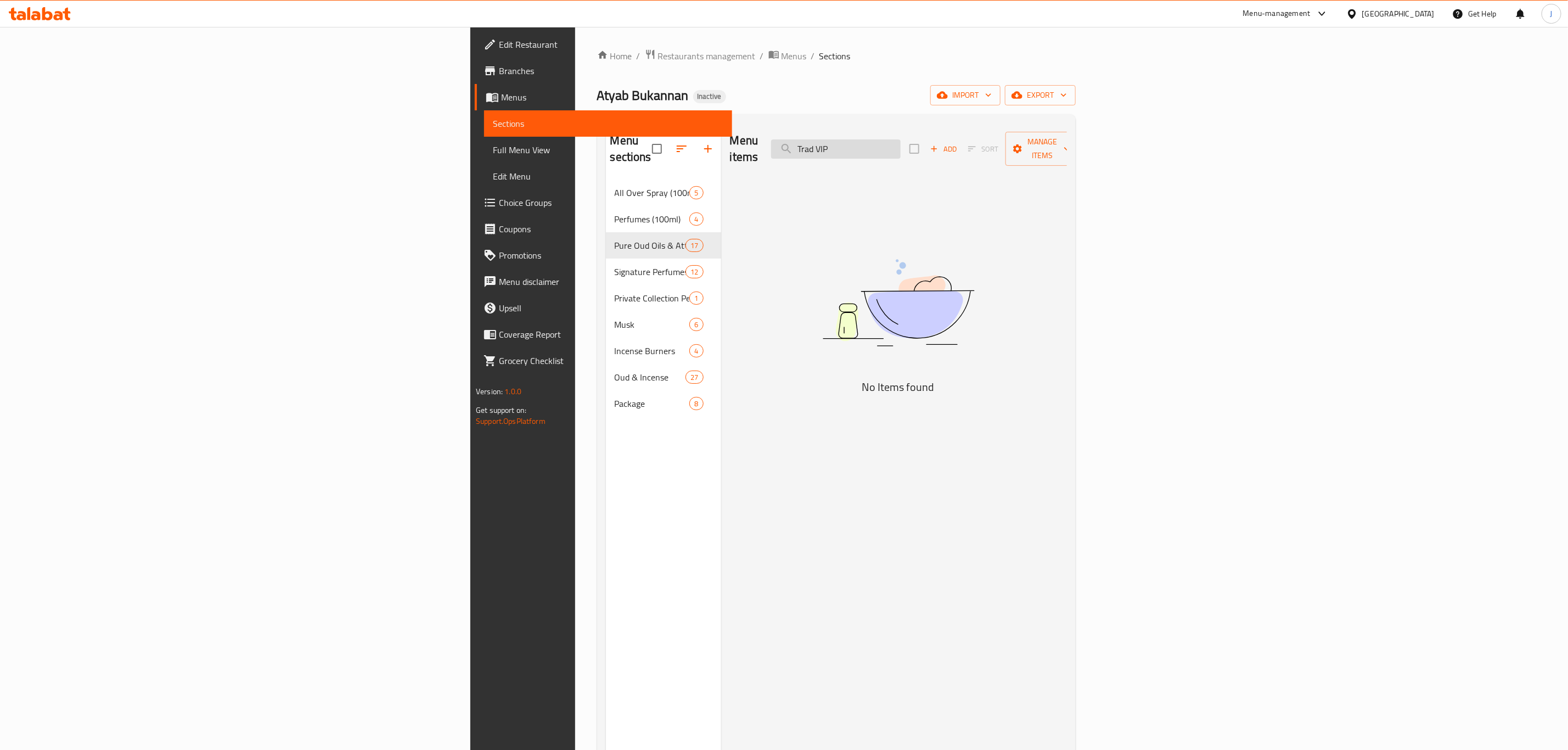
click at [901, 141] on input "Trad VIP" at bounding box center [836, 149] width 130 height 19
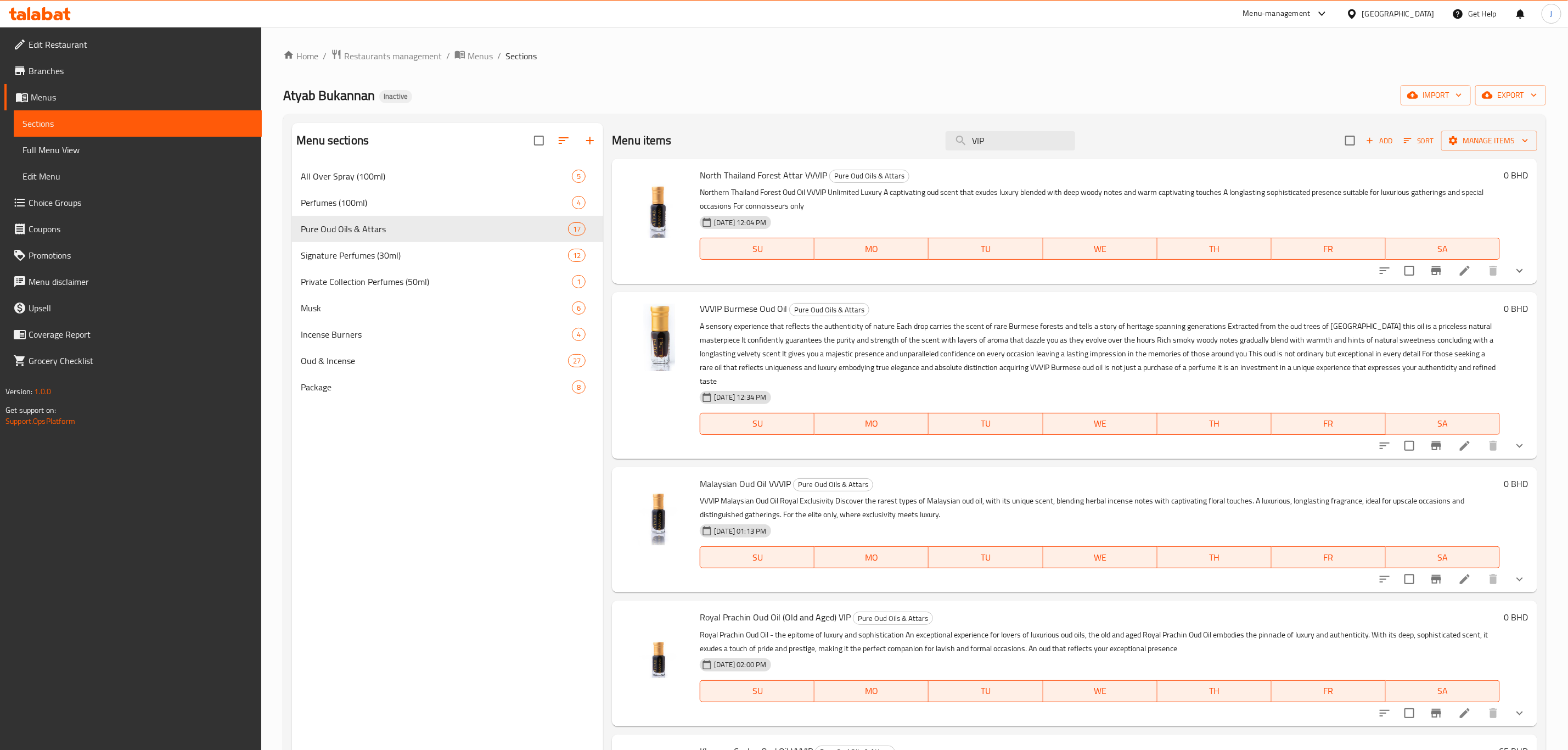
drag, startPoint x: 981, startPoint y: 140, endPoint x: 921, endPoint y: 128, distance: 61.2
click at [921, 128] on div "Menu items VIP Add Sort Manage items" at bounding box center [1074, 141] width 925 height 36
paste input "Sparta"
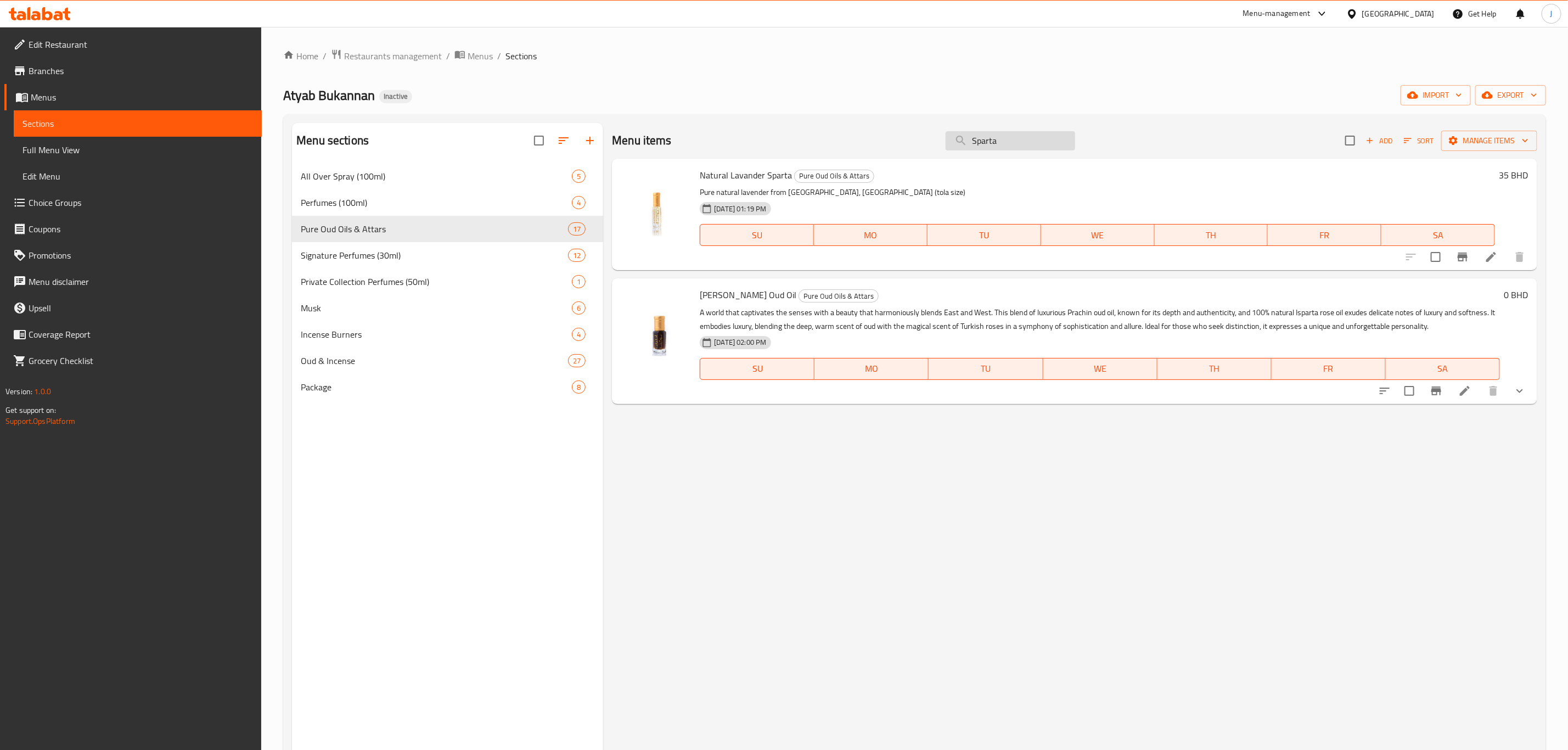
paste input "umov"
drag, startPoint x: 1020, startPoint y: 142, endPoint x: 968, endPoint y: 138, distance: 52.2
click at [968, 138] on input "Sumov" at bounding box center [1010, 141] width 130 height 19
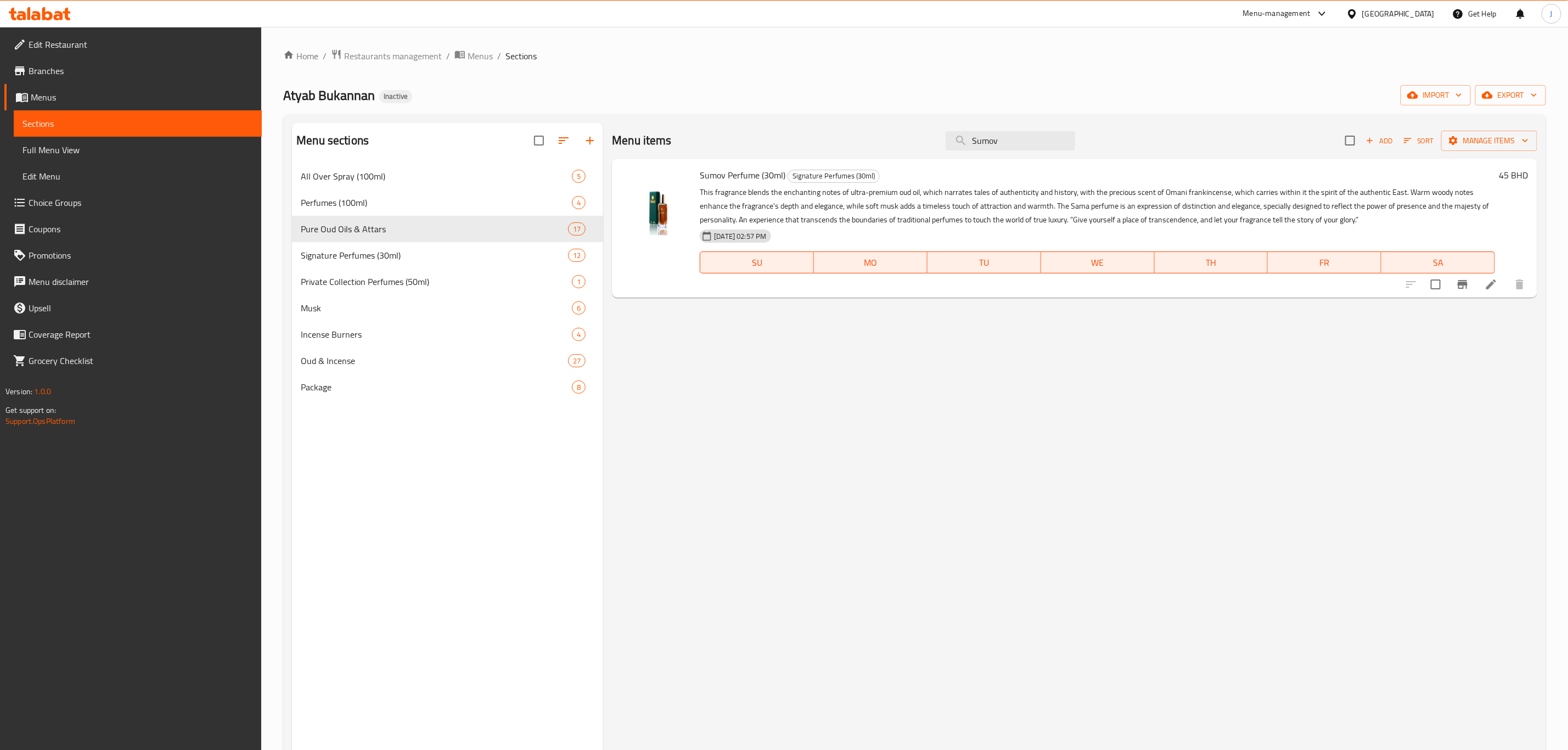
type input "Sumov"
click at [382, 175] on span "All Over Spray (100ml)" at bounding box center [421, 177] width 240 height 13
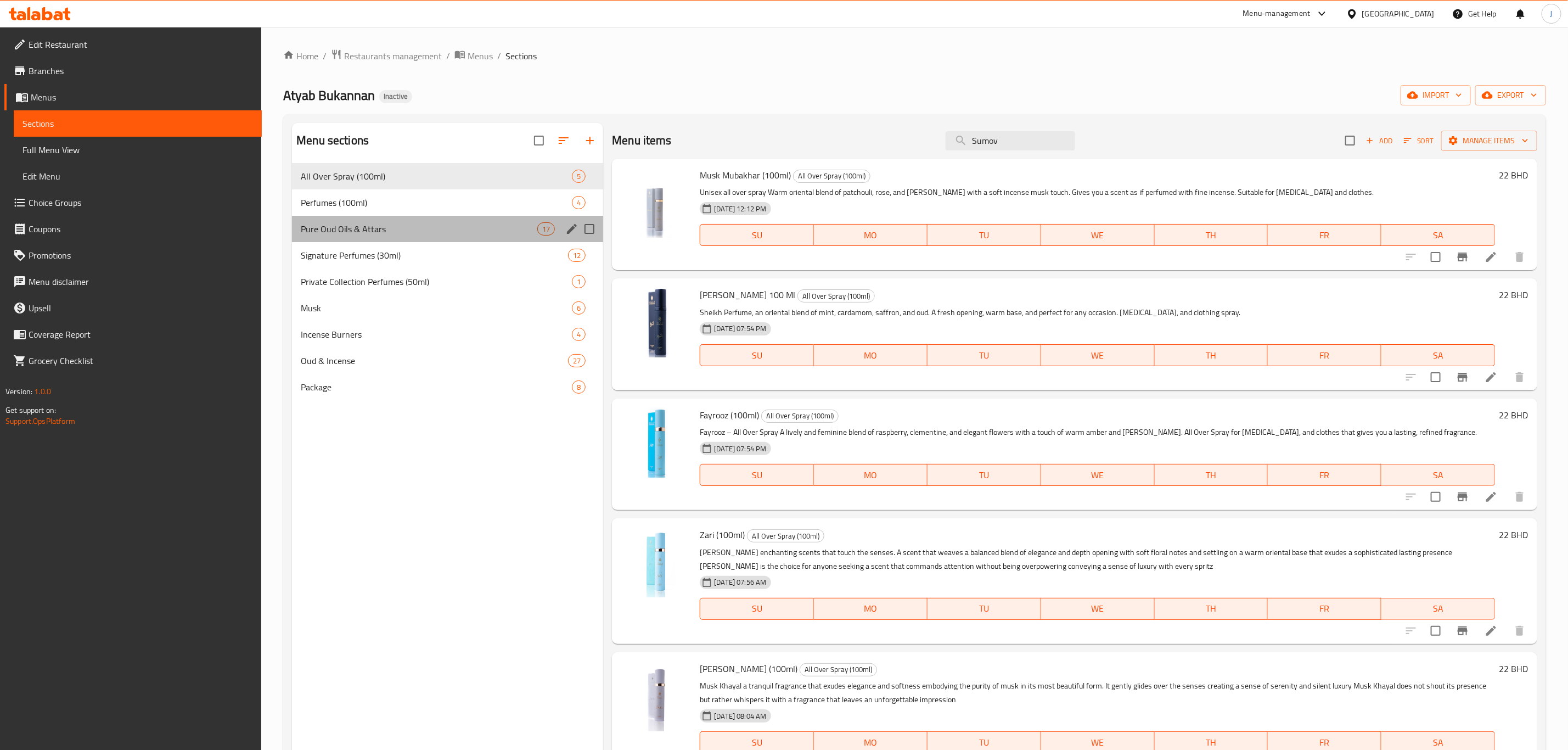
click at [365, 220] on div "Pure Oud Oils & Attars 17" at bounding box center [447, 228] width 311 height 26
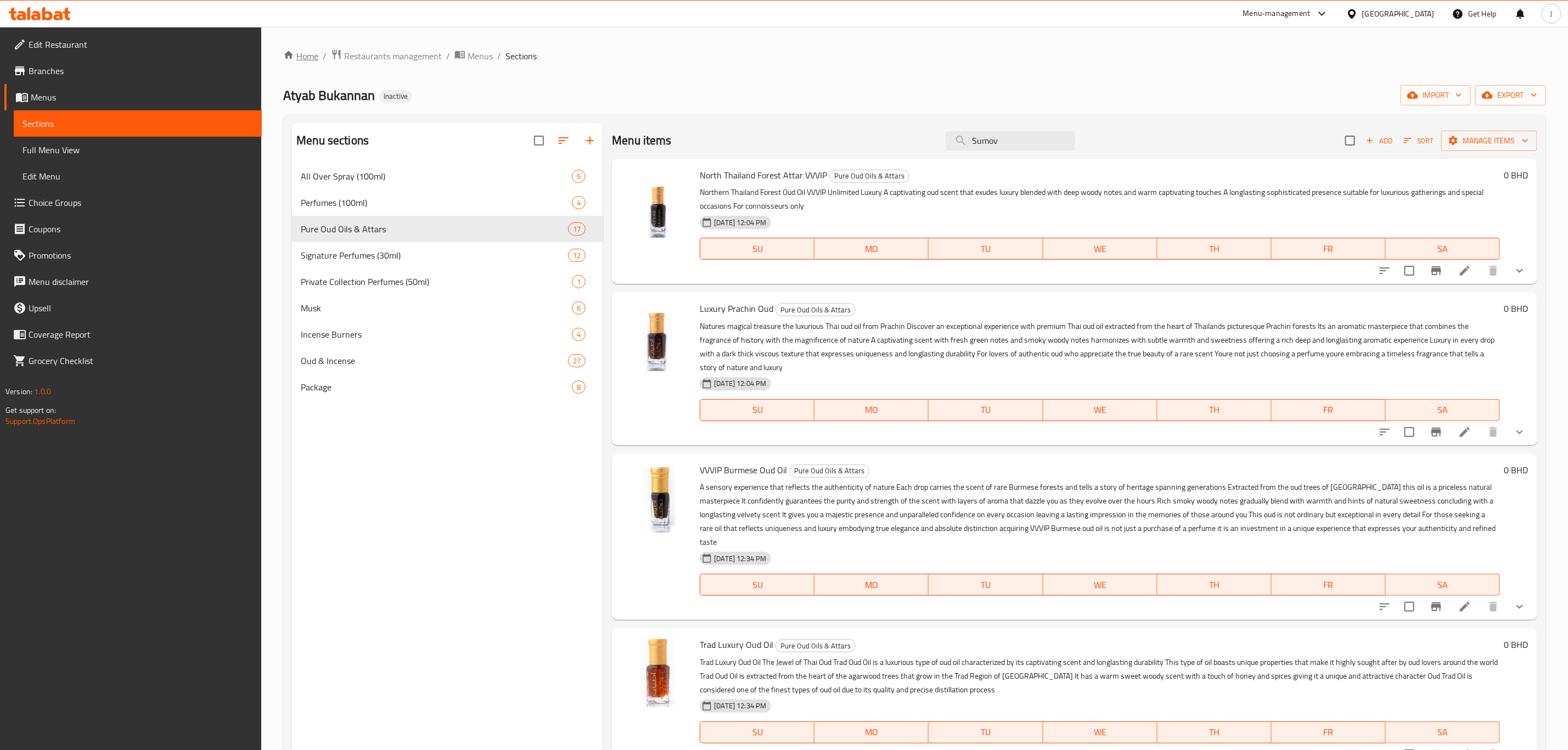
click at [298, 53] on link "Home" at bounding box center [301, 56] width 35 height 13
